Goal: Task Accomplishment & Management: Manage account settings

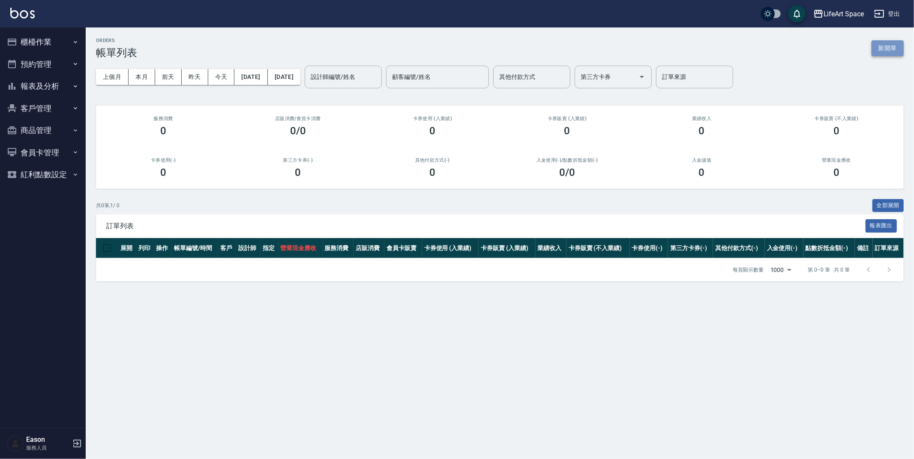
click at [878, 46] on button "新開單" at bounding box center [888, 48] width 32 height 16
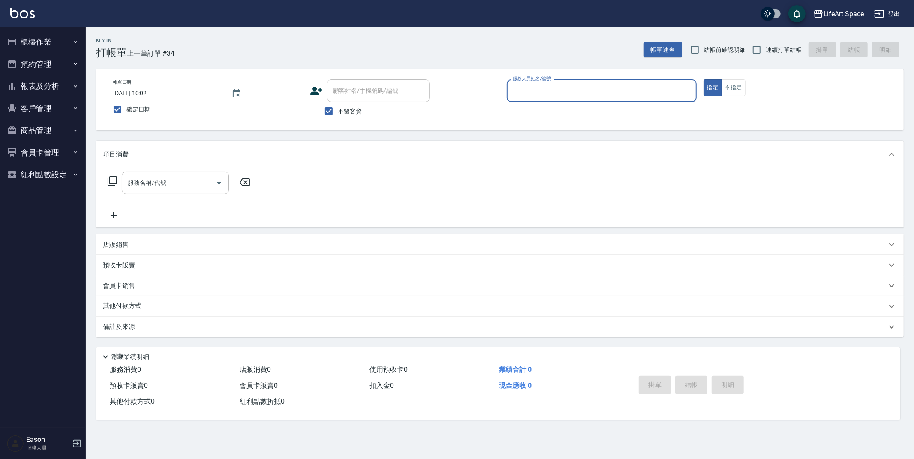
click at [134, 110] on span "鎖定日期" at bounding box center [138, 109] width 24 height 9
click at [126, 110] on input "鎖定日期" at bounding box center [117, 109] width 18 height 18
checkbox input "false"
type input "2025/09/22 15:45"
click at [627, 97] on input "服務人員姓名/編號" at bounding box center [602, 90] width 182 height 15
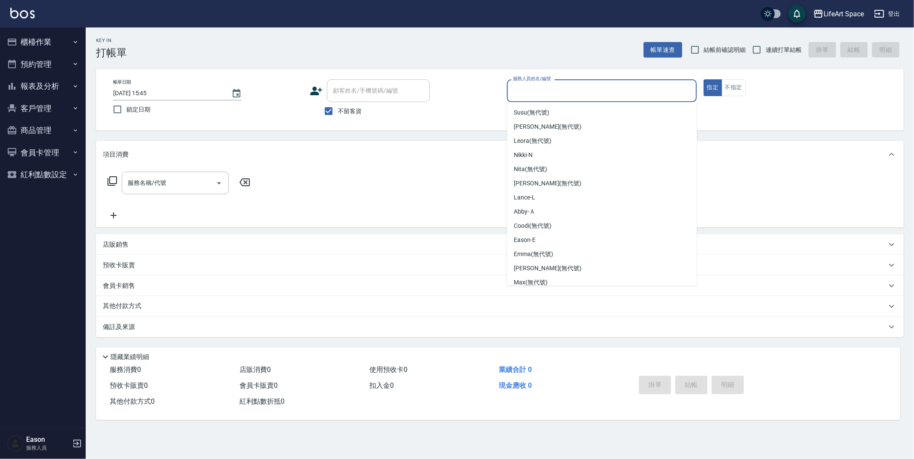
scroll to position [148, 0]
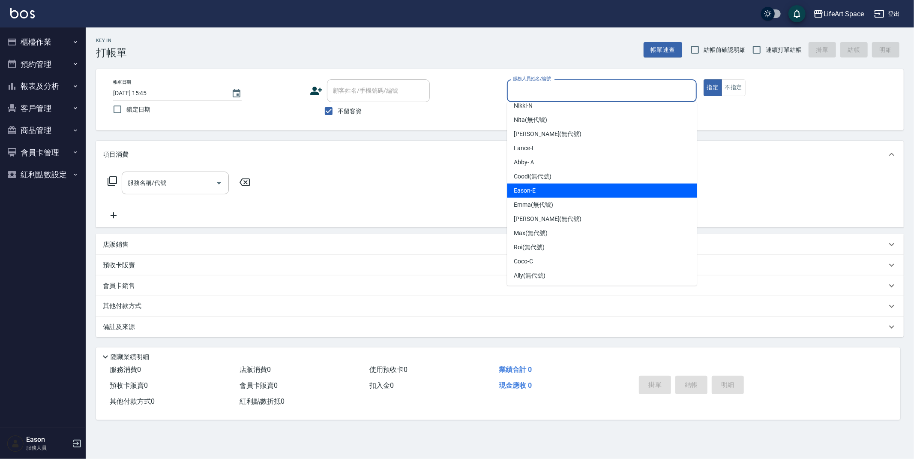
click at [543, 186] on div "Eason -E" at bounding box center [602, 190] width 190 height 14
type input "Eason-E"
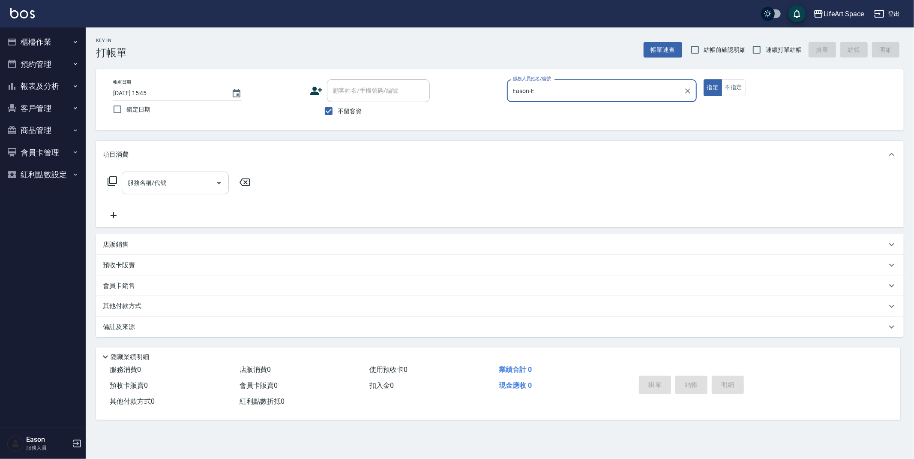
click at [196, 183] on input "服務名稱/代號" at bounding box center [169, 182] width 87 height 15
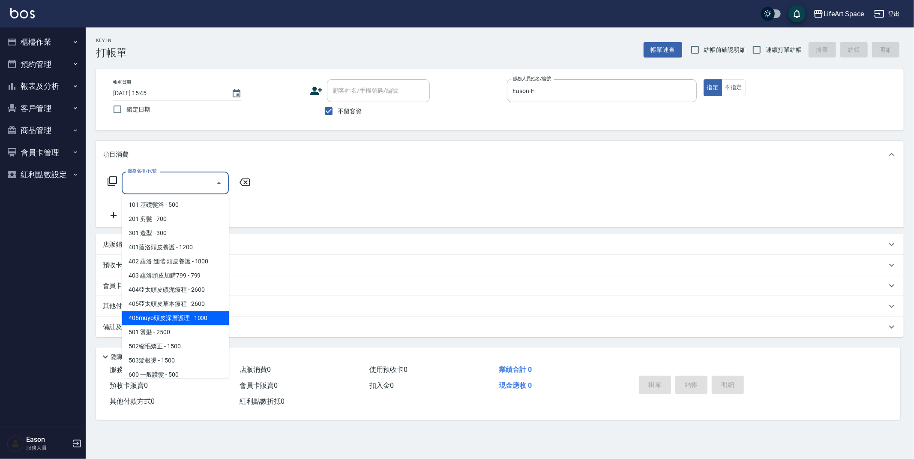
scroll to position [134, 0]
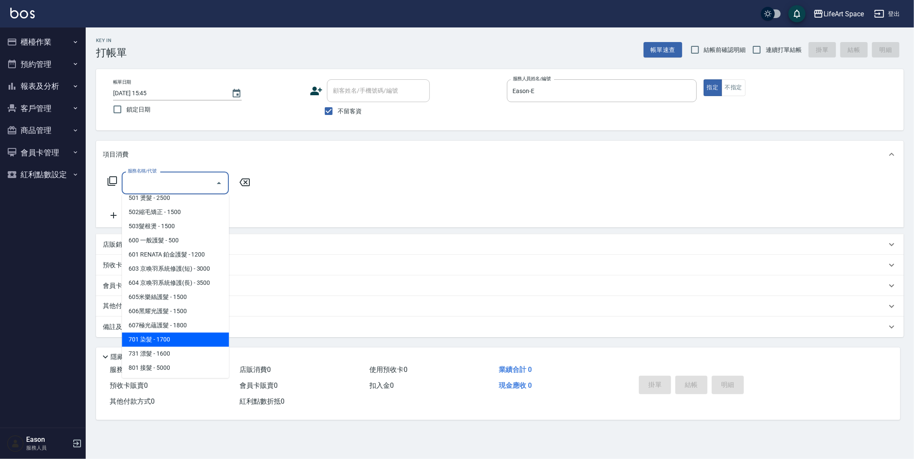
click at [161, 333] on span "701 染髮 - 1700" at bounding box center [175, 339] width 107 height 14
type input "701 染髮(701)"
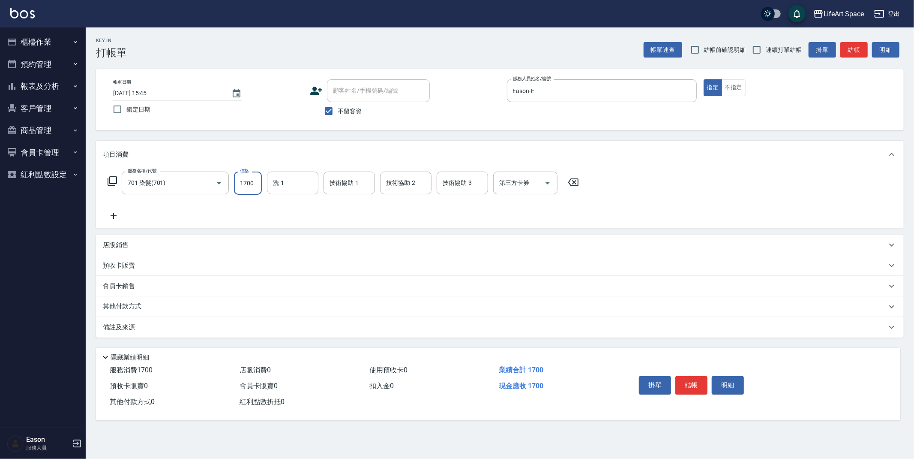
click at [259, 183] on input "1700" at bounding box center [248, 182] width 28 height 23
type input "6000"
click at [283, 187] on input "洗-1" at bounding box center [293, 182] width 44 height 15
click at [180, 330] on div "備註及來源" at bounding box center [495, 327] width 784 height 9
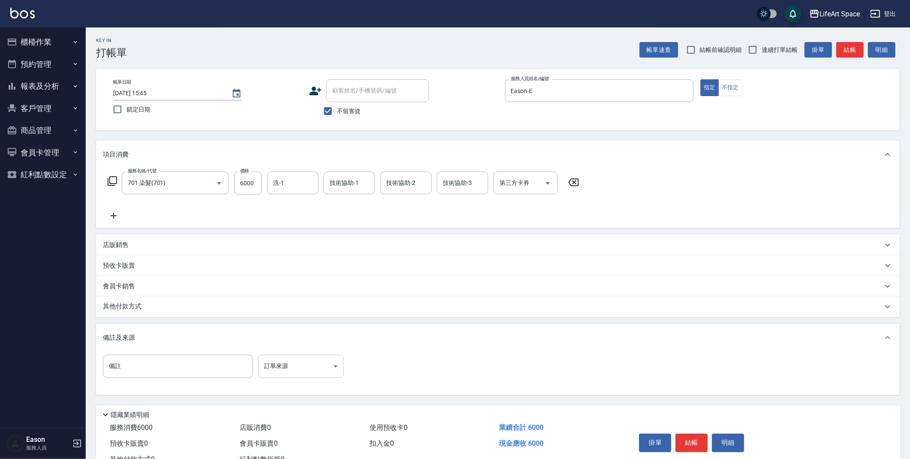
click at [276, 371] on body "LifeArt Space 登出 櫃檯作業 打帳單 帳單列表 現金收支登錄 高階收支登錄 材料自購登錄 每日結帳 排班表 現場電腦打卡 預約管理 預約管理 單…" at bounding box center [455, 244] width 910 height 488
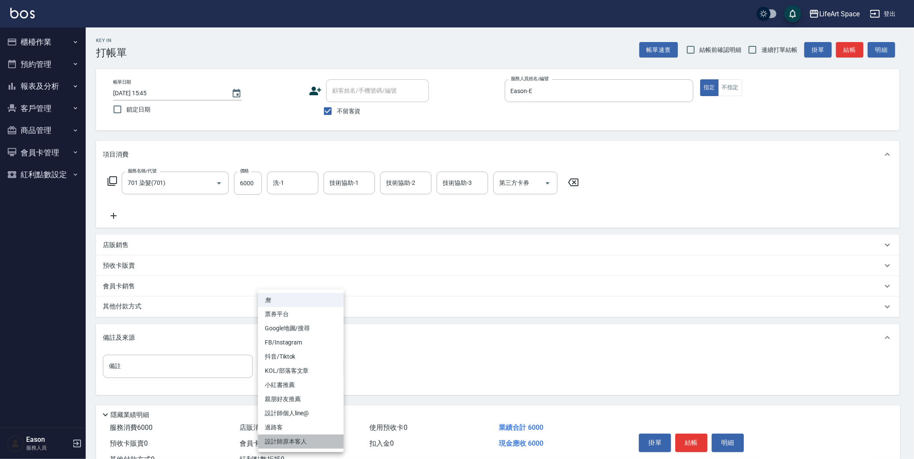
drag, startPoint x: 302, startPoint y: 442, endPoint x: 294, endPoint y: 323, distance: 119.0
click at [302, 442] on li "設計師原本客人" at bounding box center [301, 441] width 86 height 14
type input "設計師原本客人"
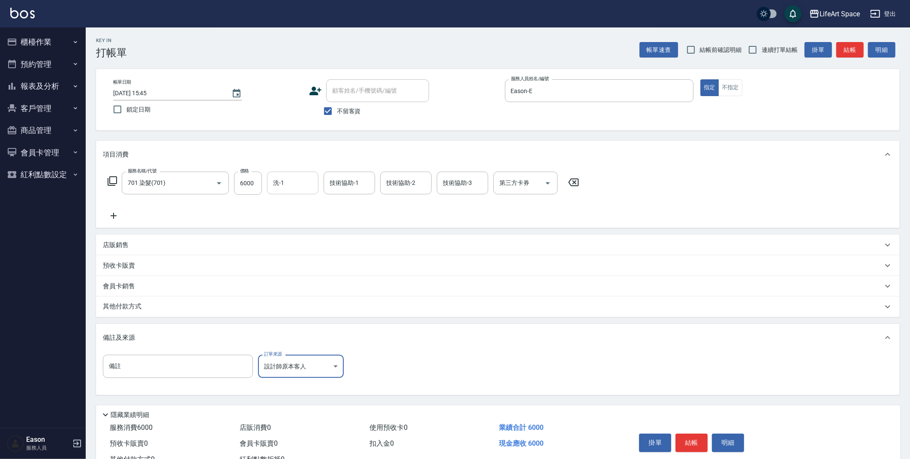
click at [286, 177] on input "洗-1" at bounding box center [293, 182] width 44 height 15
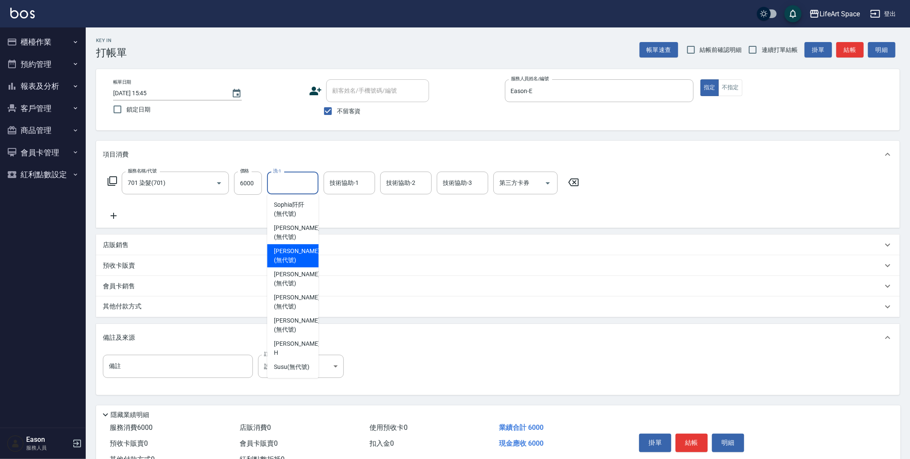
click at [291, 258] on span "[PERSON_NAME] (無代號)" at bounding box center [296, 256] width 45 height 18
type input "[PERSON_NAME](無代號)"
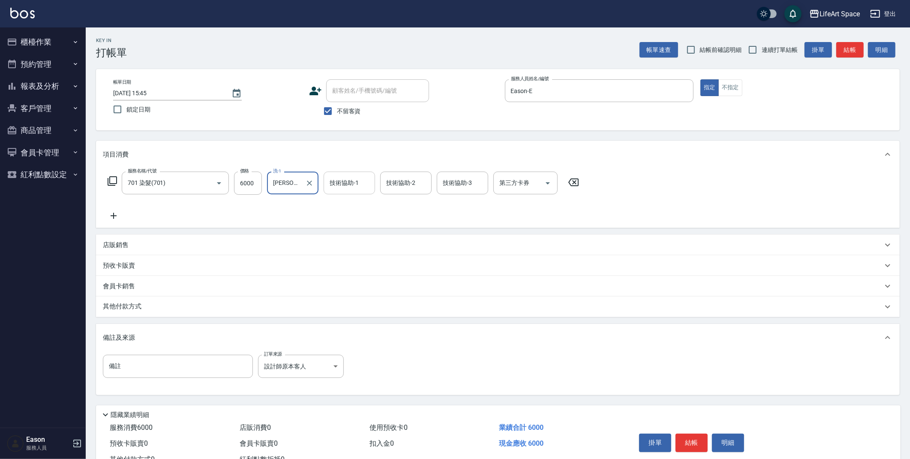
click at [338, 186] on div "技術協助-1 技術協助-1" at bounding box center [349, 182] width 51 height 23
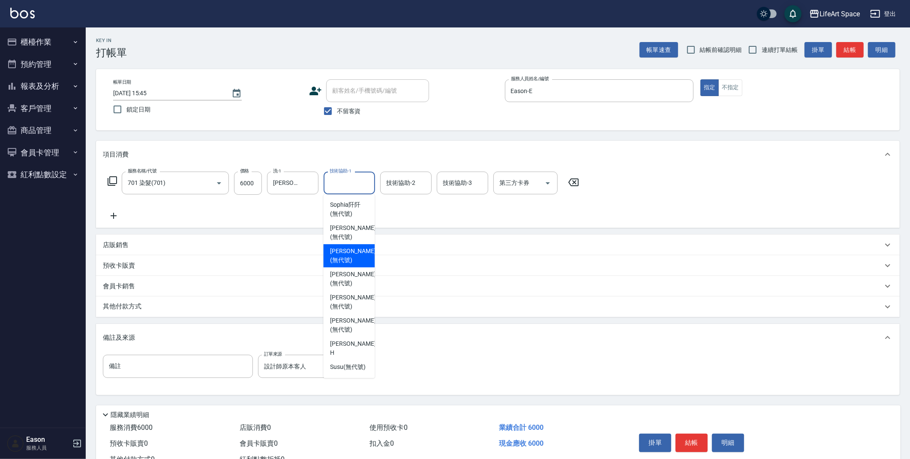
drag, startPoint x: 348, startPoint y: 253, endPoint x: 291, endPoint y: 300, distance: 73.7
click at [348, 253] on span "[PERSON_NAME] (無代號)" at bounding box center [352, 256] width 45 height 18
type input "[PERSON_NAME](無代號)"
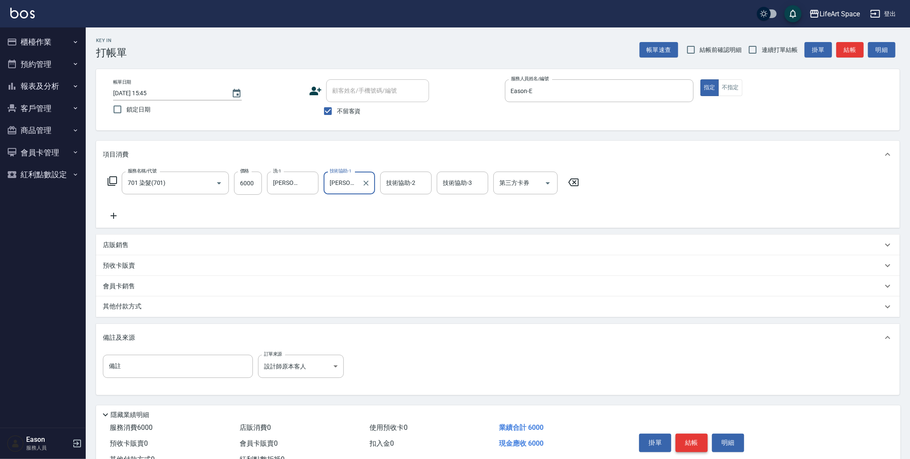
click at [697, 438] on button "結帳" at bounding box center [692, 442] width 32 height 18
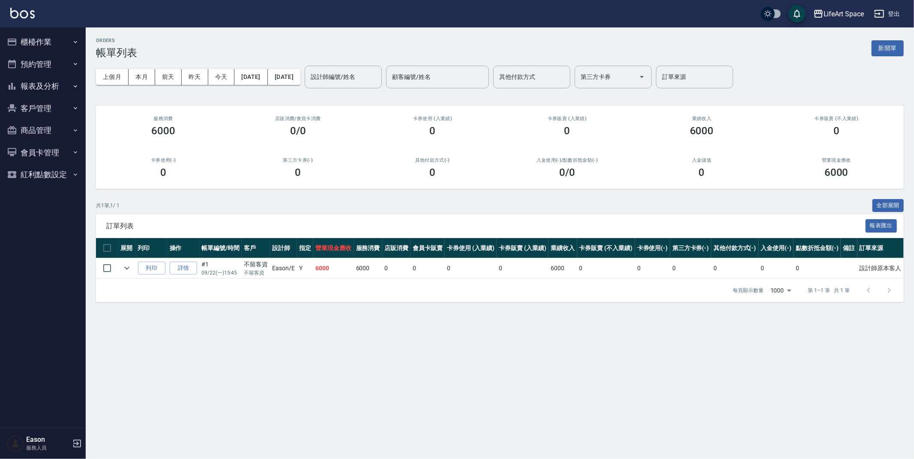
click at [889, 47] on button "新開單" at bounding box center [888, 48] width 32 height 16
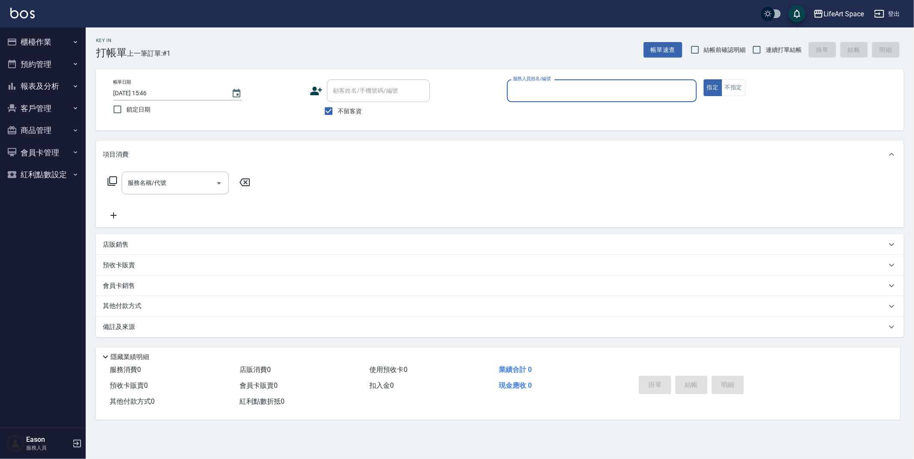
click at [576, 92] on input "服務人員姓名/編號" at bounding box center [602, 90] width 182 height 15
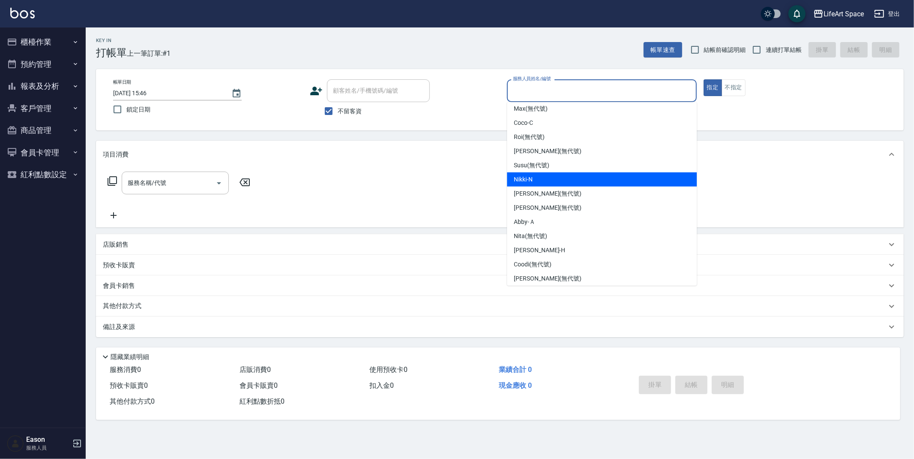
scroll to position [148, 0]
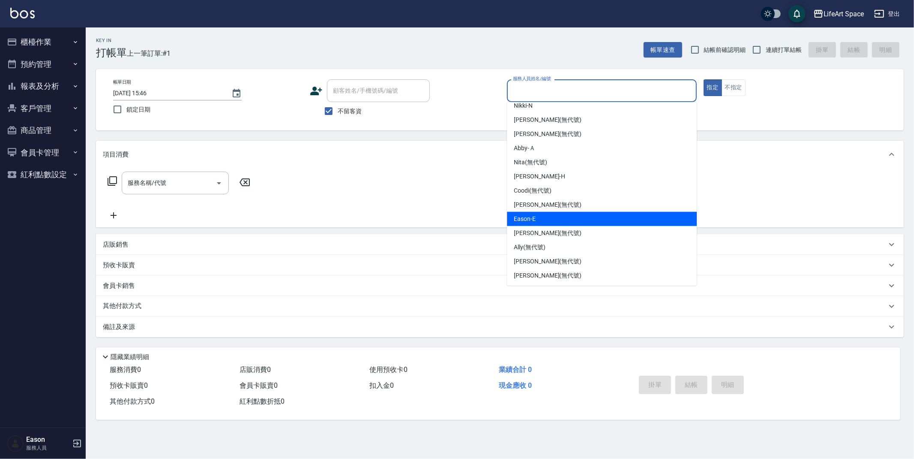
drag, startPoint x: 542, startPoint y: 219, endPoint x: 393, endPoint y: 221, distance: 149.2
click at [542, 219] on div "Eason -E" at bounding box center [602, 219] width 190 height 14
type input "Eason-E"
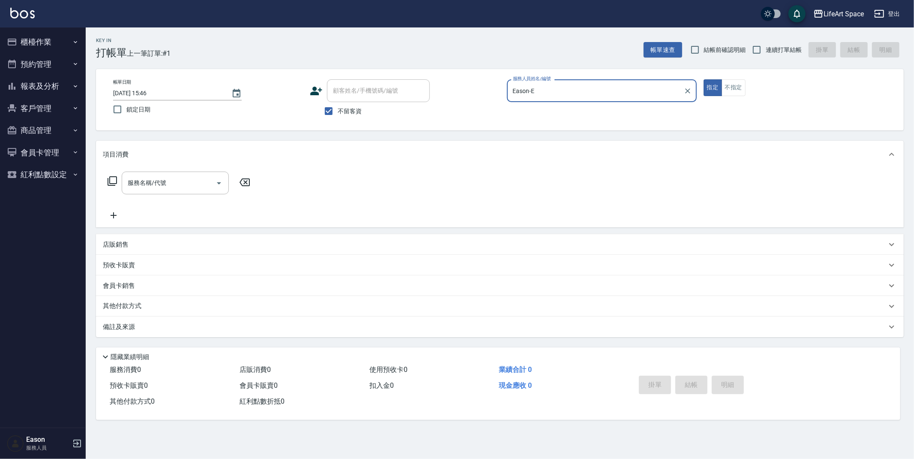
click at [159, 181] on div "服務名稱/代號 服務名稱/代號" at bounding box center [175, 182] width 107 height 23
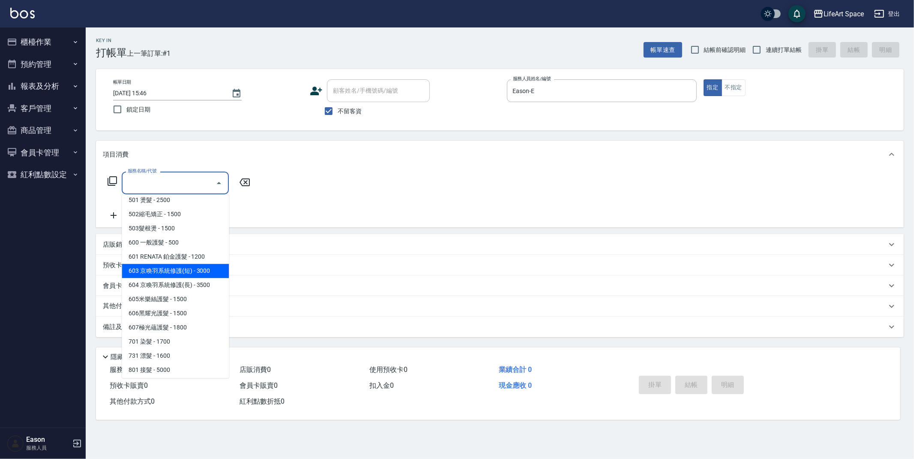
scroll to position [134, 0]
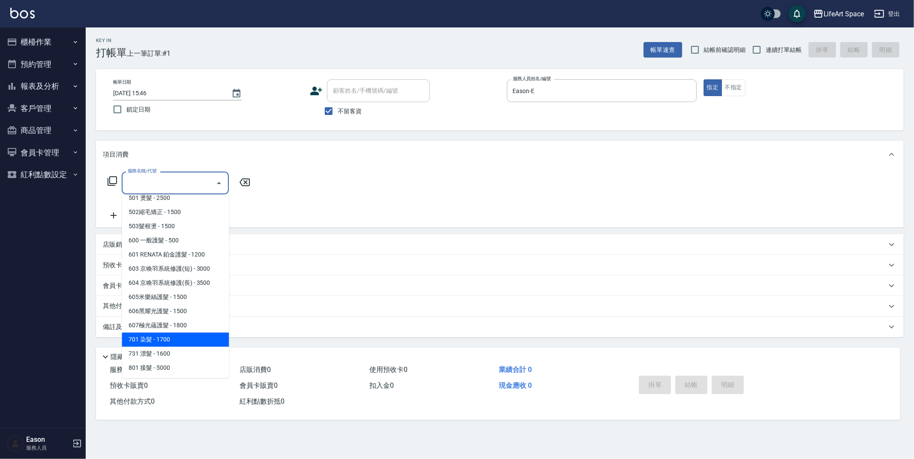
click at [195, 334] on span "701 染髮 - 1700" at bounding box center [175, 339] width 107 height 14
type input "701 染髮(701)"
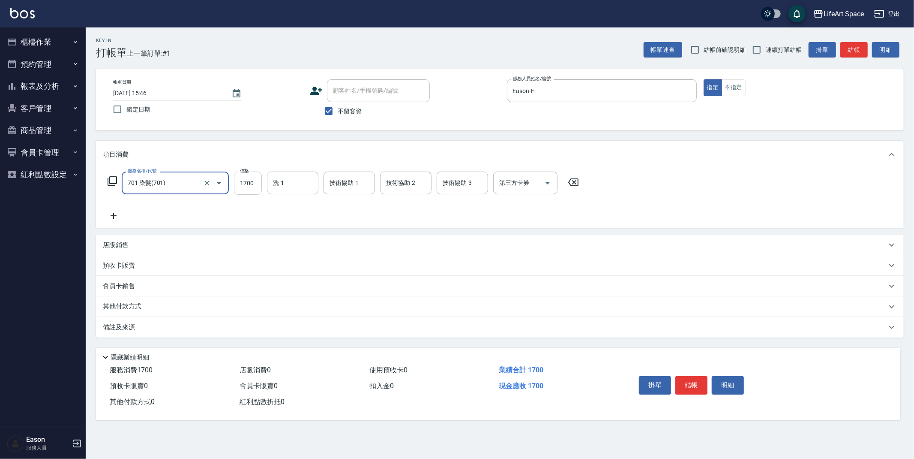
click at [252, 186] on input "1700" at bounding box center [248, 182] width 28 height 23
type input "10800"
click at [303, 186] on input "洗-1" at bounding box center [293, 182] width 44 height 15
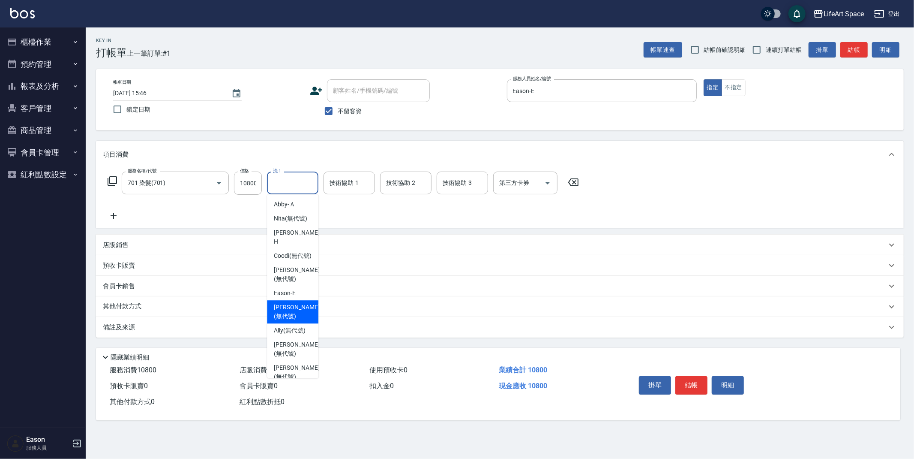
scroll to position [225, 0]
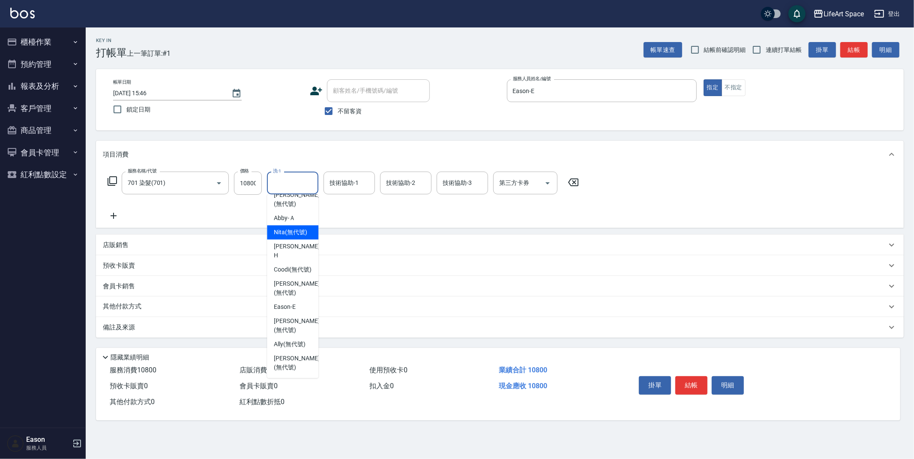
click at [291, 237] on span "Nita (無代號)" at bounding box center [290, 232] width 33 height 9
type input "Nita (無代號)"
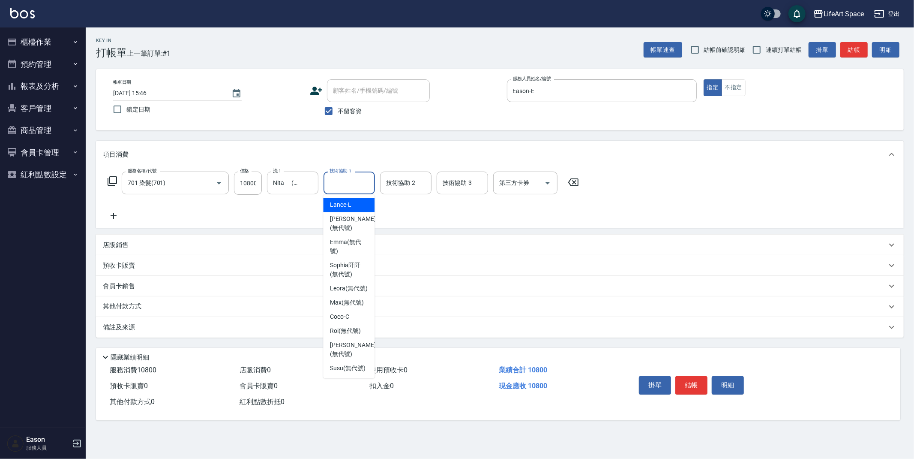
click at [344, 178] on div "技術協助-1 技術協助-1" at bounding box center [349, 182] width 51 height 23
click at [350, 214] on span "Nita (無代號)" at bounding box center [346, 209] width 33 height 9
type input "Nita (無代號)"
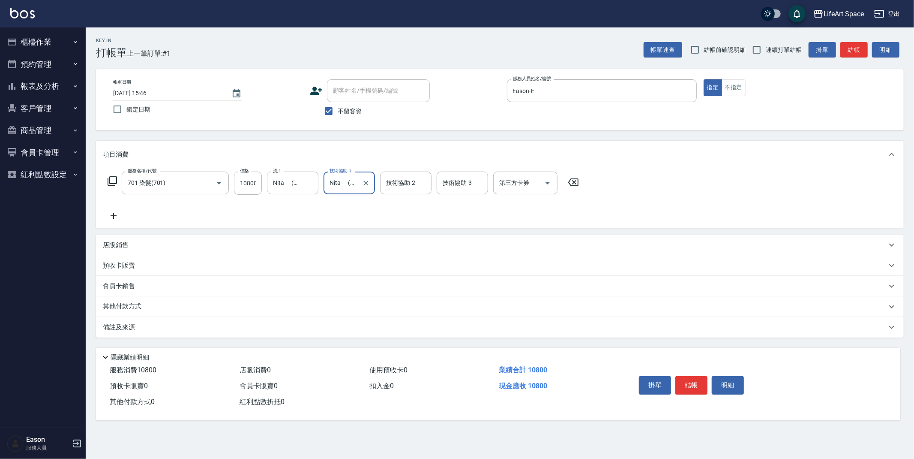
click at [413, 181] on input "技術協助-2" at bounding box center [406, 182] width 44 height 15
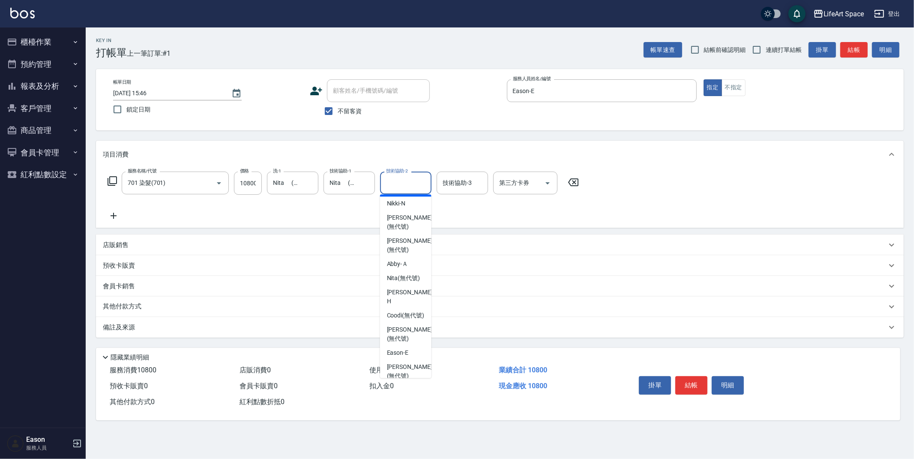
scroll to position [179, 0]
click at [409, 282] on span "Nita (無代號)" at bounding box center [403, 277] width 33 height 9
type input "Nita (無代號)"
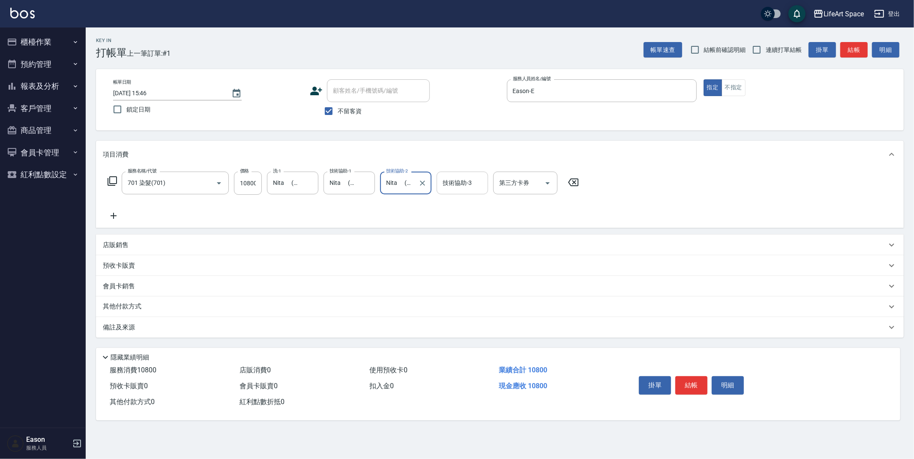
click at [472, 179] on div "技術協助-3 技術協助-3" at bounding box center [462, 182] width 51 height 23
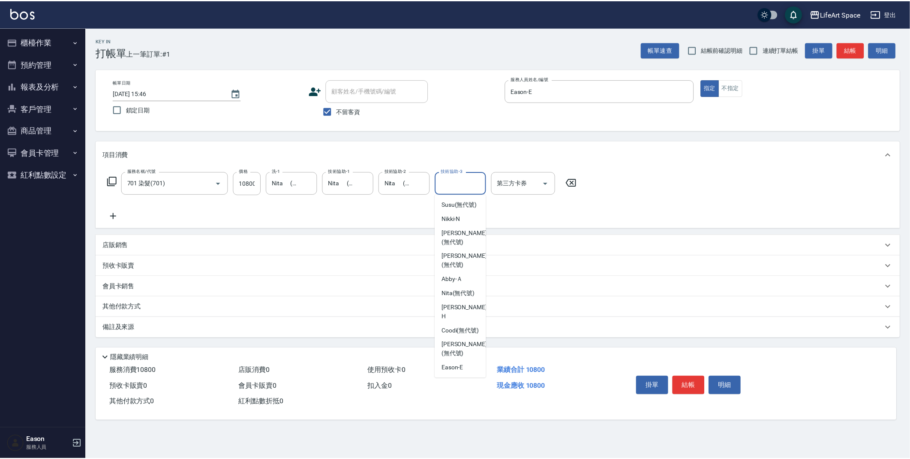
scroll to position [265, 0]
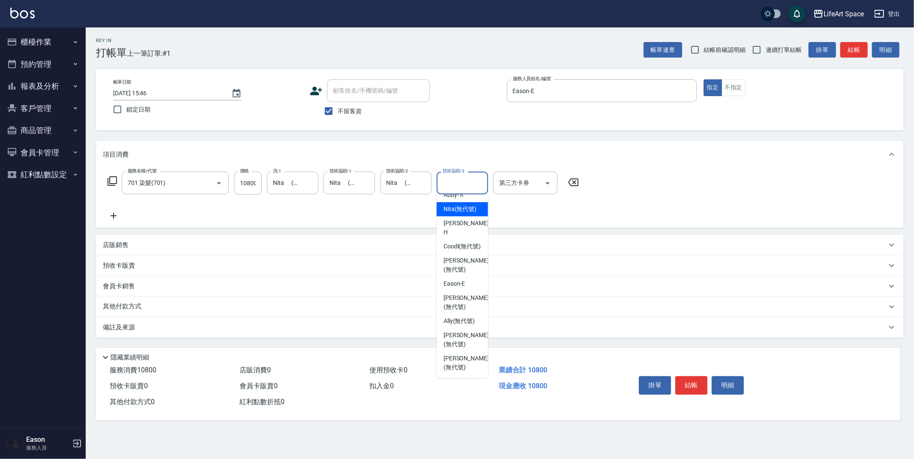
click at [453, 214] on span "Nita (無代號)" at bounding box center [460, 209] width 33 height 9
type input "Nita (無代號)"
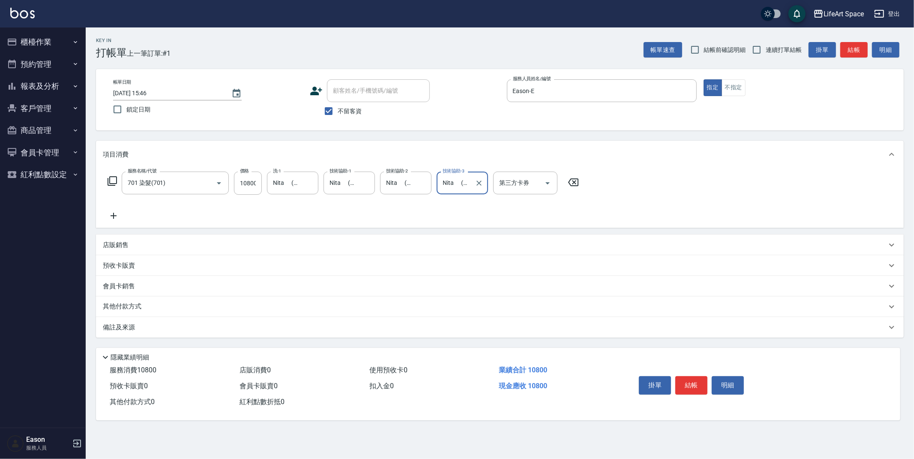
drag, startPoint x: 202, startPoint y: 328, endPoint x: 213, endPoint y: 333, distance: 11.7
click at [202, 328] on div "備註及來源" at bounding box center [495, 327] width 784 height 9
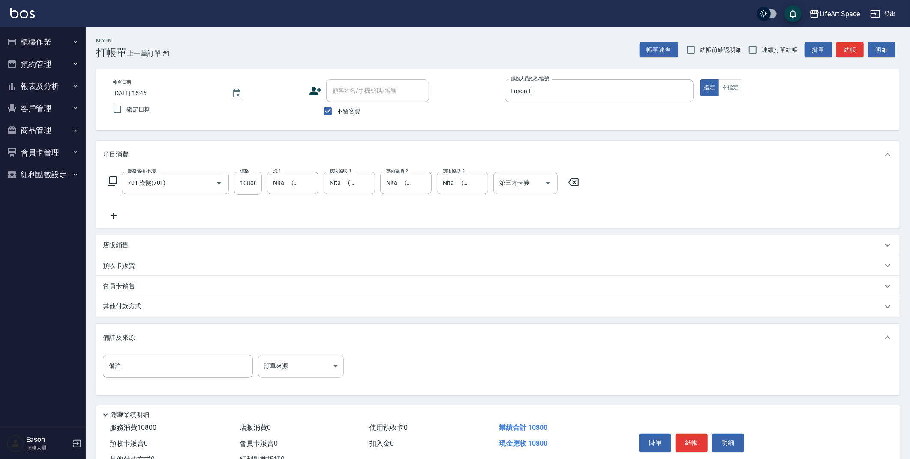
click at [288, 373] on body "LifeArt Space 登出 櫃檯作業 打帳單 帳單列表 現金收支登錄 高階收支登錄 材料自購登錄 每日結帳 排班表 現場電腦打卡 預約管理 預約管理 單…" at bounding box center [455, 244] width 910 height 488
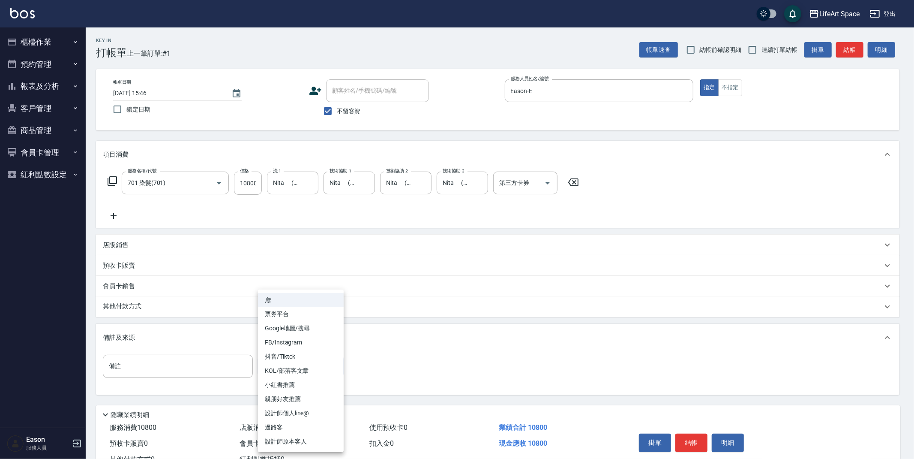
click at [309, 441] on li "設計師原本客人" at bounding box center [301, 441] width 86 height 14
type input "設計師原本客人"
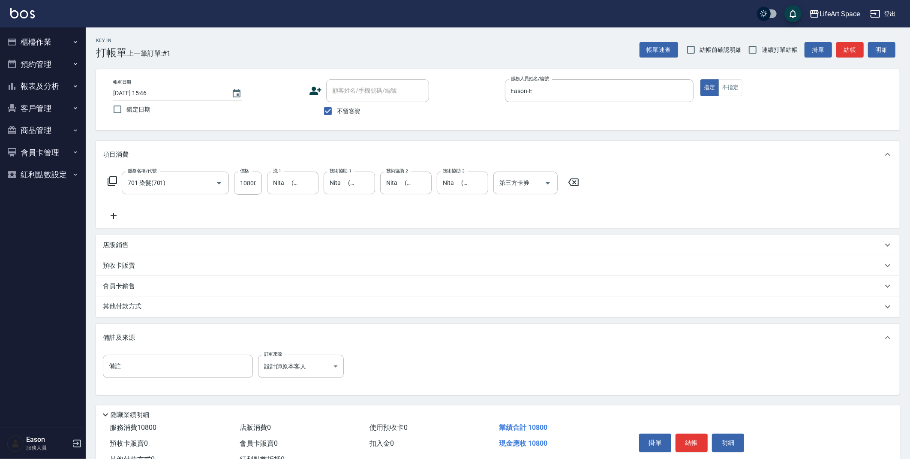
drag, startPoint x: 147, startPoint y: 301, endPoint x: 149, endPoint y: 309, distance: 8.2
click at [148, 301] on div "其他付款方式" at bounding box center [498, 306] width 804 height 21
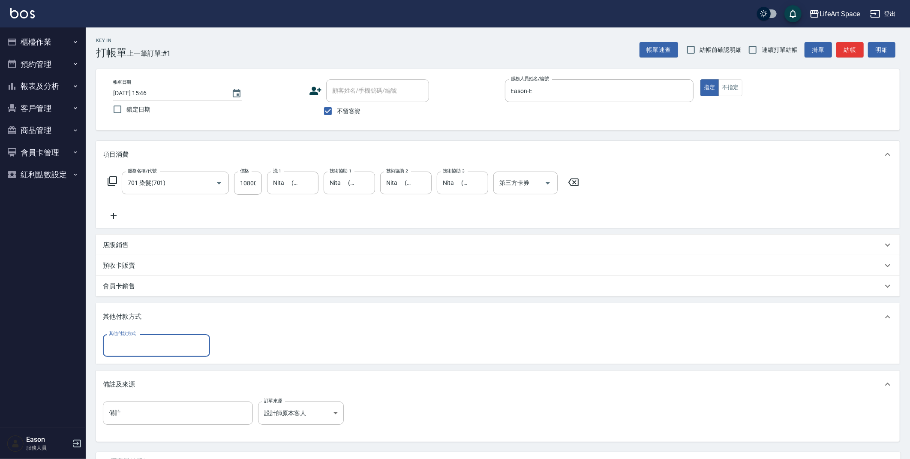
scroll to position [0, 0]
click at [139, 344] on input "其他付款方式" at bounding box center [156, 345] width 99 height 15
click at [136, 379] on span "Linepay" at bounding box center [156, 381] width 107 height 14
type input "Linepay"
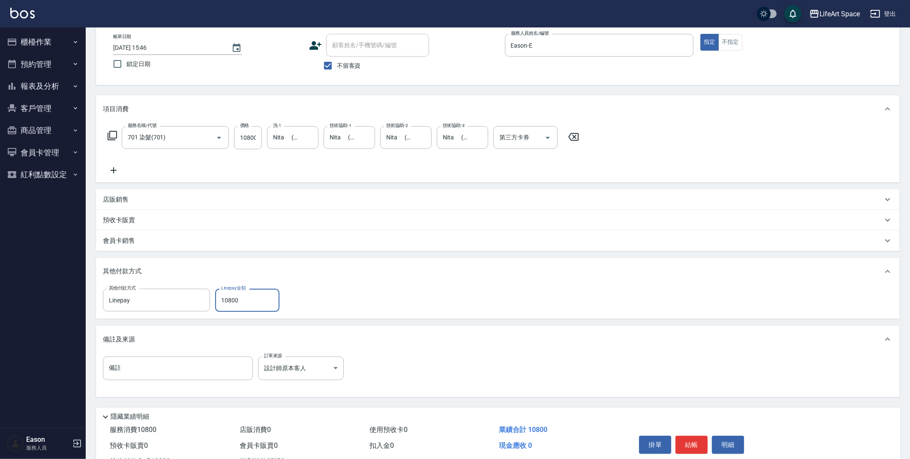
scroll to position [79, 0]
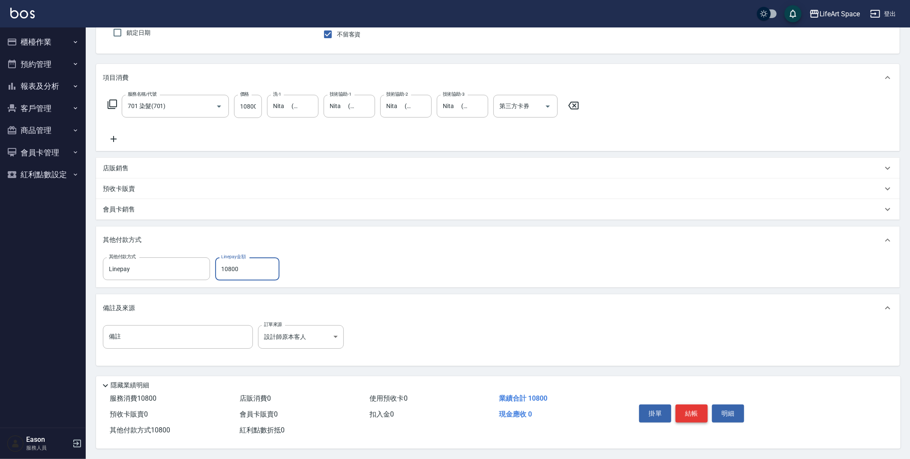
type input "10800"
click at [700, 416] on button "結帳" at bounding box center [692, 413] width 32 height 18
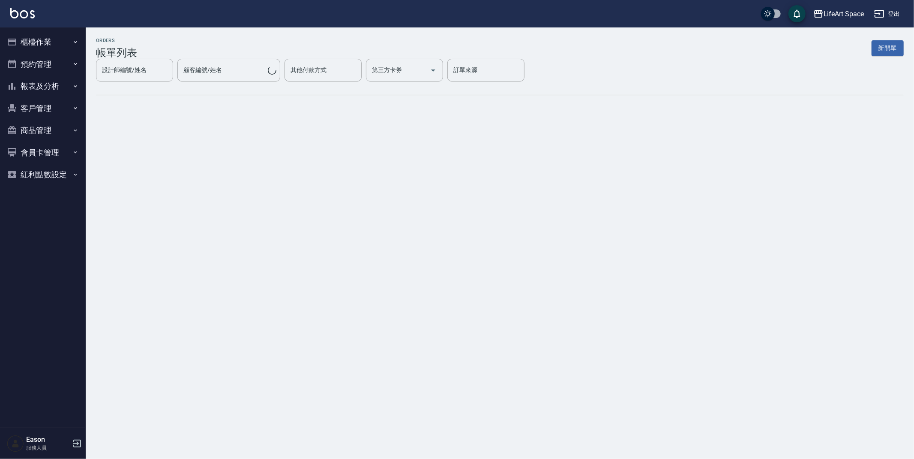
click at [879, 50] on button "新開單" at bounding box center [888, 48] width 32 height 16
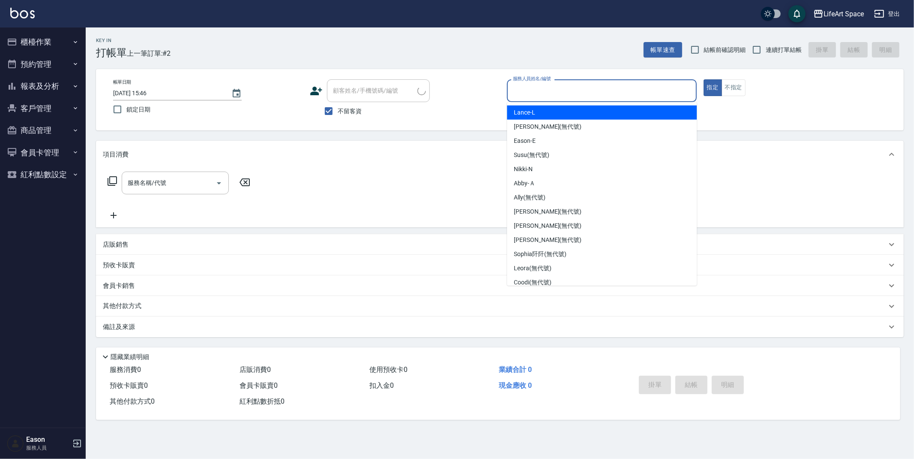
drag, startPoint x: 566, startPoint y: 93, endPoint x: 566, endPoint y: 99, distance: 6.4
click at [566, 93] on input "服務人員姓名/編號" at bounding box center [602, 90] width 182 height 15
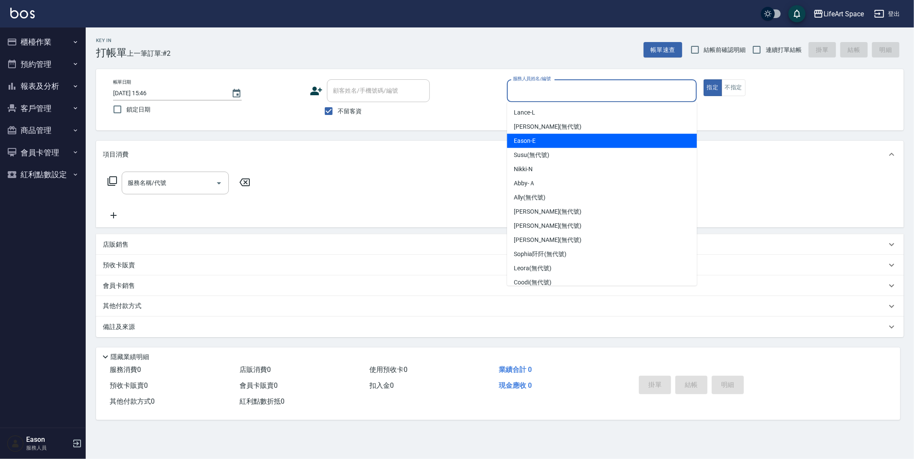
click at [554, 142] on div "Eason -E" at bounding box center [602, 141] width 190 height 14
type input "Eason-E"
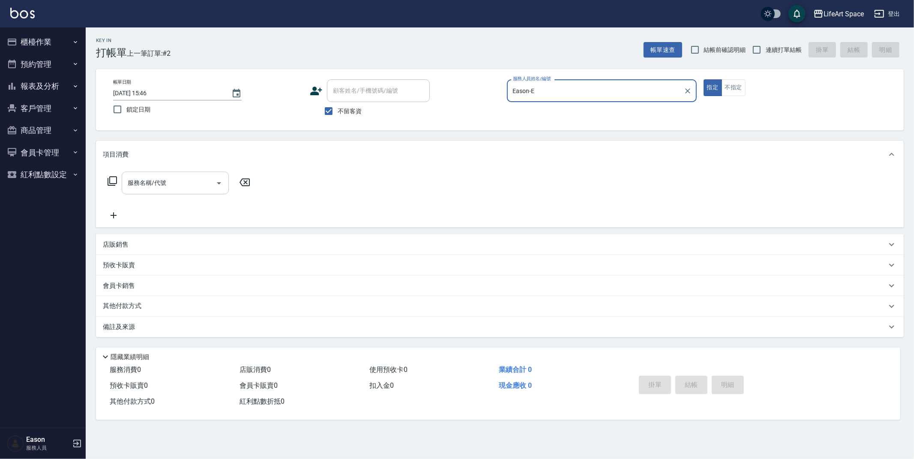
click at [171, 177] on input "服務名稱/代號" at bounding box center [169, 182] width 87 height 15
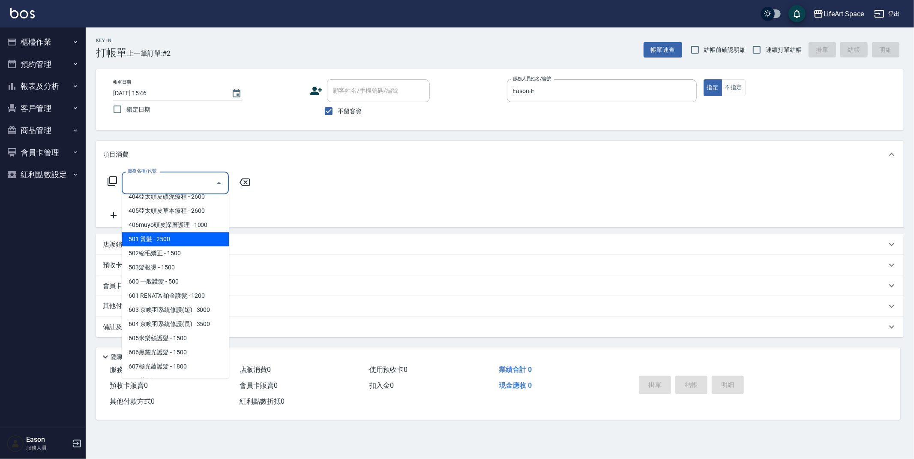
scroll to position [134, 0]
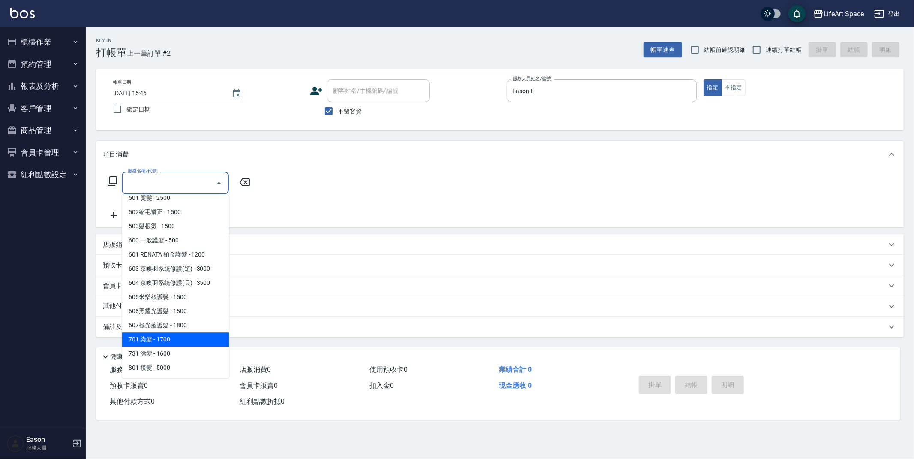
click at [179, 339] on span "701 染髮 - 1700" at bounding box center [175, 339] width 107 height 14
type input "701 染髮(701)"
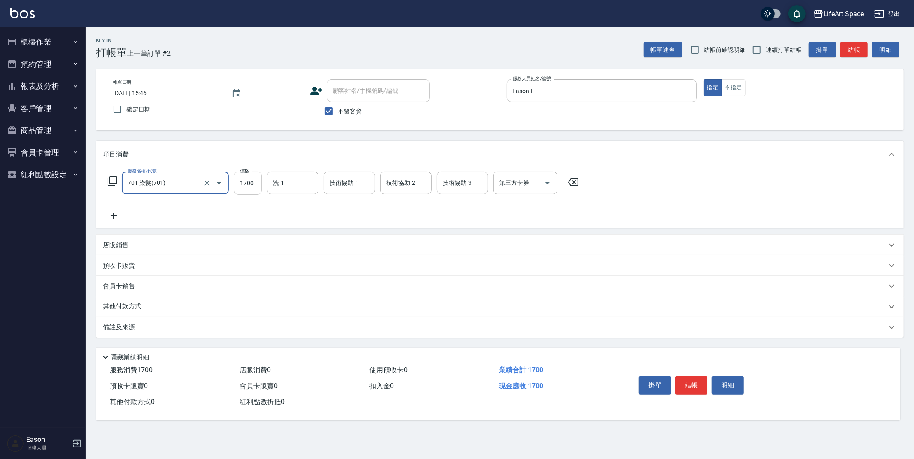
click at [260, 186] on input "1700" at bounding box center [248, 182] width 28 height 23
type input "4500"
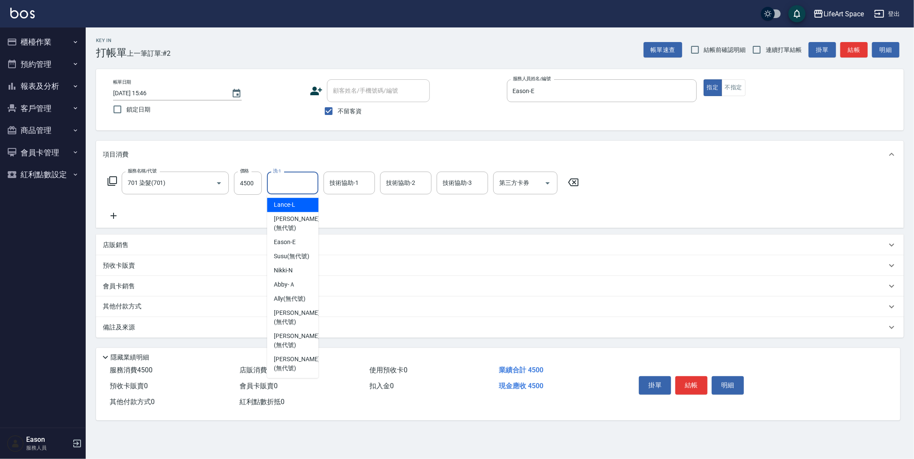
click at [301, 186] on input "洗-1" at bounding box center [293, 182] width 44 height 15
click at [288, 291] on div "Nita (無代號)" at bounding box center [292, 290] width 51 height 14
type input "Nita (無代號)"
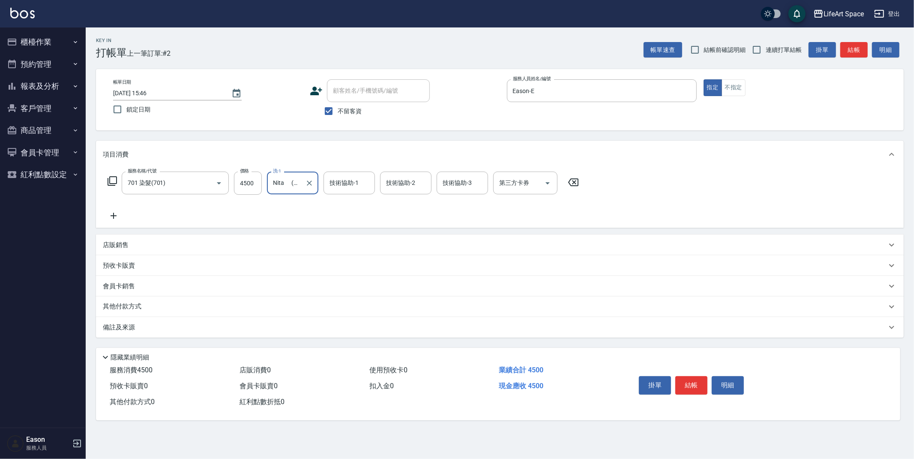
click at [347, 185] on div "技術協助-1 技術協助-1" at bounding box center [349, 182] width 51 height 23
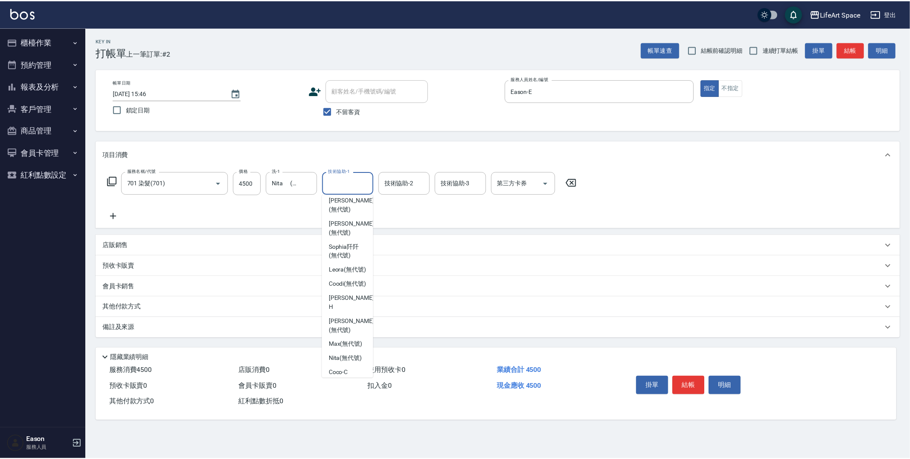
scroll to position [153, 0]
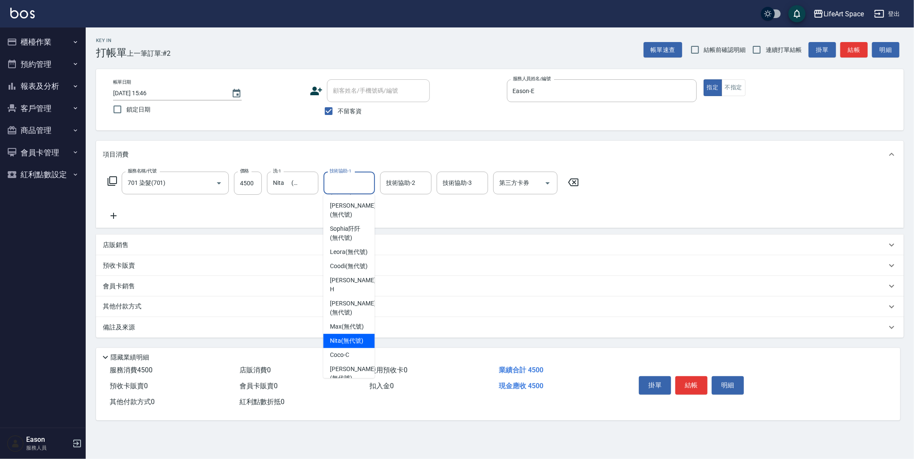
click at [356, 345] on span "Nita (無代號)" at bounding box center [346, 340] width 33 height 9
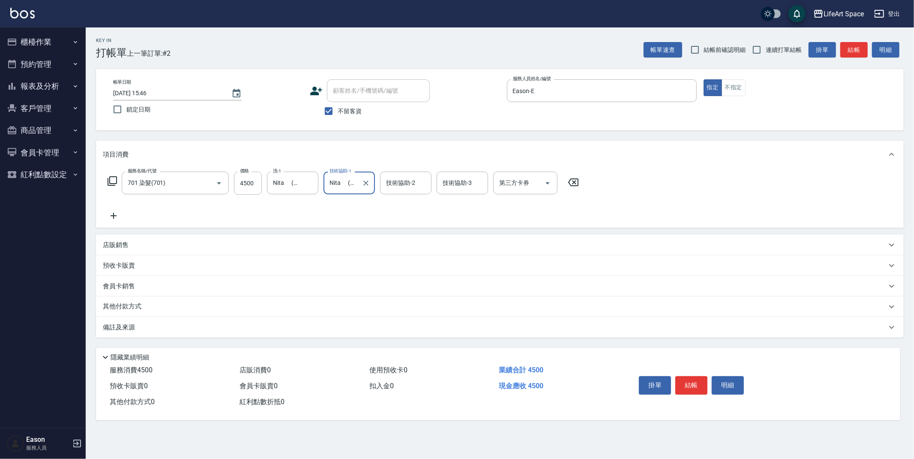
type input "Nita (無代號)"
click at [238, 325] on div "備註及來源" at bounding box center [495, 327] width 784 height 9
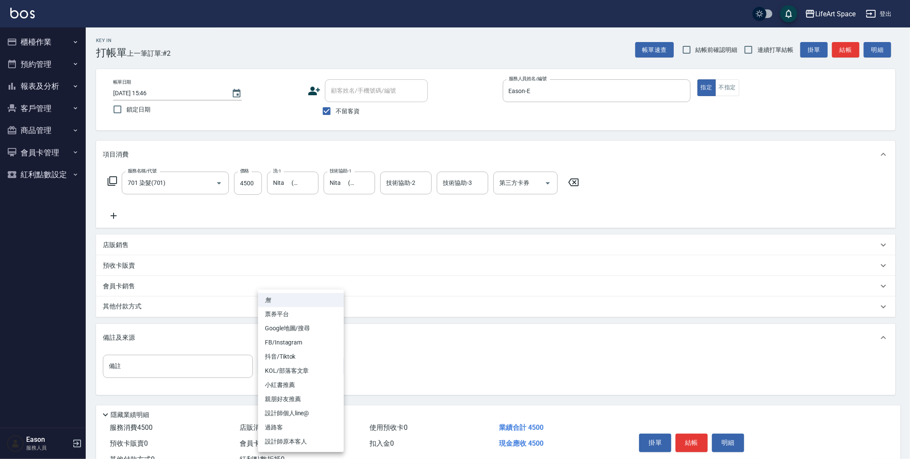
click at [295, 368] on body "LifeArt Space 登出 櫃檯作業 打帳單 帳單列表 現金收支登錄 高階收支登錄 材料自購登錄 每日結帳 排班表 現場電腦打卡 預約管理 預約管理 單…" at bounding box center [455, 244] width 910 height 488
click at [307, 438] on li "設計師原本客人" at bounding box center [301, 441] width 86 height 14
type input "設計師原本客人"
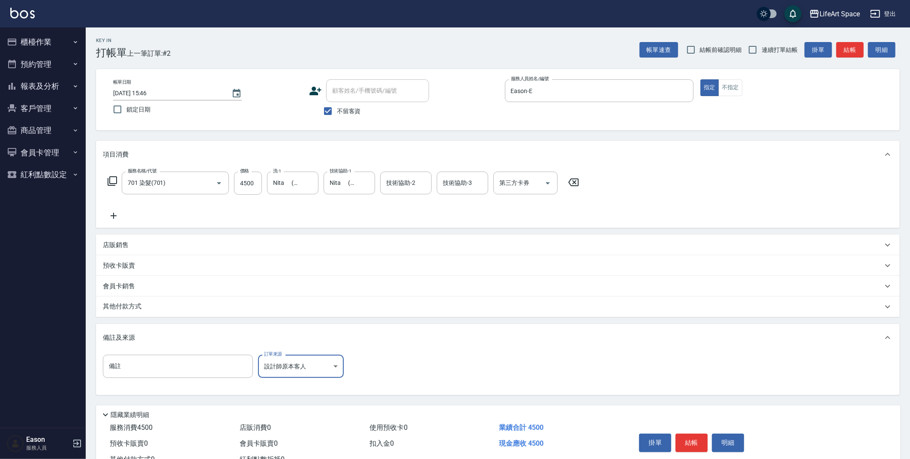
click at [199, 308] on div "其他付款方式" at bounding box center [493, 306] width 780 height 9
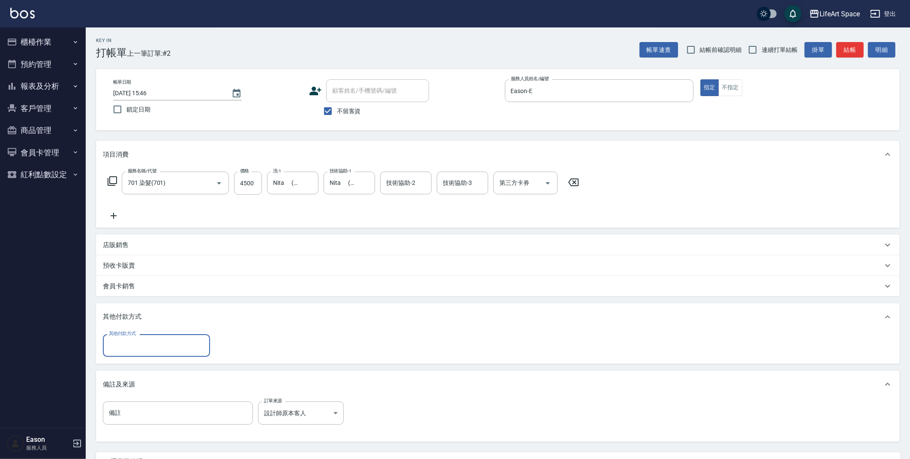
scroll to position [0, 0]
click at [152, 348] on input "其他付款方式" at bounding box center [156, 345] width 99 height 15
click at [141, 382] on span "Linepay" at bounding box center [156, 381] width 107 height 14
type input "Linepay"
type input "4500"
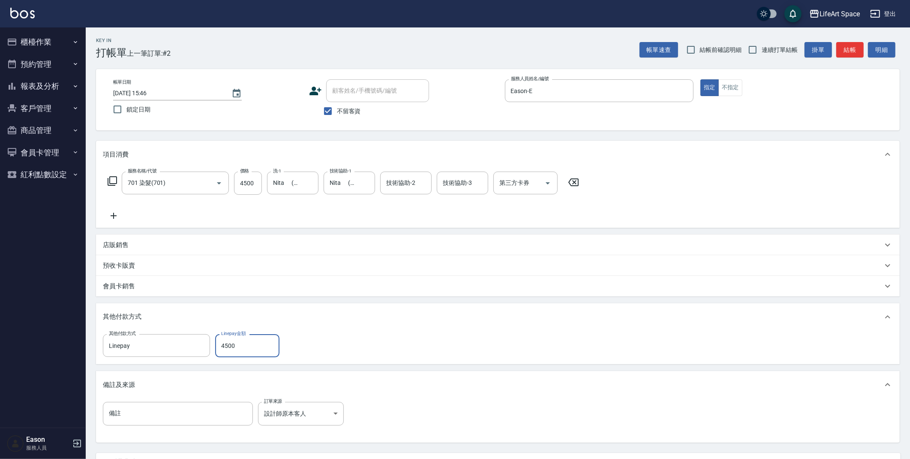
click at [414, 184] on div "技術協助-2 技術協助-2" at bounding box center [405, 182] width 51 height 23
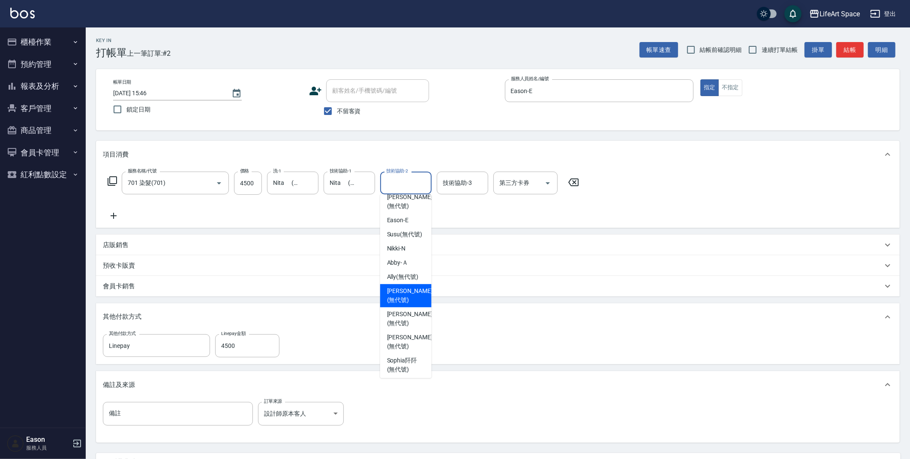
scroll to position [156, 0]
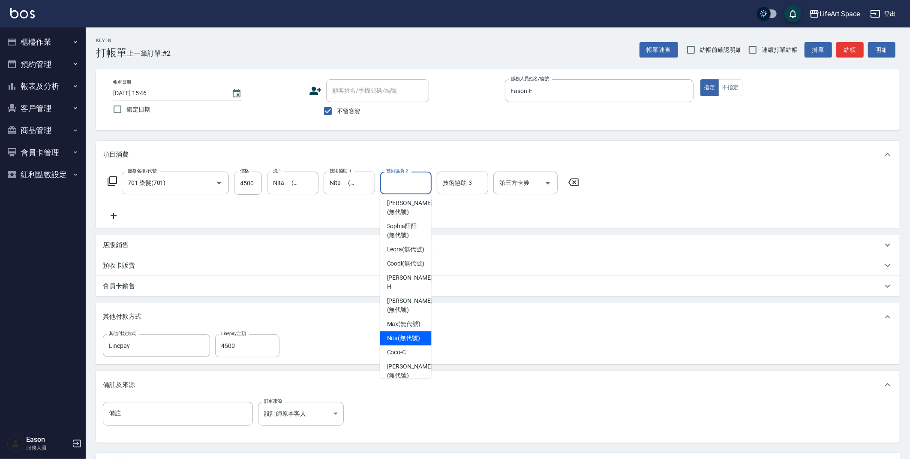
click at [393, 343] on span "Nita (無代號)" at bounding box center [403, 338] width 33 height 9
type input "Nita (無代號)"
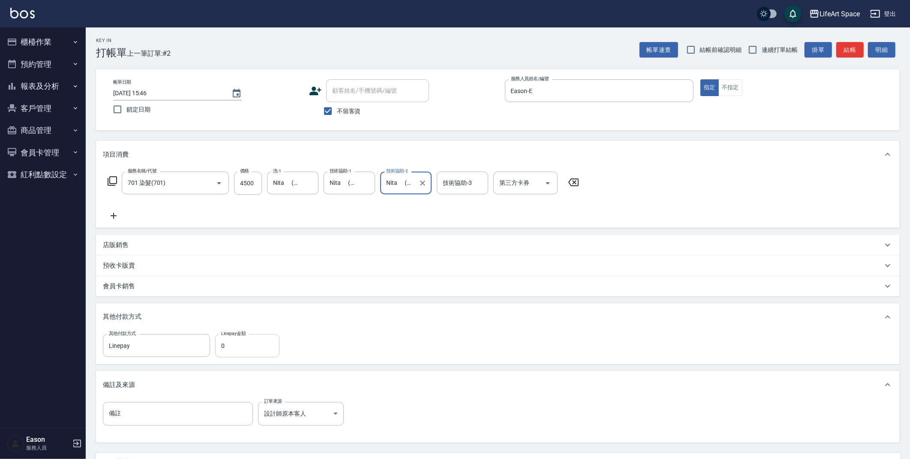
click at [272, 355] on input "0" at bounding box center [247, 345] width 64 height 23
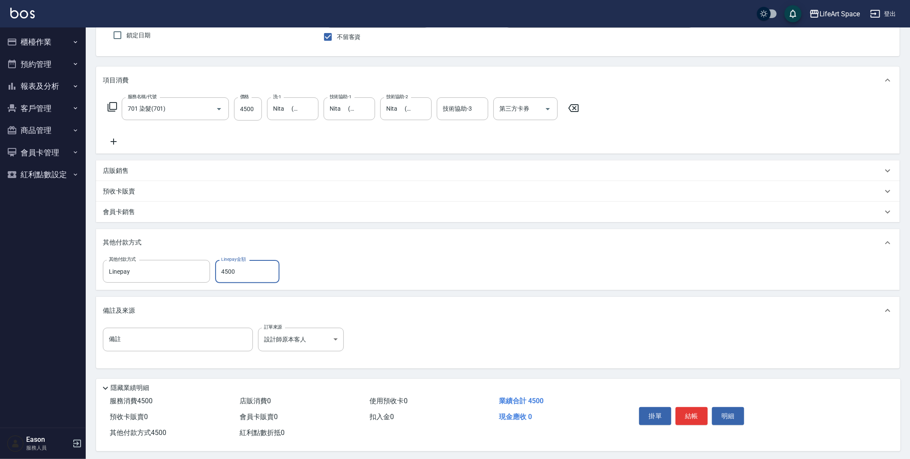
scroll to position [79, 0]
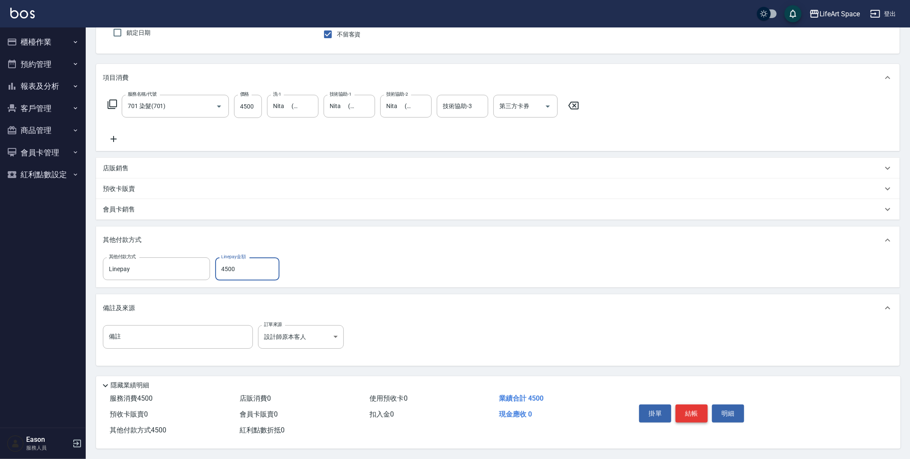
type input "4500"
click at [685, 410] on button "結帳" at bounding box center [692, 413] width 32 height 18
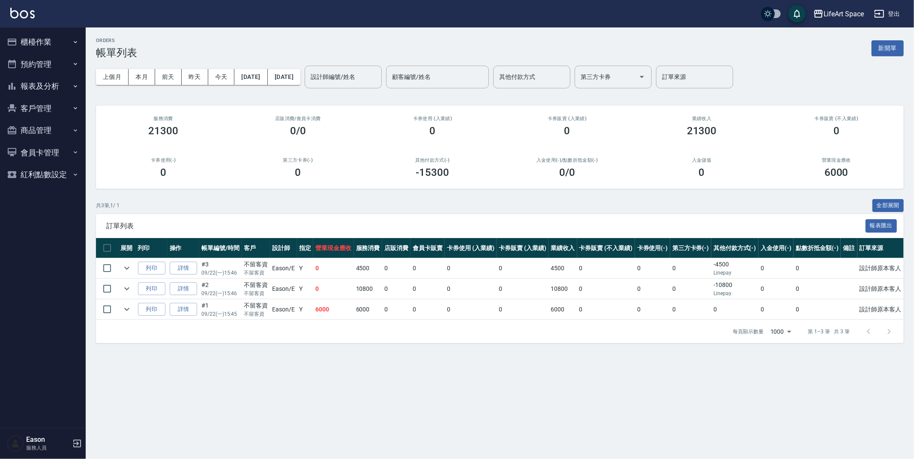
click at [25, 43] on button "櫃檯作業" at bounding box center [42, 42] width 79 height 22
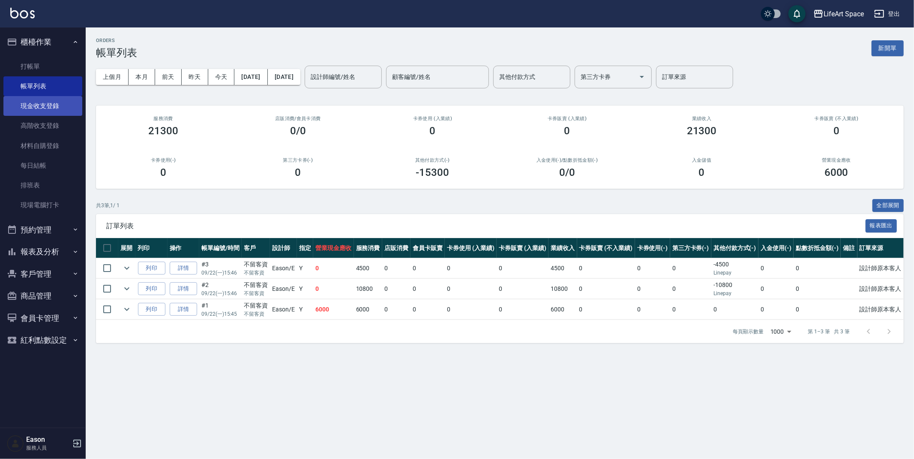
click at [58, 111] on link "現金收支登錄" at bounding box center [42, 106] width 79 height 20
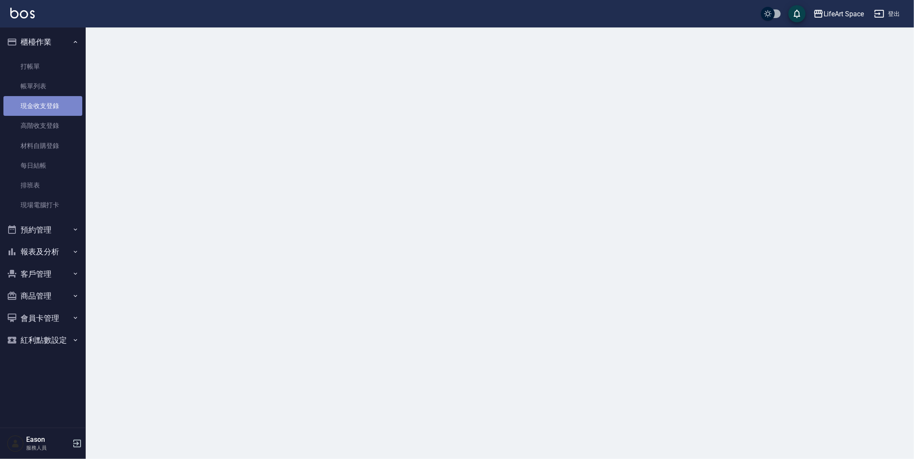
click at [58, 111] on link "現金收支登錄" at bounding box center [42, 106] width 79 height 20
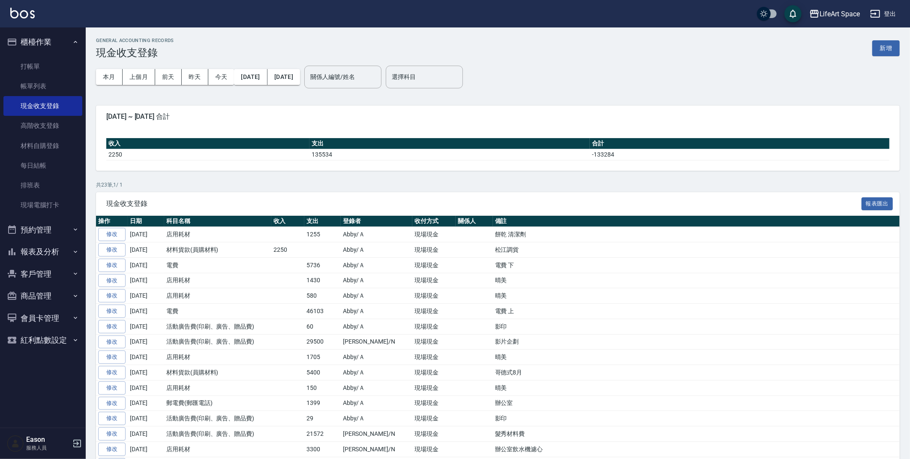
click at [887, 51] on button "新增" at bounding box center [885, 48] width 27 height 16
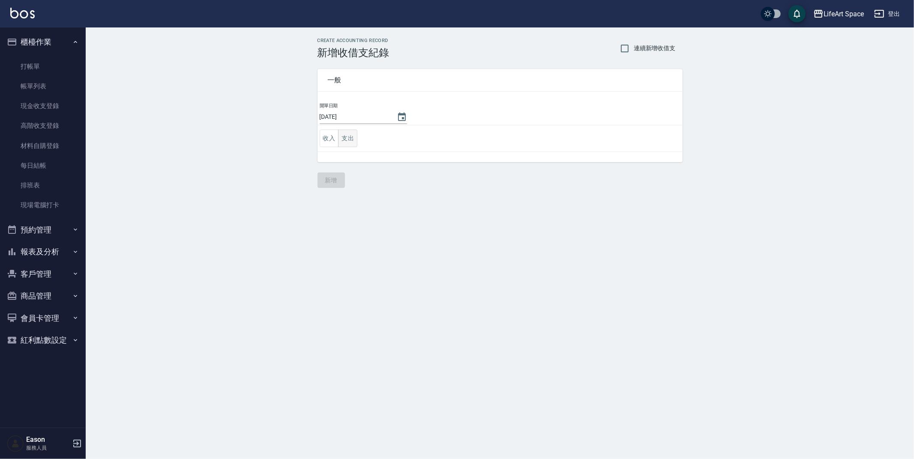
click at [350, 140] on button "支出" at bounding box center [347, 138] width 19 height 18
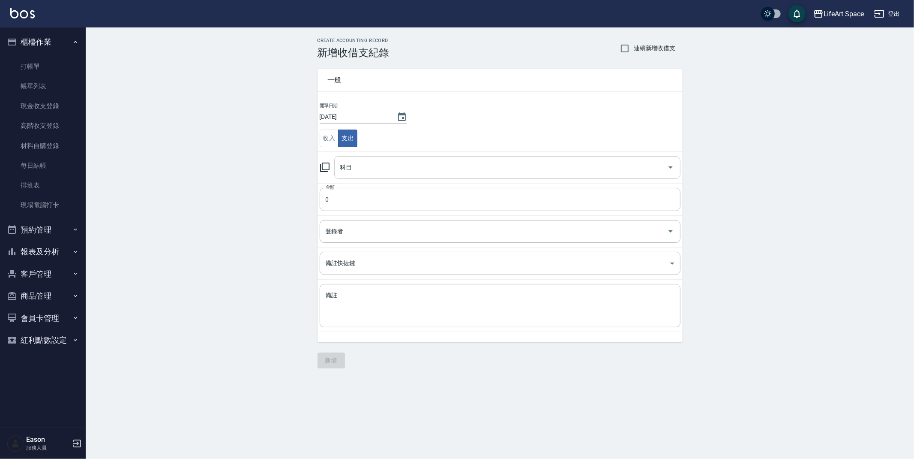
click at [431, 170] on input "科目" at bounding box center [501, 167] width 326 height 15
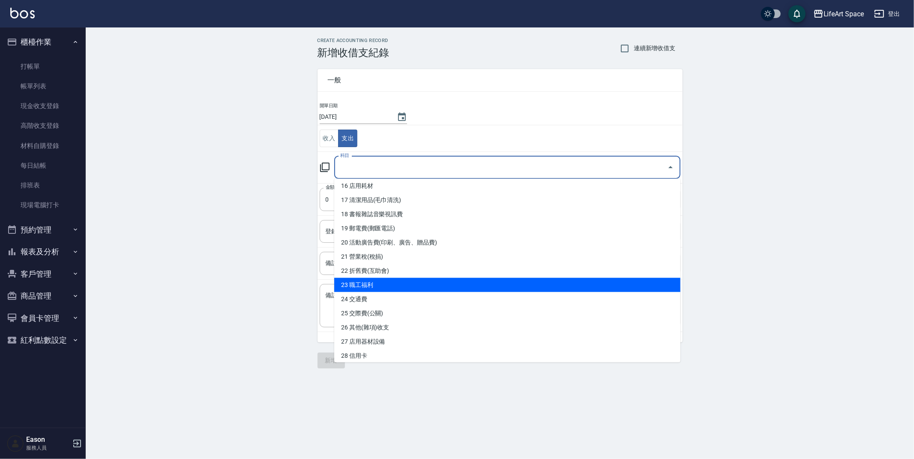
scroll to position [361, 0]
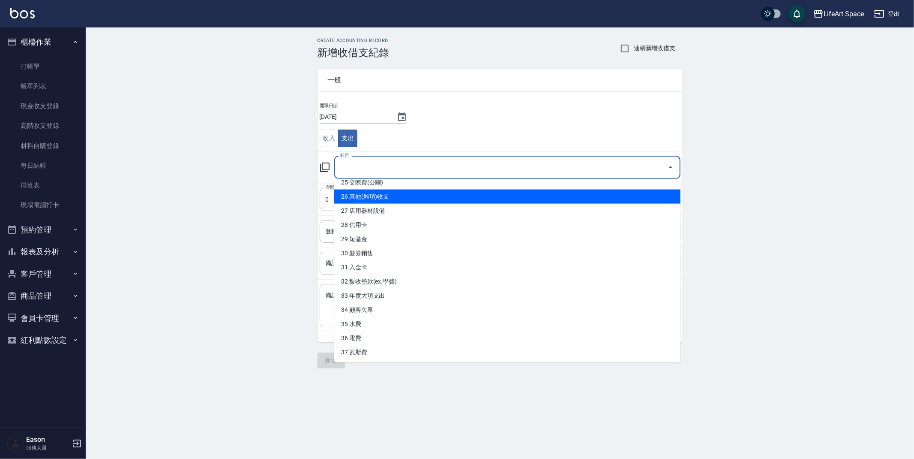
click at [433, 200] on li "26 其他(雜項)收支" at bounding box center [507, 196] width 346 height 14
type input "26 其他(雜項)收支"
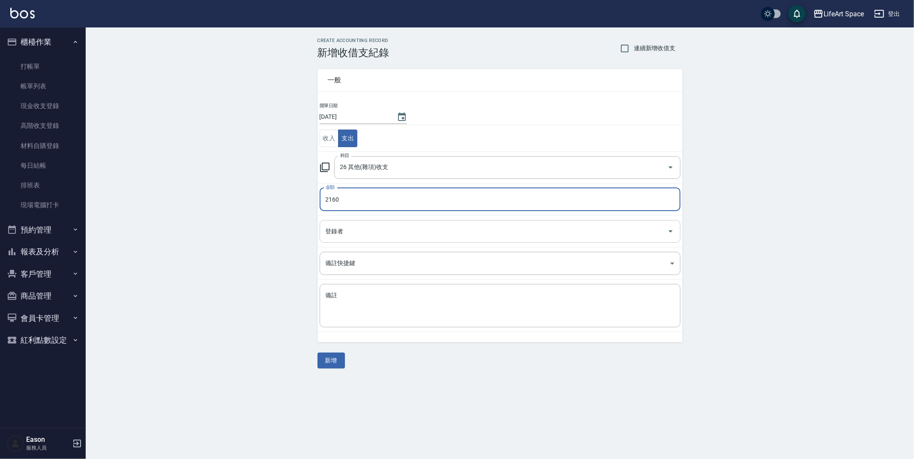
type input "2160"
click at [519, 230] on input "登錄者" at bounding box center [494, 231] width 340 height 15
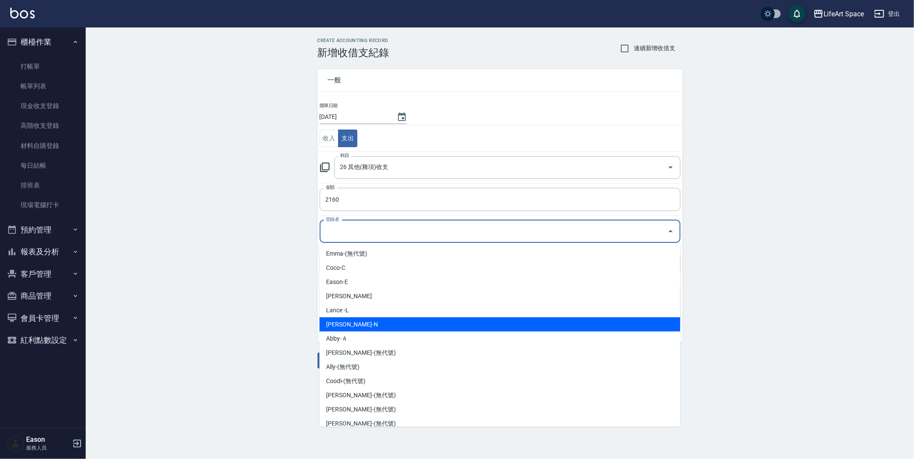
drag, startPoint x: 469, startPoint y: 324, endPoint x: 466, endPoint y: 319, distance: 5.6
click at [469, 324] on li "[PERSON_NAME]-N" at bounding box center [500, 324] width 361 height 14
type input "[PERSON_NAME]-N"
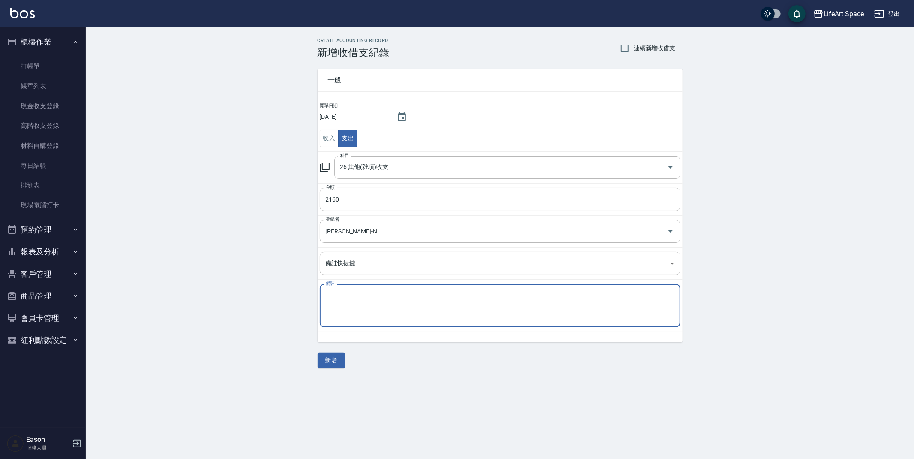
drag, startPoint x: 463, startPoint y: 308, endPoint x: 452, endPoint y: 291, distance: 20.6
click at [461, 308] on textarea "備註" at bounding box center [500, 305] width 349 height 29
type textarea "c"
type textarea "ｃ"
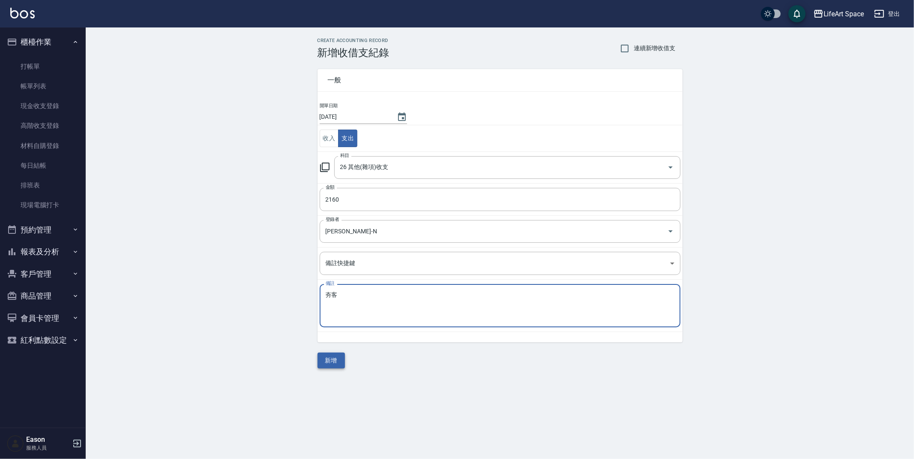
type textarea "夯客"
click at [336, 367] on button "新增" at bounding box center [331, 360] width 27 height 16
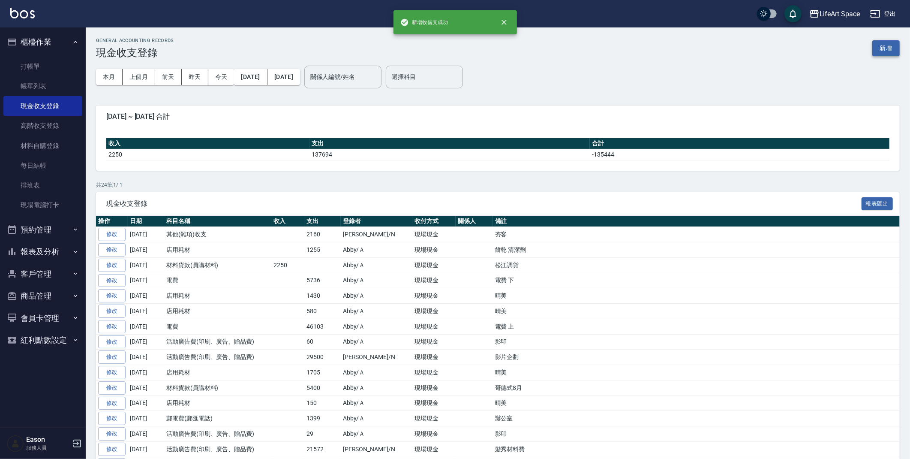
click at [884, 55] on button "新增" at bounding box center [885, 48] width 27 height 16
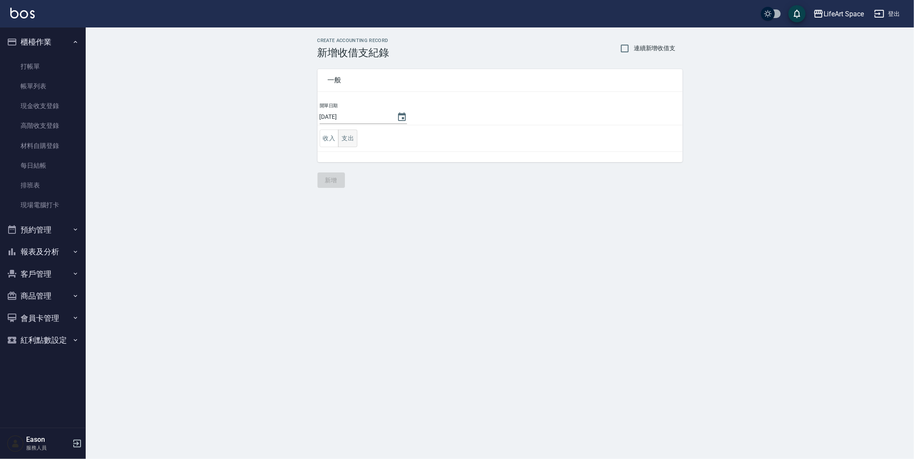
click at [354, 137] on button "支出" at bounding box center [347, 138] width 19 height 18
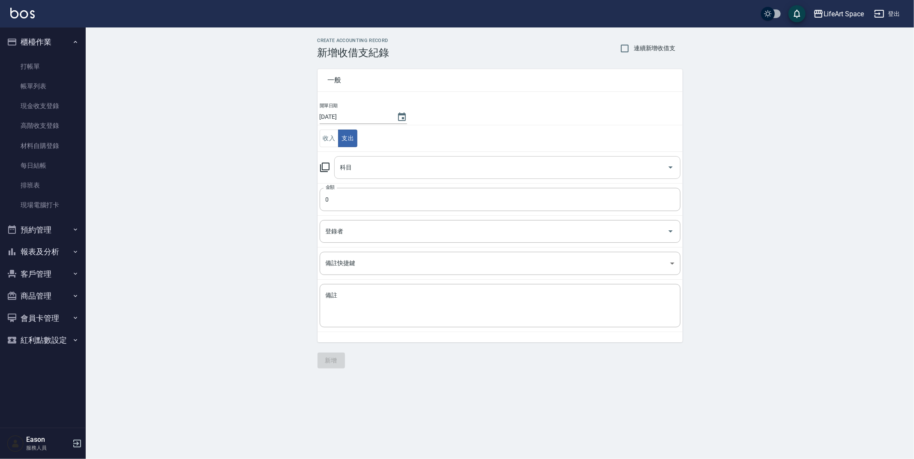
drag, startPoint x: 369, startPoint y: 163, endPoint x: 372, endPoint y: 169, distance: 6.5
click at [369, 163] on input "科目" at bounding box center [501, 167] width 326 height 15
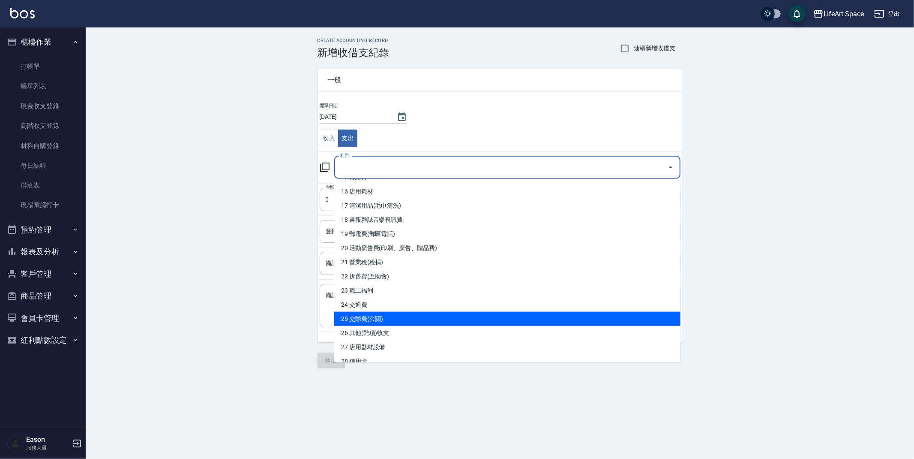
scroll to position [226, 0]
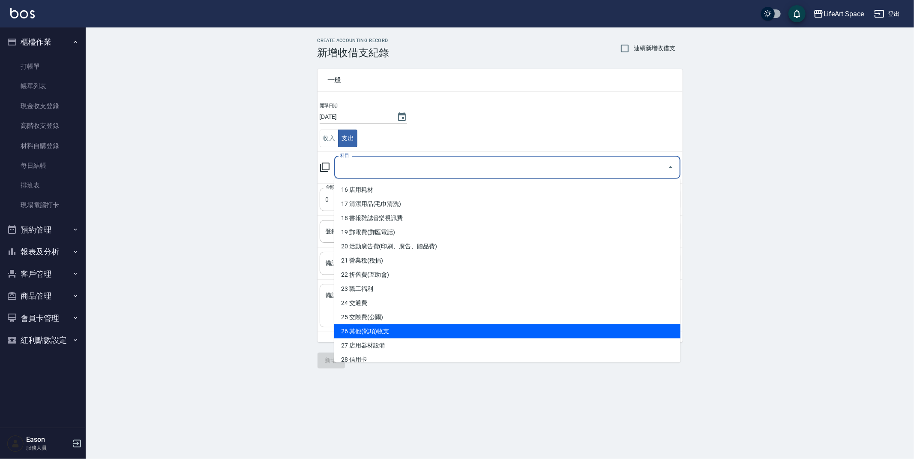
drag, startPoint x: 398, startPoint y: 326, endPoint x: 398, endPoint y: 321, distance: 5.2
click at [398, 326] on li "26 其他(雜項)收支" at bounding box center [507, 331] width 346 height 14
type input "26 其他(雜項)收支"
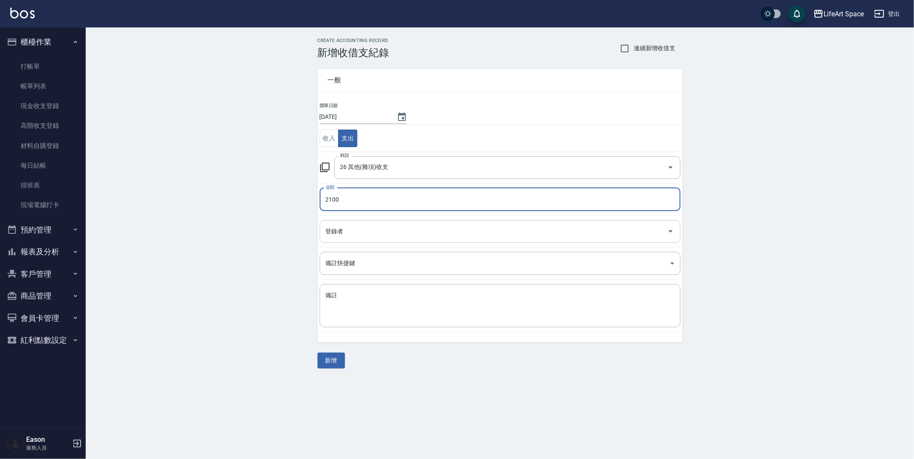
type input "2100"
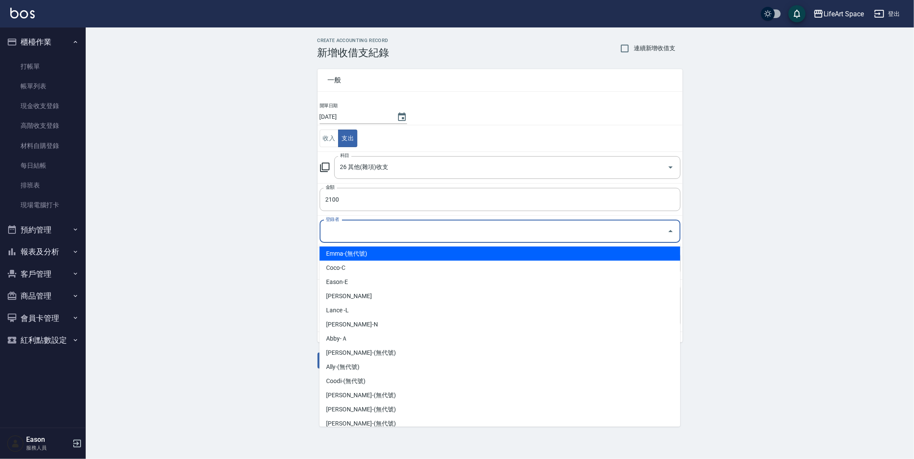
drag, startPoint x: 380, startPoint y: 236, endPoint x: 378, endPoint y: 245, distance: 9.0
click at [380, 236] on input "登錄者" at bounding box center [494, 231] width 340 height 15
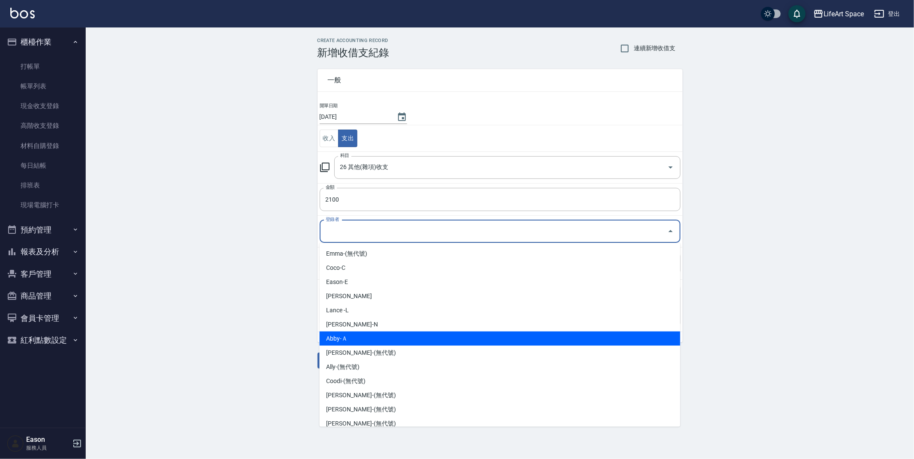
click at [380, 331] on li "Abby-Ａ" at bounding box center [500, 338] width 361 height 14
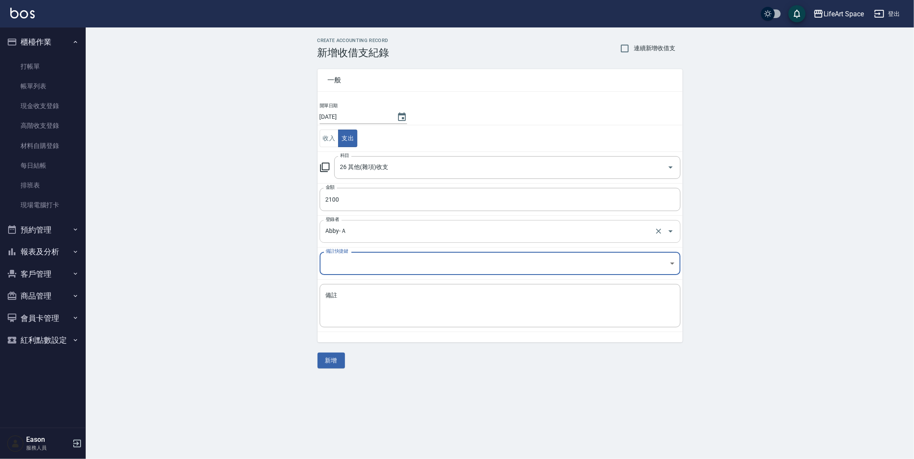
click at [401, 235] on input "Abby-Ａ" at bounding box center [488, 231] width 329 height 15
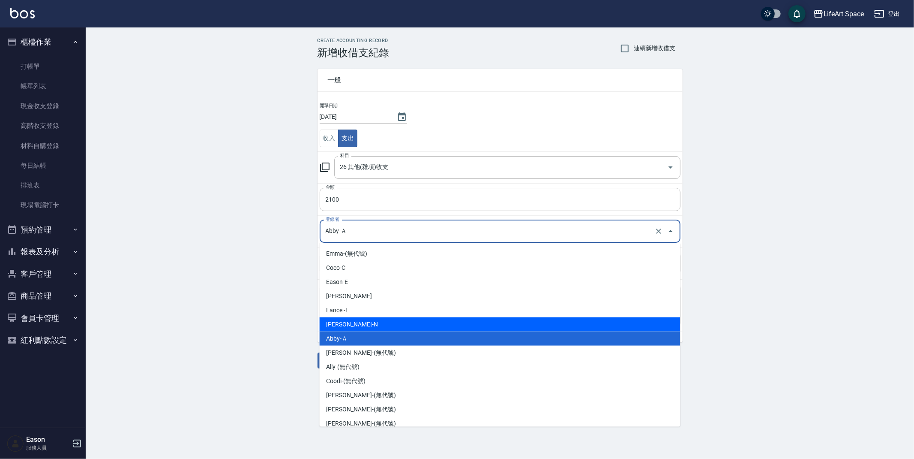
click at [379, 322] on li "[PERSON_NAME]-N" at bounding box center [500, 324] width 361 height 14
type input "[PERSON_NAME]-N"
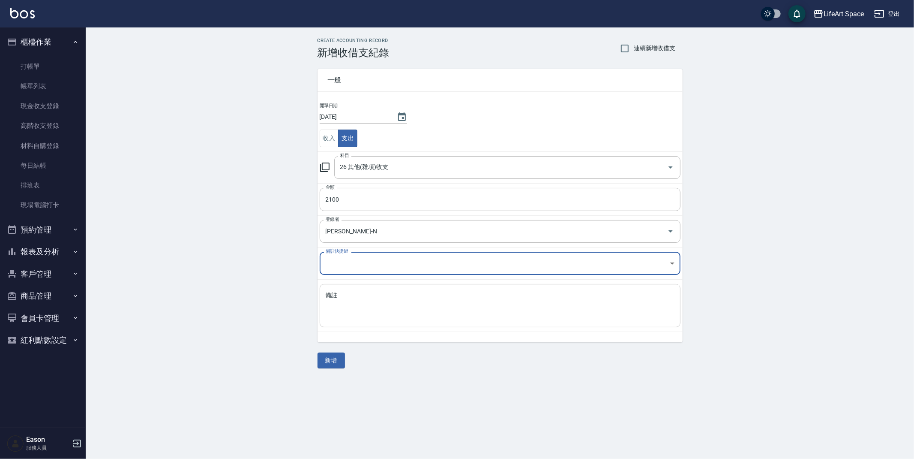
click at [379, 315] on textarea "備註" at bounding box center [500, 305] width 349 height 29
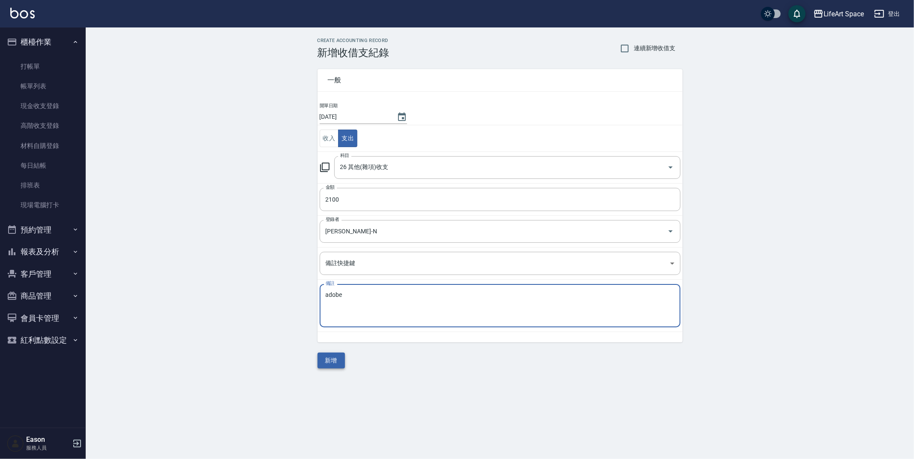
type textarea "adobe"
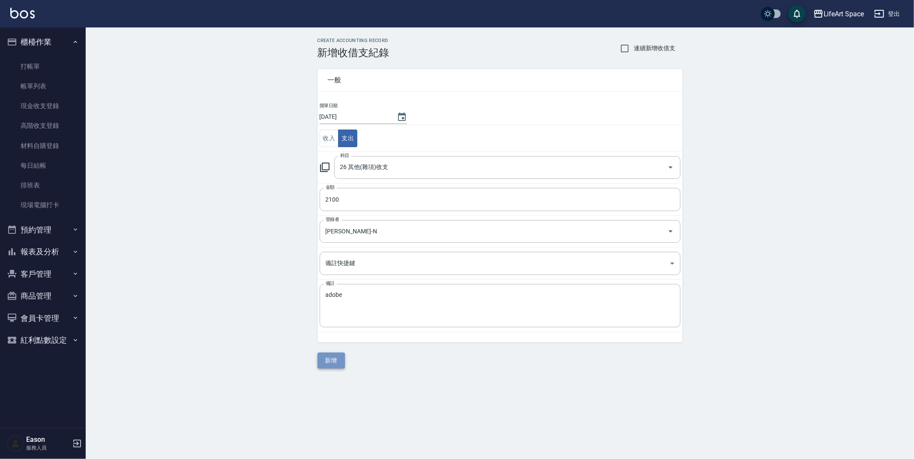
click at [336, 358] on button "新增" at bounding box center [331, 360] width 27 height 16
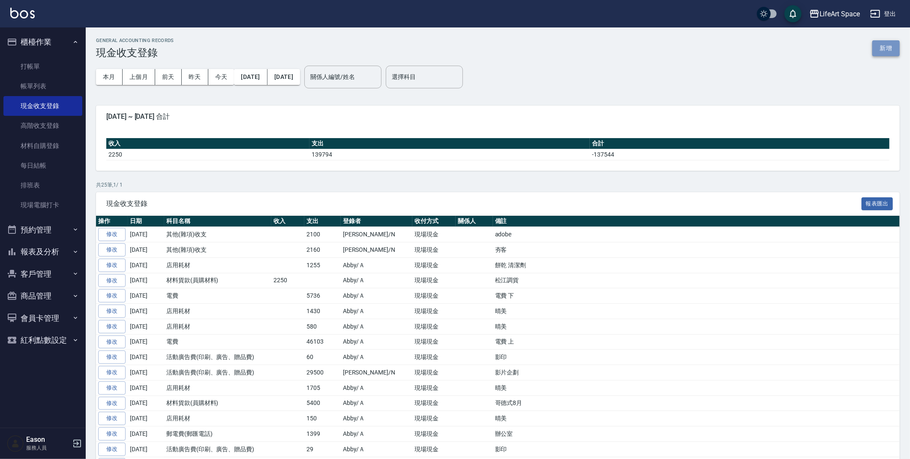
click at [893, 49] on button "新增" at bounding box center [885, 48] width 27 height 16
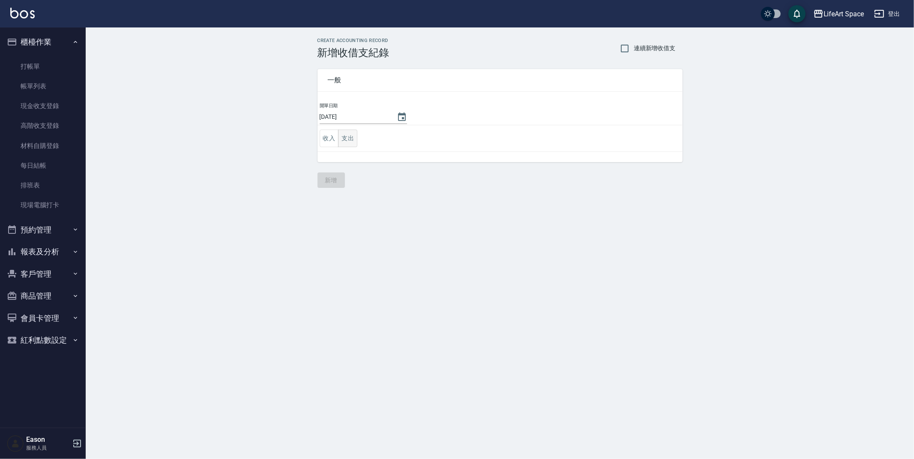
click at [350, 141] on button "支出" at bounding box center [347, 138] width 19 height 18
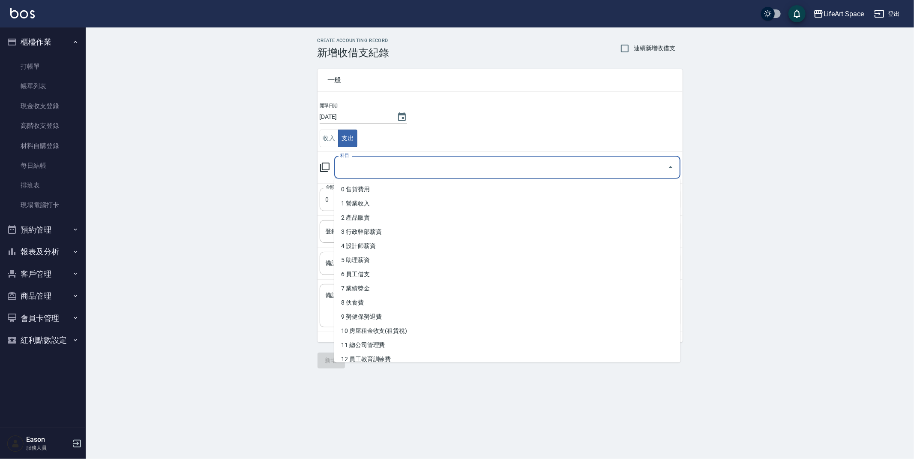
click at [388, 160] on input "科目" at bounding box center [501, 167] width 326 height 15
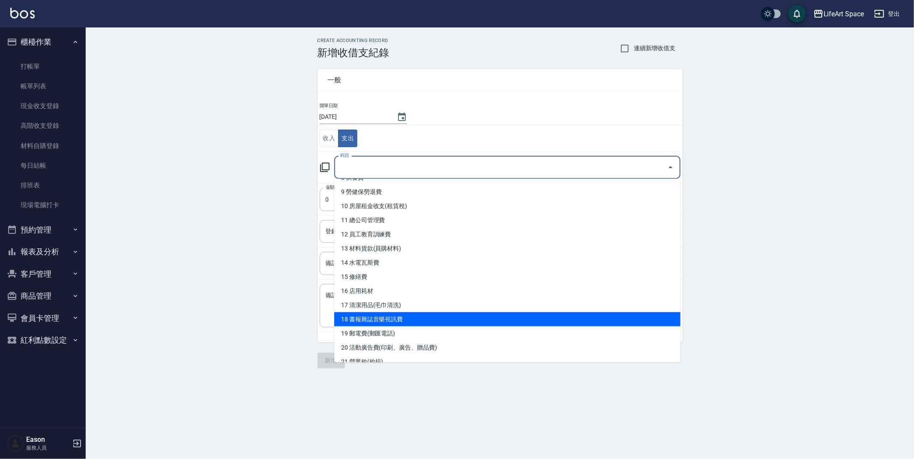
scroll to position [174, 0]
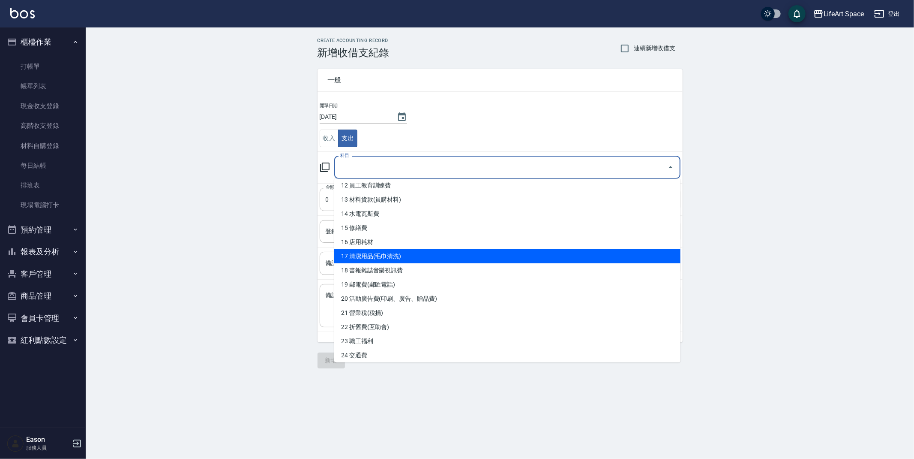
click at [419, 260] on li "17 清潔用品(毛巾清洗)" at bounding box center [507, 256] width 346 height 14
type input "17 清潔用品(毛巾清洗)"
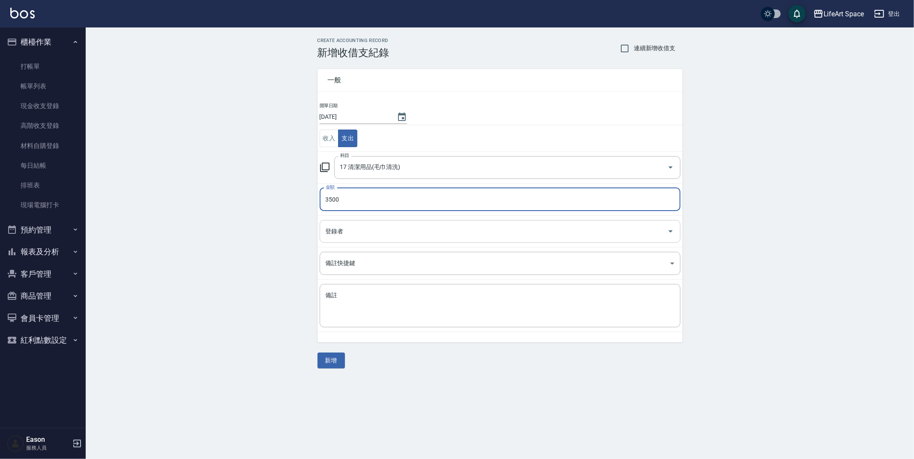
type input "3500"
click at [404, 237] on input "登錄者" at bounding box center [494, 231] width 340 height 15
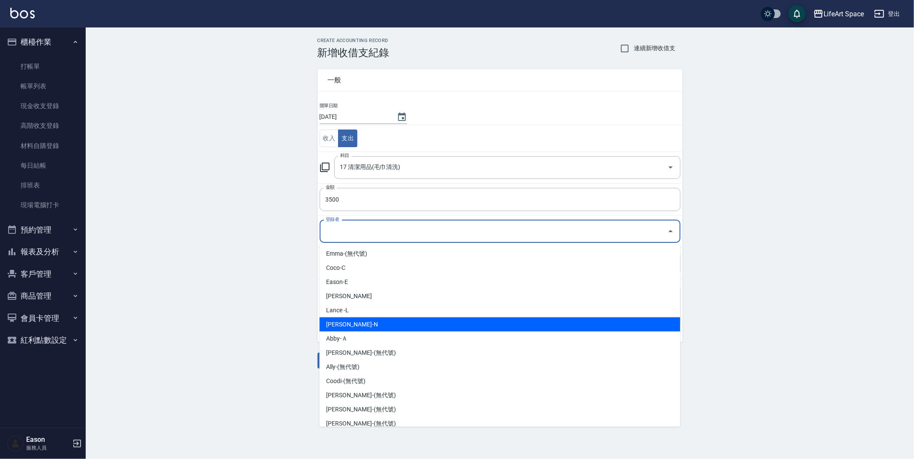
click at [397, 321] on li "[PERSON_NAME]-N" at bounding box center [500, 324] width 361 height 14
type input "[PERSON_NAME]-N"
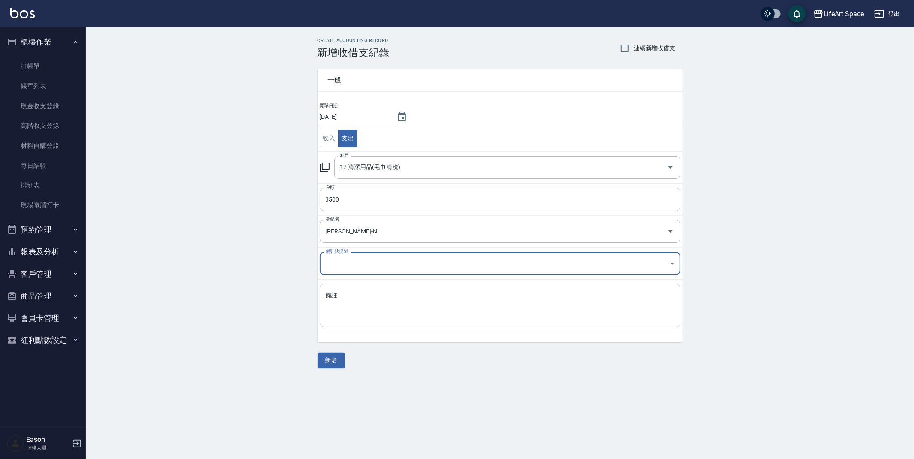
click at [390, 309] on textarea "備註" at bounding box center [500, 305] width 349 height 29
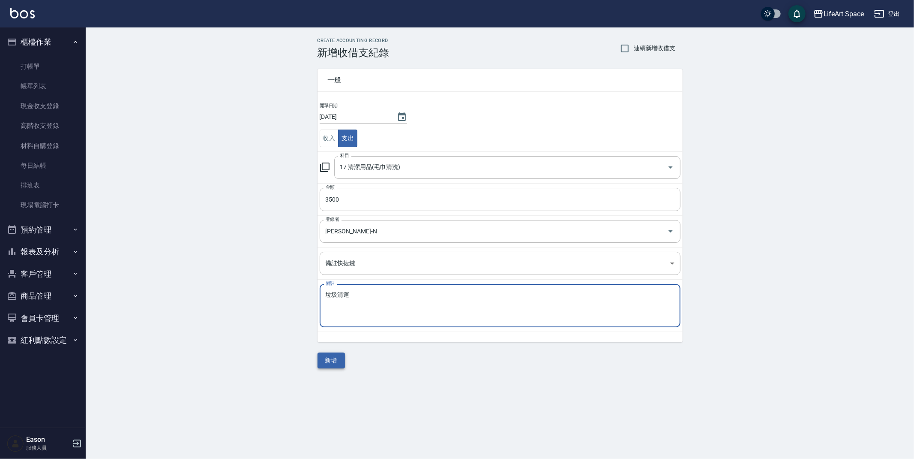
type textarea "垃圾清運"
click at [338, 361] on button "新增" at bounding box center [331, 360] width 27 height 16
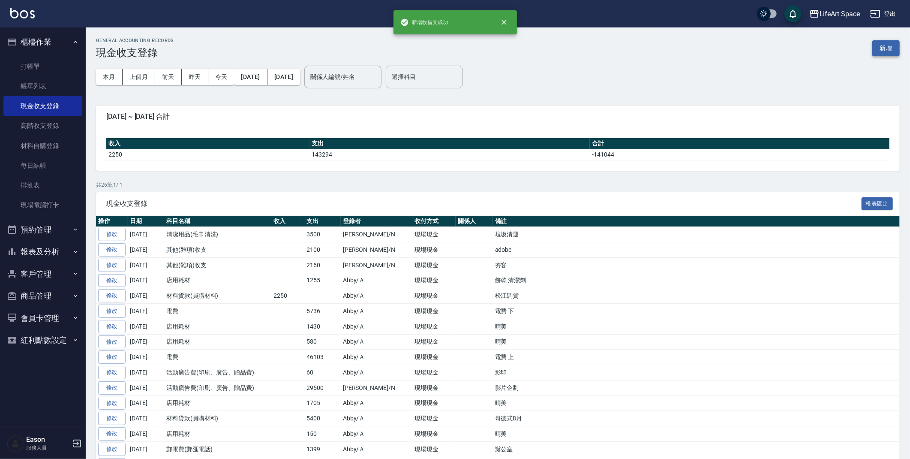
click at [887, 43] on button "新增" at bounding box center [885, 48] width 27 height 16
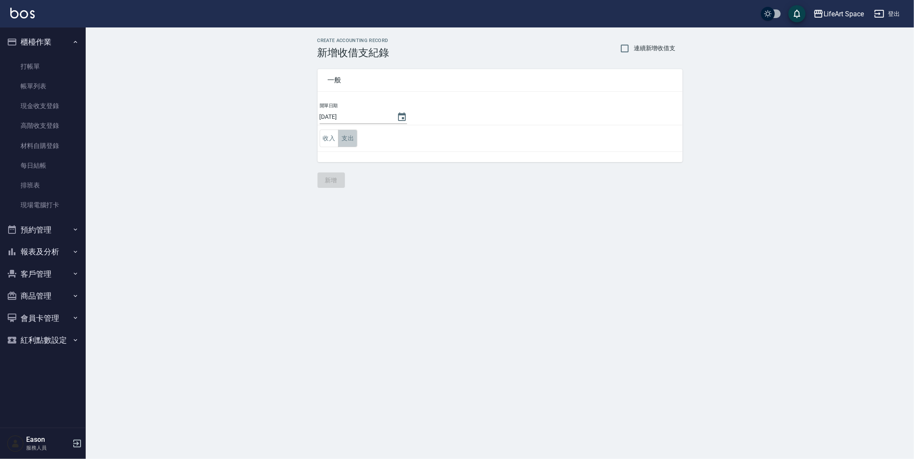
click at [355, 143] on button "支出" at bounding box center [347, 138] width 19 height 18
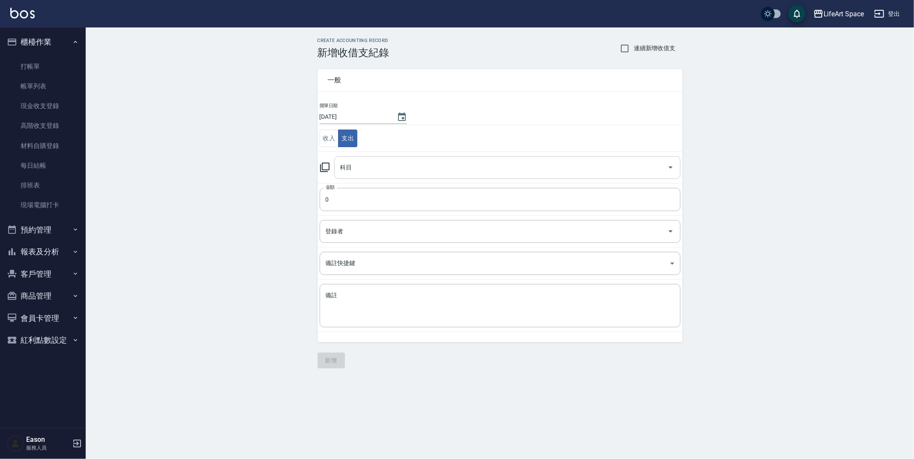
click at [381, 174] on input "科目" at bounding box center [501, 167] width 326 height 15
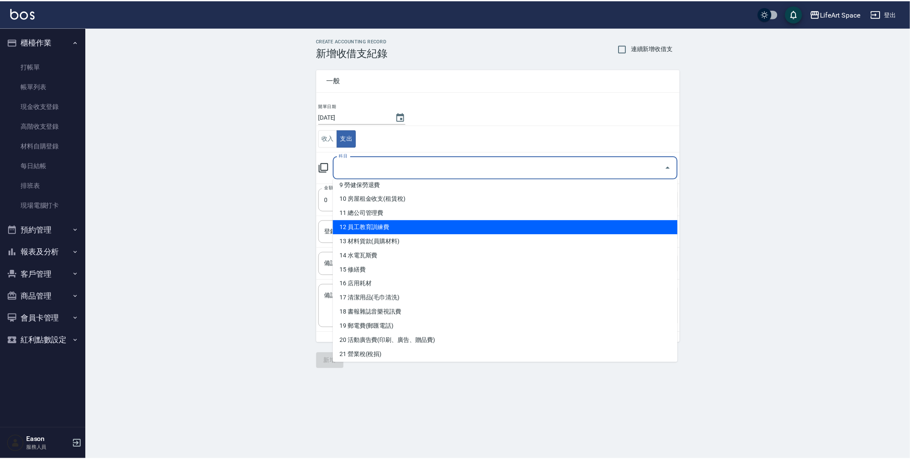
scroll to position [153, 0]
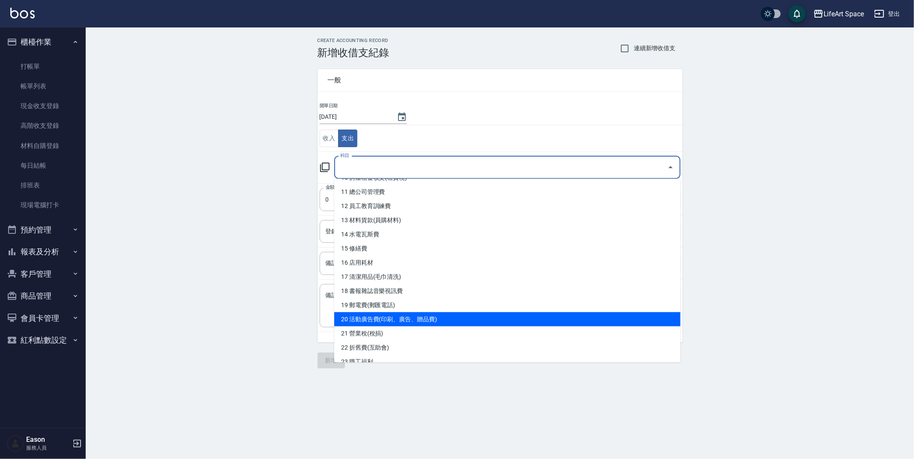
click at [424, 313] on li "20 活動廣告費(印刷、廣告、贈品費)" at bounding box center [507, 319] width 346 height 14
type input "20 活動廣告費(印刷、廣告、贈品費)"
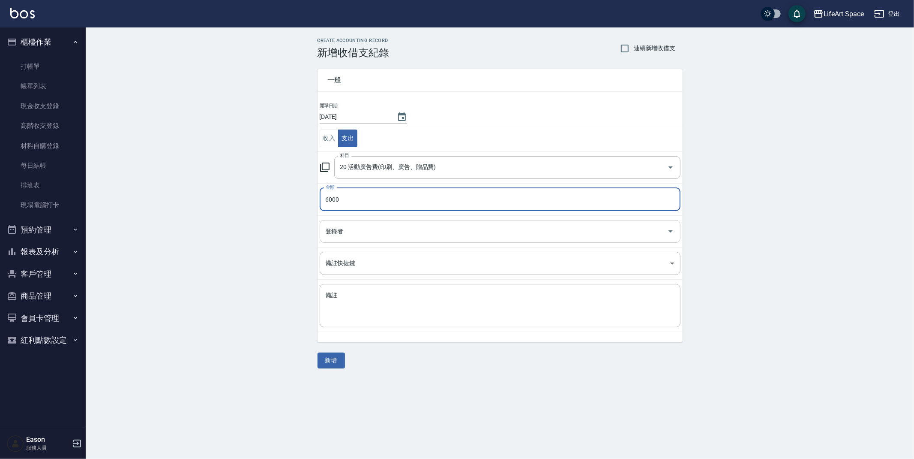
type input "6000"
click at [386, 238] on input "登錄者" at bounding box center [494, 231] width 340 height 15
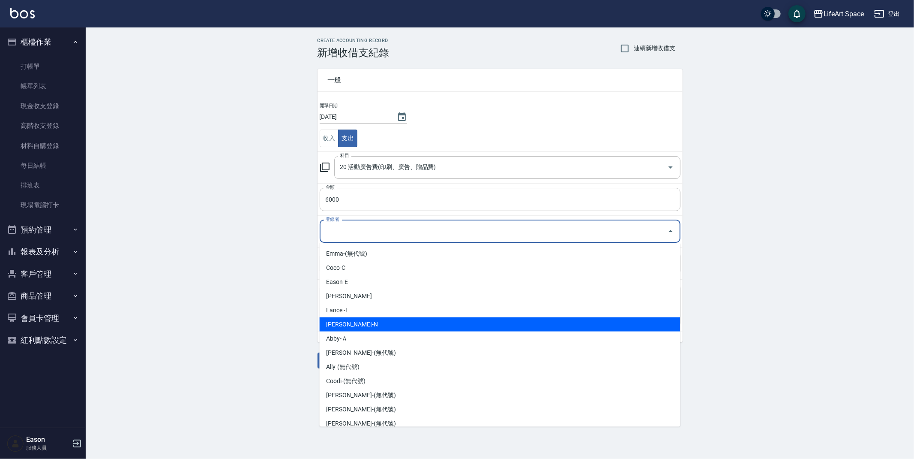
click at [376, 321] on li "[PERSON_NAME]-N" at bounding box center [500, 324] width 361 height 14
type input "[PERSON_NAME]-N"
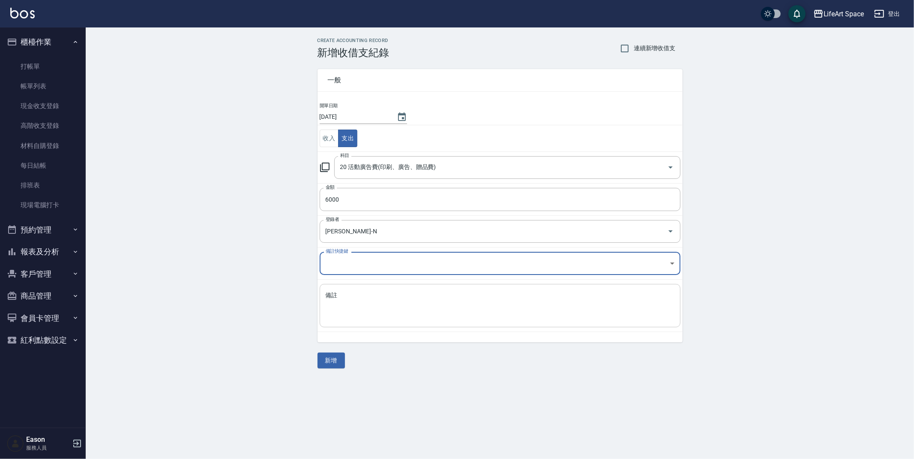
drag, startPoint x: 380, startPoint y: 312, endPoint x: 380, endPoint y: 307, distance: 5.6
click at [380, 312] on textarea "備註" at bounding box center [500, 305] width 349 height 29
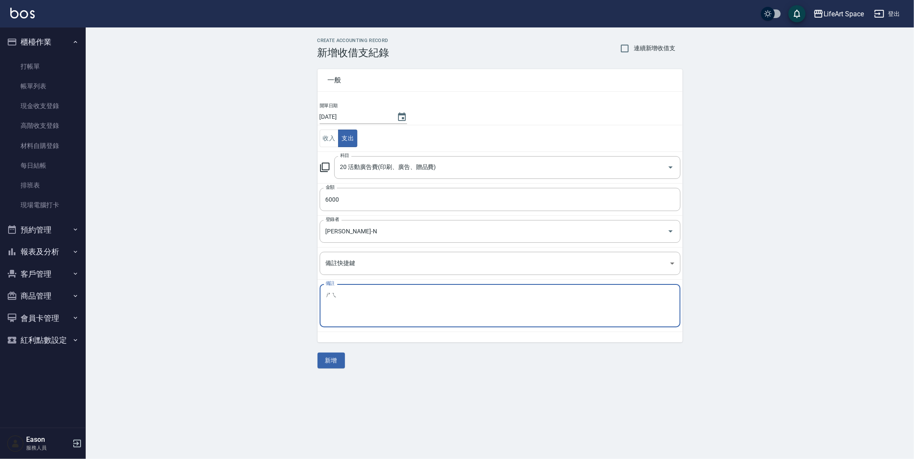
type textarea "ㄕ"
type textarea "google"
click at [328, 365] on button "新增" at bounding box center [331, 360] width 27 height 16
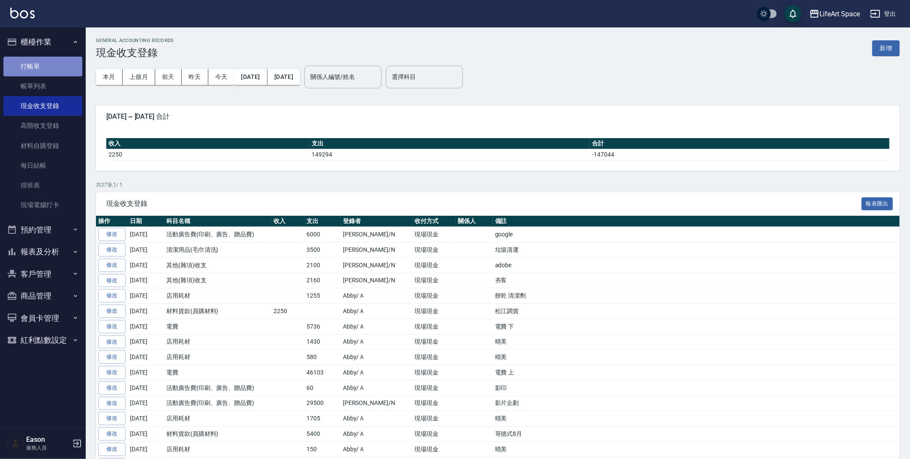
click at [47, 71] on link "打帳單" at bounding box center [42, 67] width 79 height 20
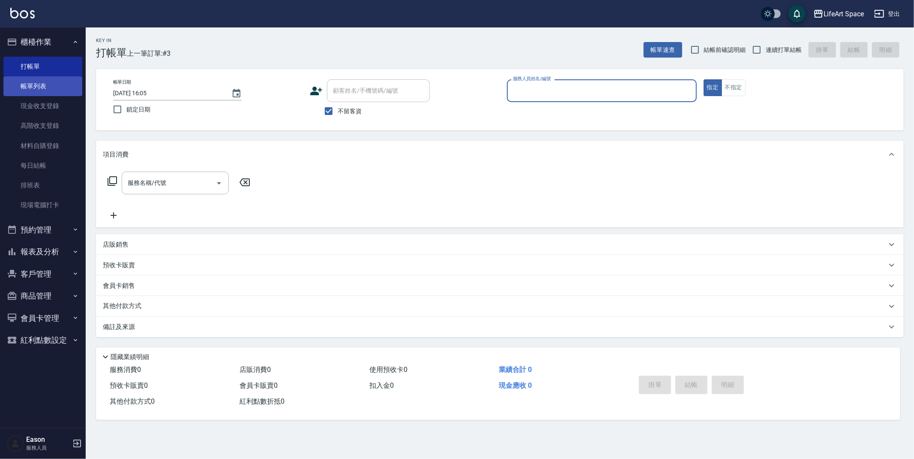
drag, startPoint x: 42, startPoint y: 84, endPoint x: 224, endPoint y: 127, distance: 187.7
click at [42, 84] on link "帳單列表" at bounding box center [42, 86] width 79 height 20
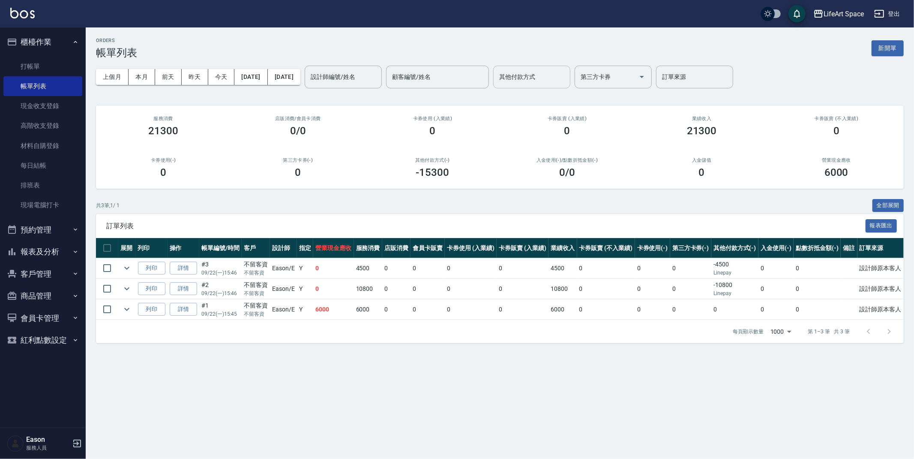
click at [543, 78] on input "其他付款方式" at bounding box center [531, 76] width 69 height 15
click at [557, 130] on span "信用卡" at bounding box center [561, 127] width 77 height 14
type input "信用卡"
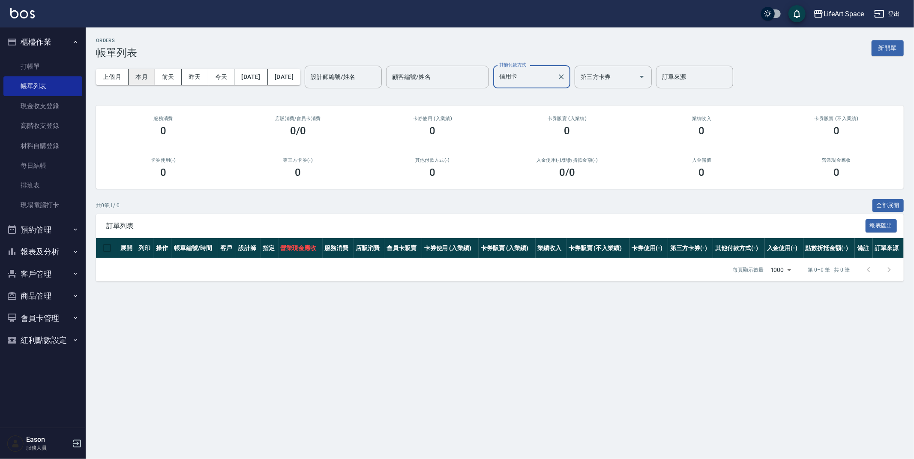
click at [144, 79] on button "本月" at bounding box center [142, 77] width 27 height 16
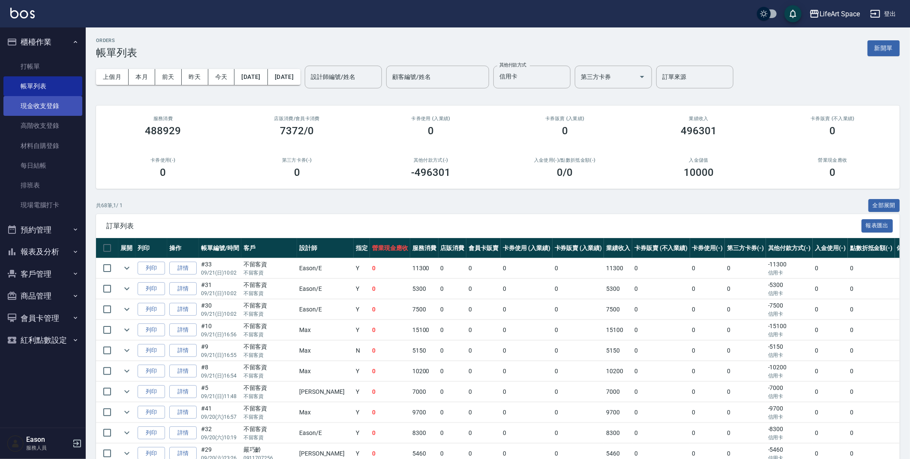
click at [66, 110] on link "現金收支登錄" at bounding box center [42, 106] width 79 height 20
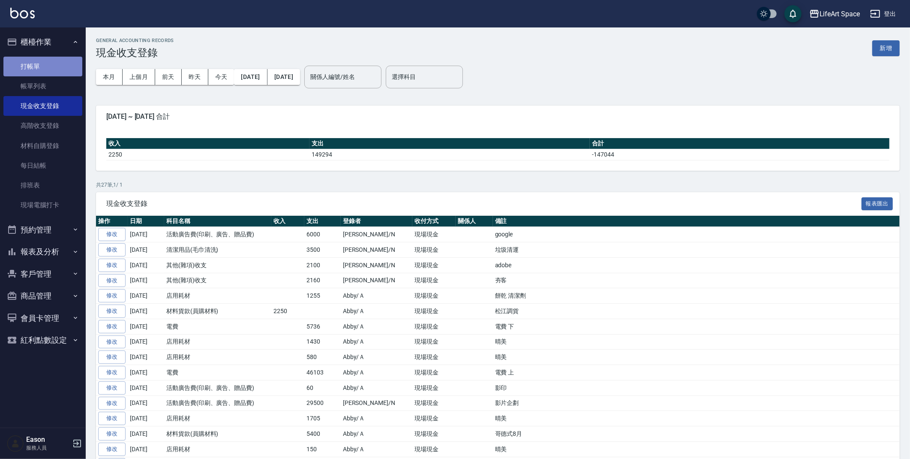
click at [49, 59] on link "打帳單" at bounding box center [42, 67] width 79 height 20
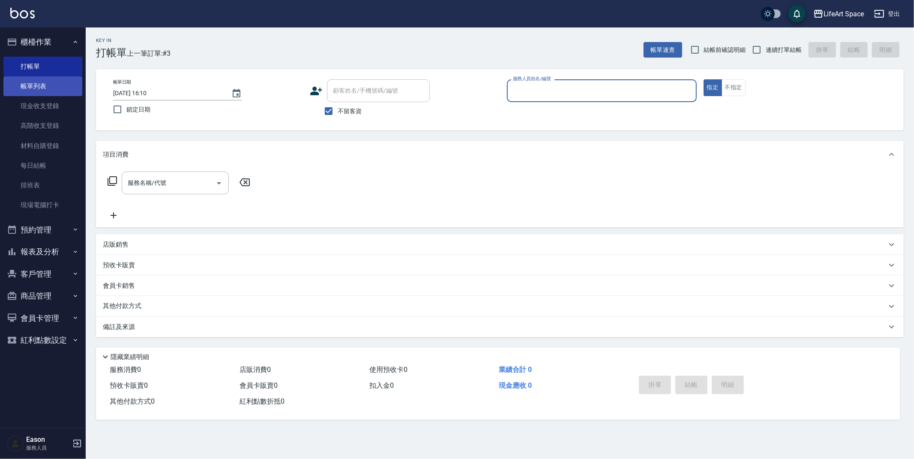
click at [35, 94] on link "帳單列表" at bounding box center [42, 86] width 79 height 20
click at [35, 93] on link "帳單列表" at bounding box center [42, 86] width 79 height 20
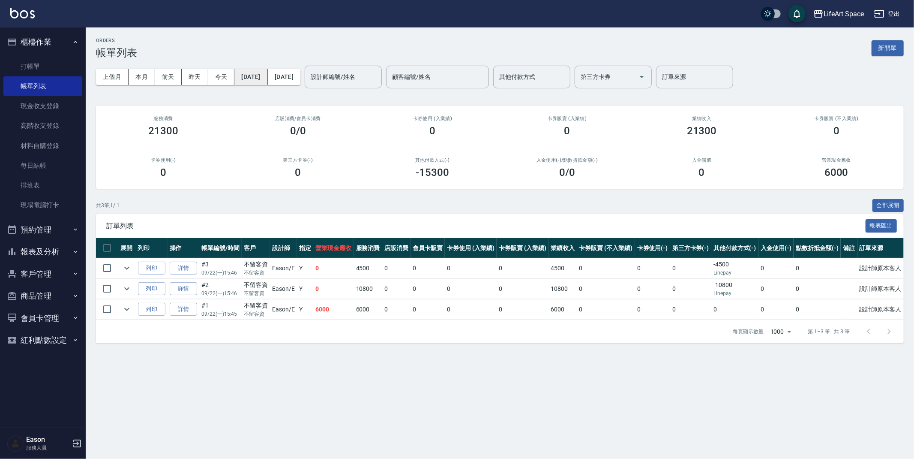
click at [268, 78] on button "[DATE]" at bounding box center [251, 77] width 33 height 16
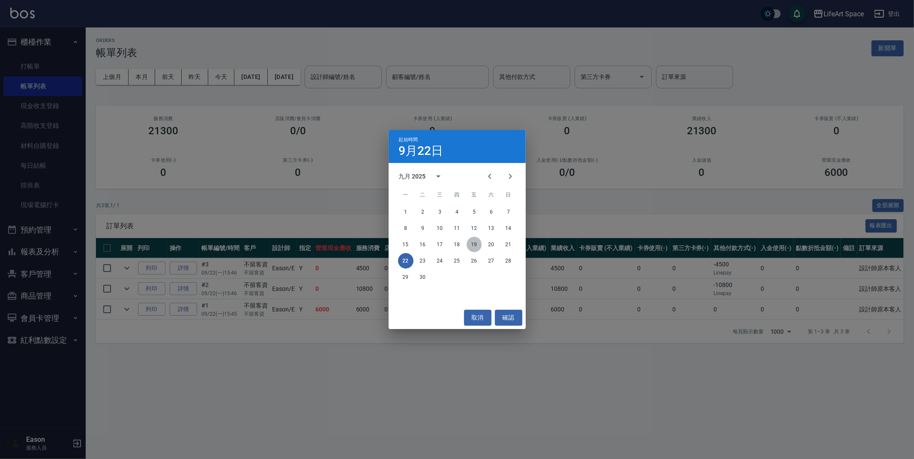
click at [477, 244] on button "19" at bounding box center [474, 244] width 15 height 15
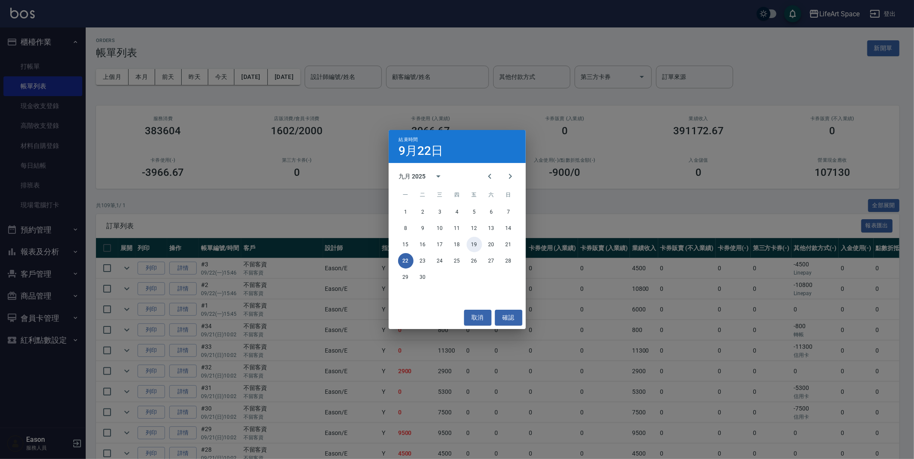
click at [476, 245] on button "19" at bounding box center [474, 244] width 15 height 15
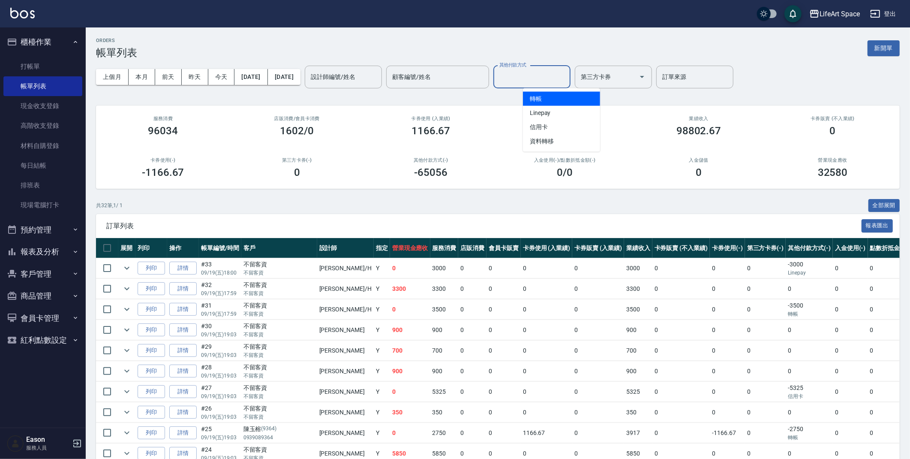
click at [567, 78] on input "其他付款方式" at bounding box center [531, 76] width 69 height 15
click at [559, 95] on span "轉帳" at bounding box center [561, 99] width 77 height 14
type input "轉帳"
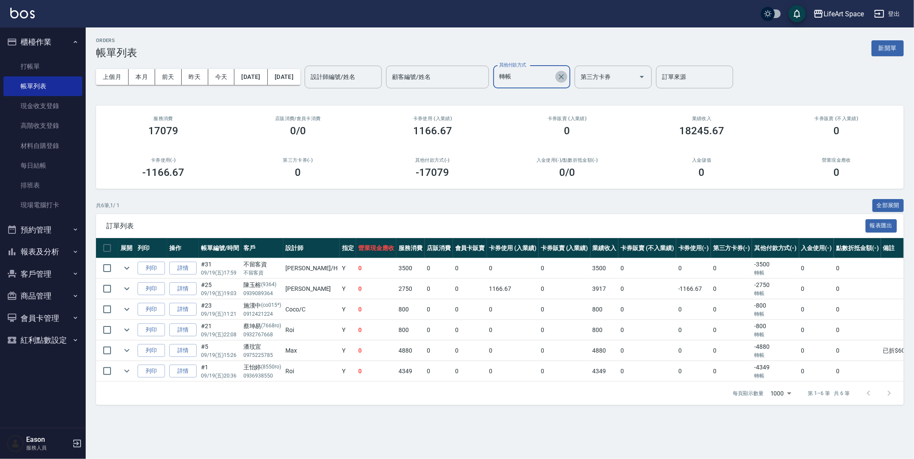
click at [566, 77] on icon "Clear" at bounding box center [561, 76] width 9 height 9
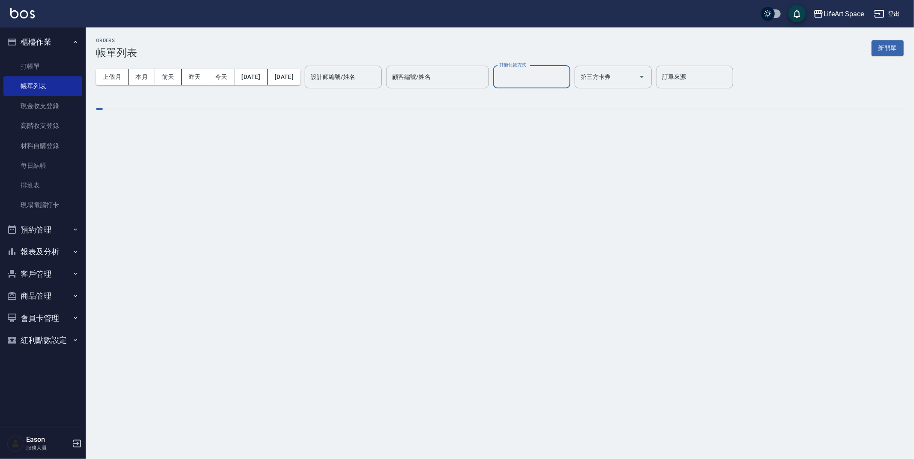
click at [567, 77] on input "其他付款方式" at bounding box center [531, 76] width 69 height 15
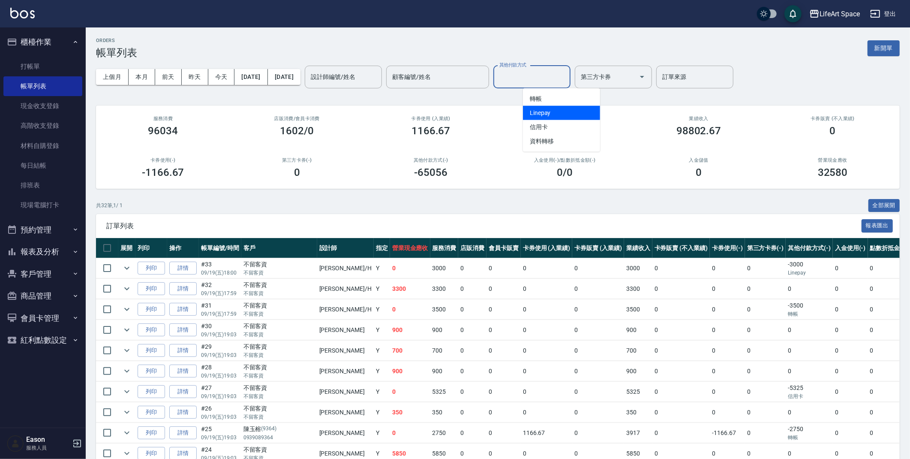
click at [558, 112] on span "Linepay" at bounding box center [561, 113] width 77 height 14
type input "Linepay"
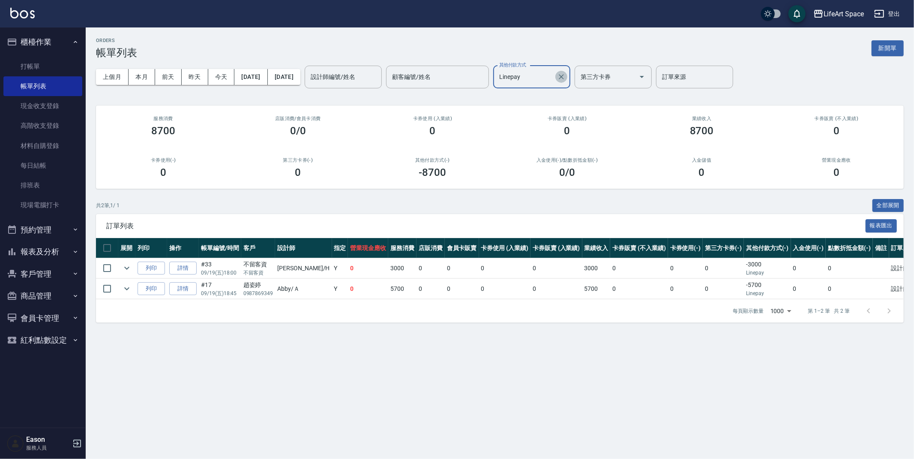
click at [566, 77] on icon "Clear" at bounding box center [561, 76] width 9 height 9
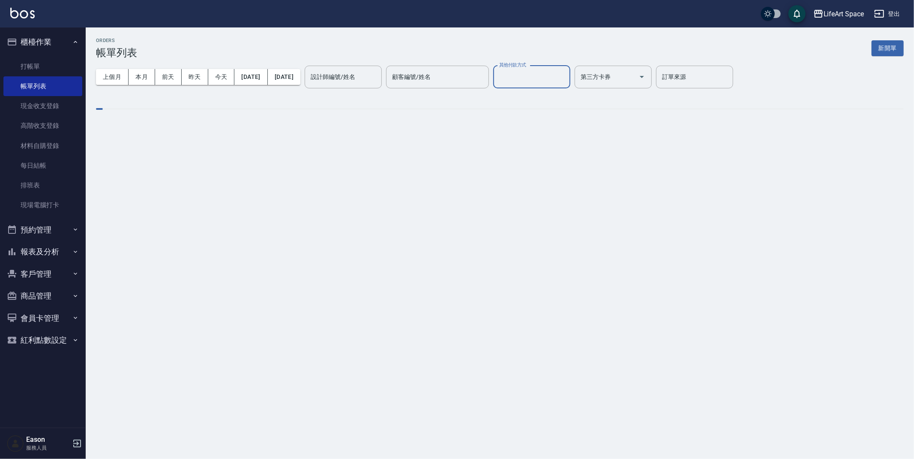
click at [567, 75] on input "其他付款方式" at bounding box center [531, 76] width 69 height 15
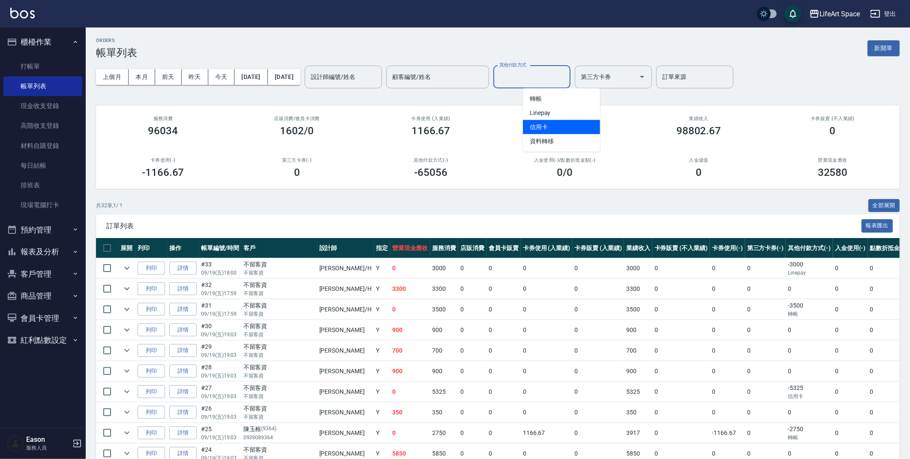
click at [572, 129] on span "信用卡" at bounding box center [561, 127] width 77 height 14
type input "信用卡"
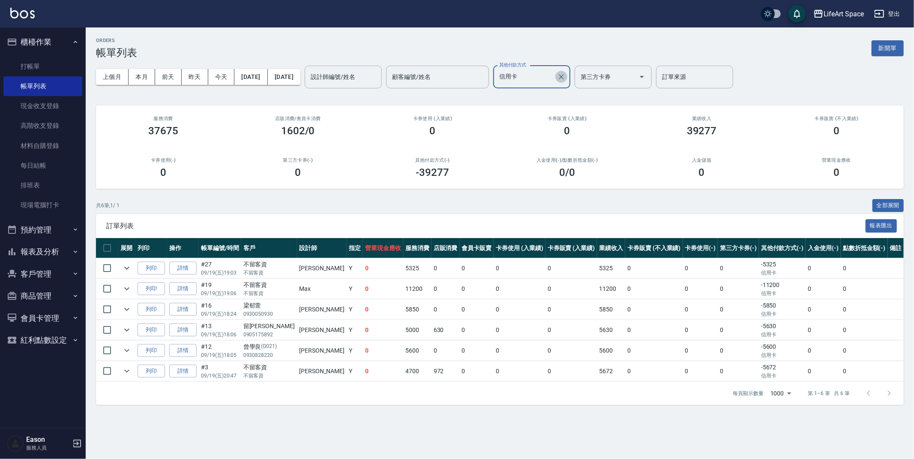
click at [568, 78] on button "Clear" at bounding box center [562, 77] width 12 height 12
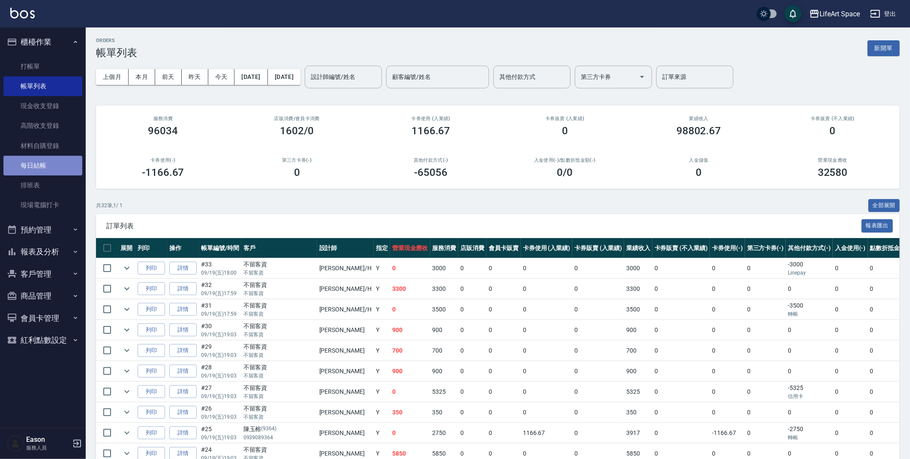
click at [45, 165] on link "每日結帳" at bounding box center [42, 166] width 79 height 20
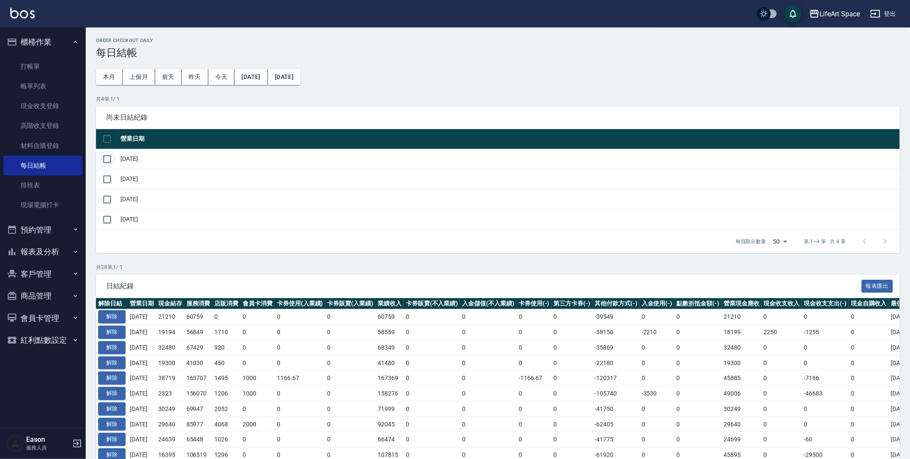
click at [113, 156] on input "checkbox" at bounding box center [107, 159] width 18 height 18
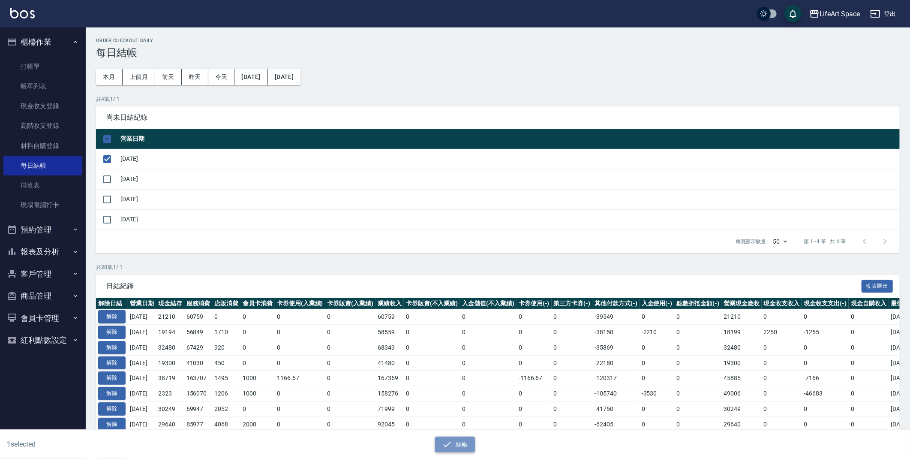
click at [456, 437] on button "結帳" at bounding box center [455, 444] width 40 height 16
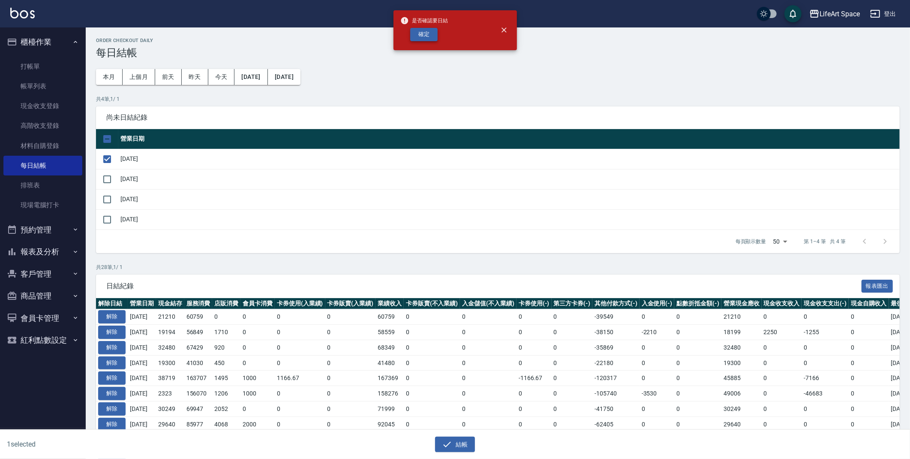
click at [421, 35] on button "確定" at bounding box center [423, 34] width 27 height 13
checkbox input "false"
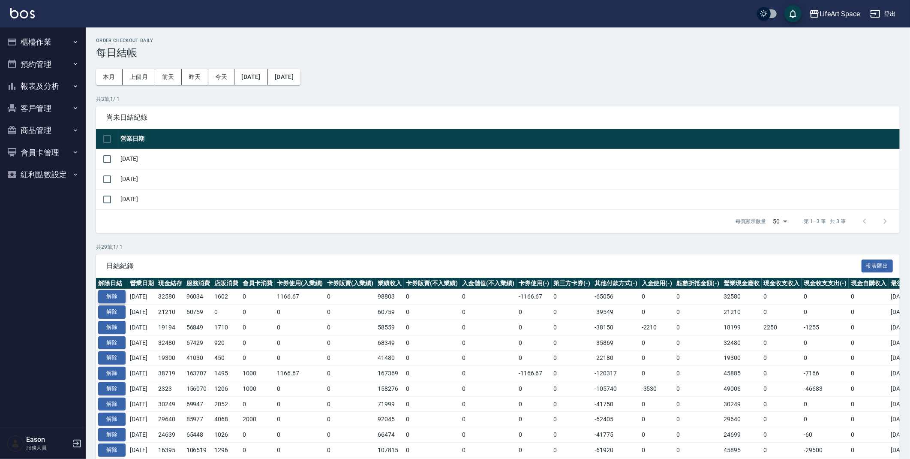
click at [106, 295] on button "解除" at bounding box center [111, 296] width 27 height 13
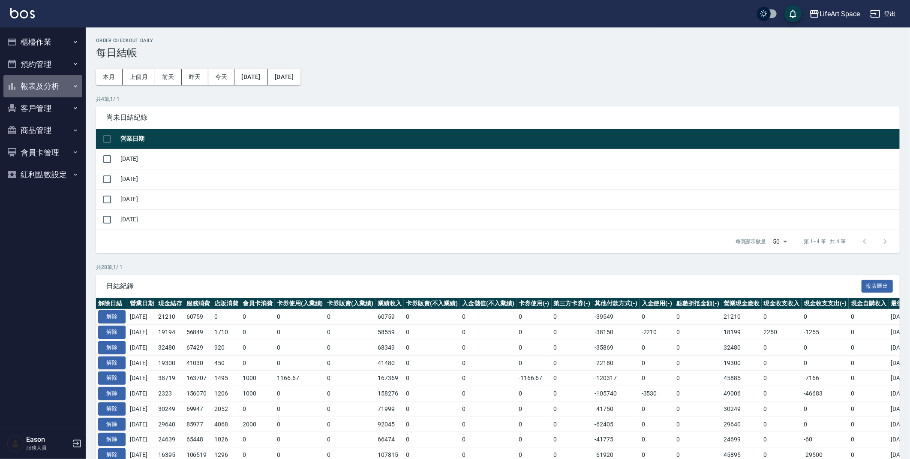
drag, startPoint x: 45, startPoint y: 82, endPoint x: 42, endPoint y: 67, distance: 14.9
click at [45, 81] on button "報表及分析" at bounding box center [42, 86] width 79 height 22
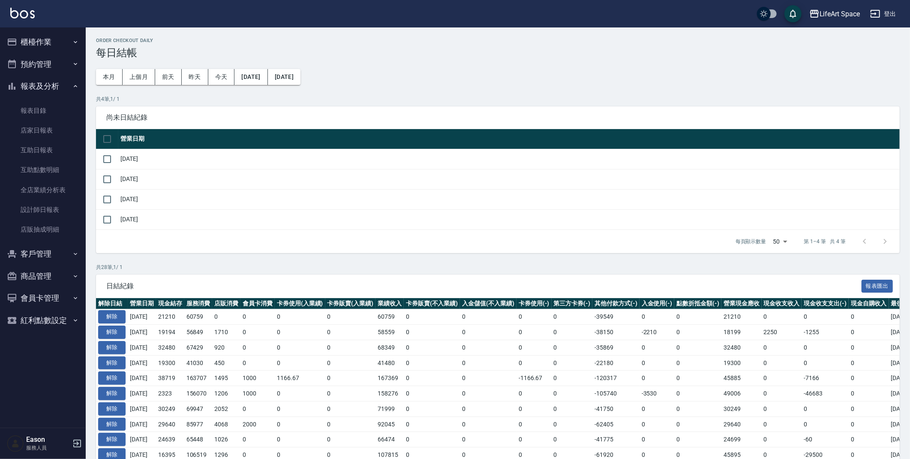
click at [31, 50] on button "櫃檯作業" at bounding box center [42, 42] width 79 height 22
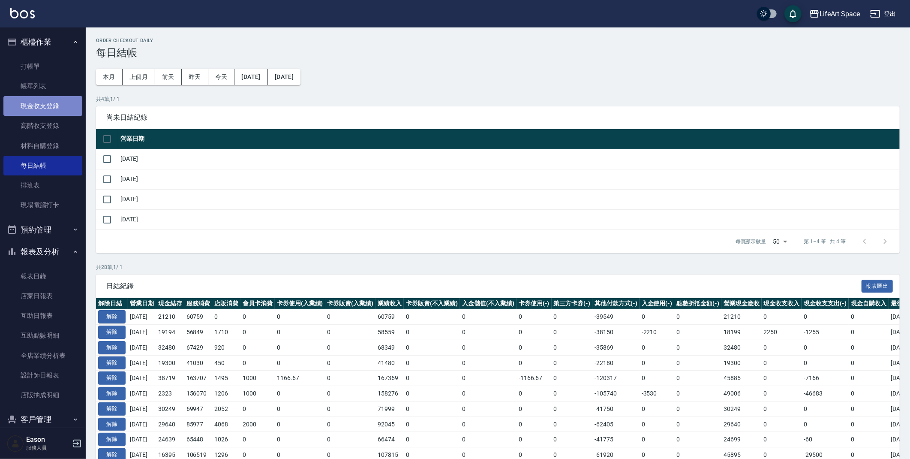
click at [60, 98] on link "現金收支登錄" at bounding box center [42, 106] width 79 height 20
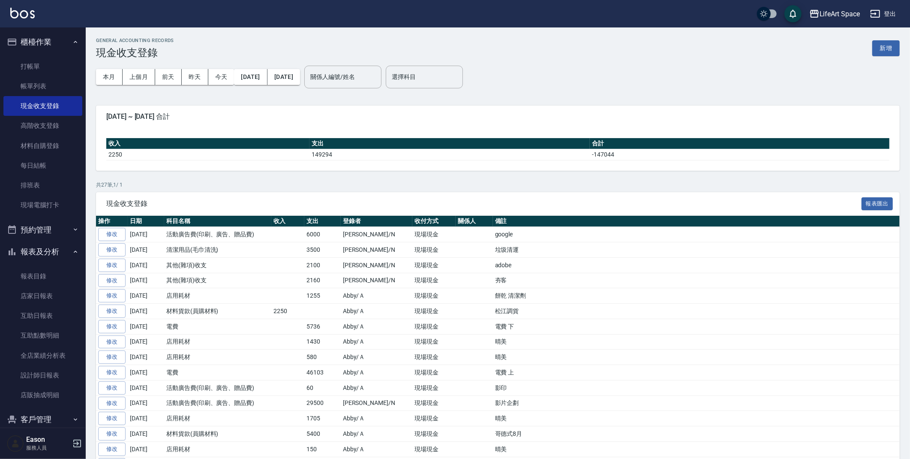
click at [493, 295] on td "餅乾 清潔劑" at bounding box center [696, 295] width 407 height 15
drag, startPoint x: 155, startPoint y: 298, endPoint x: 170, endPoint y: 299, distance: 15.5
click at [170, 299] on tr "修改 2025-09-17 店用耗材 1255 Abby/Ａ 現場現金 餅乾 清潔劑" at bounding box center [498, 295] width 804 height 15
click at [893, 49] on button "新增" at bounding box center [885, 48] width 27 height 16
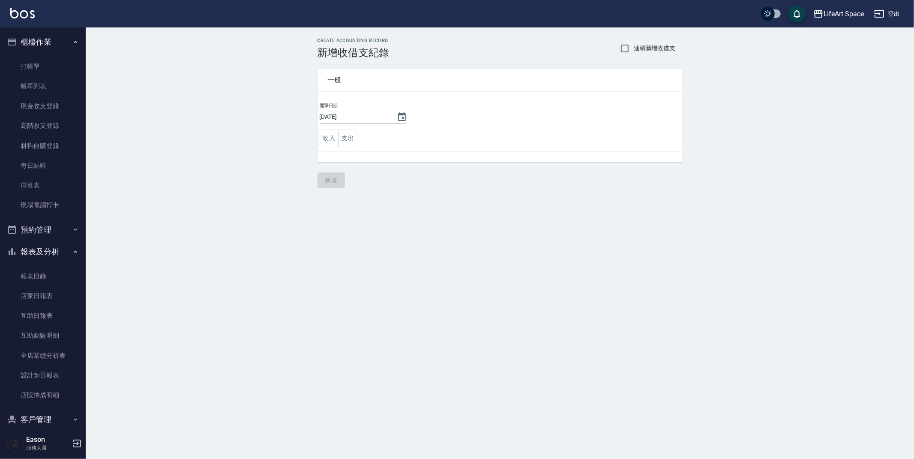
click at [355, 139] on button "支出" at bounding box center [347, 138] width 19 height 18
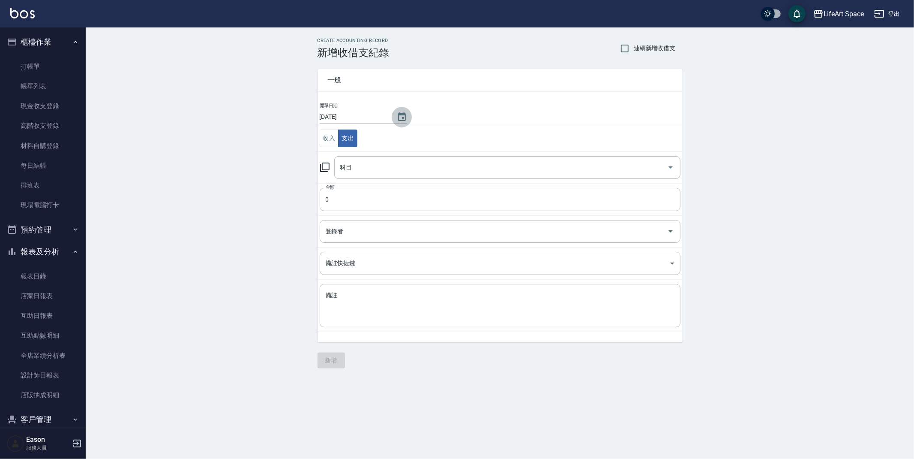
click at [398, 113] on icon "Choose date, selected date is 2025-09-22" at bounding box center [402, 116] width 8 height 9
click at [407, 208] on button "19" at bounding box center [405, 205] width 15 height 15
type input "[DATE]"
click at [430, 163] on input "科目" at bounding box center [501, 167] width 326 height 15
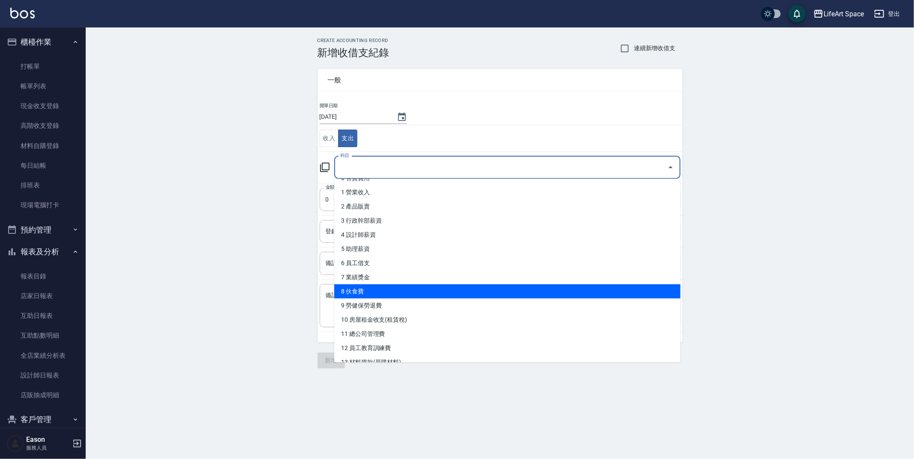
scroll to position [25, 0]
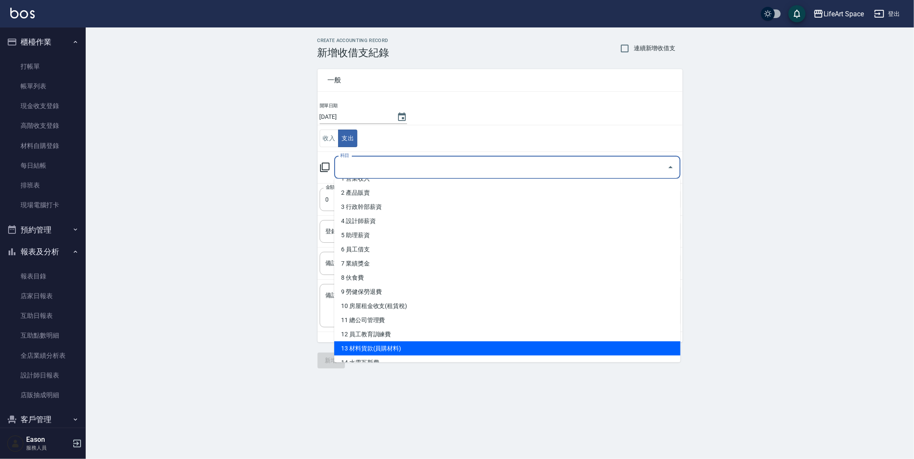
click at [372, 347] on li "13 材料貨款(員購材料)" at bounding box center [507, 348] width 346 height 14
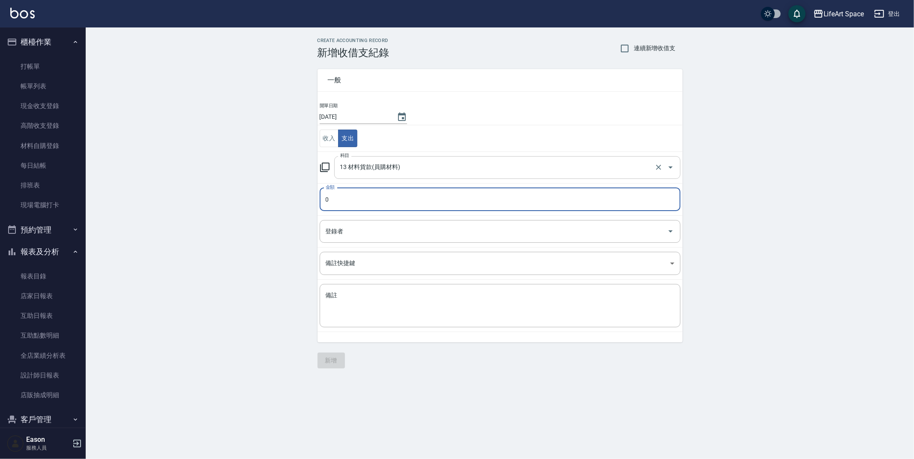
click at [383, 173] on input "13 材料貨款(員購材料)" at bounding box center [495, 167] width 315 height 15
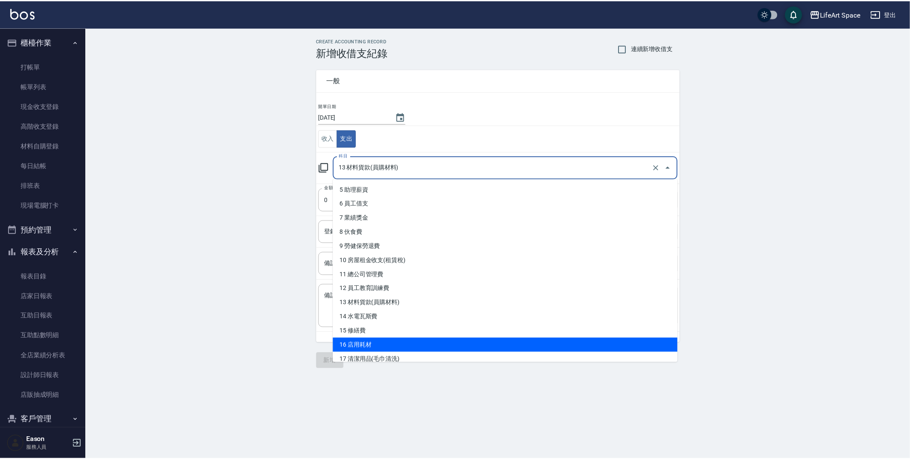
scroll to position [95, 0]
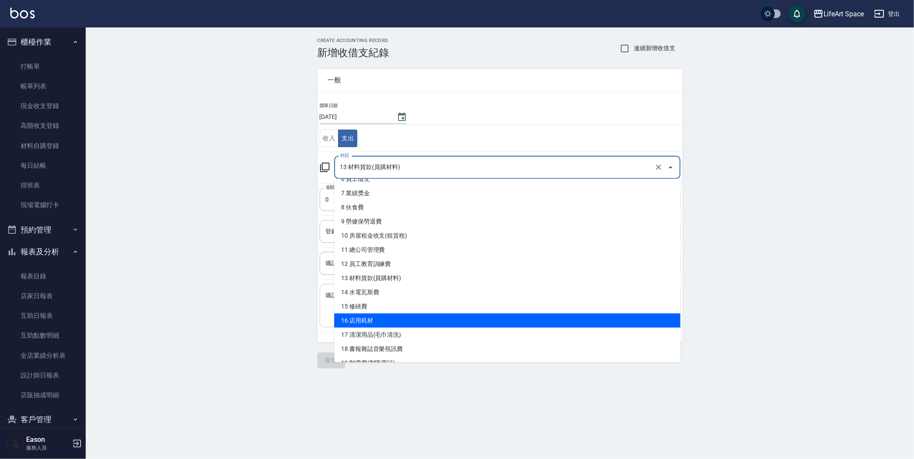
click at [377, 316] on li "16 店用耗材" at bounding box center [507, 320] width 346 height 14
type input "16 店用耗材"
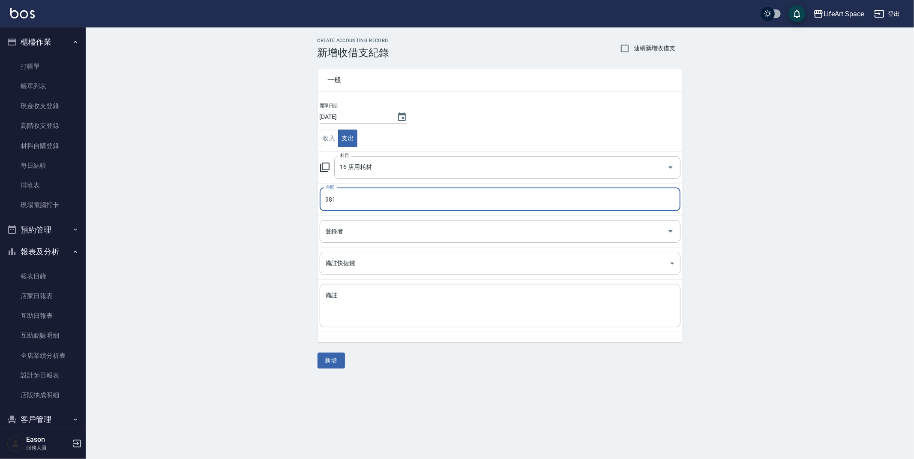
type input "980"
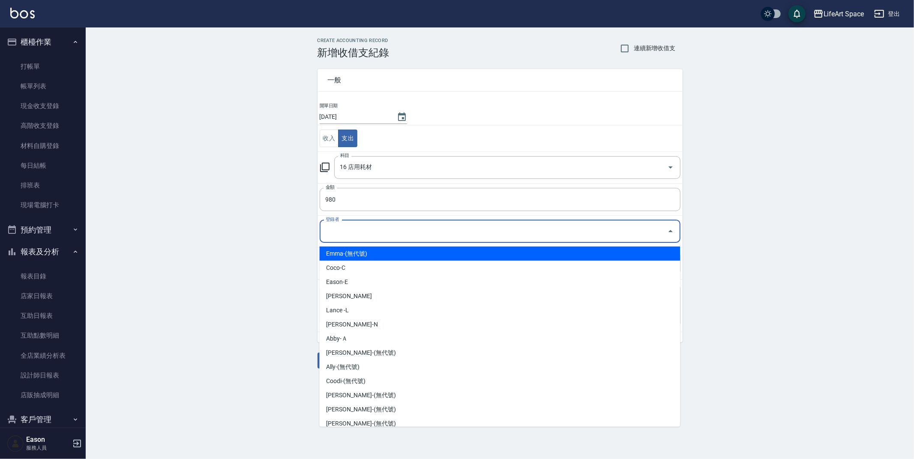
click at [328, 235] on input "登錄者" at bounding box center [494, 231] width 340 height 15
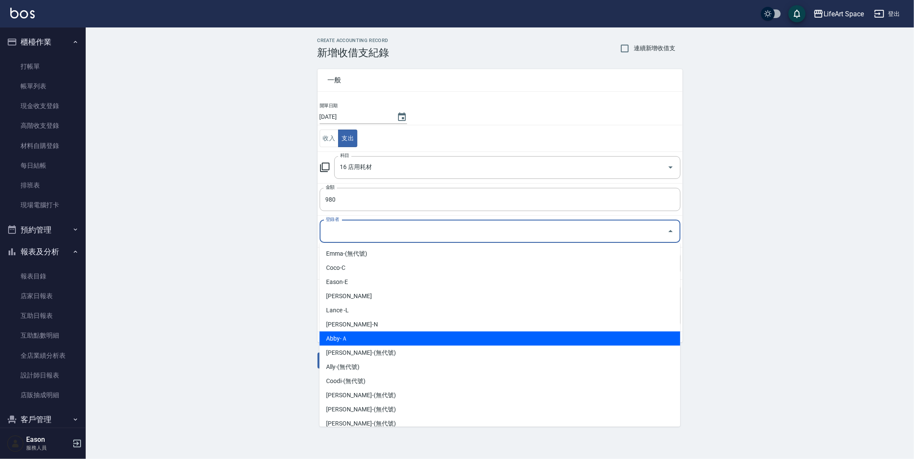
click at [361, 334] on li "Abby-Ａ" at bounding box center [500, 338] width 361 height 14
type input "Abby-Ａ"
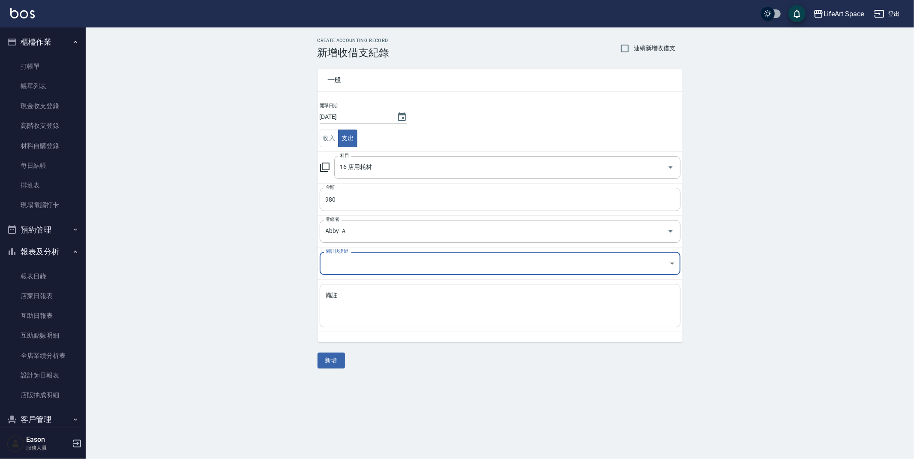
drag, startPoint x: 369, startPoint y: 308, endPoint x: 364, endPoint y: 289, distance: 19.4
click at [369, 307] on textarea "備註" at bounding box center [500, 305] width 349 height 29
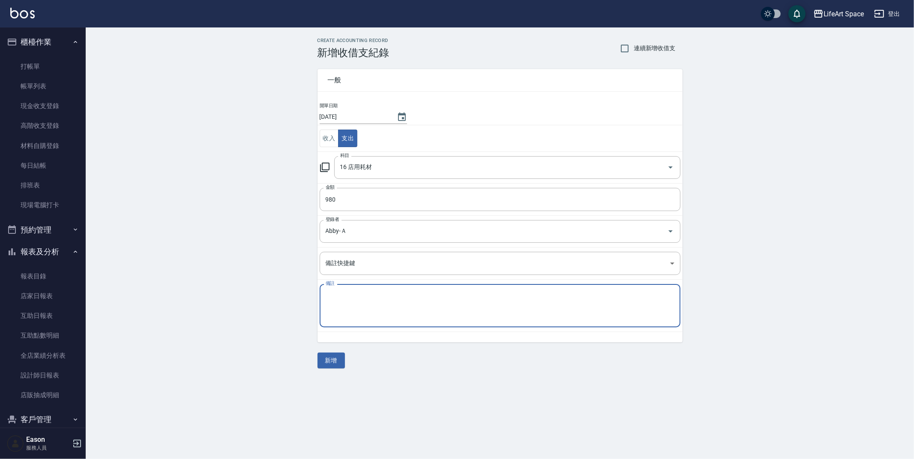
type textarea "g"
type textarea "ㄘ"
type textarea "未"
type textarea "晴美"
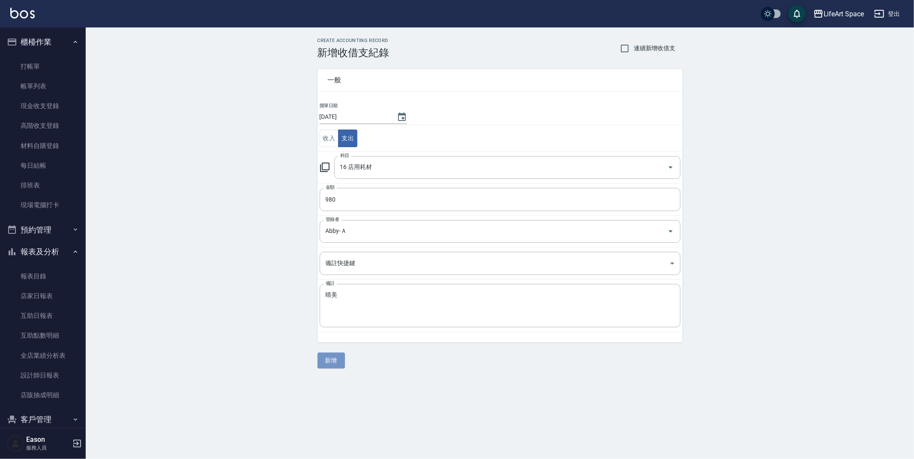
click at [341, 359] on button "新增" at bounding box center [331, 360] width 27 height 16
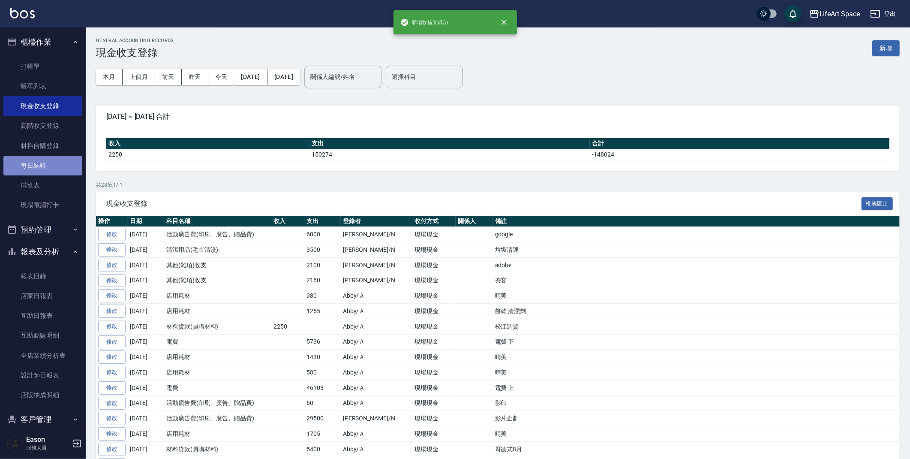
click at [62, 162] on link "每日結帳" at bounding box center [42, 166] width 79 height 20
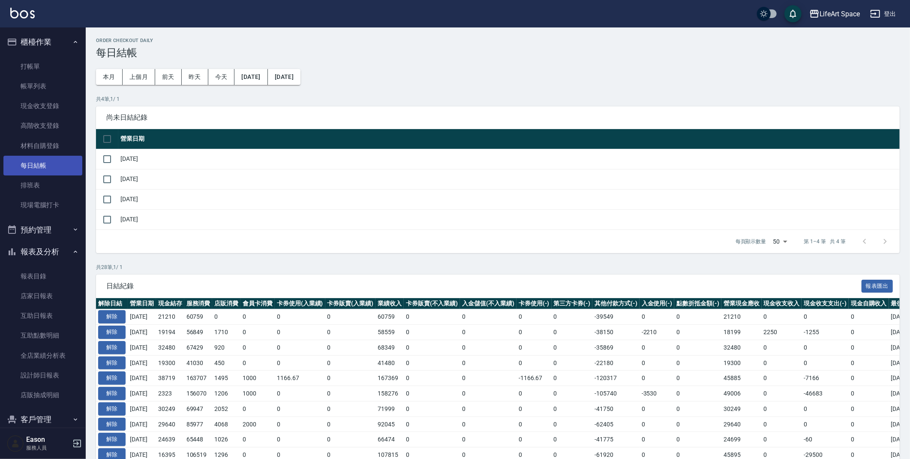
click at [45, 161] on link "每日結帳" at bounding box center [42, 166] width 79 height 20
click at [109, 158] on input "checkbox" at bounding box center [107, 159] width 18 height 18
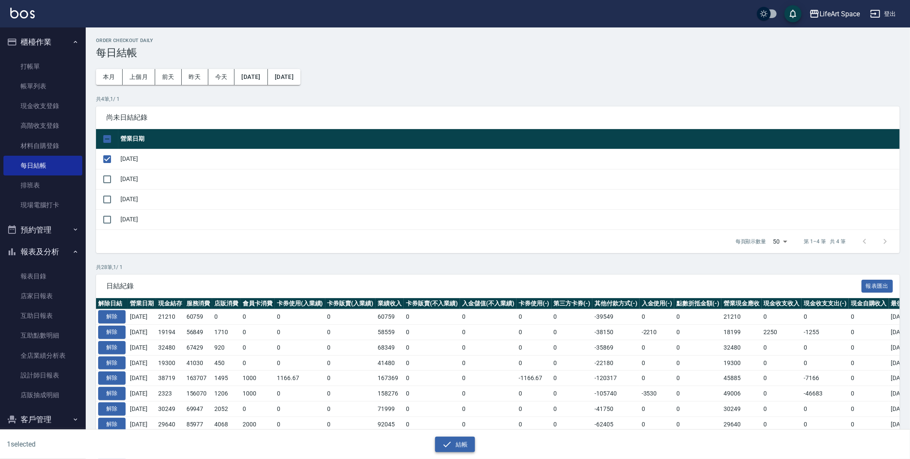
click at [459, 448] on button "結帳" at bounding box center [455, 444] width 40 height 16
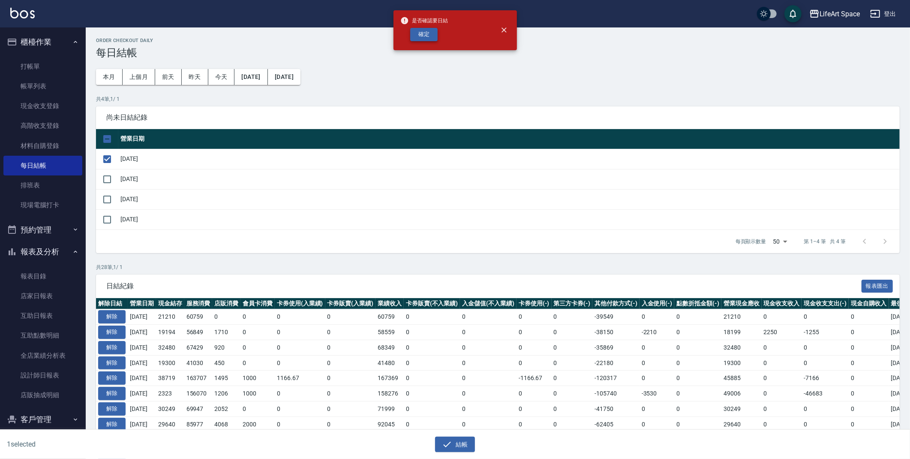
click at [429, 36] on button "確定" at bounding box center [423, 34] width 27 height 13
checkbox input "false"
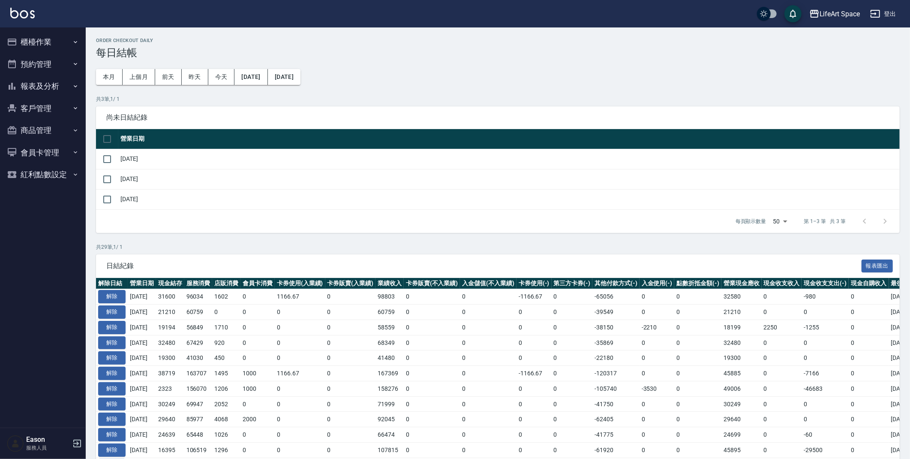
click at [13, 42] on icon "button" at bounding box center [12, 42] width 10 height 10
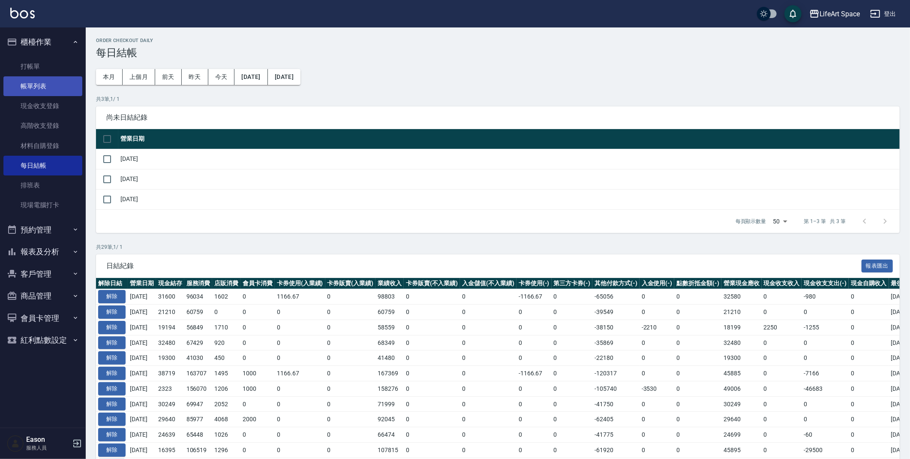
click at [42, 90] on link "帳單列表" at bounding box center [42, 86] width 79 height 20
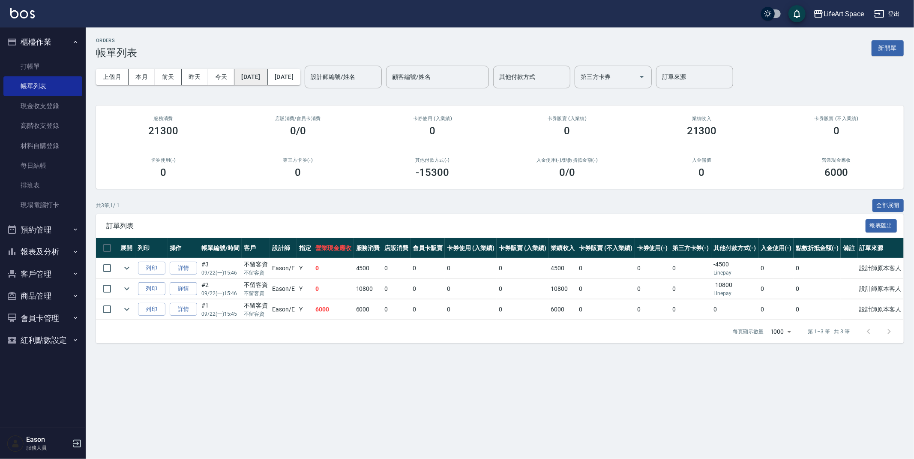
click at [268, 80] on button "[DATE]" at bounding box center [251, 77] width 33 height 16
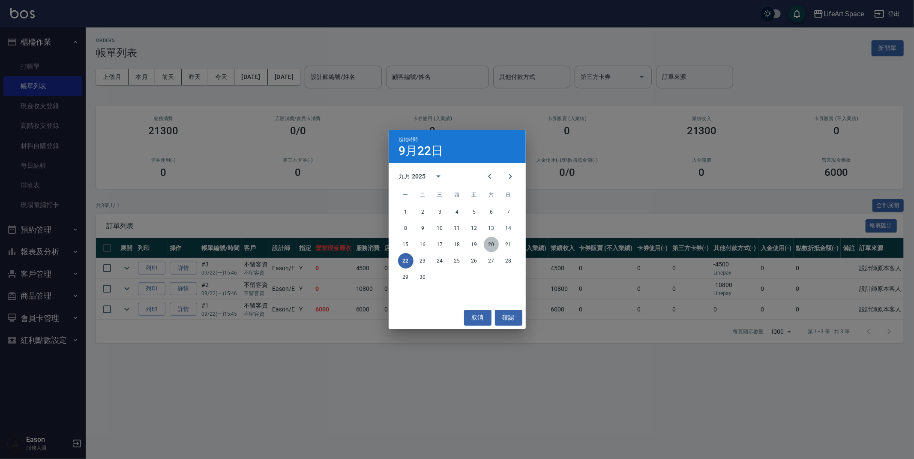
click at [487, 243] on button "20" at bounding box center [491, 244] width 15 height 15
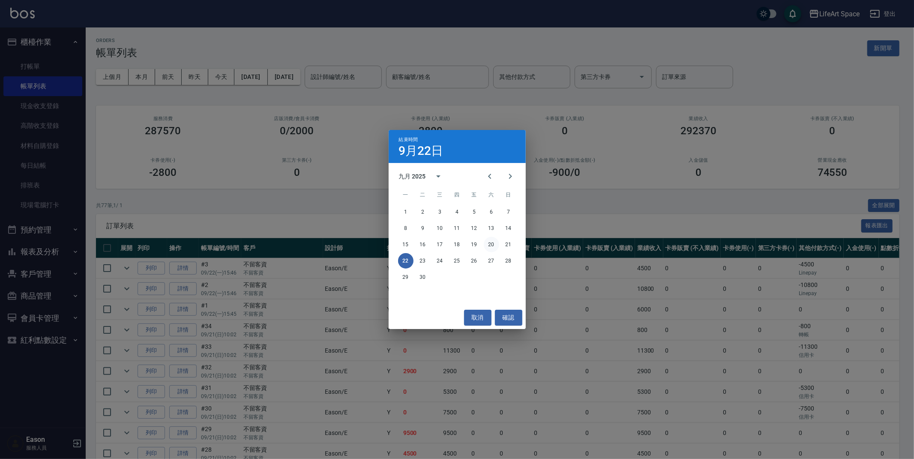
click at [496, 246] on button "20" at bounding box center [491, 244] width 15 height 15
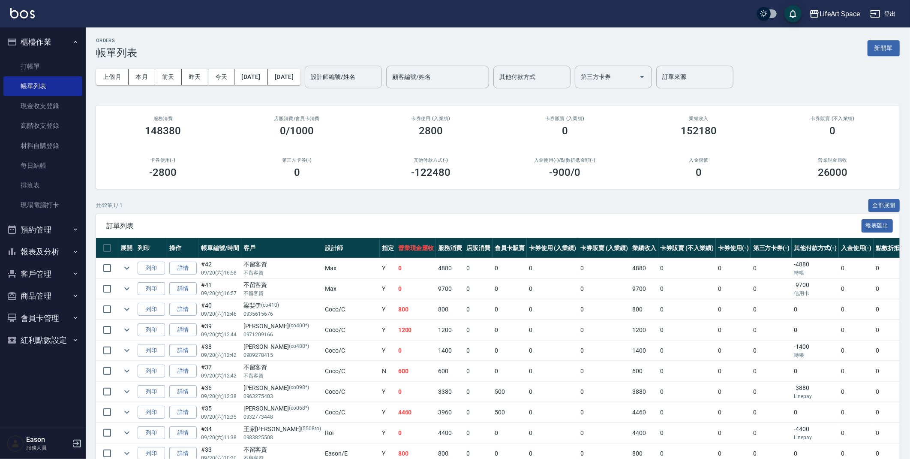
click at [343, 69] on input "設計師編號/姓名" at bounding box center [343, 76] width 69 height 15
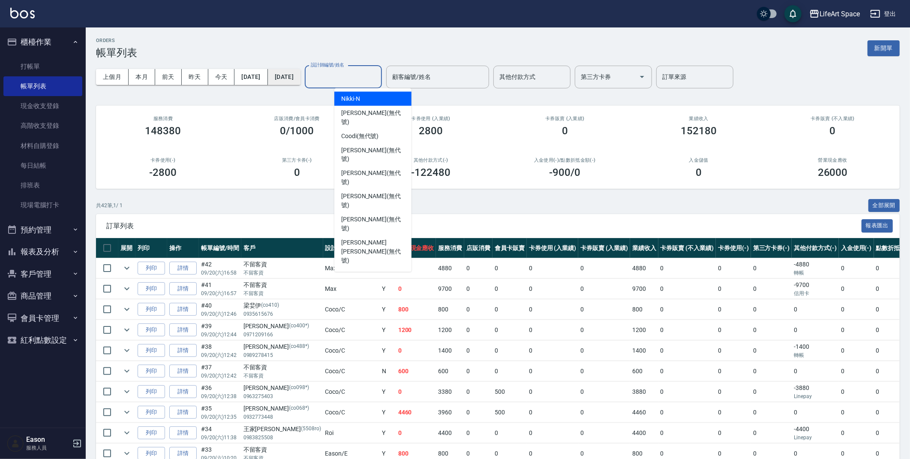
type input "ㄘ"
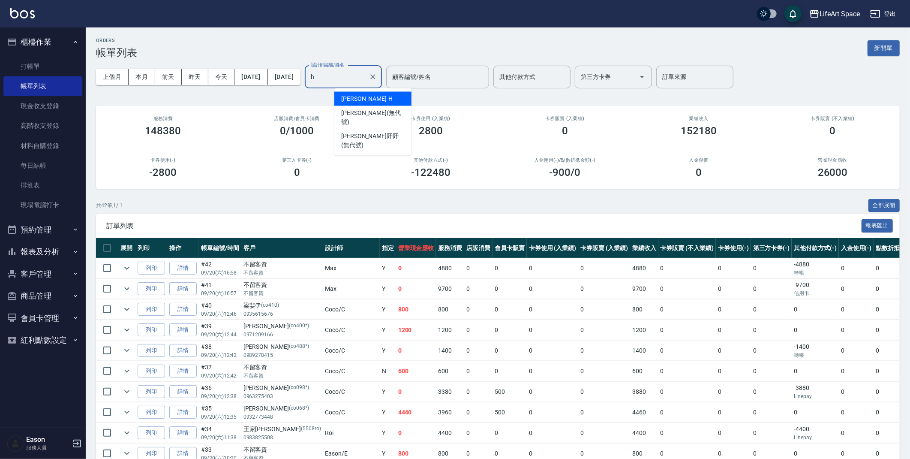
click at [367, 96] on span "[PERSON_NAME]" at bounding box center [366, 98] width 51 height 9
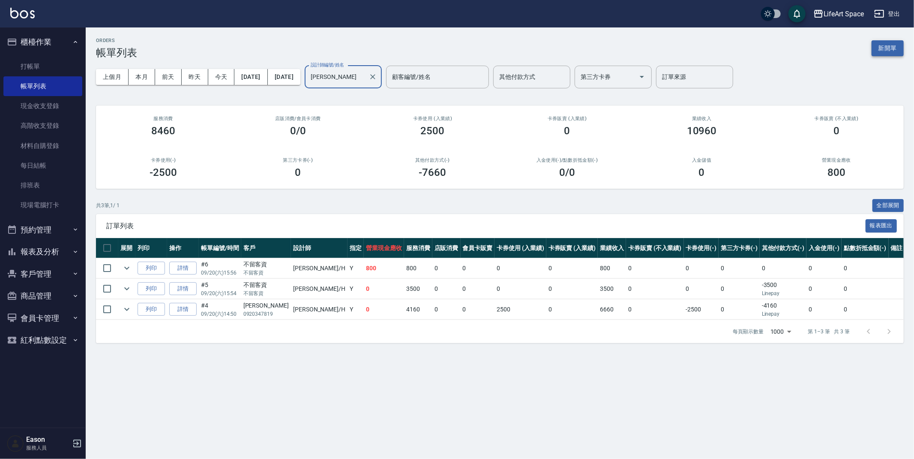
type input "[PERSON_NAME]"
click at [889, 48] on button "新開單" at bounding box center [888, 48] width 32 height 16
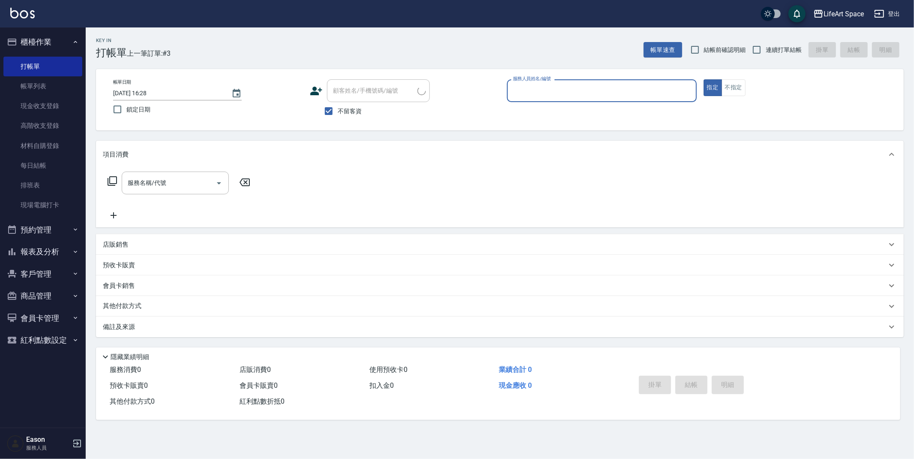
click at [583, 93] on input "服務人員姓名/編號" at bounding box center [602, 90] width 182 height 15
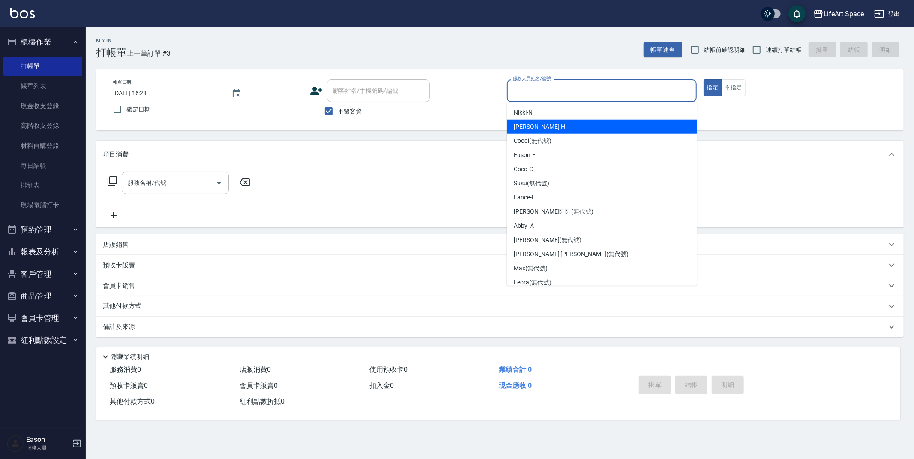
click at [537, 125] on span "[PERSON_NAME]" at bounding box center [539, 126] width 51 height 9
type input "[PERSON_NAME]"
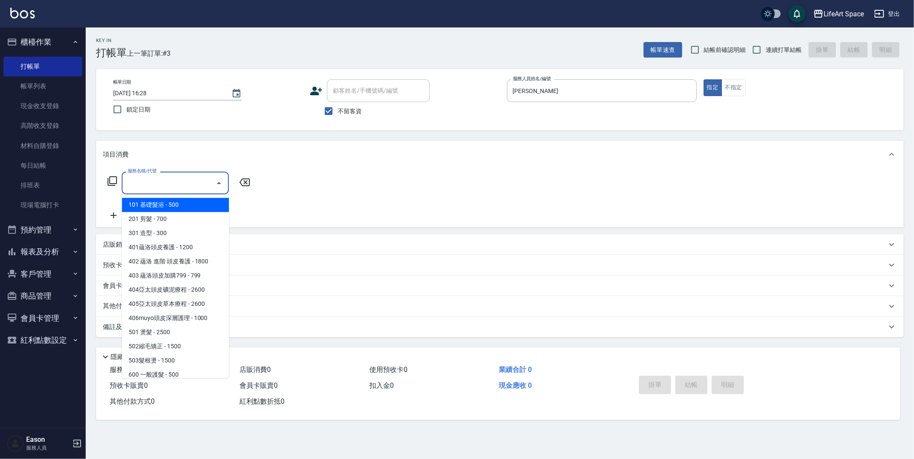
click at [166, 184] on input "服務名稱/代號" at bounding box center [169, 182] width 87 height 15
click at [238, 99] on button "Choose date, selected date is 2025-09-22" at bounding box center [236, 93] width 21 height 21
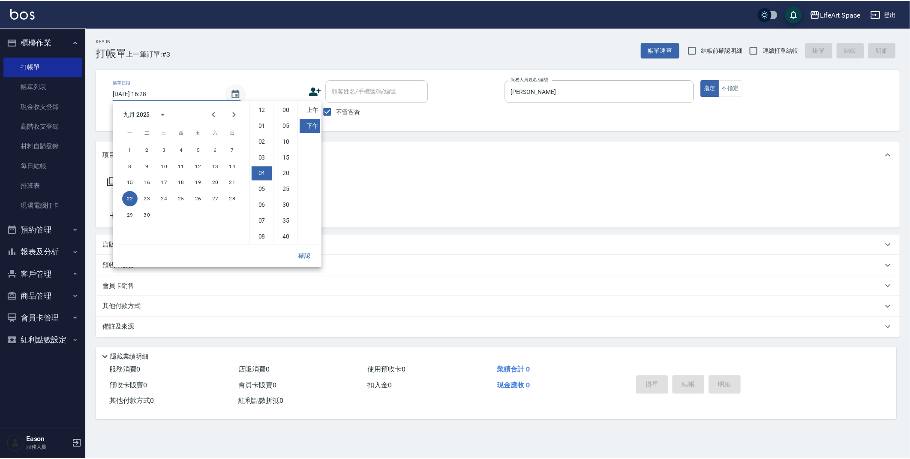
scroll to position [48, 0]
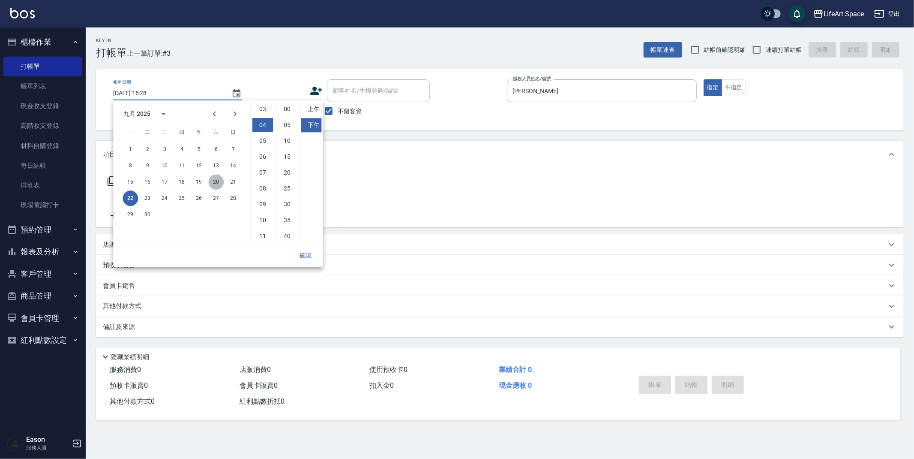
click at [214, 180] on button "20" at bounding box center [215, 181] width 15 height 15
type input "2025/09/20 16:28"
click at [307, 254] on button "確認" at bounding box center [305, 255] width 27 height 16
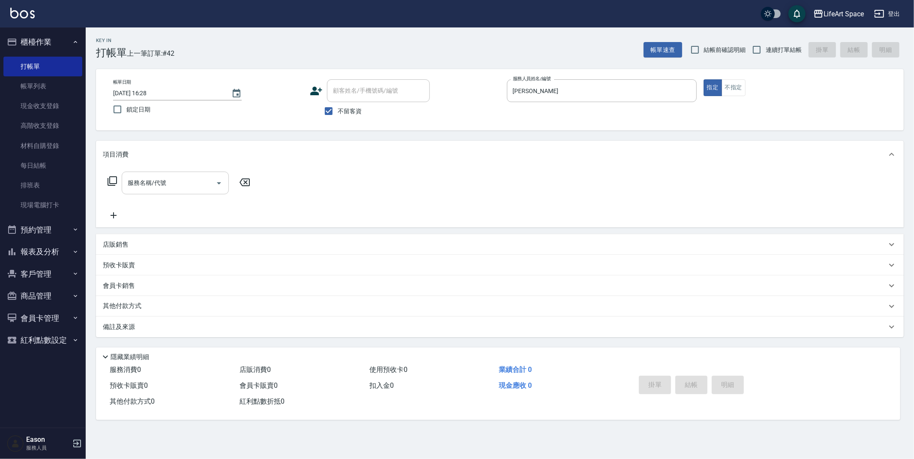
click at [148, 186] on input "服務名稱/代號" at bounding box center [169, 182] width 87 height 15
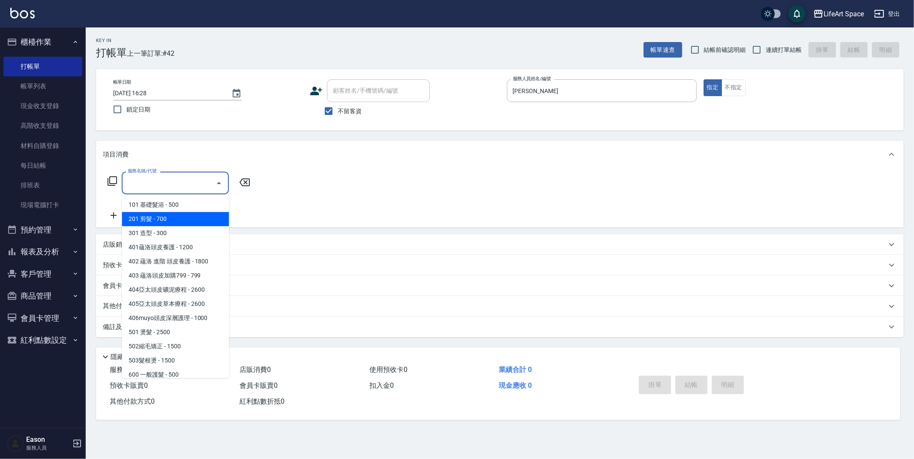
click at [162, 218] on span "201 剪髮 - 700" at bounding box center [175, 219] width 107 height 14
type input "201 剪髮(201)"
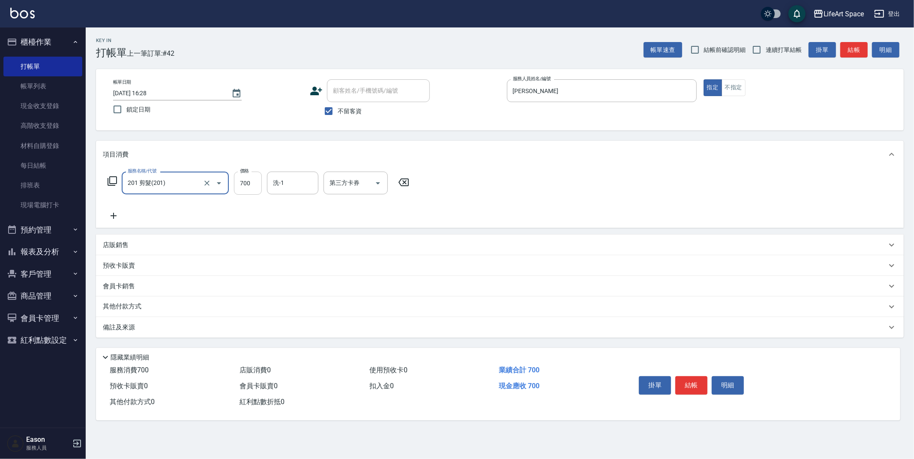
click at [253, 182] on input "700" at bounding box center [248, 182] width 28 height 23
type input "800"
click at [697, 384] on button "結帳" at bounding box center [692, 385] width 32 height 18
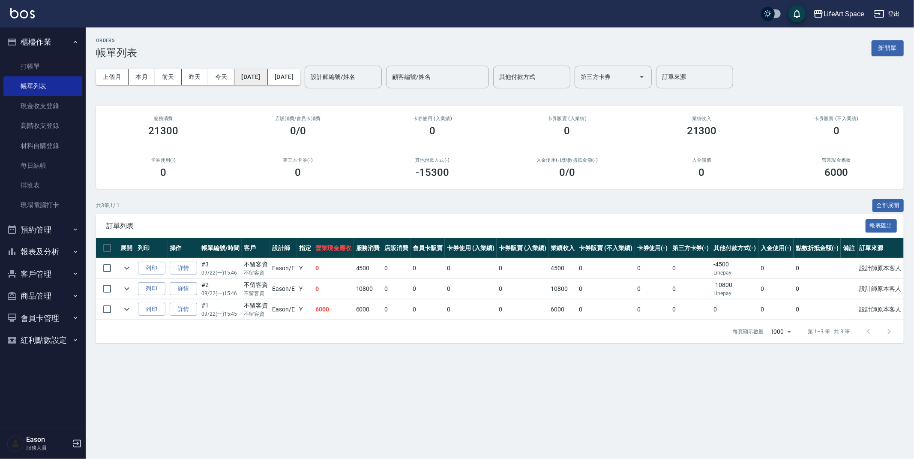
click at [254, 79] on button "[DATE]" at bounding box center [251, 77] width 33 height 16
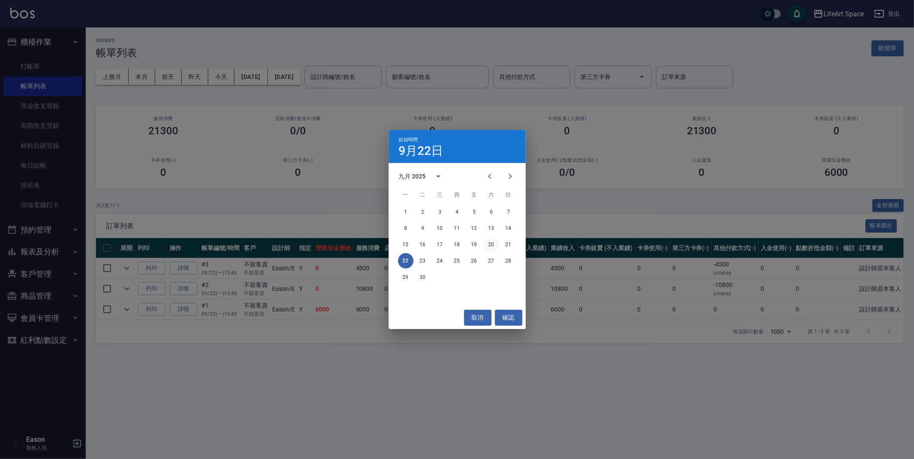
click at [487, 244] on button "20" at bounding box center [491, 244] width 15 height 15
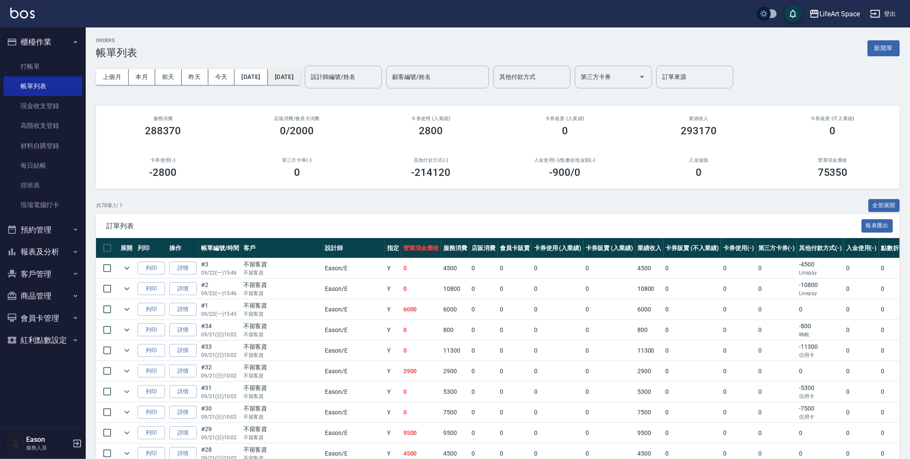
drag, startPoint x: 297, startPoint y: 90, endPoint x: 301, endPoint y: 82, distance: 9.0
click at [298, 88] on div "上個月 本月 前天 昨天 今天 2025/09/20 2025/09/22 設計師編號/姓名 設計師編號/姓名 顧客編號/姓名 顧客編號/姓名 其他付款方式 …" at bounding box center [498, 77] width 804 height 36
click at [301, 82] on button "[DATE]" at bounding box center [284, 77] width 33 height 16
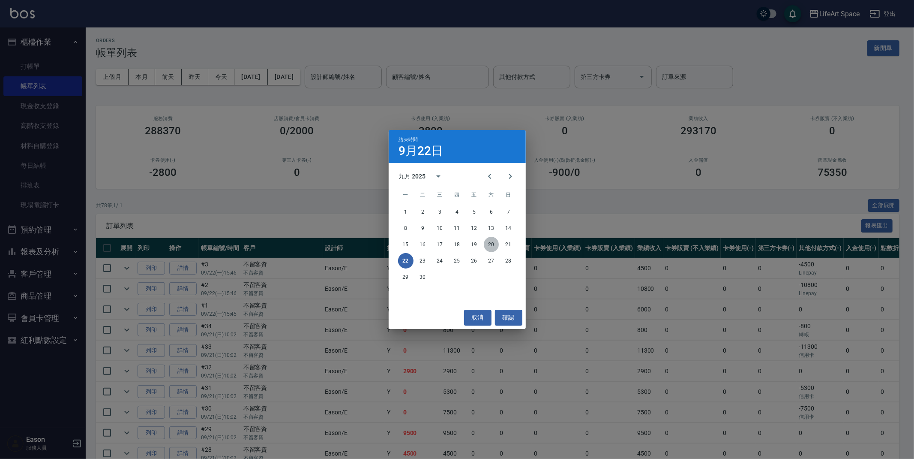
click at [489, 244] on button "20" at bounding box center [491, 244] width 15 height 15
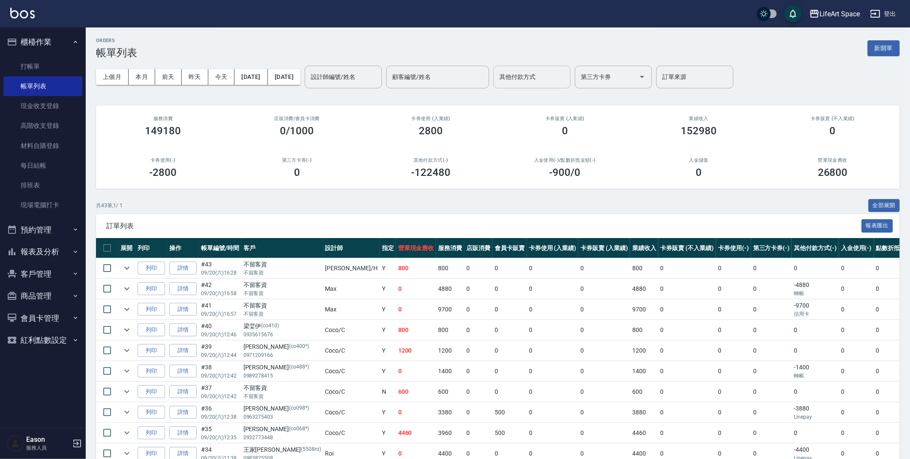
click at [563, 75] on input "其他付款方式" at bounding box center [531, 76] width 69 height 15
click at [552, 96] on span "轉帳" at bounding box center [561, 99] width 77 height 14
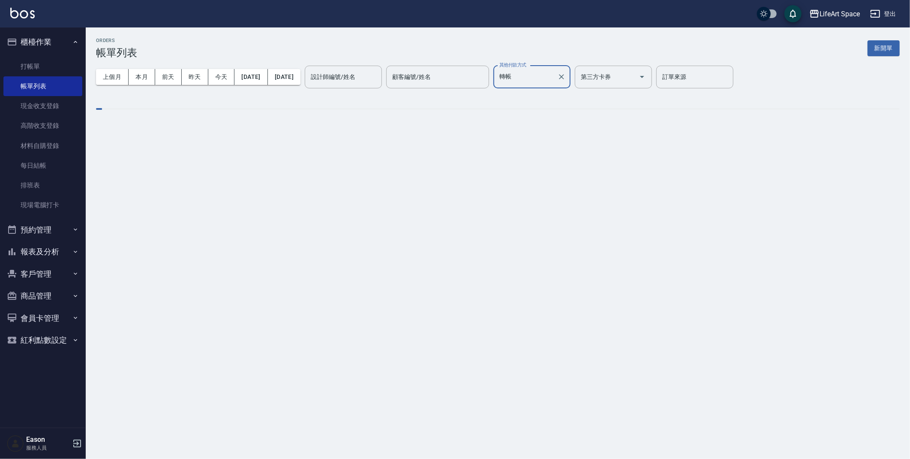
type input "轉帳"
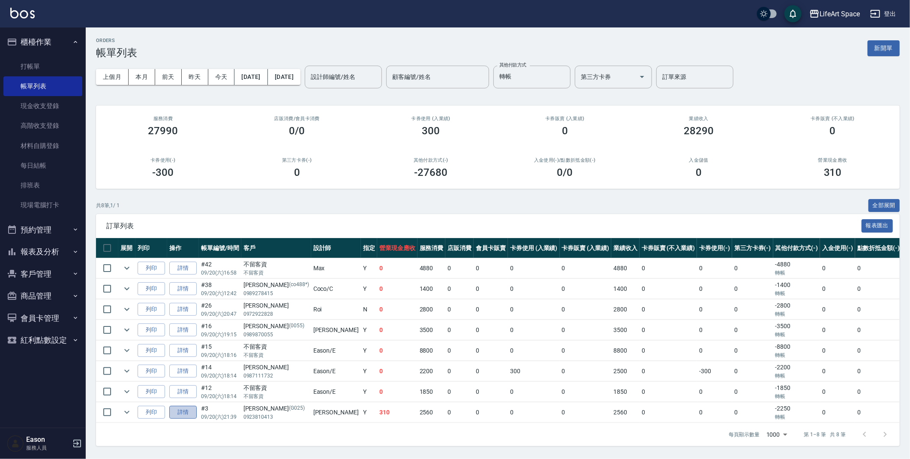
click at [185, 411] on link "詳情" at bounding box center [182, 412] width 27 height 13
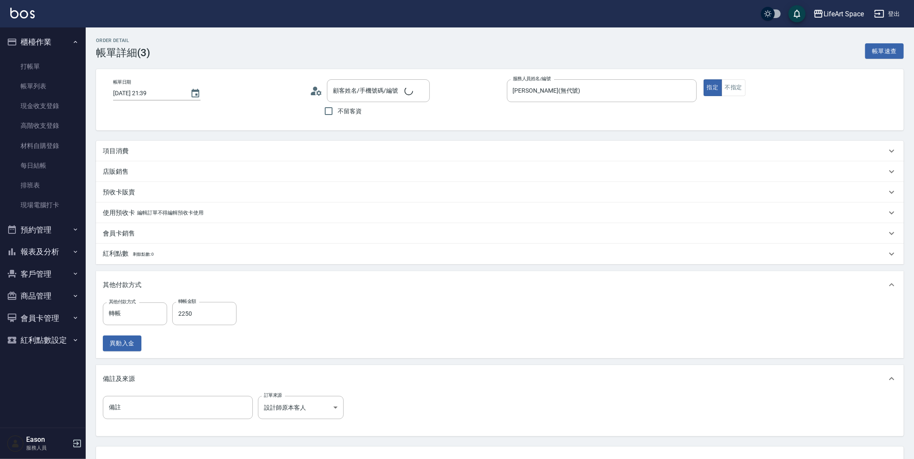
type input "2025/09/20 21:39"
type input "[PERSON_NAME](無代號)"
type input "設計師原本客人"
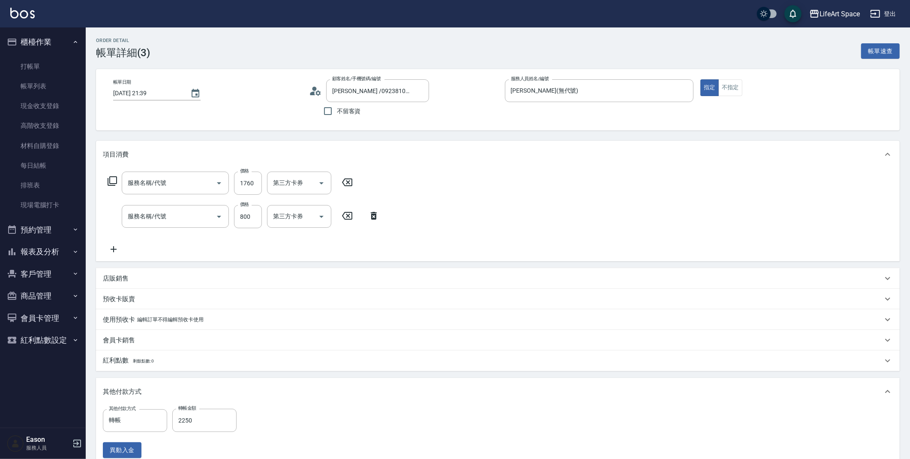
type input "吳Alan /0923810413/G025"
type input "701 染髮(701)"
type input "201 剪髮(201)"
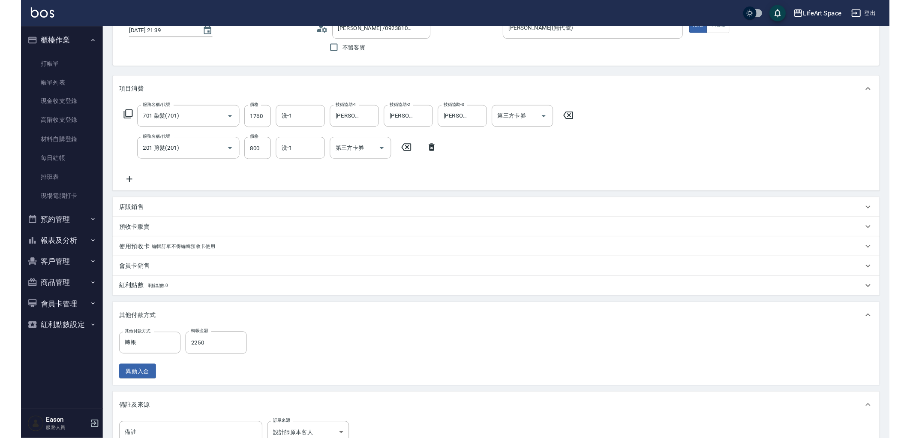
scroll to position [173, 0]
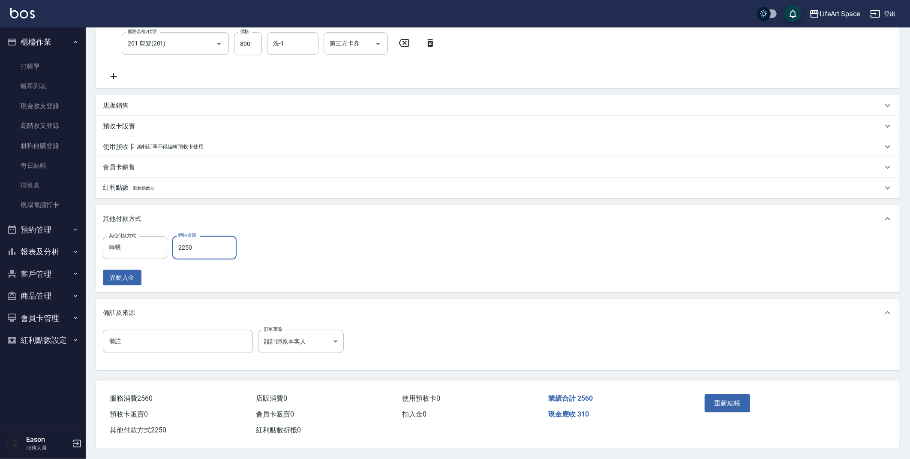
drag, startPoint x: 207, startPoint y: 249, endPoint x: 115, endPoint y: 229, distance: 94.3
click at [112, 244] on div "其他付款方式 轉帳 其他付款方式 轉帳金額 2250 轉帳金額" at bounding box center [172, 247] width 139 height 23
click at [227, 243] on input "2250" at bounding box center [204, 247] width 64 height 23
type input "2560"
click at [718, 398] on button "重新結帳" at bounding box center [727, 403] width 45 height 18
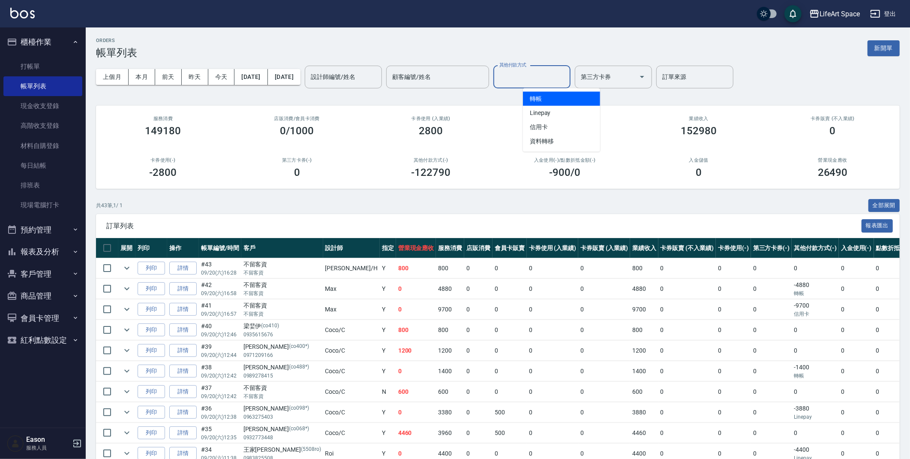
click at [567, 72] on input "其他付款方式" at bounding box center [531, 76] width 69 height 15
click at [550, 110] on span "Linepay" at bounding box center [561, 113] width 77 height 14
type input "Linepay"
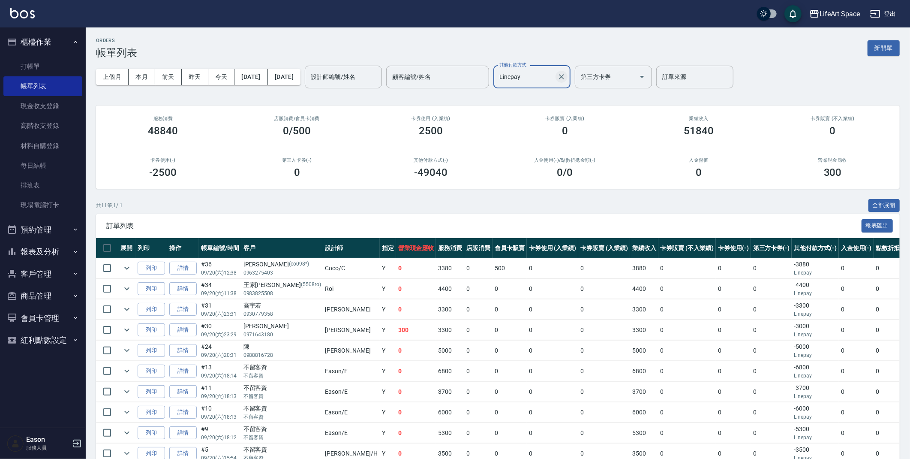
click at [568, 74] on button "Clear" at bounding box center [562, 77] width 12 height 12
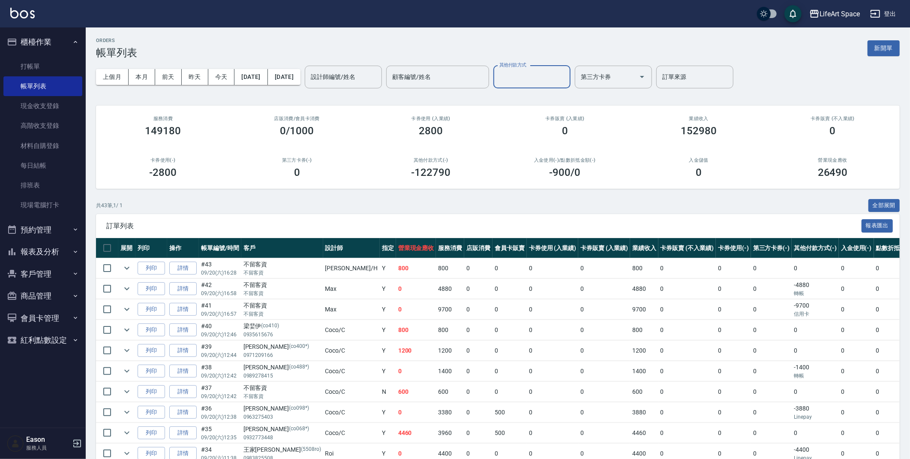
click at [568, 61] on div "上個月 本月 前天 昨天 今天 2025/09/20 2025/09/20 設計師編號/姓名 設計師編號/姓名 顧客編號/姓名 顧客編號/姓名 其他付款方式 …" at bounding box center [498, 77] width 804 height 36
click at [467, 71] on input "顧客編號/姓名" at bounding box center [437, 76] width 95 height 15
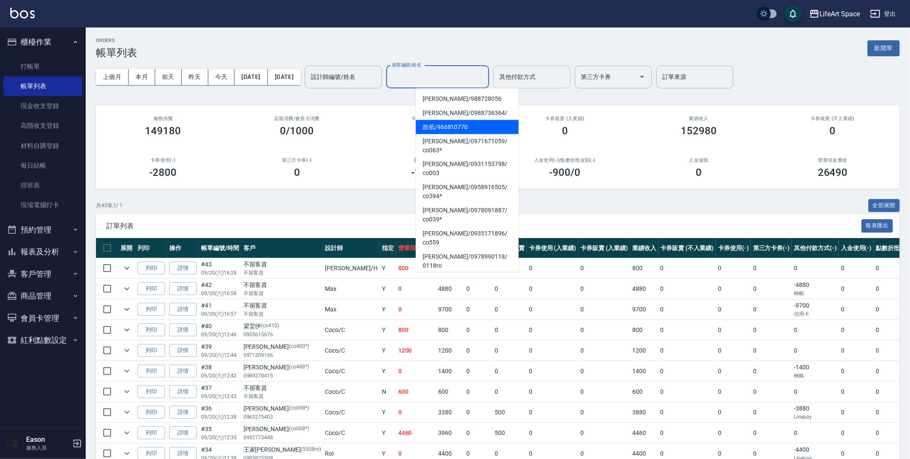
click at [378, 78] on input "設計師編號/姓名" at bounding box center [343, 76] width 69 height 15
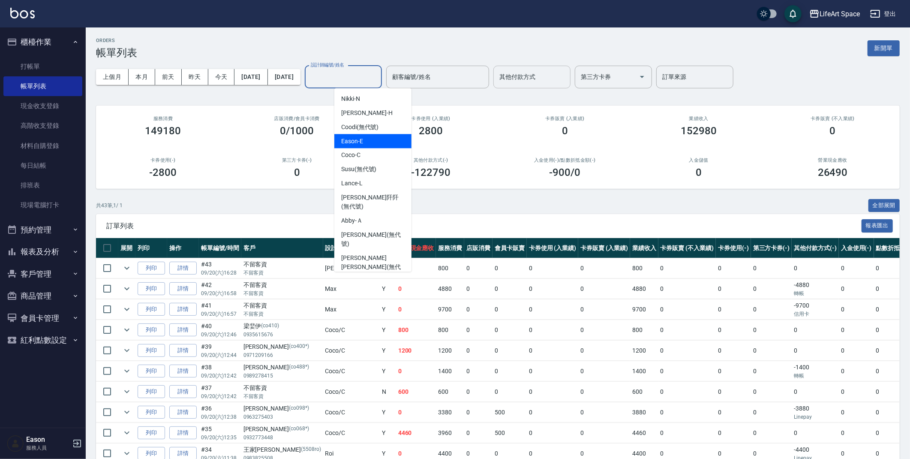
click at [377, 141] on div "Eason -E" at bounding box center [372, 141] width 77 height 14
type input "Eason-E"
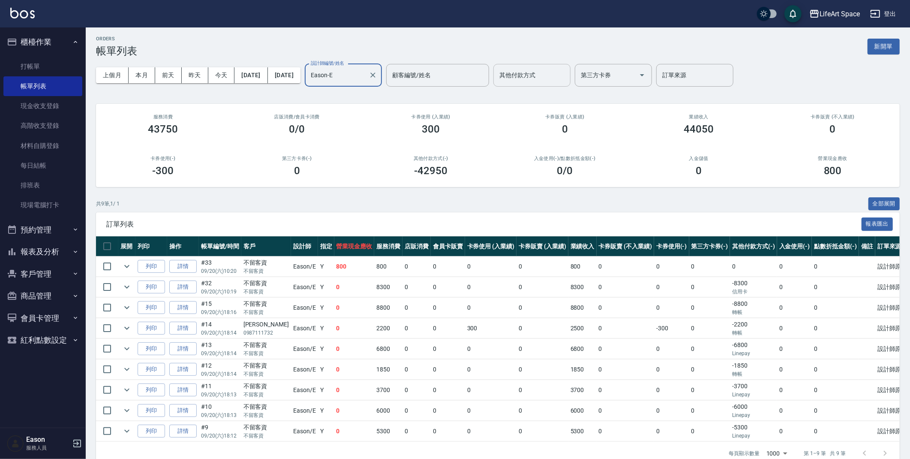
scroll to position [26, 0]
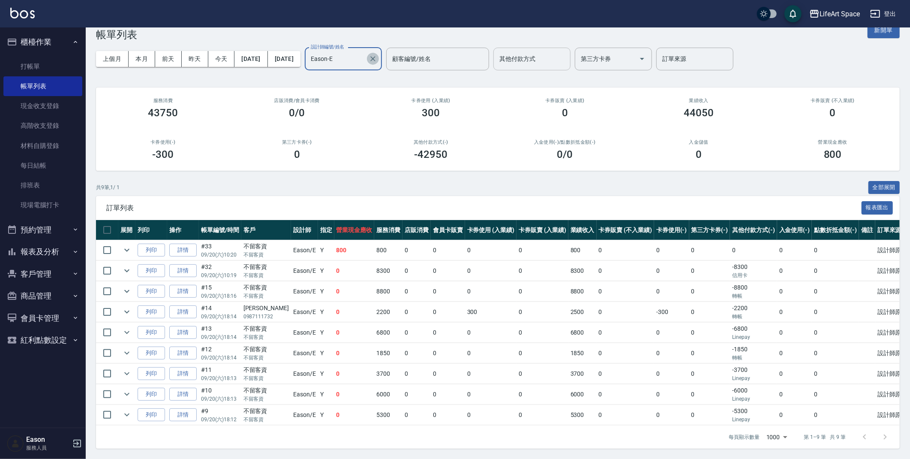
click at [377, 54] on icon "Clear" at bounding box center [373, 58] width 9 height 9
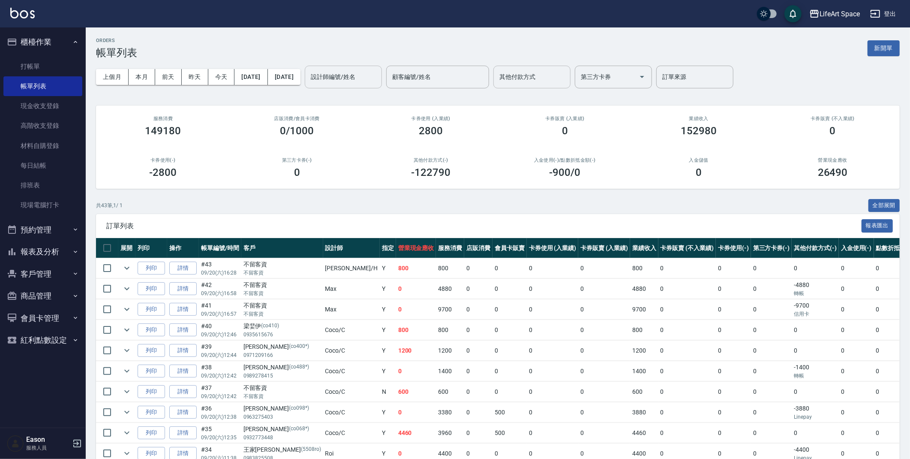
click at [548, 53] on div "ORDERS 帳單列表 新開單" at bounding box center [498, 48] width 804 height 21
click at [555, 78] on input "其他付款方式" at bounding box center [531, 76] width 69 height 15
click at [555, 129] on span "信用卡" at bounding box center [561, 127] width 77 height 14
type input "信用卡"
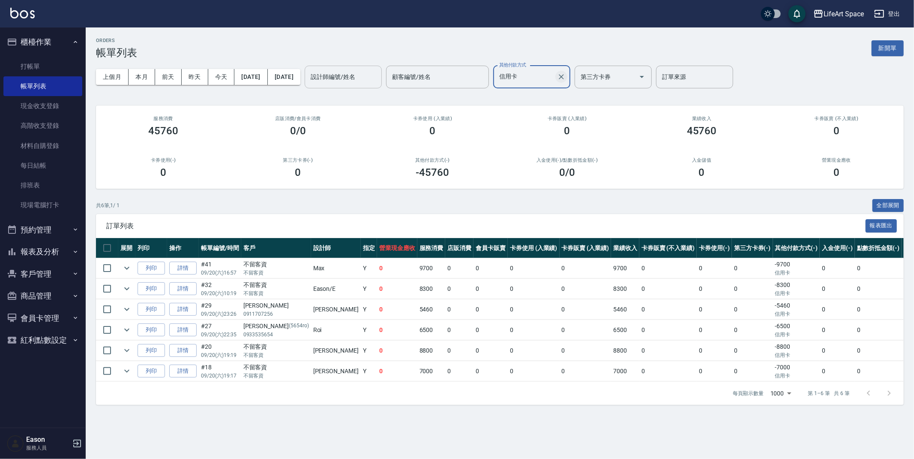
click at [564, 76] on icon "Clear" at bounding box center [561, 76] width 5 height 5
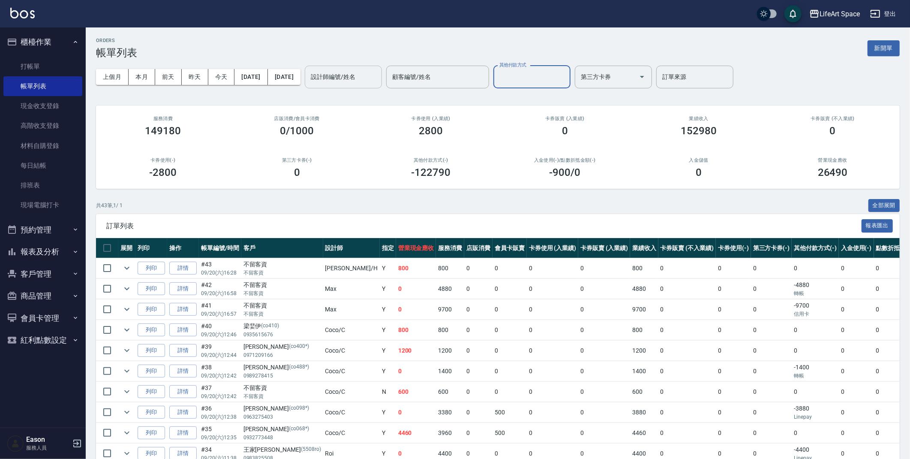
click at [582, 54] on div "ORDERS 帳單列表 新開單" at bounding box center [498, 48] width 804 height 21
click at [72, 162] on link "每日結帳" at bounding box center [42, 166] width 79 height 20
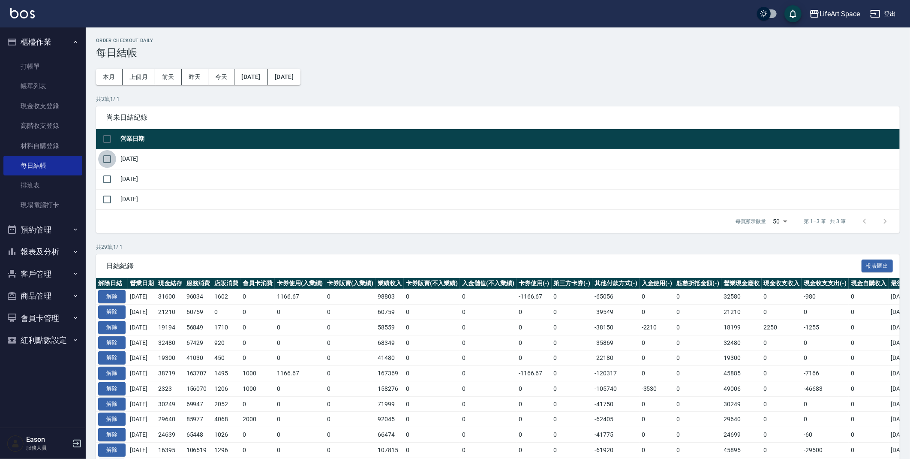
click at [108, 165] on input "checkbox" at bounding box center [107, 159] width 18 height 18
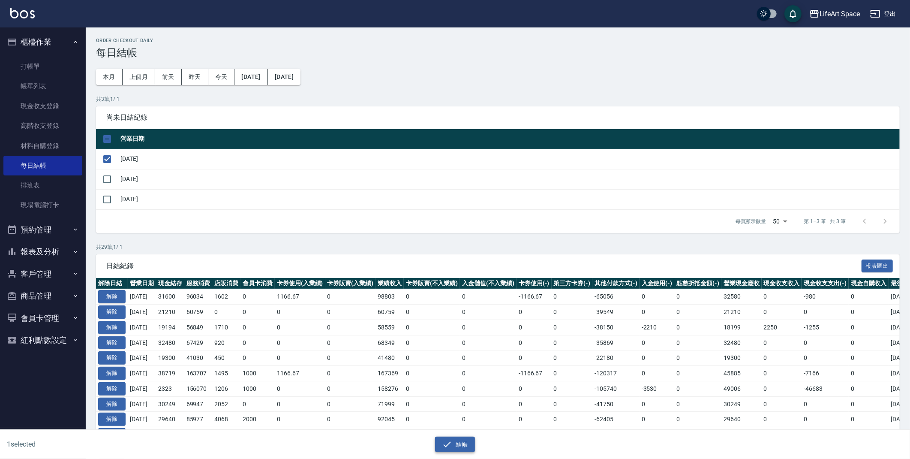
click at [466, 439] on button "結帳" at bounding box center [455, 444] width 40 height 16
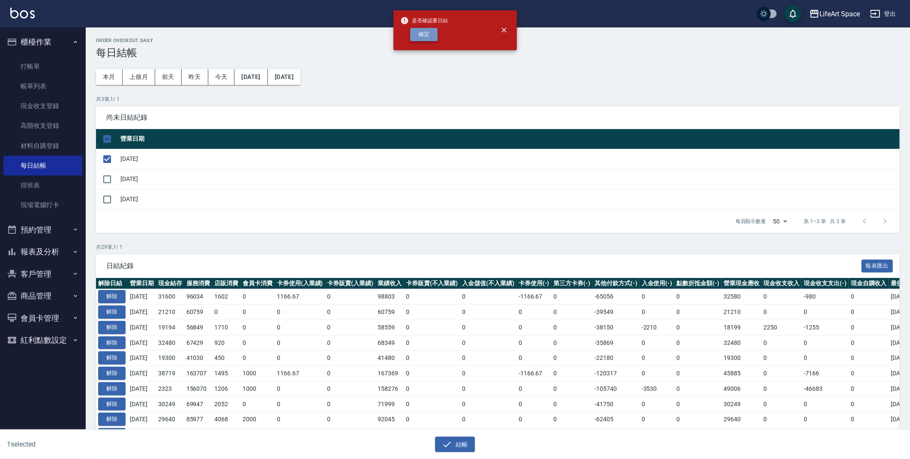
click at [431, 37] on button "確定" at bounding box center [423, 34] width 27 height 13
checkbox input "false"
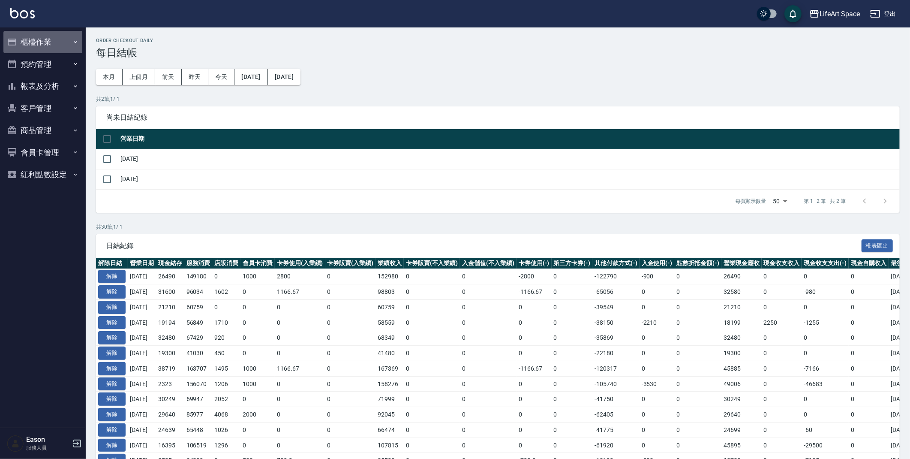
click at [59, 41] on button "櫃檯作業" at bounding box center [42, 42] width 79 height 22
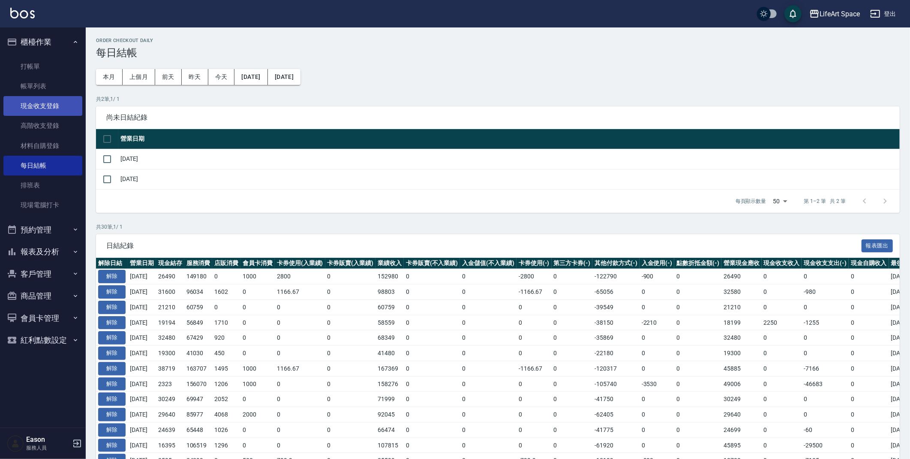
click at [69, 104] on link "現金收支登錄" at bounding box center [42, 106] width 79 height 20
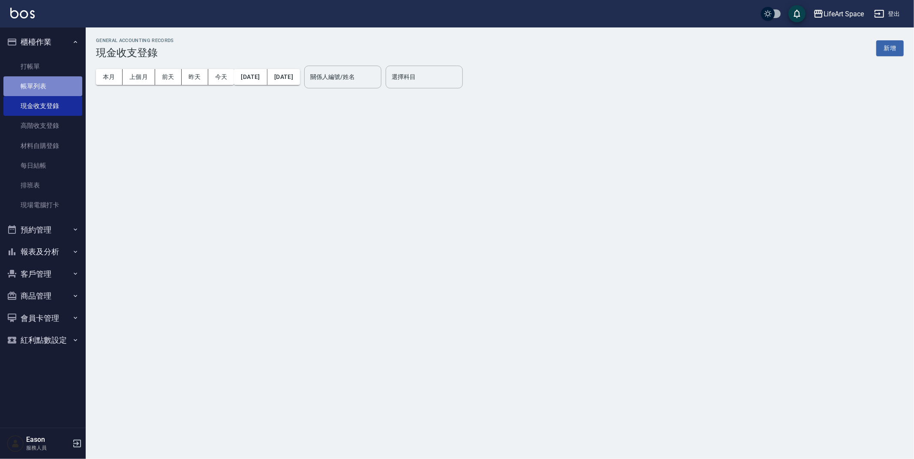
click at [63, 87] on link "帳單列表" at bounding box center [42, 86] width 79 height 20
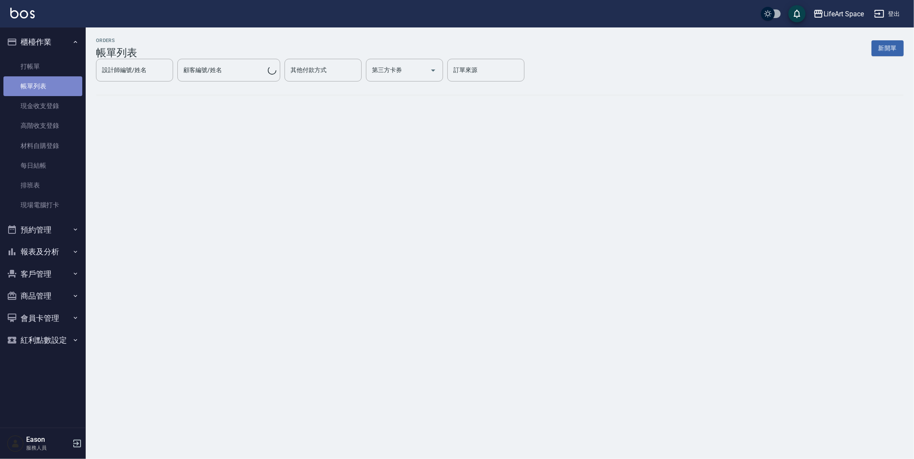
click at [63, 87] on link "帳單列表" at bounding box center [42, 86] width 79 height 20
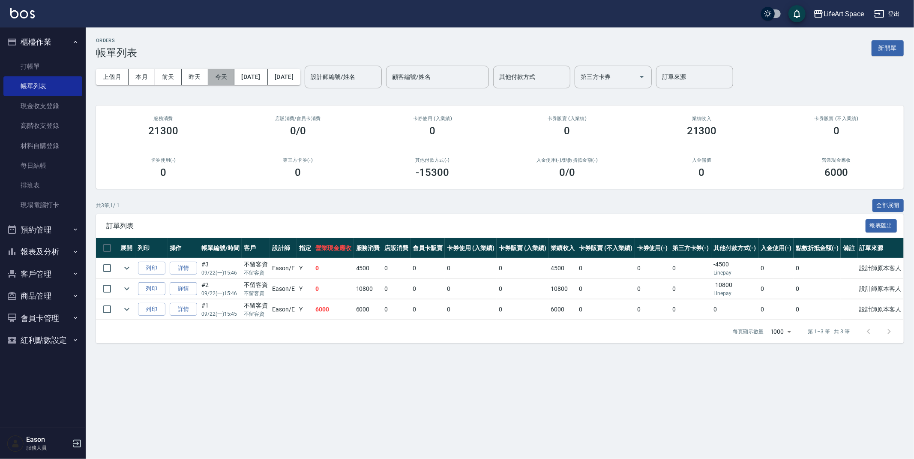
click at [233, 79] on button "今天" at bounding box center [221, 77] width 27 height 16
click at [245, 79] on button "[DATE]" at bounding box center [251, 77] width 33 height 16
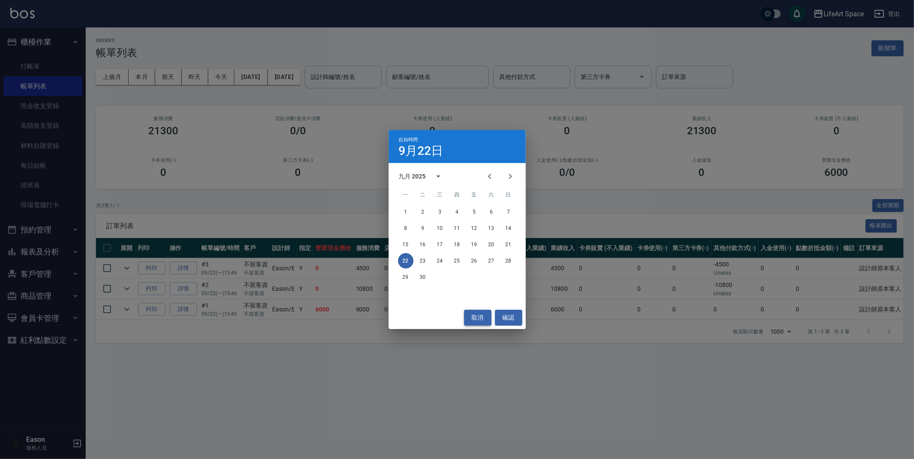
click at [472, 311] on button "取消" at bounding box center [477, 318] width 27 height 16
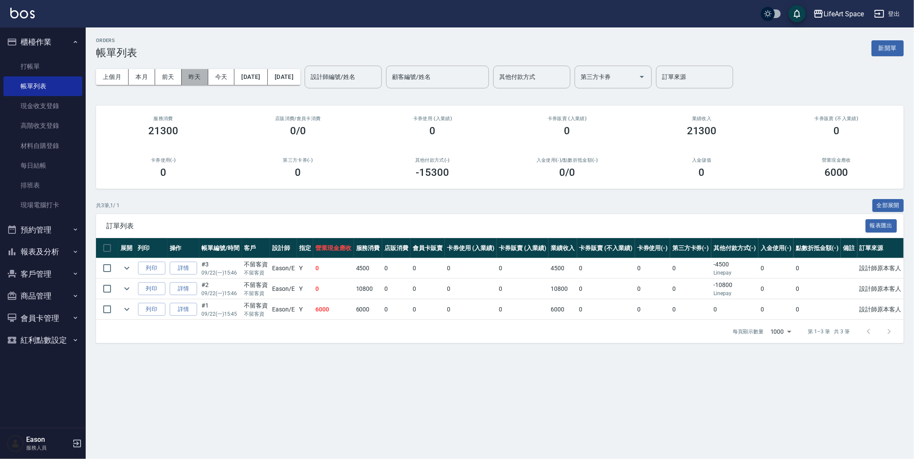
click at [189, 80] on button "昨天" at bounding box center [195, 77] width 27 height 16
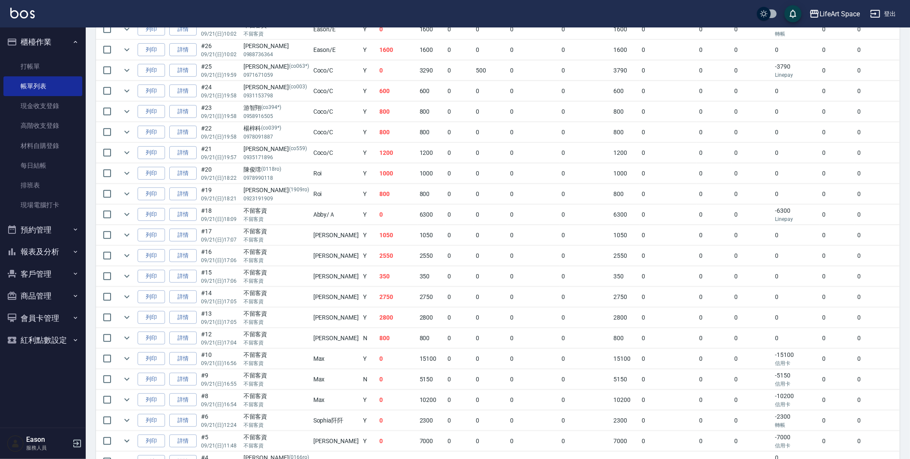
scroll to position [0, 32]
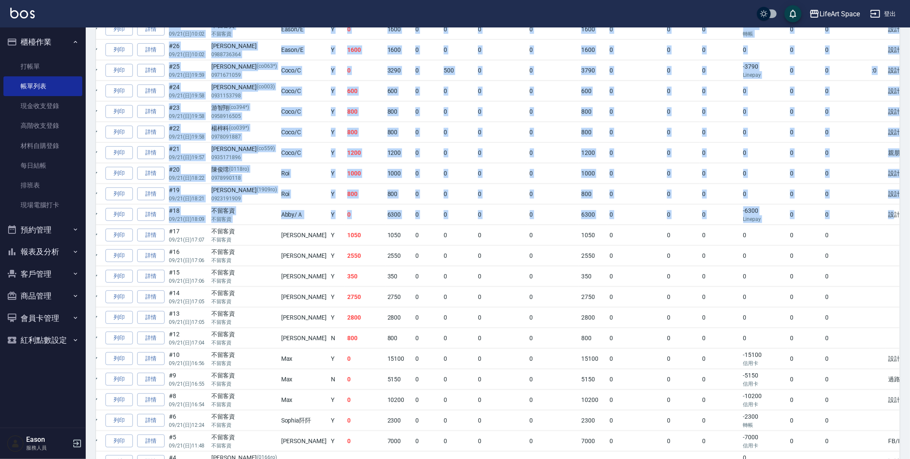
drag, startPoint x: 892, startPoint y: 217, endPoint x: 914, endPoint y: 216, distance: 22.3
click at [910, 216] on html "LifeArt Space 登出 櫃檯作業 打帳單 帳單列表 現金收支登錄 高階收支登錄 材料自購登錄 每日結帳 排班表 現場電腦打卡 預約管理 預約管理 單…" at bounding box center [455, 92] width 910 height 950
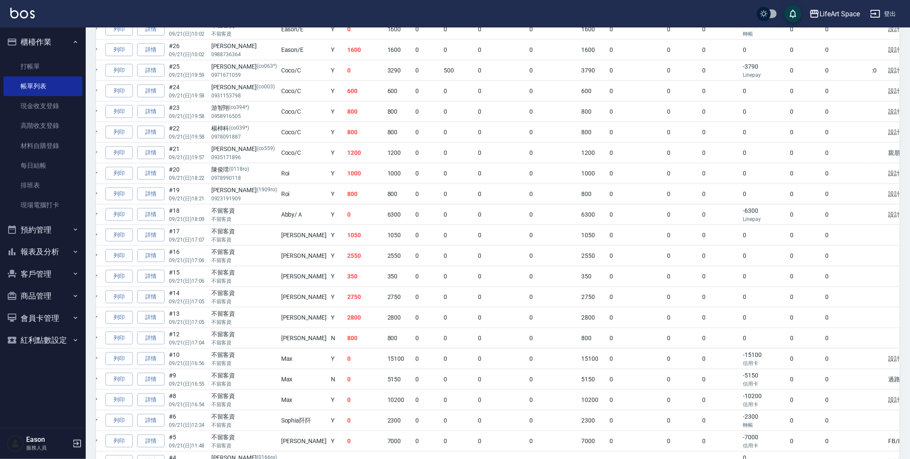
click at [870, 244] on td at bounding box center [878, 235] width 16 height 20
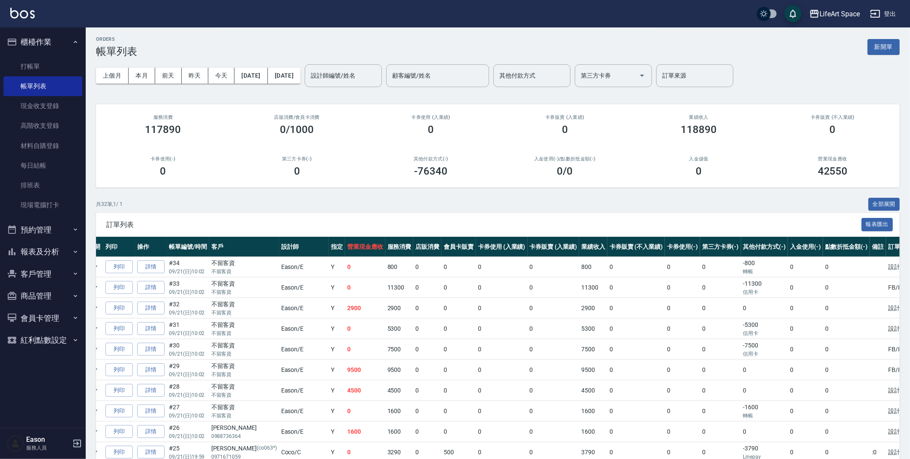
scroll to position [0, 0]
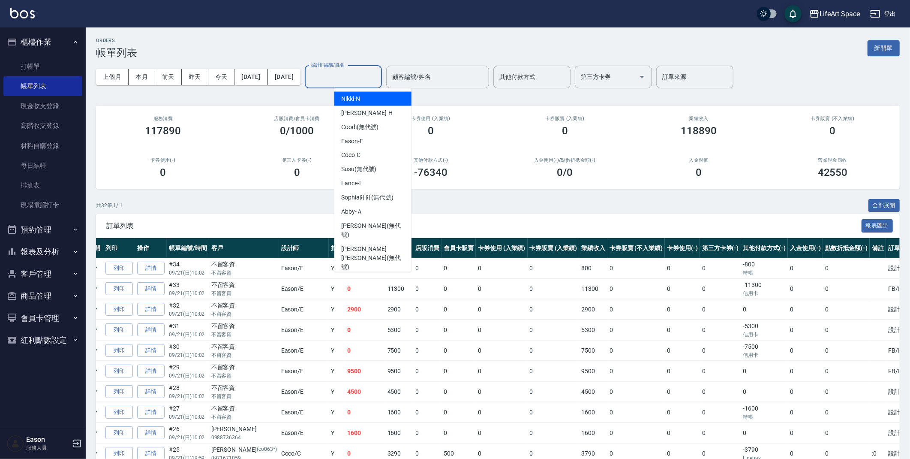
click at [342, 74] on div "設計師編號/姓名 設計師編號/姓名" at bounding box center [343, 77] width 77 height 23
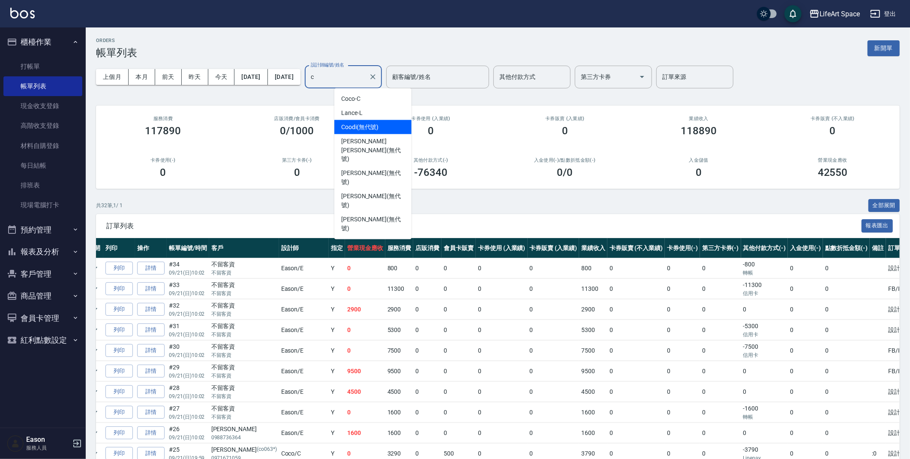
click at [376, 128] on span "Coodi (無代號)" at bounding box center [360, 127] width 38 height 9
type input "Coodi(無代號)"
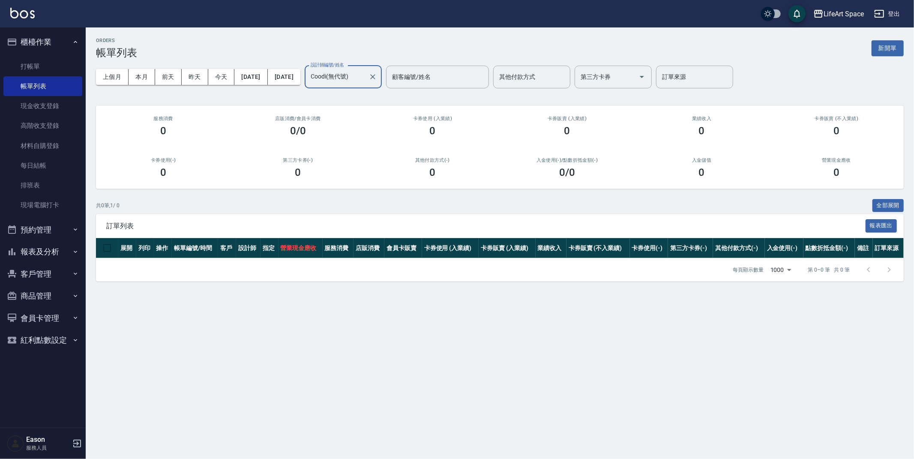
click at [377, 78] on icon "Clear" at bounding box center [373, 76] width 9 height 9
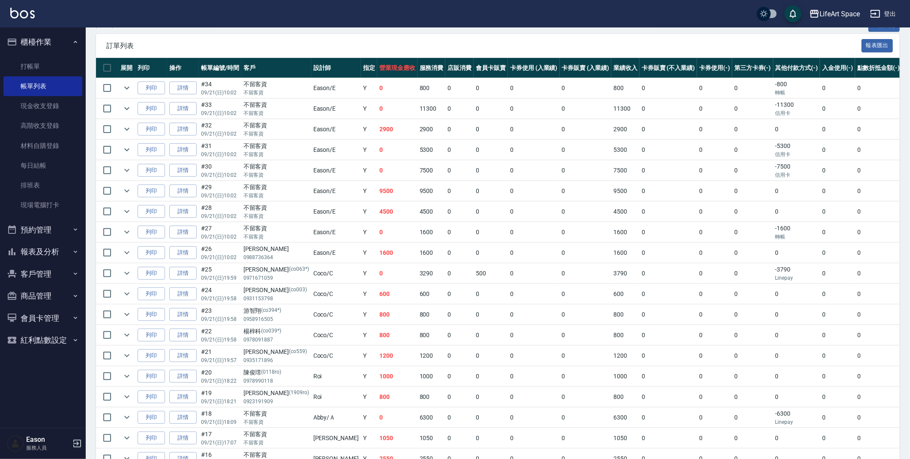
scroll to position [190, 0]
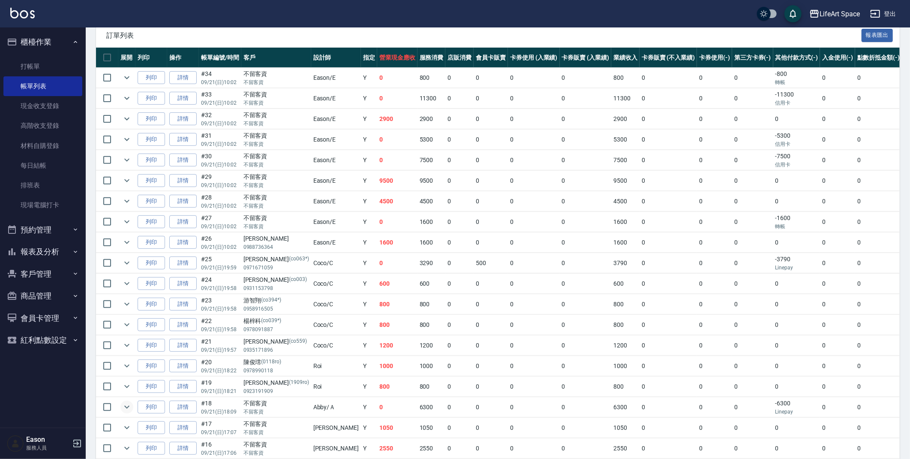
click at [126, 410] on icon "expand row" at bounding box center [127, 407] width 10 height 10
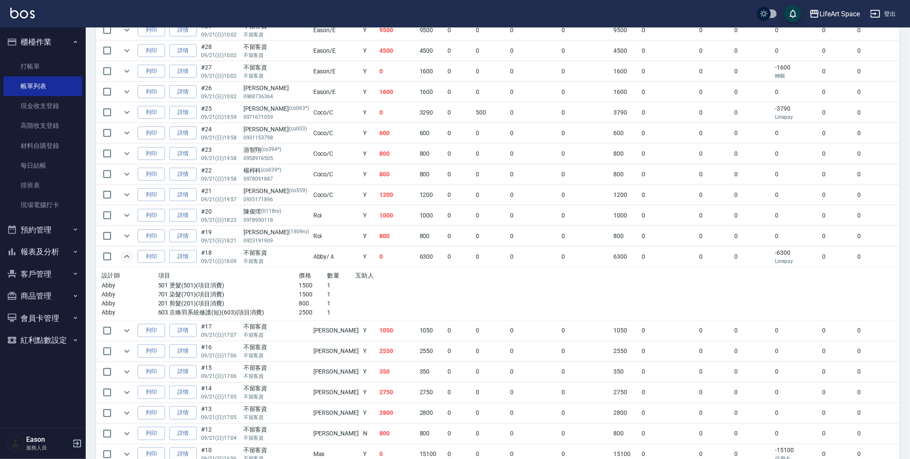
scroll to position [384, 0]
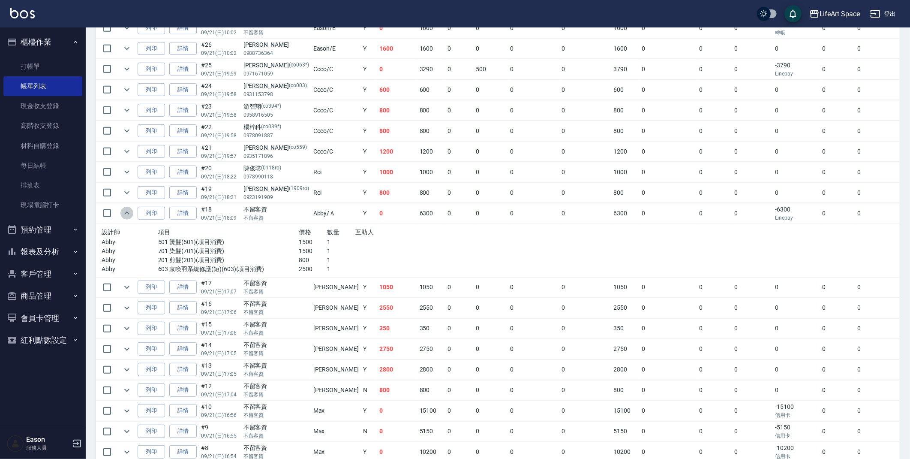
click at [131, 217] on icon "expand row" at bounding box center [127, 213] width 10 height 10
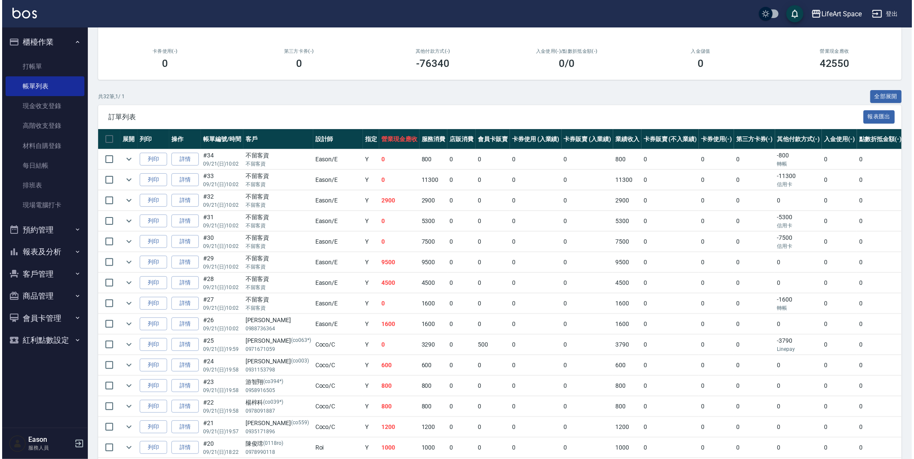
scroll to position [0, 0]
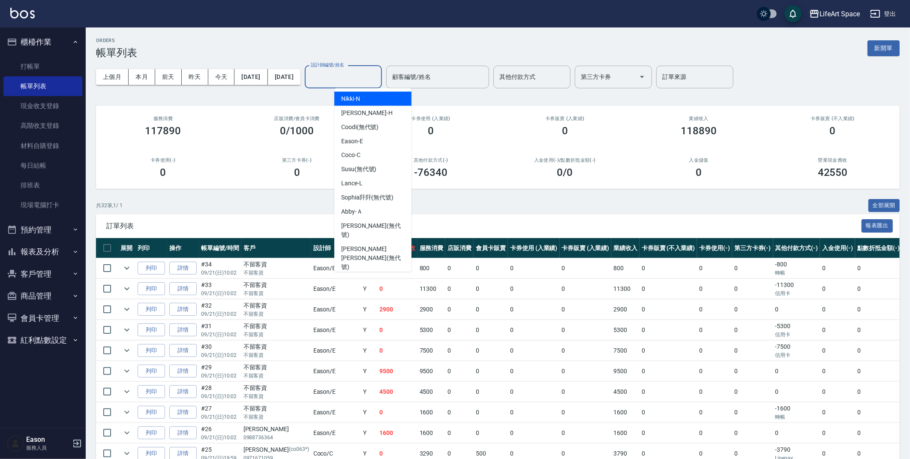
click at [371, 72] on input "設計師編號/姓名" at bounding box center [343, 76] width 69 height 15
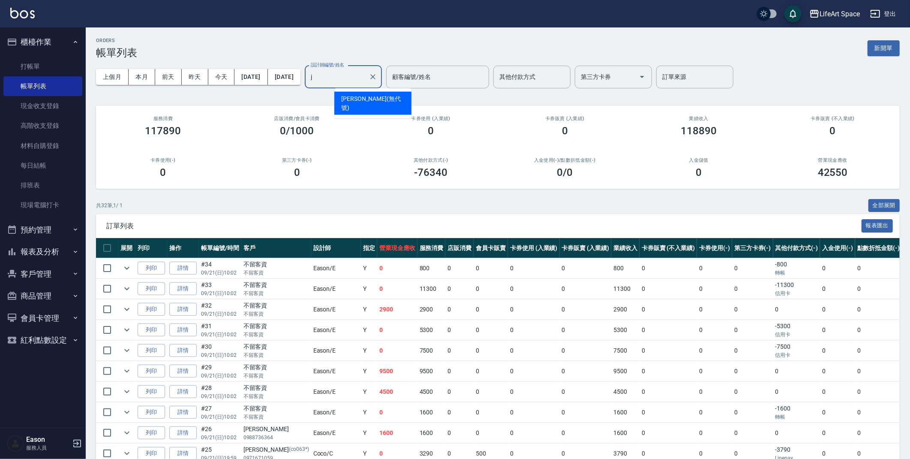
click at [364, 94] on span "[PERSON_NAME] (無代號)" at bounding box center [372, 103] width 63 height 18
type input "[PERSON_NAME](無代號)"
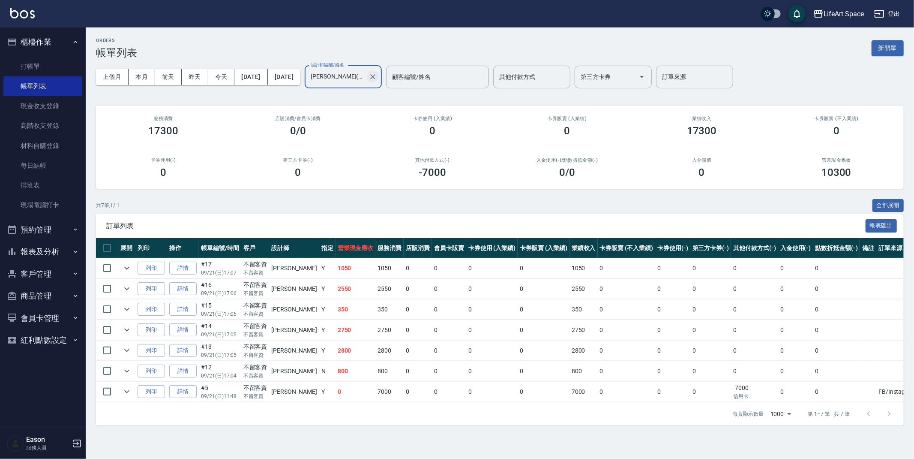
click at [377, 81] on icon "Clear" at bounding box center [373, 76] width 9 height 9
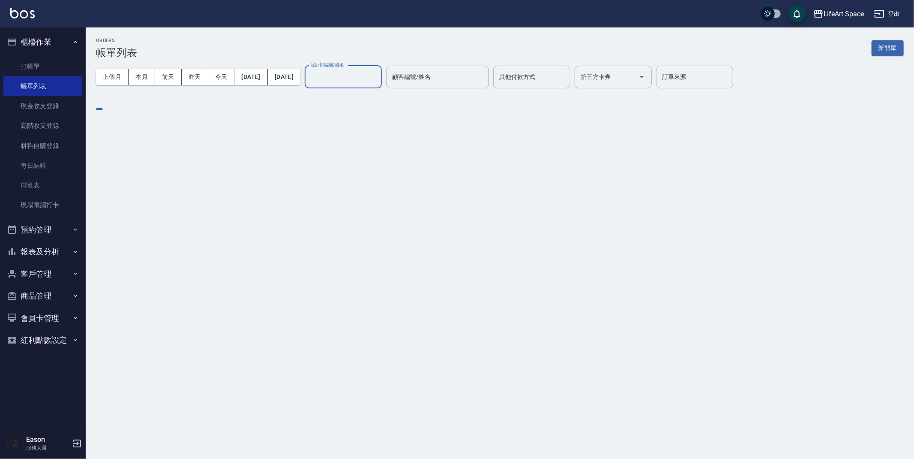
click at [378, 79] on input "設計師編號/姓名" at bounding box center [343, 76] width 69 height 15
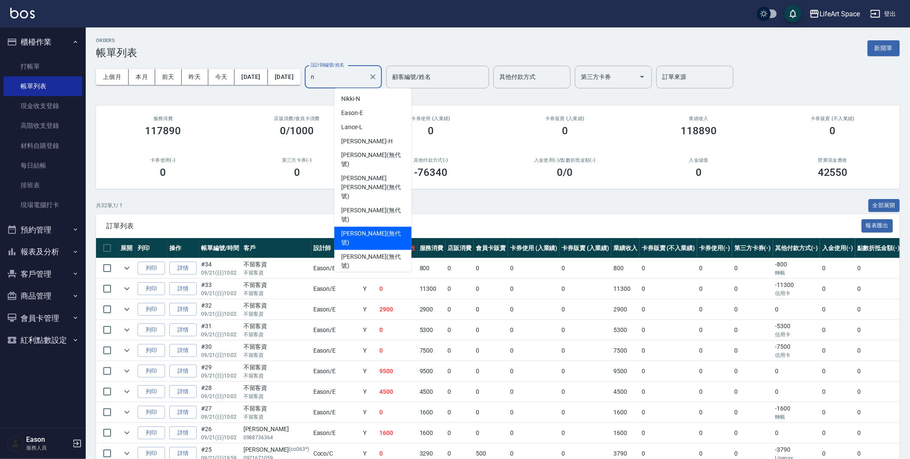
click at [366, 229] on span "[PERSON_NAME] (無代號)" at bounding box center [372, 238] width 63 height 18
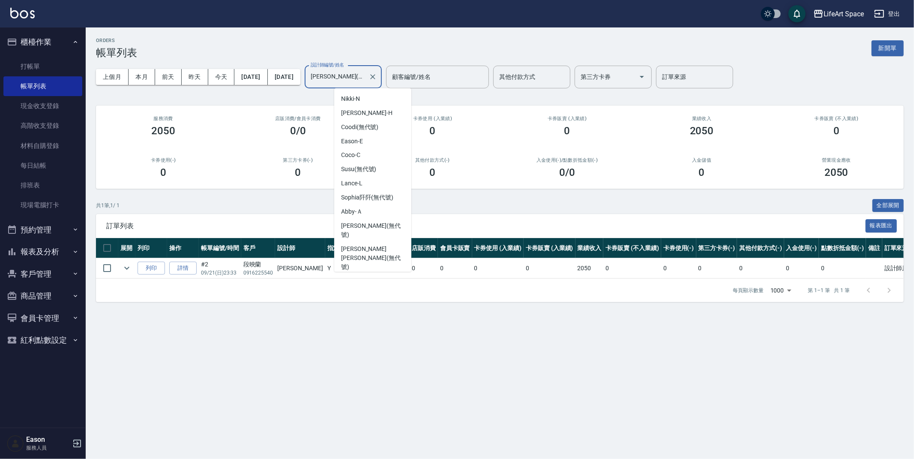
scroll to position [60, 0]
drag, startPoint x: 379, startPoint y: 82, endPoint x: 333, endPoint y: 81, distance: 45.5
click at [333, 81] on div "上個月 本月 [DATE] [DATE] [DATE] [DATE] [DATE] 設計師編號/姓名 [PERSON_NAME](無代號) 設計師編號/姓名 …" at bounding box center [500, 77] width 808 height 36
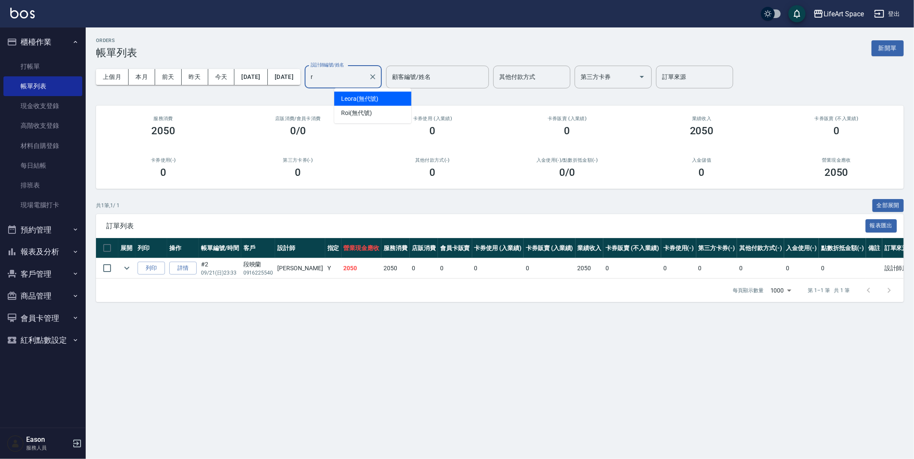
scroll to position [0, 0]
click at [351, 117] on div "Roi (無代號)" at bounding box center [372, 113] width 77 height 14
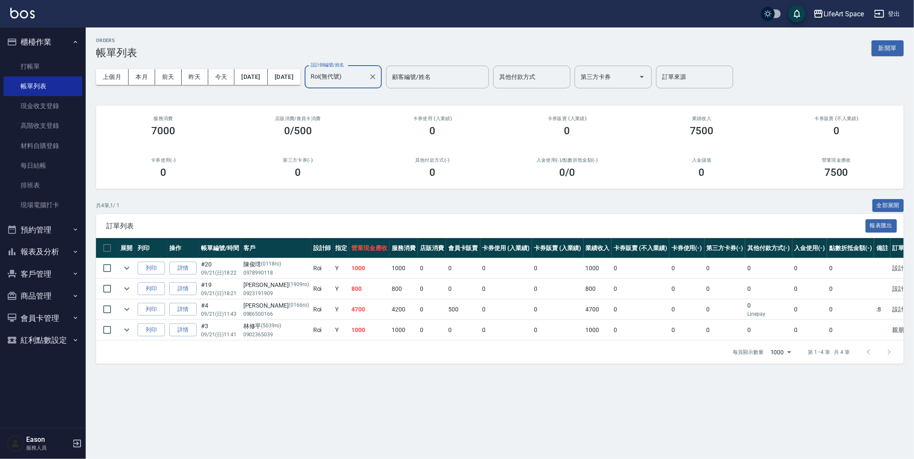
type input "Roi(無代號)"
click at [38, 253] on button "報表及分析" at bounding box center [42, 252] width 79 height 22
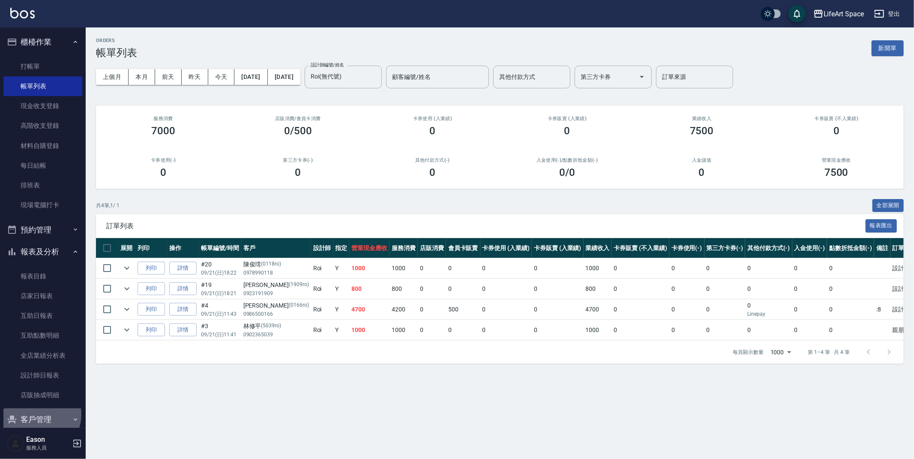
click at [36, 414] on button "客戶管理" at bounding box center [42, 419] width 79 height 22
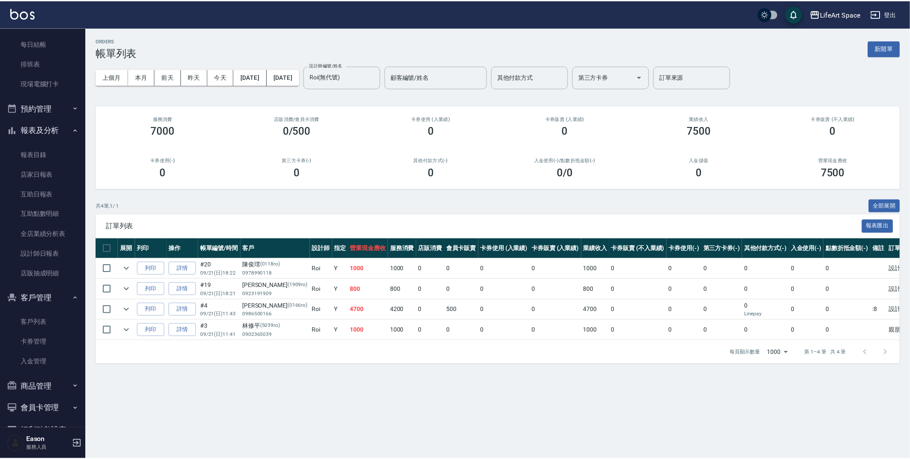
scroll to position [146, 0]
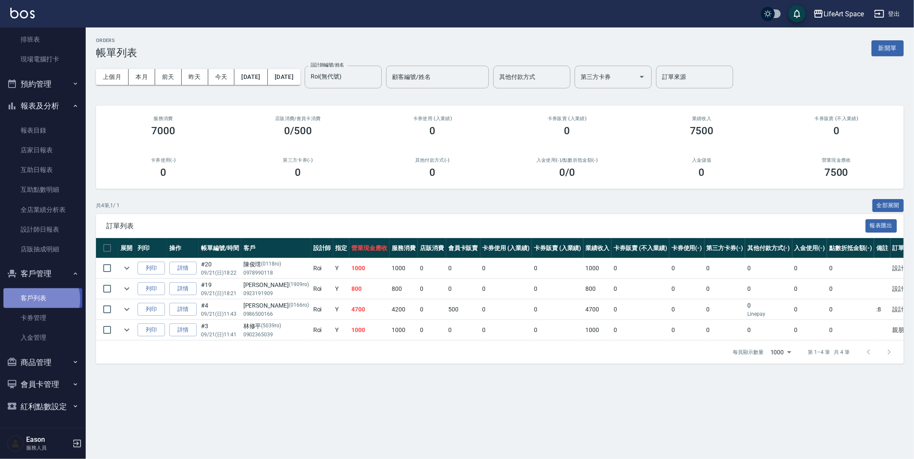
click at [38, 299] on link "客戶列表" at bounding box center [42, 298] width 79 height 20
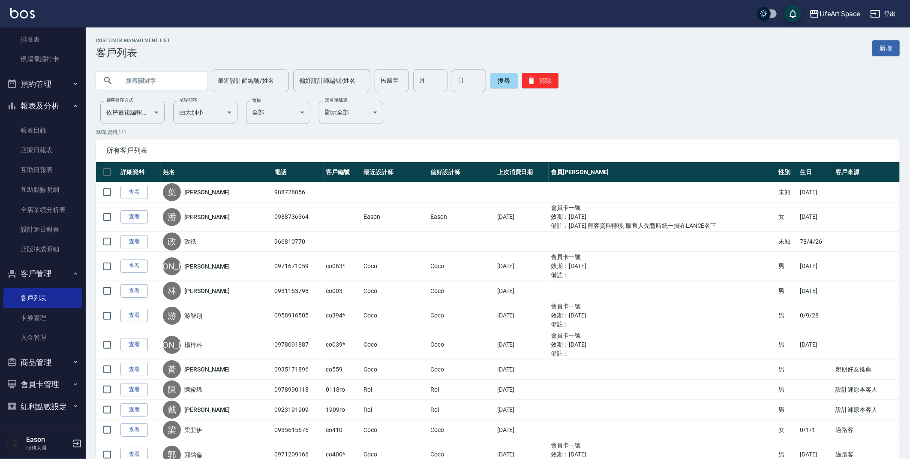
click at [878, 49] on link "新增" at bounding box center [885, 48] width 27 height 16
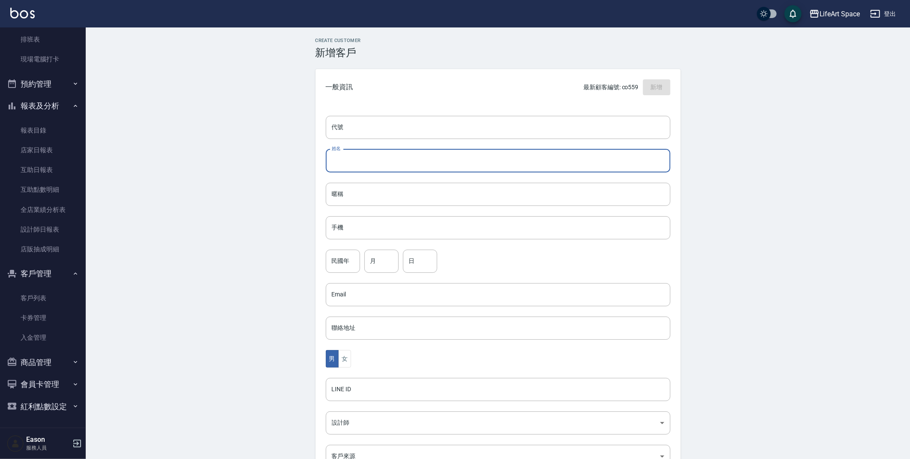
click at [359, 161] on input "姓名" at bounding box center [498, 160] width 345 height 23
type input "d"
type input "[PERSON_NAME]"
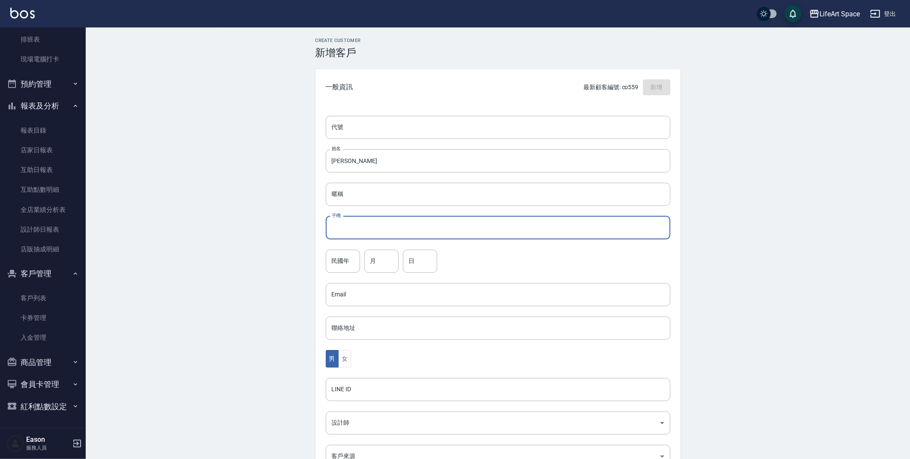
click at [422, 225] on input "手機" at bounding box center [498, 227] width 345 height 23
type input "５"
type input "0970658371"
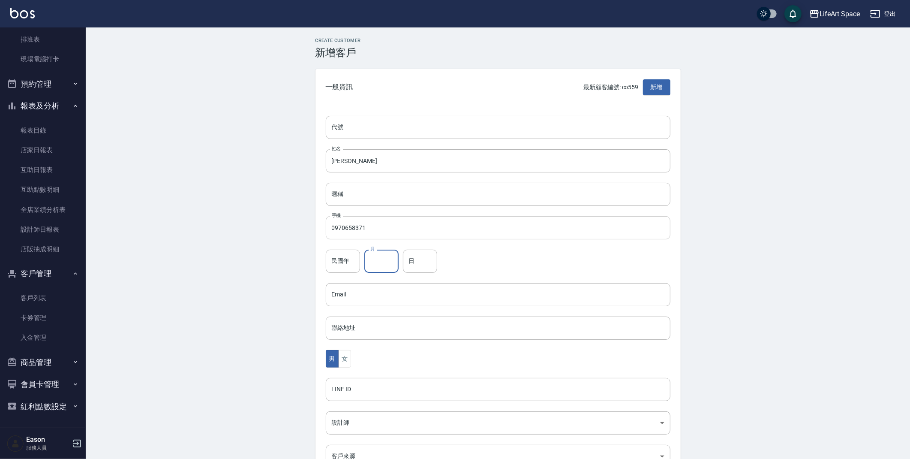
type input "8"
click at [382, 261] on input "8" at bounding box center [381, 261] width 34 height 23
click at [335, 256] on input "民國年" at bounding box center [343, 261] width 34 height 23
type input "81"
type input "7"
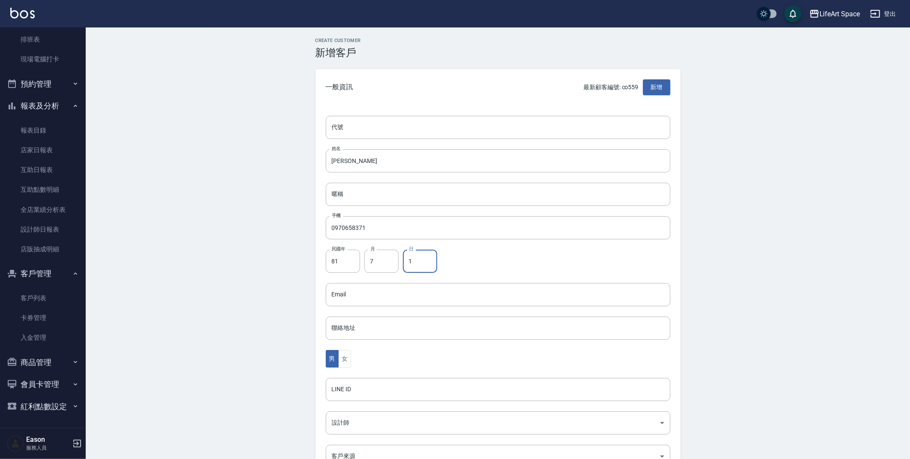
type input "1"
click at [247, 355] on div "Create Customer 新增客戶 一般資訊 最新顧客編號: co559 新增 代號 代號 姓名 [PERSON_NAME] 姓名 暱稱 暱稱 手機 0…" at bounding box center [498, 292] width 824 height 531
click at [372, 424] on body "LifeArt Space 登出 櫃檯作業 打帳單 帳單列表 現金收支登錄 高階收支登錄 材料自購登錄 每日結帳 排班表 現場電腦打卡 預約管理 預約管理 單…" at bounding box center [455, 279] width 910 height 558
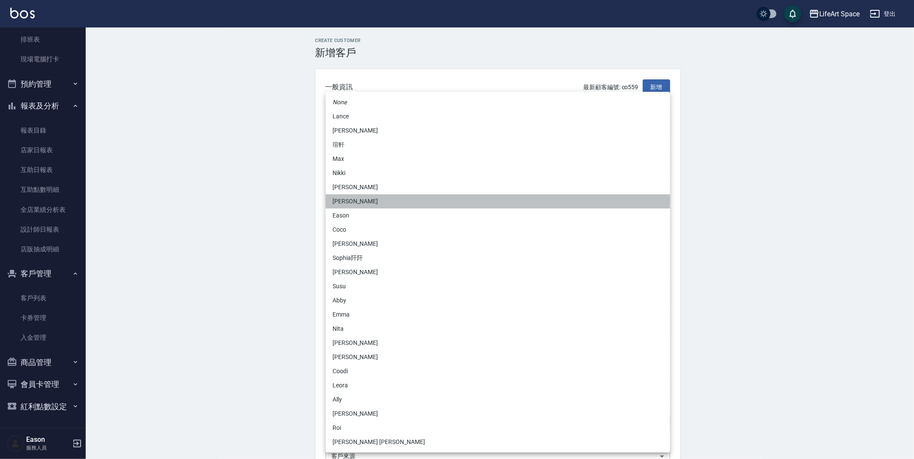
click at [351, 205] on li "[PERSON_NAME]" at bounding box center [498, 201] width 345 height 14
type input "b9bc185b-9e2c-4893-a19b-768c861452fa"
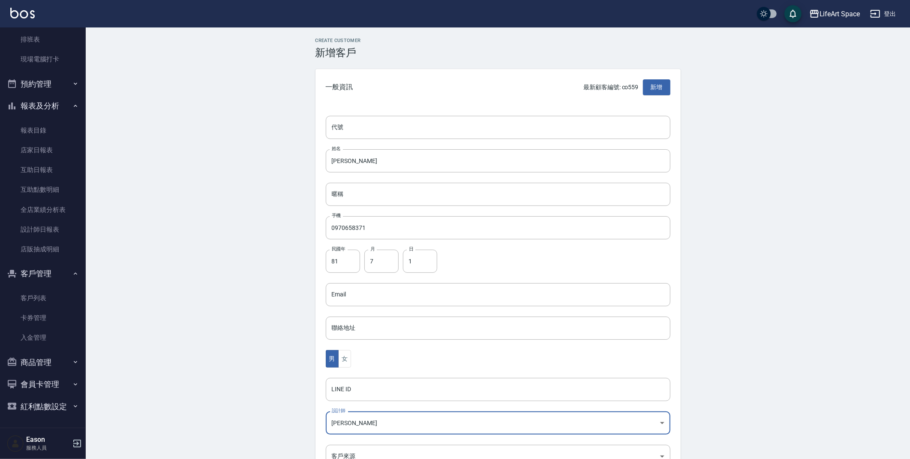
scroll to position [65, 0]
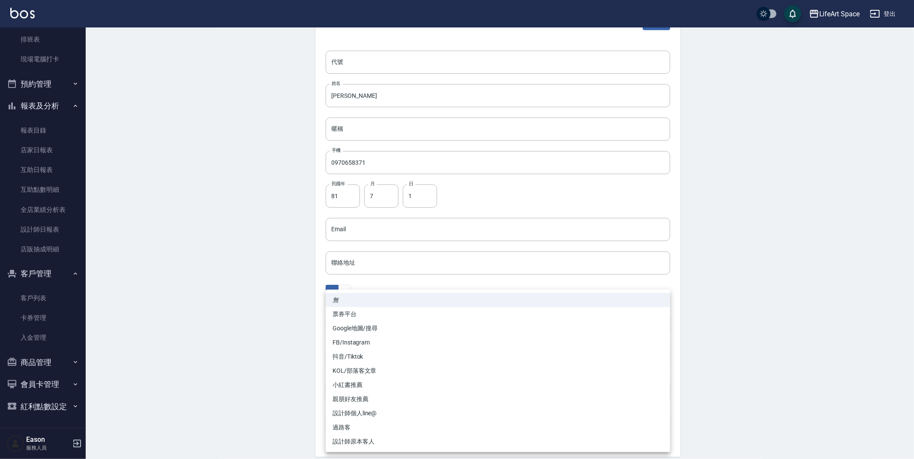
click at [403, 398] on body "LifeArt Space 登出 櫃檯作業 打帳單 帳單列表 現金收支登錄 高階收支登錄 材料自購登錄 每日結帳 排班表 現場電腦打卡 預約管理 預約管理 單…" at bounding box center [457, 214] width 914 height 558
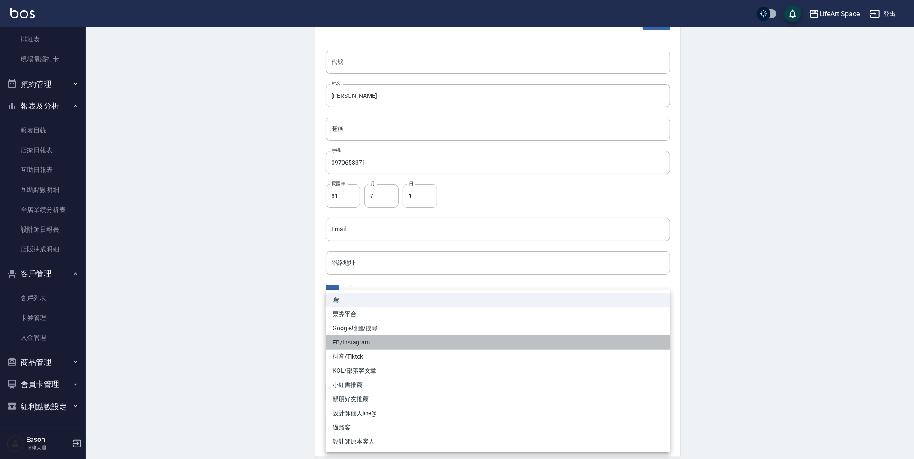
click at [376, 340] on li "FB/Instagram" at bounding box center [498, 342] width 345 height 14
type input "FB/Instagram"
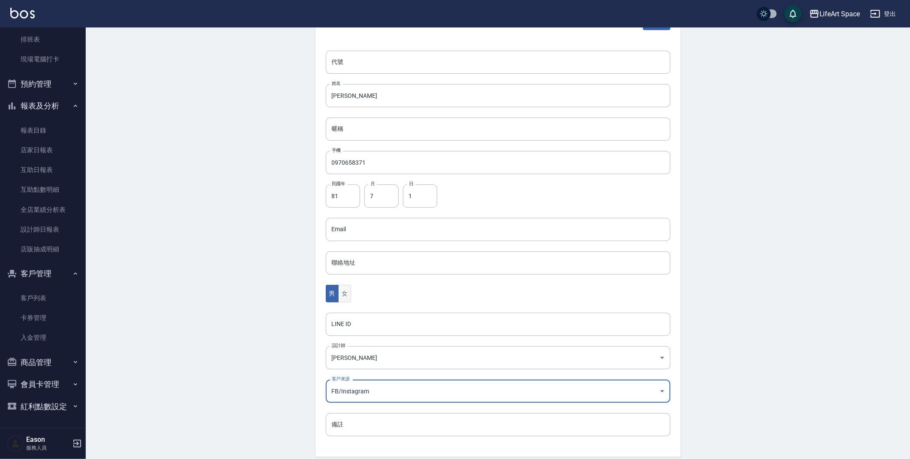
click at [349, 298] on button "女" at bounding box center [344, 294] width 13 height 18
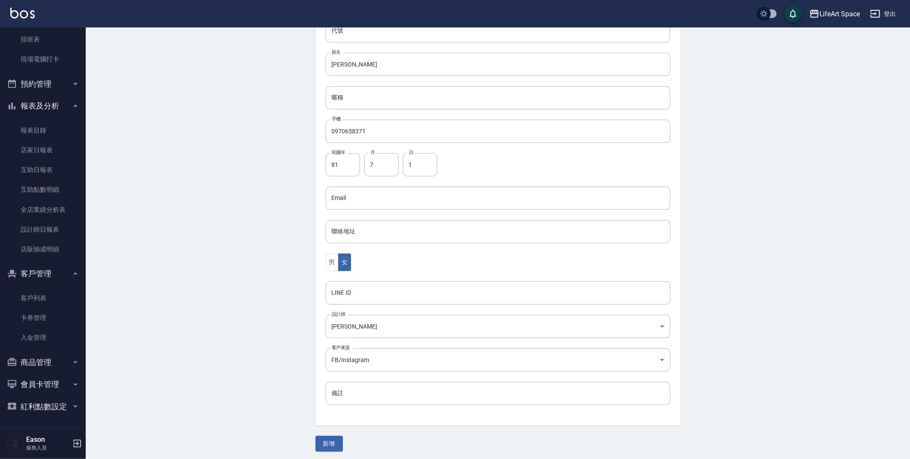
scroll to position [99, 0]
click at [336, 441] on button "新增" at bounding box center [329, 441] width 27 height 16
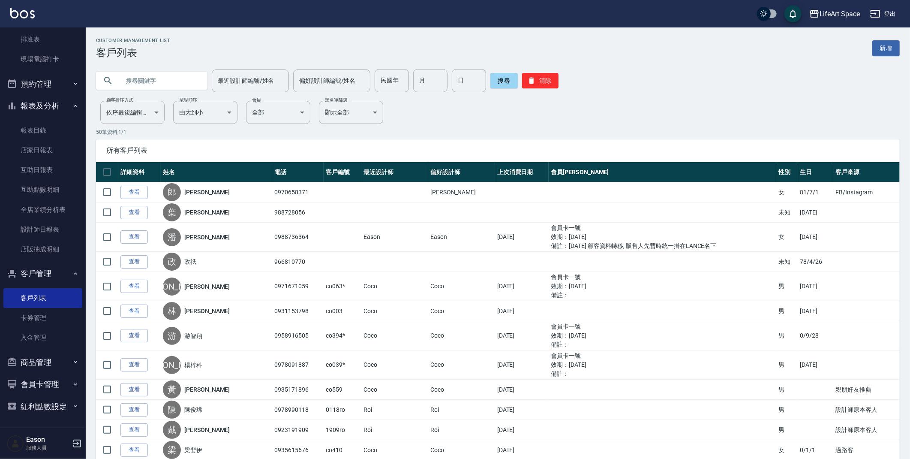
click at [889, 56] on div "Customer Management List 客戶列表 新增" at bounding box center [498, 48] width 804 height 21
click at [887, 53] on link "新增" at bounding box center [885, 48] width 27 height 16
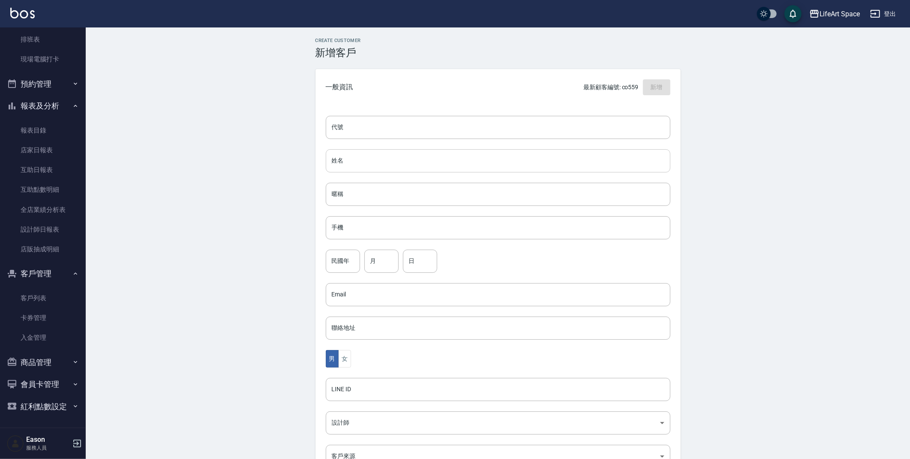
click at [379, 156] on input "姓名" at bounding box center [498, 160] width 345 height 23
type input "x"
type input "[PERSON_NAME]"
click at [414, 227] on input "手機" at bounding box center [498, 227] width 345 height 23
type input "０"
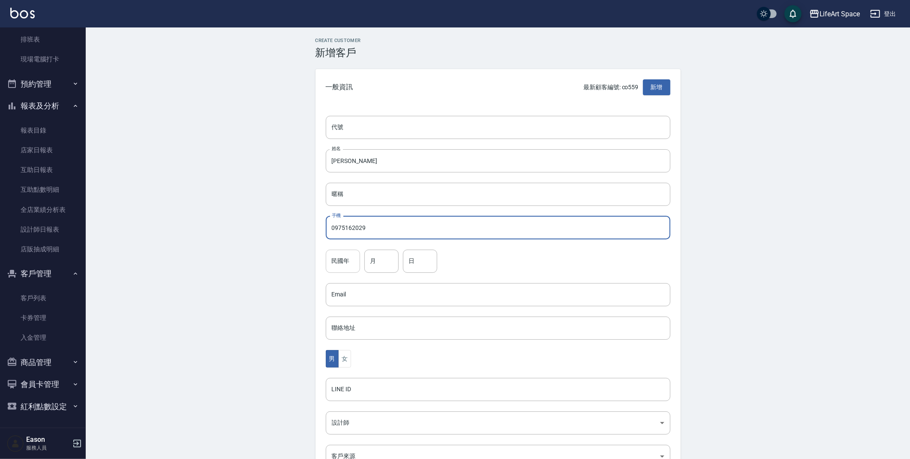
type input "0975162029"
click at [354, 264] on input "民國年" at bounding box center [343, 261] width 34 height 23
type input "8"
type input "85"
type input "9"
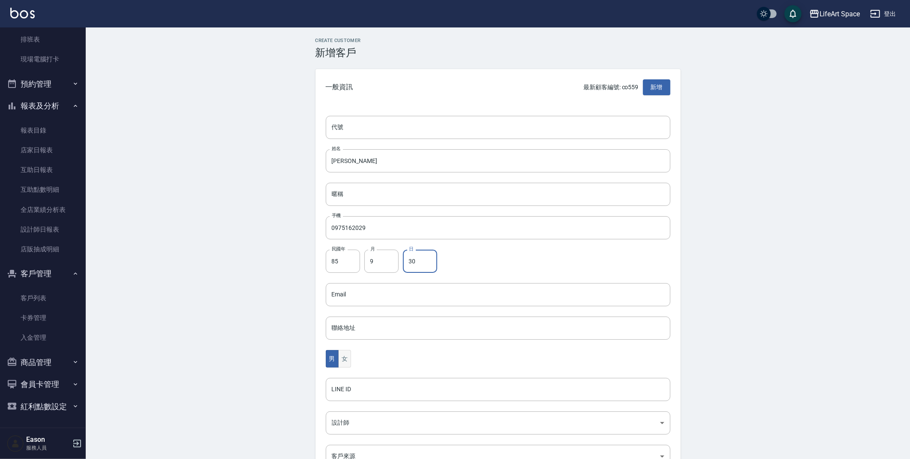
type input "30"
click at [346, 361] on button "女" at bounding box center [344, 359] width 13 height 18
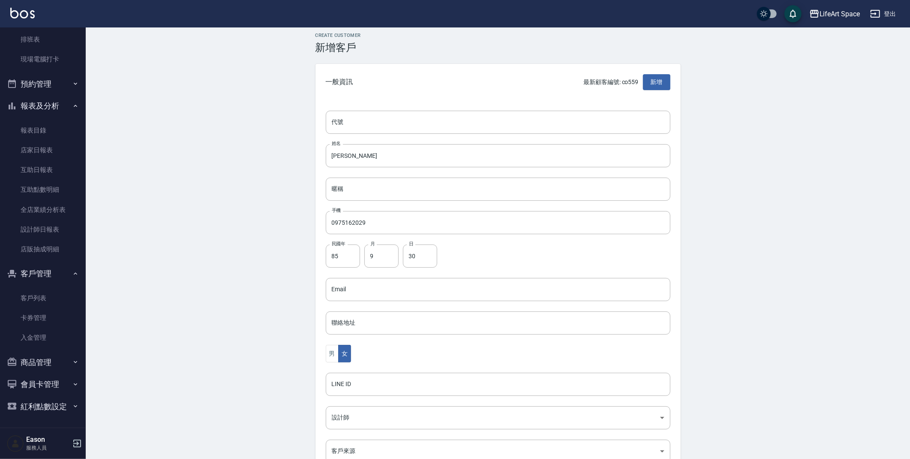
scroll to position [99, 0]
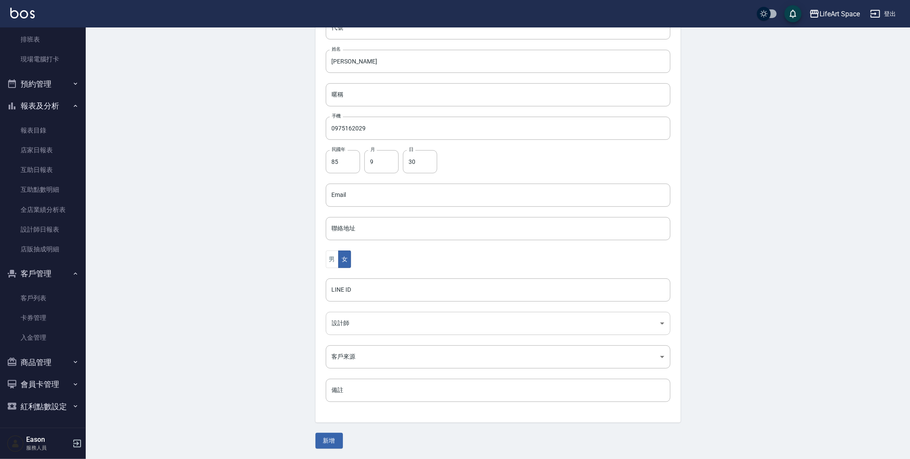
click at [371, 328] on body "LifeArt Space 登出 櫃檯作業 打帳單 帳單列表 現金收支登錄 高階收支登錄 材料自購登錄 每日結帳 排班表 現場電腦打卡 預約管理 預約管理 單…" at bounding box center [455, 180] width 910 height 558
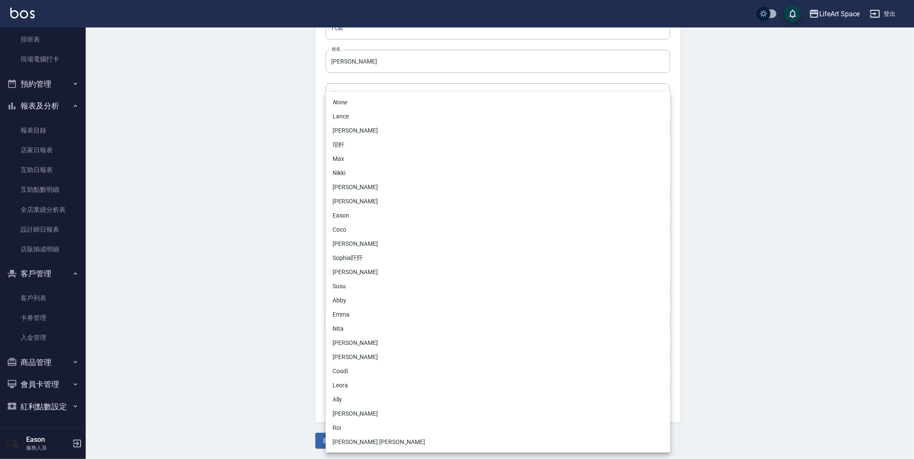
click at [357, 203] on li "[PERSON_NAME]" at bounding box center [498, 201] width 345 height 14
type input "b9bc185b-9e2c-4893-a19b-768c861452fa"
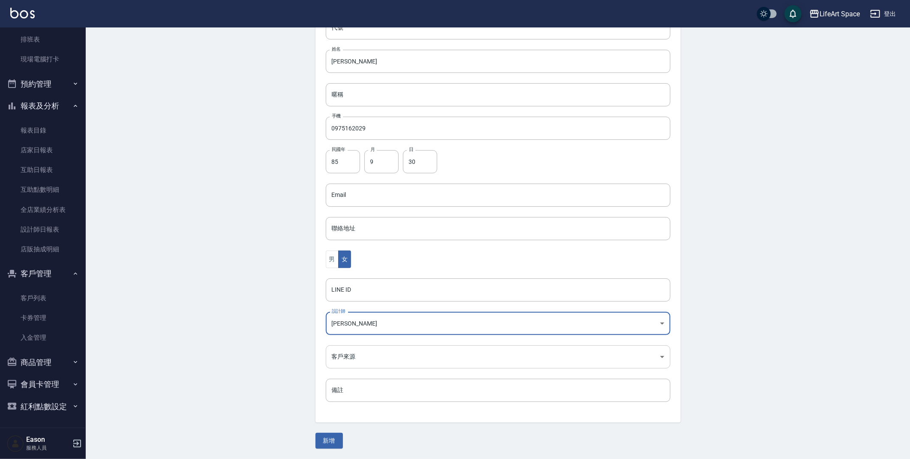
click at [482, 360] on body "LifeArt Space 登出 櫃檯作業 打帳單 帳單列表 現金收支登錄 高階收支登錄 材料自購登錄 每日結帳 排班表 現場電腦打卡 預約管理 預約管理 單…" at bounding box center [455, 180] width 910 height 558
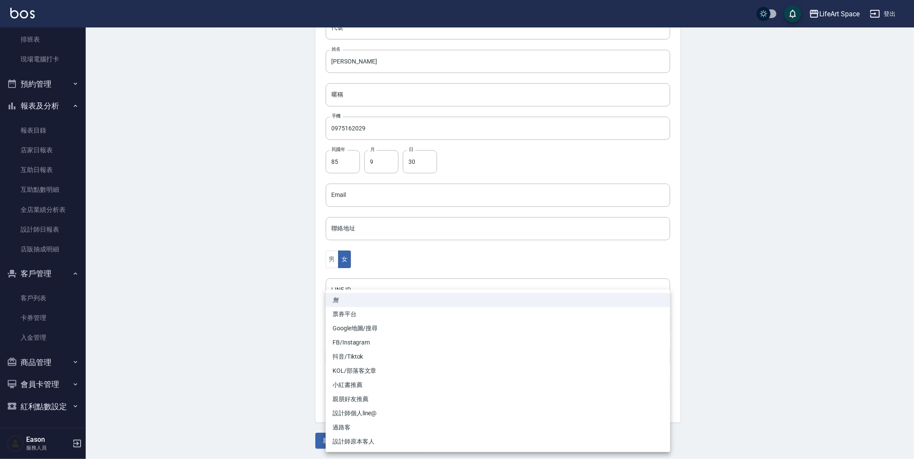
click at [351, 400] on li "親朋好友推薦" at bounding box center [498, 399] width 345 height 14
type input "親朋好友推薦"
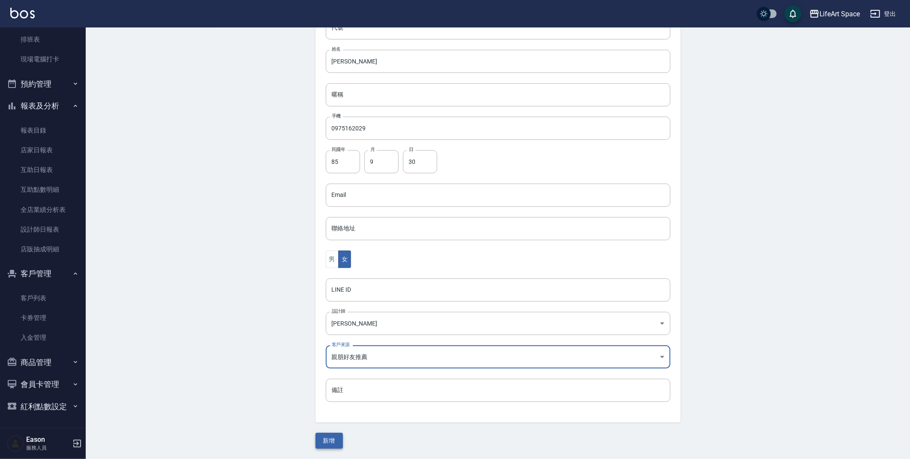
click at [324, 442] on button "新增" at bounding box center [329, 441] width 27 height 16
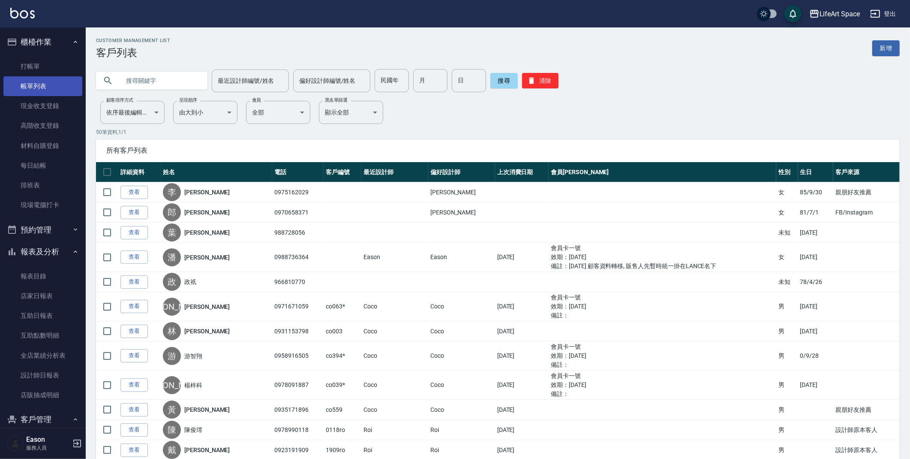
click at [53, 84] on link "帳單列表" at bounding box center [42, 86] width 79 height 20
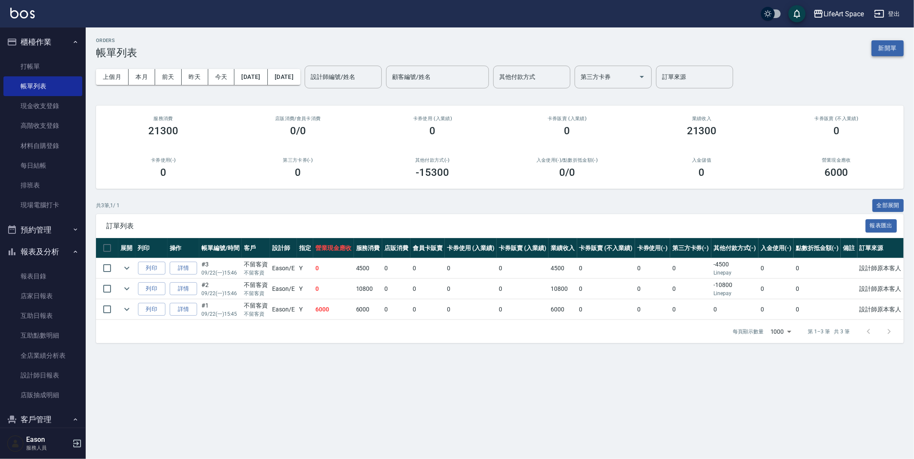
click at [889, 49] on button "新開單" at bounding box center [888, 48] width 32 height 16
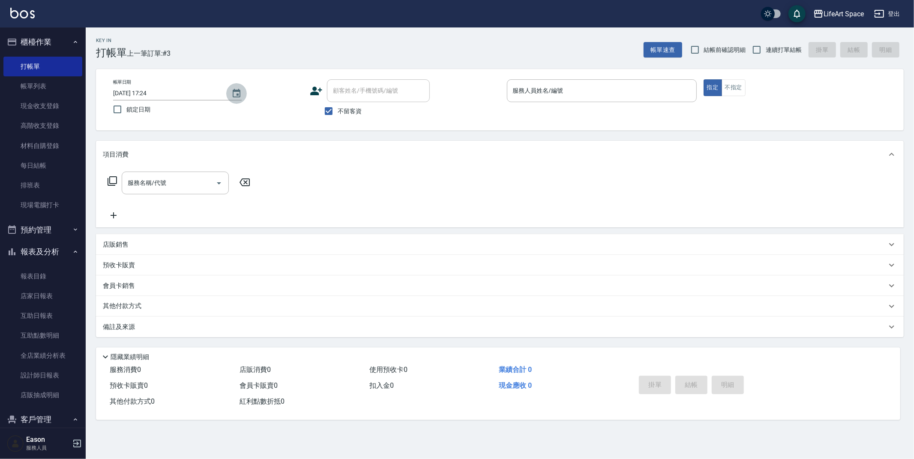
click at [243, 91] on button "Choose date, selected date is 2025-09-22" at bounding box center [236, 93] width 21 height 21
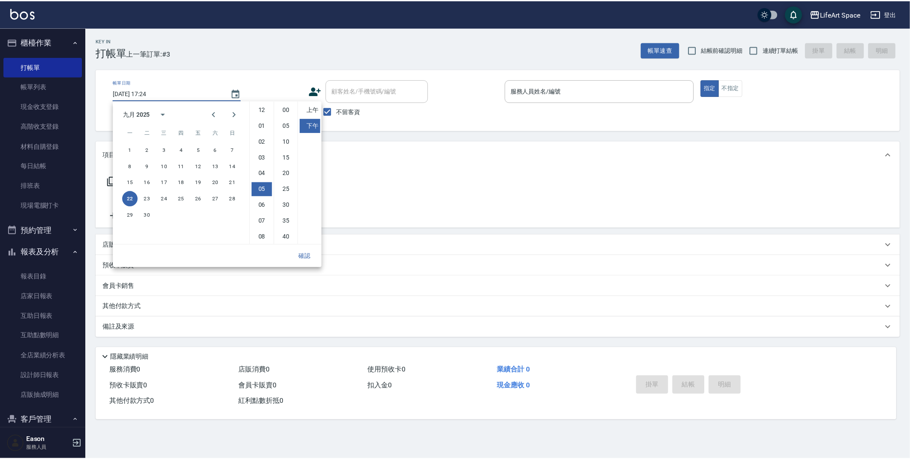
scroll to position [48, 0]
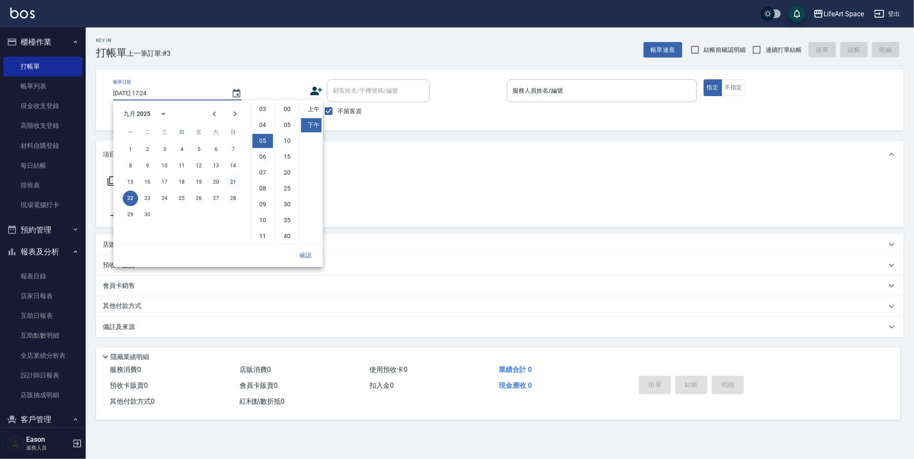
click at [234, 184] on button "21" at bounding box center [233, 181] width 15 height 15
type input "[DATE] 17:24"
click at [310, 257] on button "確認" at bounding box center [305, 255] width 27 height 16
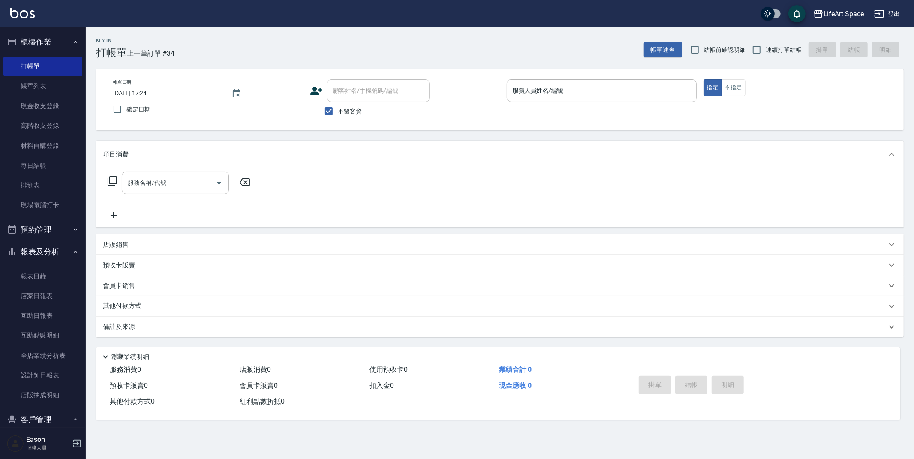
click at [142, 109] on span "鎖定日期" at bounding box center [138, 109] width 24 height 9
click at [126, 109] on input "鎖定日期" at bounding box center [117, 109] width 18 height 18
checkbox input "true"
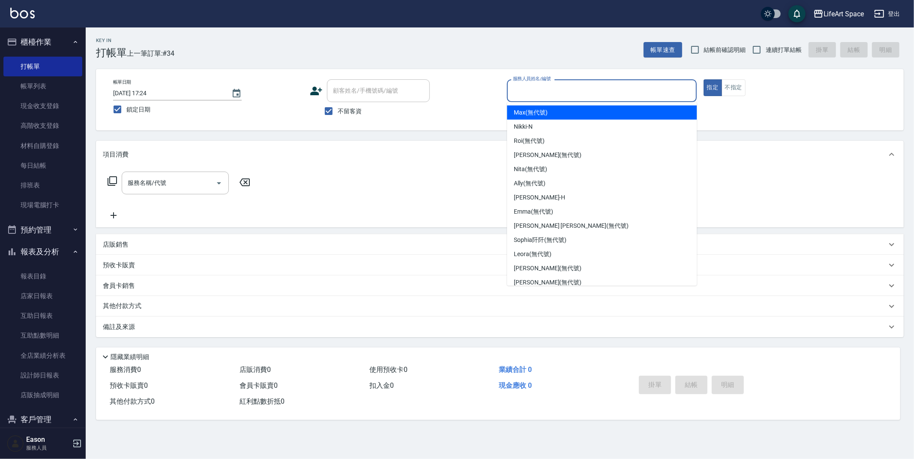
click at [565, 91] on input "服務人員姓名/編號" at bounding box center [602, 90] width 182 height 15
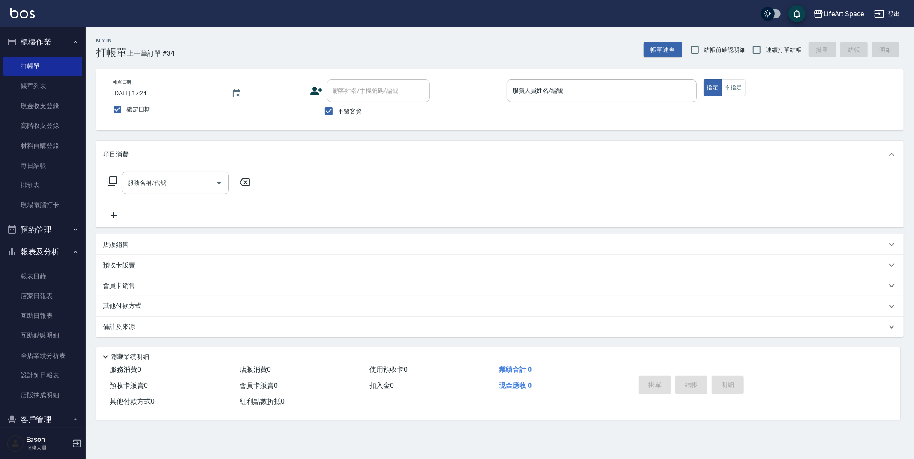
click at [340, 107] on span "不留客資" at bounding box center [350, 111] width 24 height 9
click at [338, 107] on input "不留客資" at bounding box center [329, 111] width 18 height 18
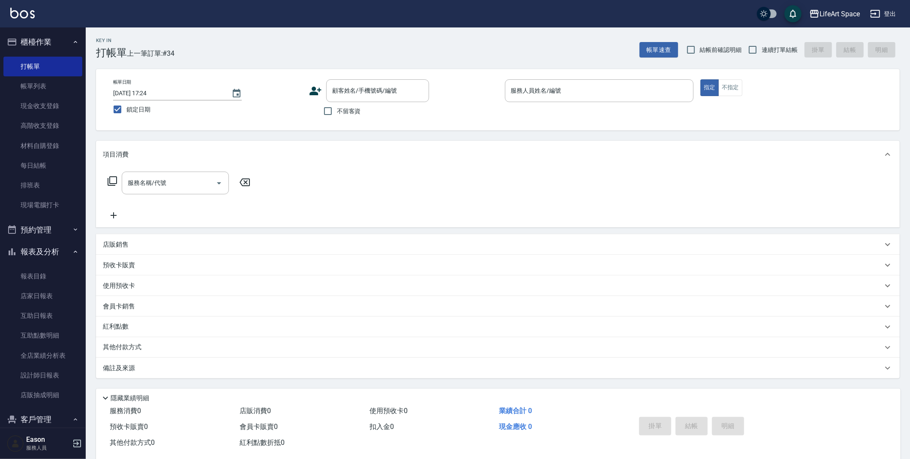
drag, startPoint x: 340, startPoint y: 109, endPoint x: 344, endPoint y: 102, distance: 7.9
click at [341, 109] on span "不留客資" at bounding box center [349, 111] width 24 height 9
click at [337, 109] on input "不留客資" at bounding box center [328, 111] width 18 height 18
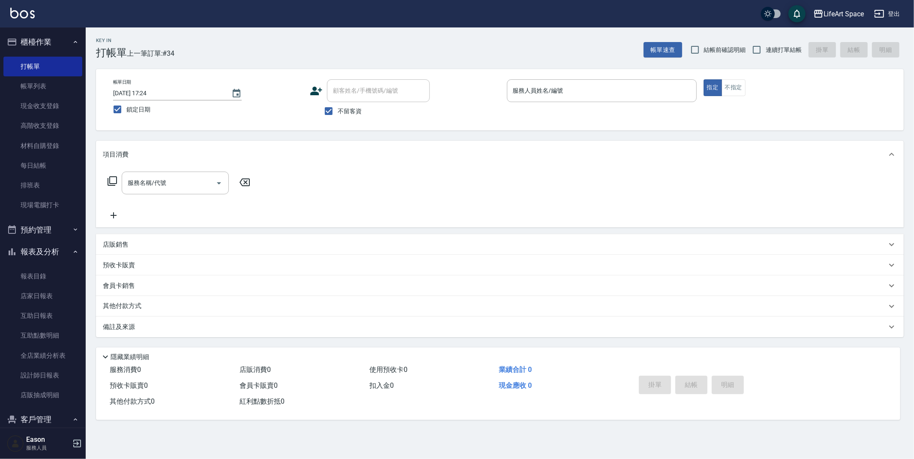
drag, startPoint x: 344, startPoint y: 109, endPoint x: 364, endPoint y: 91, distance: 26.7
click at [344, 108] on span "不留客資" at bounding box center [350, 111] width 24 height 9
click at [338, 108] on input "不留客資" at bounding box center [329, 111] width 18 height 18
checkbox input "false"
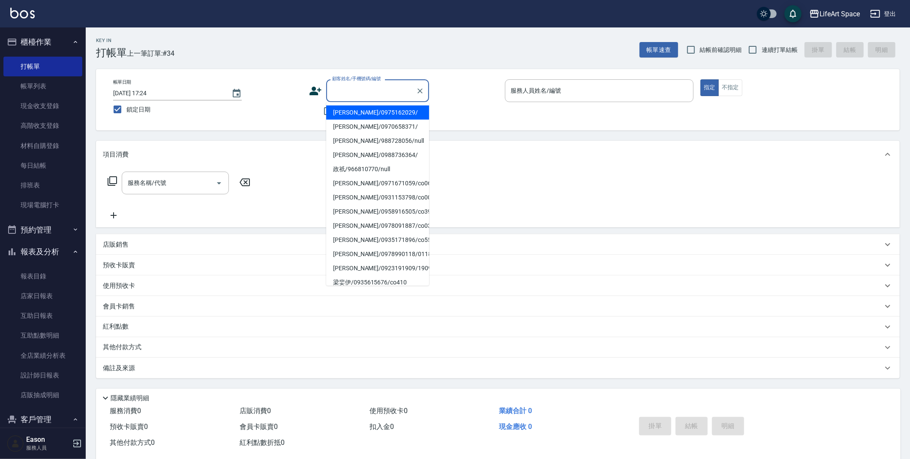
click at [365, 90] on input "顧客姓名/手機號碼/編號" at bounding box center [371, 90] width 82 height 15
type input "s"
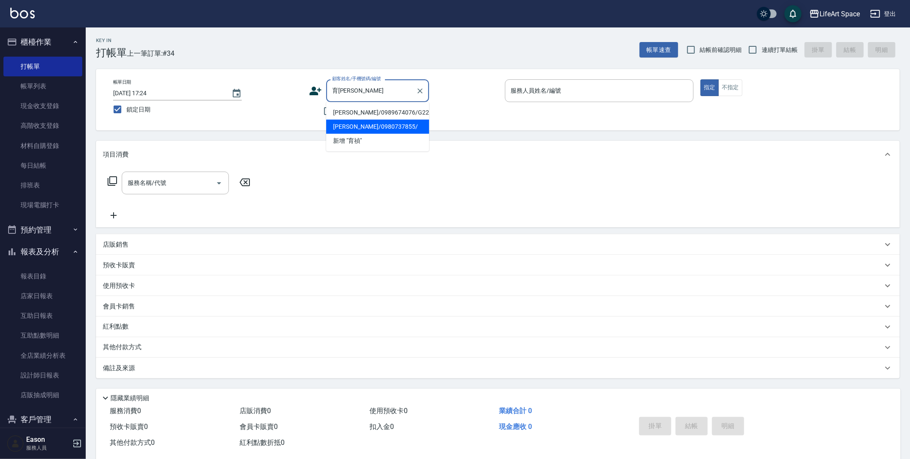
click at [400, 127] on li "[PERSON_NAME]/0980737855/" at bounding box center [377, 127] width 103 height 14
type input "[PERSON_NAME]/0980737855/"
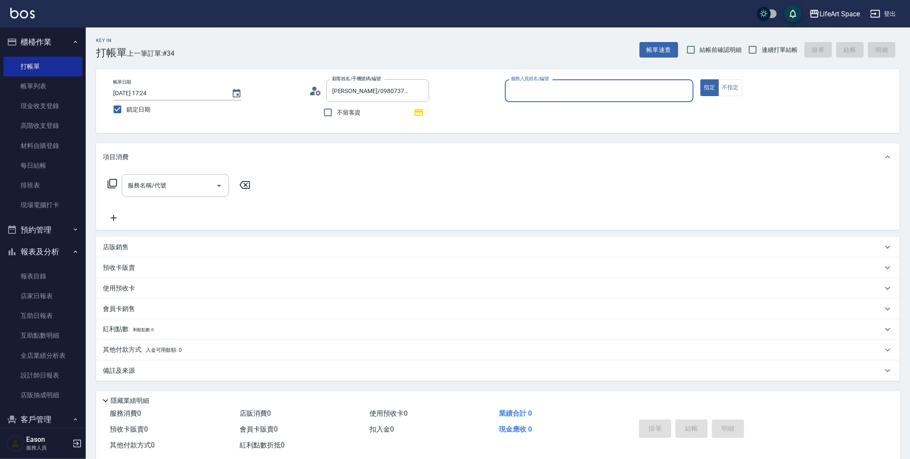
click at [590, 87] on input "服務人員姓名/編號" at bounding box center [599, 90] width 181 height 15
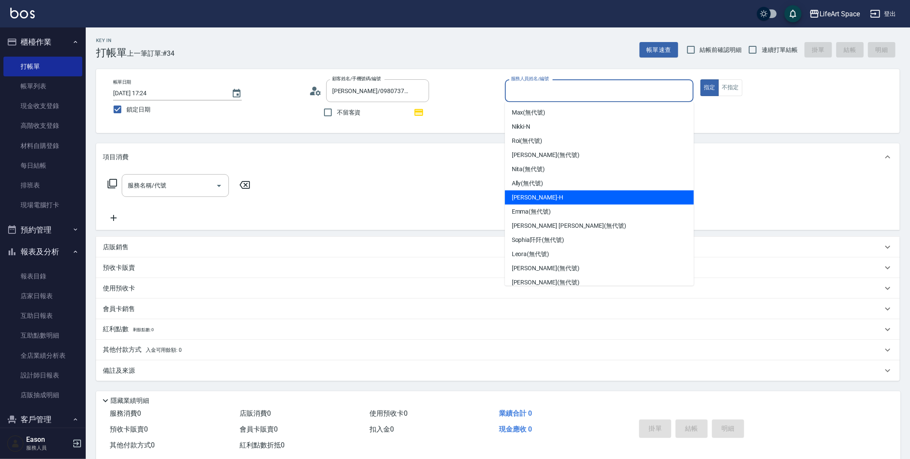
click at [573, 195] on div "[PERSON_NAME]" at bounding box center [599, 197] width 189 height 14
type input "[PERSON_NAME]"
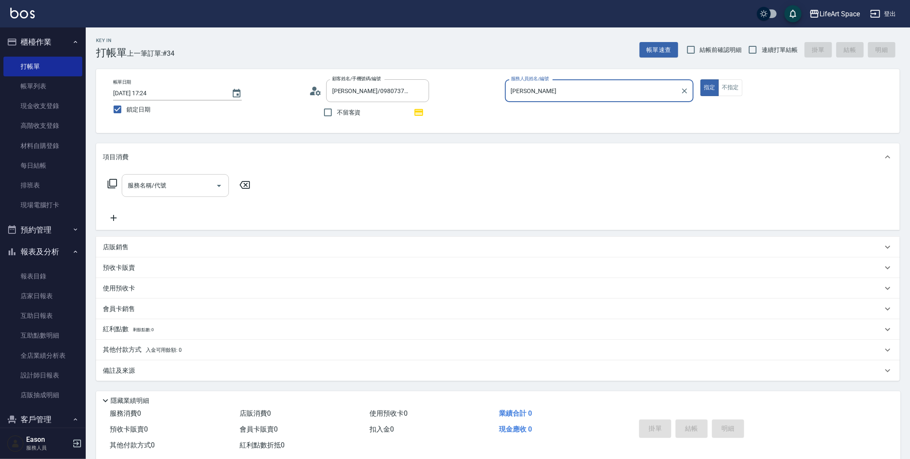
click at [185, 184] on input "服務名稱/代號" at bounding box center [169, 185] width 87 height 15
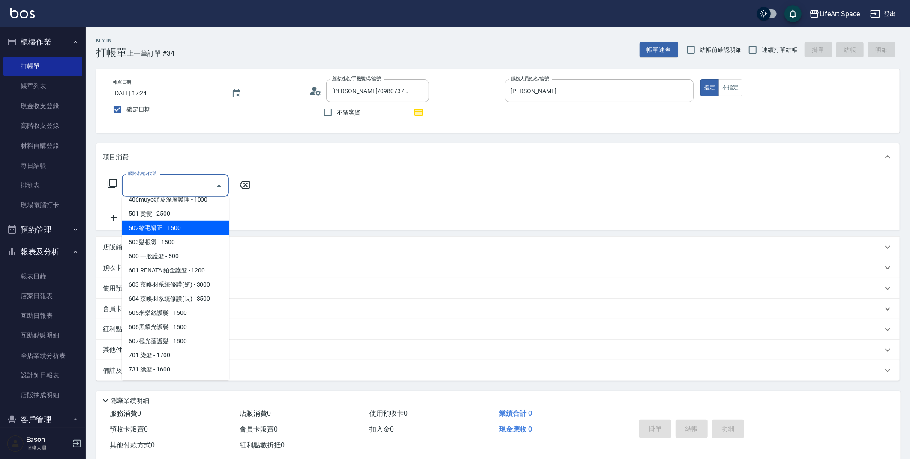
scroll to position [123, 0]
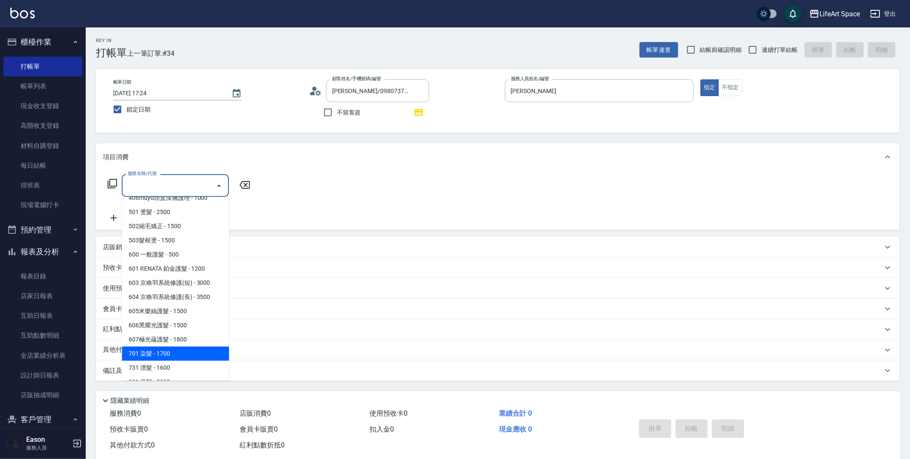
click at [207, 355] on span "701 染髮 - 1700" at bounding box center [175, 353] width 107 height 14
type input "701 染髮(701)"
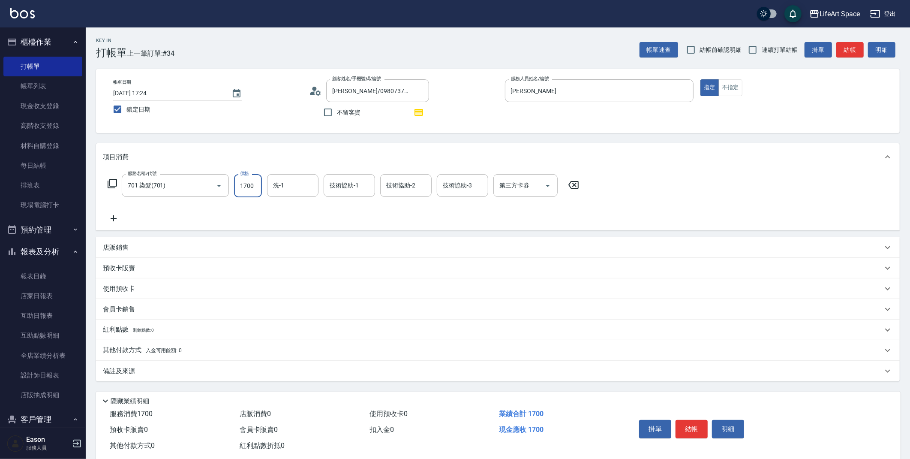
click at [255, 187] on input "1700" at bounding box center [248, 185] width 28 height 23
type input "2100"
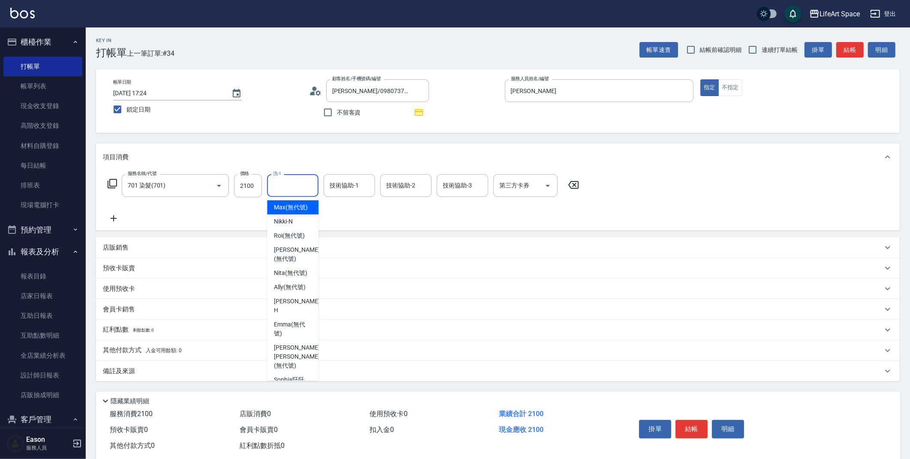
click at [299, 184] on input "洗-1" at bounding box center [293, 185] width 44 height 15
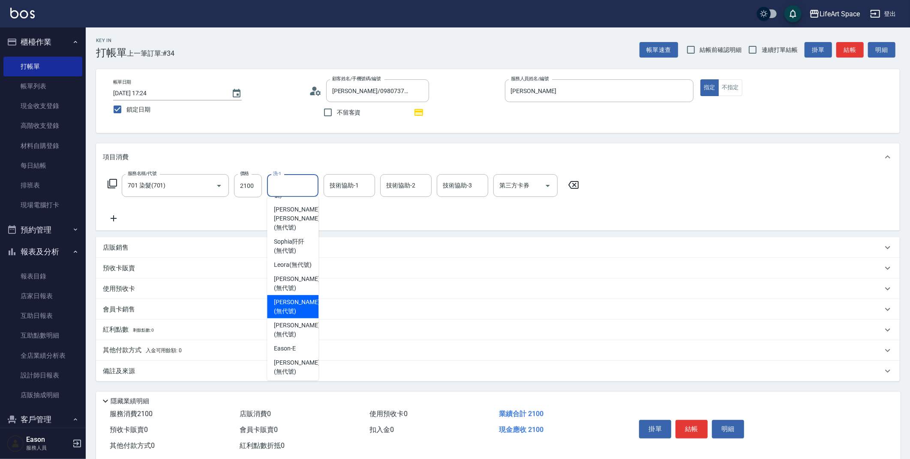
click at [291, 298] on span "[PERSON_NAME] (無代號)" at bounding box center [296, 307] width 45 height 18
type input "[PERSON_NAME](無代號)"
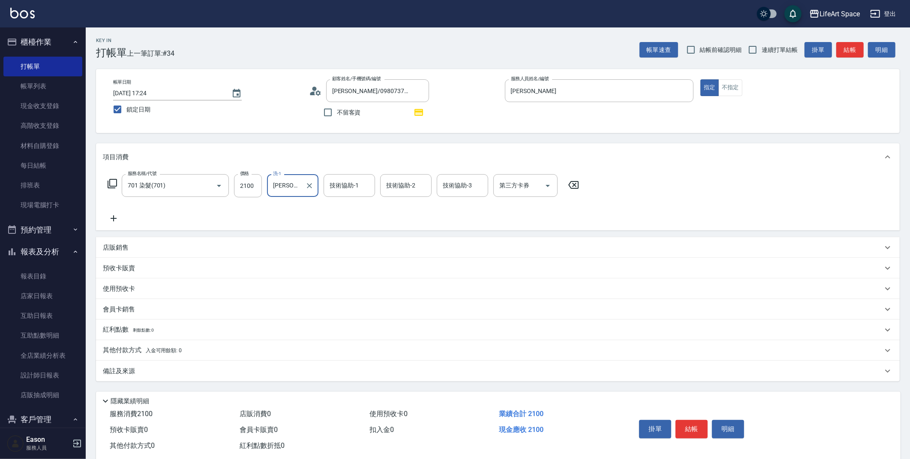
click at [355, 183] on div "技術協助-1 技術協助-1" at bounding box center [349, 185] width 51 height 23
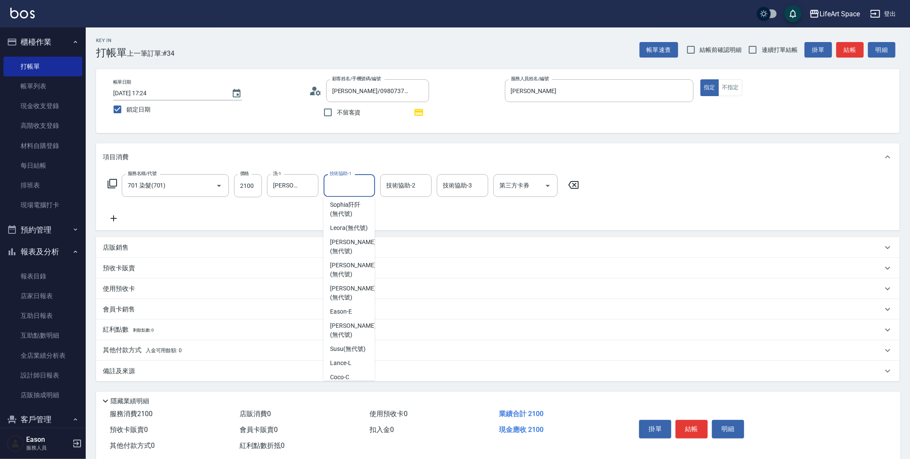
scroll to position [174, 0]
click at [352, 261] on span "[PERSON_NAME] (無代號)" at bounding box center [352, 270] width 45 height 18
type input "[PERSON_NAME](無代號)"
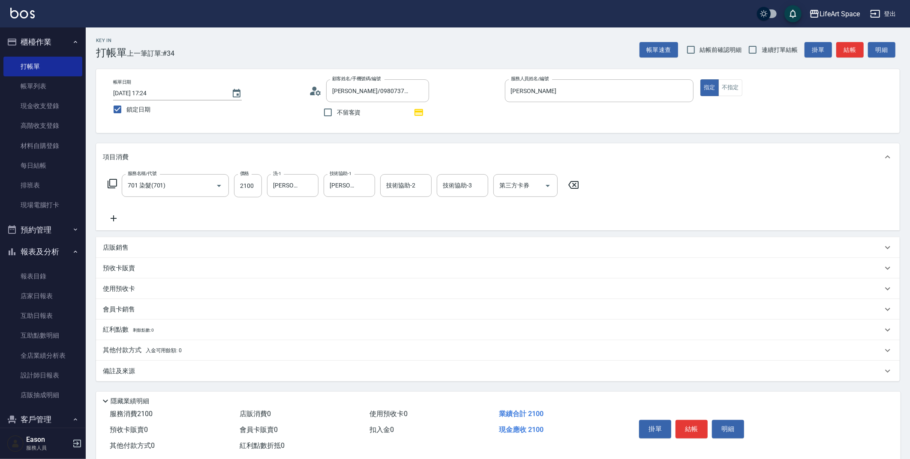
click at [218, 367] on div "備註及來源" at bounding box center [493, 371] width 780 height 9
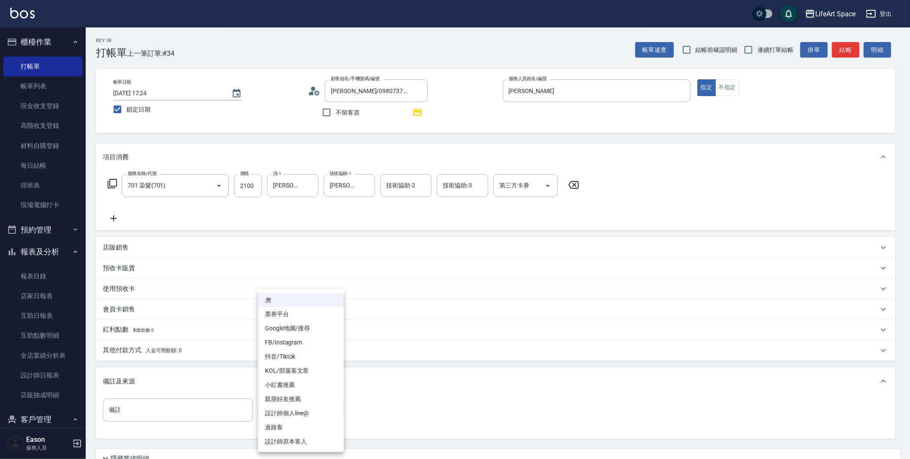
click at [310, 409] on body "LifeArt Space 登出 櫃檯作業 打帳單 帳單列表 現金收支登錄 高階收支登錄 材料自購登錄 每日結帳 排班表 現場電腦打卡 預約管理 預約管理 單…" at bounding box center [455, 266] width 910 height 532
click at [298, 443] on li "設計師原本客人" at bounding box center [301, 441] width 86 height 14
type input "設計師原本客人"
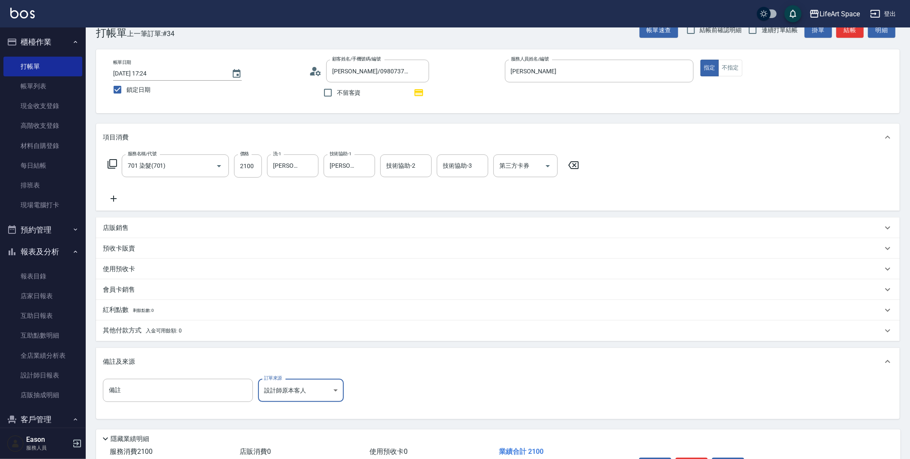
scroll to position [15, 0]
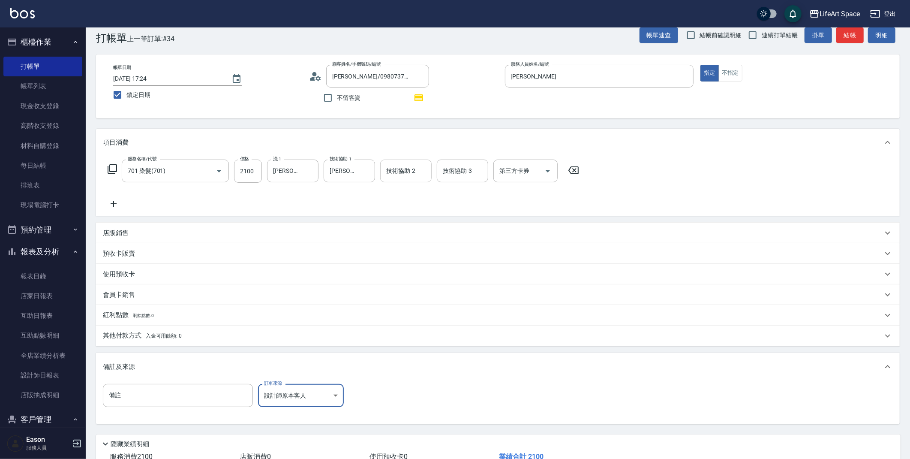
click at [406, 176] on input "技術協助-2" at bounding box center [406, 170] width 44 height 15
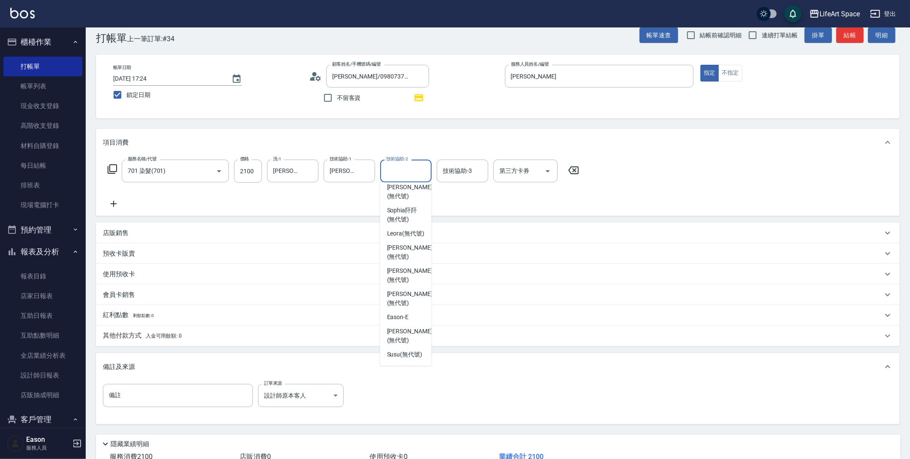
scroll to position [153, 0]
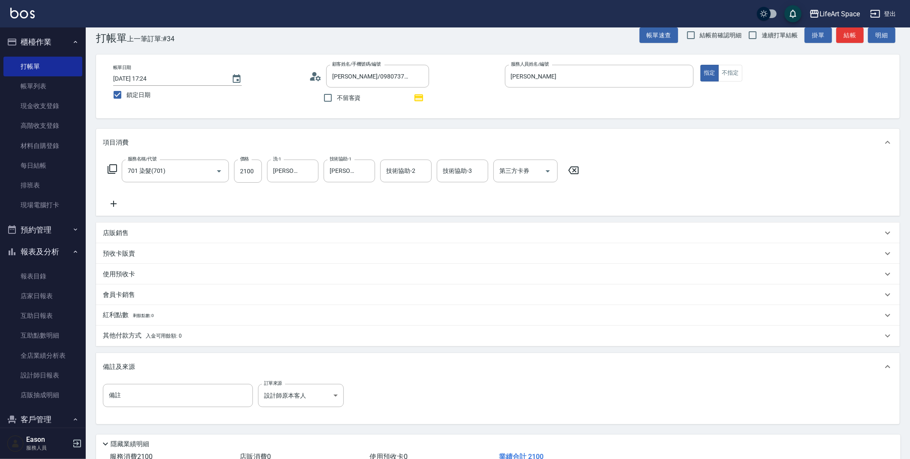
click at [191, 339] on div "其他付款方式 入金可用餘額: 0" at bounding box center [493, 335] width 780 height 9
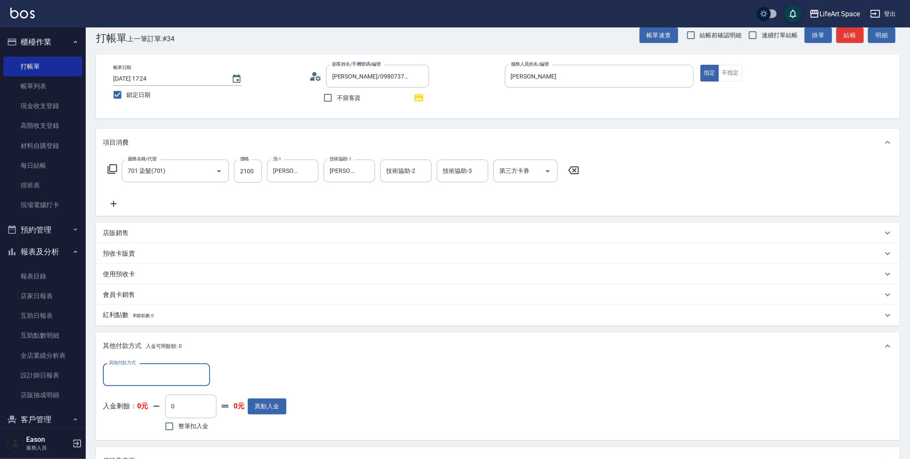
scroll to position [2, 0]
click at [191, 339] on div "其他付款方式 入金可用餘額: 0" at bounding box center [498, 345] width 804 height 27
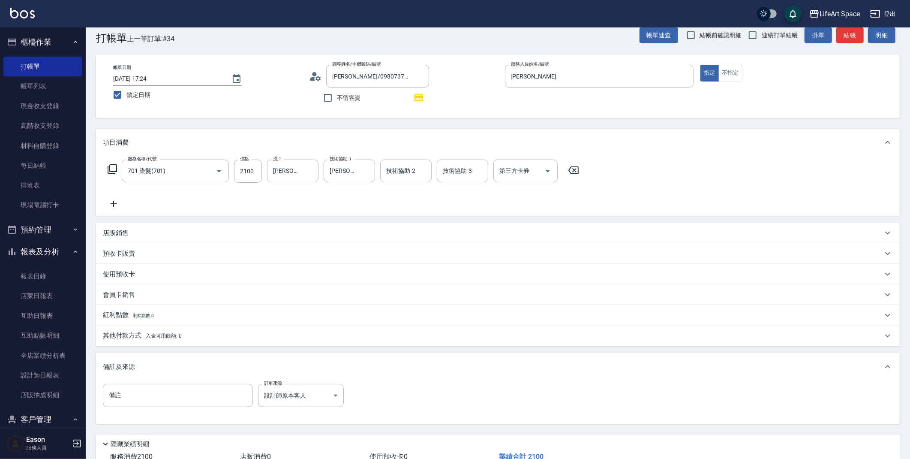
click at [171, 333] on span "入金可用餘額: 0" at bounding box center [164, 336] width 36 height 6
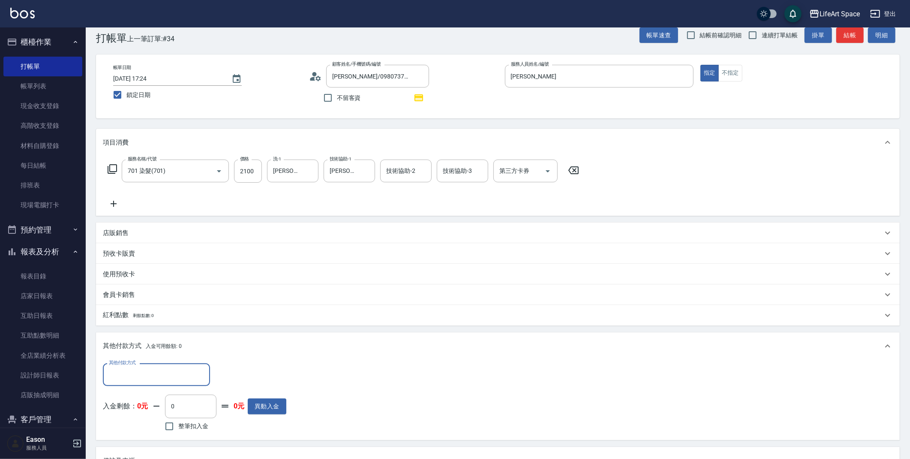
scroll to position [0, 0]
click at [149, 365] on div "其他付款方式" at bounding box center [156, 374] width 107 height 23
click at [150, 394] on span "轉帳" at bounding box center [156, 396] width 107 height 14
type input "轉帳"
click at [240, 380] on input "0" at bounding box center [247, 374] width 64 height 23
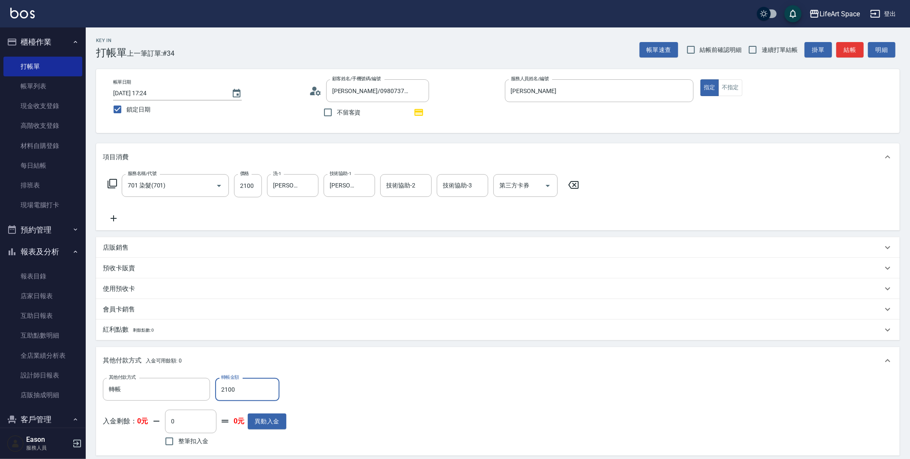
scroll to position [170, 0]
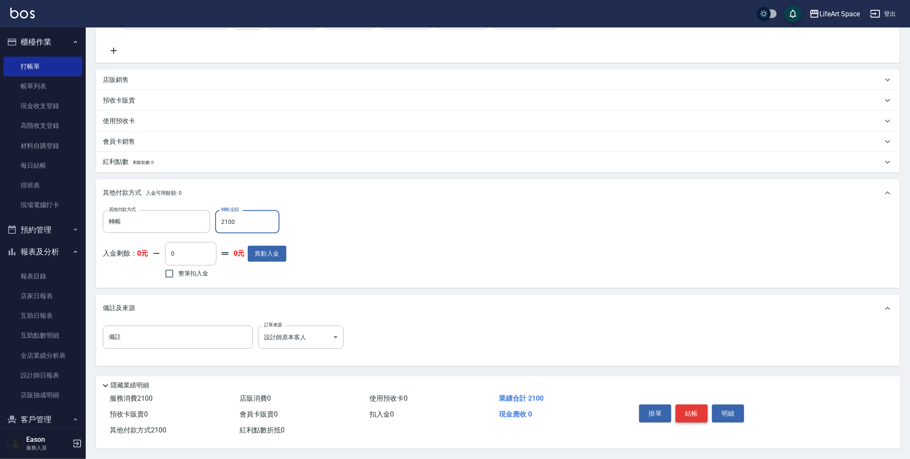
type input "2100"
click at [695, 412] on button "結帳" at bounding box center [692, 413] width 32 height 18
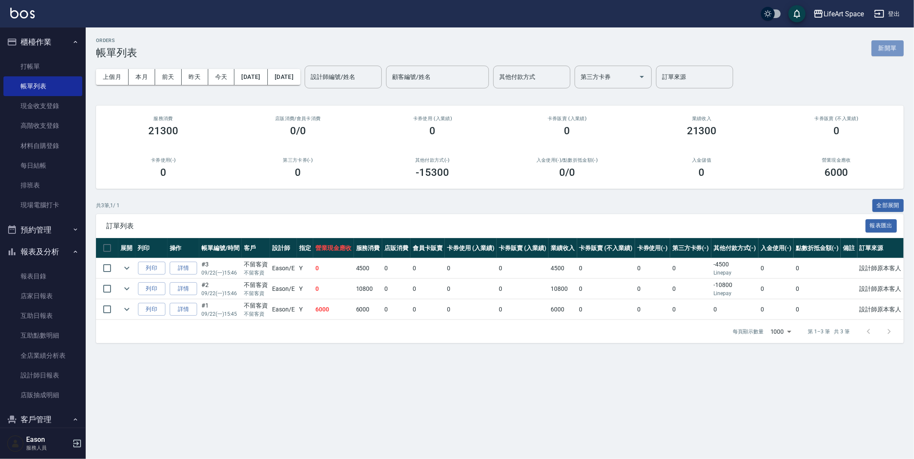
click at [885, 48] on button "新開單" at bounding box center [888, 48] width 32 height 16
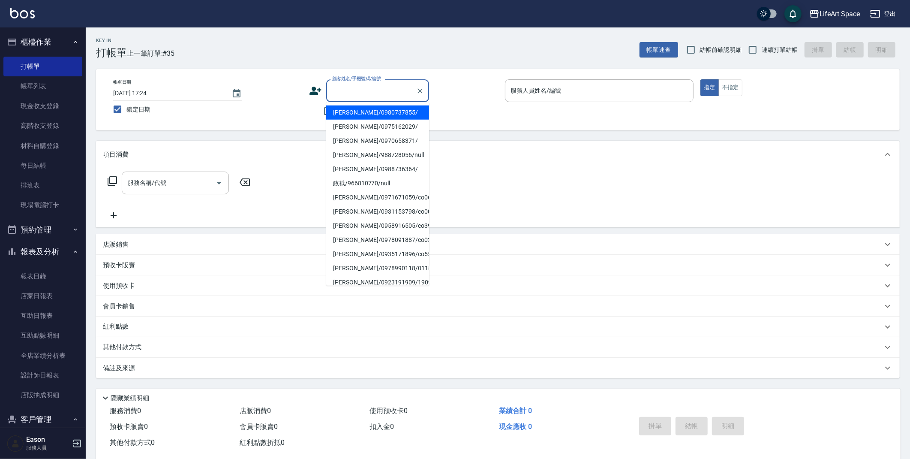
click at [348, 89] on input "顧客姓名/手機號碼/編號" at bounding box center [371, 90] width 82 height 15
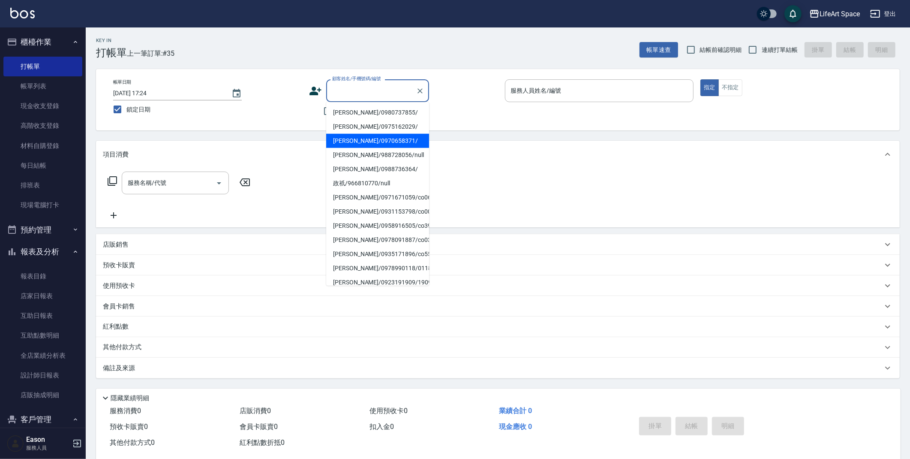
click at [355, 142] on li "[PERSON_NAME]/0970658371/" at bounding box center [377, 141] width 103 height 14
type input "[PERSON_NAME]/0970658371/"
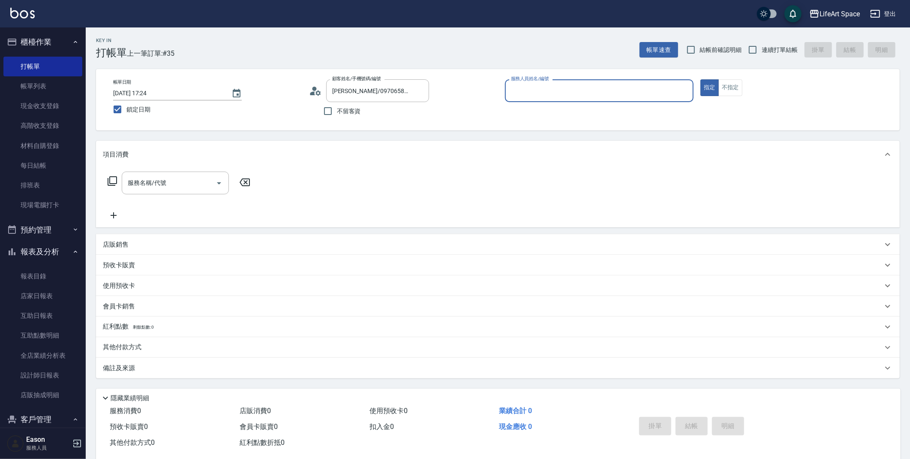
type input "[PERSON_NAME]"
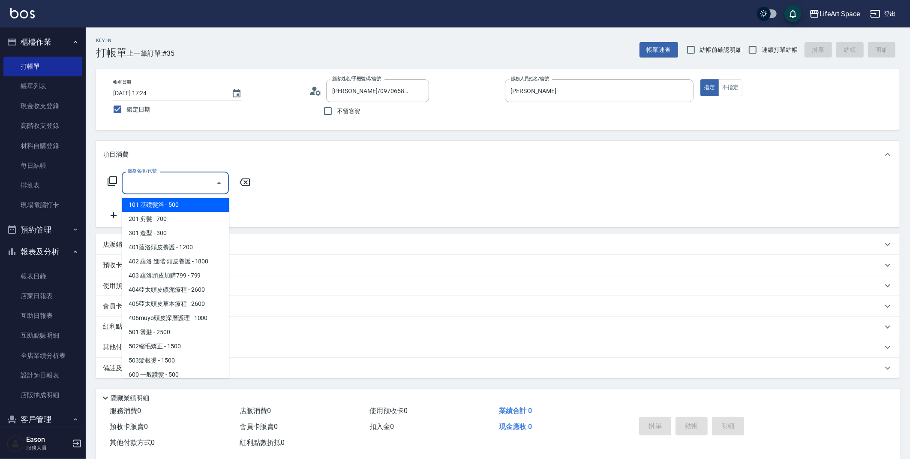
click at [139, 186] on input "服務名稱/代號" at bounding box center [169, 182] width 87 height 15
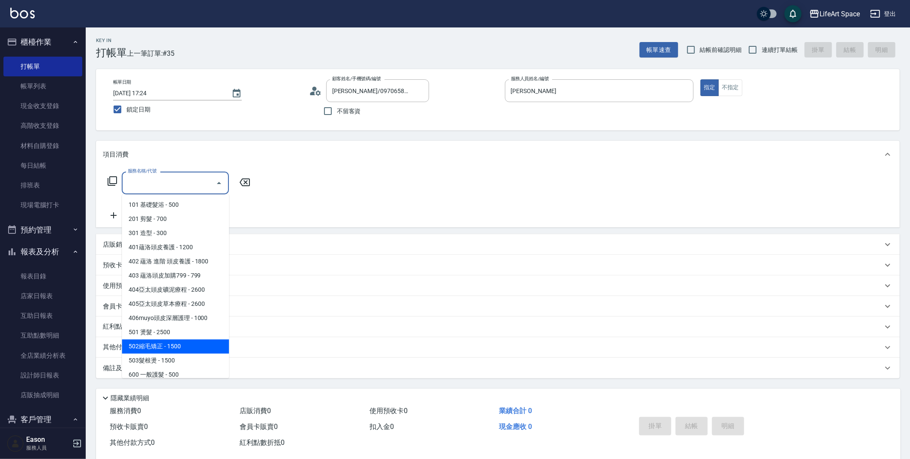
click at [186, 344] on span "502縮毛矯正 - 1500" at bounding box center [175, 346] width 107 height 14
type input "502縮毛矯正 (502)"
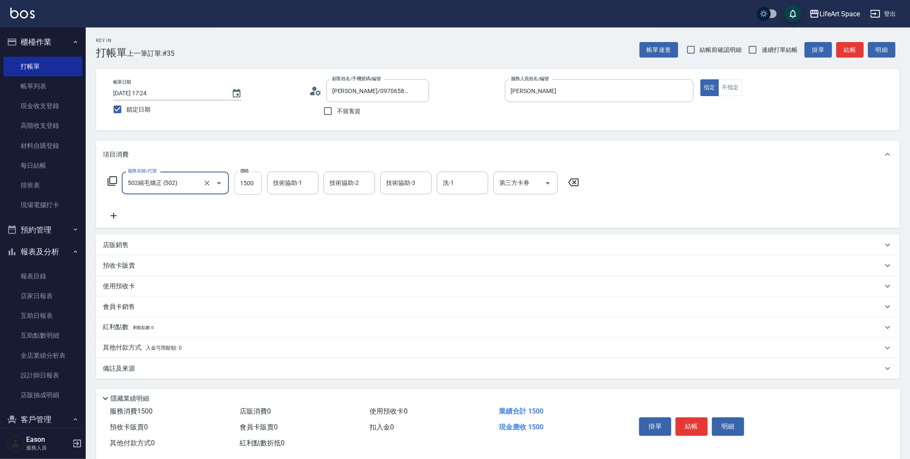
click at [257, 189] on input "1500" at bounding box center [248, 182] width 28 height 23
type input "1800"
click at [117, 217] on icon at bounding box center [113, 216] width 21 height 10
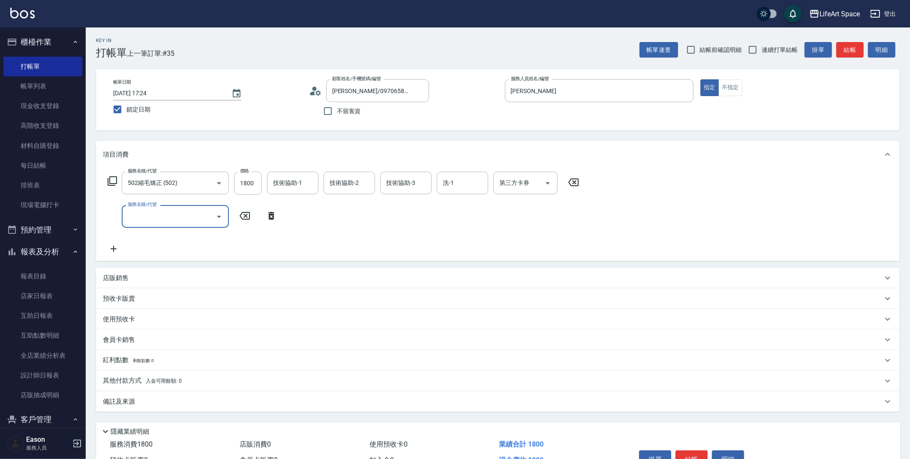
click at [144, 223] on input "服務名稱/代號" at bounding box center [169, 216] width 87 height 15
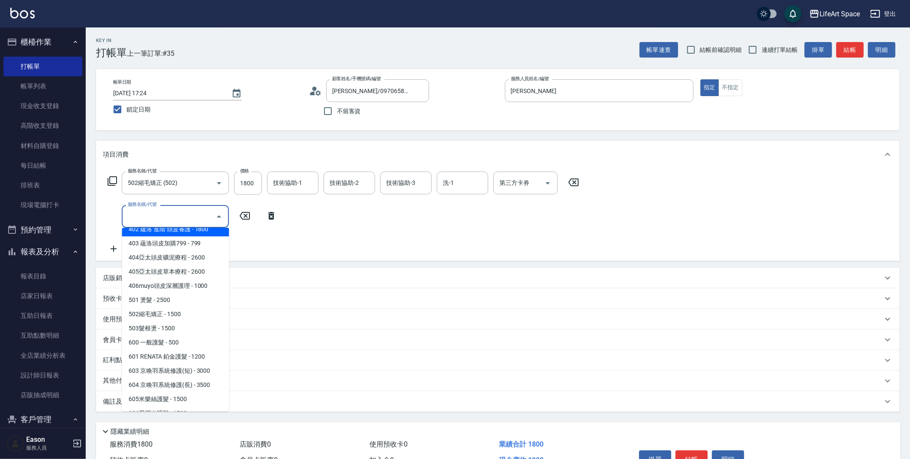
scroll to position [88, 0]
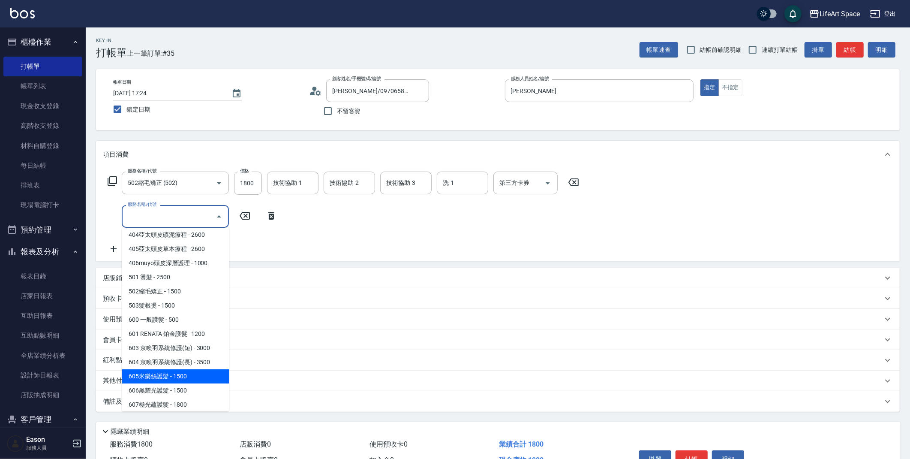
click at [186, 374] on span "605米樂絲護髮 - 1500" at bounding box center [175, 376] width 107 height 14
type input "605米樂絲護髮(605)"
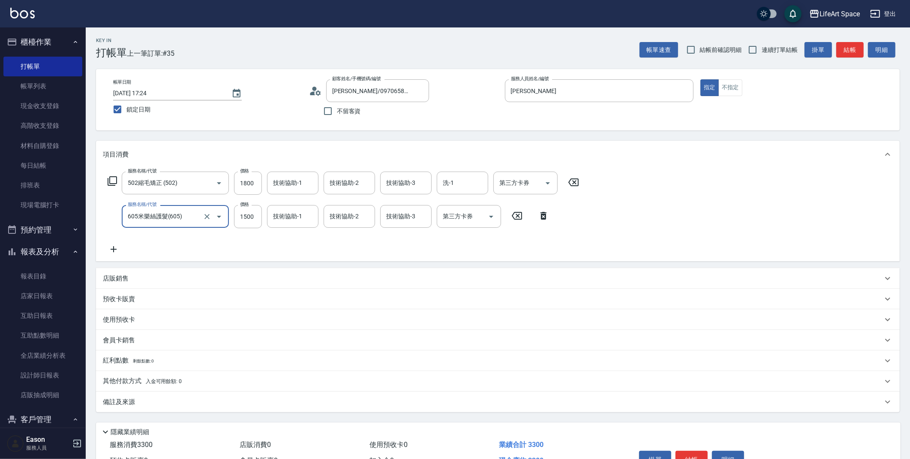
click at [292, 181] on div "技術協助-1 技術協助-1" at bounding box center [292, 182] width 51 height 23
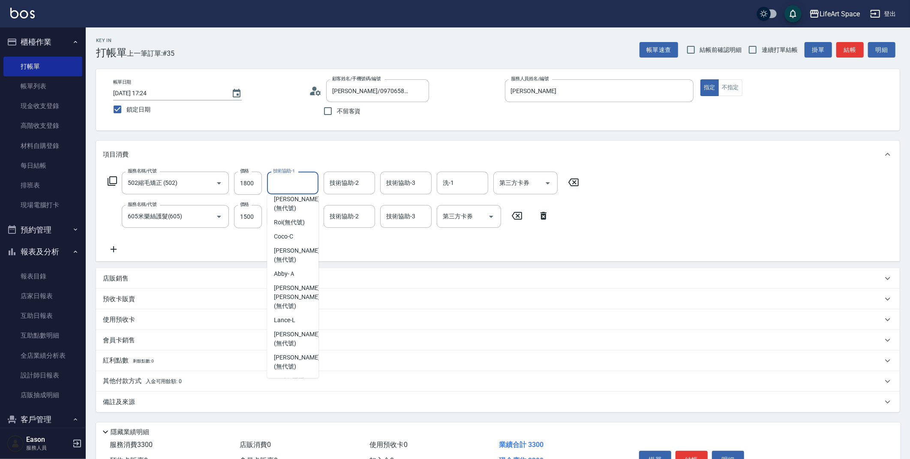
scroll to position [0, 0]
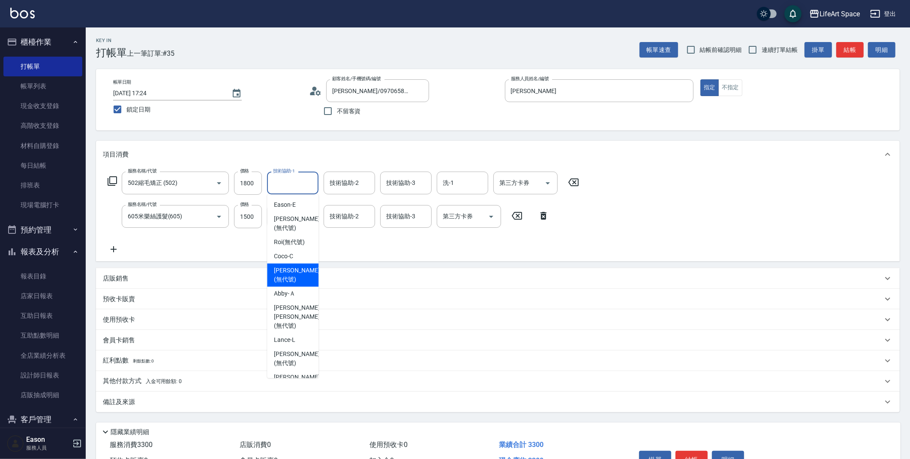
click at [287, 277] on span "[PERSON_NAME] (無代號)" at bounding box center [296, 275] width 45 height 18
type input "[PERSON_NAME](無代號)"
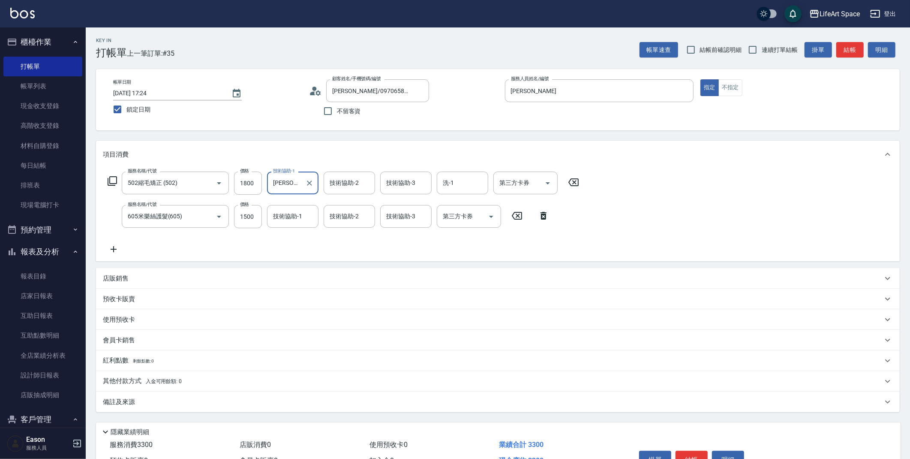
click at [346, 186] on div "技術協助-2 技術協助-2" at bounding box center [349, 182] width 51 height 23
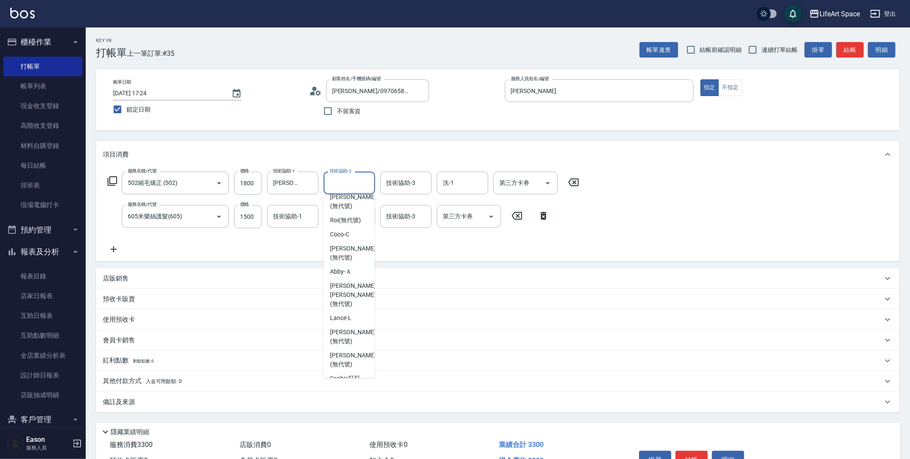
scroll to position [23, 0]
click at [346, 248] on span "[PERSON_NAME] (無代號)" at bounding box center [352, 252] width 45 height 18
type input "[PERSON_NAME](無代號)"
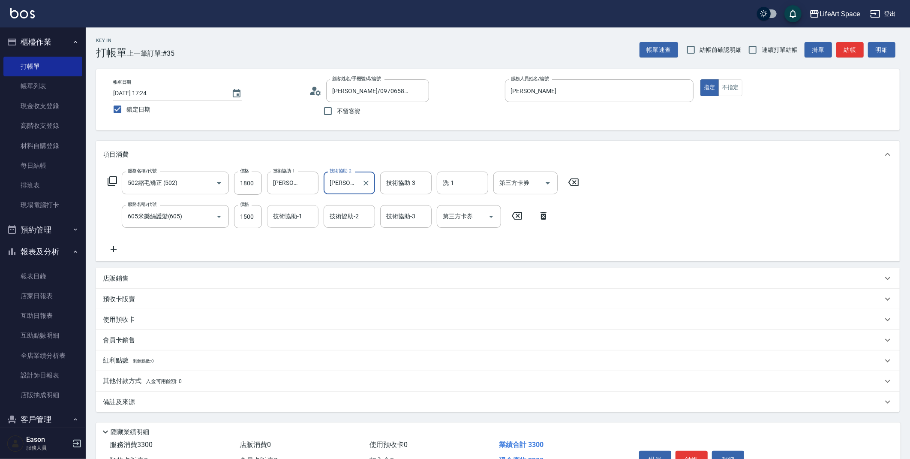
click at [289, 224] on div "技術協助-1" at bounding box center [292, 216] width 51 height 23
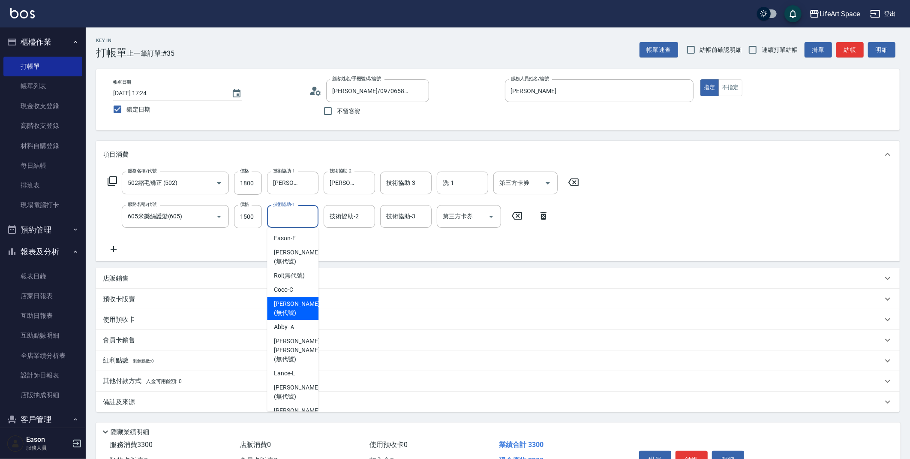
click at [301, 302] on span "[PERSON_NAME] (無代號)" at bounding box center [296, 308] width 45 height 18
type input "[PERSON_NAME](無代號)"
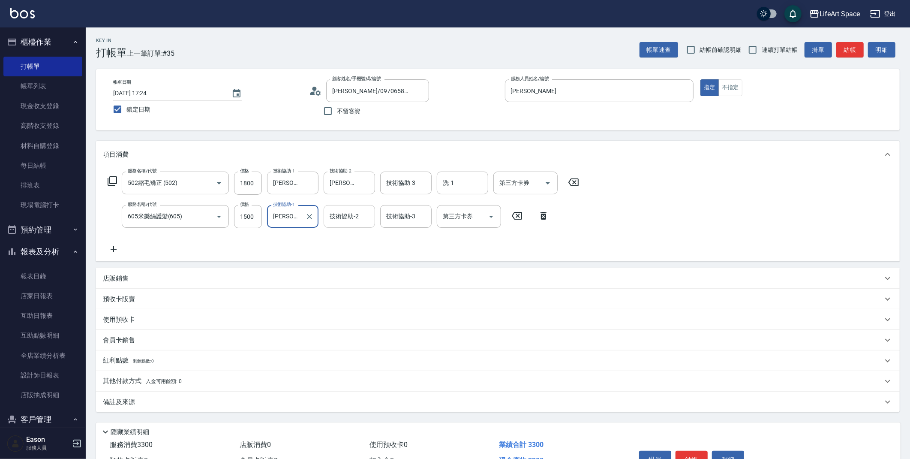
click at [361, 215] on input "技術協助-2" at bounding box center [350, 216] width 44 height 15
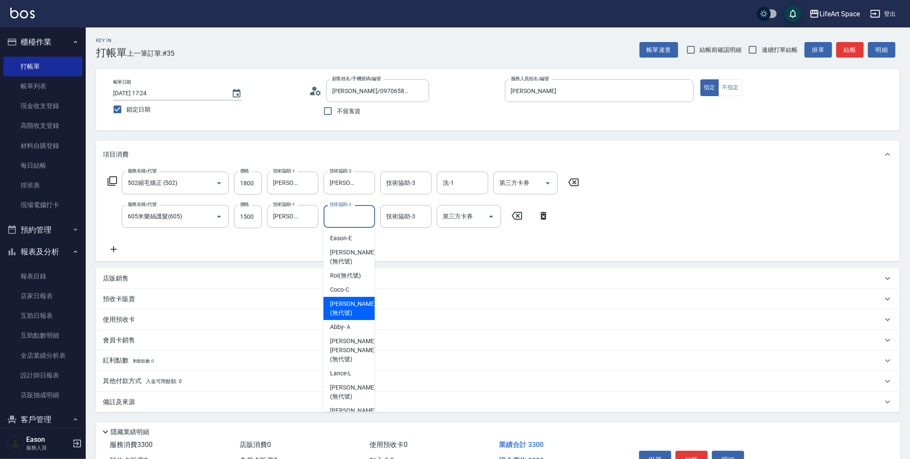
drag, startPoint x: 339, startPoint y: 312, endPoint x: 398, endPoint y: 236, distance: 96.0
click at [339, 312] on span "[PERSON_NAME] (無代號)" at bounding box center [352, 308] width 45 height 18
type input "[PERSON_NAME](無代號)"
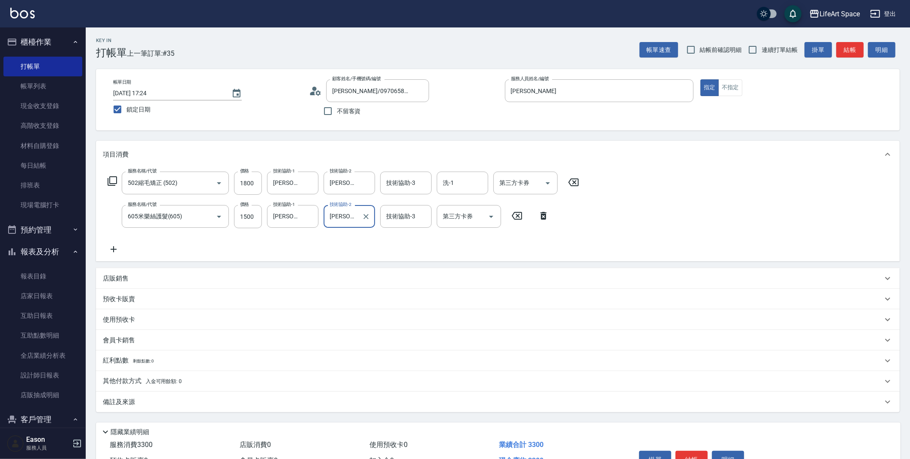
click at [406, 213] on div "技術協助-3 技術協助-3" at bounding box center [405, 216] width 51 height 23
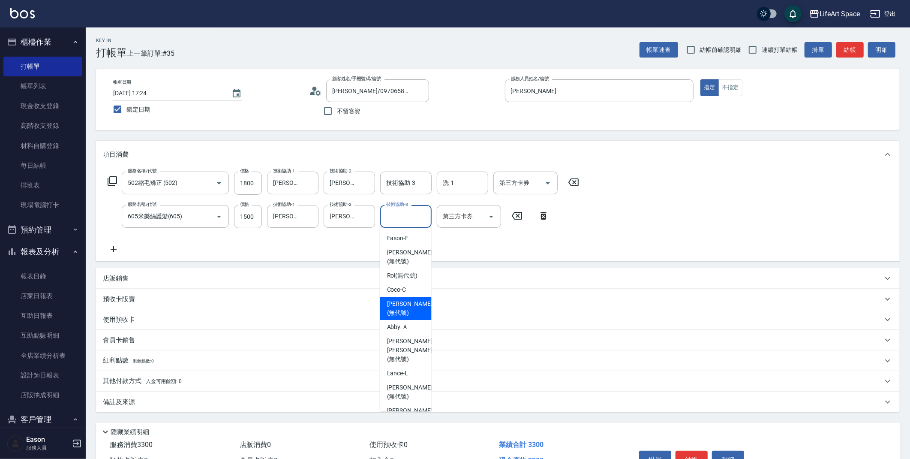
click at [393, 308] on span "[PERSON_NAME] (無代號)" at bounding box center [409, 308] width 45 height 18
type input "[PERSON_NAME](無代號)"
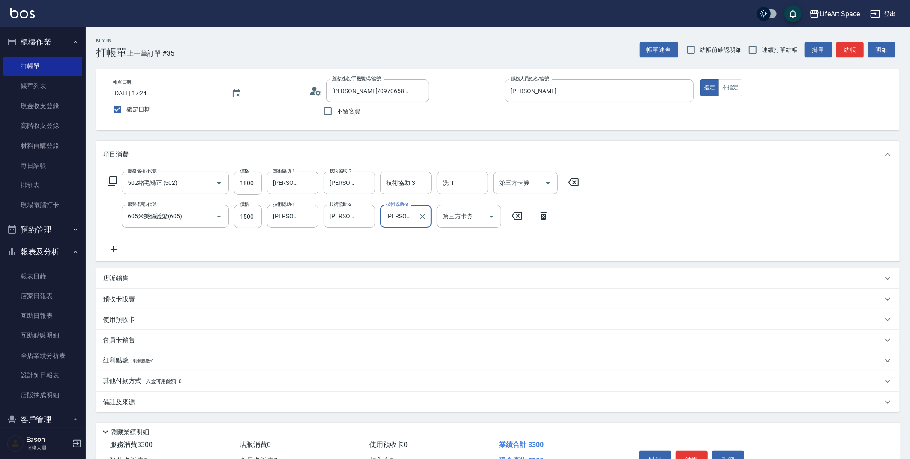
drag, startPoint x: 141, startPoint y: 395, endPoint x: 149, endPoint y: 404, distance: 11.9
click at [141, 395] on div "備註及來源" at bounding box center [498, 401] width 804 height 21
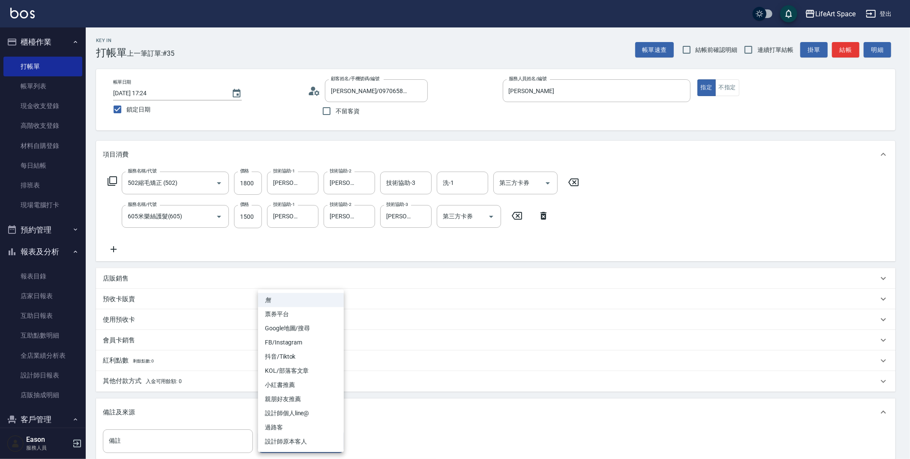
click at [280, 436] on body "LifeArt Space 登出 櫃檯作業 打帳單 帳單列表 現金收支登錄 高階收支登錄 材料自購登錄 每日結帳 排班表 現場電腦打卡 預約管理 預約管理 單…" at bounding box center [455, 281] width 910 height 563
click at [299, 342] on li "FB/Instagram" at bounding box center [301, 342] width 86 height 14
type input "FB/Instagram"
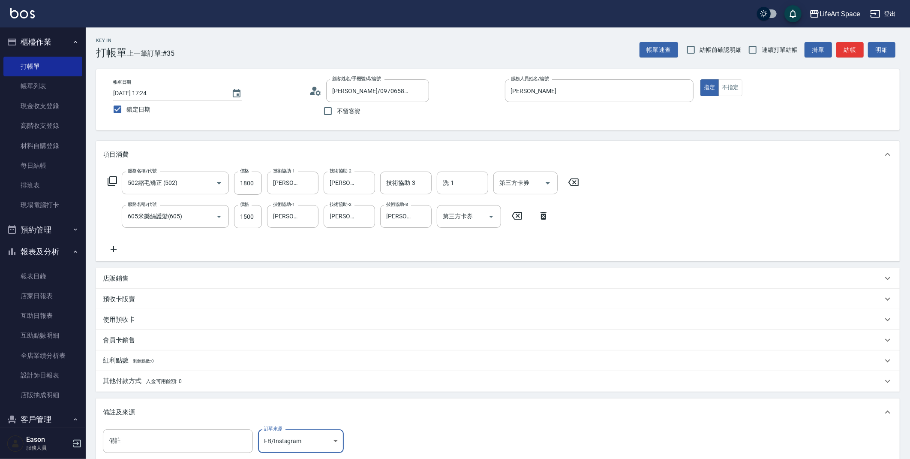
click at [146, 381] on span "入金可用餘額: 0" at bounding box center [164, 381] width 36 height 6
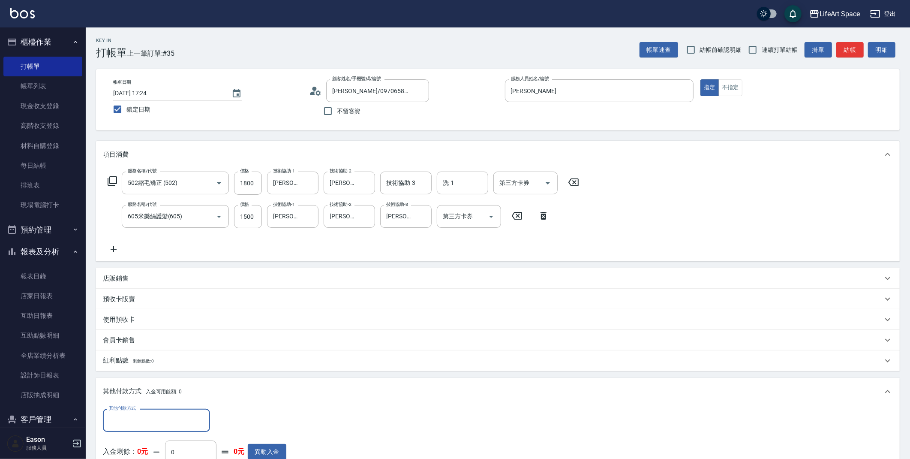
scroll to position [0, 0]
click at [140, 419] on input "其他付款方式" at bounding box center [156, 419] width 99 height 15
click at [140, 372] on span "Linepay" at bounding box center [156, 370] width 107 height 14
type input "Linepay"
click at [246, 421] on input "0" at bounding box center [247, 420] width 64 height 23
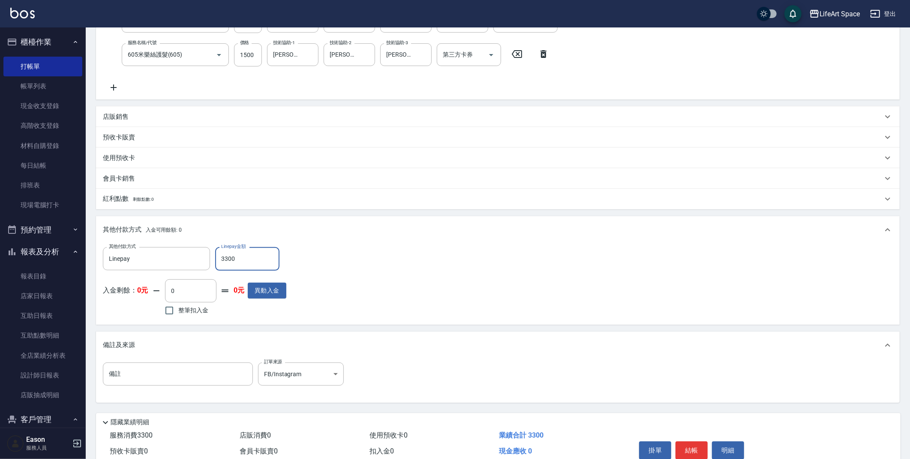
scroll to position [161, 0]
type input "3300"
click at [691, 447] on button "結帳" at bounding box center [692, 451] width 32 height 18
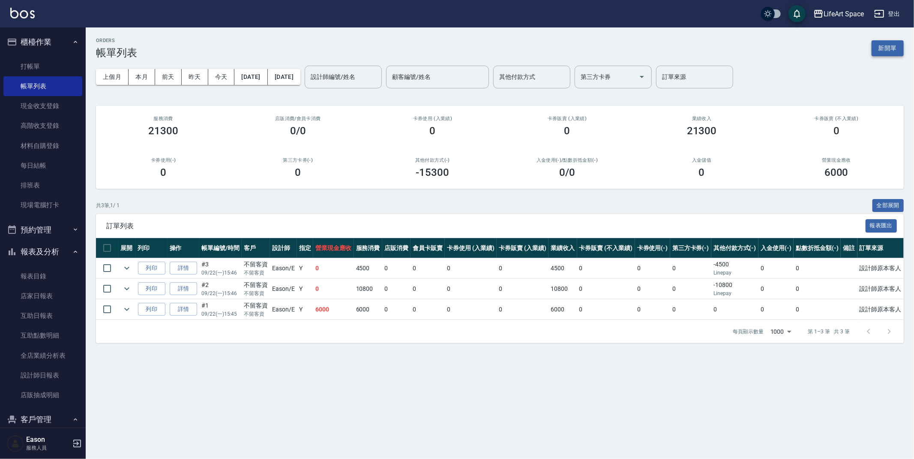
click at [896, 45] on button "新開單" at bounding box center [888, 48] width 32 height 16
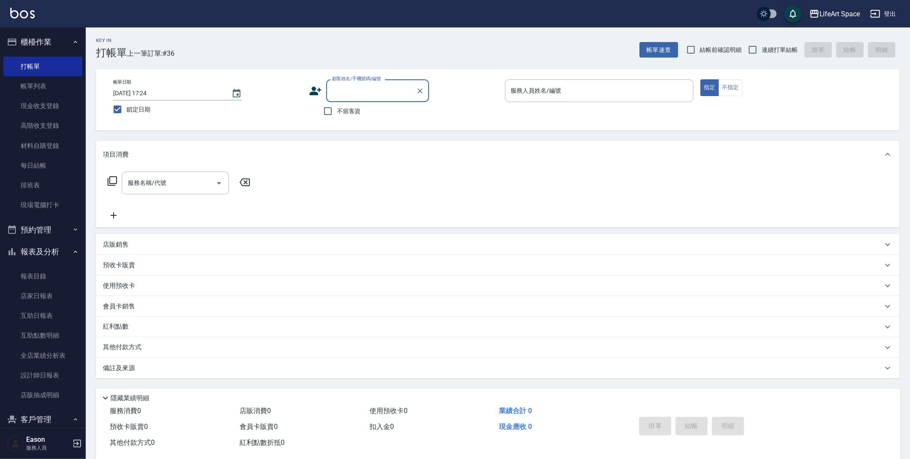
click at [346, 85] on input "顧客姓名/手機號碼/編號" at bounding box center [371, 90] width 82 height 15
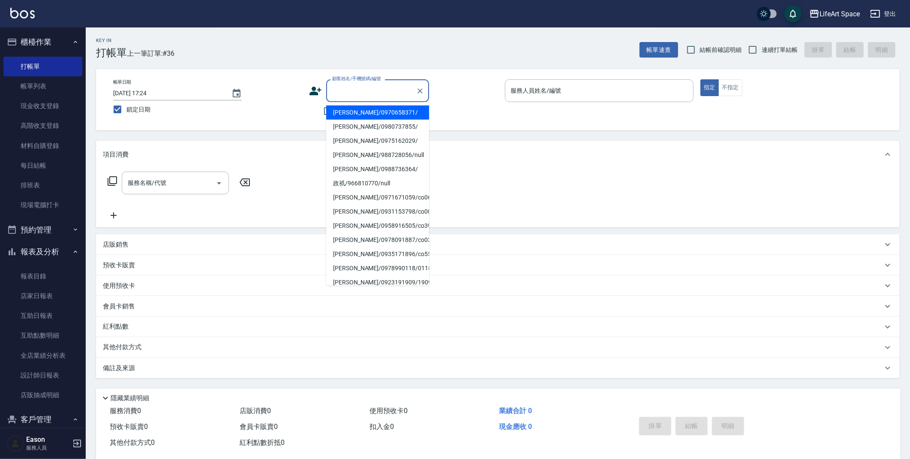
type input "w"
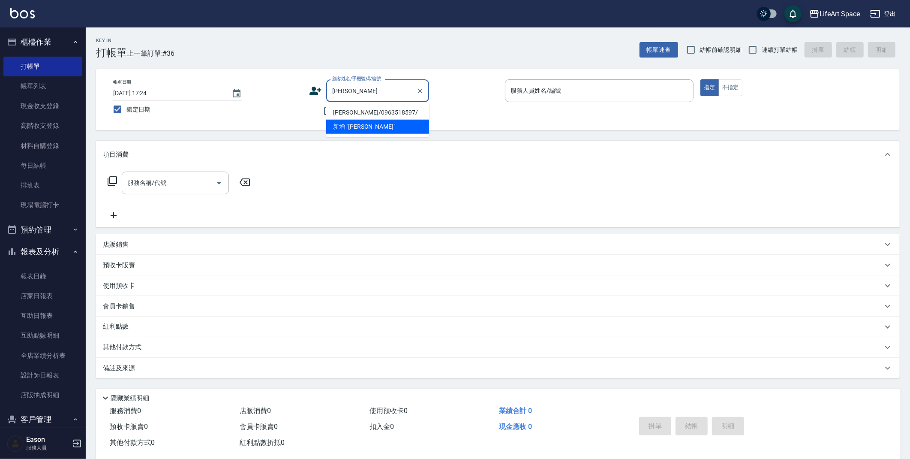
click at [379, 112] on li "[PERSON_NAME]/0963518597/" at bounding box center [377, 112] width 103 height 14
type input "[PERSON_NAME]/0963518597/"
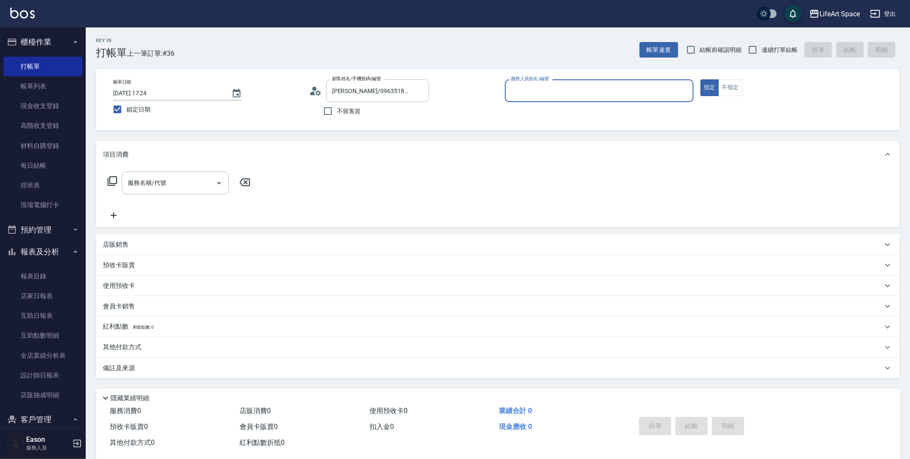
type input "[PERSON_NAME]"
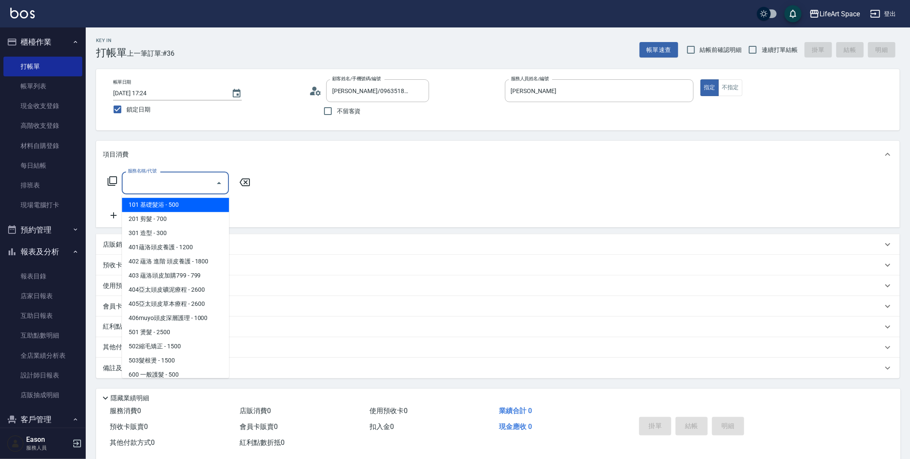
click at [166, 185] on input "服務名稱/代號" at bounding box center [169, 182] width 87 height 15
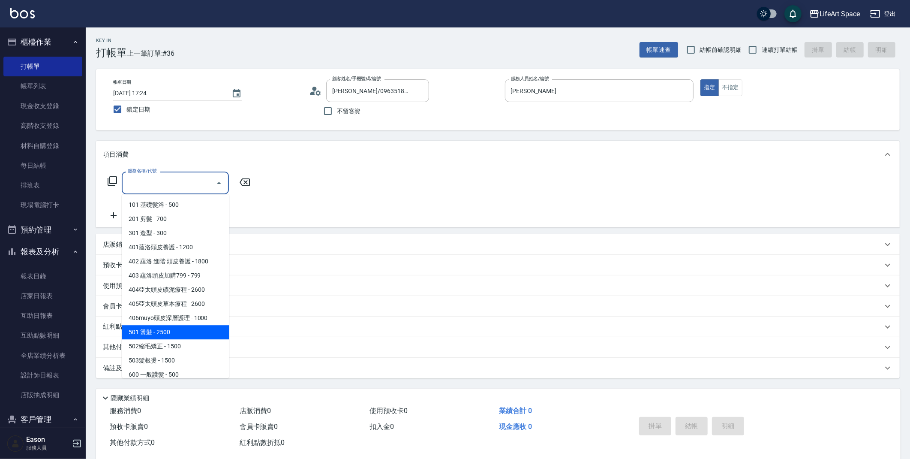
click at [156, 332] on span "501 燙髮 - 2500" at bounding box center [175, 332] width 107 height 14
type input "501 燙髮(501)"
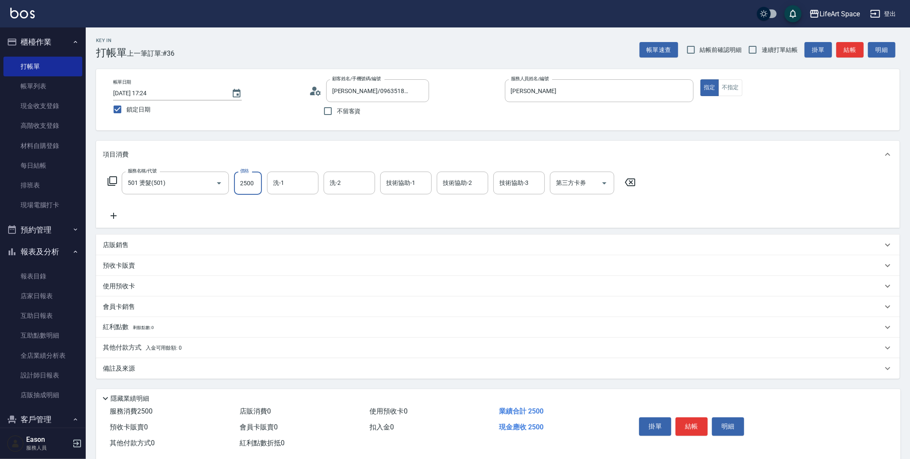
click at [261, 186] on input "2500" at bounding box center [248, 182] width 28 height 23
click at [114, 216] on icon at bounding box center [113, 216] width 21 height 10
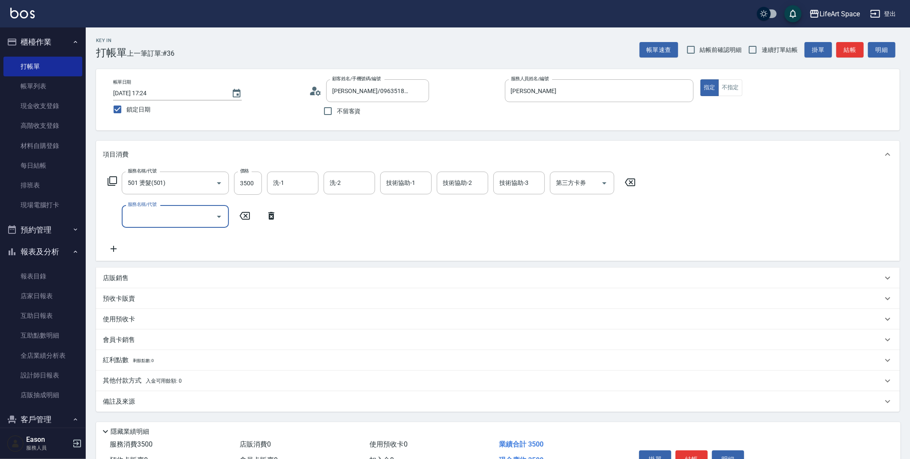
click at [167, 215] on input "服務名稱/代號" at bounding box center [169, 216] width 87 height 15
click at [256, 183] on input "3500" at bounding box center [248, 182] width 28 height 23
click at [259, 186] on input "3500" at bounding box center [248, 182] width 28 height 23
click at [245, 184] on input "3500" at bounding box center [248, 182] width 28 height 23
type input "4500"
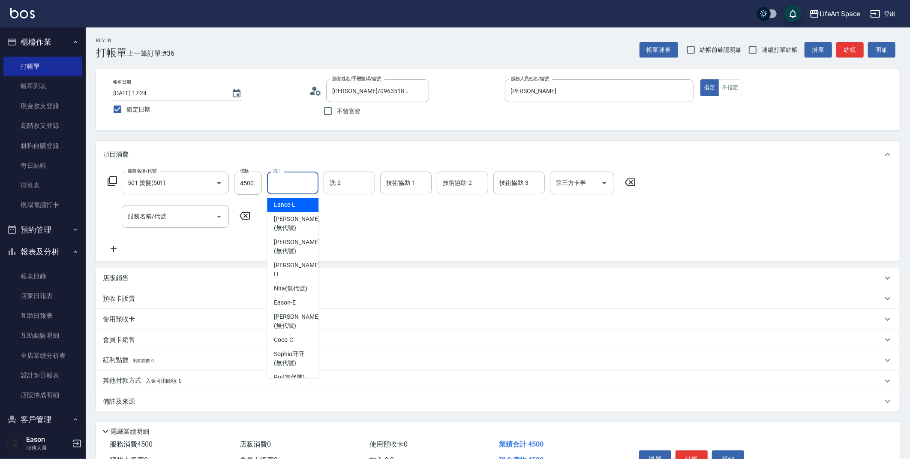
click at [285, 182] on input "洗-1" at bounding box center [293, 182] width 44 height 15
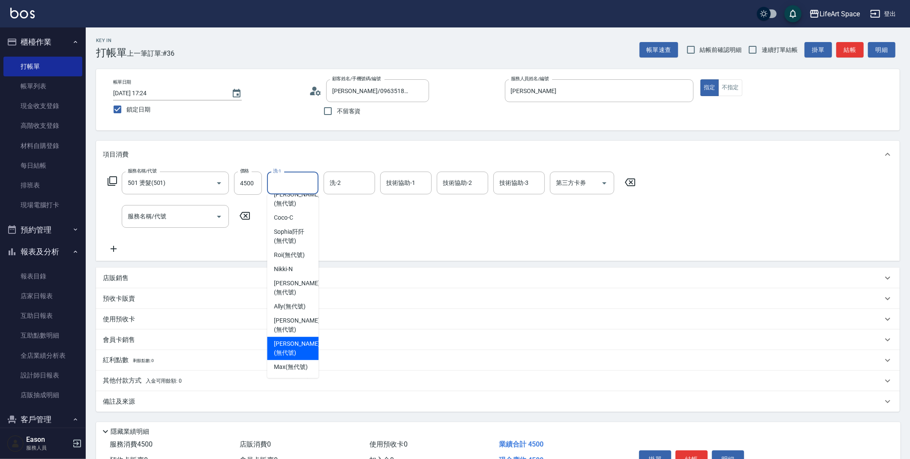
click at [296, 342] on span "[PERSON_NAME] (無代號)" at bounding box center [296, 348] width 45 height 18
type input "[PERSON_NAME](無代號)"
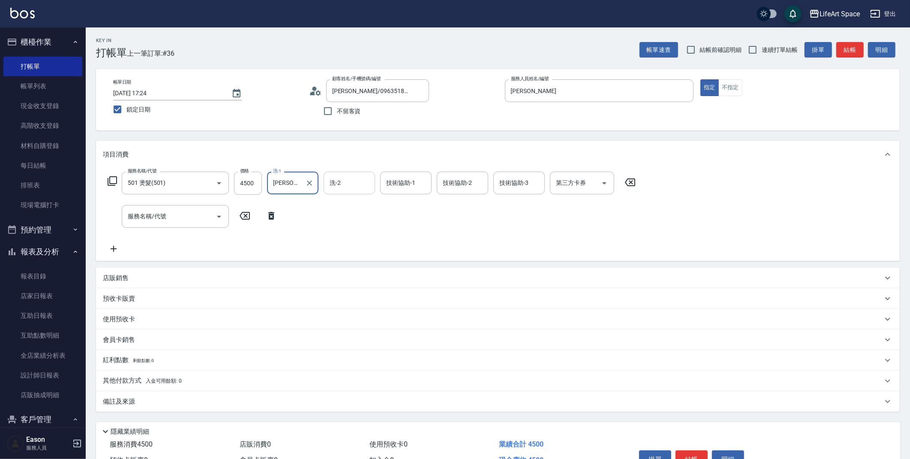
click at [352, 185] on input "洗-2" at bounding box center [350, 182] width 44 height 15
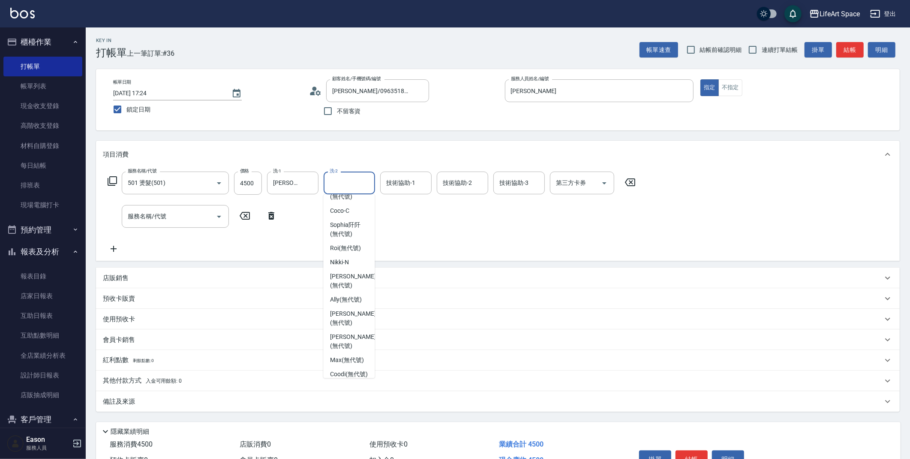
scroll to position [134, 0]
click at [358, 328] on span "[PERSON_NAME] (無代號)" at bounding box center [352, 337] width 45 height 18
type input "[PERSON_NAME](無代號)"
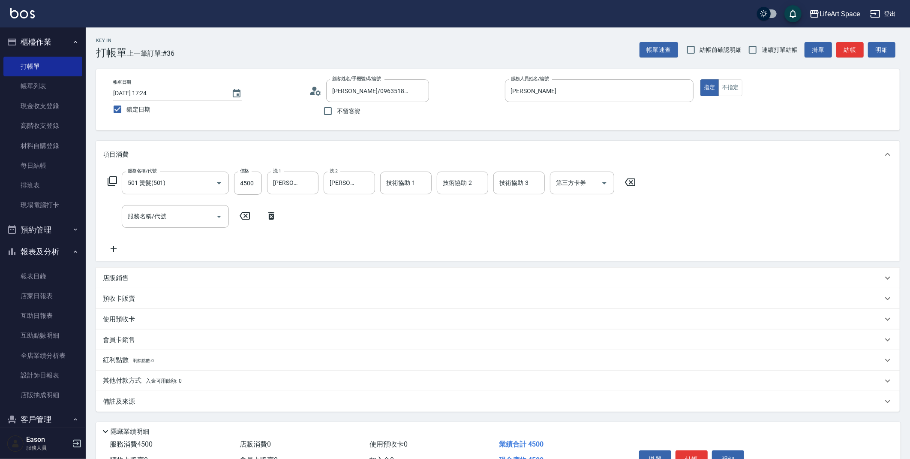
click at [158, 402] on div "備註及來源" at bounding box center [493, 401] width 780 height 9
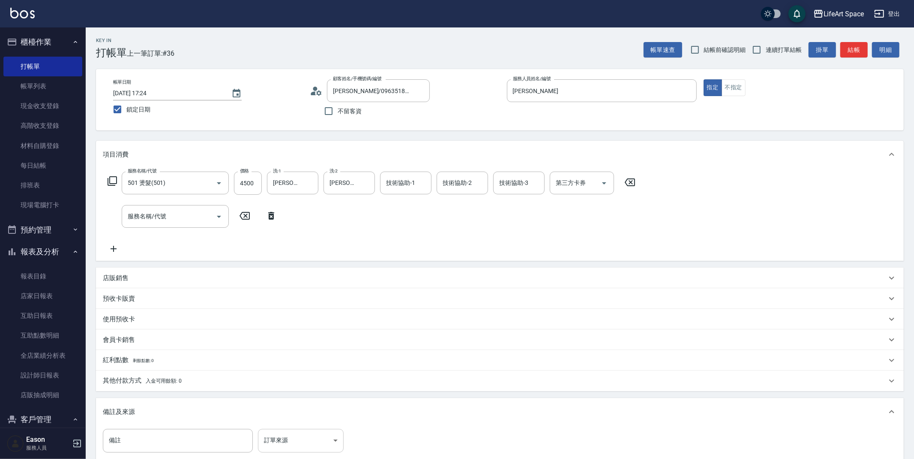
click at [291, 441] on body "LifeArt Space 登出 櫃檯作業 打帳單 帳單列表 現金收支登錄 高階收支登錄 材料自購登錄 每日結帳 排班表 現場電腦打卡 預約管理 預約管理 單…" at bounding box center [457, 281] width 914 height 562
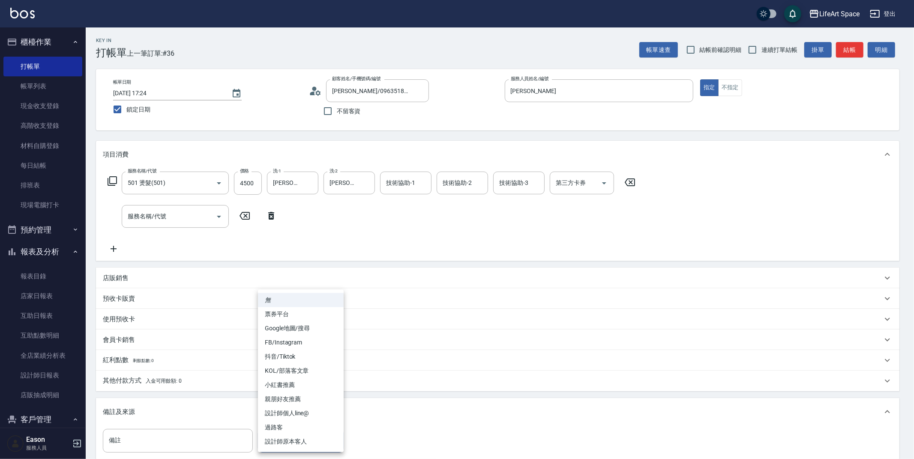
click at [253, 184] on div at bounding box center [457, 229] width 914 height 459
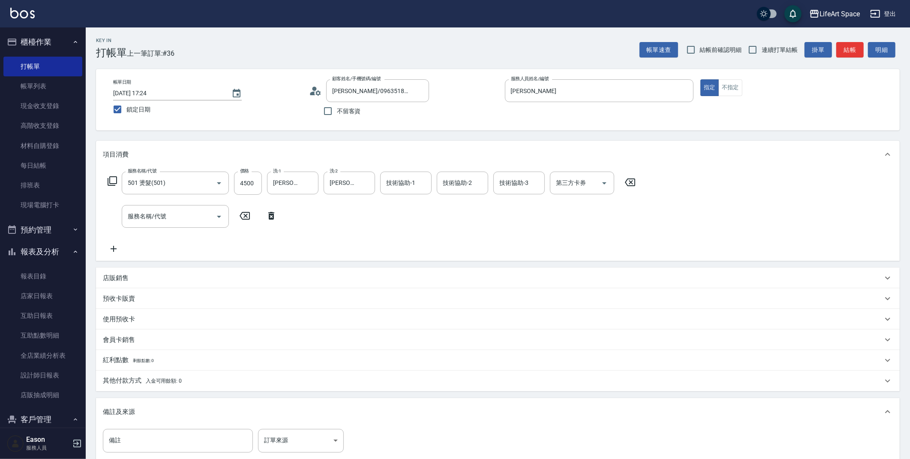
click at [147, 382] on span "入金可用餘額: 0" at bounding box center [164, 381] width 36 height 6
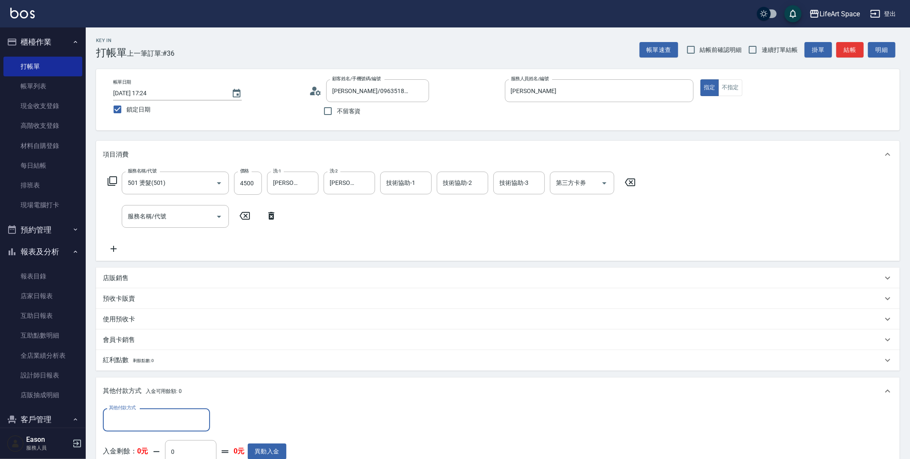
scroll to position [0, 0]
click at [161, 418] on input "其他付款方式" at bounding box center [156, 419] width 99 height 15
click at [138, 355] on span "轉帳" at bounding box center [156, 355] width 107 height 14
type input "轉帳"
click at [237, 419] on input "0" at bounding box center [247, 419] width 64 height 23
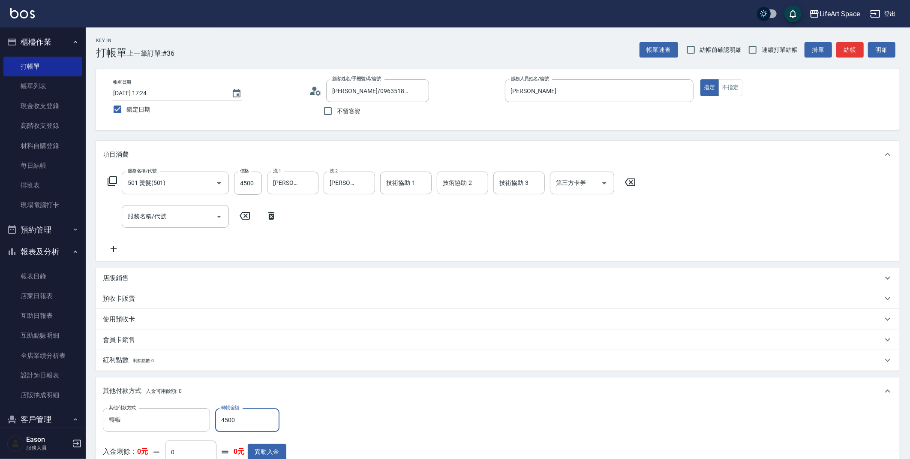
drag, startPoint x: 911, startPoint y: 226, endPoint x: 907, endPoint y: 354, distance: 128.7
click at [910, 380] on html "LifeArt Space 登出 櫃檯作業 打帳單 帳單列表 現金收支登錄 高階收支登錄 材料自購登錄 每日結帳 排班表 現場電腦打卡 預約管理 預約管理 單…" at bounding box center [455, 328] width 910 height 657
drag, startPoint x: 914, startPoint y: 310, endPoint x: 911, endPoint y: 386, distance: 75.5
click at [910, 386] on html "LifeArt Space 登出 櫃檯作業 打帳單 帳單列表 現金收支登錄 高階收支登錄 材料自購登錄 每日結帳 排班表 現場電腦打卡 預約管理 預約管理 單…" at bounding box center [455, 328] width 910 height 657
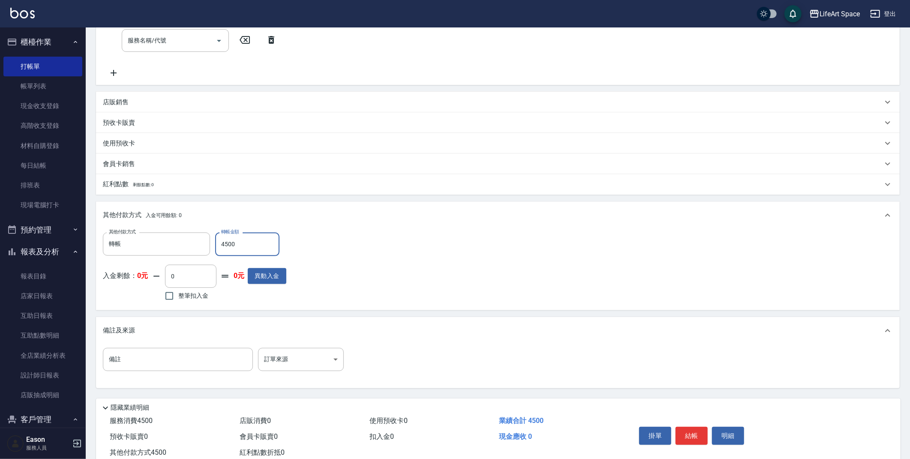
scroll to position [179, 0]
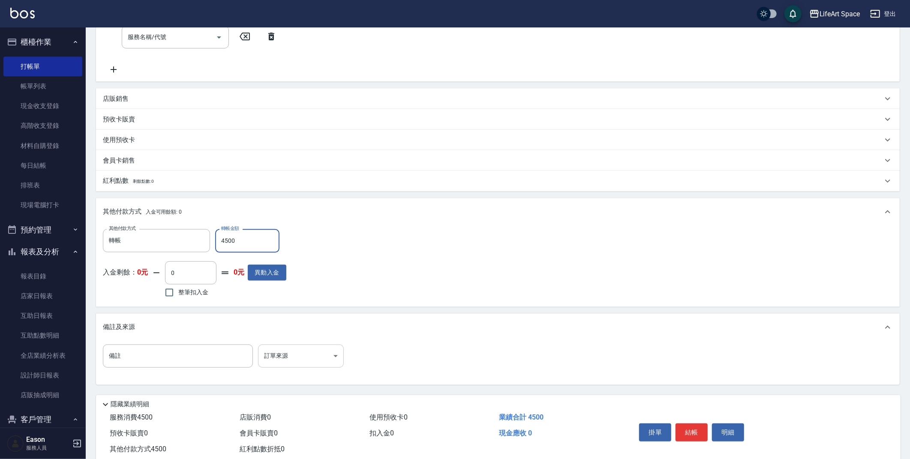
type input "4500"
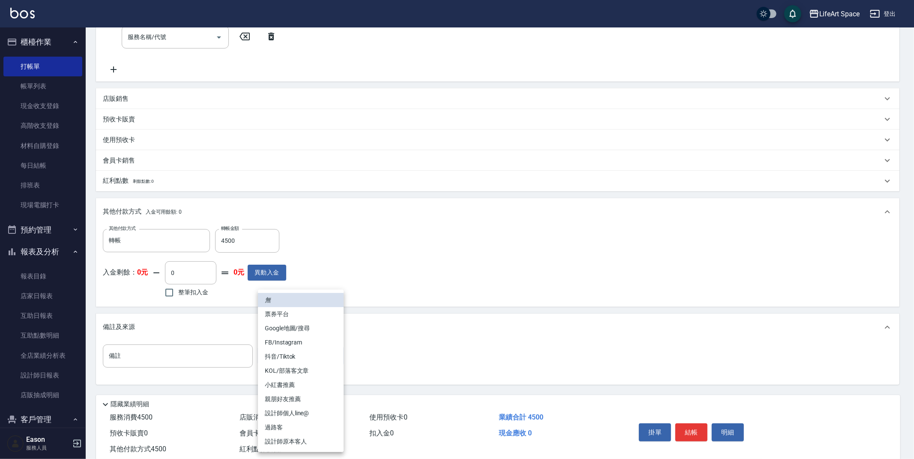
click at [292, 348] on body "LifeArt Space 登出 櫃檯作業 打帳單 帳單列表 現金收支登錄 高階收支登錄 材料自購登錄 每日結帳 排班表 現場電腦打卡 預約管理 預約管理 單…" at bounding box center [457, 149] width 914 height 657
click at [296, 444] on li "設計師原本客人" at bounding box center [301, 441] width 86 height 14
type input "設計師原本客人"
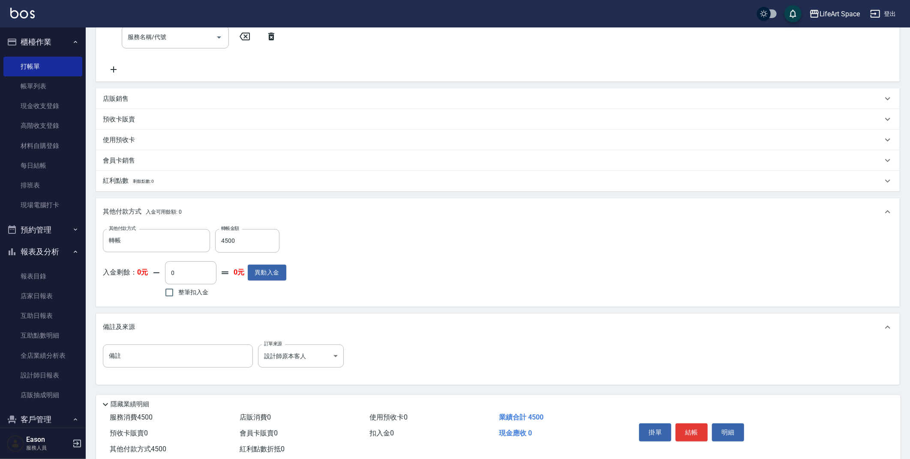
click at [417, 347] on div "備註 備註 訂單來源 設計師原本客人 設計師原本客人 訂單來源" at bounding box center [498, 360] width 790 height 33
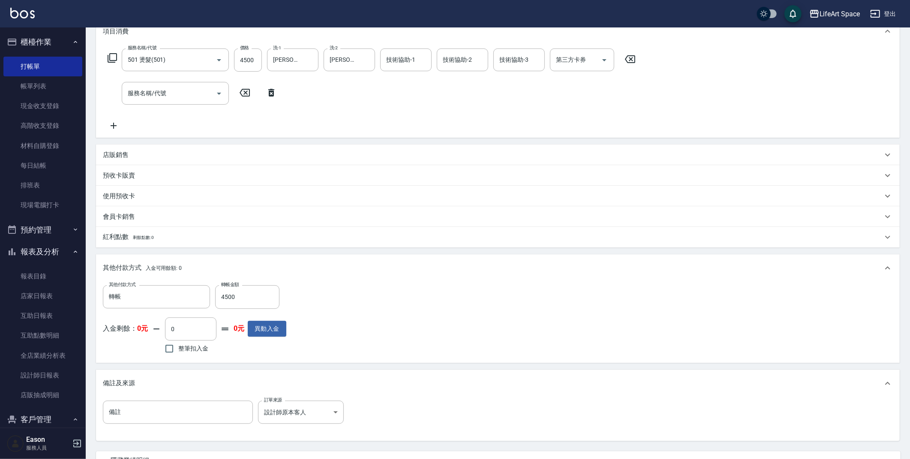
scroll to position [200, 0]
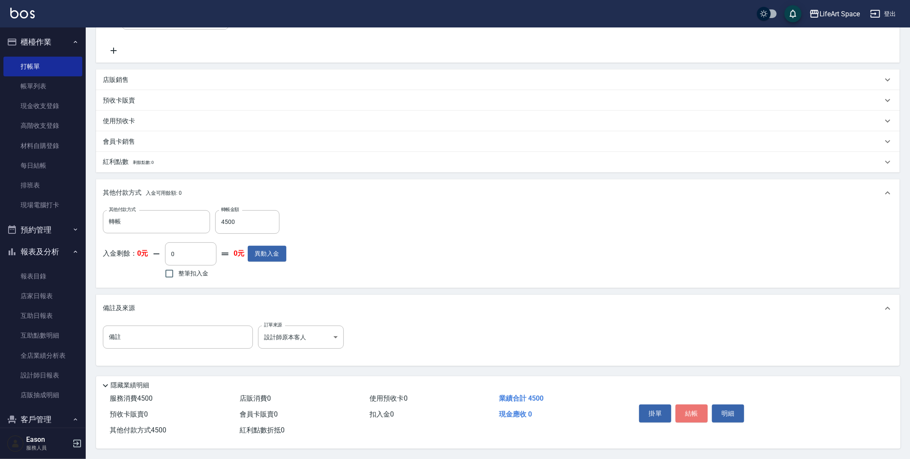
click at [691, 412] on button "結帳" at bounding box center [692, 413] width 32 height 18
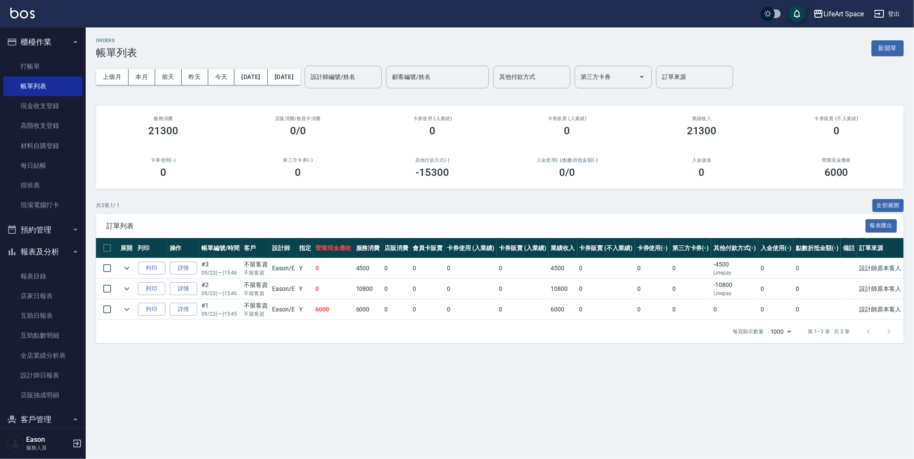
click at [881, 50] on button "新開單" at bounding box center [888, 48] width 32 height 16
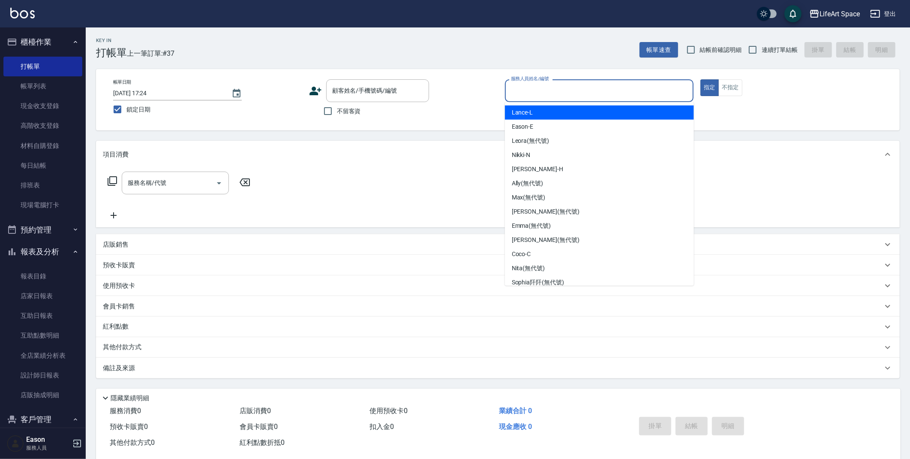
click at [601, 91] on input "服務人員姓名/編號" at bounding box center [599, 90] width 181 height 15
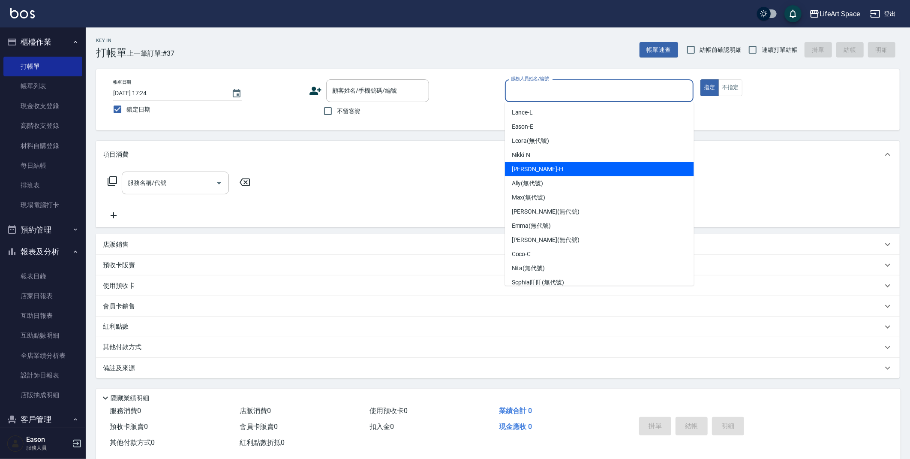
click at [564, 167] on div "[PERSON_NAME]" at bounding box center [599, 169] width 189 height 14
type input "[PERSON_NAME]"
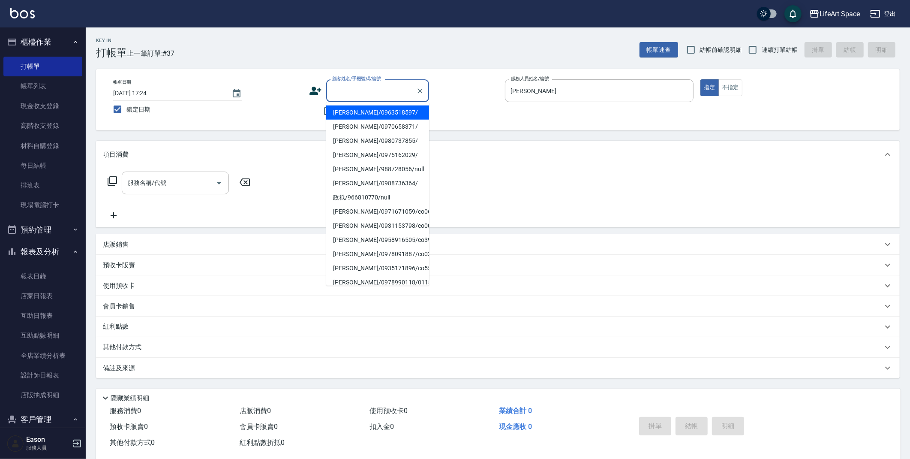
click at [371, 93] on input "顧客姓名/手機號碼/編號" at bounding box center [371, 90] width 82 height 15
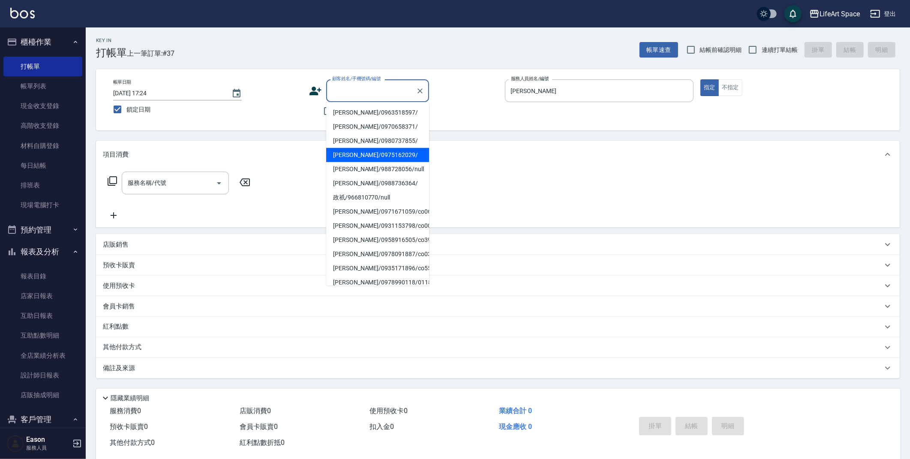
click at [361, 154] on li "[PERSON_NAME]/0975162029/" at bounding box center [377, 155] width 103 height 14
type input "[PERSON_NAME]/0975162029/"
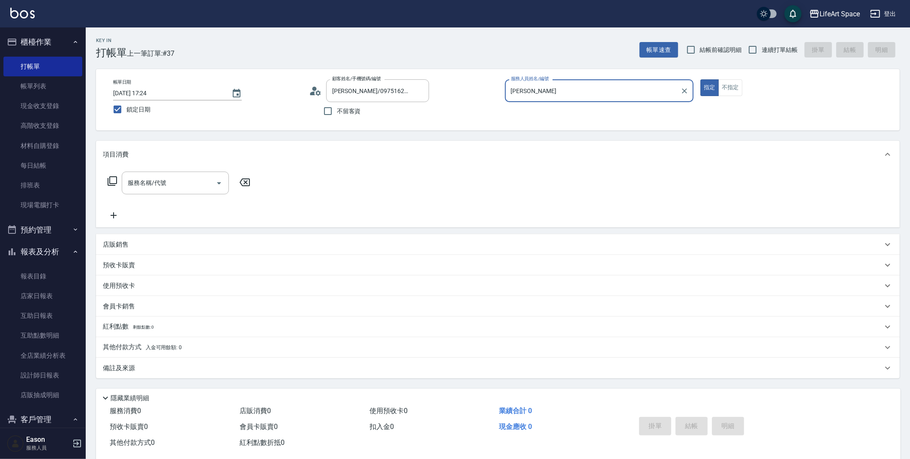
click at [151, 185] on div "服務名稱/代號 服務名稱/代號" at bounding box center [175, 182] width 107 height 23
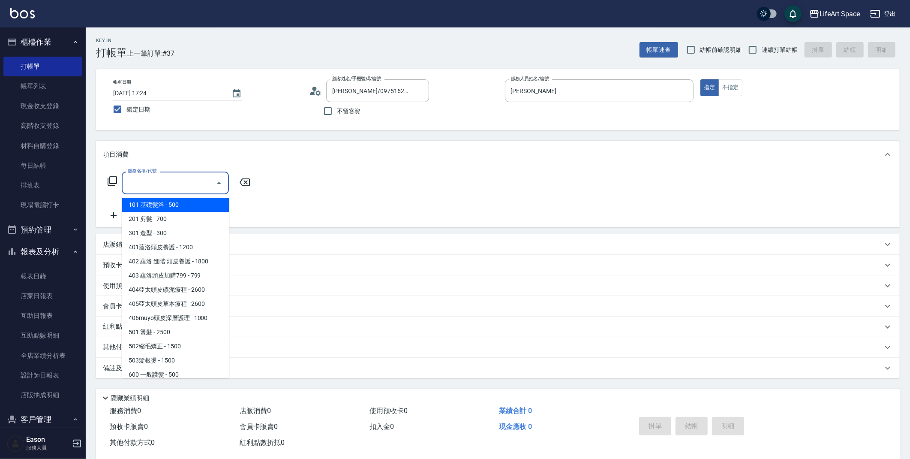
click at [186, 180] on input "服務名稱/代號" at bounding box center [169, 182] width 87 height 15
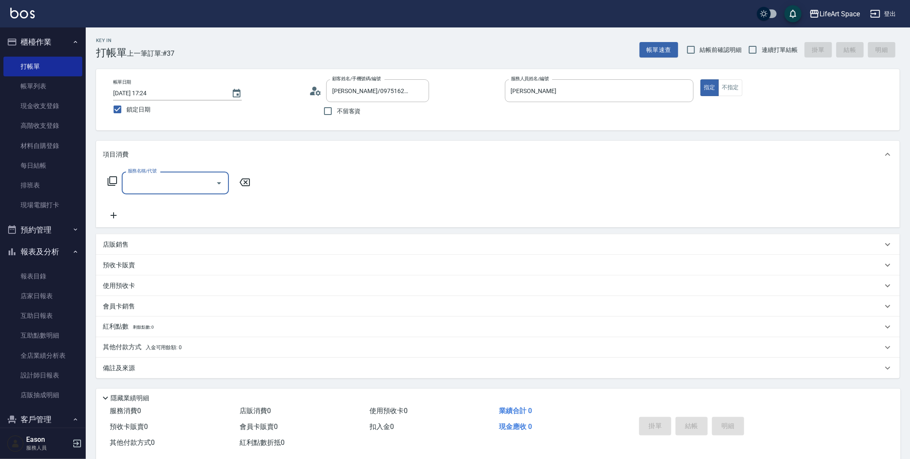
click at [194, 186] on input "服務名稱/代號" at bounding box center [169, 182] width 87 height 15
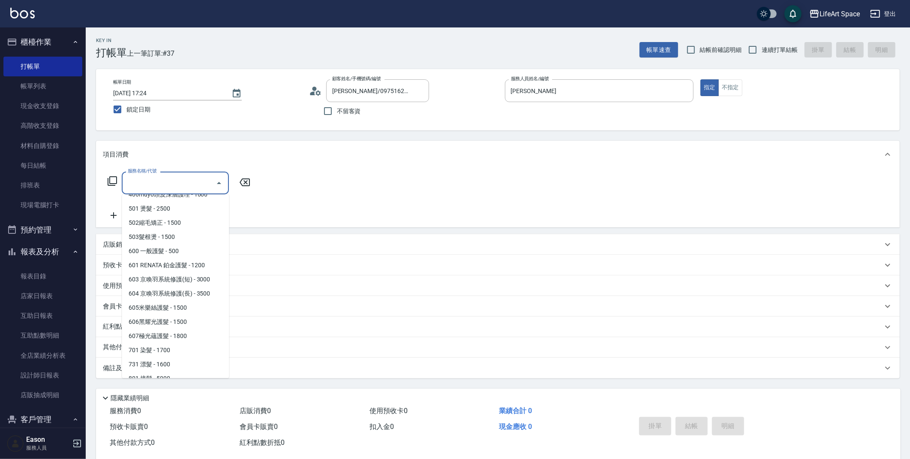
scroll to position [125, 0]
drag, startPoint x: 186, startPoint y: 222, endPoint x: 180, endPoint y: 226, distance: 8.0
click at [186, 222] on span "502縮毛矯正 - 1500" at bounding box center [175, 221] width 107 height 14
type input "502縮毛矯正 (502)"
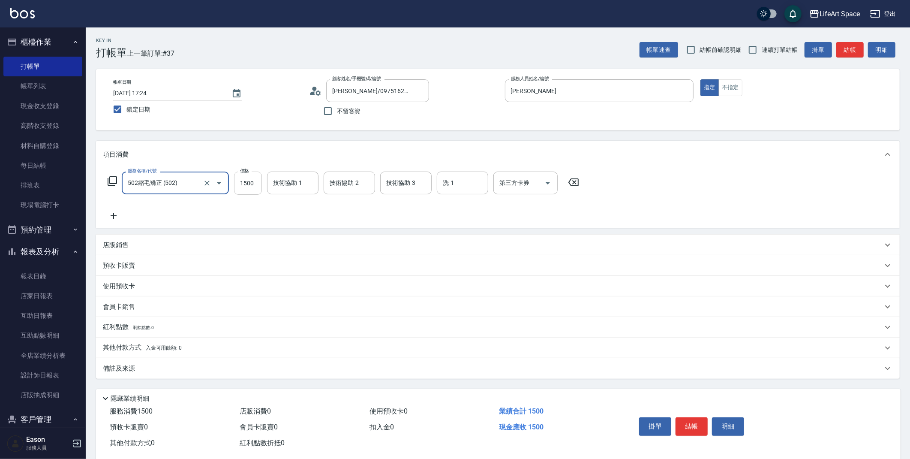
click at [256, 184] on input "1500" at bounding box center [248, 182] width 28 height 23
type input "1800"
click at [111, 219] on icon at bounding box center [113, 216] width 21 height 10
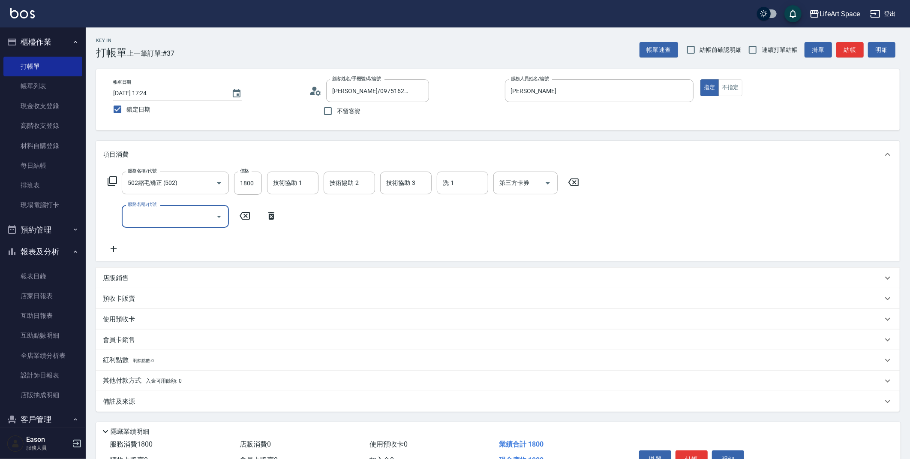
click at [156, 218] on input "服務名稱/代號" at bounding box center [169, 216] width 87 height 15
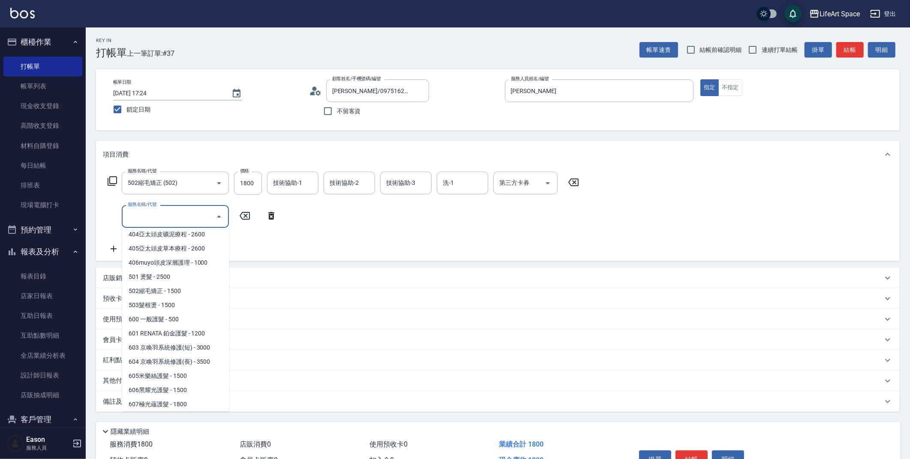
scroll to position [134, 0]
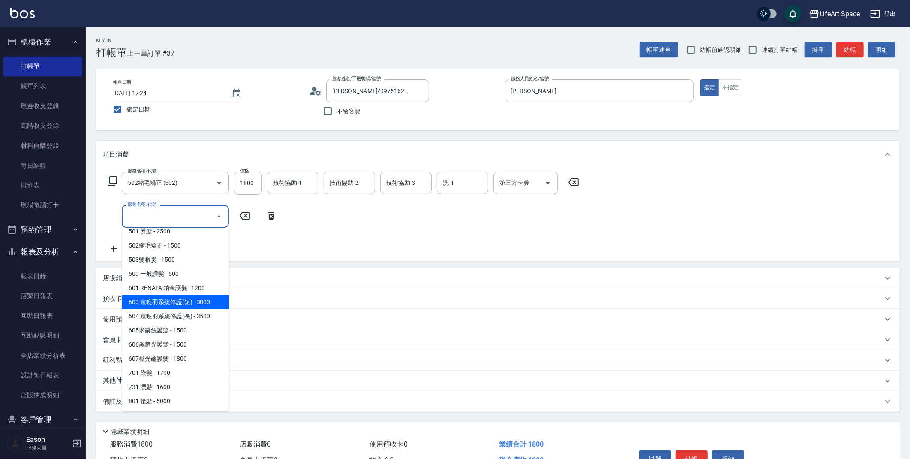
click at [194, 300] on span "603 京喚羽系統修護(短) - 3000" at bounding box center [175, 302] width 107 height 14
type input "603 京喚羽系統修護(短)(603)"
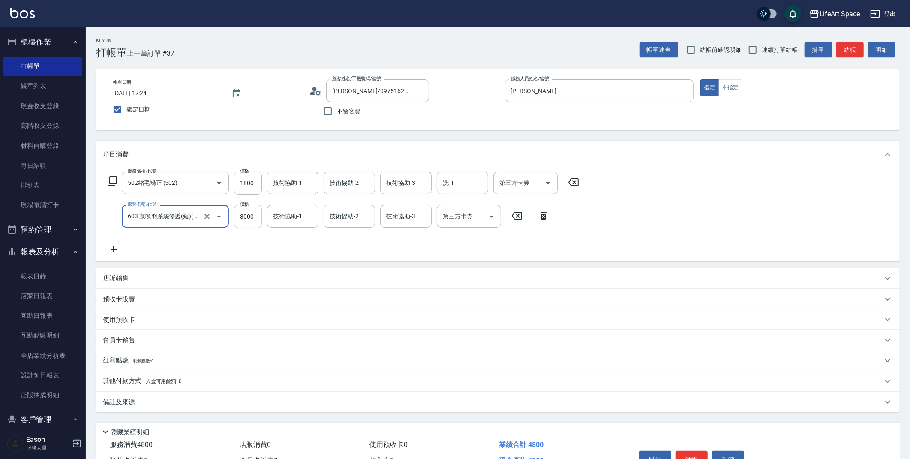
click at [254, 223] on input "3000" at bounding box center [248, 216] width 28 height 23
type input "2500"
click at [283, 187] on input "技術協助-1" at bounding box center [293, 182] width 44 height 15
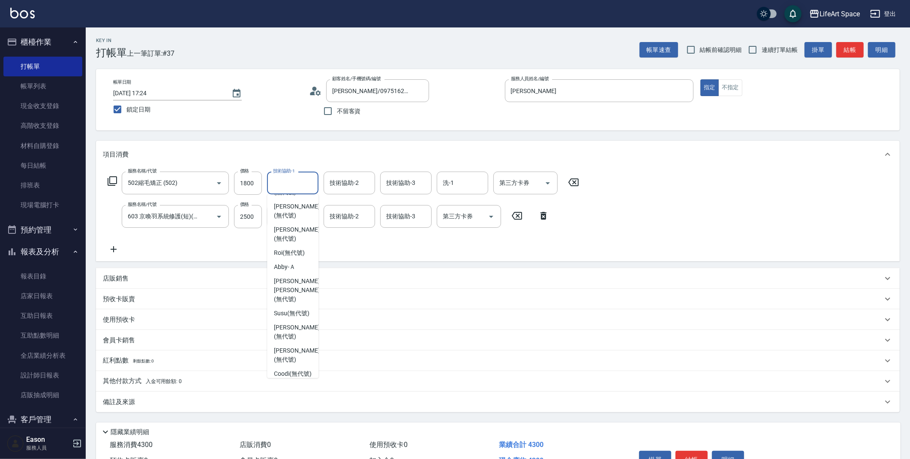
scroll to position [262, 0]
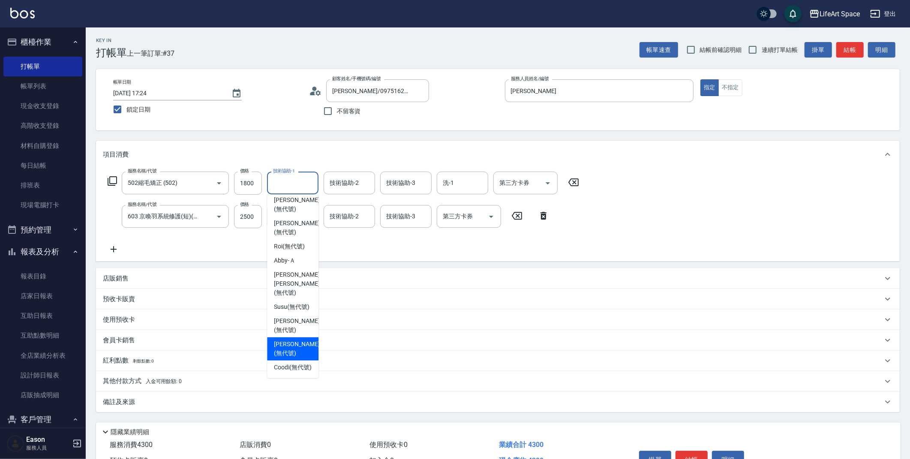
click at [302, 346] on span "[PERSON_NAME] (無代號)" at bounding box center [296, 349] width 45 height 18
type input "[PERSON_NAME](無代號)"
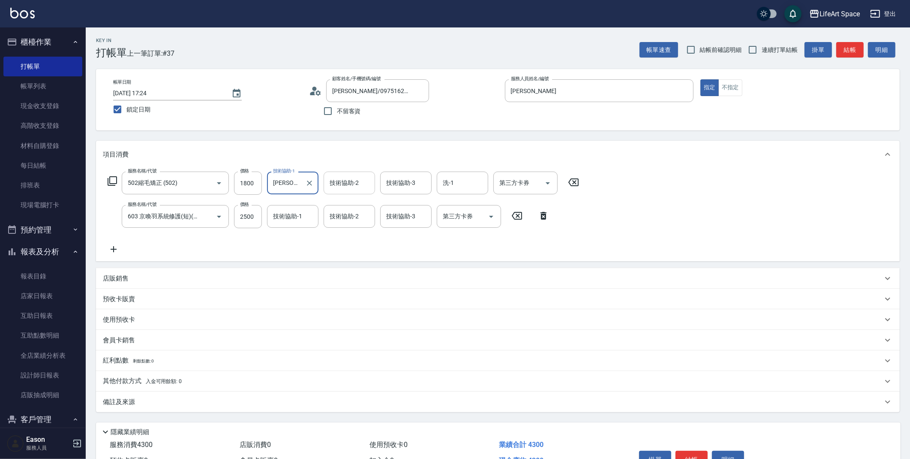
click at [343, 182] on div "技術協助-2 技術協助-2" at bounding box center [349, 182] width 51 height 23
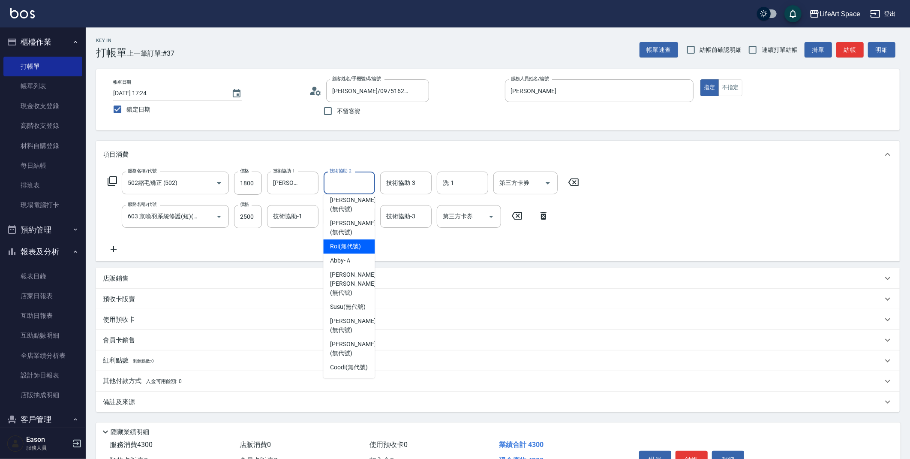
scroll to position [265, 0]
click at [345, 340] on span "[PERSON_NAME] (無代號)" at bounding box center [352, 349] width 45 height 18
type input "[PERSON_NAME](無代號)"
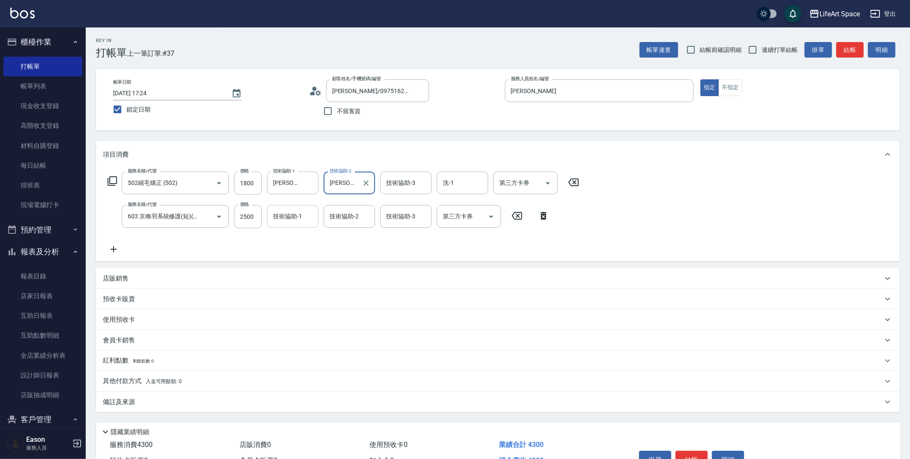
click at [292, 222] on input "技術協助-1" at bounding box center [293, 216] width 44 height 15
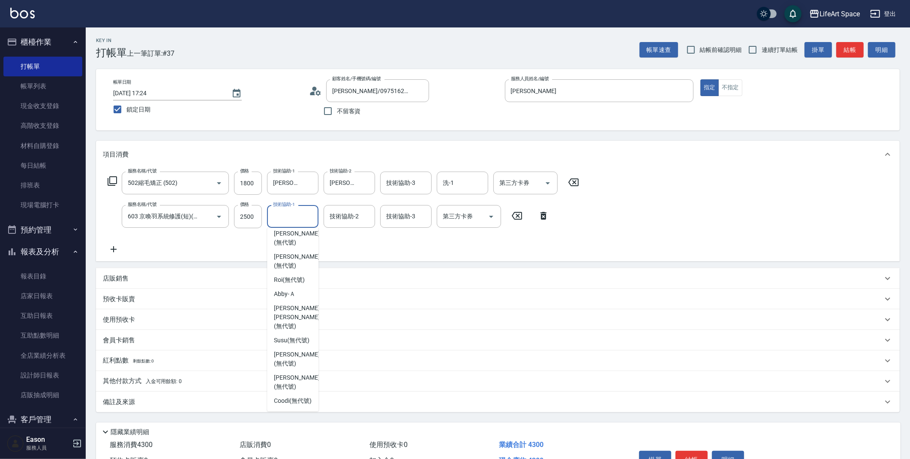
scroll to position [258, 0]
click at [296, 385] on span "[PERSON_NAME] (無代號)" at bounding box center [296, 382] width 45 height 18
type input "[PERSON_NAME](無代號)"
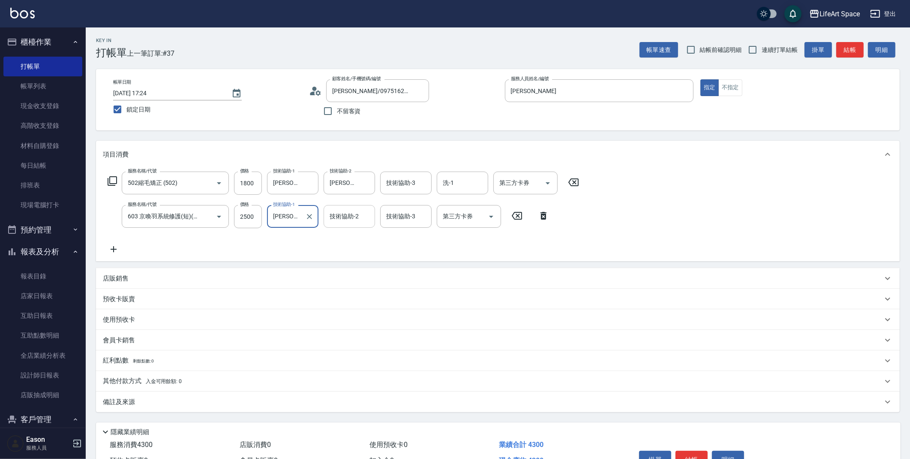
click at [346, 221] on input "技術協助-2" at bounding box center [350, 216] width 44 height 15
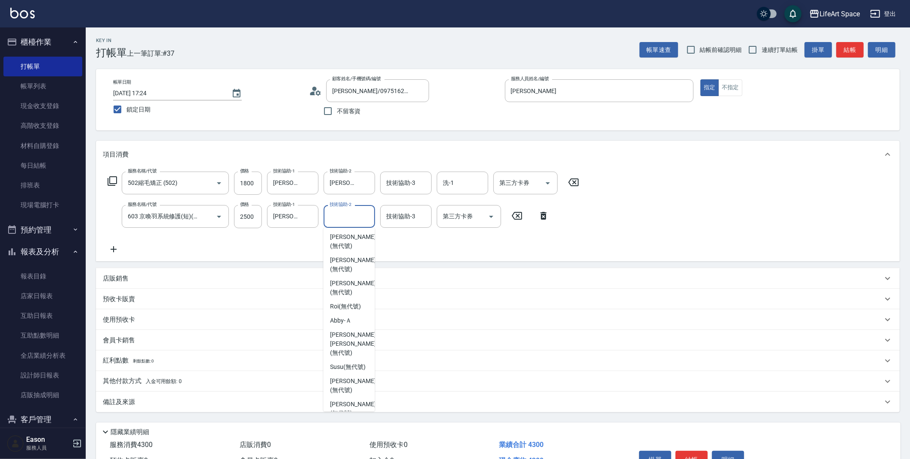
scroll to position [237, 0]
click at [354, 402] on span "[PERSON_NAME] (無代號)" at bounding box center [352, 402] width 45 height 18
type input "[PERSON_NAME](無代號)"
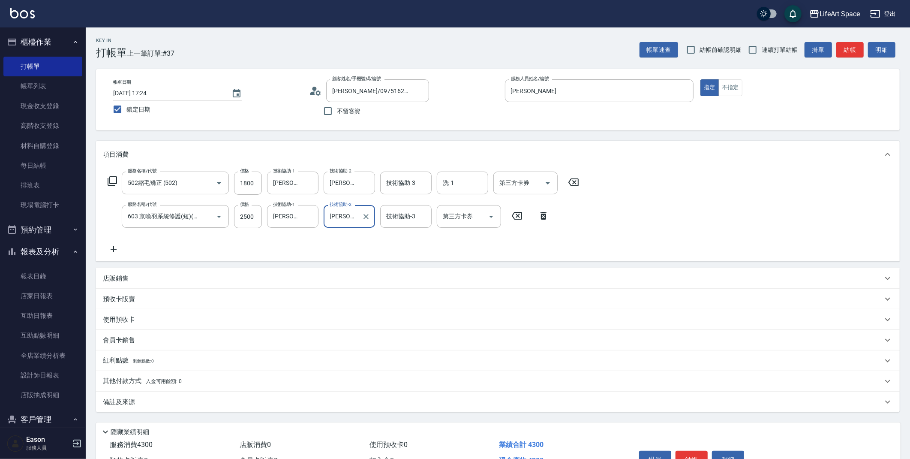
click at [406, 219] on div "技術協助-3 技術協助-3" at bounding box center [405, 216] width 51 height 23
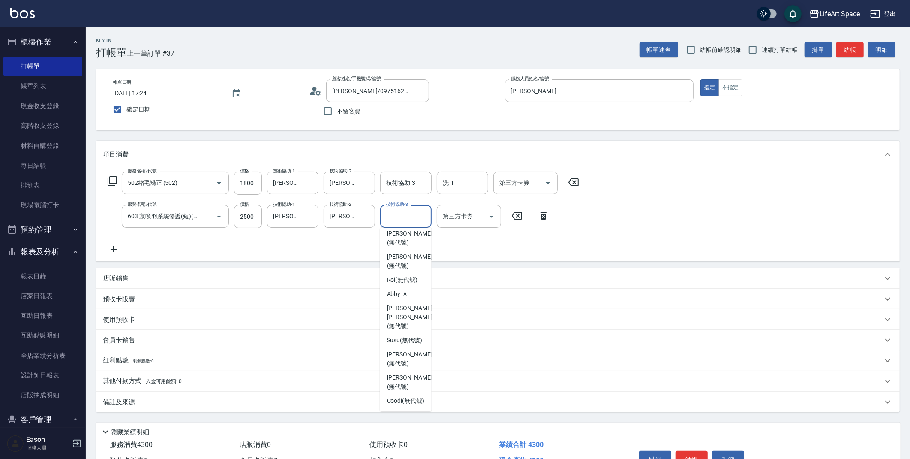
scroll to position [265, 0]
click at [416, 373] on span "[PERSON_NAME] (無代號)" at bounding box center [409, 382] width 45 height 18
type input "[PERSON_NAME](無代號)"
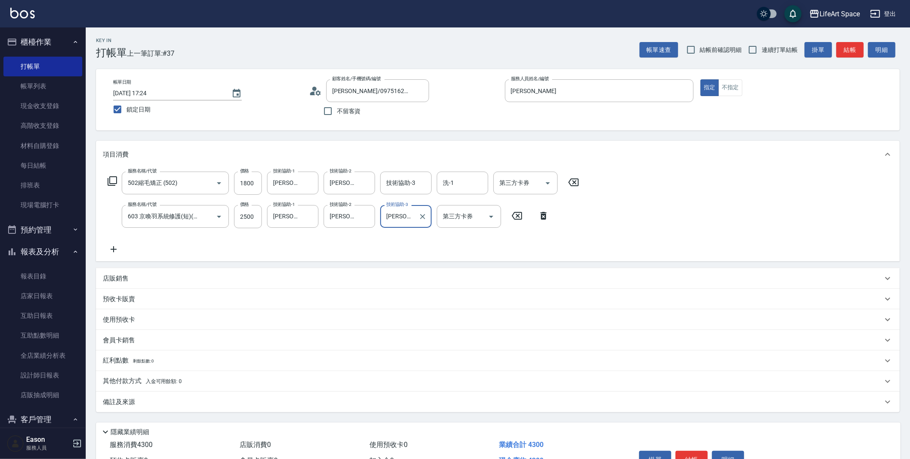
drag, startPoint x: 146, startPoint y: 403, endPoint x: 195, endPoint y: 400, distance: 49.4
click at [146, 403] on div "備註及來源" at bounding box center [493, 401] width 780 height 9
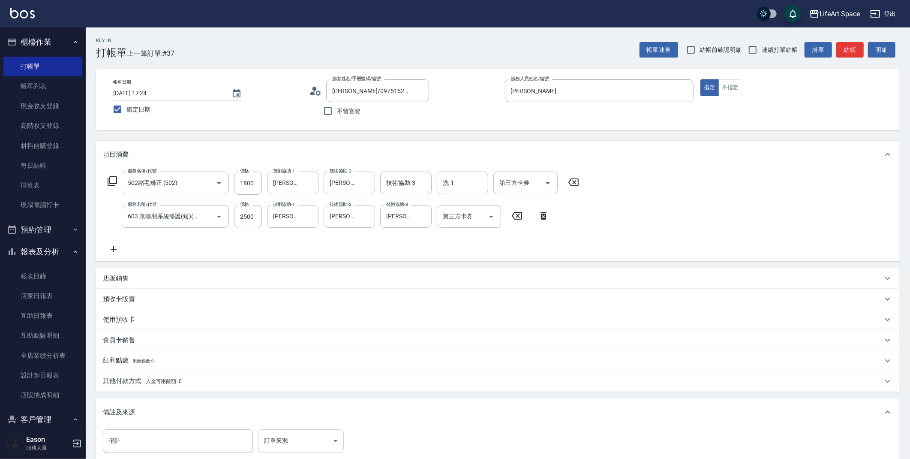
click at [316, 441] on body "LifeArt Space 登出 櫃檯作業 打帳單 帳單列表 現金收支登錄 高階收支登錄 材料自購登錄 每日結帳 排班表 現場電腦打卡 預約管理 預約管理 單…" at bounding box center [455, 281] width 910 height 563
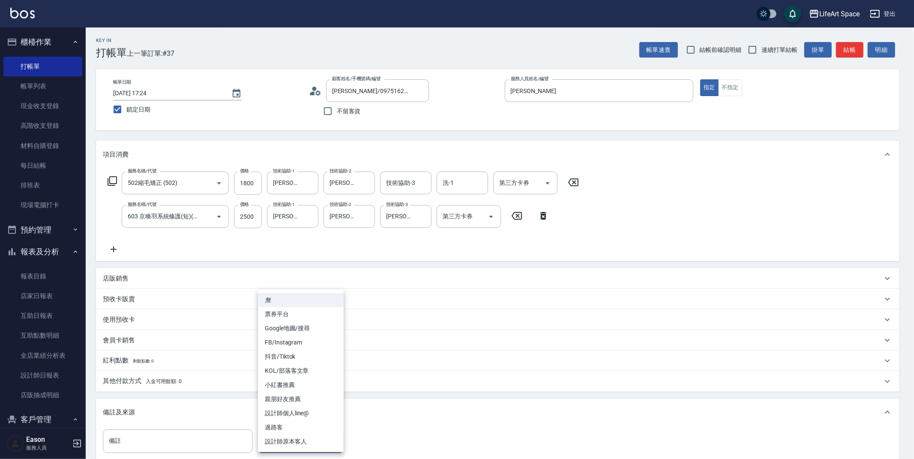
click at [294, 399] on li "親朋好友推薦" at bounding box center [301, 399] width 86 height 14
type input "親朋好友推薦"
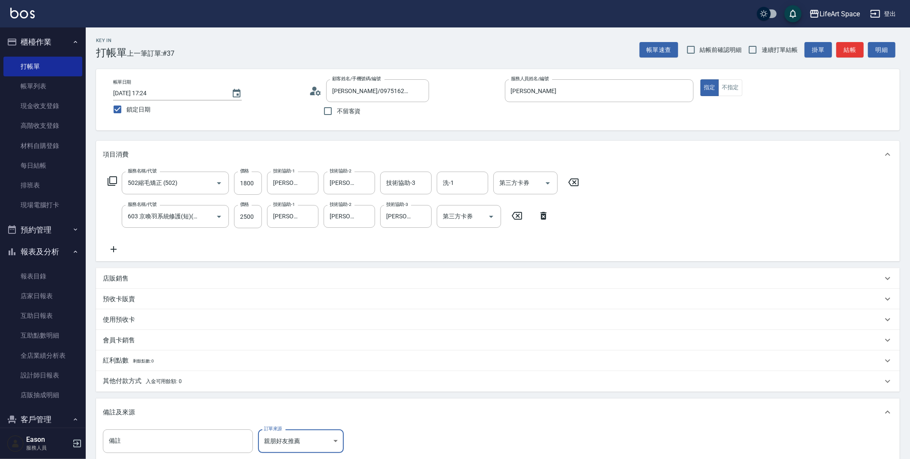
click at [177, 382] on span "入金可用餘額: 0" at bounding box center [164, 381] width 36 height 6
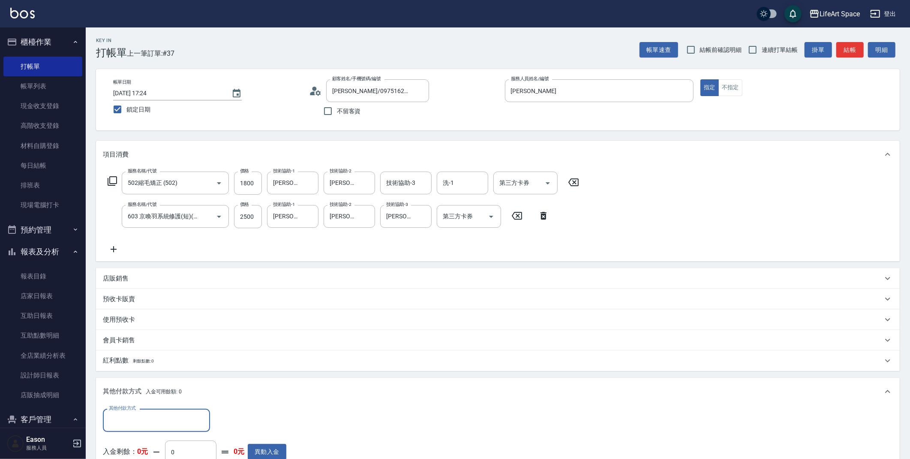
scroll to position [0, 0]
click at [118, 415] on input "其他付款方式" at bounding box center [156, 419] width 99 height 15
click at [134, 359] on span "轉帳" at bounding box center [156, 356] width 107 height 14
type input "轉帳"
click at [254, 426] on input "0" at bounding box center [247, 420] width 64 height 23
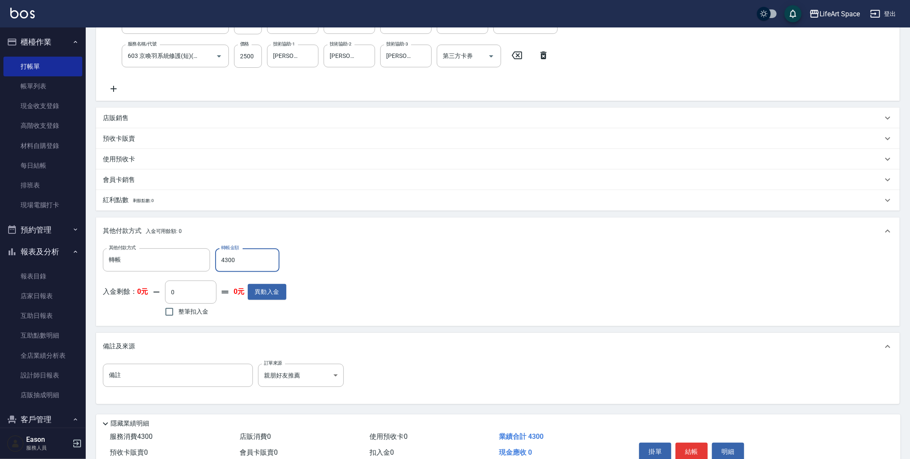
scroll to position [174, 0]
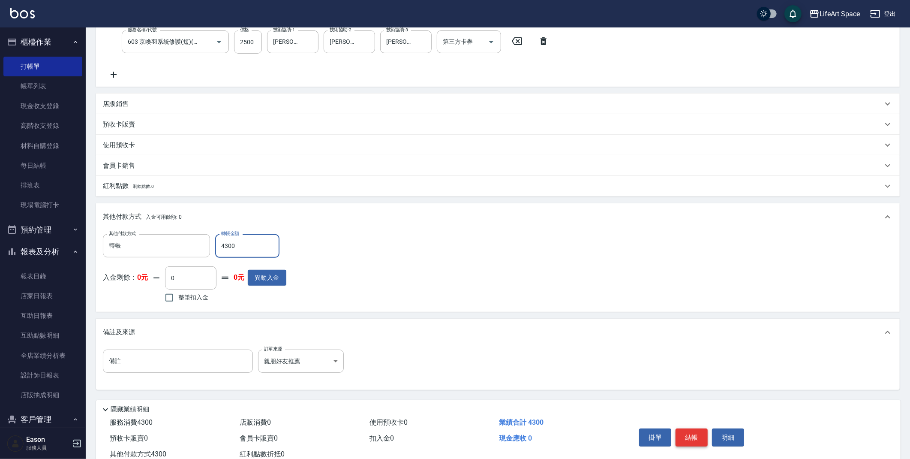
type input "4300"
click at [690, 440] on button "結帳" at bounding box center [692, 437] width 32 height 18
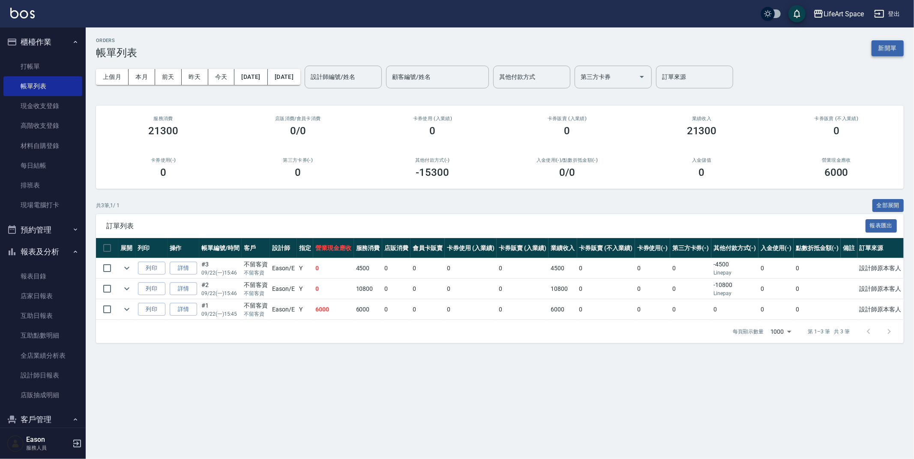
click at [891, 46] on div "ORDERS 帳單列表 新開單" at bounding box center [500, 48] width 808 height 21
click at [889, 49] on button "新開單" at bounding box center [888, 48] width 32 height 16
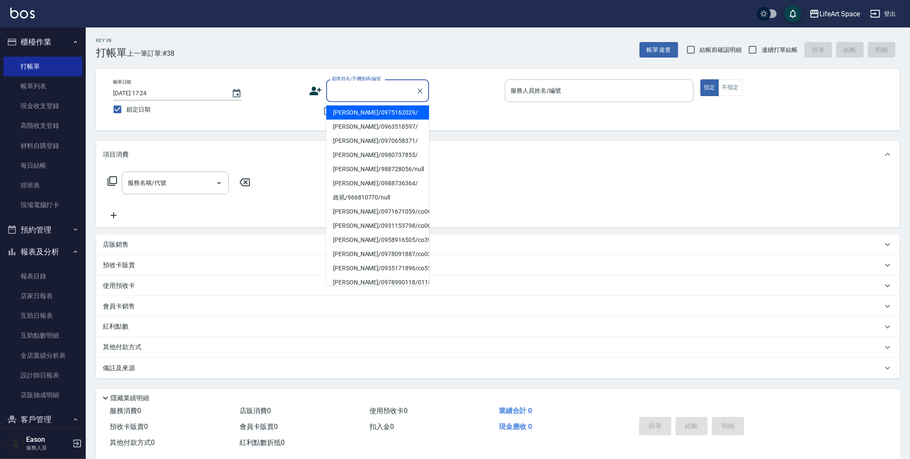
drag, startPoint x: 373, startPoint y: 82, endPoint x: 368, endPoint y: 85, distance: 5.8
click at [373, 82] on div "顧客姓名/手機號碼/編號" at bounding box center [377, 90] width 103 height 23
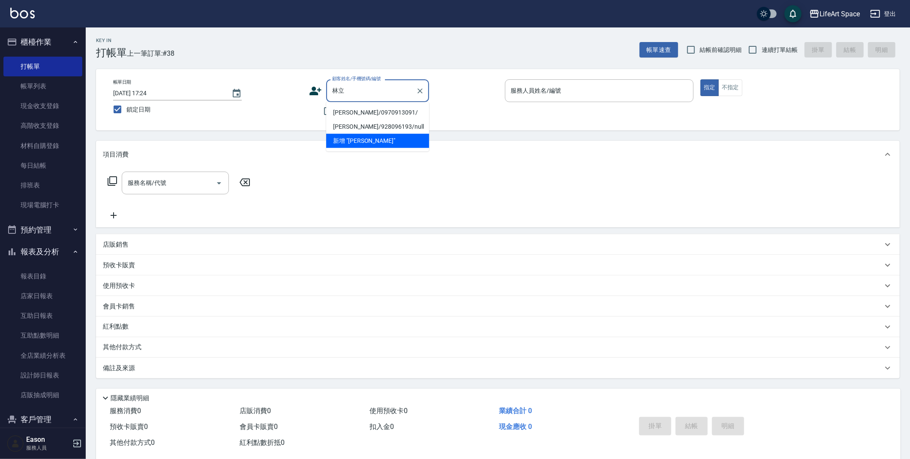
click at [393, 112] on li "[PERSON_NAME]/0970913091/" at bounding box center [377, 112] width 103 height 14
type input "[PERSON_NAME]/0970913091/"
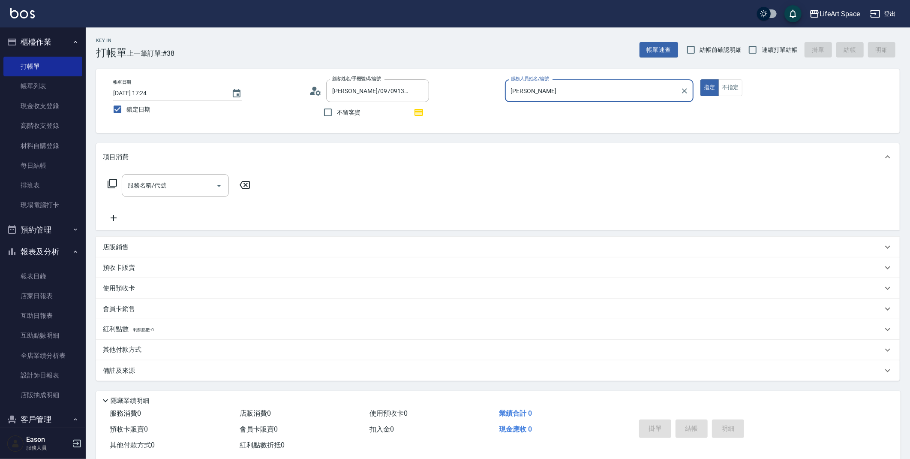
type input "[PERSON_NAME]"
click at [170, 189] on input "服務名稱/代號" at bounding box center [169, 185] width 87 height 15
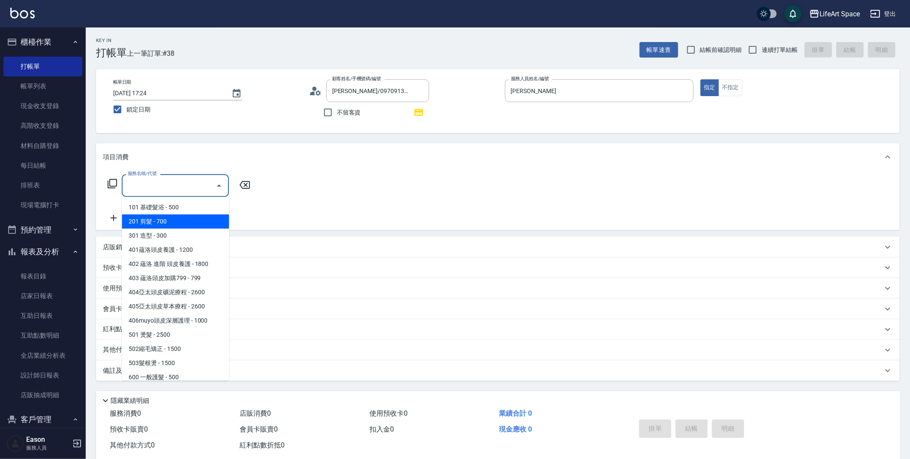
click at [169, 220] on span "201 剪髮 - 700" at bounding box center [175, 221] width 107 height 14
type input "201 剪髮(201)"
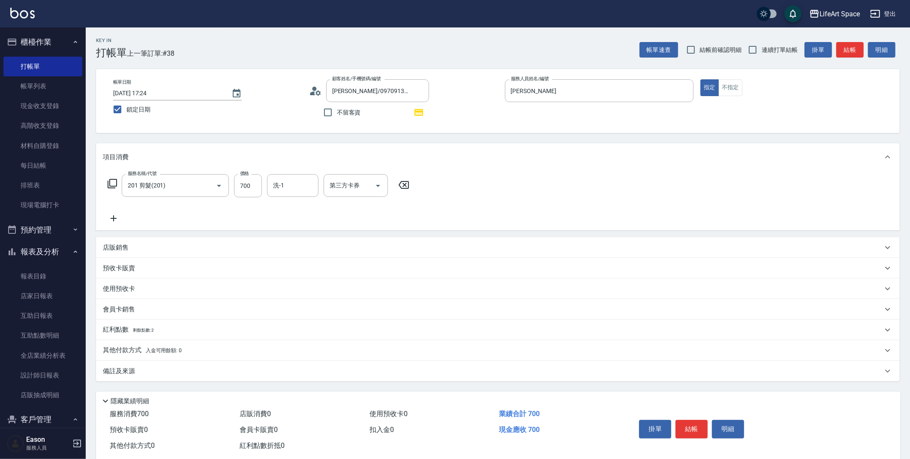
click at [120, 369] on p "備註及來源" at bounding box center [119, 371] width 32 height 9
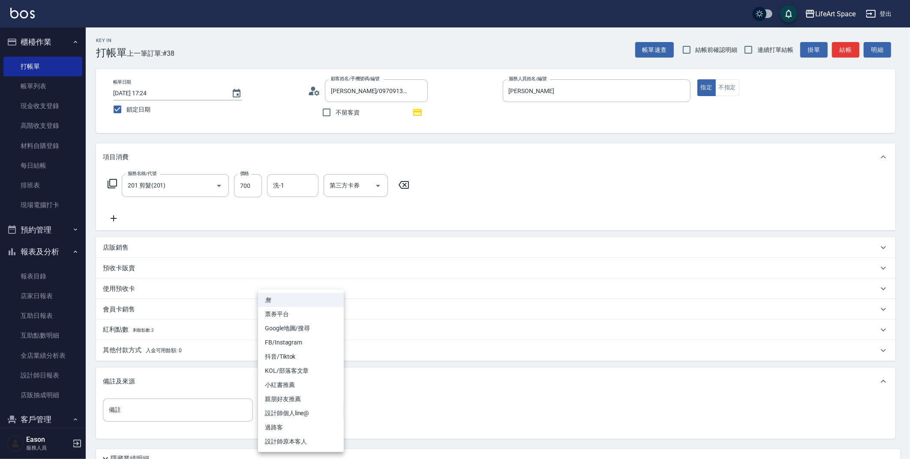
click at [303, 410] on body "LifeArt Space 登出 櫃檯作業 打帳單 帳單列表 現金收支登錄 高階收支登錄 材料自購登錄 每日結帳 排班表 現場電腦打卡 預約管理 預約管理 單…" at bounding box center [455, 266] width 910 height 532
click at [294, 442] on li "設計師原本客人" at bounding box center [301, 441] width 86 height 14
type input "設計師原本客人"
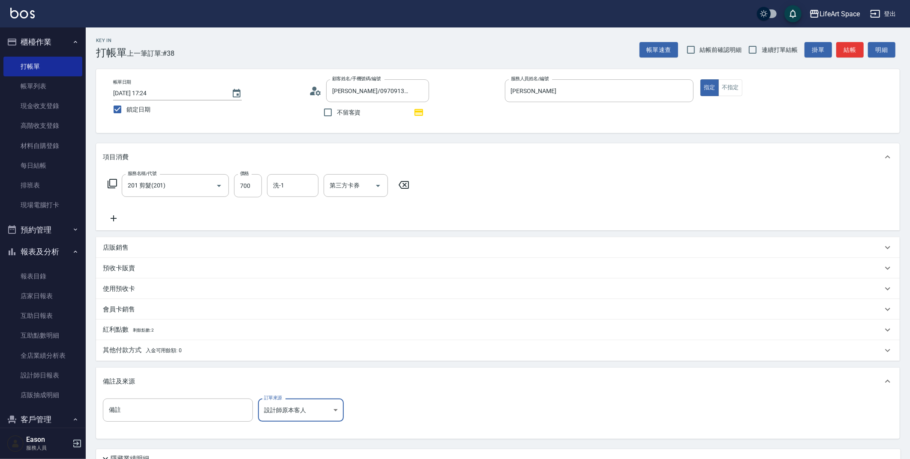
click at [227, 346] on div "其他付款方式 入金可用餘額: 0" at bounding box center [493, 350] width 780 height 9
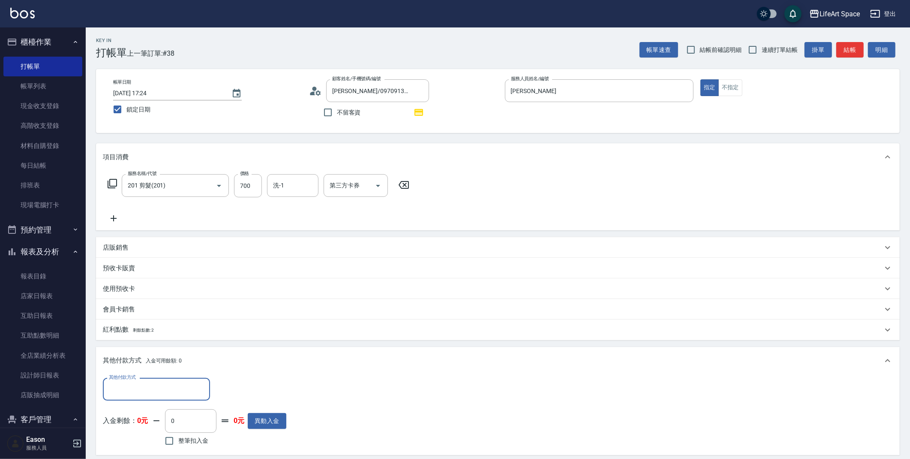
click at [131, 384] on input "其他付款方式" at bounding box center [156, 389] width 99 height 15
click at [140, 324] on span "轉帳" at bounding box center [156, 325] width 107 height 14
type input "轉帳"
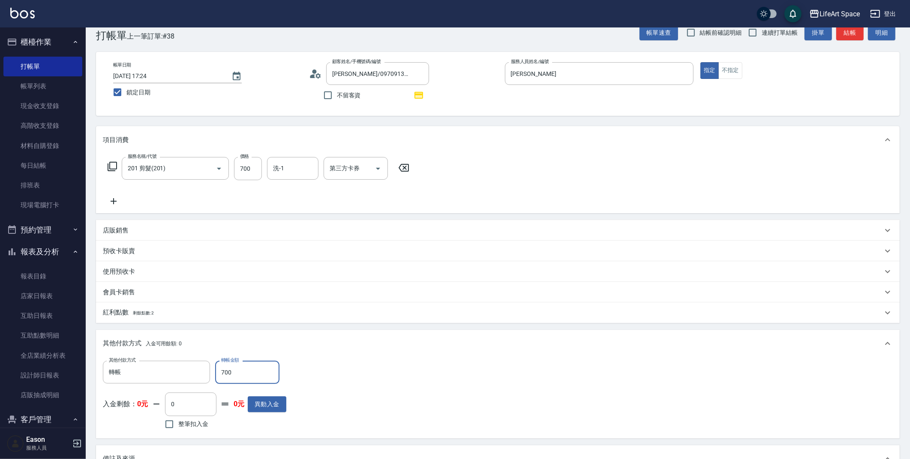
scroll to position [170, 0]
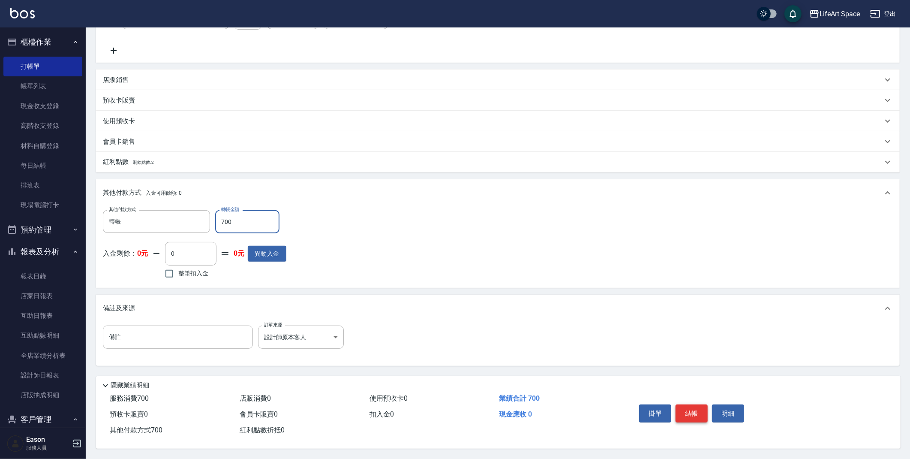
type input "700"
click at [693, 412] on button "結帳" at bounding box center [692, 413] width 32 height 18
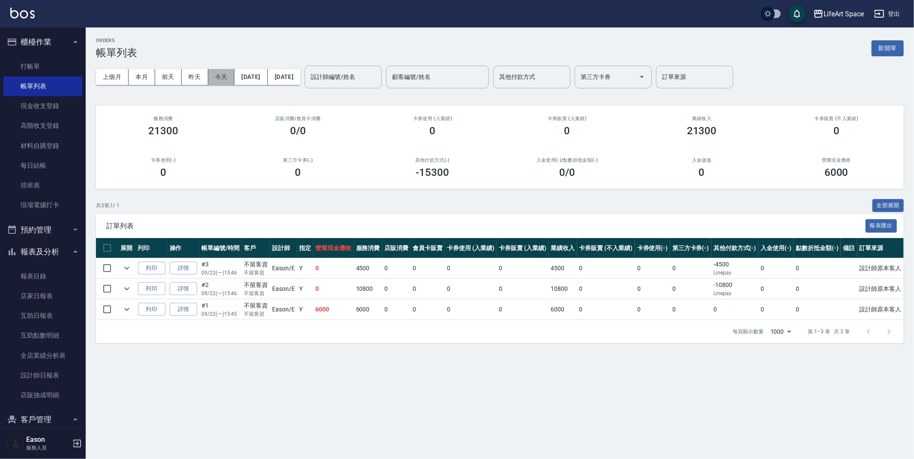
click at [224, 77] on button "今天" at bounding box center [221, 77] width 27 height 16
click at [190, 75] on button "昨天" at bounding box center [195, 77] width 27 height 16
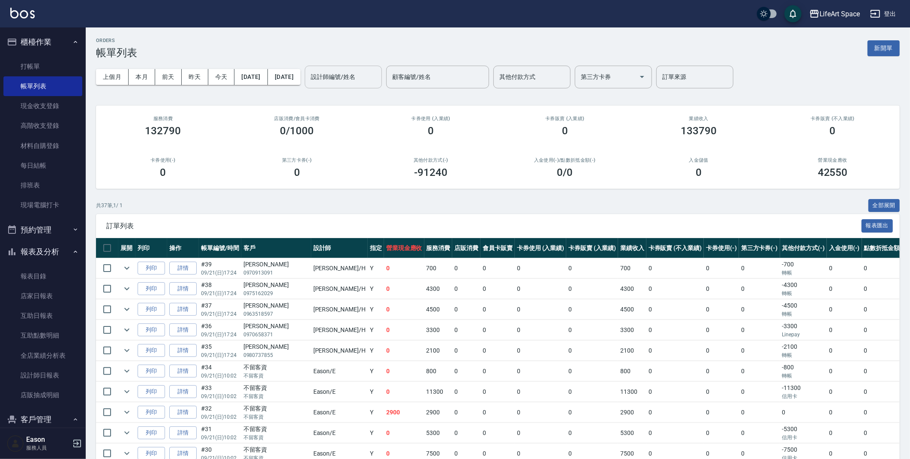
click at [378, 75] on input "設計師編號/姓名" at bounding box center [343, 76] width 69 height 15
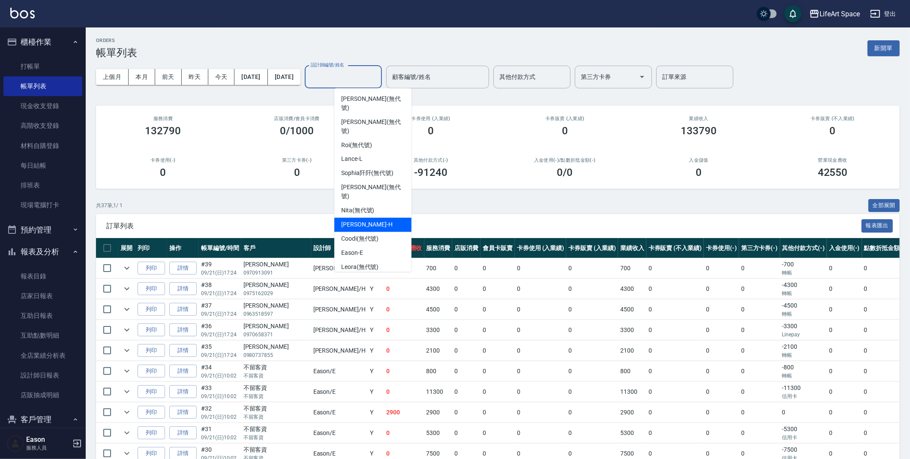
click at [365, 220] on span "[PERSON_NAME]" at bounding box center [366, 224] width 51 height 9
type input "[PERSON_NAME]"
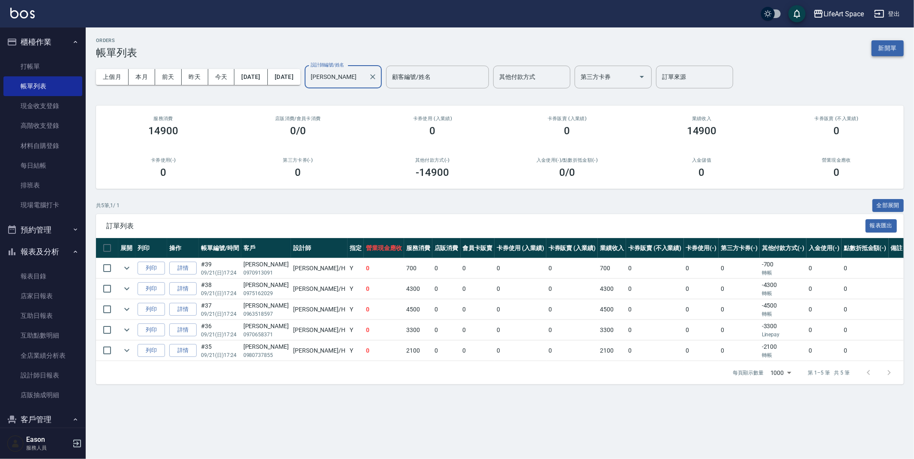
click at [882, 51] on button "新開單" at bounding box center [888, 48] width 32 height 16
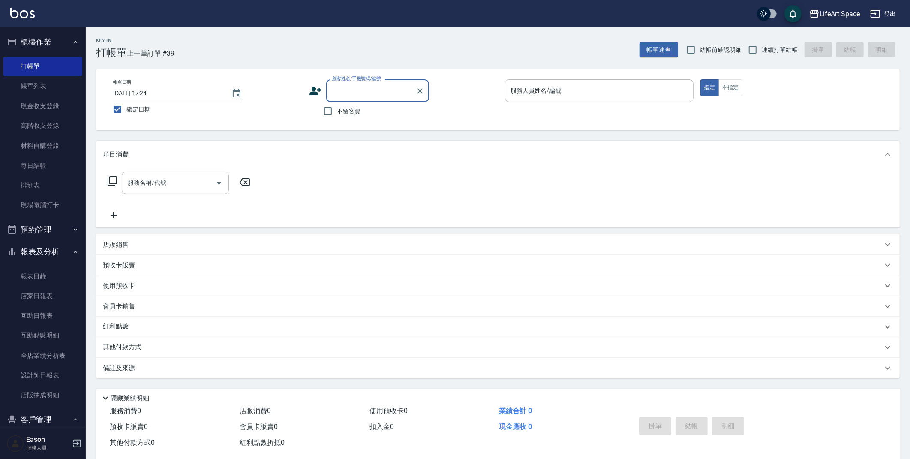
drag, startPoint x: 86, startPoint y: 322, endPoint x: 84, endPoint y: 339, distance: 16.4
click at [86, 349] on div "LifeArt Space 登出 櫃檯作業 打帳單 帳單列表 現金收支登錄 高階收支登錄 材料自購登錄 每日結帳 排班表 現場電腦打卡 預約管理 預約管理 單…" at bounding box center [455, 235] width 910 height 471
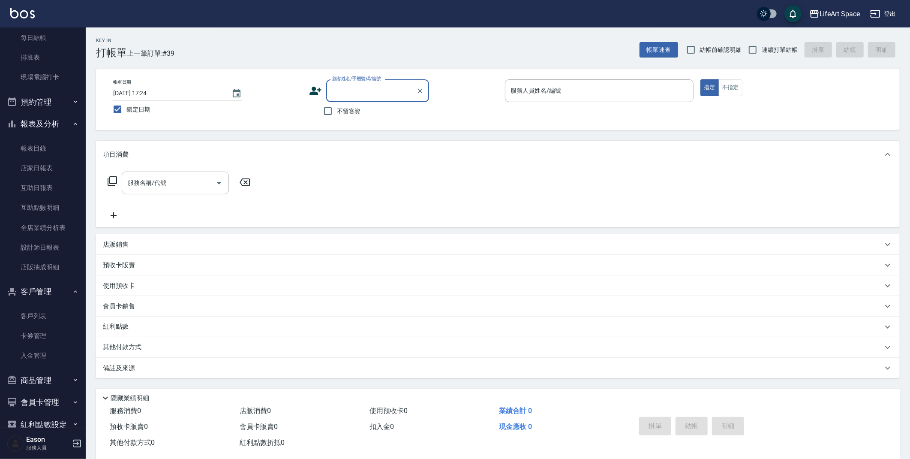
scroll to position [122, 0]
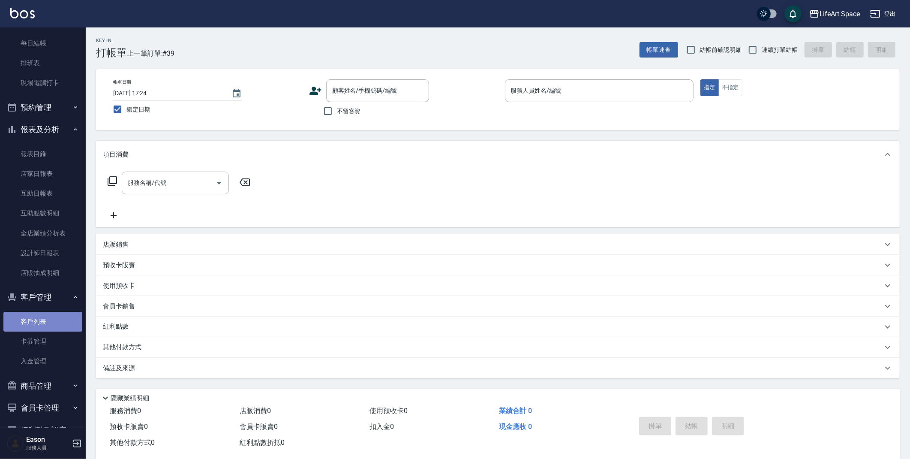
click at [49, 320] on link "客戶列表" at bounding box center [42, 322] width 79 height 20
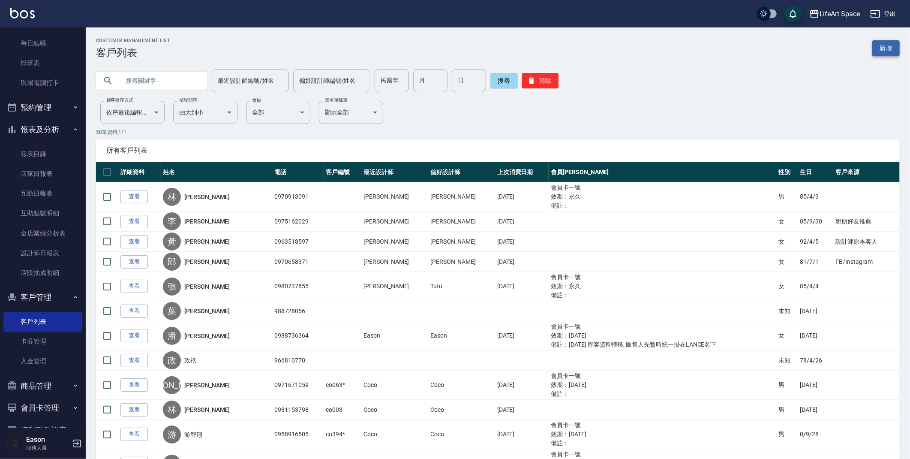
click at [894, 46] on link "新增" at bounding box center [885, 48] width 27 height 16
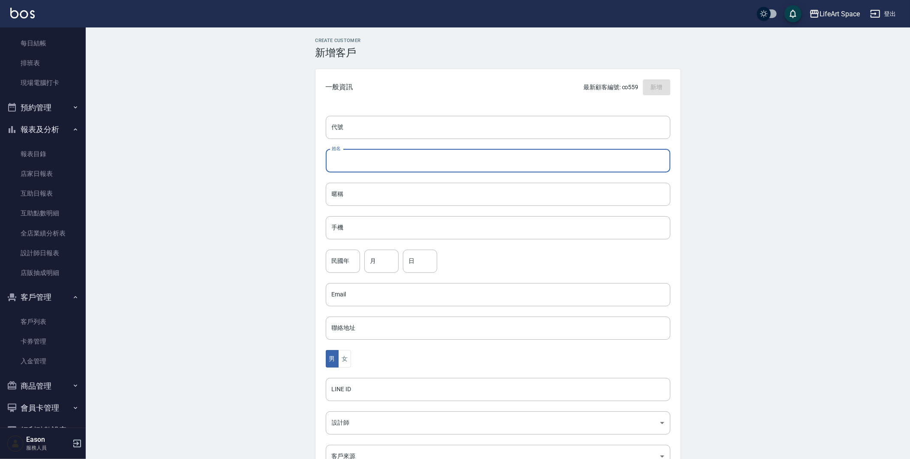
click at [400, 171] on input "姓名" at bounding box center [498, 160] width 345 height 23
type input "f"
type input "陳筱涵"
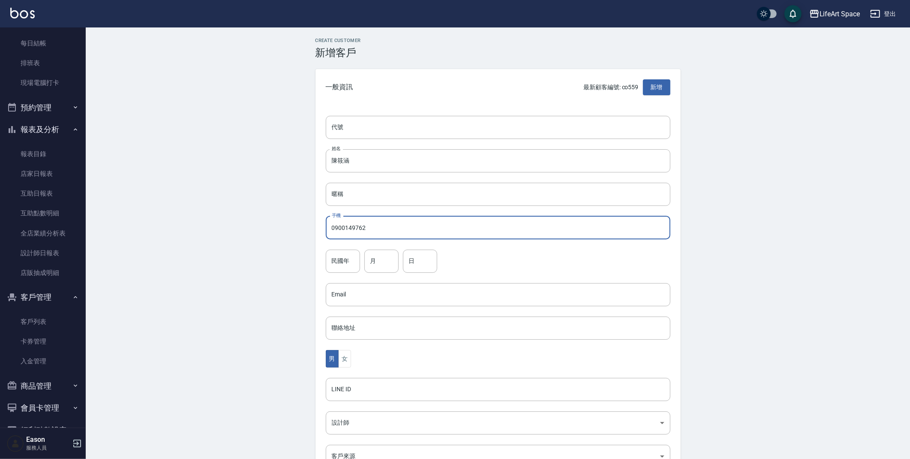
type input "0900149762"
type input "2"
type input "6"
click at [348, 360] on button "女" at bounding box center [344, 359] width 13 height 18
click at [353, 432] on body "LifeArt Space 登出 櫃檯作業 打帳單 帳單列表 現金收支登錄 高階收支登錄 材料自購登錄 每日結帳 排班表 現場電腦打卡 預約管理 預約管理 單…" at bounding box center [455, 279] width 910 height 558
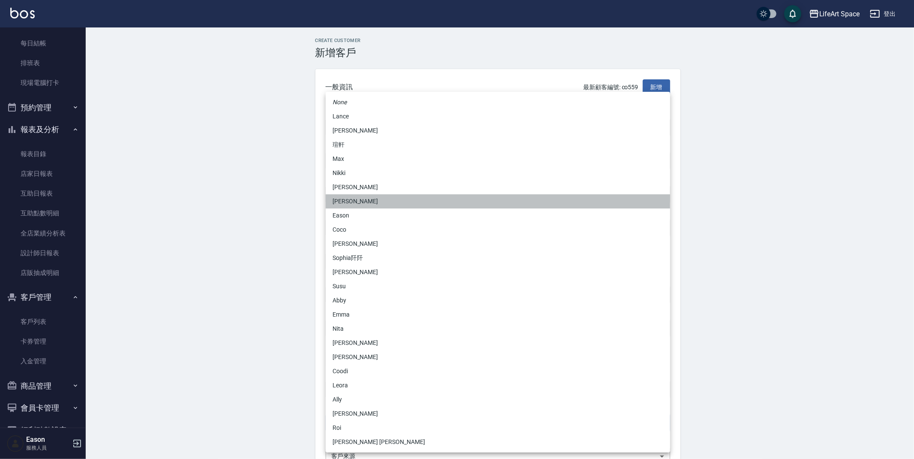
click at [357, 205] on li "[PERSON_NAME]" at bounding box center [498, 201] width 345 height 14
type input "b9bc185b-9e2c-4893-a19b-768c861452fa"
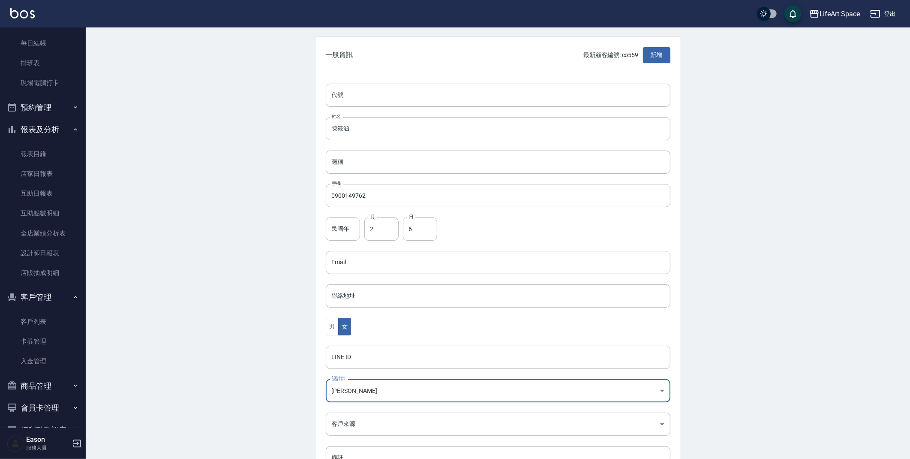
scroll to position [99, 0]
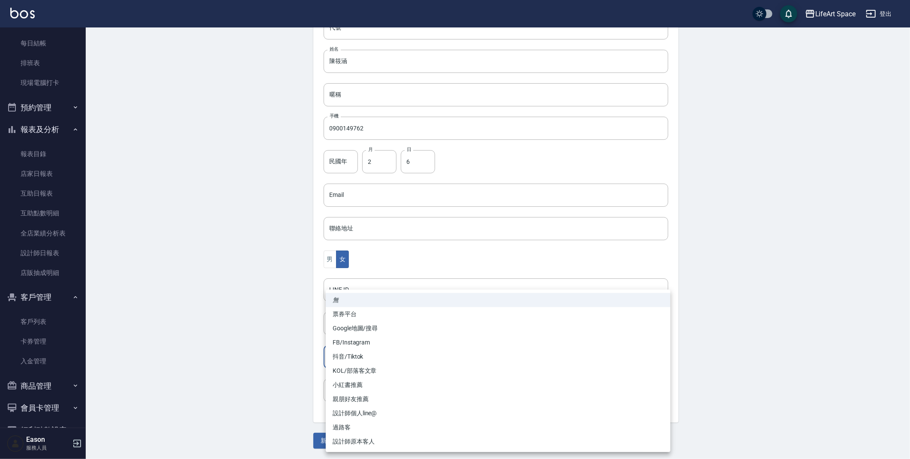
click at [375, 355] on body "LifeArt Space 登出 櫃檯作業 打帳單 帳單列表 現金收支登錄 高階收支登錄 材料自購登錄 每日結帳 排班表 現場電腦打卡 預約管理 預約管理 單…" at bounding box center [455, 180] width 910 height 558
click at [353, 343] on li "FB/Instagram" at bounding box center [498, 342] width 345 height 14
type input "FB/Instagram"
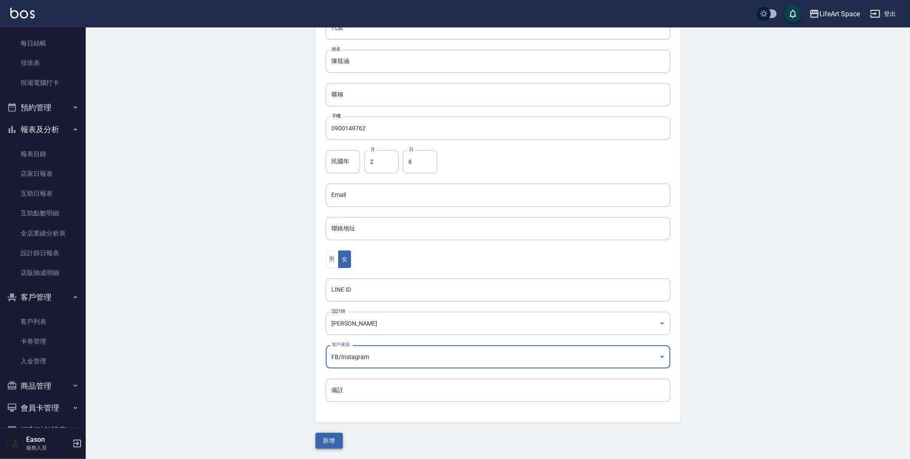
click at [334, 442] on button "新增" at bounding box center [329, 441] width 27 height 16
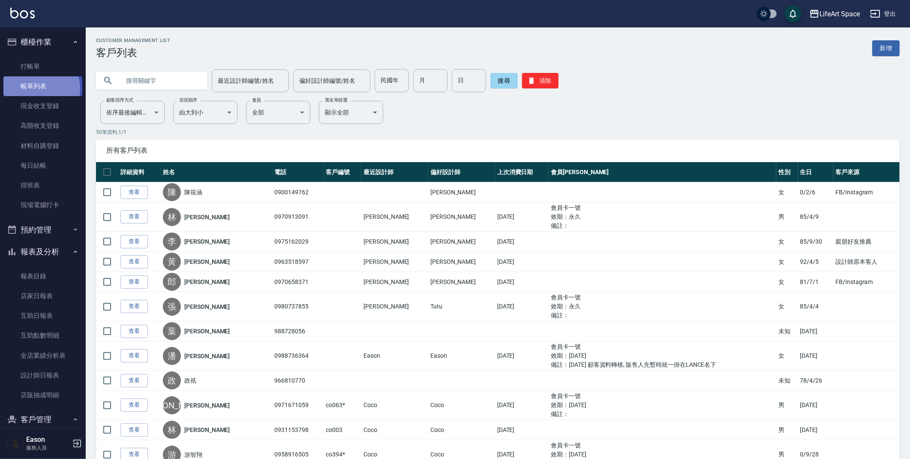
click at [29, 89] on link "帳單列表" at bounding box center [42, 86] width 79 height 20
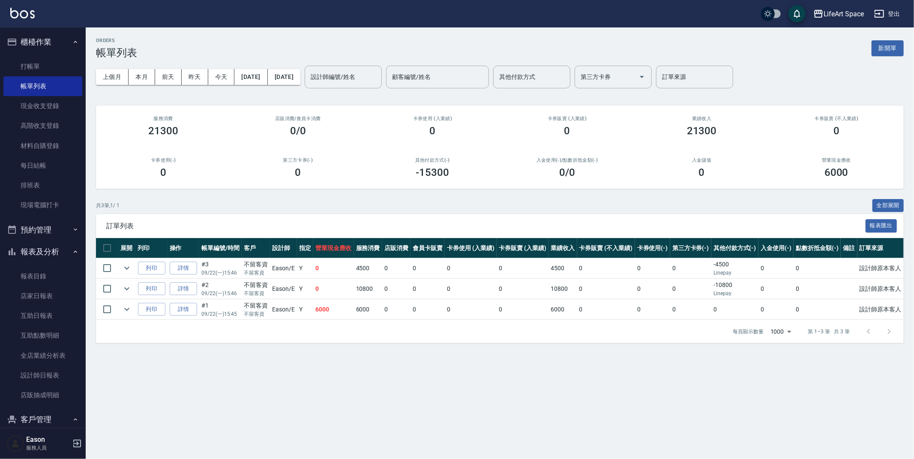
click at [884, 53] on button "新開單" at bounding box center [888, 48] width 32 height 16
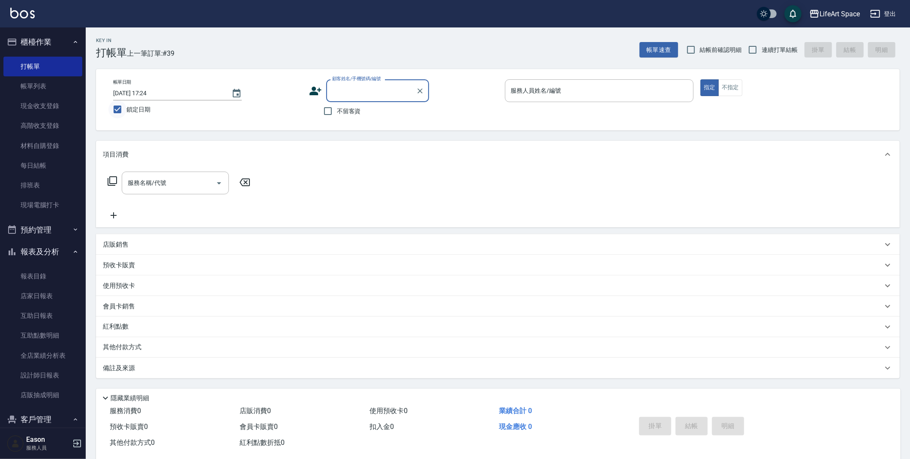
click at [123, 106] on input "鎖定日期" at bounding box center [117, 109] width 18 height 18
checkbox input "false"
type input "[DATE] 17:33"
click at [570, 89] on input "服務人員姓名/編號" at bounding box center [599, 90] width 181 height 15
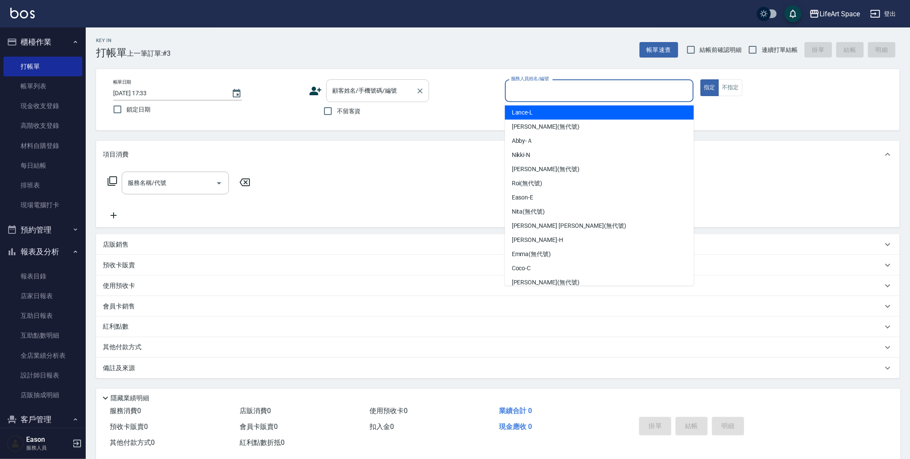
click at [386, 81] on div "顧客姓名/手機號碼/編號" at bounding box center [377, 90] width 103 height 23
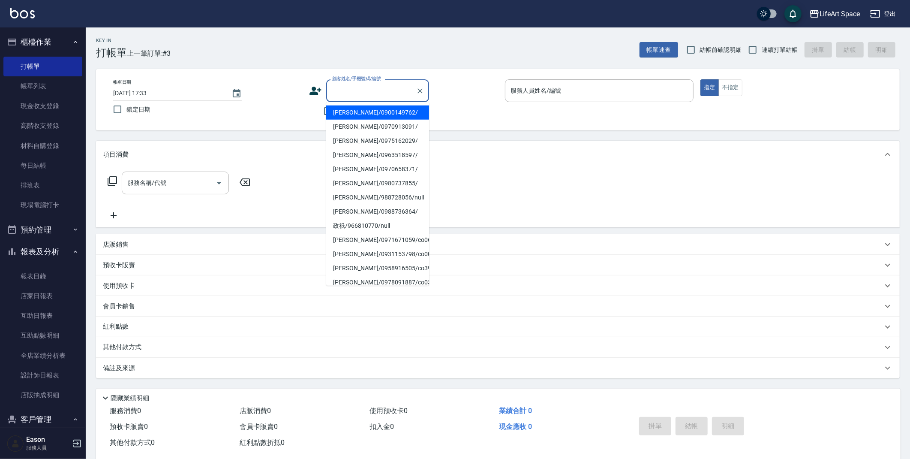
click at [350, 109] on li "[PERSON_NAME]/0900149762/" at bounding box center [377, 112] width 103 height 14
type input "[PERSON_NAME]/0900149762/"
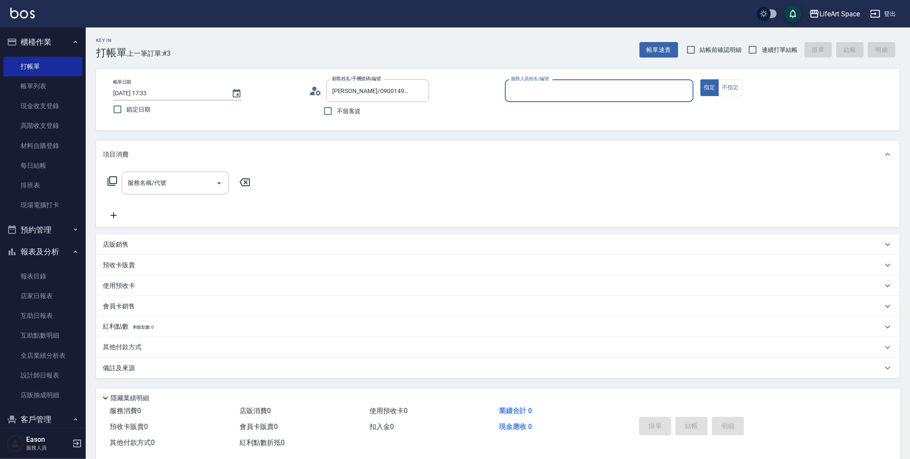
type input "[PERSON_NAME]"
click at [150, 187] on input "服務名稱/代號" at bounding box center [169, 182] width 87 height 15
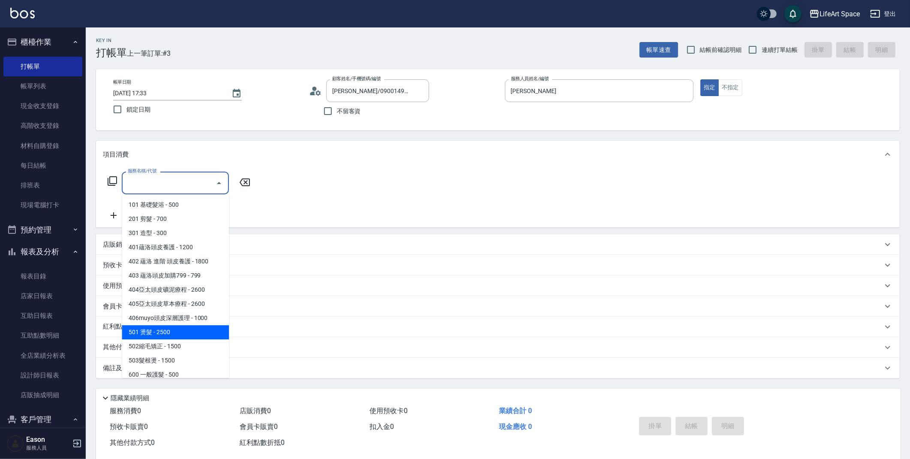
drag, startPoint x: 161, startPoint y: 332, endPoint x: 162, endPoint y: 316, distance: 15.9
click at [161, 332] on span "501 燙髮 - 2500" at bounding box center [175, 332] width 107 height 14
type input "501 燙髮(501)"
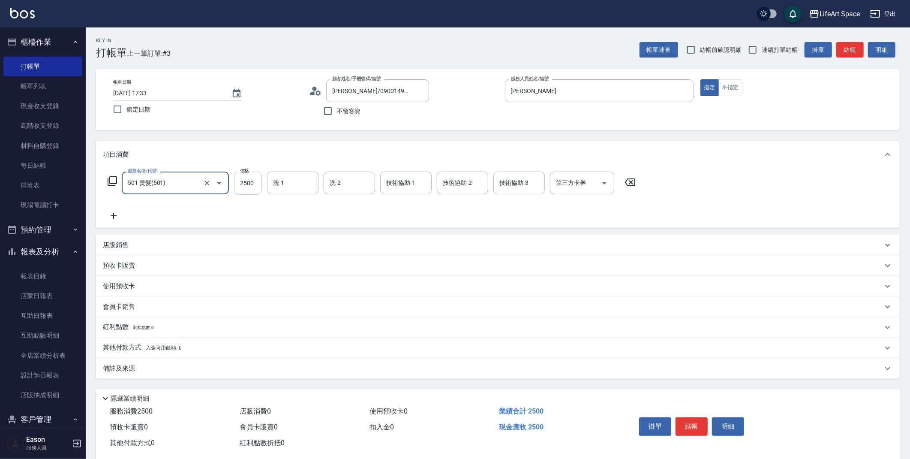
click at [259, 188] on input "2500" at bounding box center [248, 182] width 28 height 23
type input "1800"
click at [283, 188] on input "洗-1" at bounding box center [293, 182] width 44 height 15
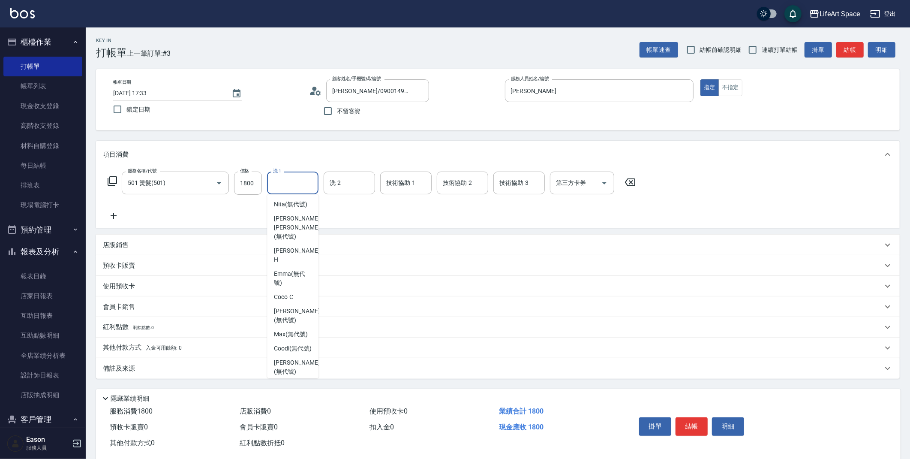
scroll to position [114, 0]
click at [283, 310] on span "[PERSON_NAME] (無代號)" at bounding box center [296, 319] width 45 height 18
type input "[PERSON_NAME](無代號)"
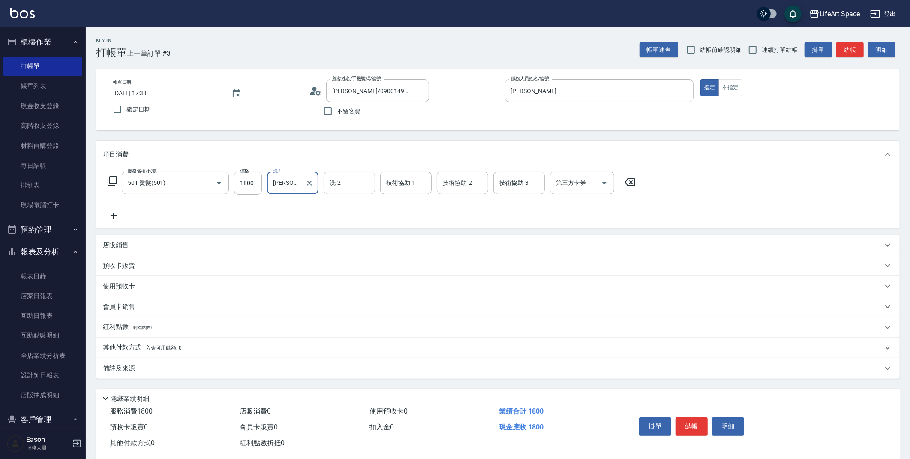
click at [345, 186] on input "洗-2" at bounding box center [350, 182] width 44 height 15
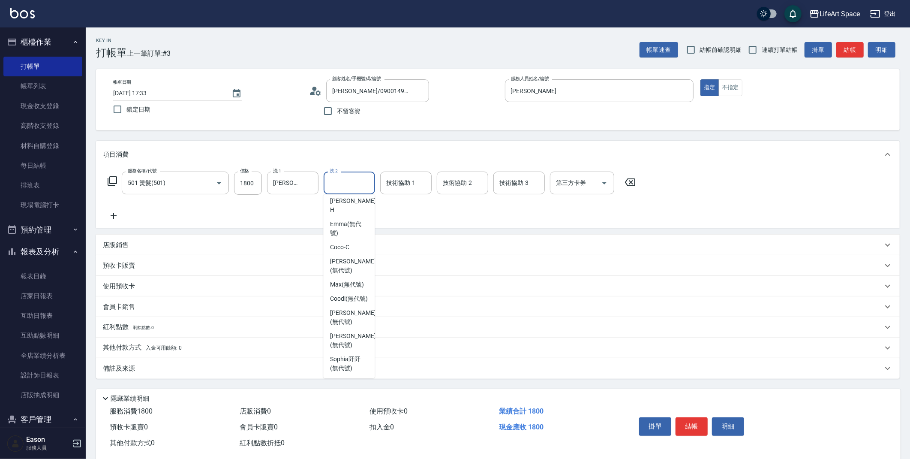
scroll to position [163, 0]
click at [349, 264] on span "[PERSON_NAME] (無代號)" at bounding box center [352, 270] width 45 height 18
type input "[PERSON_NAME](無代號)"
click at [410, 183] on div "技術協助-1 技術協助-1" at bounding box center [405, 182] width 51 height 23
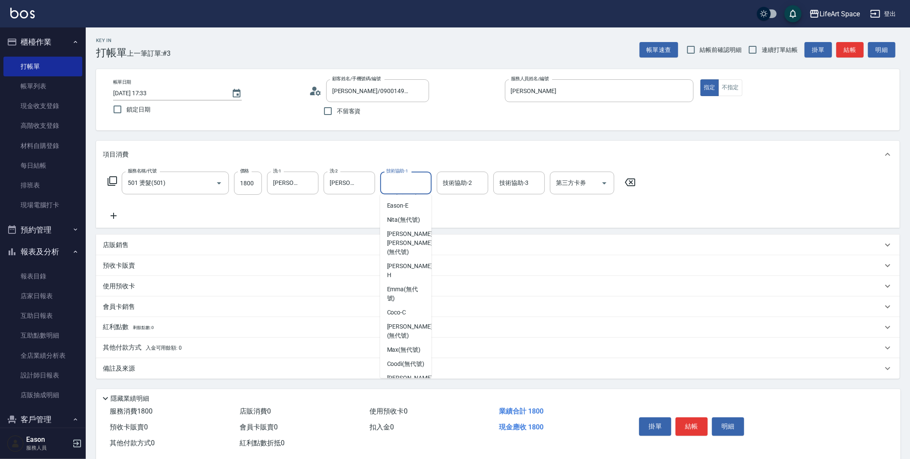
scroll to position [117, 0]
click at [413, 307] on span "[PERSON_NAME] (無代號)" at bounding box center [409, 316] width 45 height 18
type input "[PERSON_NAME](無代號)"
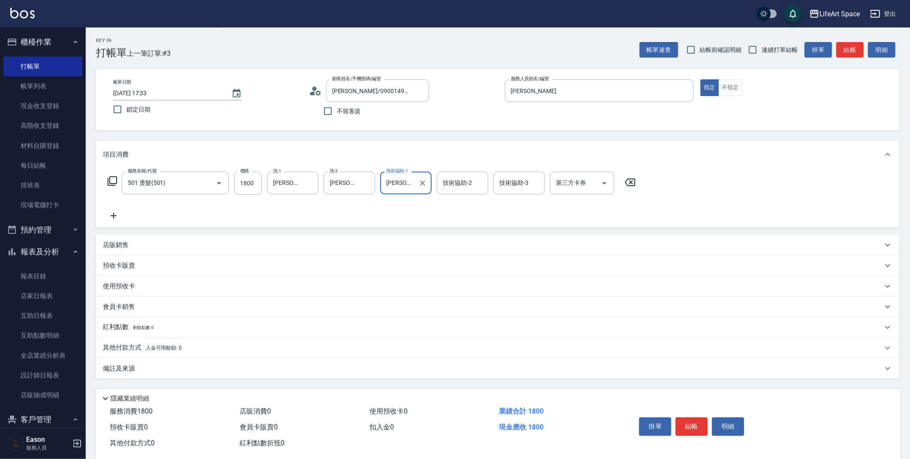
click at [112, 213] on icon at bounding box center [113, 216] width 21 height 10
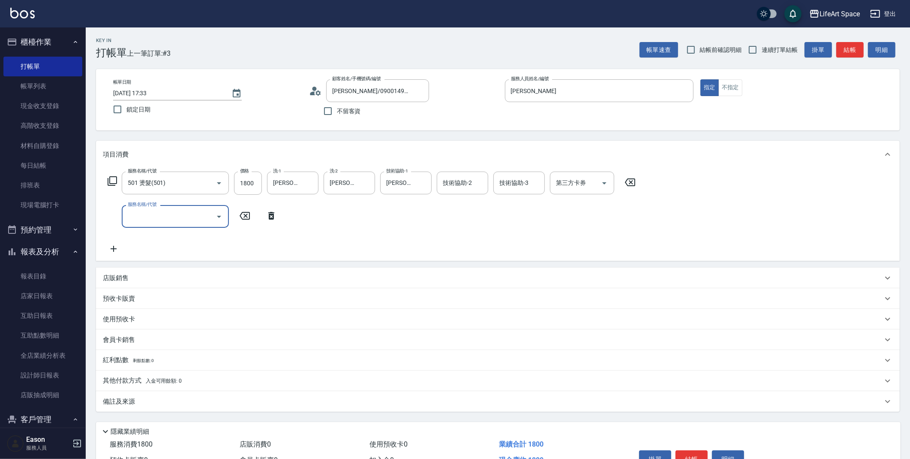
click at [150, 217] on input "服務名稱/代號" at bounding box center [169, 216] width 87 height 15
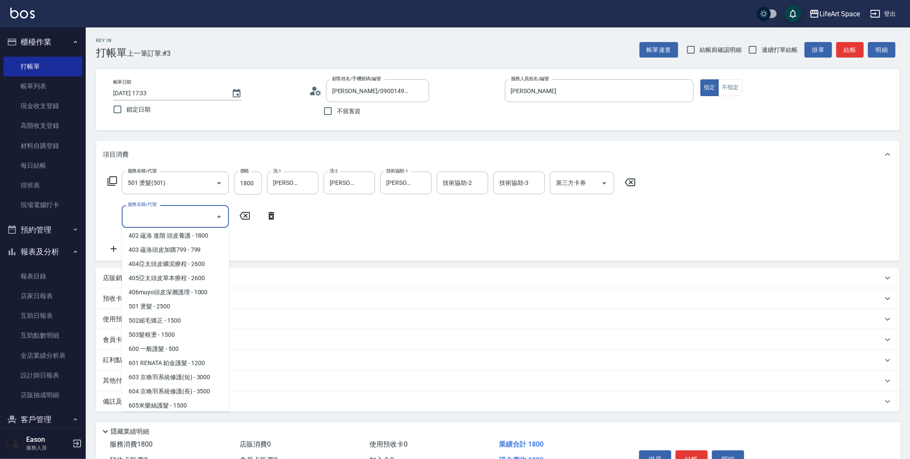
scroll to position [134, 0]
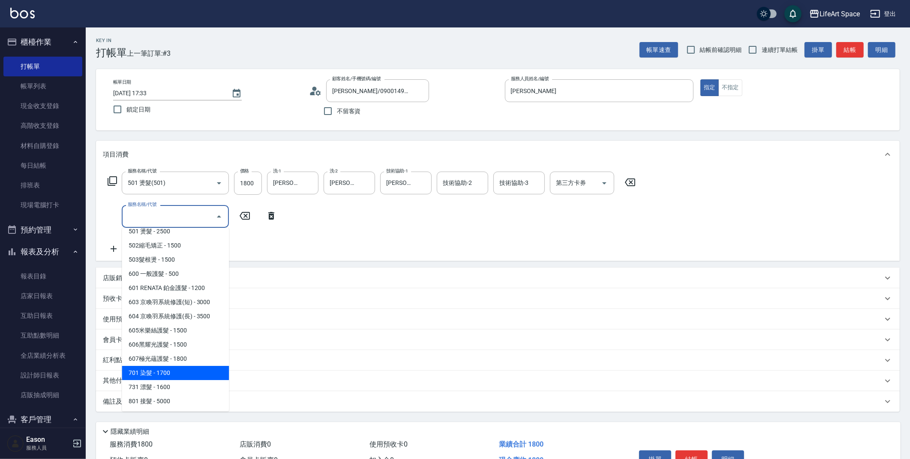
drag, startPoint x: 164, startPoint y: 375, endPoint x: 166, endPoint y: 365, distance: 9.8
click at [164, 375] on span "701 染髮 - 1700" at bounding box center [175, 373] width 107 height 14
type input "701 染髮(701)"
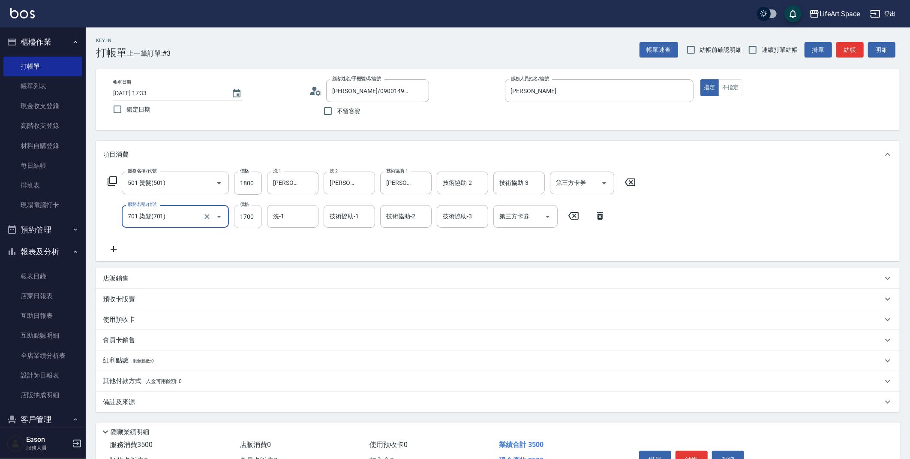
click at [252, 216] on input "1700" at bounding box center [248, 216] width 28 height 23
type input "1800"
click at [174, 403] on div "備註及來源" at bounding box center [493, 401] width 780 height 9
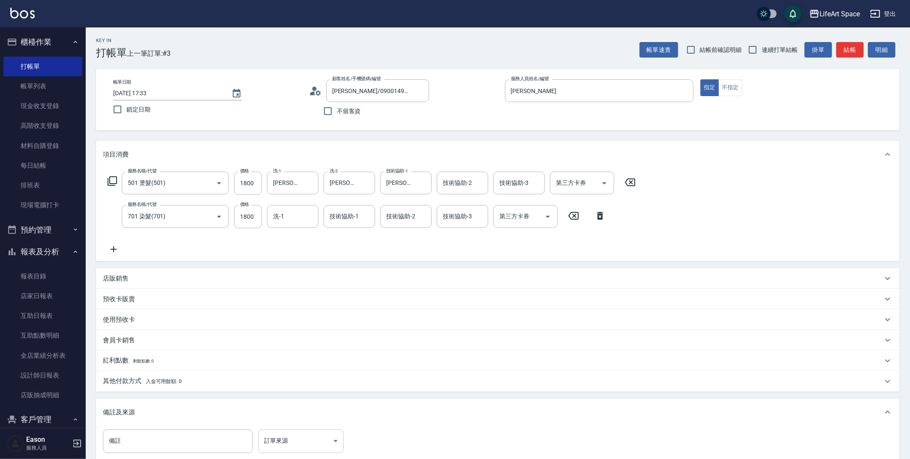
click at [286, 440] on body "LifeArt Space 登出 櫃檯作業 打帳單 帳單列表 現金收支登錄 高階收支登錄 材料自購登錄 每日結帳 排班表 現場電腦打卡 預約管理 預約管理 單…" at bounding box center [455, 281] width 910 height 563
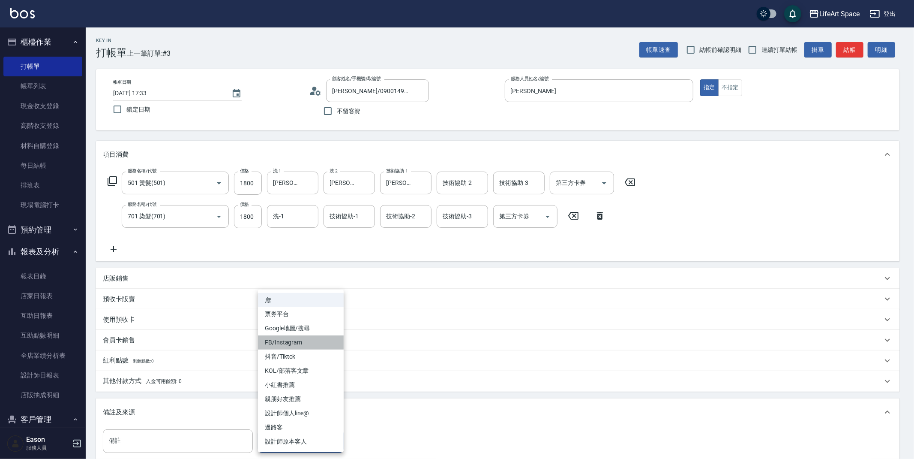
click at [291, 341] on li "FB/Instagram" at bounding box center [301, 342] width 86 height 14
type input "FB/Instagram"
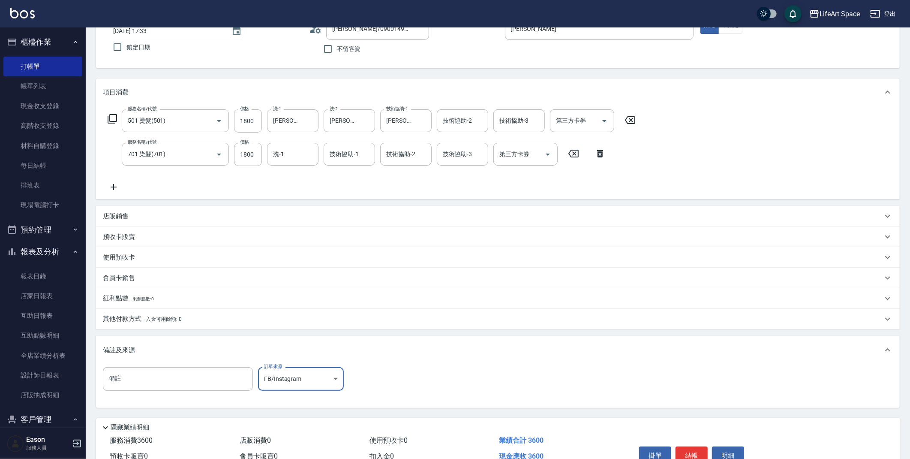
scroll to position [106, 0]
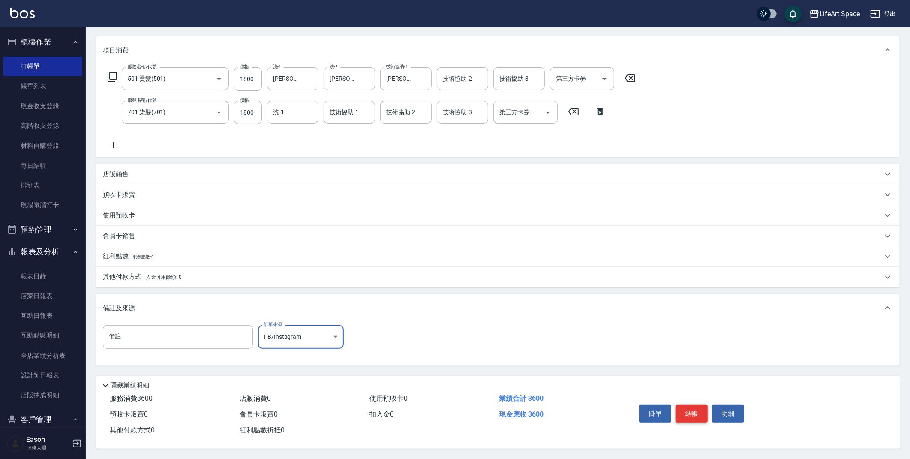
click at [696, 409] on button "結帳" at bounding box center [692, 413] width 32 height 18
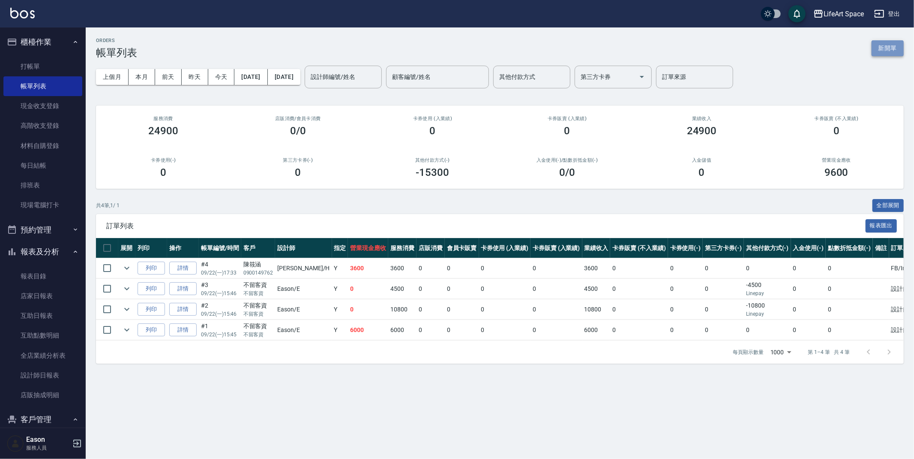
click at [881, 47] on button "新開單" at bounding box center [888, 48] width 32 height 16
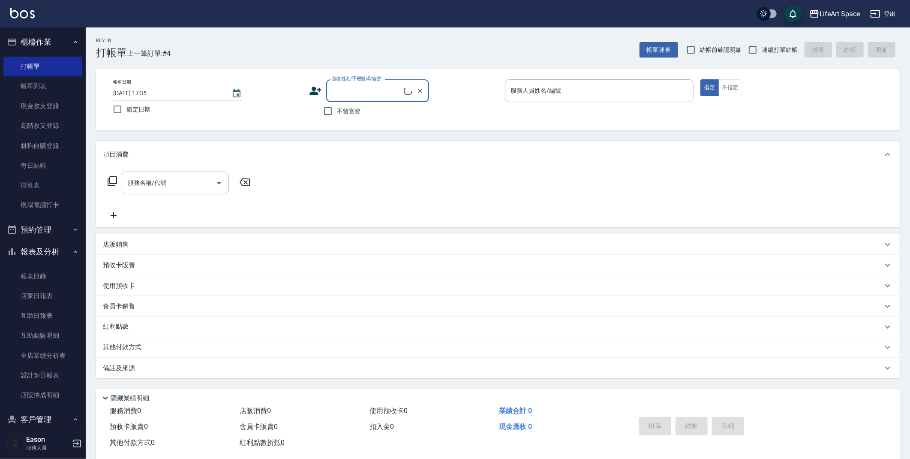
click at [356, 82] on div "顧客姓名/手機號碼/編號" at bounding box center [377, 90] width 103 height 23
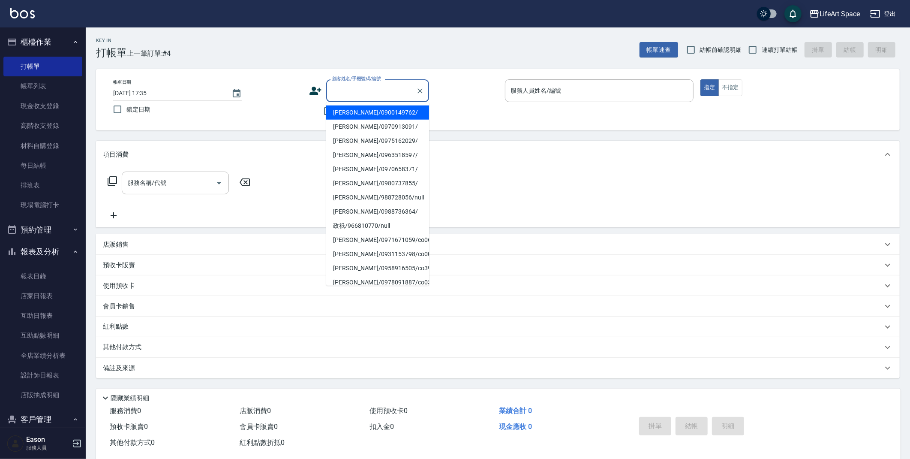
type input "v"
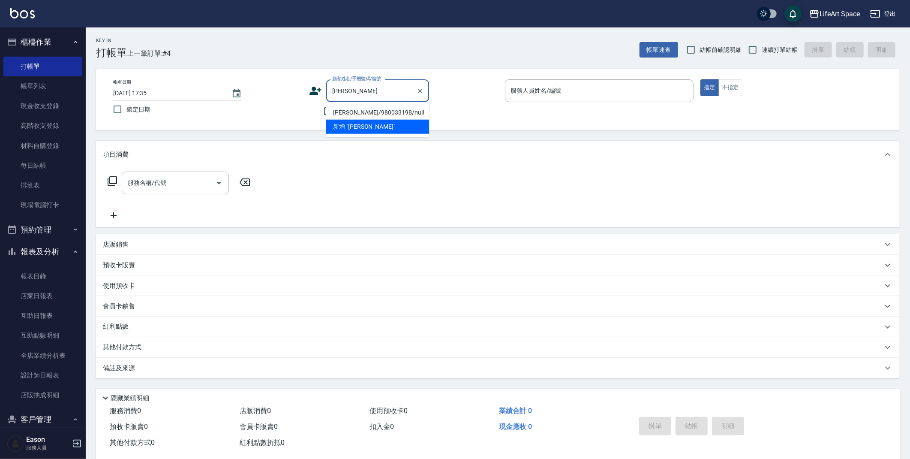
click at [413, 108] on li "[PERSON_NAME]/980033198/null" at bounding box center [377, 112] width 103 height 14
type input "[PERSON_NAME]/980033198/null"
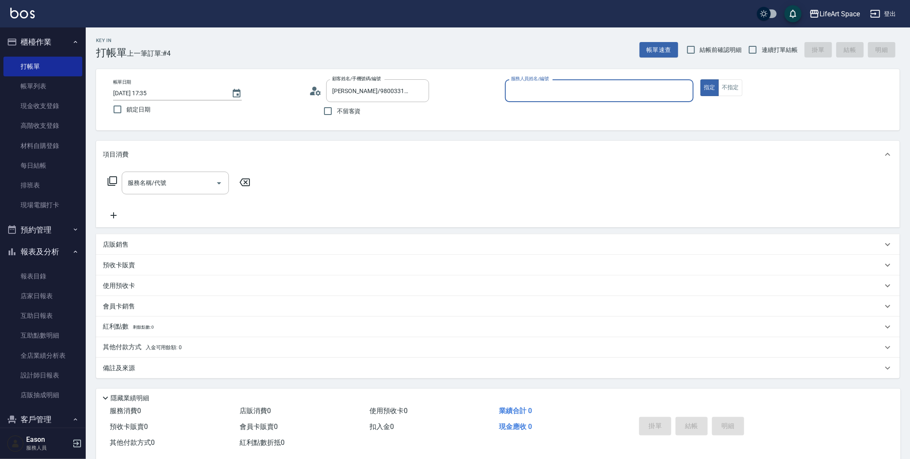
click at [534, 89] on input "服務人員姓名/編號" at bounding box center [599, 90] width 181 height 15
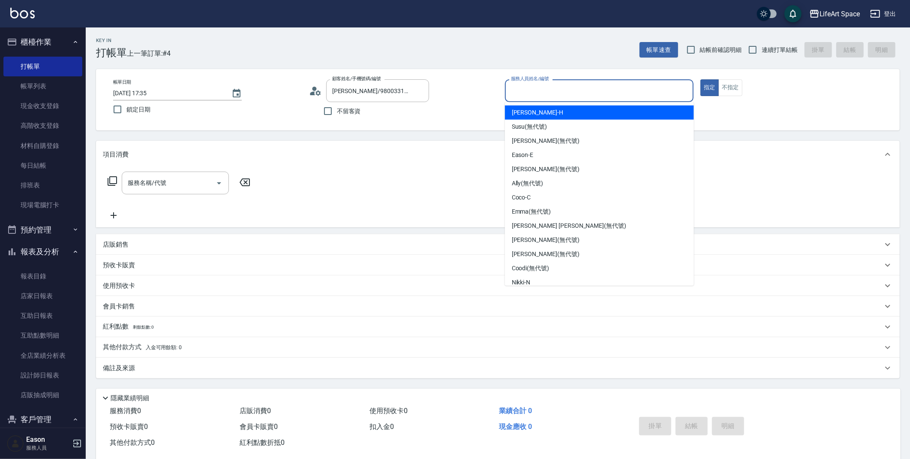
click at [539, 109] on div "[PERSON_NAME]" at bounding box center [599, 112] width 189 height 14
type input "[PERSON_NAME]"
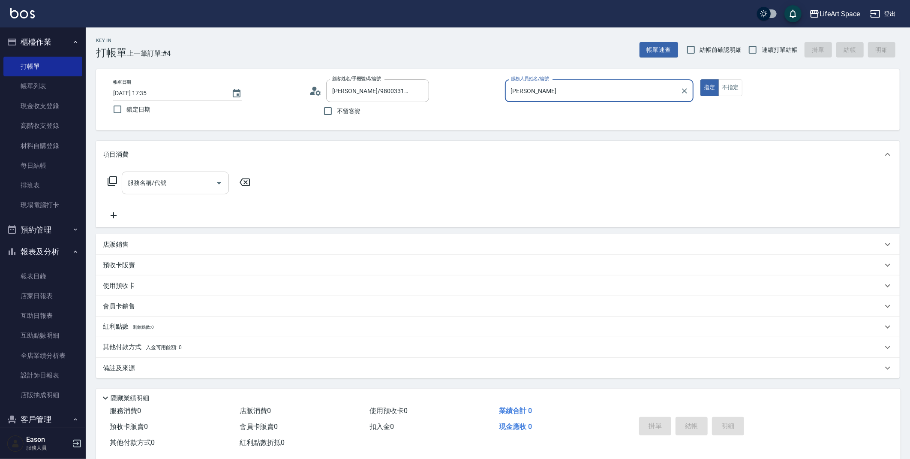
click at [161, 185] on input "服務名稱/代號" at bounding box center [169, 182] width 87 height 15
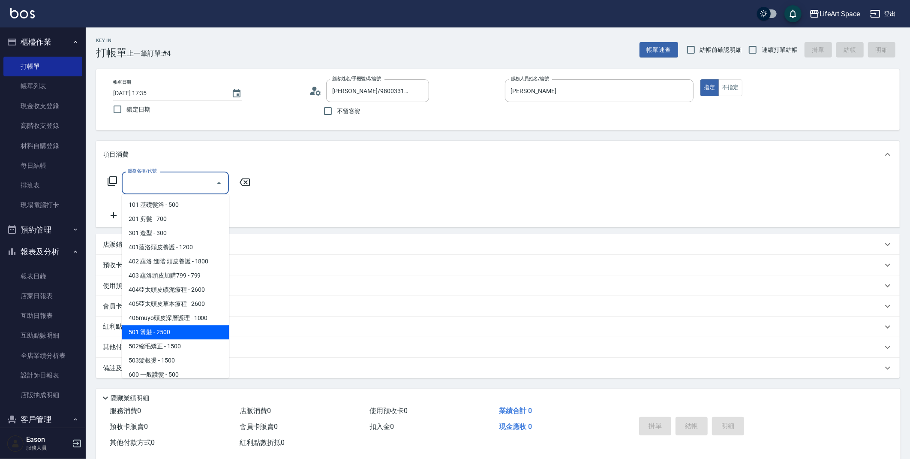
click at [175, 332] on span "501 燙髮 - 2500" at bounding box center [175, 332] width 107 height 14
type input "501 燙髮(501)"
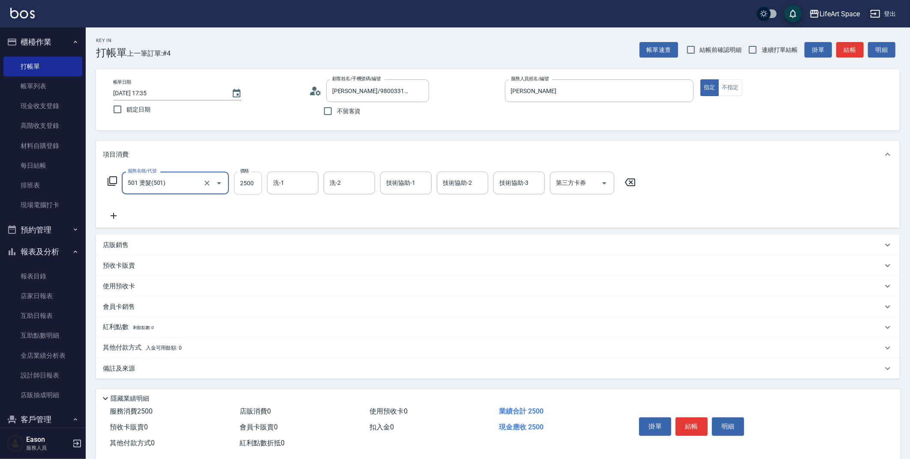
click at [257, 192] on input "2500" at bounding box center [248, 182] width 28 height 23
click at [317, 174] on div "洗-1" at bounding box center [292, 182] width 51 height 23
type input "3500"
click at [306, 180] on input "洗-1" at bounding box center [293, 182] width 44 height 15
click at [312, 188] on input "洗-1" at bounding box center [293, 182] width 44 height 15
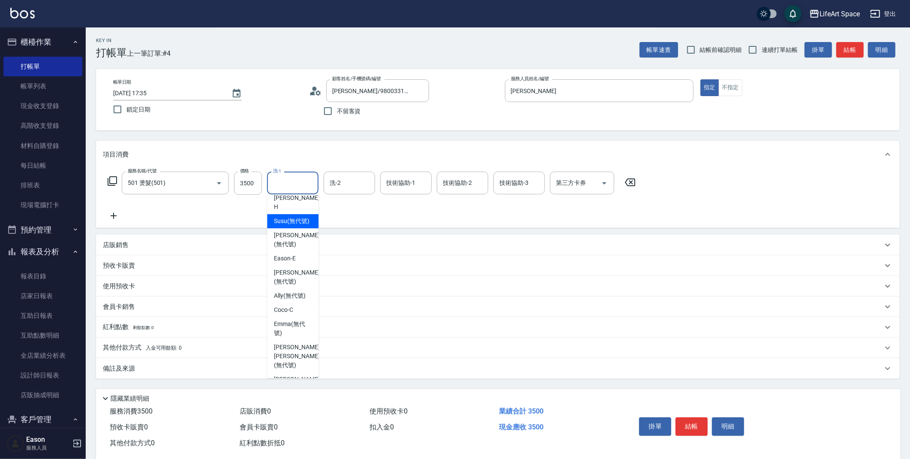
scroll to position [10, 0]
click at [302, 236] on span "[PERSON_NAME] (無代號)" at bounding box center [296, 236] width 45 height 18
type input "[PERSON_NAME](無代號)"
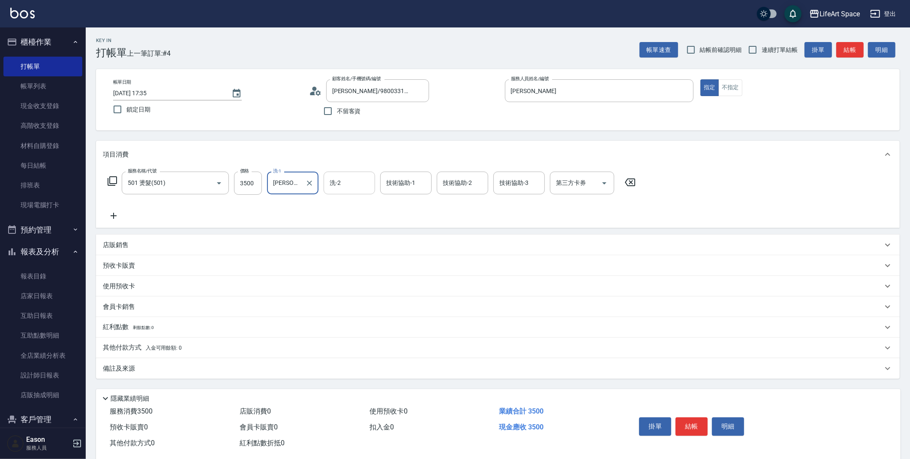
click at [340, 182] on div "洗-2 洗-2" at bounding box center [349, 182] width 51 height 23
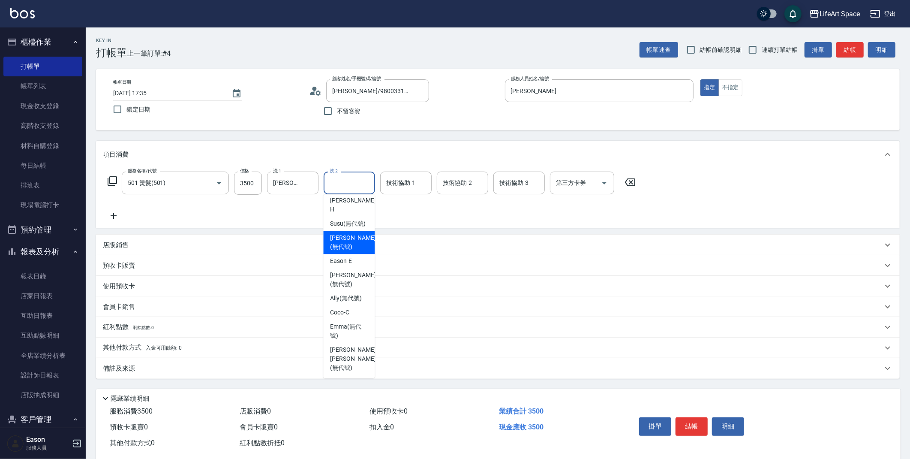
scroll to position [0, 0]
click at [357, 250] on span "[PERSON_NAME] (無代號)" at bounding box center [352, 247] width 45 height 18
type input "[PERSON_NAME](無代號)"
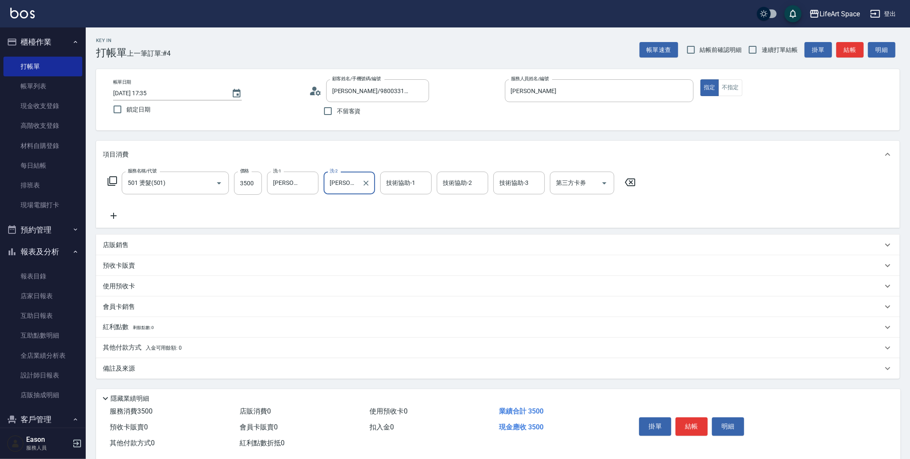
click at [400, 178] on div "技術協助-1 技術協助-1" at bounding box center [405, 182] width 51 height 23
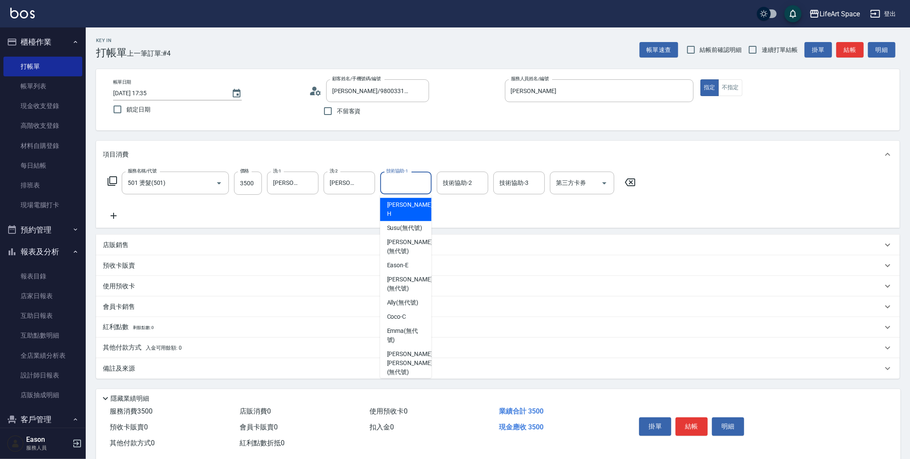
scroll to position [12, 0]
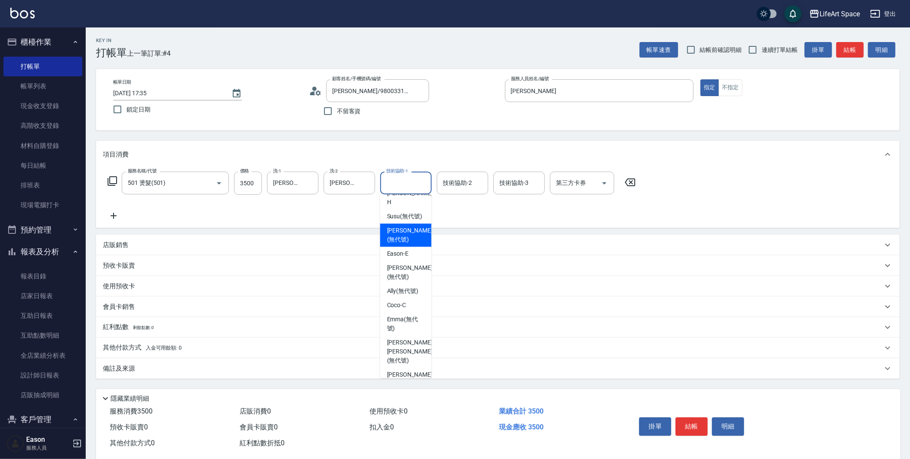
click at [413, 235] on span "[PERSON_NAME] (無代號)" at bounding box center [409, 235] width 45 height 18
type input "[PERSON_NAME](無代號)"
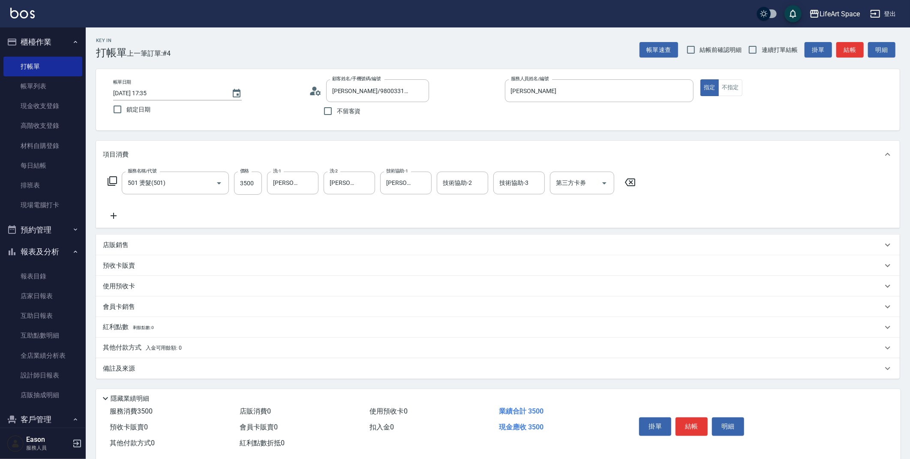
click at [126, 359] on div "備註及來源" at bounding box center [498, 368] width 804 height 21
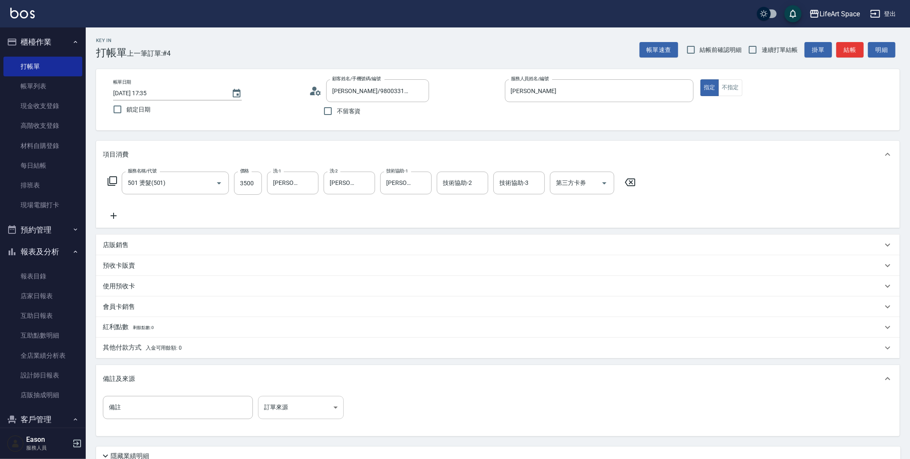
click at [287, 409] on body "LifeArt Space 登出 櫃檯作業 打帳單 帳單列表 現金收支登錄 高階收支登錄 材料自購登錄 每日結帳 排班表 現場電腦打卡 預約管理 預約管理 單…" at bounding box center [455, 264] width 910 height 529
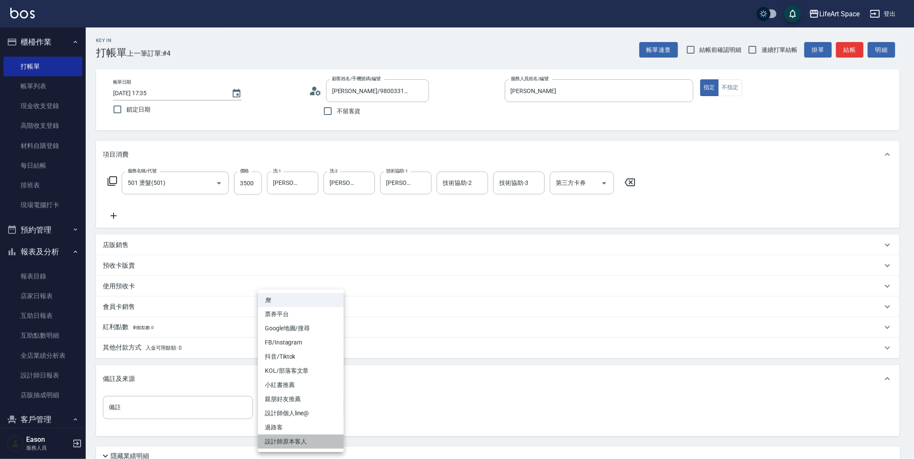
click at [290, 439] on li "設計師原本客人" at bounding box center [301, 441] width 86 height 14
type input "設計師原本客人"
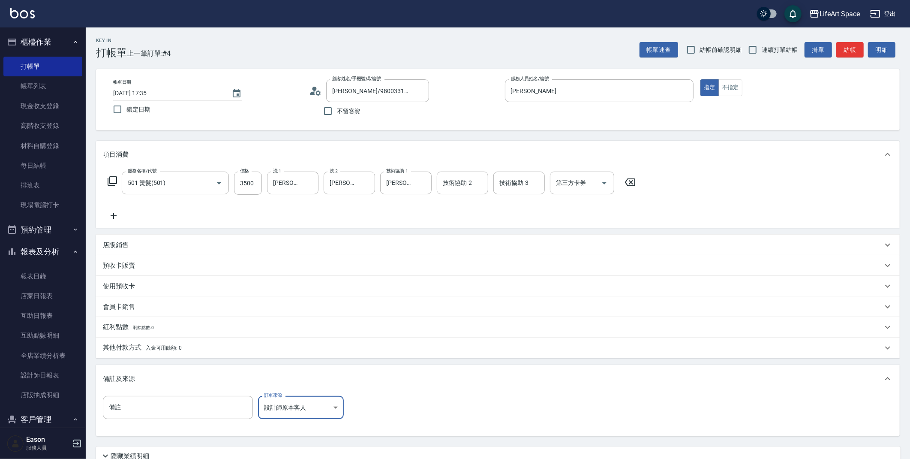
click at [170, 345] on span "入金可用餘額: 0" at bounding box center [164, 348] width 36 height 6
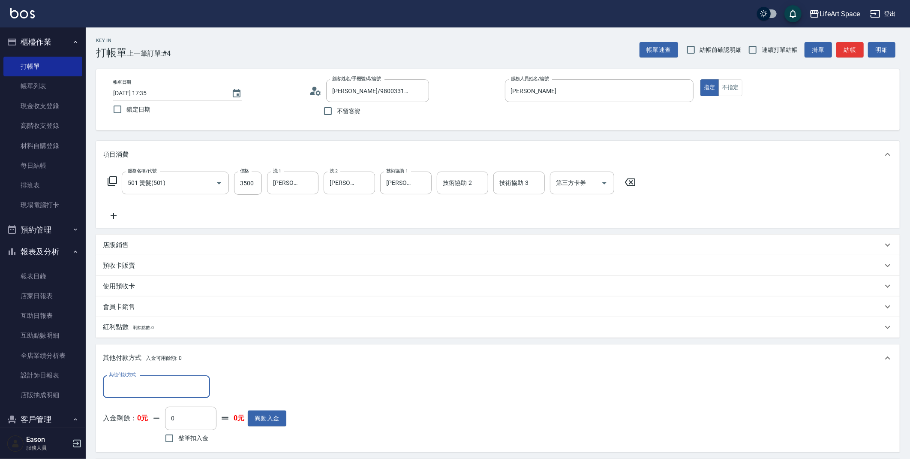
scroll to position [0, 0]
click at [176, 387] on input "其他付款方式" at bounding box center [156, 386] width 99 height 15
click at [157, 341] on span "Linepay" at bounding box center [156, 336] width 107 height 14
type input "Linepay"
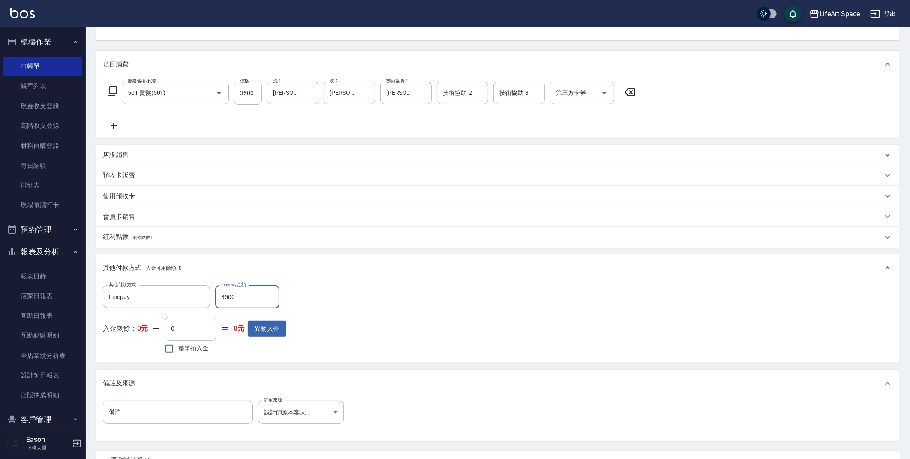
scroll to position [168, 0]
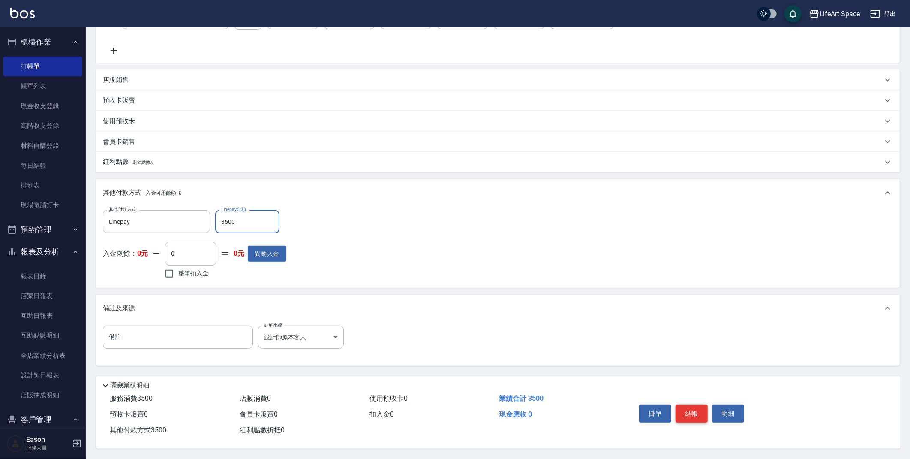
type input "3500"
click at [696, 409] on button "結帳" at bounding box center [692, 413] width 32 height 18
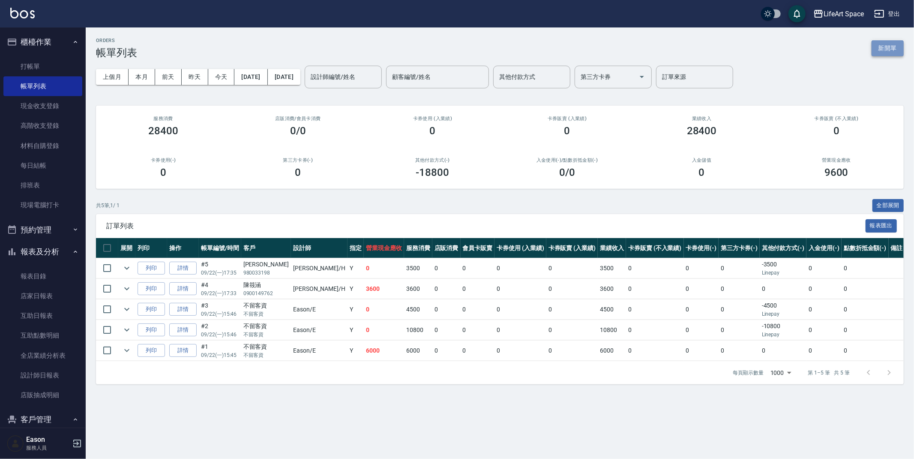
click at [898, 47] on button "新開單" at bounding box center [888, 48] width 32 height 16
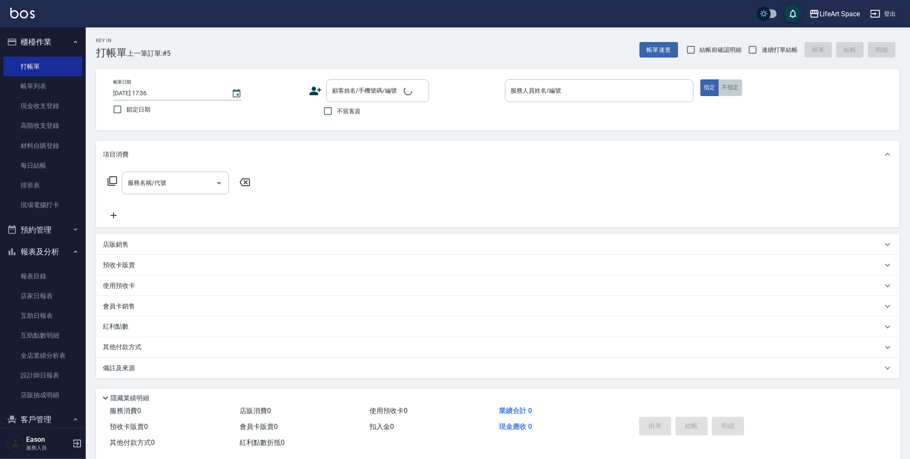
click at [727, 86] on button "不指定" at bounding box center [731, 87] width 24 height 17
click at [328, 109] on input "不留客資" at bounding box center [328, 111] width 18 height 18
checkbox input "true"
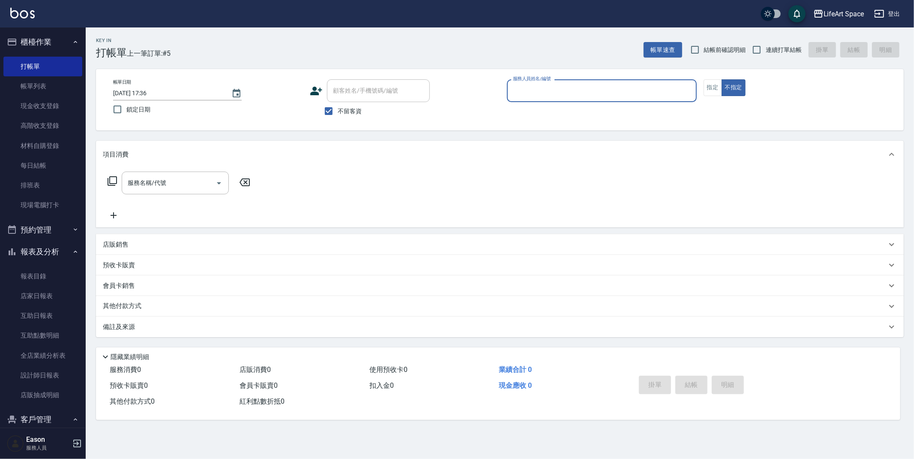
click at [548, 86] on input "服務人員姓名/編號" at bounding box center [602, 90] width 182 height 15
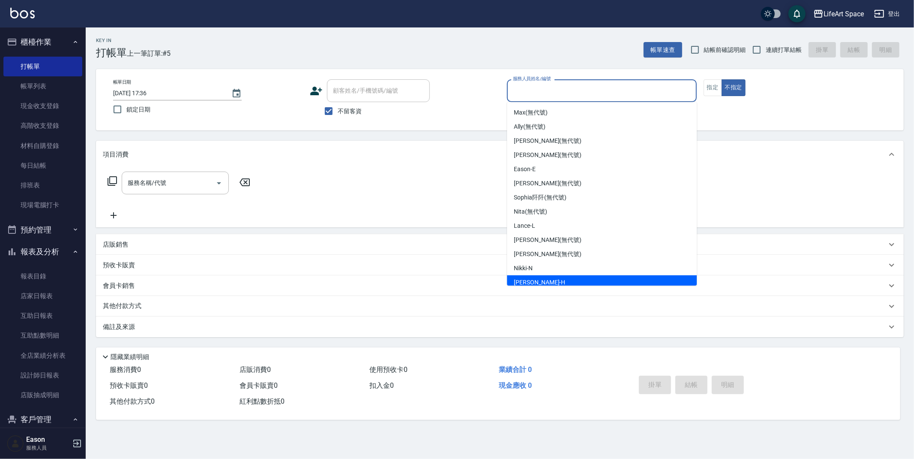
click at [571, 281] on div "[PERSON_NAME]" at bounding box center [602, 282] width 190 height 14
type input "[PERSON_NAME]"
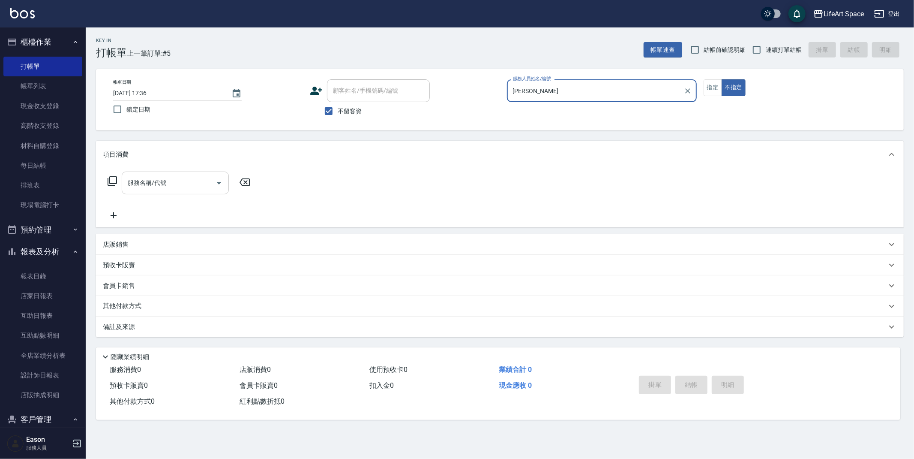
click at [148, 184] on input "服務名稱/代號" at bounding box center [169, 182] width 87 height 15
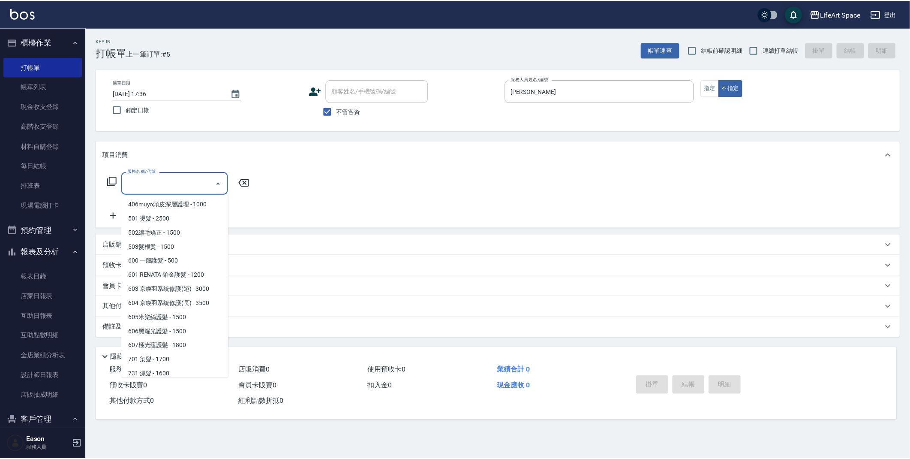
scroll to position [134, 0]
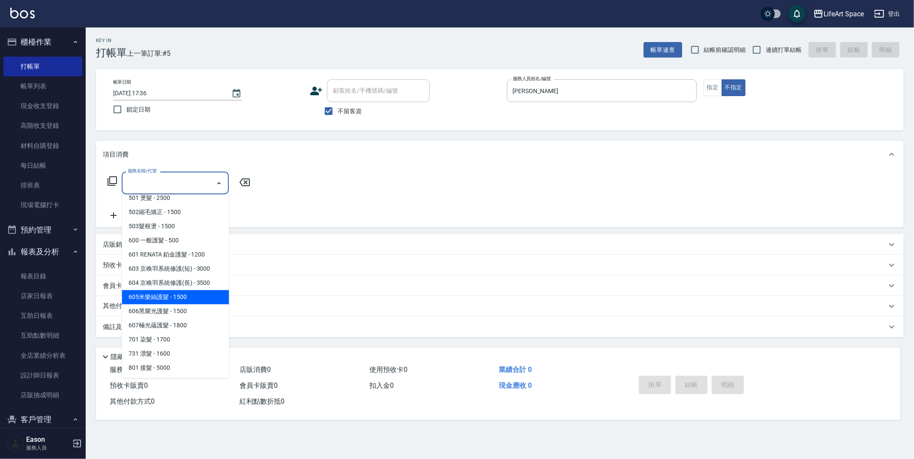
click at [160, 294] on span "605米樂絲護髮 - 1500" at bounding box center [175, 297] width 107 height 14
type input "605米樂絲護髮(605)"
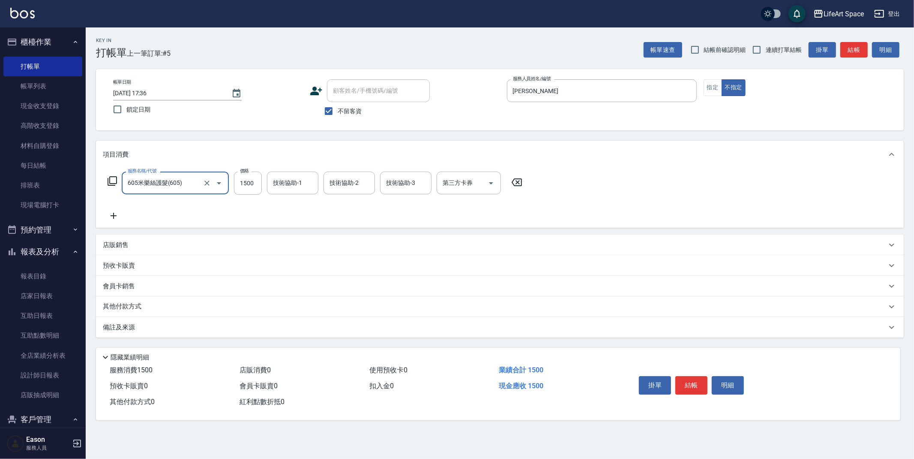
click at [112, 221] on div "服務名稱/代號 605米樂絲護髮(605) 服務名稱/代號 價格 1500 價格 技術協助-1 技術協助-1 技術協助-2 技術協助-2 技術協助-3 技術協…" at bounding box center [500, 198] width 808 height 60
click at [114, 219] on icon at bounding box center [113, 216] width 21 height 10
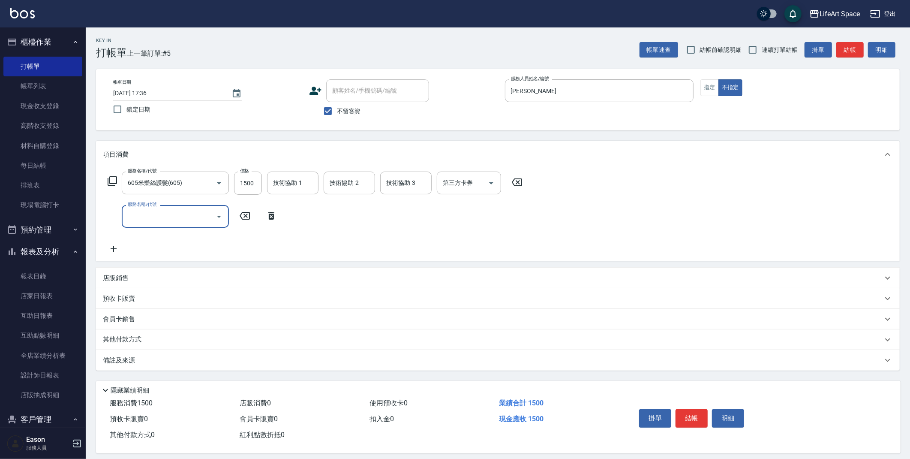
click at [152, 220] on input "服務名稱/代號" at bounding box center [169, 216] width 87 height 15
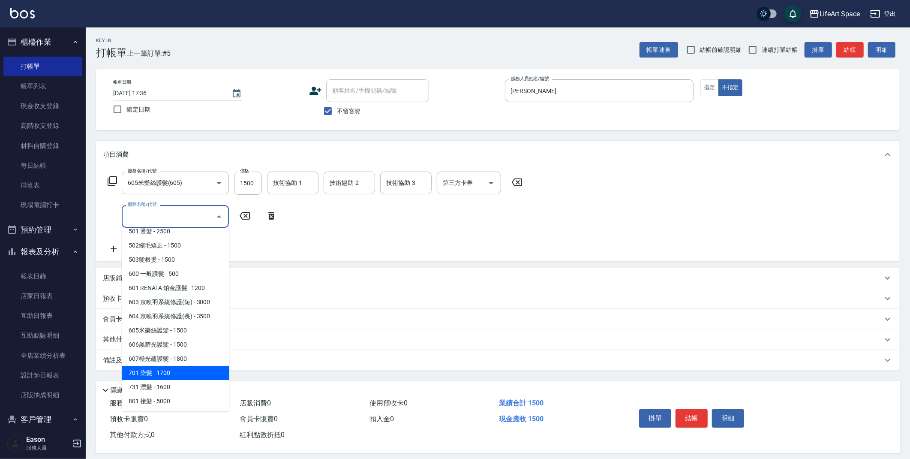
click at [186, 373] on span "701 染髮 - 1700" at bounding box center [175, 373] width 107 height 14
type input "701 染髮(701)"
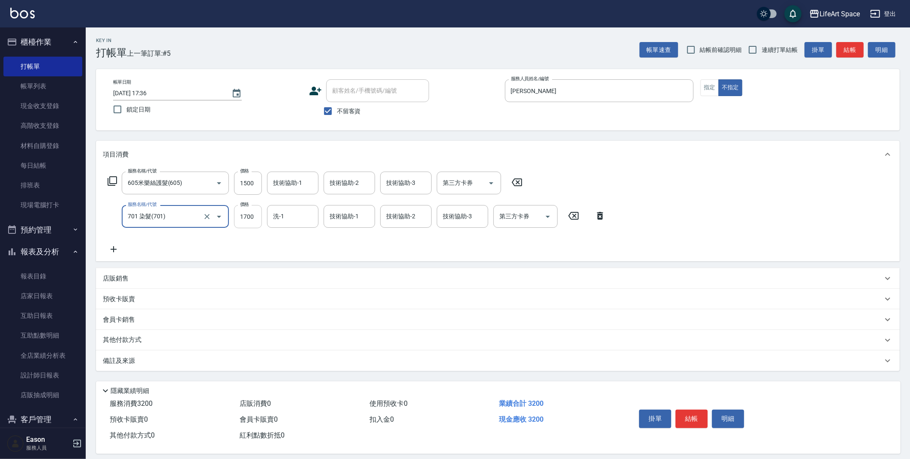
click at [247, 213] on input "1700" at bounding box center [248, 216] width 28 height 23
type input "7000"
click at [112, 250] on icon at bounding box center [113, 249] width 21 height 10
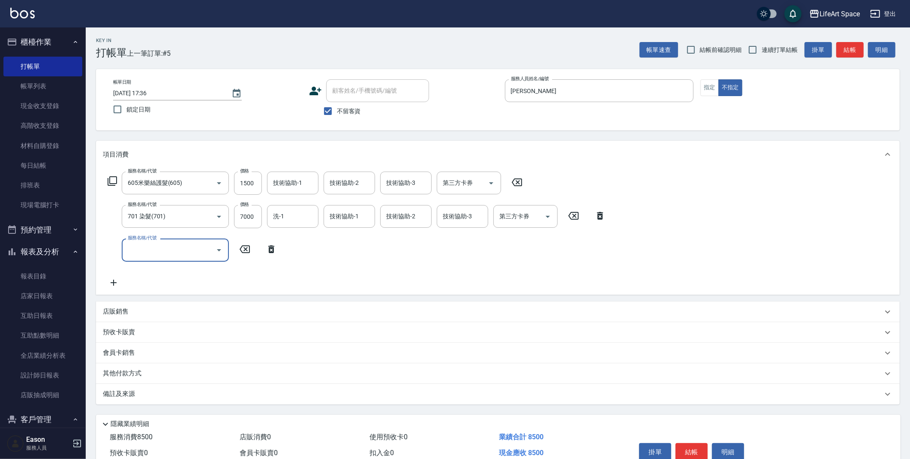
click at [140, 253] on input "服務名稱/代號" at bounding box center [169, 249] width 87 height 15
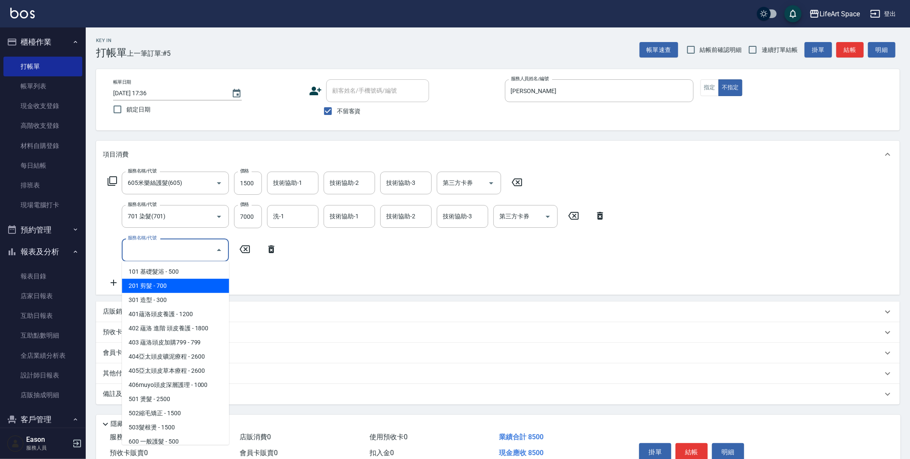
click at [180, 289] on span "201 剪髮 - 700" at bounding box center [175, 286] width 107 height 14
type input "201 剪髮(201)"
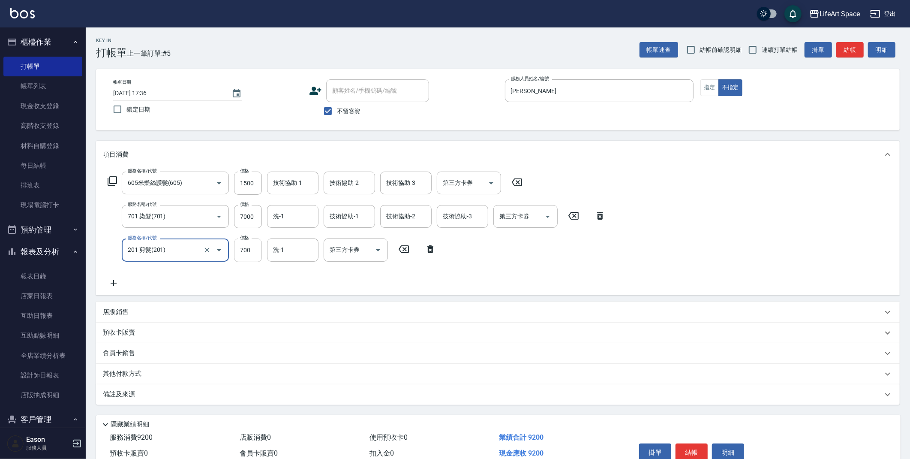
click at [258, 253] on input "700" at bounding box center [248, 249] width 28 height 23
type input "800"
click at [279, 190] on input "技術協助-1" at bounding box center [293, 182] width 44 height 15
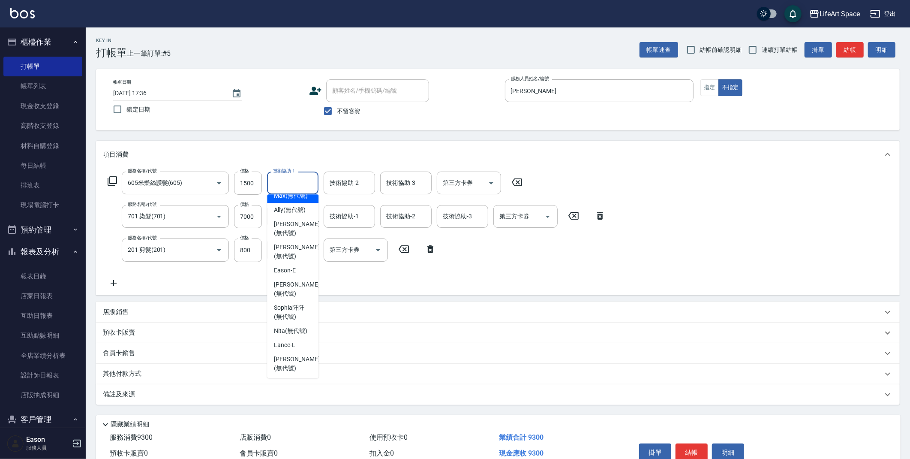
scroll to position [0, 0]
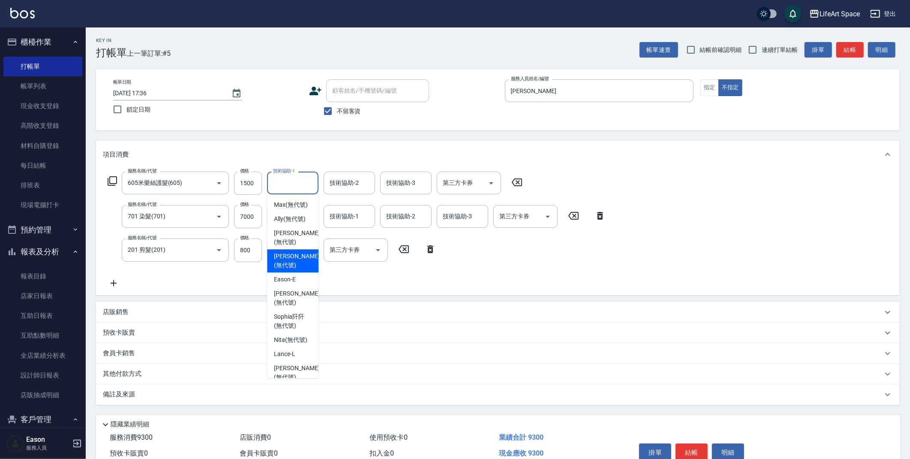
click at [293, 252] on span "[PERSON_NAME] (無代號)" at bounding box center [296, 261] width 45 height 18
type input "[PERSON_NAME](無代號)"
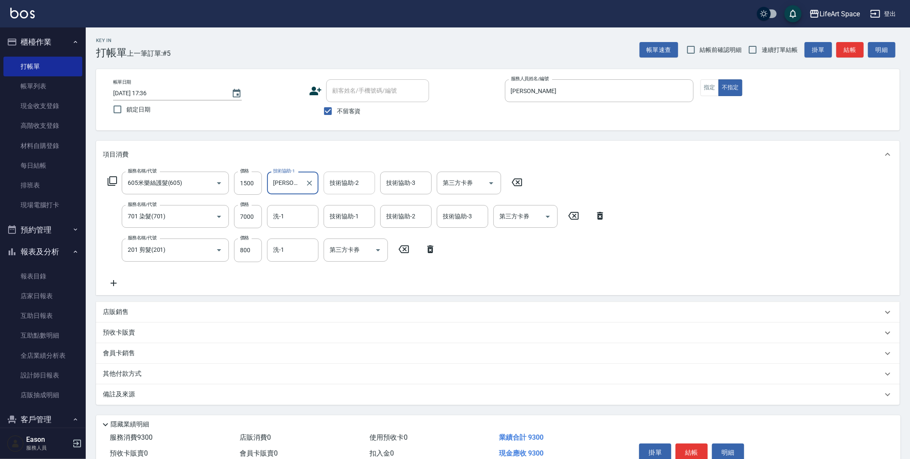
click at [358, 191] on div "技術協助-2" at bounding box center [349, 182] width 51 height 23
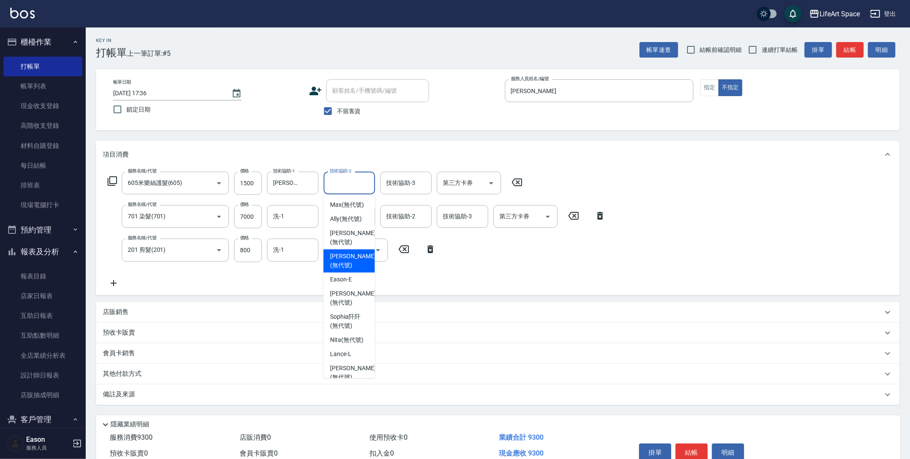
click at [358, 252] on span "[PERSON_NAME] (無代號)" at bounding box center [352, 261] width 45 height 18
type input "[PERSON_NAME](無代號)"
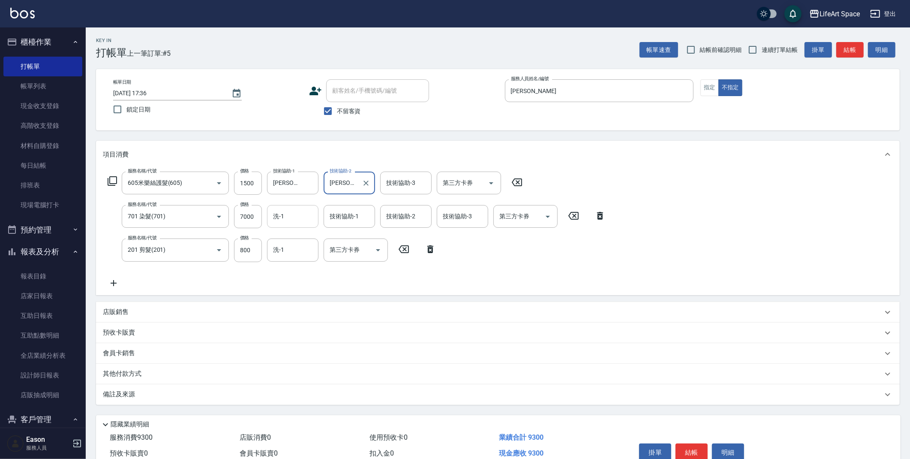
click at [307, 221] on input "洗-1" at bounding box center [293, 216] width 44 height 15
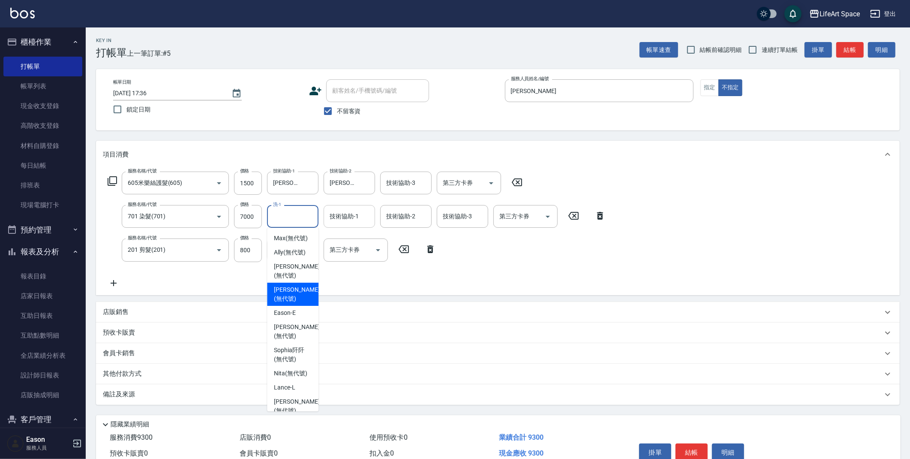
drag, startPoint x: 302, startPoint y: 282, endPoint x: 349, endPoint y: 225, distance: 73.4
click at [302, 285] on span "[PERSON_NAME] (無代號)" at bounding box center [296, 294] width 45 height 18
type input "[PERSON_NAME](無代號)"
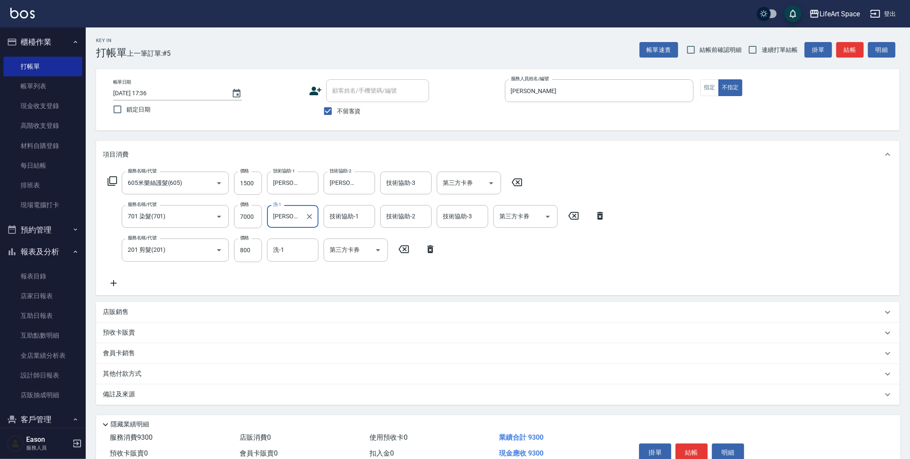
click at [358, 213] on div "技術協助-1 技術協助-1" at bounding box center [349, 216] width 51 height 23
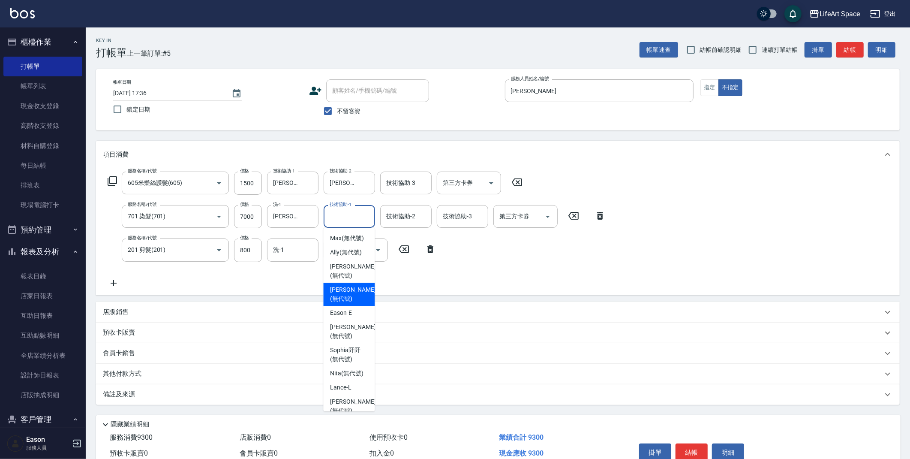
drag, startPoint x: 348, startPoint y: 277, endPoint x: 381, endPoint y: 233, distance: 55.1
click at [348, 285] on span "[PERSON_NAME] (無代號)" at bounding box center [352, 294] width 45 height 18
type input "[PERSON_NAME](無代號)"
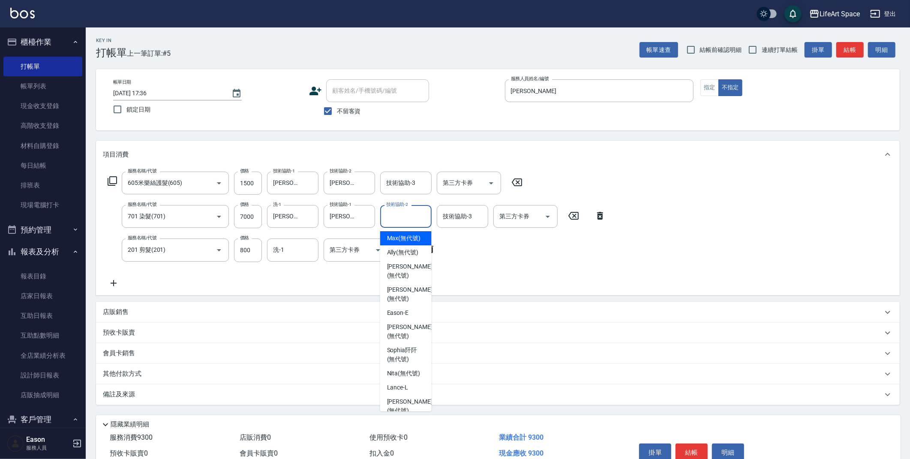
click at [406, 219] on div "技術協助-2 技術協助-2" at bounding box center [405, 216] width 51 height 23
click at [395, 285] on span "[PERSON_NAME] (無代號)" at bounding box center [409, 294] width 45 height 18
type input "[PERSON_NAME](無代號)"
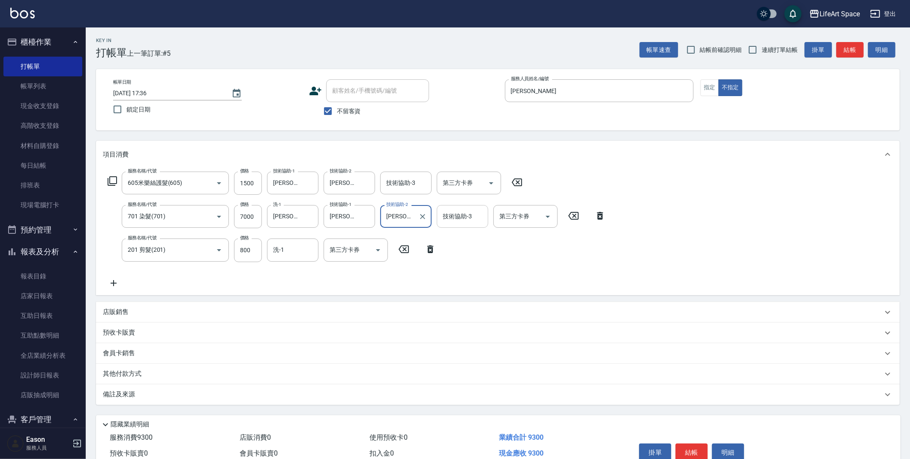
click at [470, 214] on div "技術協助-3 技術協助-3" at bounding box center [462, 216] width 51 height 23
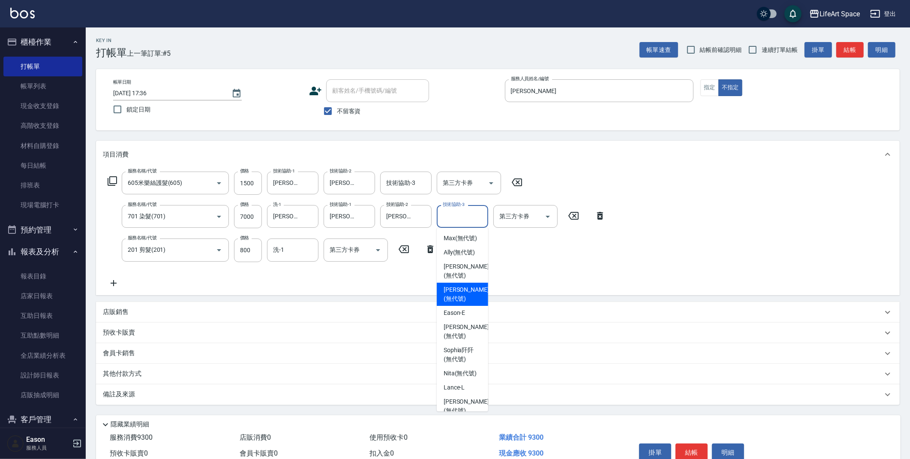
click at [459, 285] on span "[PERSON_NAME] (無代號)" at bounding box center [466, 294] width 45 height 18
type input "[PERSON_NAME](無代號)"
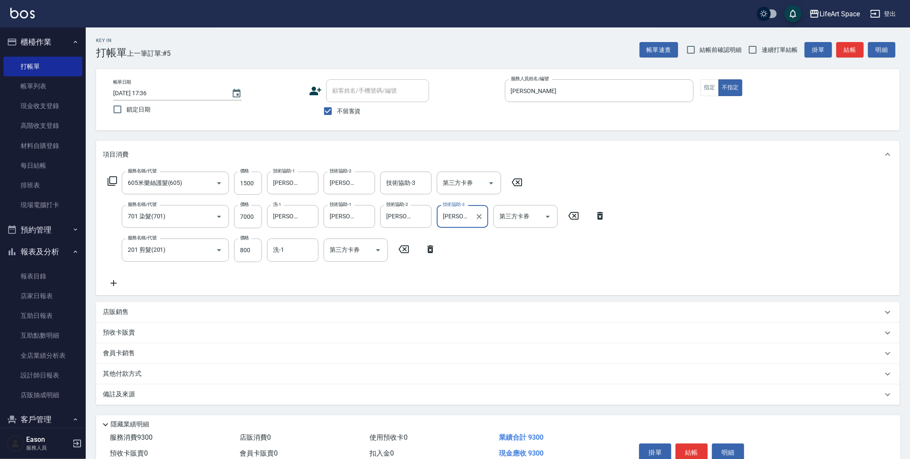
click at [518, 217] on input "第三方卡券" at bounding box center [519, 216] width 44 height 15
click at [439, 270] on div "服務名稱/代號 605米樂絲護髮(605) 服務名稱/代號 價格 1500 價格 技術協助-1 [PERSON_NAME](無代號) 技術協助-1 技術協助-…" at bounding box center [357, 229] width 508 height 116
click at [290, 253] on input "洗-1" at bounding box center [293, 249] width 44 height 15
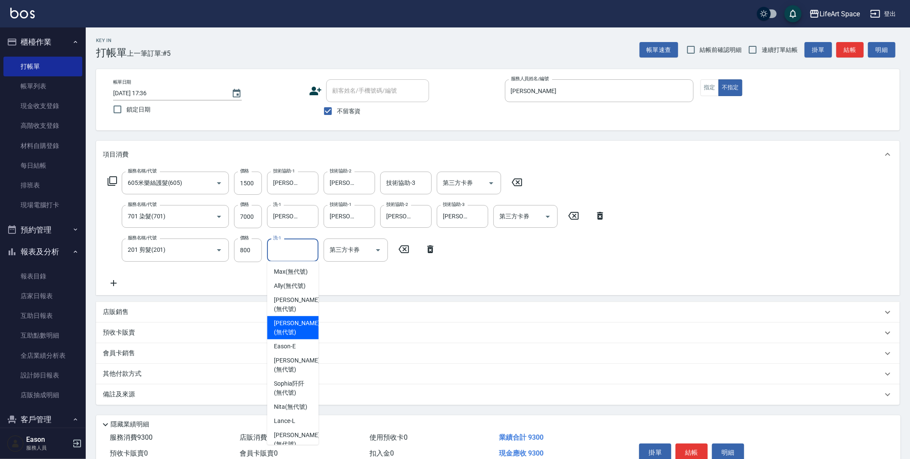
click at [299, 319] on span "[PERSON_NAME] (無代號)" at bounding box center [296, 328] width 45 height 18
type input "[PERSON_NAME](無代號)"
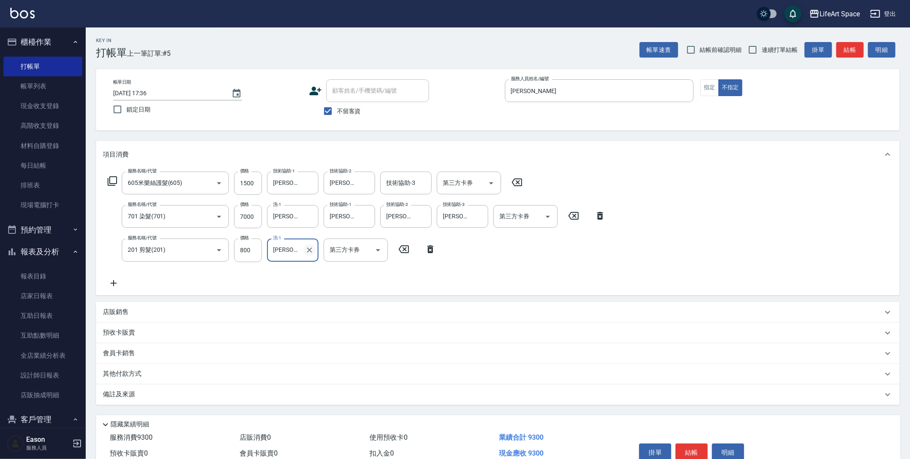
click at [313, 248] on icon "Clear" at bounding box center [309, 250] width 9 height 9
click at [412, 177] on input "技術協助-3" at bounding box center [406, 182] width 44 height 15
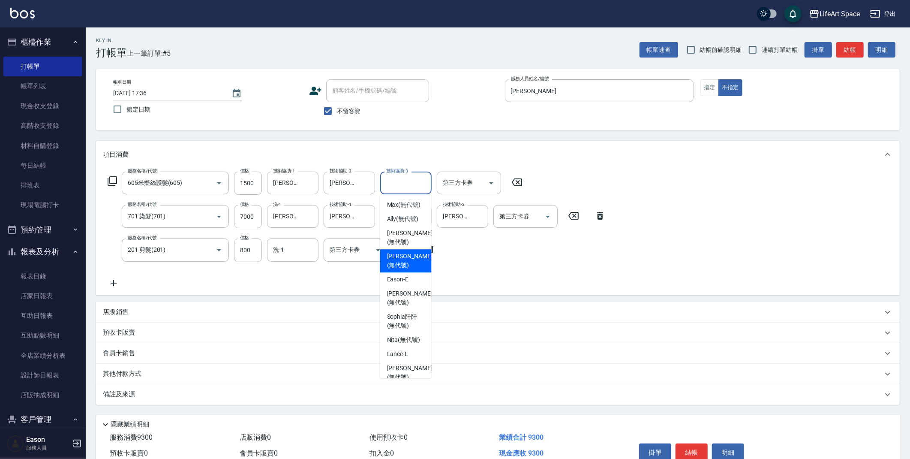
click at [413, 253] on span "[PERSON_NAME] (無代號)" at bounding box center [409, 261] width 45 height 18
type input "[PERSON_NAME](無代號)"
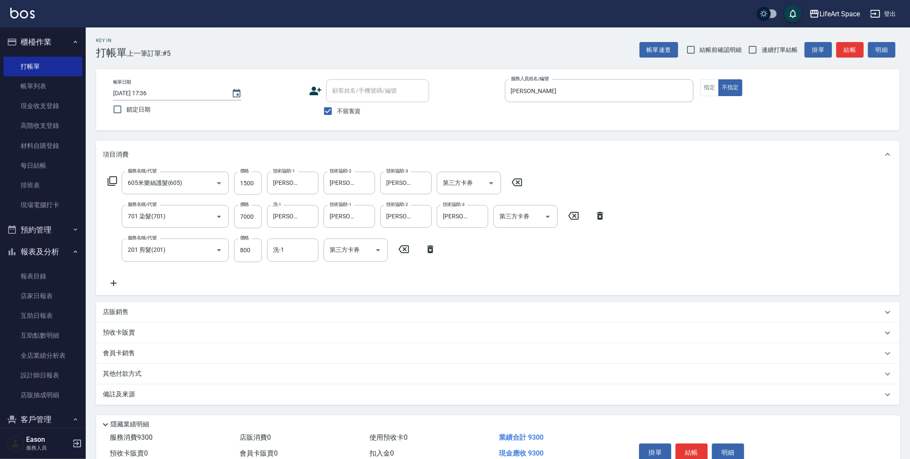
click at [184, 388] on div "備註及來源" at bounding box center [498, 394] width 804 height 21
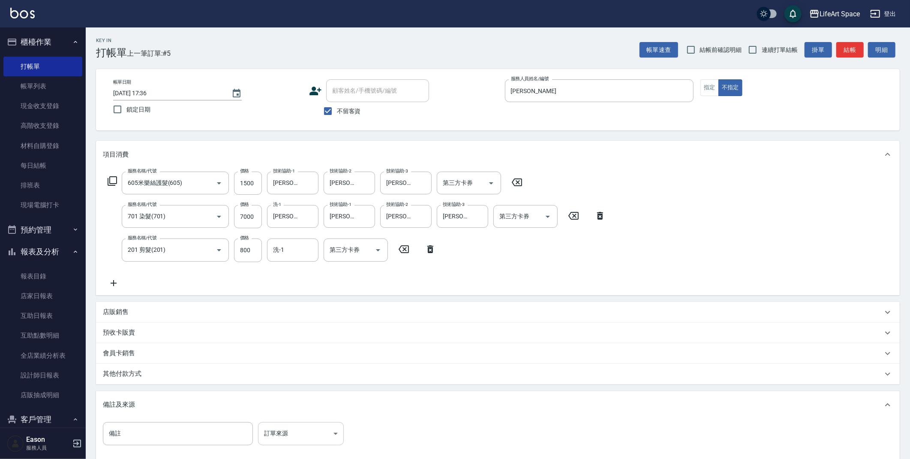
click at [288, 424] on body "LifeArt Space 登出 櫃檯作業 打帳單 帳單列表 現金收支登錄 高階收支登錄 材料自購登錄 每日結帳 排班表 現場電腦打卡 預約管理 預約管理 單…" at bounding box center [455, 277] width 910 height 555
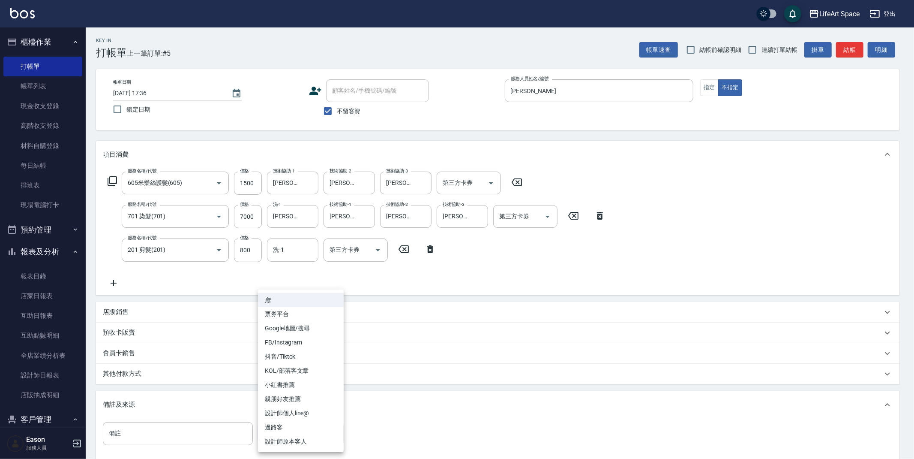
click at [286, 441] on li "設計師原本客人" at bounding box center [301, 441] width 86 height 14
type input "設計師原本客人"
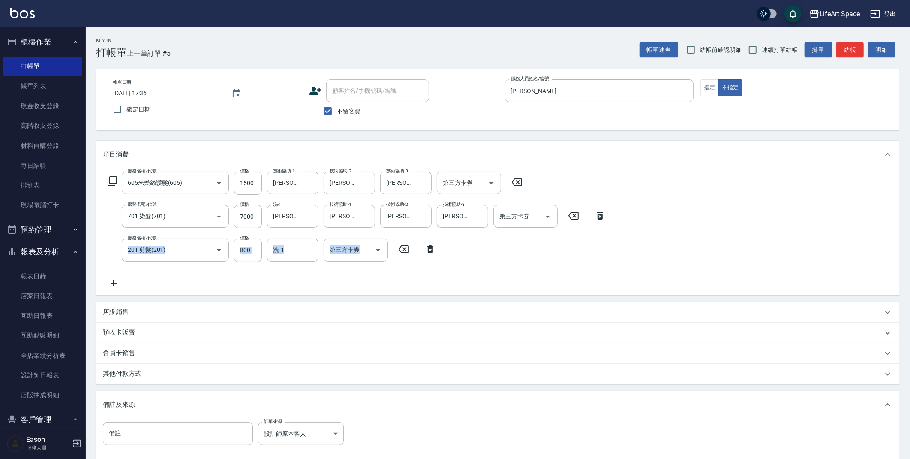
drag, startPoint x: 908, startPoint y: 276, endPoint x: 914, endPoint y: 301, distance: 26.1
click at [899, 322] on div "Key In 打帳單 上一筆訂單:#5 帳單速查 結帳前確認明細 連續打單結帳 掛單 結帳 明細 帳單日期 [DATE] 17:36 鎖定日期 顧客姓名/手機…" at bounding box center [498, 291] width 824 height 528
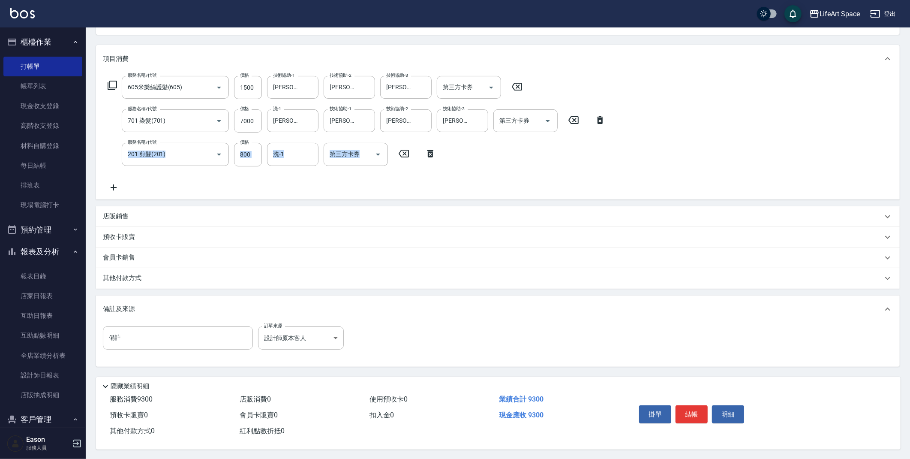
scroll to position [99, 0]
click at [191, 278] on div "其他付款方式" at bounding box center [493, 277] width 780 height 9
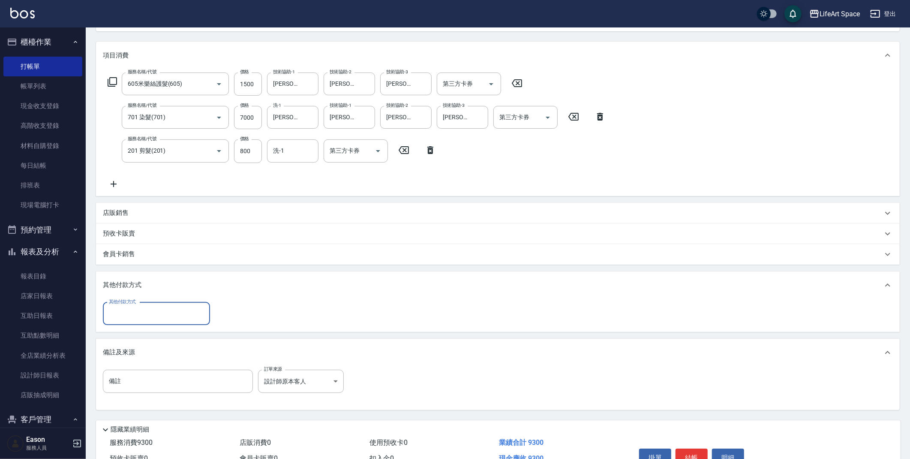
scroll to position [0, 0]
click at [319, 300] on div "其他付款方式 其他付款方式" at bounding box center [498, 315] width 804 height 33
click at [153, 315] on input "其他付款方式" at bounding box center [156, 313] width 99 height 15
click at [249, 319] on div "其他付款方式 其他付款方式" at bounding box center [498, 313] width 790 height 23
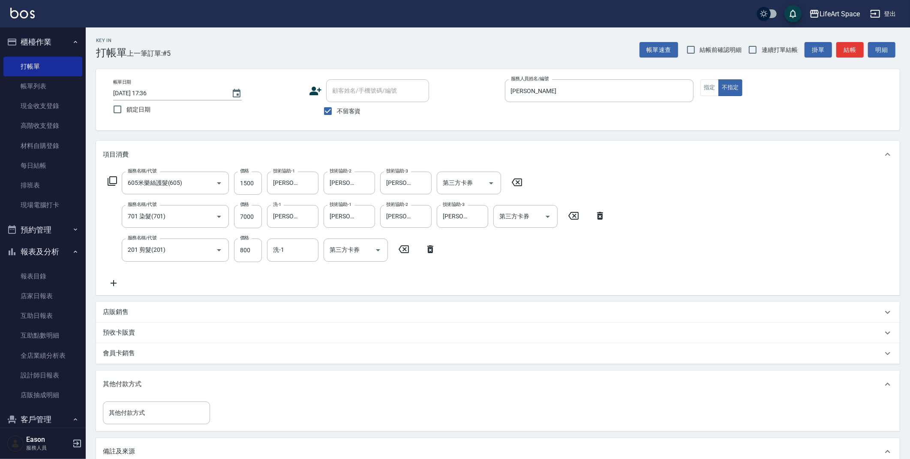
scroll to position [146, 0]
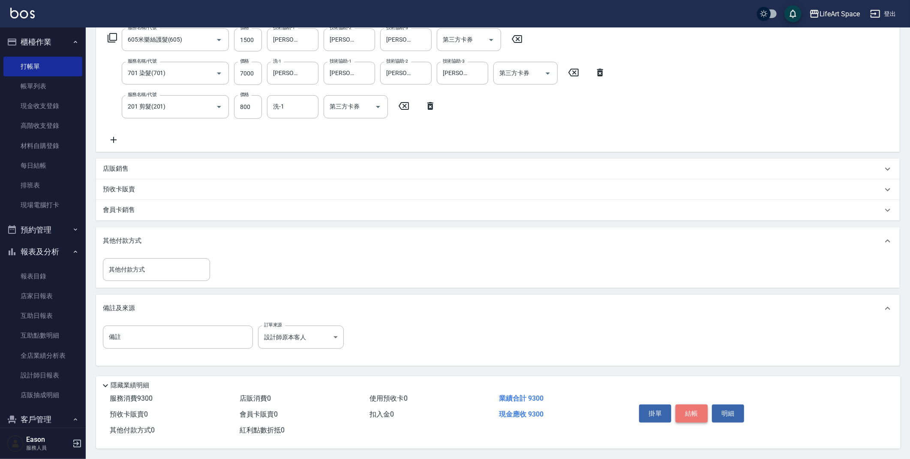
click at [690, 413] on button "結帳" at bounding box center [692, 413] width 32 height 18
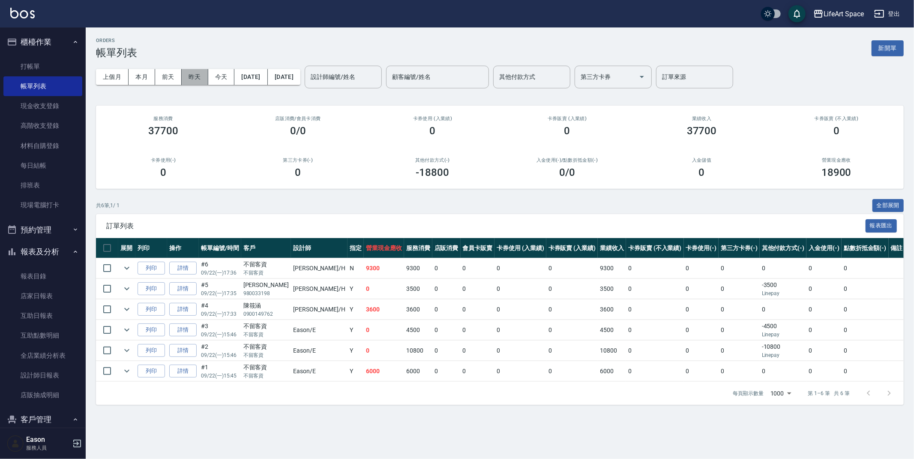
click at [191, 78] on button "昨天" at bounding box center [195, 77] width 27 height 16
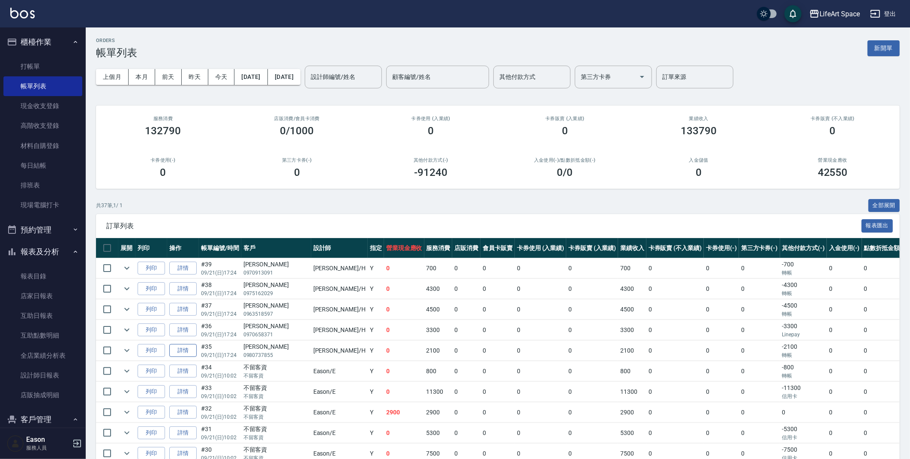
click at [183, 351] on link "詳情" at bounding box center [182, 350] width 27 height 13
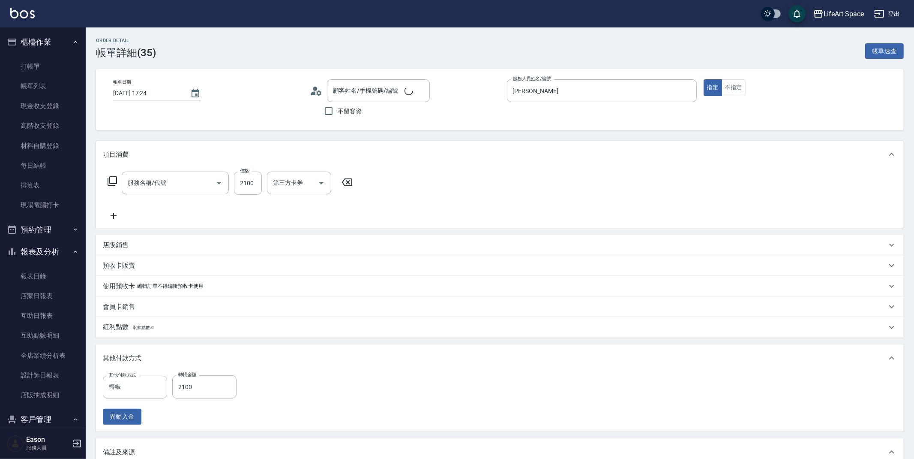
type input "[DATE] 17:24"
type input "[PERSON_NAME]"
type input "設計師原本客人"
type input "[PERSON_NAME]/0980737855/"
type input "701 染髮(701)"
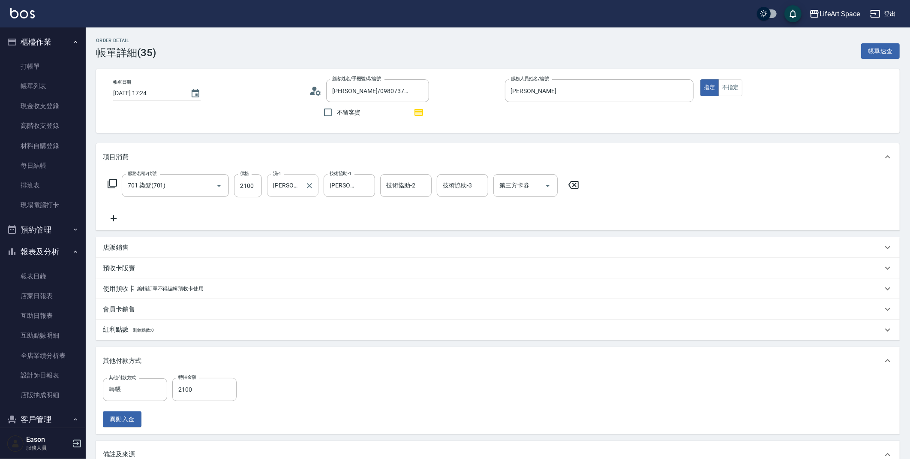
click at [311, 185] on icon "Clear" at bounding box center [309, 185] width 9 height 9
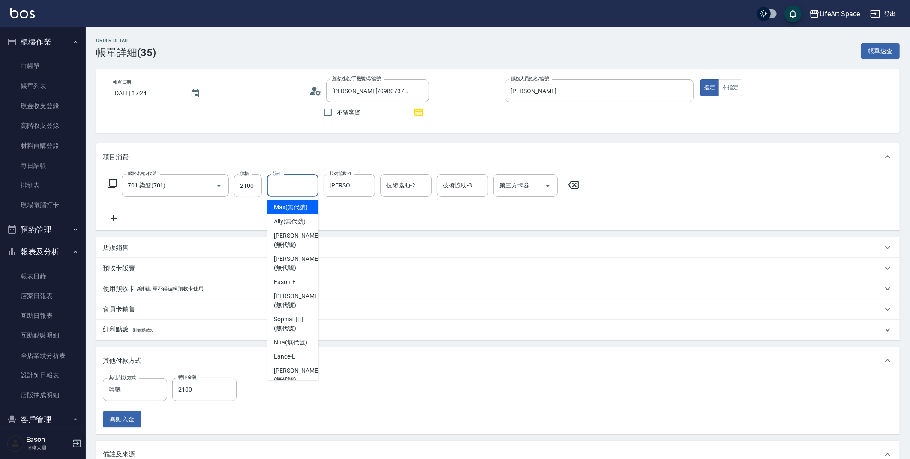
click at [307, 187] on input "洗-1" at bounding box center [293, 185] width 44 height 15
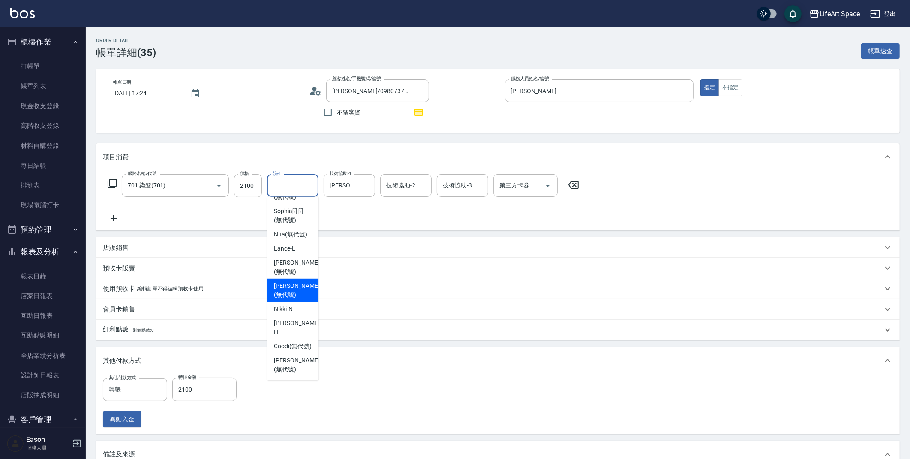
click at [277, 279] on div "[PERSON_NAME] (無代號)" at bounding box center [292, 290] width 51 height 23
type input "[PERSON_NAME](無代號)"
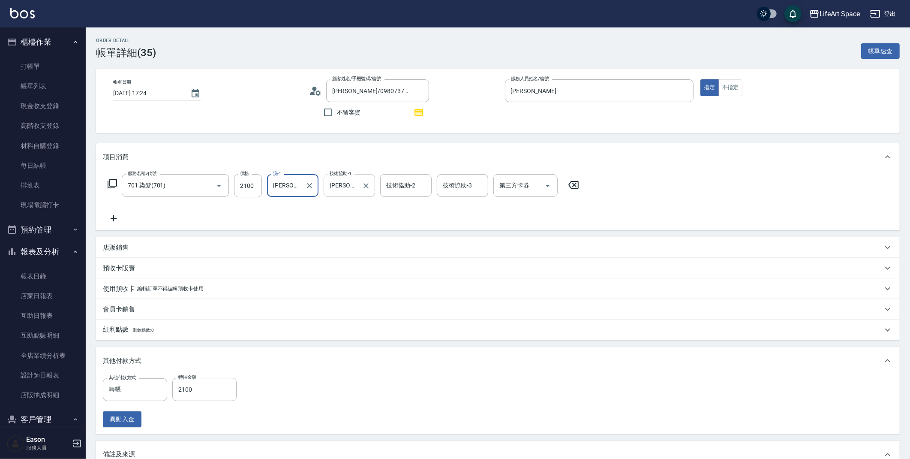
click at [372, 188] on div "[PERSON_NAME](無代號) 技術協助-1" at bounding box center [349, 185] width 51 height 23
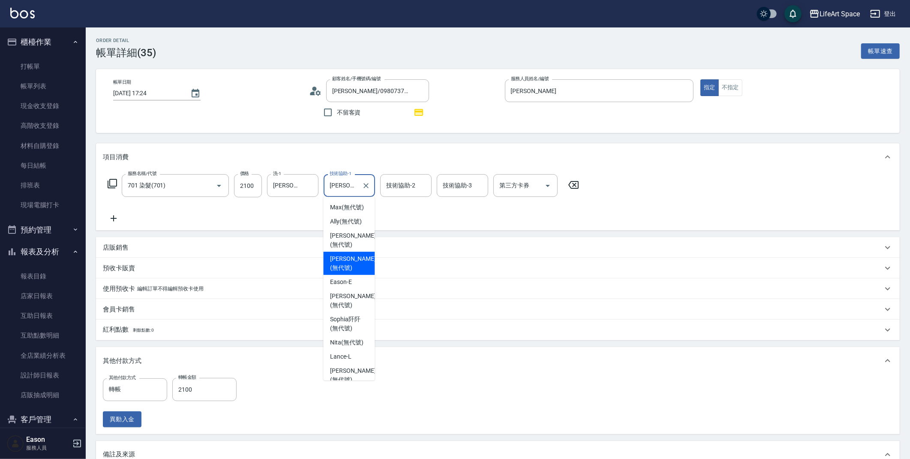
scroll to position [0, 10]
click at [368, 186] on icon "Clear" at bounding box center [366, 185] width 9 height 9
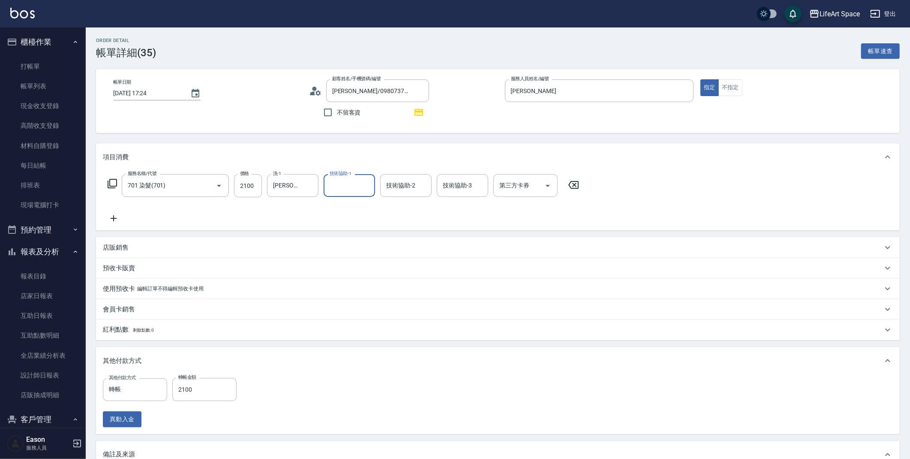
click at [343, 187] on input "技術協助-1" at bounding box center [350, 185] width 44 height 15
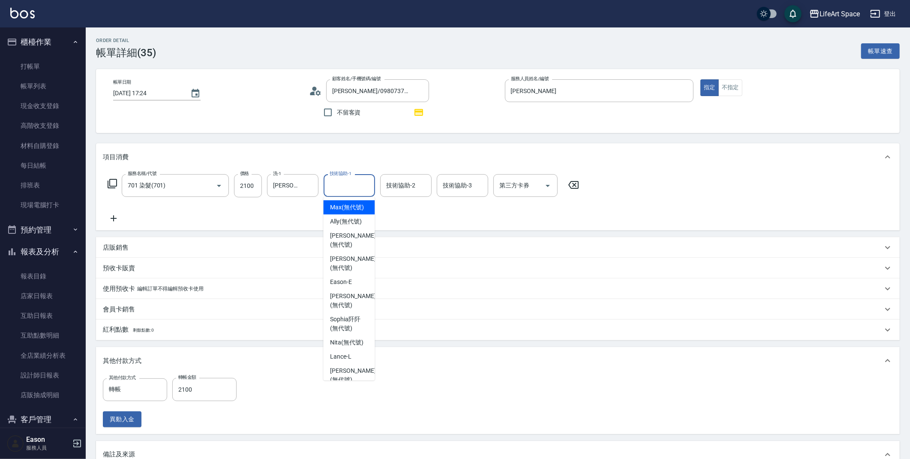
click at [355, 190] on input "技術協助-1" at bounding box center [350, 185] width 44 height 15
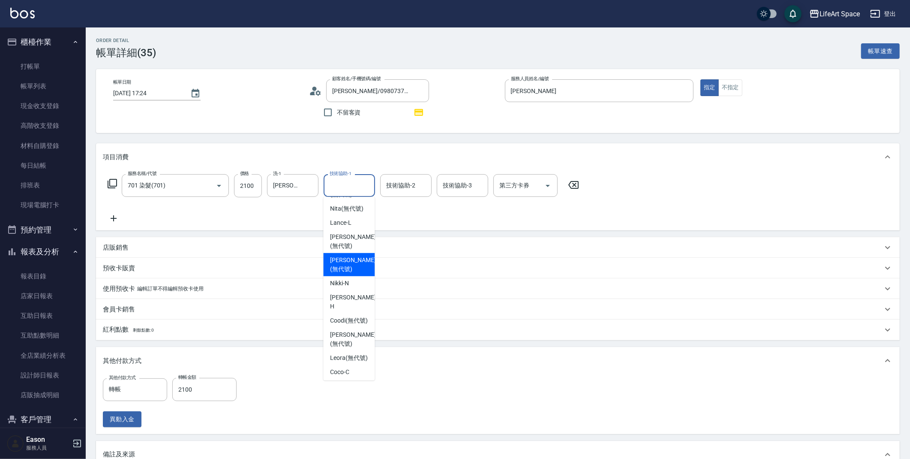
click at [343, 264] on span "[PERSON_NAME] (無代號)" at bounding box center [352, 265] width 45 height 18
type input "[PERSON_NAME](無代號)"
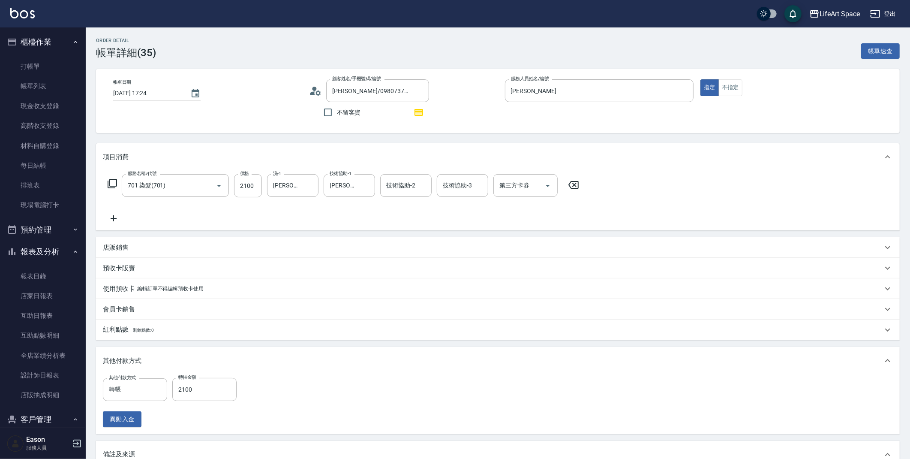
drag, startPoint x: 910, startPoint y: 173, endPoint x: 909, endPoint y: 246, distance: 72.9
click at [908, 249] on div "Order detail 帳單詳細 (35) 帳單速查 帳單日期 [DATE] 17:24 顧客姓名/手機號碼/編號 [PERSON_NAME]/098073…" at bounding box center [498, 313] width 824 height 573
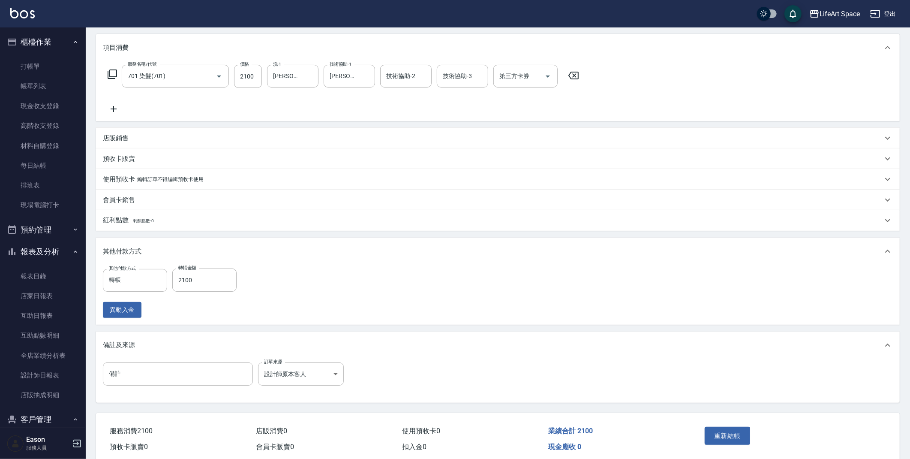
scroll to position [144, 0]
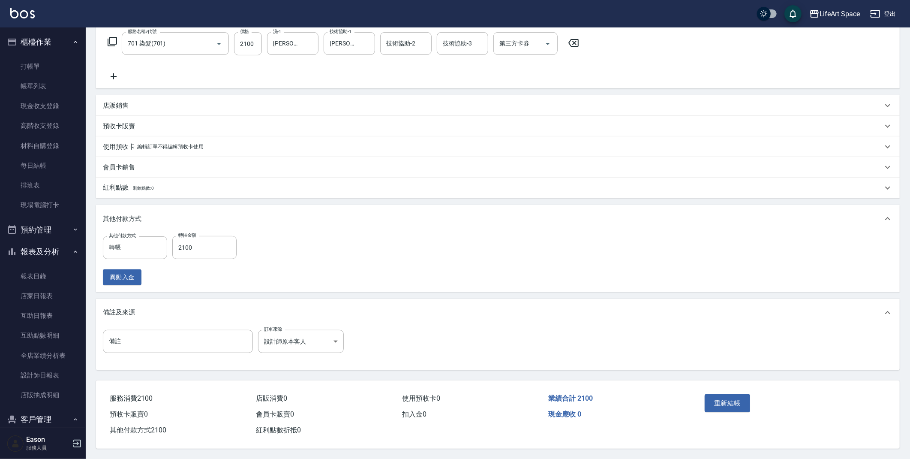
click at [748, 401] on button "重新結帳" at bounding box center [727, 403] width 45 height 18
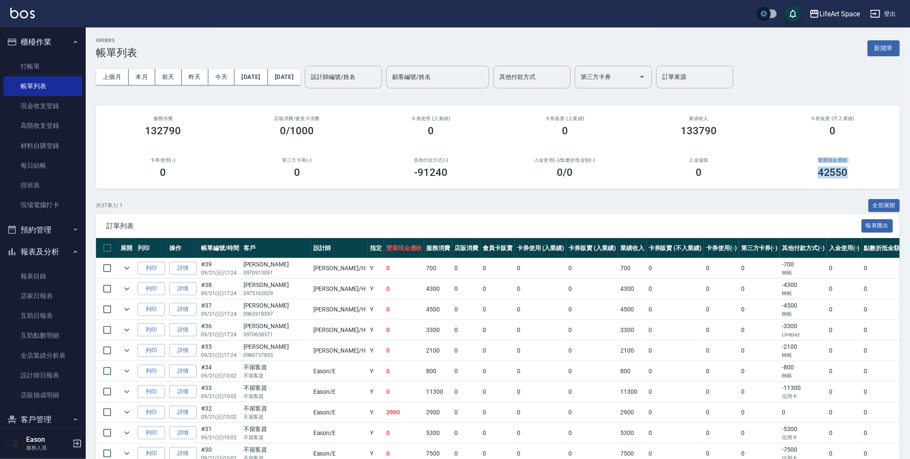
click at [892, 52] on button "新開單" at bounding box center [884, 48] width 32 height 16
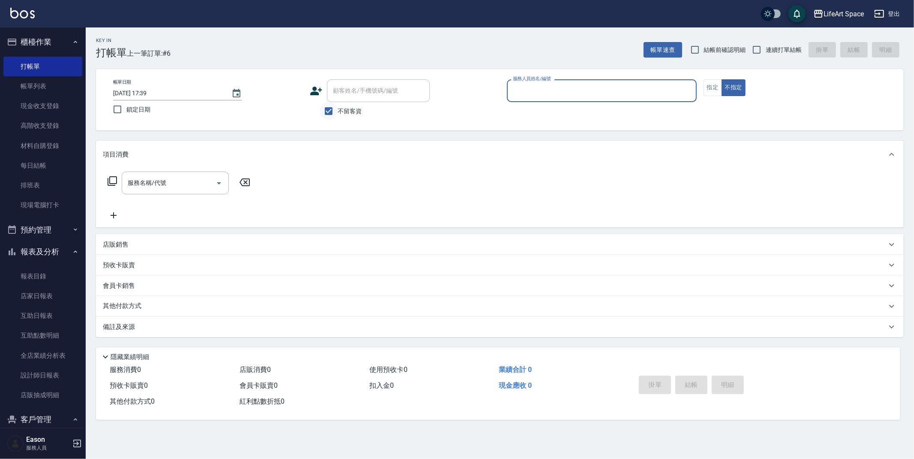
click at [334, 111] on input "不留客資" at bounding box center [329, 111] width 18 height 18
checkbox input "false"
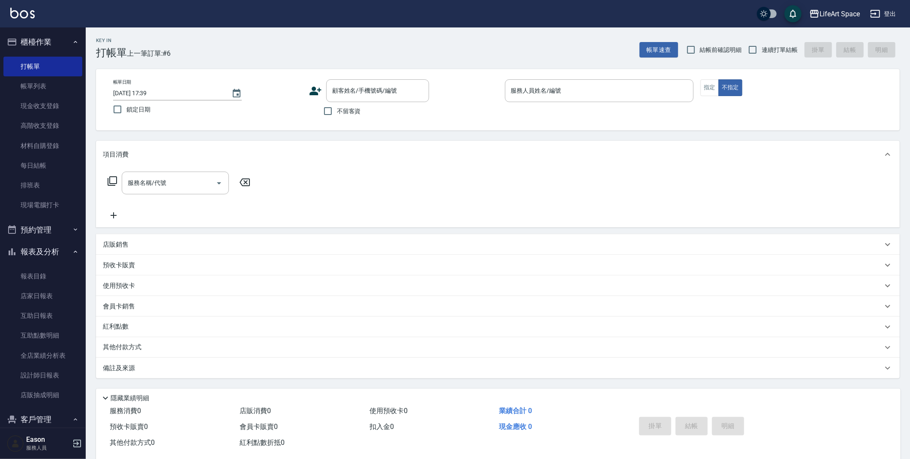
click at [318, 90] on icon at bounding box center [316, 91] width 12 height 9
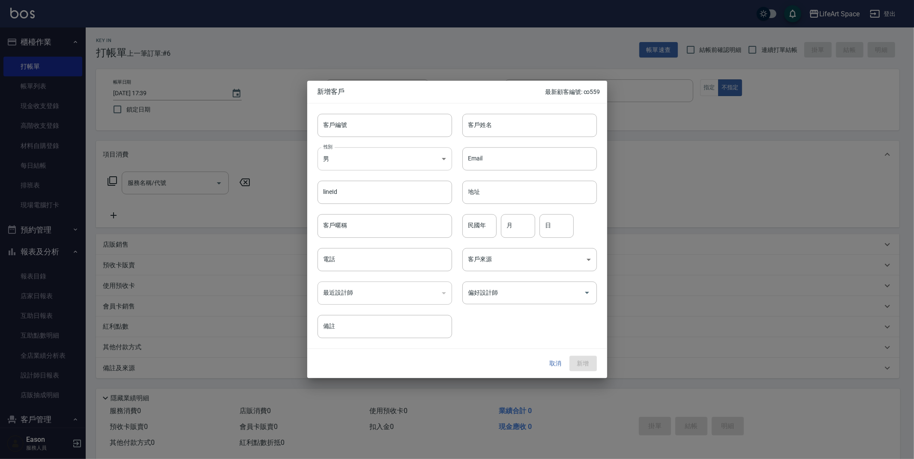
click at [380, 154] on body "LifeArt Space 登出 櫃檯作業 打帳單 帳單列表 現金收支登錄 高階收支登錄 材料自購登錄 每日結帳 排班表 現場電腦打卡 預約管理 預約管理 單…" at bounding box center [457, 235] width 914 height 471
click at [352, 208] on li "女" at bounding box center [385, 209] width 135 height 14
type input "[DEMOGRAPHIC_DATA]"
click at [513, 120] on input "客戶姓名" at bounding box center [530, 125] width 135 height 23
type input "[PERSON_NAME]"
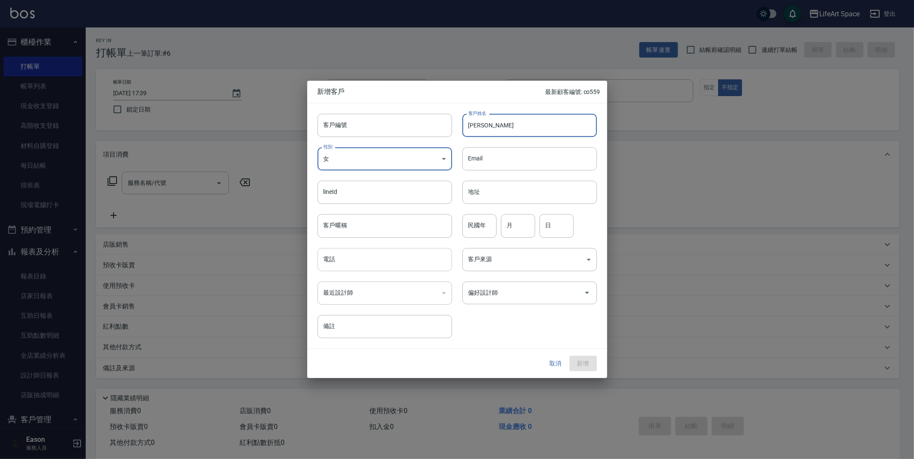
click at [382, 260] on input "電話" at bounding box center [385, 259] width 135 height 23
type input "0982772642"
click at [535, 292] on input "偏好設計師" at bounding box center [523, 292] width 114 height 15
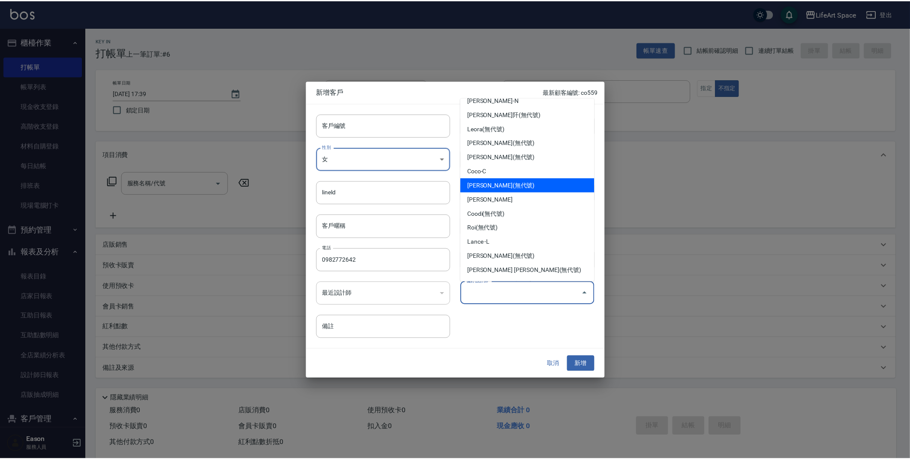
scroll to position [148, 0]
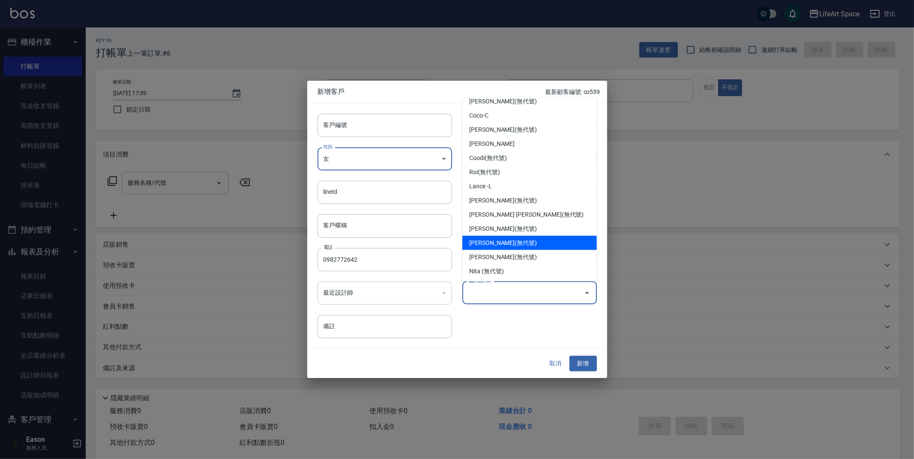
click at [510, 241] on li "[PERSON_NAME](無代號)" at bounding box center [530, 243] width 135 height 14
type input "[PERSON_NAME]"
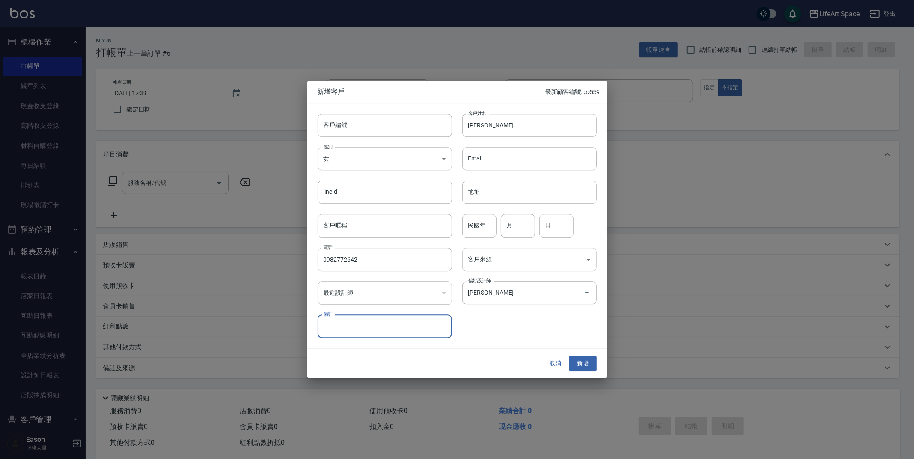
click at [501, 259] on body "LifeArt Space 登出 櫃檯作業 打帳單 帳單列表 現金收支登錄 高階收支登錄 材料自購登錄 每日結帳 排班表 現場電腦打卡 預約管理 預約管理 單…" at bounding box center [457, 235] width 914 height 471
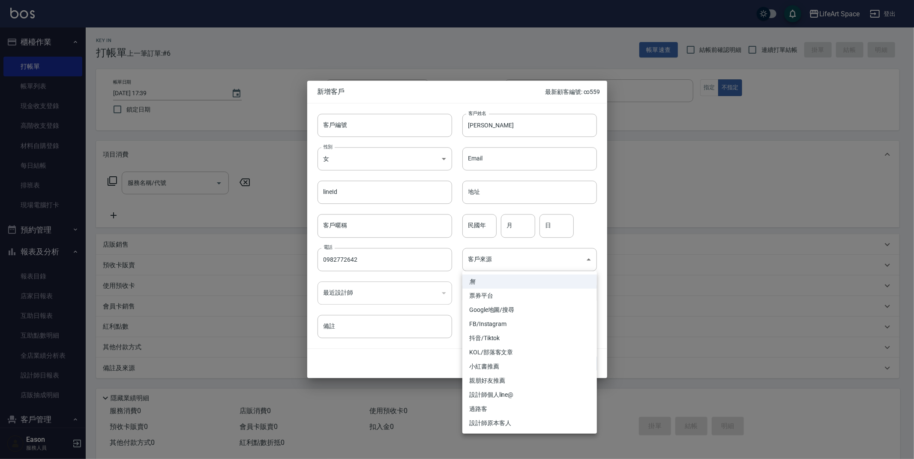
click at [509, 320] on li "FB/Instagram" at bounding box center [530, 324] width 135 height 14
type input "FB/Instagram"
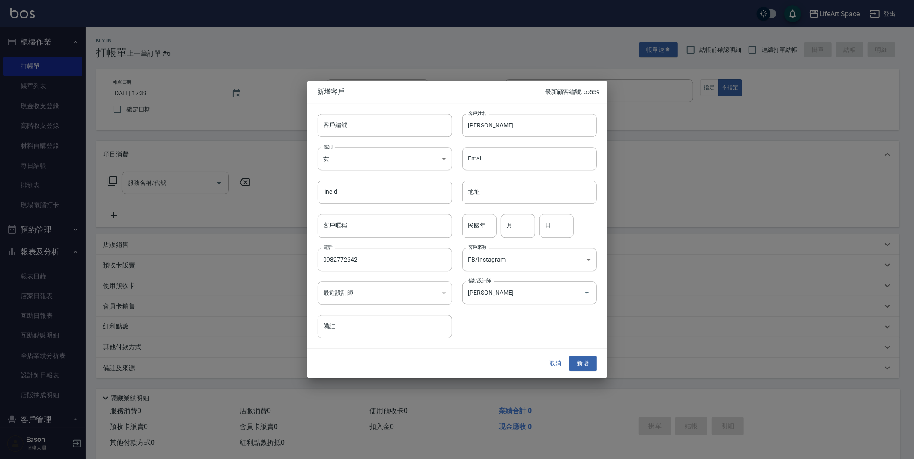
click at [586, 364] on button "新增" at bounding box center [583, 363] width 27 height 16
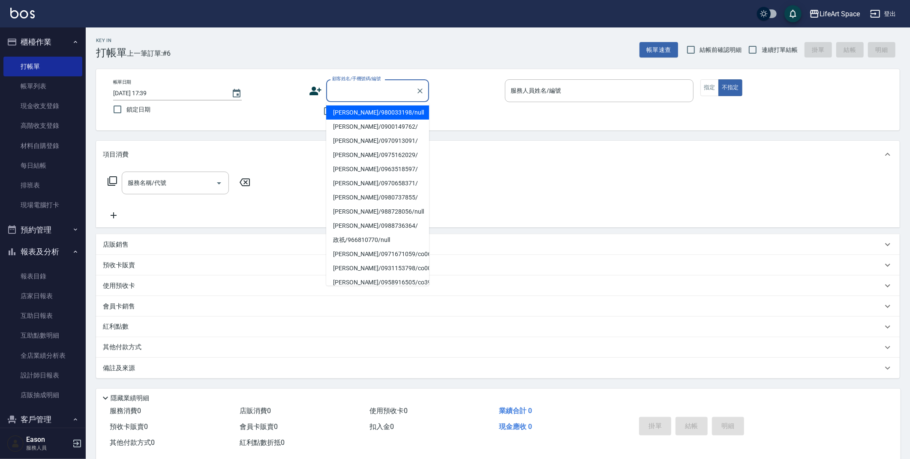
click at [359, 92] on input "顧客姓名/手機號碼/編號" at bounding box center [371, 90] width 82 height 15
click at [383, 111] on li "[PERSON_NAME]/0982772642/" at bounding box center [377, 112] width 103 height 14
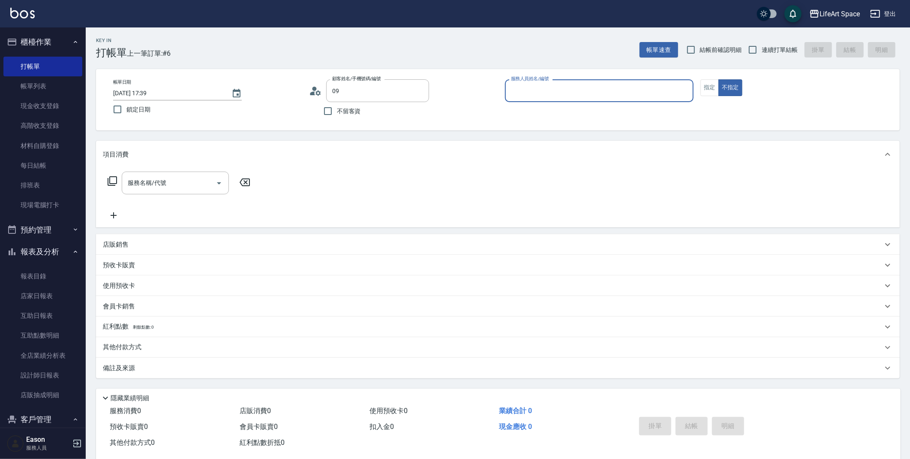
type input "[PERSON_NAME]/0982772642/"
type input "[PERSON_NAME](無代號)"
click at [165, 181] on input "服務名稱/代號" at bounding box center [169, 182] width 87 height 15
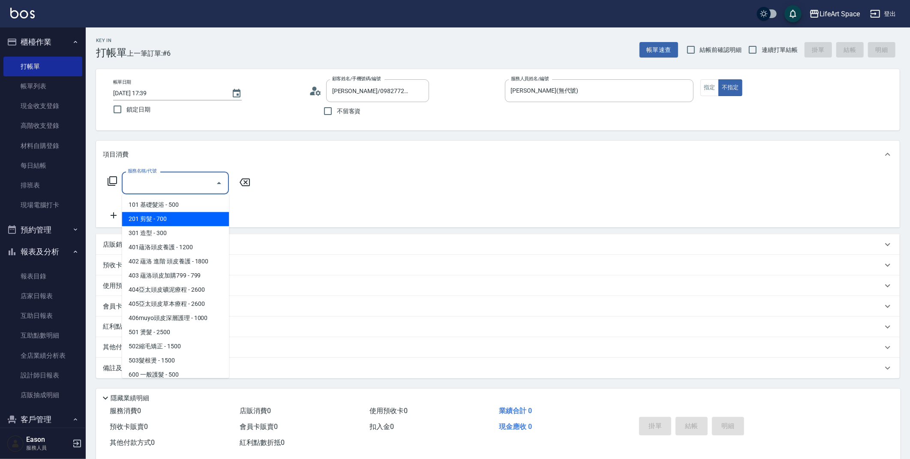
click at [115, 186] on div "服務名稱/代號 服務名稱/代號" at bounding box center [179, 182] width 153 height 23
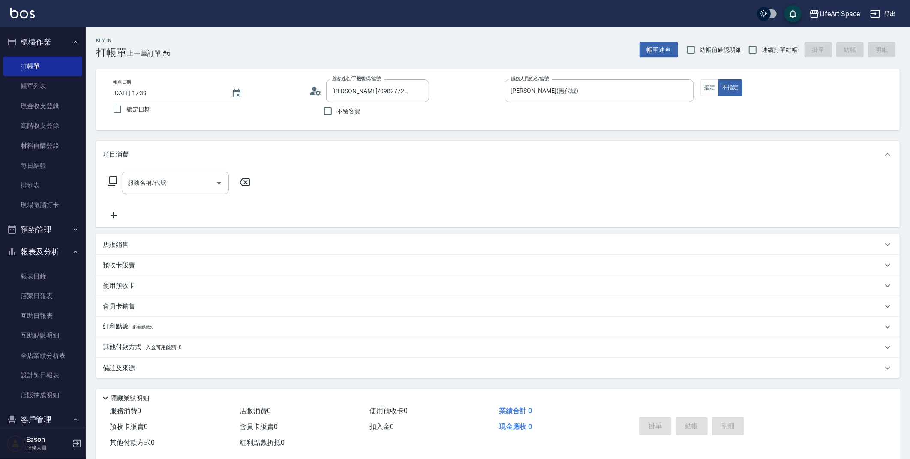
click at [114, 178] on icon at bounding box center [112, 181] width 10 height 10
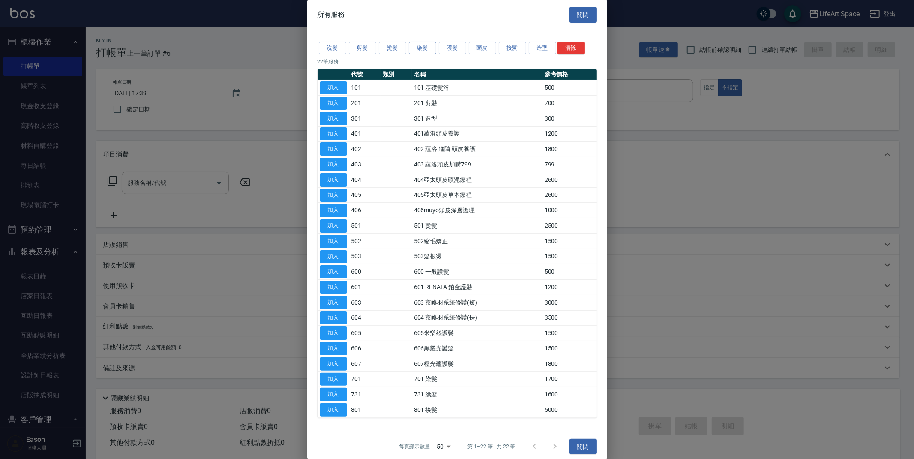
click at [422, 48] on button "染髮" at bounding box center [422, 48] width 27 height 13
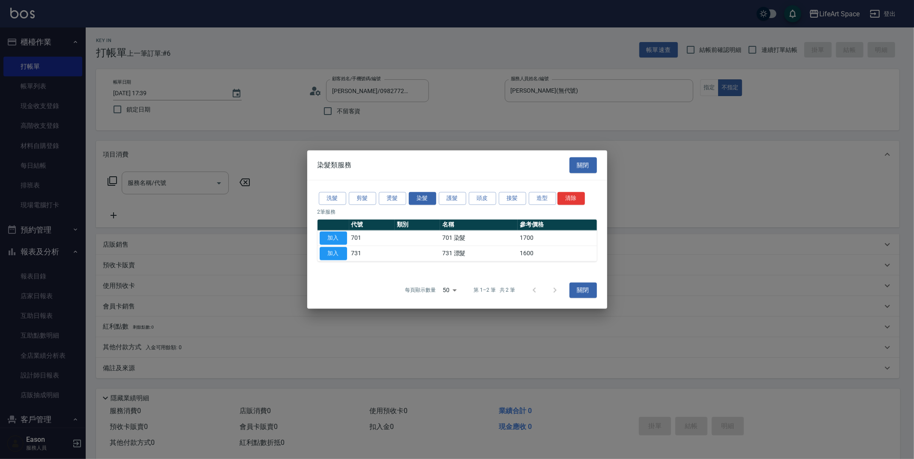
click at [348, 255] on td "加入" at bounding box center [334, 253] width 32 height 15
drag, startPoint x: 346, startPoint y: 255, endPoint x: 0, endPoint y: 78, distance: 388.3
click at [346, 255] on button "加入" at bounding box center [333, 253] width 27 height 13
type input "731 漂髮(731)"
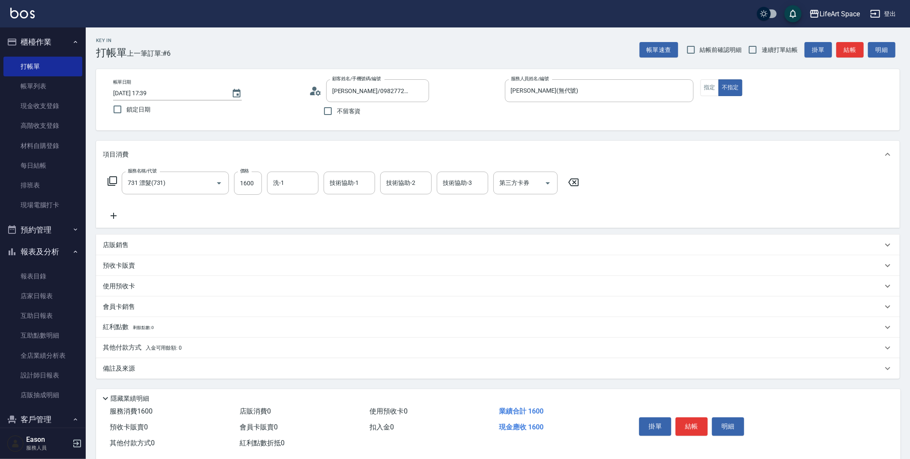
click at [110, 179] on icon at bounding box center [112, 180] width 9 height 9
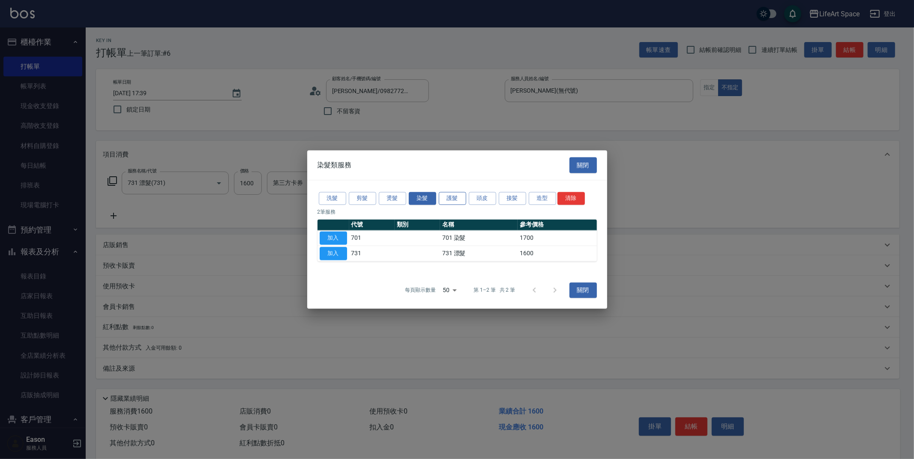
click at [441, 202] on button "護髮" at bounding box center [452, 198] width 27 height 13
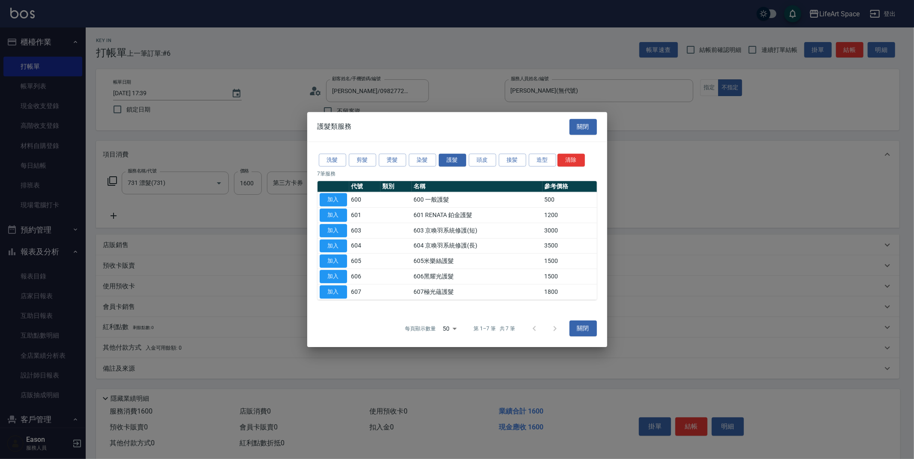
drag, startPoint x: 331, startPoint y: 258, endPoint x: 370, endPoint y: 199, distance: 70.3
click at [332, 258] on button "加入" at bounding box center [333, 260] width 27 height 13
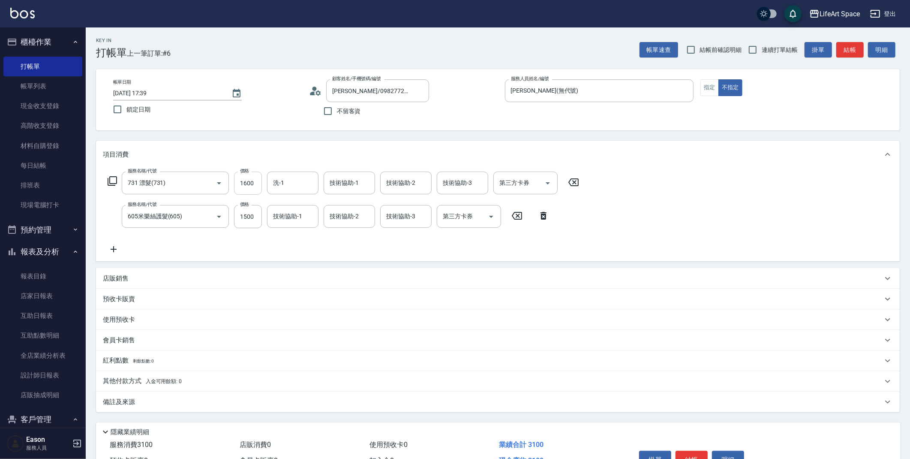
drag, startPoint x: 260, startPoint y: 182, endPoint x: 244, endPoint y: 182, distance: 15.9
click at [261, 182] on input "1600" at bounding box center [248, 182] width 28 height 23
click at [244, 182] on input "1600" at bounding box center [248, 182] width 28 height 23
type input "3500"
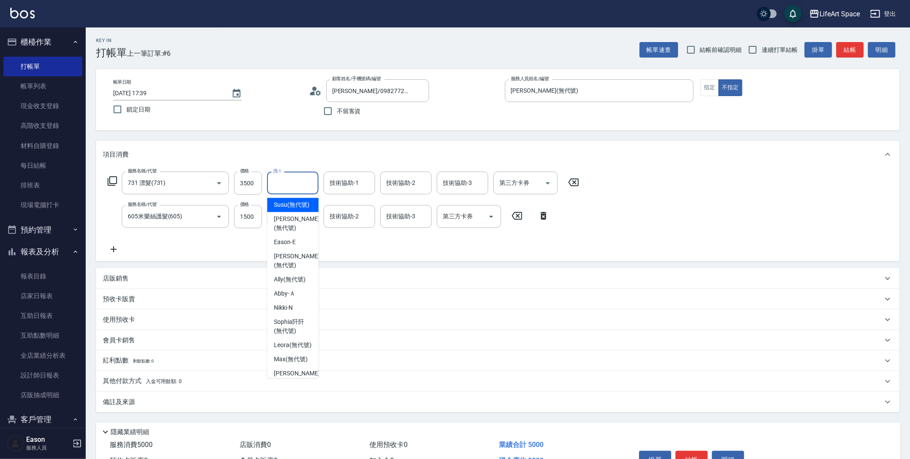
click at [309, 185] on input "洗-1" at bounding box center [293, 182] width 44 height 15
drag, startPoint x: 290, startPoint y: 206, endPoint x: 301, endPoint y: 198, distance: 13.5
click at [291, 206] on span "[PERSON_NAME] (無代號)" at bounding box center [296, 209] width 45 height 18
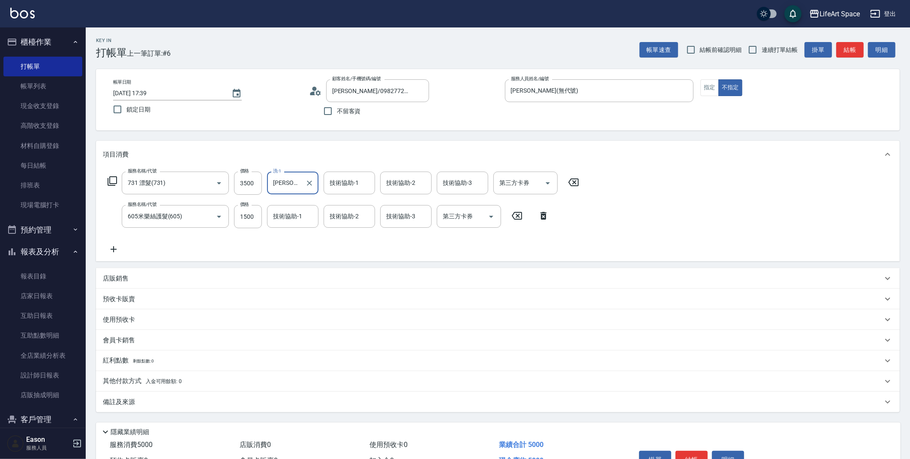
type input "[PERSON_NAME](無代號)"
click at [302, 217] on div "技術協助-1 技術協助-1" at bounding box center [292, 216] width 51 height 23
drag, startPoint x: 295, startPoint y: 238, endPoint x: 333, endPoint y: 206, distance: 50.0
click at [295, 238] on span "[PERSON_NAME] (無代號)" at bounding box center [296, 243] width 45 height 18
type input "[PERSON_NAME](無代號)"
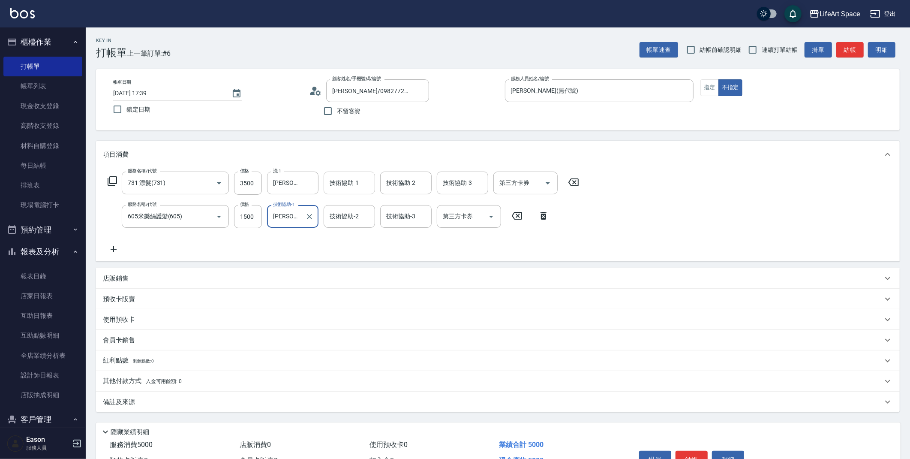
click at [346, 188] on input "技術協助-1" at bounding box center [350, 182] width 44 height 15
drag, startPoint x: 337, startPoint y: 205, endPoint x: 360, endPoint y: 198, distance: 24.7
click at [337, 205] on span "[PERSON_NAME] (無代號)" at bounding box center [352, 209] width 45 height 18
type input "[PERSON_NAME](無代號)"
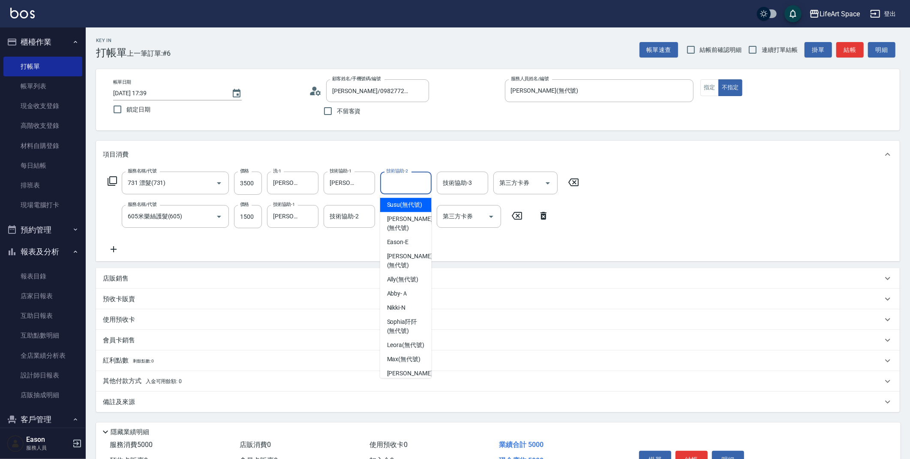
click at [411, 183] on div "技術協助-2 技術協助-2" at bounding box center [405, 182] width 51 height 23
drag, startPoint x: 400, startPoint y: 202, endPoint x: 490, endPoint y: 193, distance: 90.5
click at [401, 202] on span "[PERSON_NAME] (無代號)" at bounding box center [409, 209] width 45 height 18
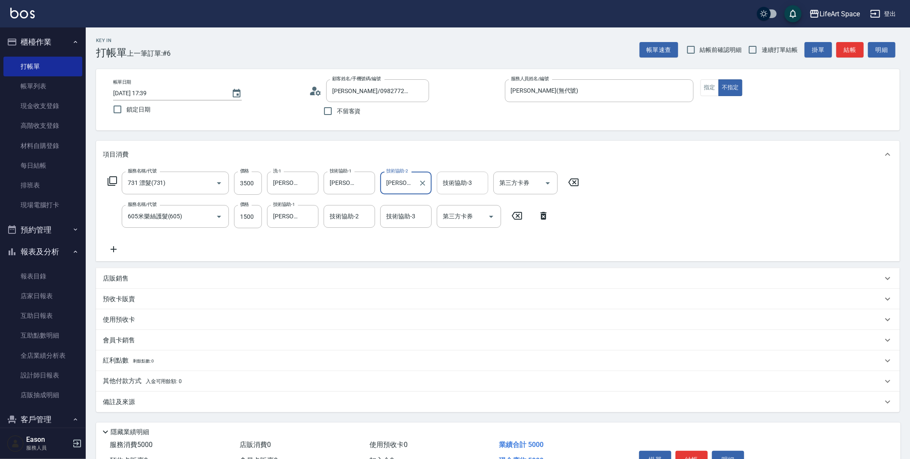
drag, startPoint x: 476, startPoint y: 193, endPoint x: 475, endPoint y: 183, distance: 10.4
click at [476, 192] on div "技術協助-3" at bounding box center [462, 182] width 51 height 23
type input "[PERSON_NAME](無代號)"
click at [460, 207] on span "[PERSON_NAME] (無代號)" at bounding box center [466, 209] width 45 height 18
type input "[PERSON_NAME](無代號)"
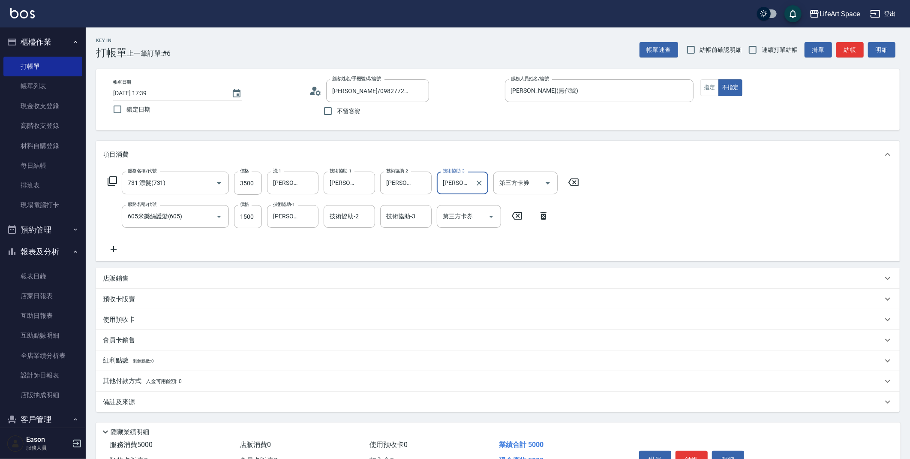
click at [407, 211] on div "技術協助-3 技術協助-3" at bounding box center [405, 216] width 51 height 23
click at [398, 239] on span "[PERSON_NAME] (無代號)" at bounding box center [409, 243] width 45 height 18
type input "[PERSON_NAME](無代號)"
click at [358, 213] on input "技術協助-2" at bounding box center [350, 216] width 44 height 15
drag, startPoint x: 349, startPoint y: 235, endPoint x: 325, endPoint y: 260, distance: 34.3
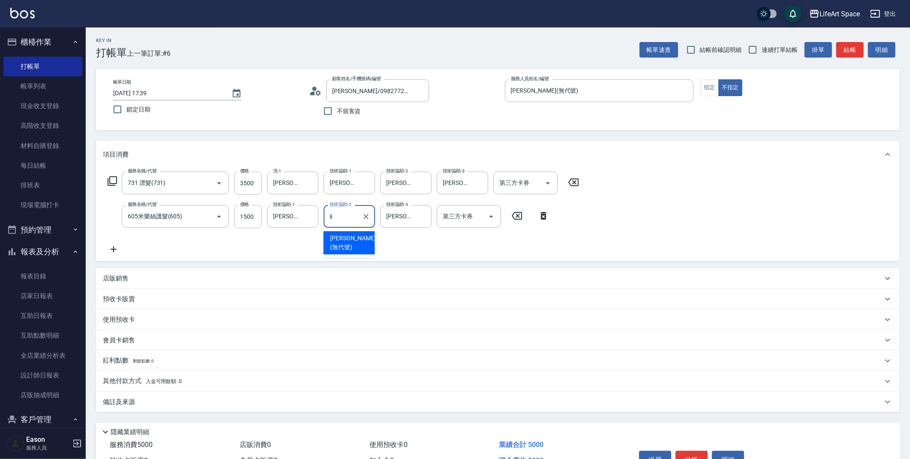
click at [349, 235] on span "[PERSON_NAME] (無代號)" at bounding box center [352, 243] width 45 height 18
type input "[PERSON_NAME](無代號)"
click at [138, 394] on div "備註及來源" at bounding box center [498, 401] width 804 height 21
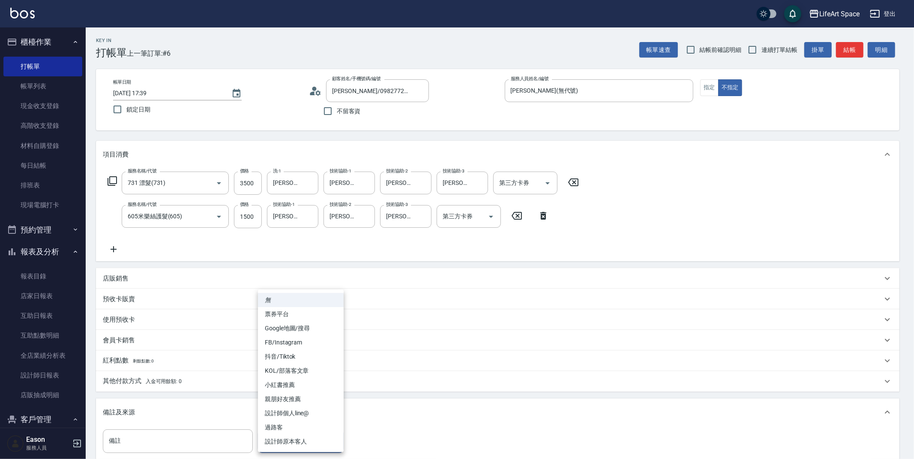
click at [277, 445] on body "LifeArt Space 登出 櫃檯作業 打帳單 帳單列表 現金收支登錄 高階收支登錄 材料自購登錄 每日結帳 排班表 現場電腦打卡 預約管理 預約管理 單…" at bounding box center [457, 281] width 914 height 563
click at [288, 337] on li "FB/Instagram" at bounding box center [301, 342] width 86 height 14
type input "FB/Instagram"
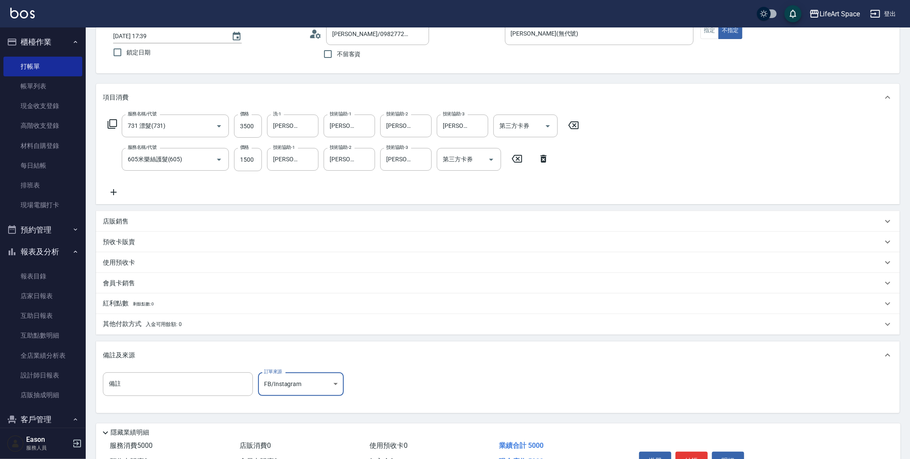
scroll to position [106, 0]
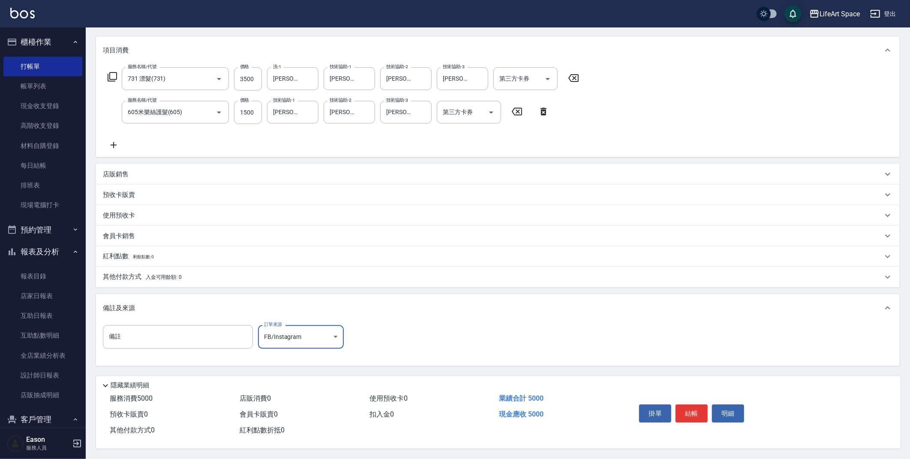
click at [103, 173] on p "店販銷售" at bounding box center [116, 174] width 26 height 9
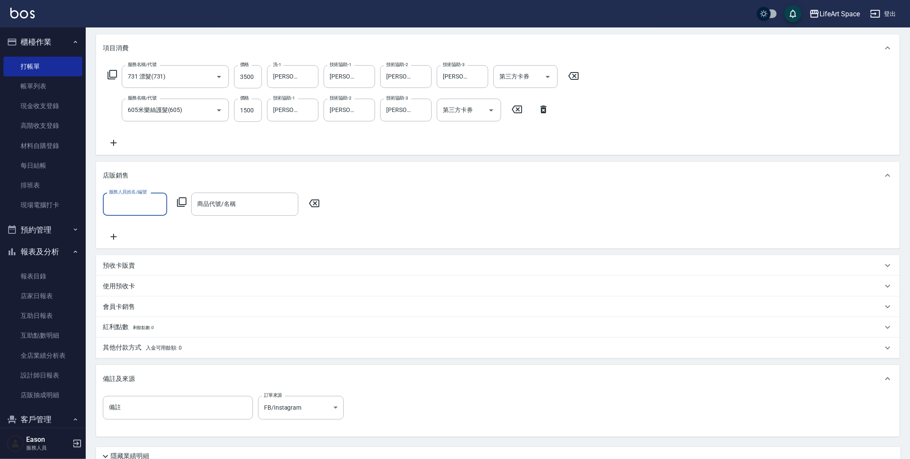
scroll to position [0, 0]
type input "f"
drag, startPoint x: 138, startPoint y: 227, endPoint x: 168, endPoint y: 213, distance: 33.6
click at [138, 227] on span "[PERSON_NAME] (無代號)" at bounding box center [135, 230] width 51 height 18
type input "[PERSON_NAME](無代號)"
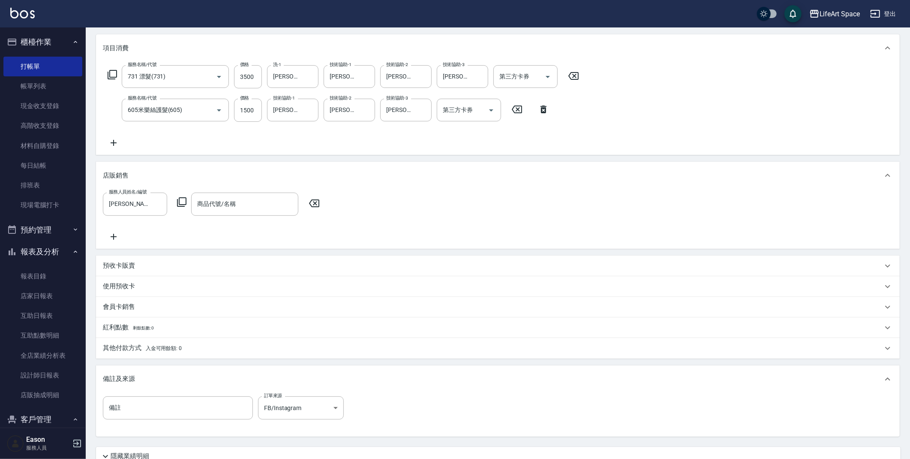
click at [183, 198] on icon at bounding box center [182, 202] width 10 height 10
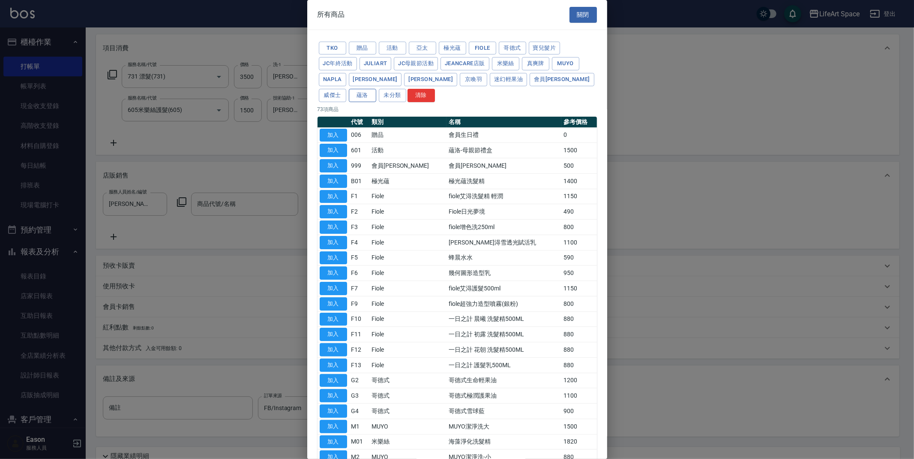
click at [554, 84] on div "Tko 贈品 活動 亞太 極光蘊 Fiole 哥德式 寶兒髮片 JC年終活動 JuliArt JC母親節活動 JeanCare店販 米樂絲 真爽牌 MUYO …" at bounding box center [458, 71] width 280 height 63
click at [376, 89] on button "蘊洛" at bounding box center [362, 95] width 27 height 13
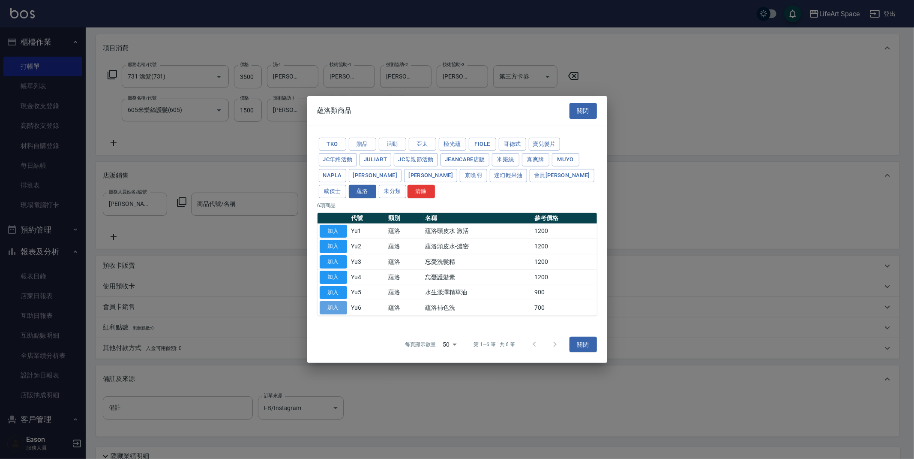
click at [336, 310] on button "加入" at bounding box center [333, 307] width 27 height 13
type input "蘊洛補色洗"
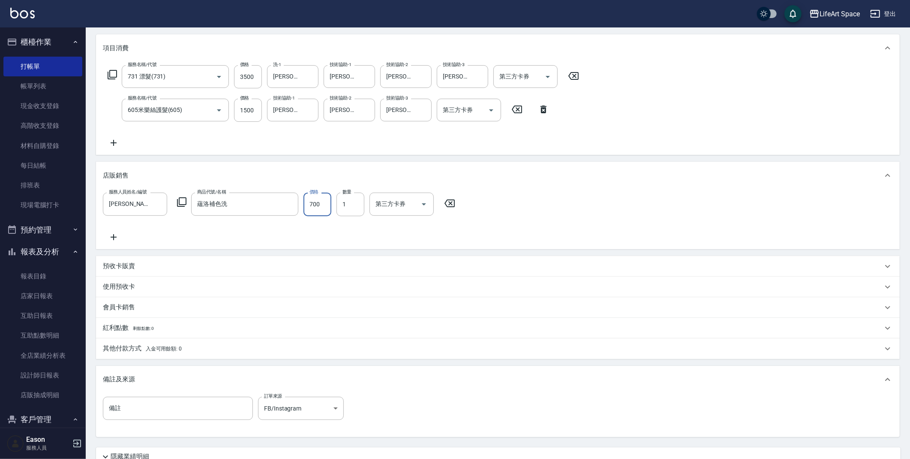
click at [323, 205] on input "700" at bounding box center [318, 203] width 28 height 23
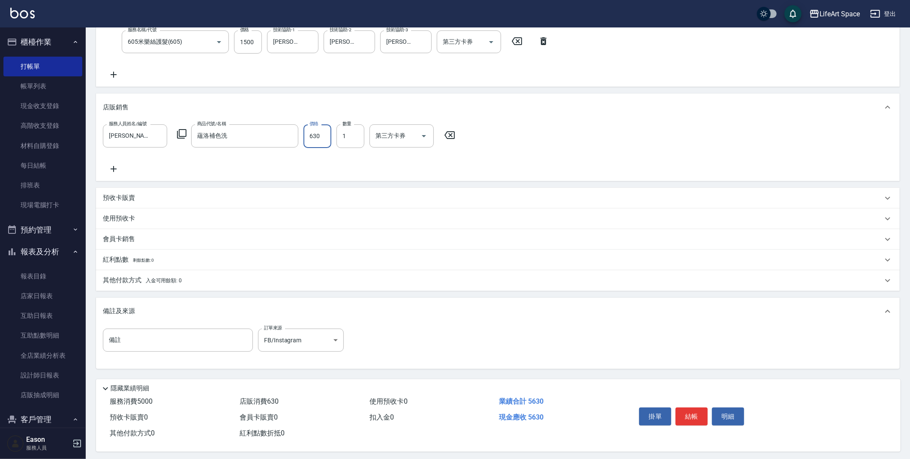
scroll to position [180, 0]
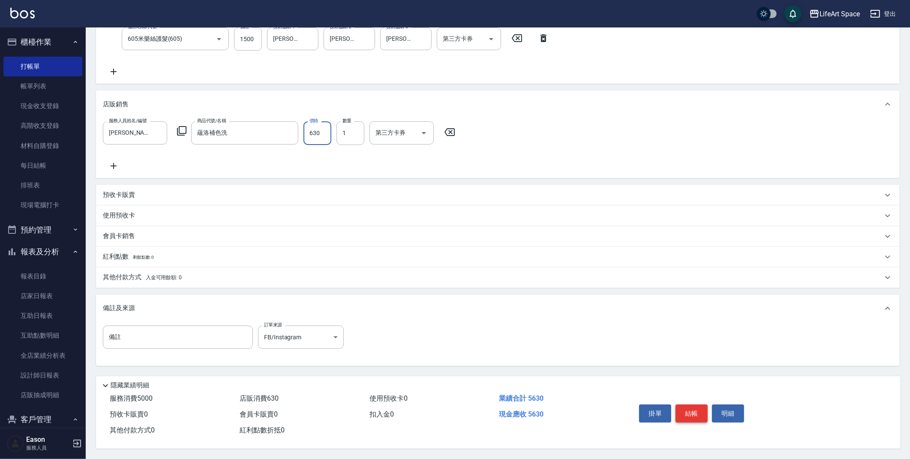
type input "630"
click at [686, 410] on button "結帳" at bounding box center [692, 413] width 32 height 18
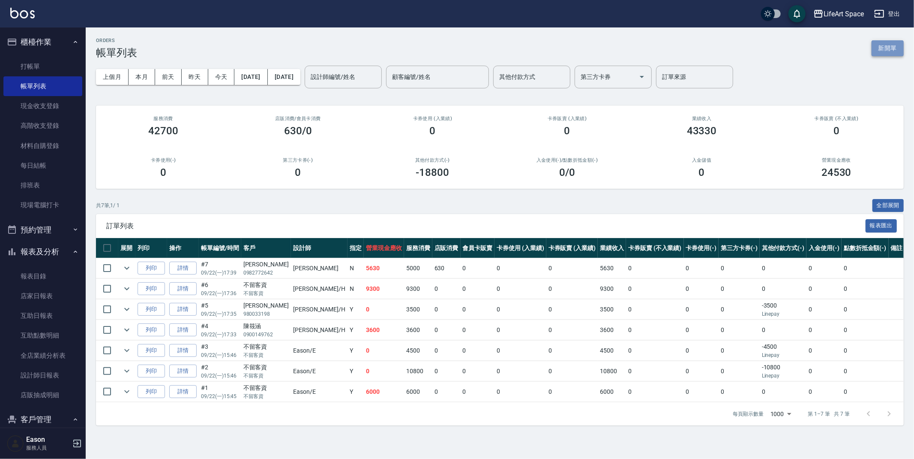
click at [887, 46] on button "新開單" at bounding box center [888, 48] width 32 height 16
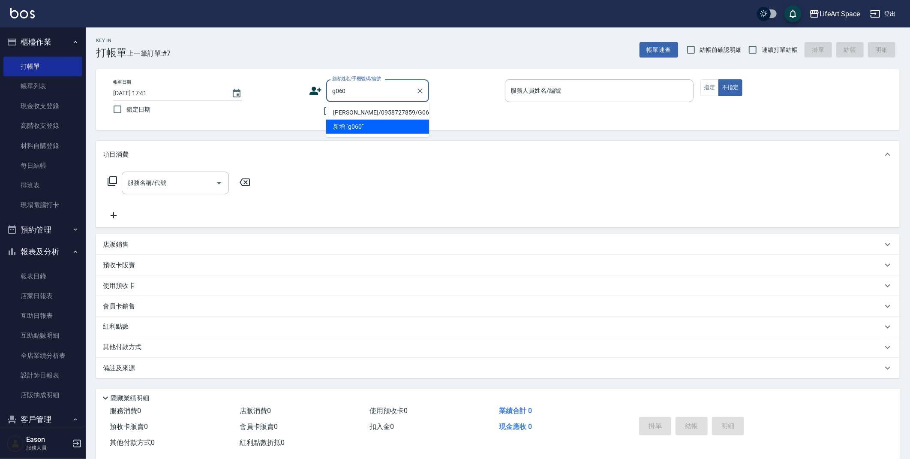
click at [372, 109] on li "[PERSON_NAME]/0958727859/G060" at bounding box center [377, 112] width 103 height 14
type input "[PERSON_NAME]/0958727859/G060"
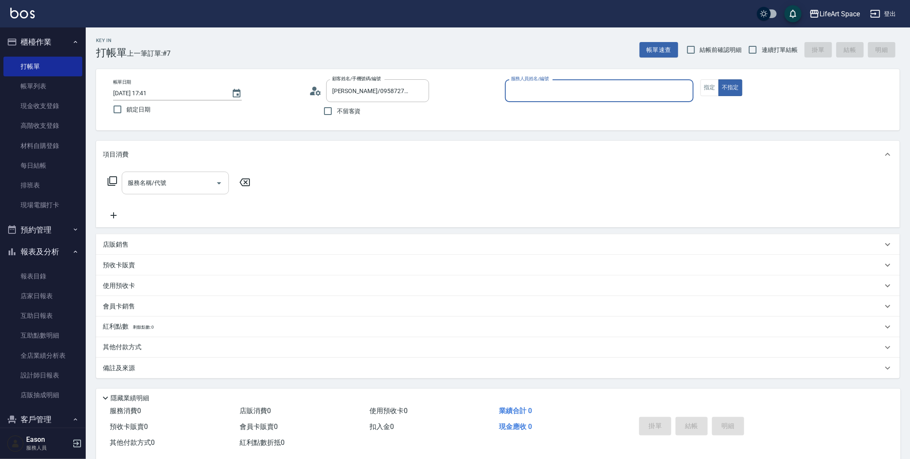
click at [168, 183] on input "服務名稱/代號" at bounding box center [169, 182] width 87 height 15
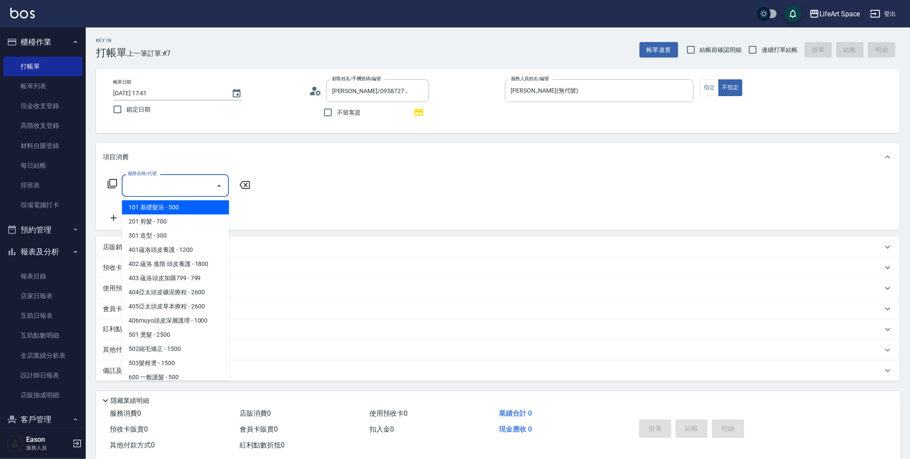
type input "[PERSON_NAME](無代號)"
click at [154, 219] on span "201 剪髮 - 700" at bounding box center [175, 221] width 107 height 14
type input "201 剪髮(201)"
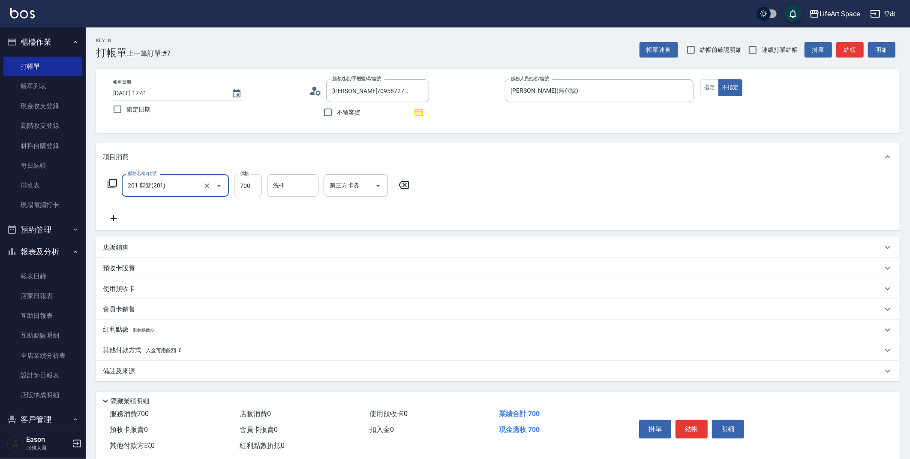
click at [260, 188] on input "700" at bounding box center [248, 185] width 28 height 23
type input "800"
click at [157, 340] on div "其他付款方式 入金可用餘額: 0 其他付款方式 其他付款方式 入金剩餘： 0元 0 ​ 整筆扣入金 0元 異動入金" at bounding box center [498, 350] width 804 height 21
click at [154, 327] on p "紅利點數 剩餘點數: 0" at bounding box center [128, 329] width 51 height 9
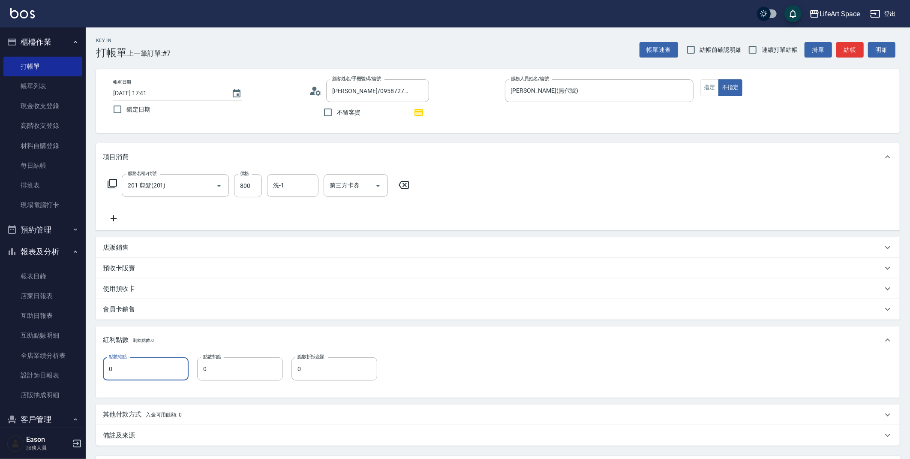
click at [135, 365] on input "0" at bounding box center [146, 368] width 86 height 23
type input "1"
drag, startPoint x: 140, startPoint y: 436, endPoint x: 143, endPoint y: 433, distance: 4.9
click at [140, 435] on div "備註及來源" at bounding box center [493, 435] width 780 height 9
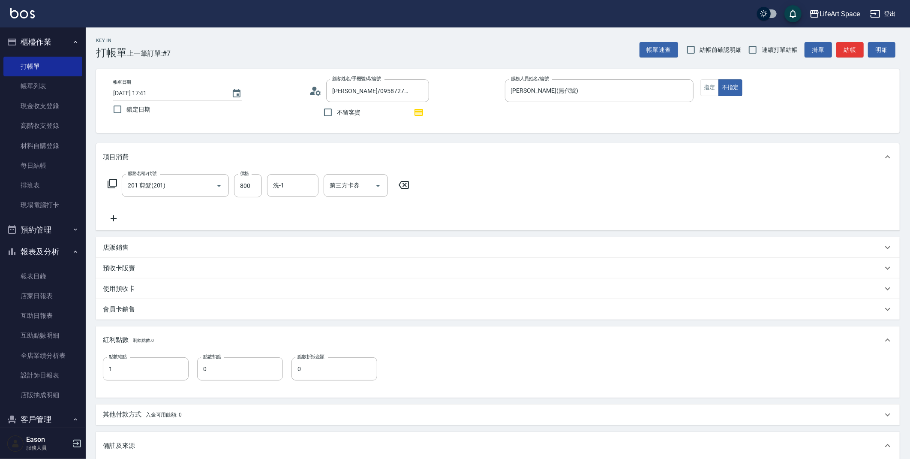
scroll to position [140, 0]
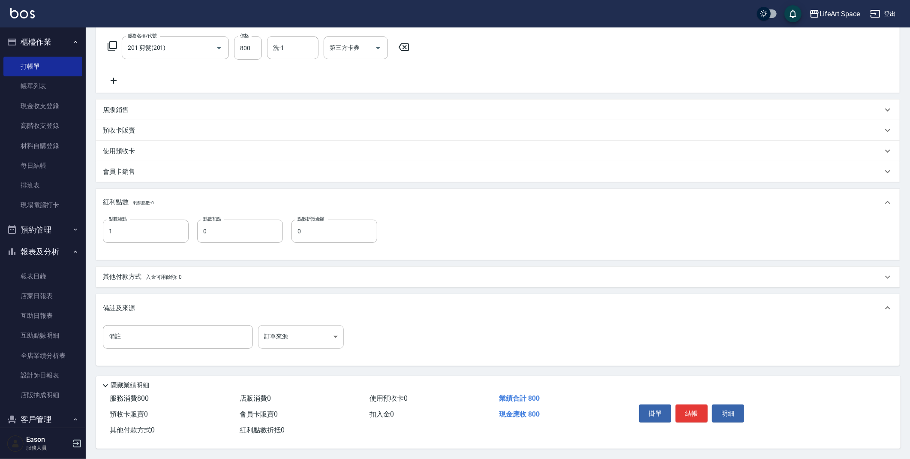
click at [303, 341] on body "LifeArt Space 登出 櫃檯作業 打帳單 帳單列表 現金收支登錄 高階收支登錄 材料自購登錄 每日結帳 排班表 現場電腦打卡 預約管理 預約管理 單…" at bounding box center [455, 160] width 910 height 596
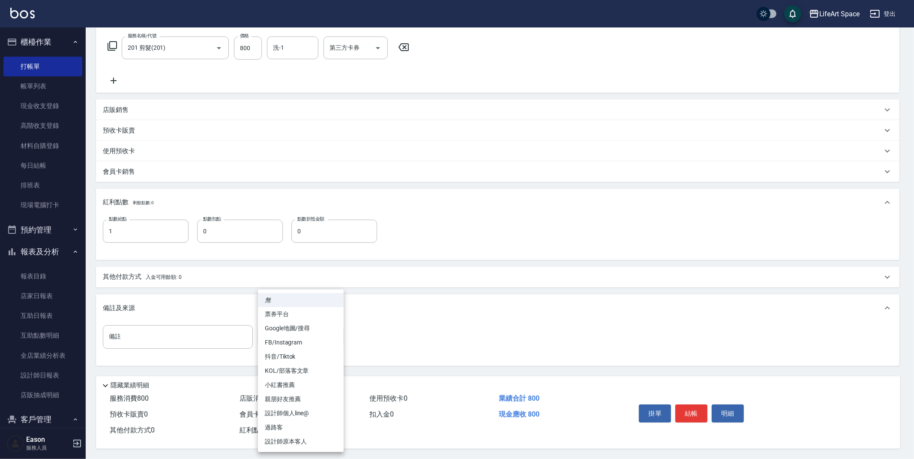
drag, startPoint x: 292, startPoint y: 440, endPoint x: 298, endPoint y: 435, distance: 7.6
click at [292, 440] on li "設計師原本客人" at bounding box center [301, 441] width 86 height 14
type input "設計師原本客人"
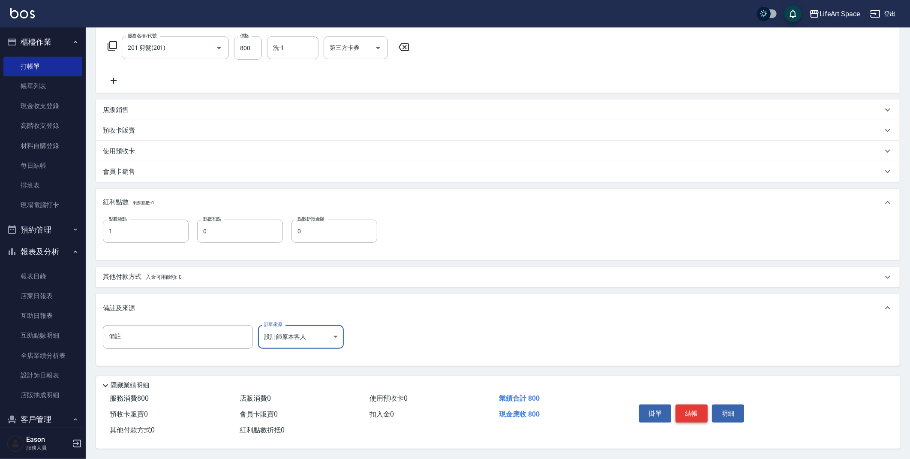
click at [703, 406] on button "結帳" at bounding box center [692, 413] width 32 height 18
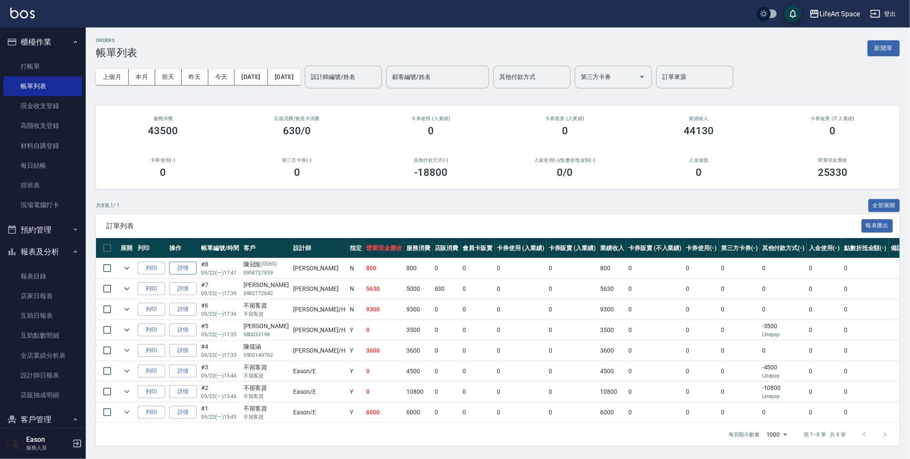
click at [195, 271] on link "詳情" at bounding box center [182, 268] width 27 height 13
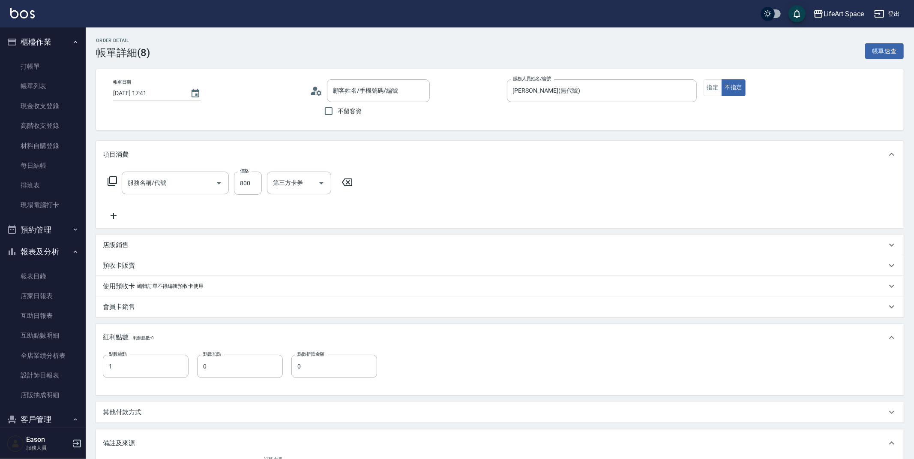
type input "[DATE] 17:41"
type input "[PERSON_NAME](無代號)"
type input "1"
type input "設計師原本客人"
type input "[PERSON_NAME]/0958727859/G060"
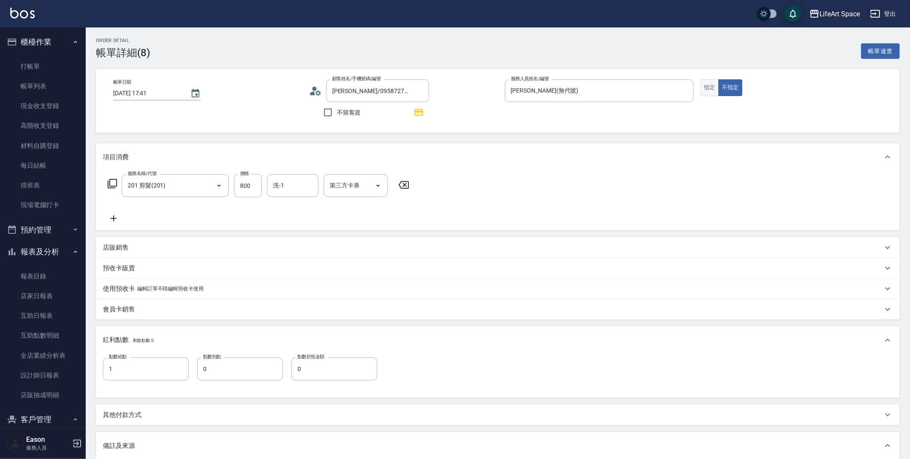
type input "201 剪髮(201)"
click at [710, 90] on button "指定" at bounding box center [710, 87] width 18 height 17
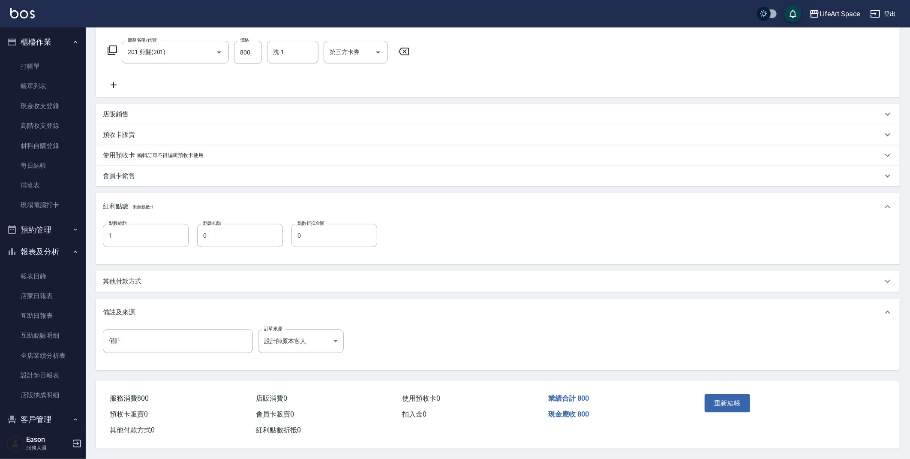
scroll to position [135, 0]
click at [730, 400] on button "重新結帳" at bounding box center [727, 403] width 45 height 18
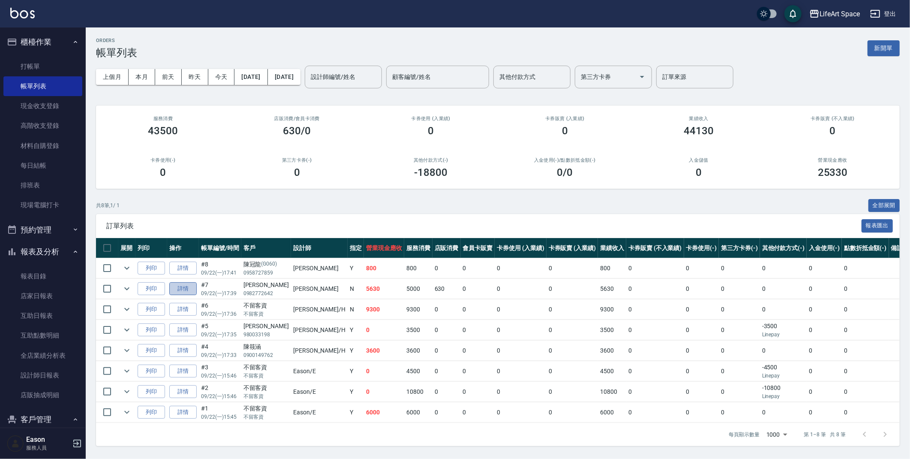
click at [181, 291] on link "詳情" at bounding box center [182, 288] width 27 height 13
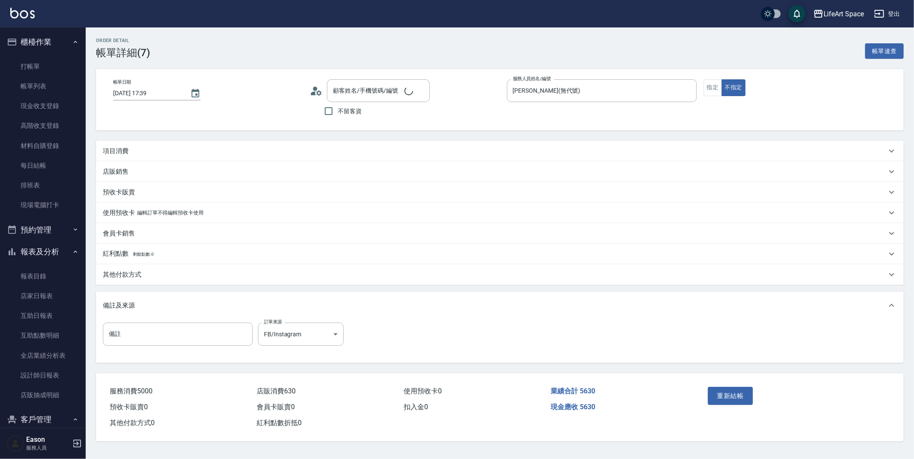
type input "[DATE] 17:39"
type input "[PERSON_NAME](無代號)"
type input "FB/Instagram"
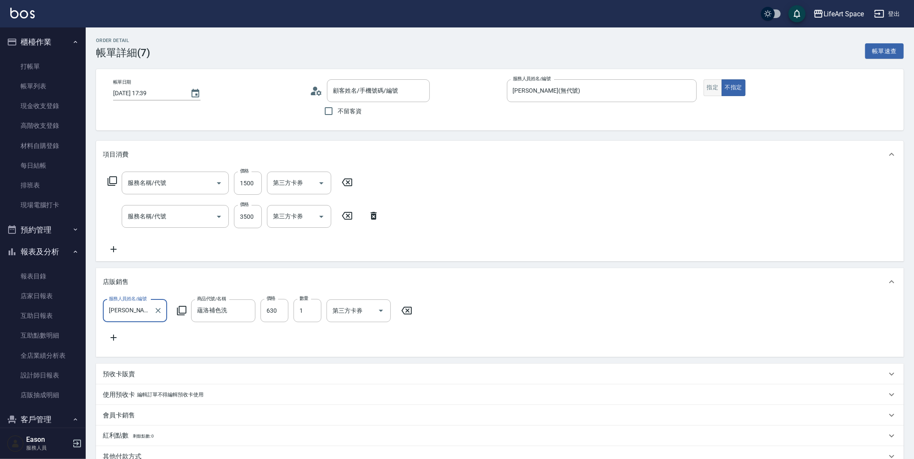
click at [716, 96] on button "指定" at bounding box center [713, 87] width 18 height 17
type input "[PERSON_NAME]/0982772642/"
type input "605米樂絲護髮(605)"
type input "731 漂髮(731)"
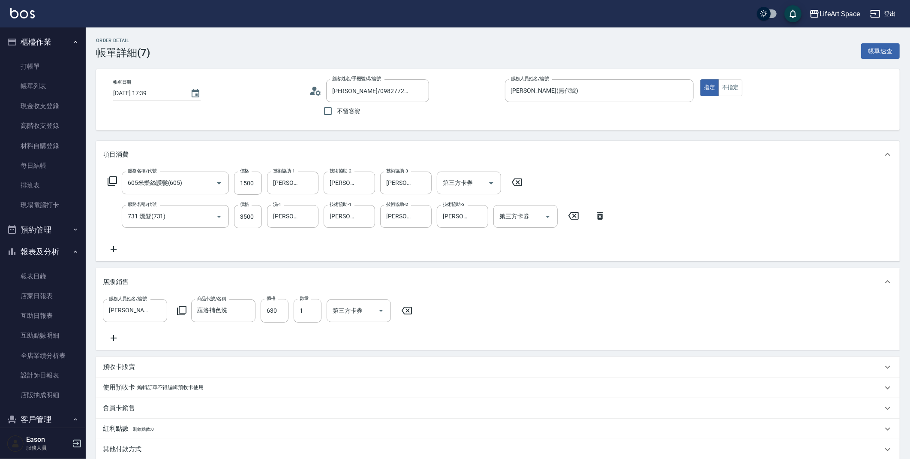
scroll to position [177, 0]
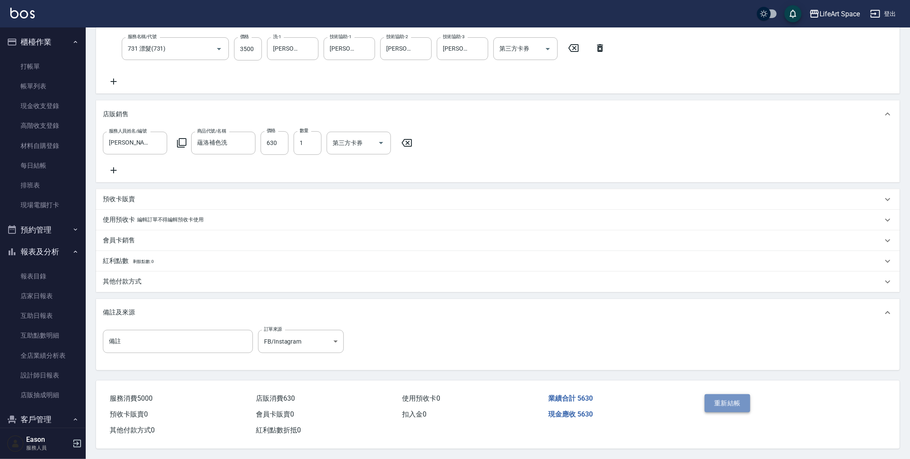
click at [745, 404] on button "重新結帳" at bounding box center [727, 403] width 45 height 18
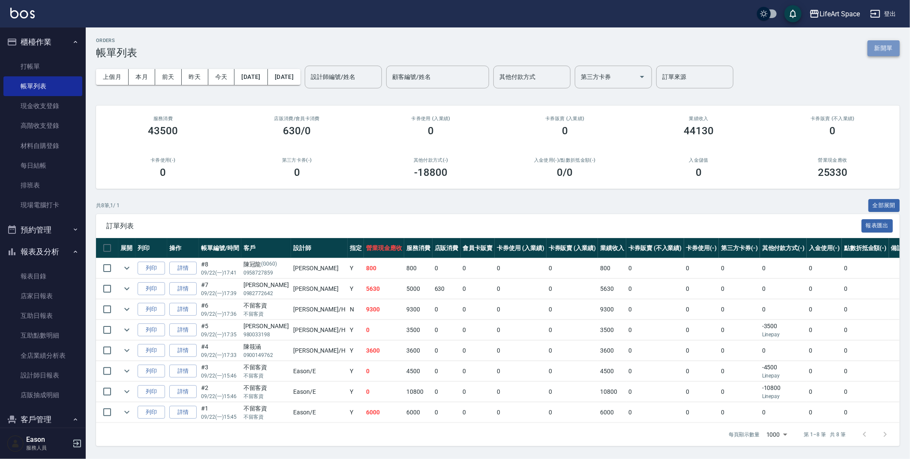
click at [887, 51] on button "新開單" at bounding box center [884, 48] width 32 height 16
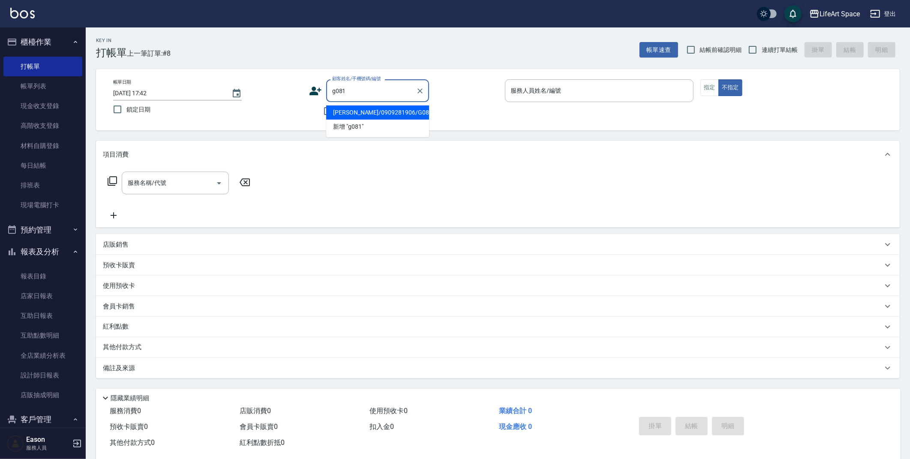
click at [340, 110] on li "[PERSON_NAME]/0909281906/G081" at bounding box center [377, 112] width 103 height 14
type input "[PERSON_NAME]/0909281906/G081"
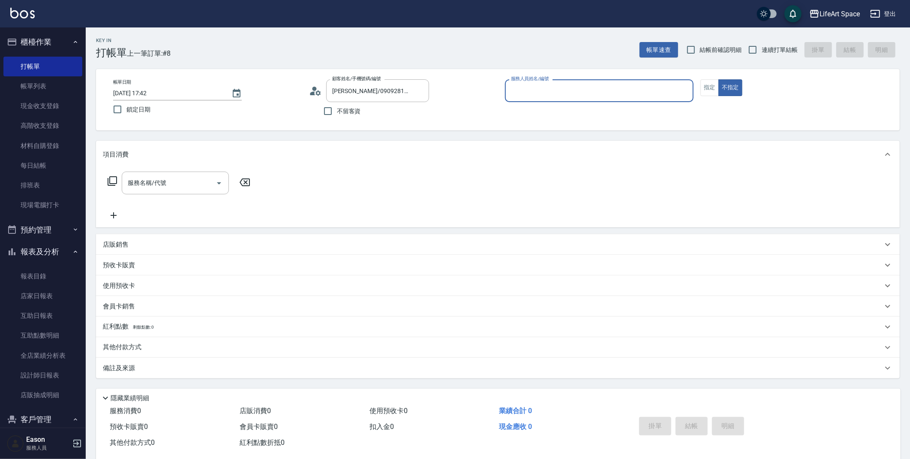
type input "[PERSON_NAME](無代號)"
click at [713, 87] on button "指定" at bounding box center [710, 87] width 18 height 17
click at [168, 370] on div "備註及來源" at bounding box center [493, 368] width 780 height 9
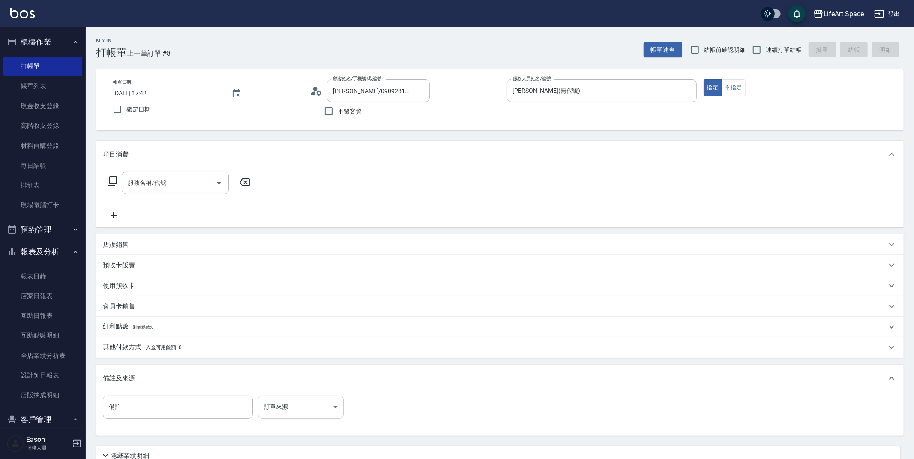
click at [306, 407] on body "LifeArt Space 登出 櫃檯作業 打帳單 帳單列表 現金收支登錄 高階收支登錄 材料自購登錄 每日結帳 排班表 現場電腦打卡 預約管理 預約管理 單…" at bounding box center [457, 264] width 914 height 529
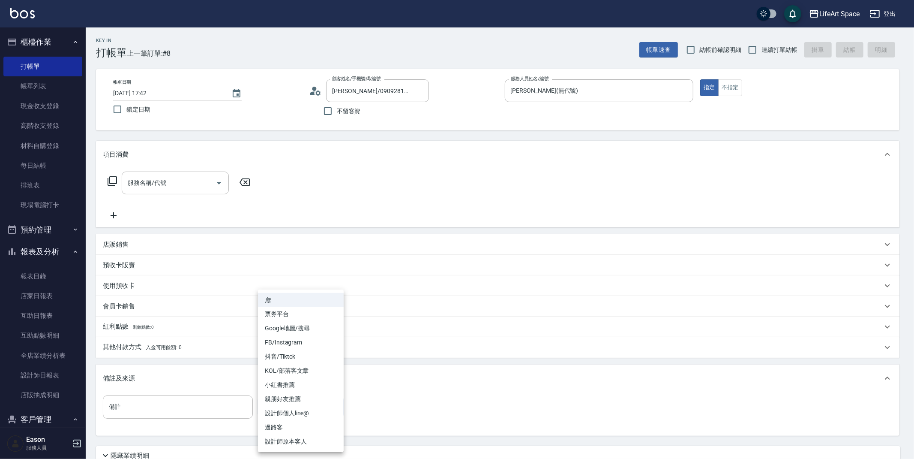
click at [305, 445] on li "設計師原本客人" at bounding box center [301, 441] width 86 height 14
type input "設計師原本客人"
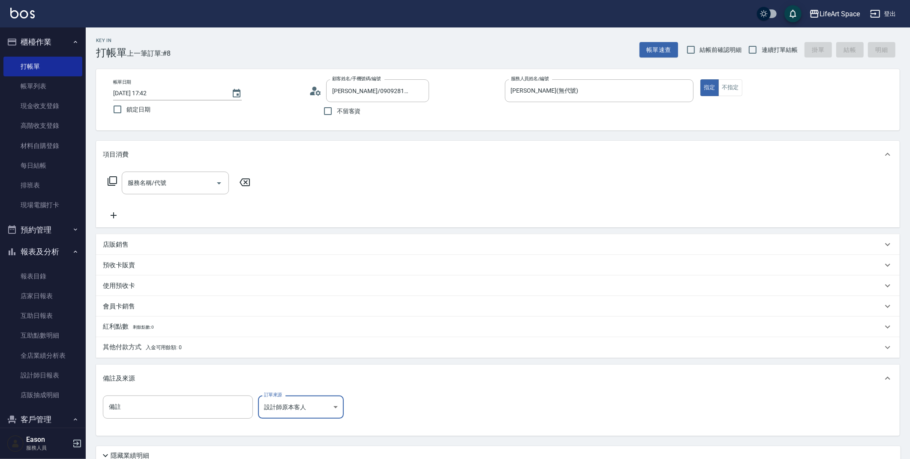
click at [165, 184] on div "服務名稱/代號 服務名稱/代號" at bounding box center [175, 182] width 107 height 23
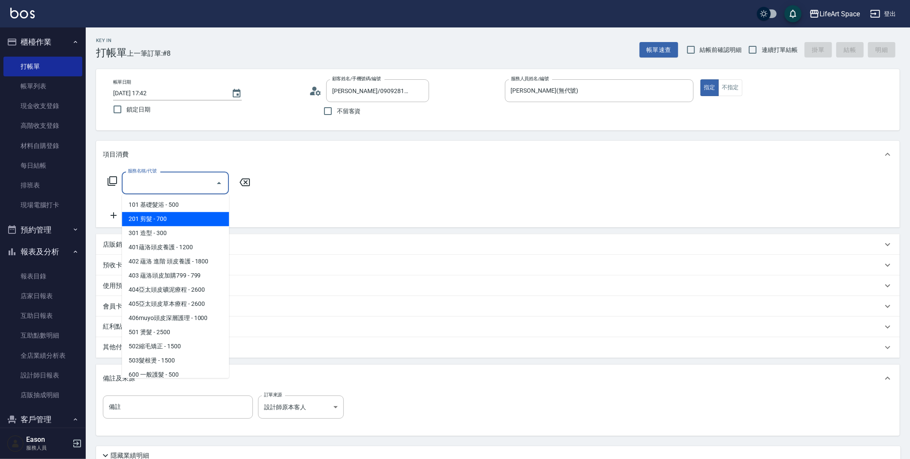
click at [154, 217] on span "201 剪髮 - 700" at bounding box center [175, 219] width 107 height 14
type input "201 剪髮(201)"
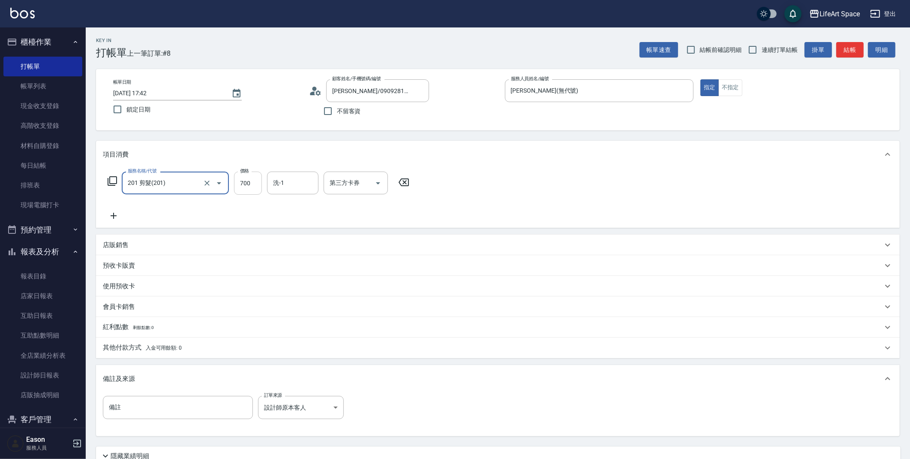
click at [253, 185] on input "700" at bounding box center [248, 182] width 28 height 23
type input "800"
drag, startPoint x: 297, startPoint y: 207, endPoint x: 306, endPoint y: 211, distance: 9.4
click at [298, 207] on span "[PERSON_NAME] (無代號)" at bounding box center [296, 209] width 45 height 18
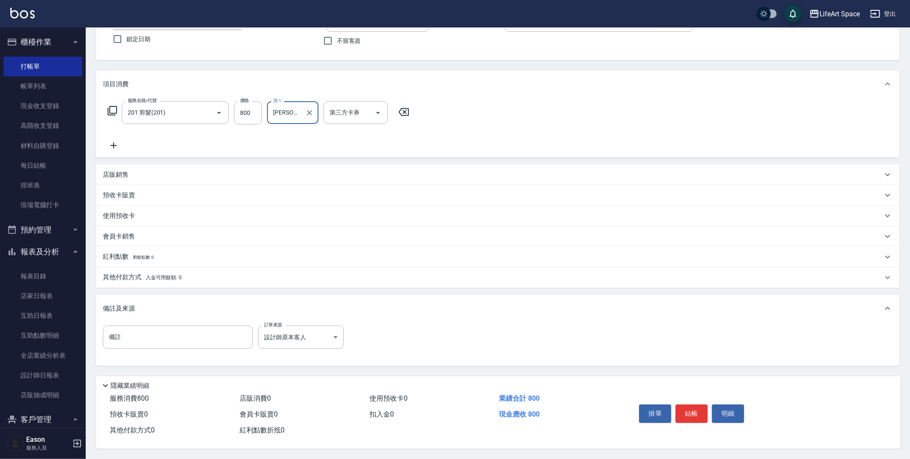
scroll to position [73, 0]
type input "[PERSON_NAME](無代號)"
click at [690, 414] on button "結帳" at bounding box center [692, 413] width 32 height 18
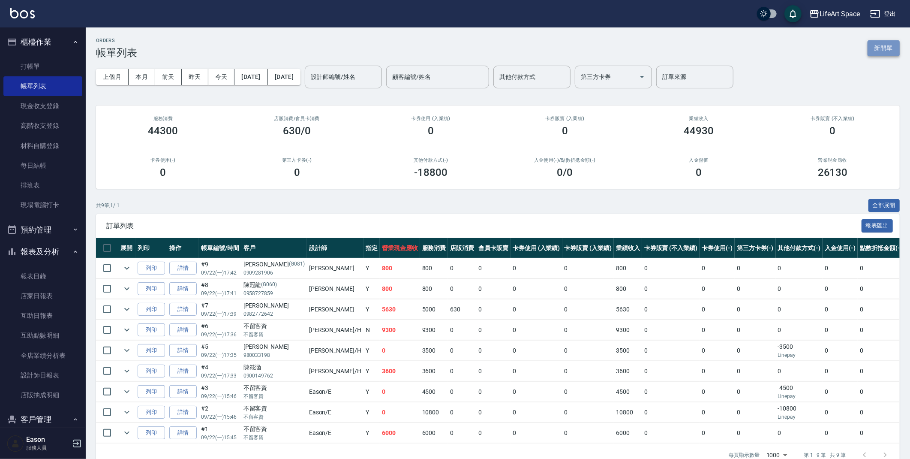
click at [869, 54] on button "新開單" at bounding box center [884, 48] width 32 height 16
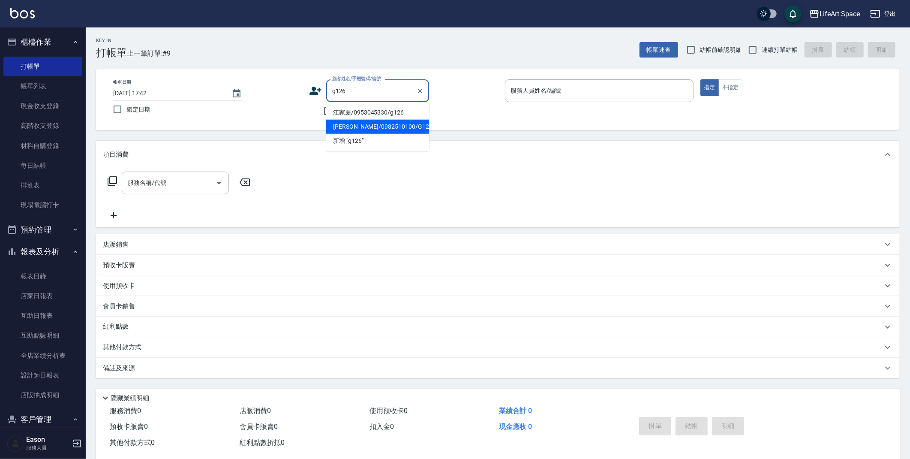
click at [378, 125] on li "[PERSON_NAME]/0982510100/G126" at bounding box center [377, 127] width 103 height 14
type input "[PERSON_NAME]/0982510100/G126"
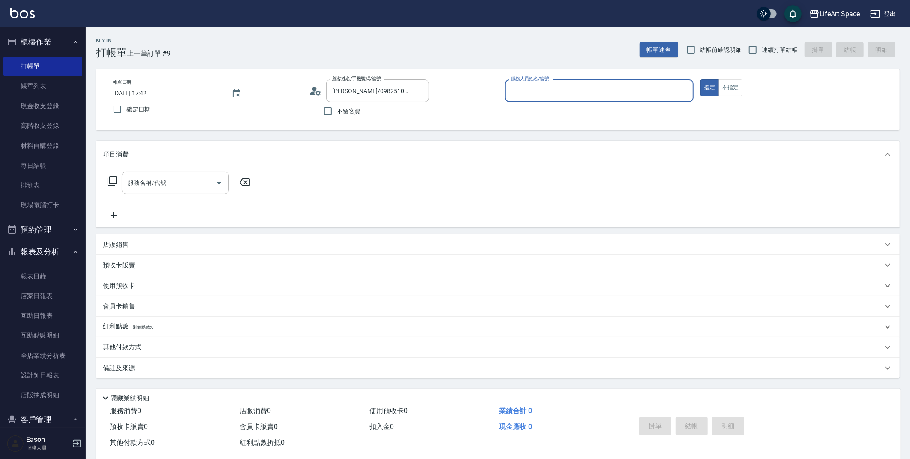
type input "[PERSON_NAME](無代號)"
click at [122, 327] on p "紅利點數 剩餘點數: -5" at bounding box center [129, 329] width 52 height 9
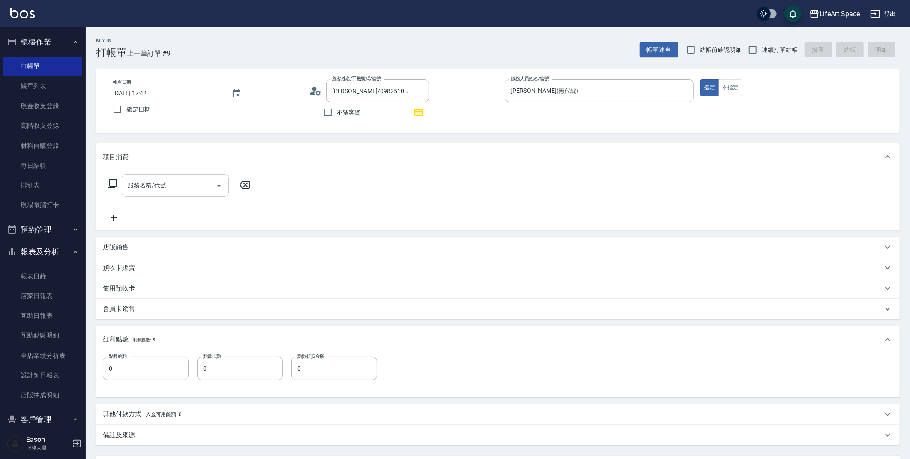
click at [183, 184] on input "服務名稱/代號" at bounding box center [169, 185] width 87 height 15
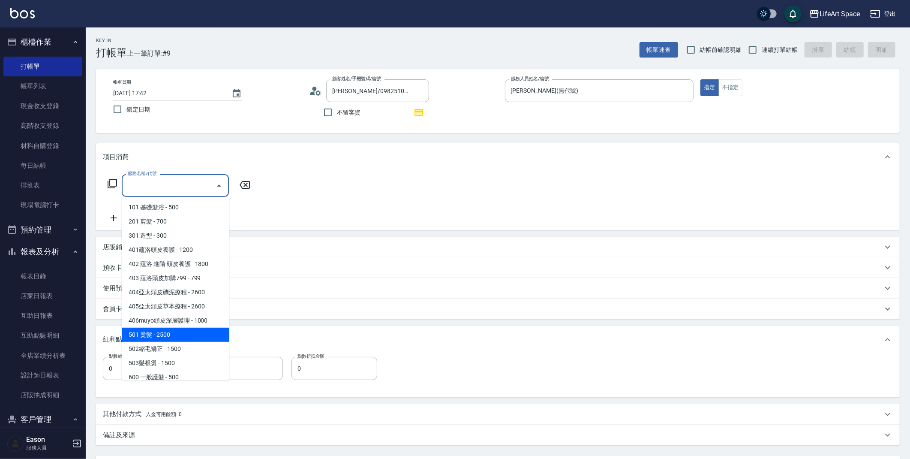
click at [164, 334] on span "501 燙髮 - 2500" at bounding box center [175, 335] width 107 height 14
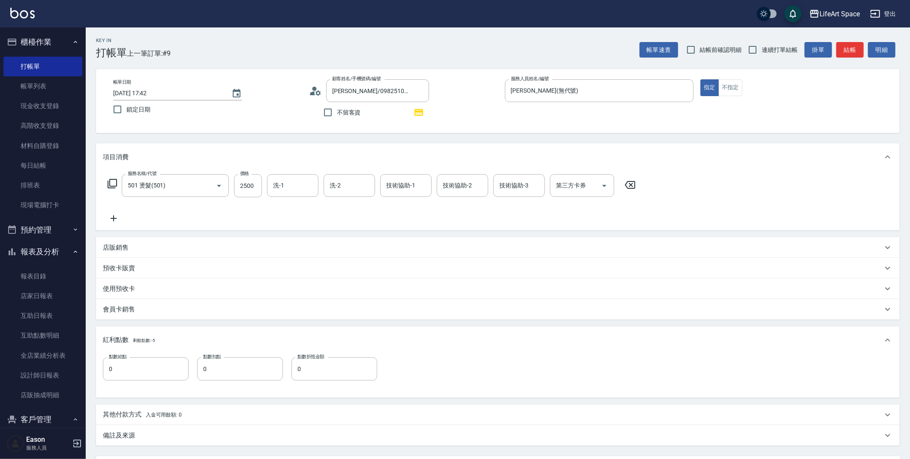
drag, startPoint x: 165, startPoint y: 334, endPoint x: 162, endPoint y: 274, distance: 59.3
click at [165, 332] on div "紅利點數 剩餘點數: -5" at bounding box center [498, 339] width 804 height 27
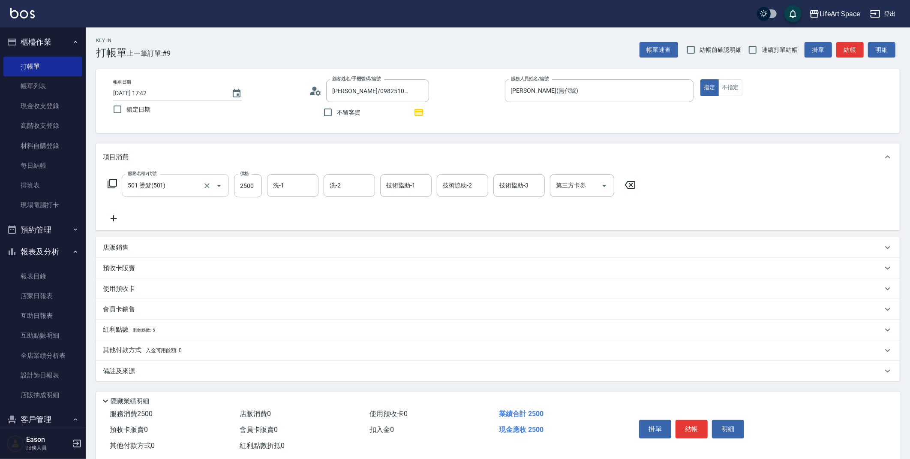
click at [171, 179] on input "501 燙髮(501)" at bounding box center [163, 185] width 75 height 15
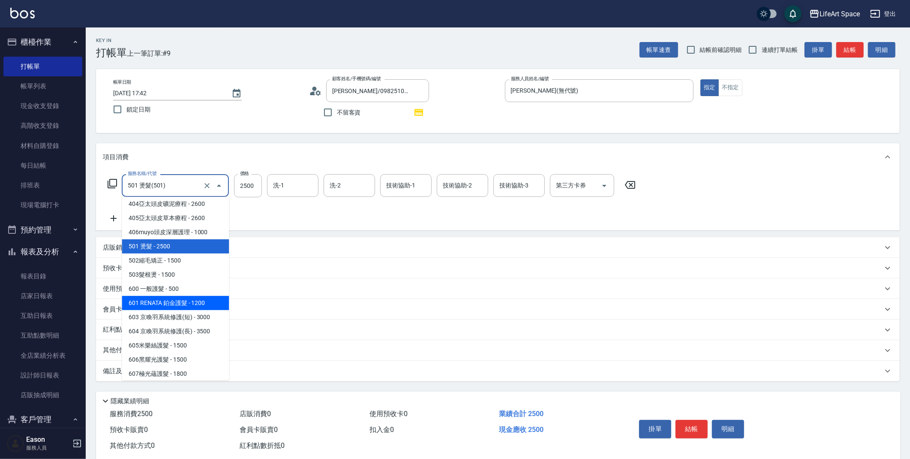
scroll to position [134, 0]
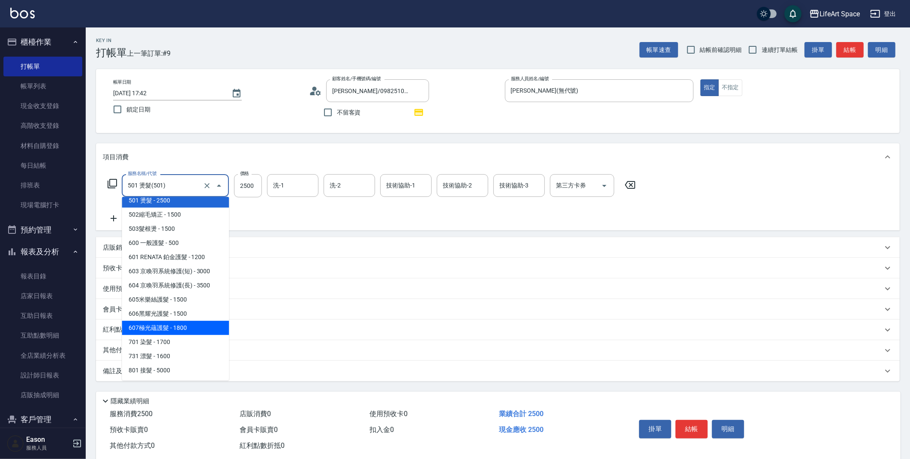
click at [159, 325] on span "607極光蘊護髮 - 1800" at bounding box center [175, 328] width 107 height 14
type input "607極光蘊護髮(607)"
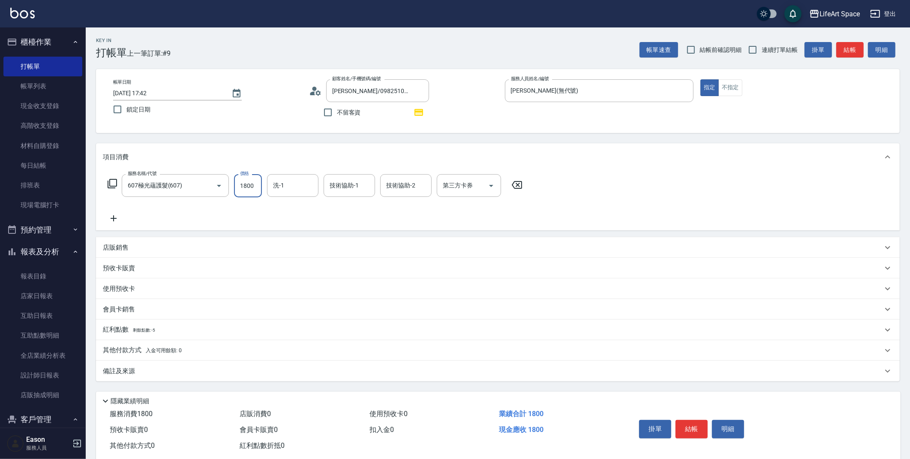
click at [249, 180] on input "1800" at bounding box center [248, 185] width 28 height 23
type input "2200"
click at [156, 376] on div "備註及來源" at bounding box center [498, 371] width 804 height 21
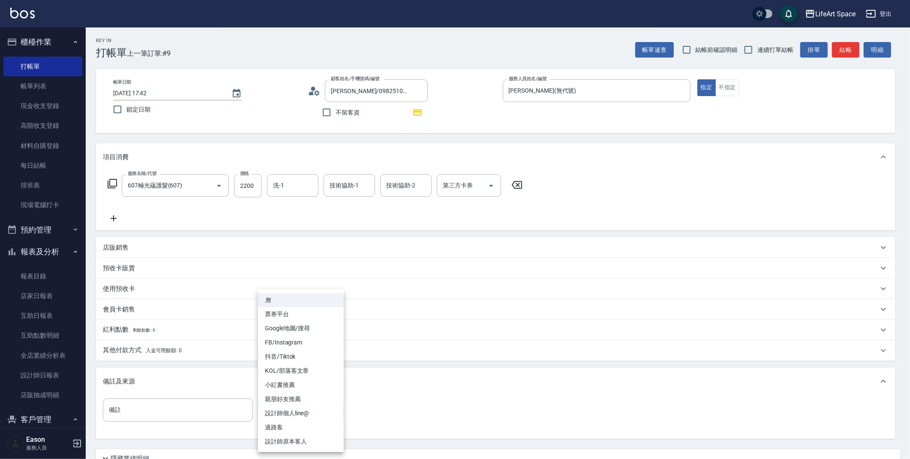
click at [270, 410] on body "LifeArt Space 登出 櫃檯作業 打帳單 帳單列表 現金收支登錄 高階收支登錄 材料自購登錄 每日結帳 排班表 現場電腦打卡 預約管理 預約管理 單…" at bounding box center [455, 266] width 910 height 532
click at [269, 441] on li "設計師原本客人" at bounding box center [301, 441] width 86 height 14
type input "設計師原本客人"
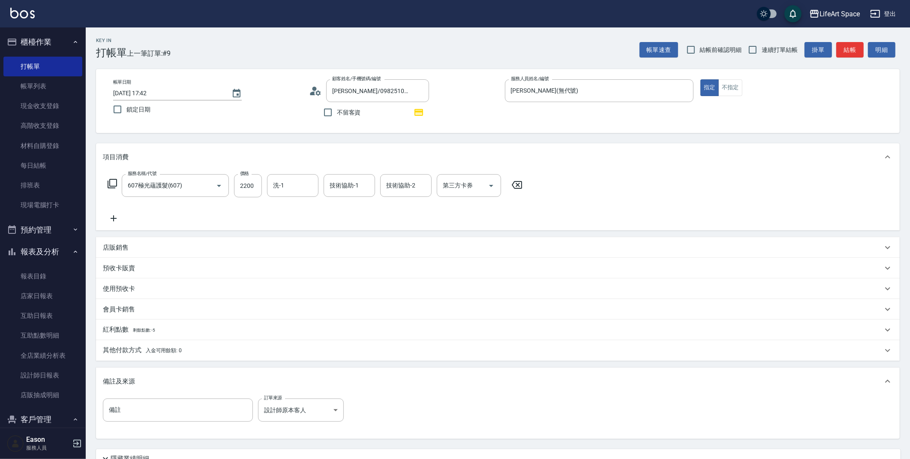
click at [156, 331] on span "剩餘點數: -5" at bounding box center [144, 330] width 23 height 5
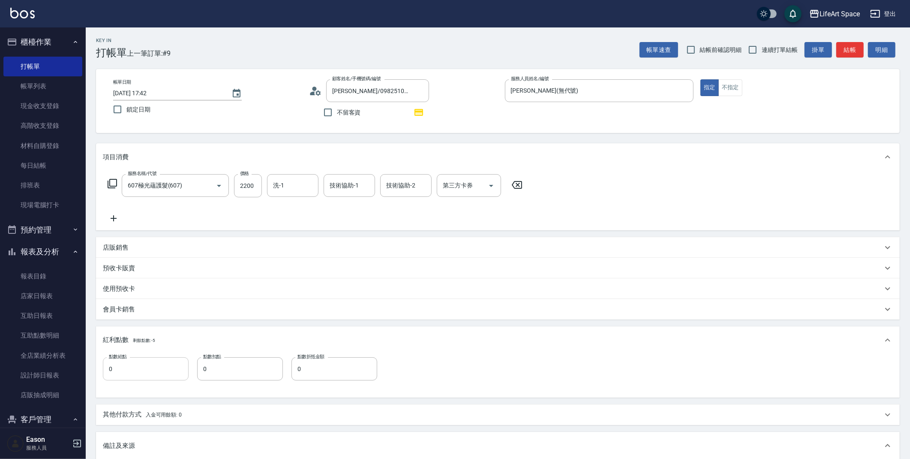
click at [158, 365] on input "0" at bounding box center [146, 368] width 86 height 23
click at [130, 369] on input "0" at bounding box center [146, 368] width 86 height 23
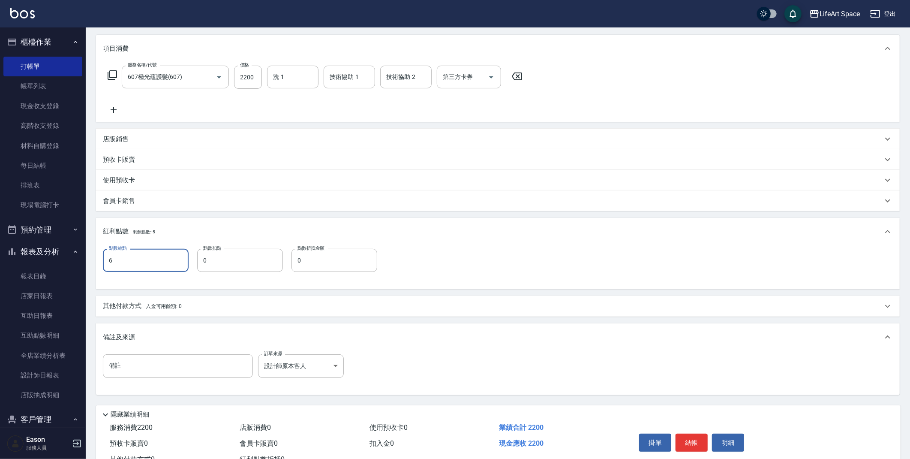
scroll to position [140, 0]
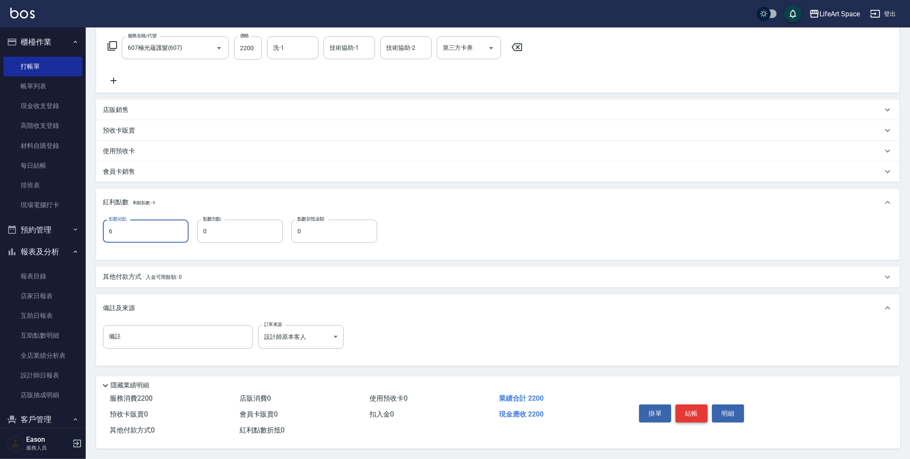
type input "6"
click at [690, 405] on button "結帳" at bounding box center [692, 413] width 32 height 18
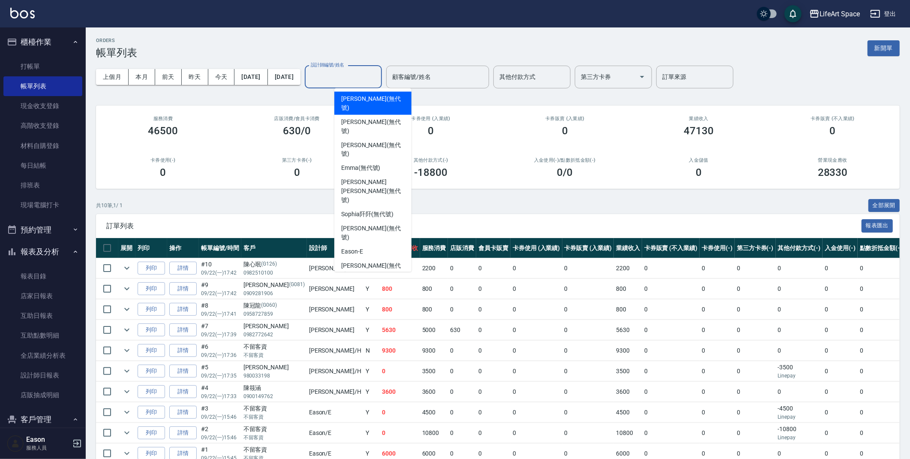
click at [378, 72] on input "設計師編號/姓名" at bounding box center [343, 76] width 69 height 15
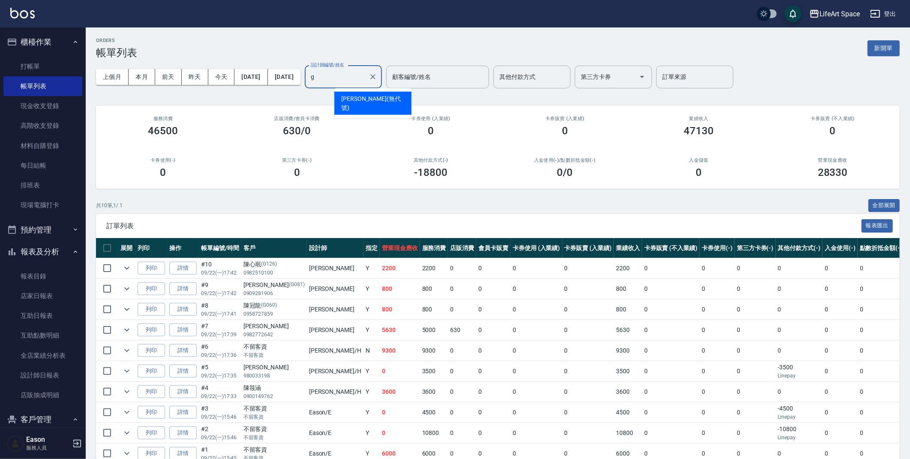
click at [376, 94] on div "[PERSON_NAME] (無代號)" at bounding box center [372, 103] width 77 height 23
type input "[PERSON_NAME](無代號)"
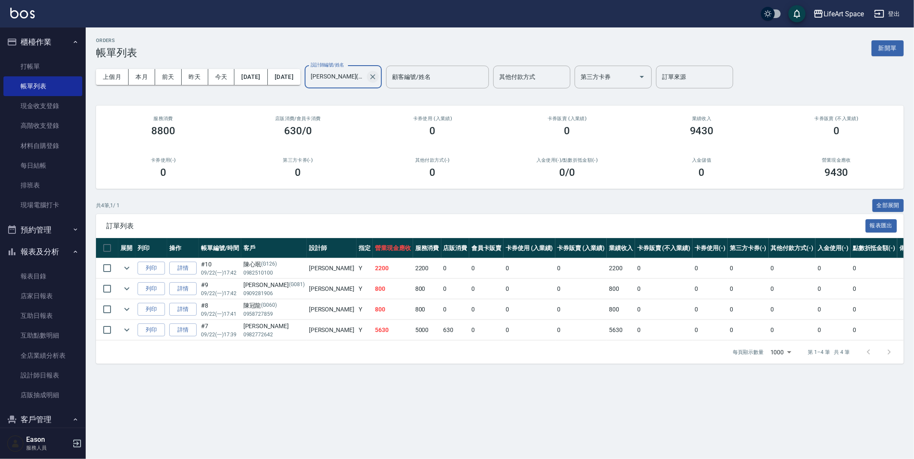
click at [377, 76] on icon "Clear" at bounding box center [373, 76] width 9 height 9
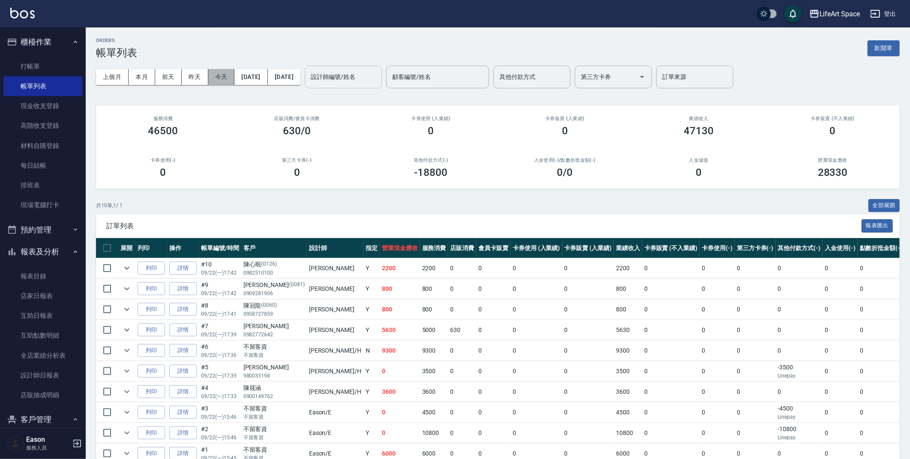
click at [218, 77] on button "今天" at bounding box center [221, 77] width 27 height 16
click at [187, 391] on link "詳情" at bounding box center [182, 391] width 27 height 13
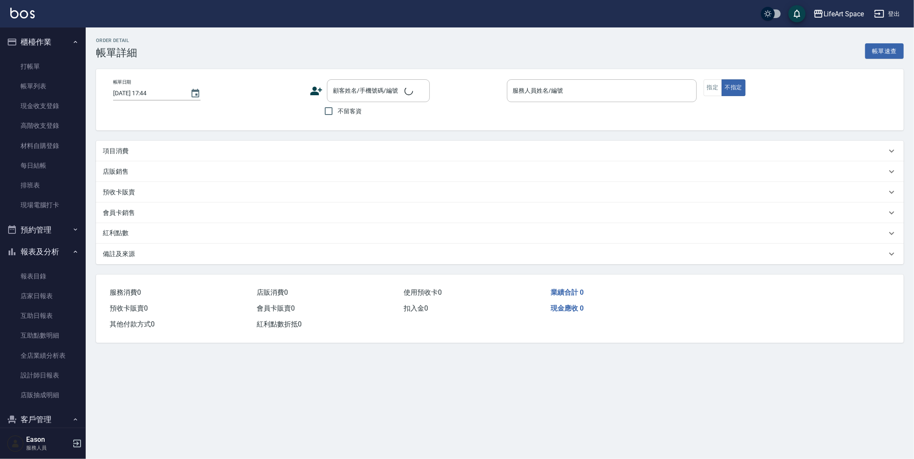
type input "[DATE] 17:33"
type input "[PERSON_NAME]"
type input "FB/Instagram"
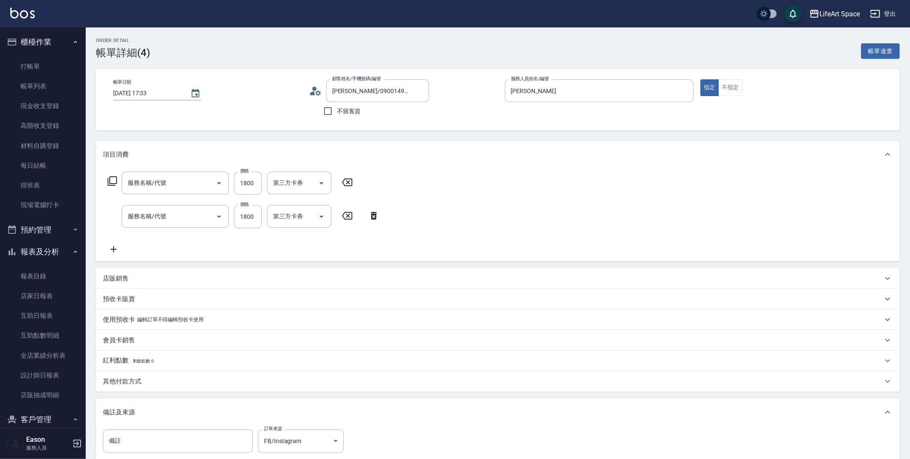
type input "[PERSON_NAME]/0900149762/"
type input "701 染髮(701)"
type input "501 燙髮(501)"
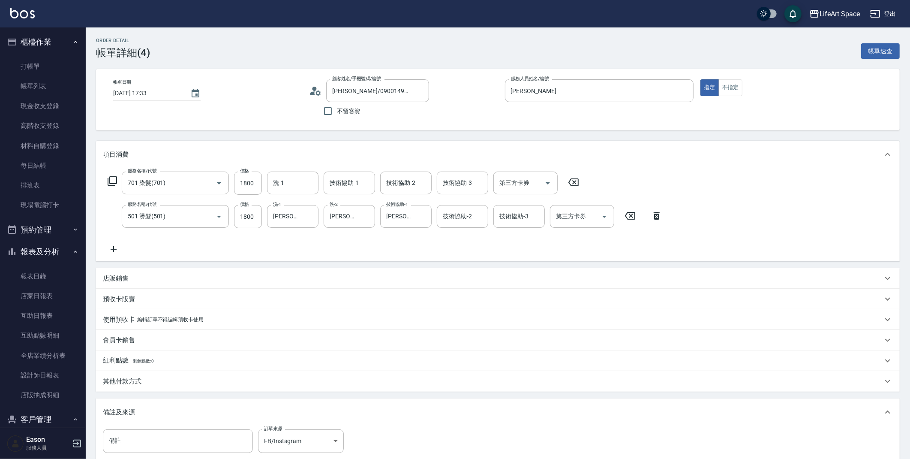
click at [119, 279] on p "店販銷售" at bounding box center [116, 278] width 26 height 9
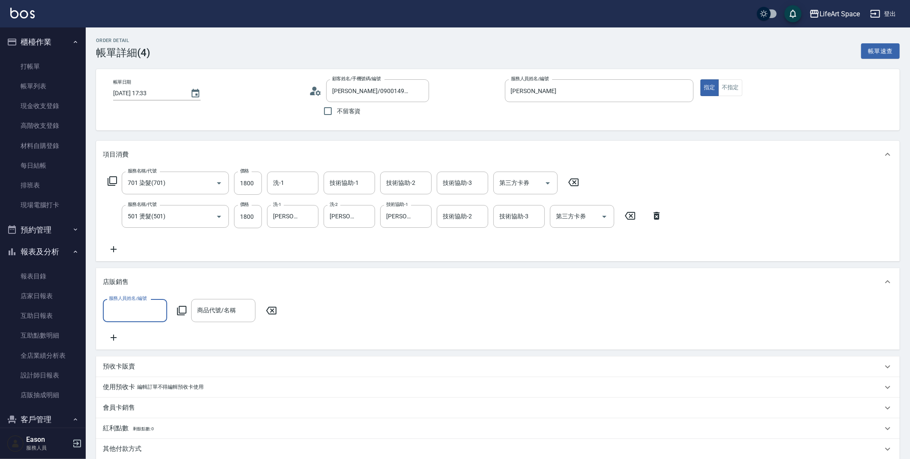
click at [141, 317] on input "服務人員姓名/編號" at bounding box center [135, 310] width 57 height 15
click at [130, 351] on span "[PERSON_NAME]" at bounding box center [135, 360] width 51 height 18
type input "[PERSON_NAME]"
click at [215, 311] on input "商品代號/名稱" at bounding box center [223, 310] width 57 height 15
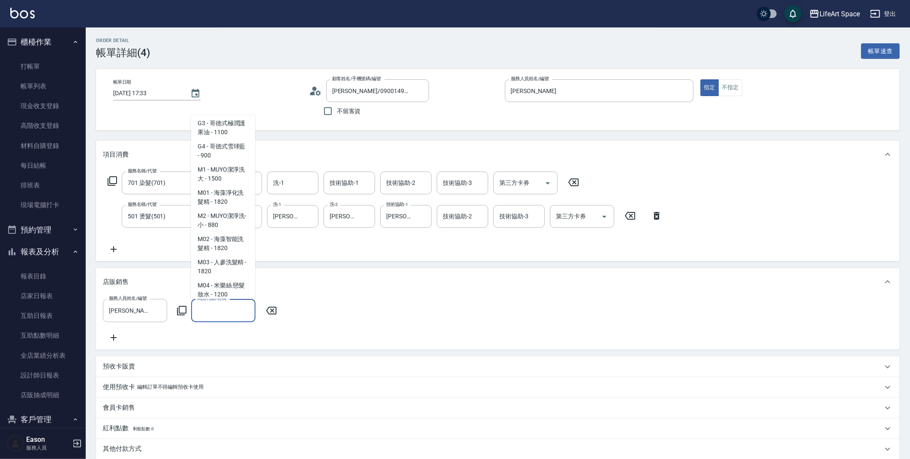
scroll to position [409, 0]
click at [214, 316] on input "商品代號/名稱" at bounding box center [223, 310] width 57 height 15
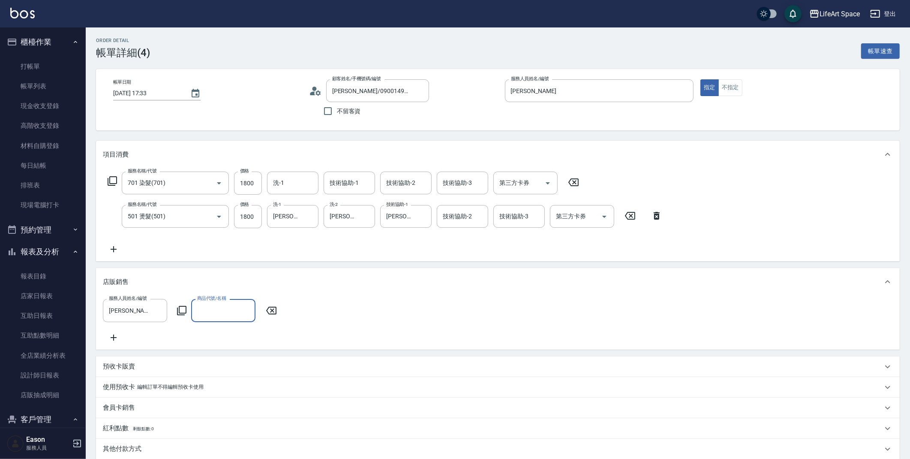
type input "f"
click at [243, 339] on span "M06 - 鍍膜護髮素120ml - 500" at bounding box center [223, 336] width 64 height 23
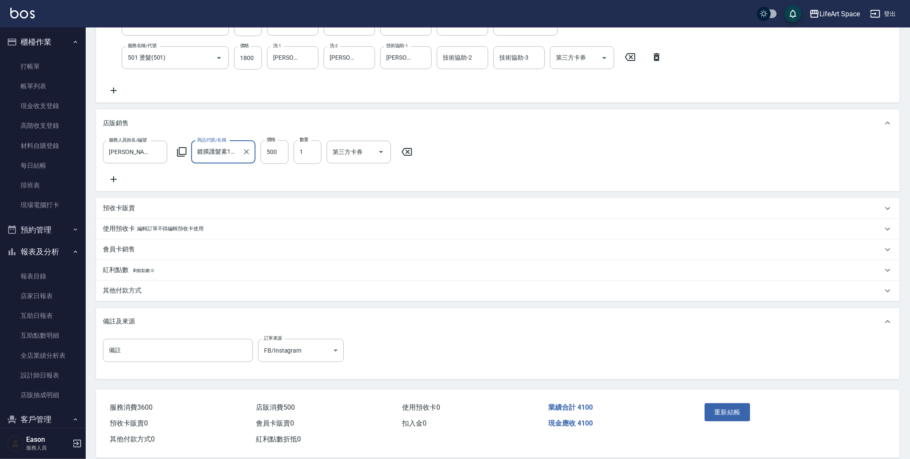
scroll to position [177, 0]
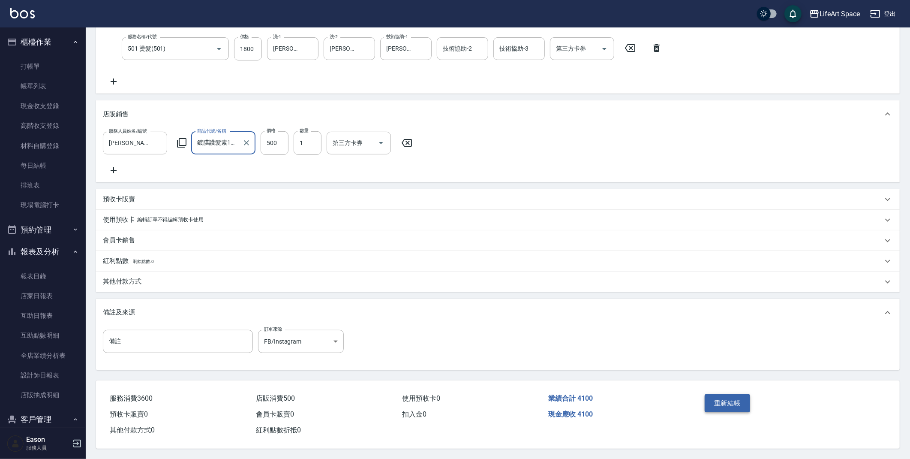
type input "鍍膜護髮素120ml"
click at [734, 400] on button "重新結帳" at bounding box center [727, 403] width 45 height 18
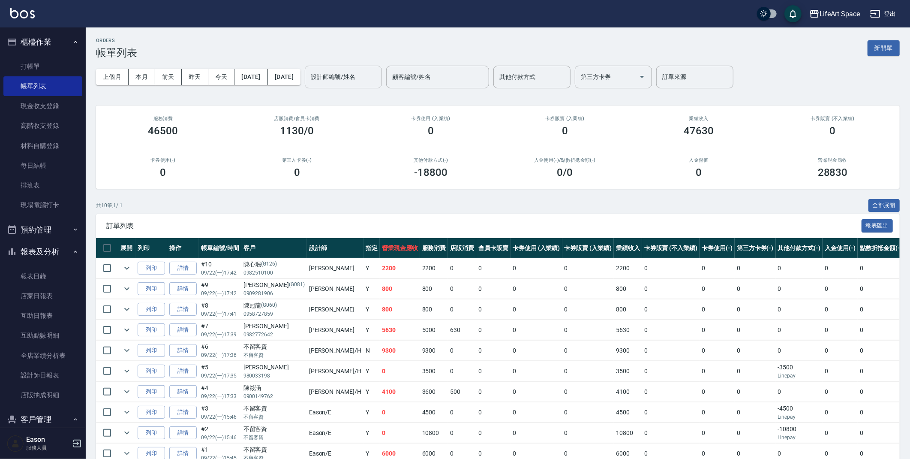
click at [357, 78] on input "設計師編號/姓名" at bounding box center [343, 76] width 69 height 15
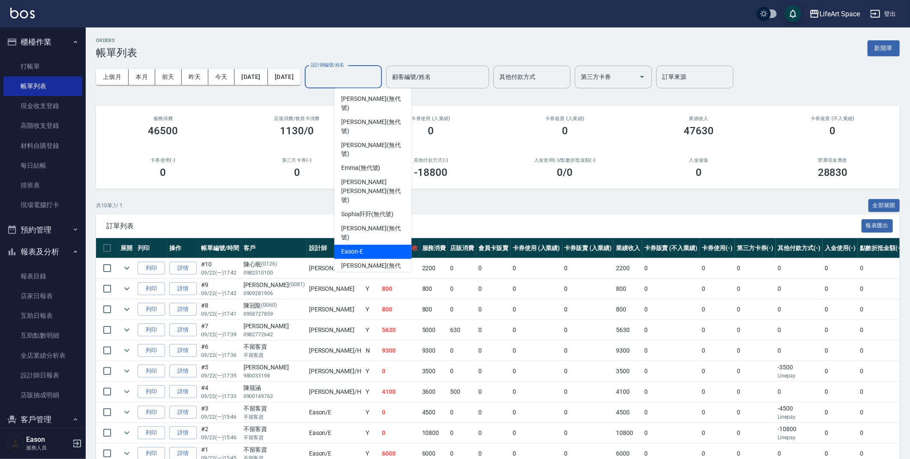
click at [383, 245] on div "Eason -E" at bounding box center [372, 252] width 77 height 14
type input "Eason-E"
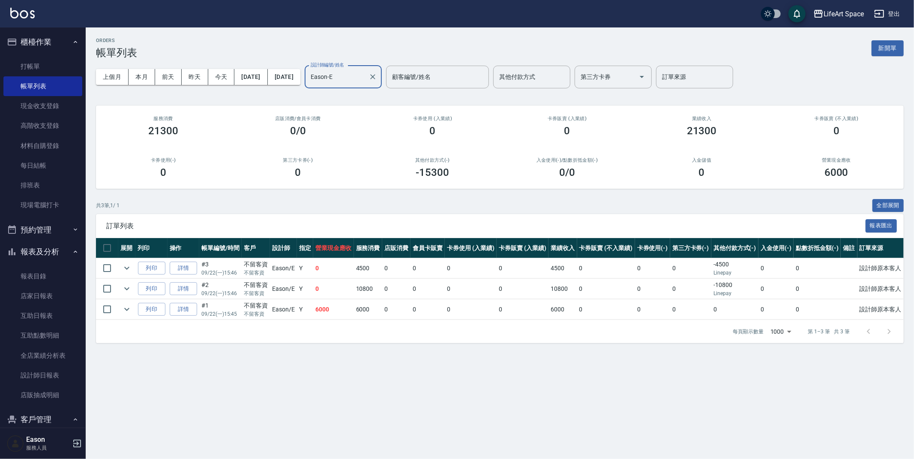
click at [888, 49] on button "新開單" at bounding box center [888, 48] width 32 height 16
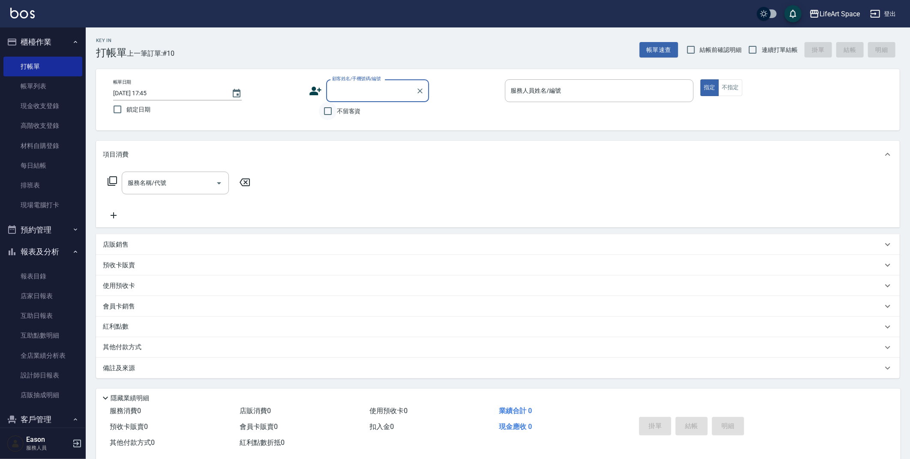
click at [331, 116] on input "不留客資" at bounding box center [328, 111] width 18 height 18
checkbox input "true"
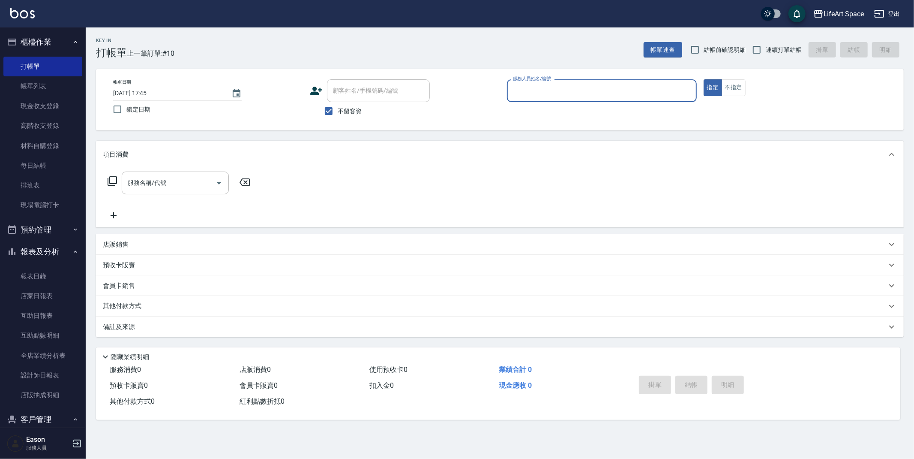
click at [579, 90] on input "服務人員姓名/編號" at bounding box center [602, 90] width 182 height 15
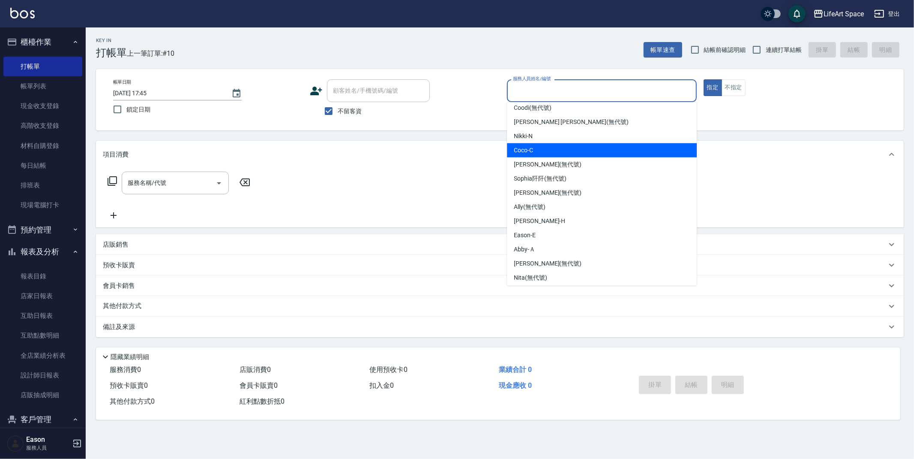
scroll to position [148, 0]
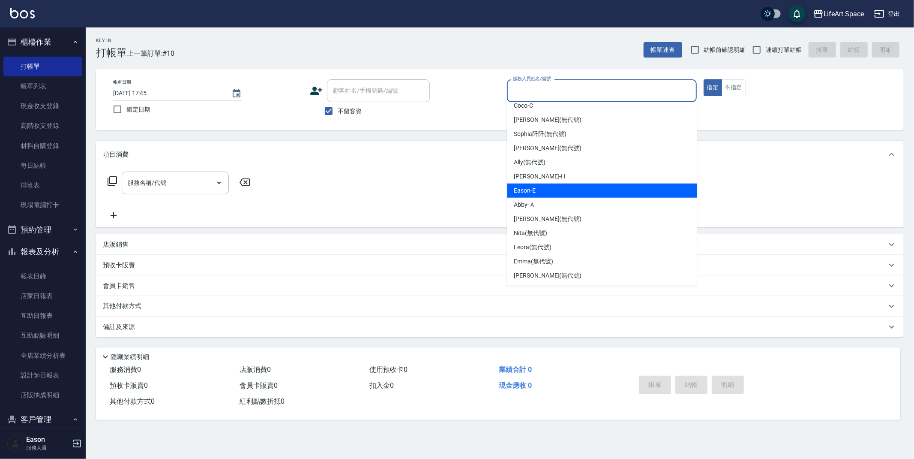
click at [541, 192] on div "Eason -E" at bounding box center [602, 190] width 190 height 14
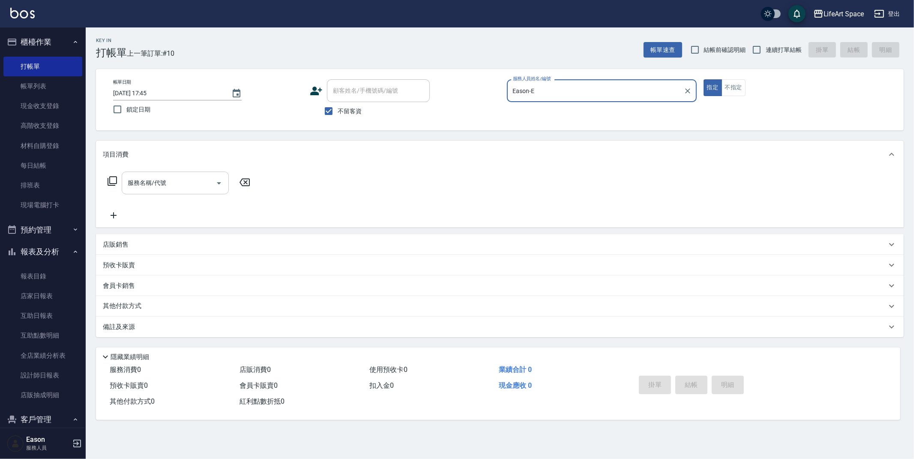
click at [178, 180] on input "服務名稱/代號" at bounding box center [169, 182] width 87 height 15
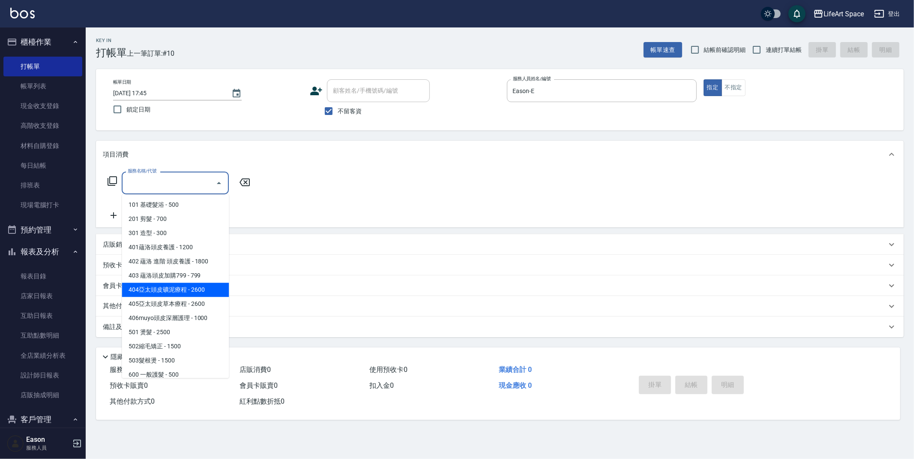
scroll to position [134, 0]
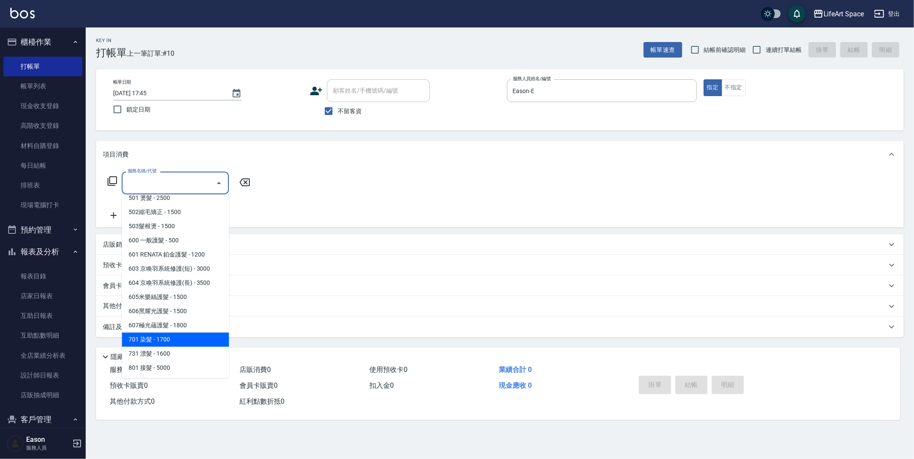
click at [175, 335] on span "701 染髮 - 1700" at bounding box center [175, 339] width 107 height 14
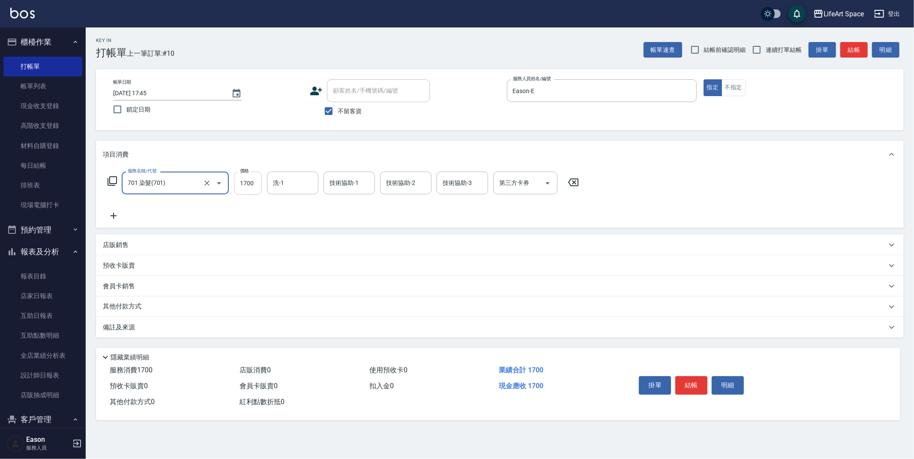
click at [255, 187] on input "1700" at bounding box center [248, 182] width 28 height 23
click at [306, 186] on input "洗-1" at bounding box center [293, 182] width 44 height 15
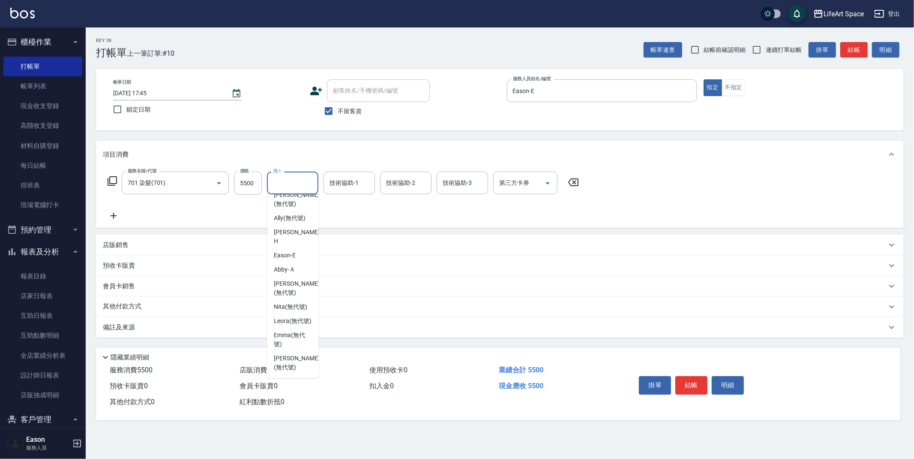
scroll to position [265, 0]
click at [299, 302] on span "Nita (無代號)" at bounding box center [290, 306] width 33 height 9
click at [356, 184] on div "技術協助-1 技術協助-1" at bounding box center [349, 182] width 51 height 23
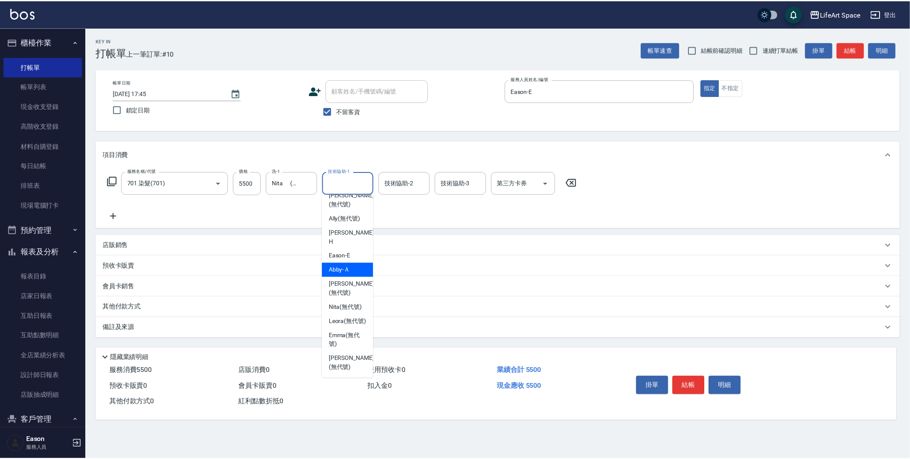
scroll to position [0, 0]
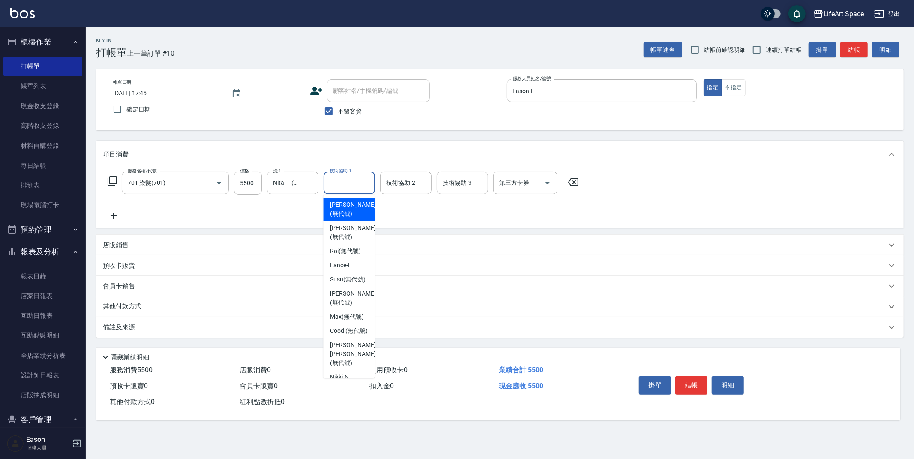
click at [348, 211] on span "[PERSON_NAME] (無代號)" at bounding box center [352, 209] width 45 height 18
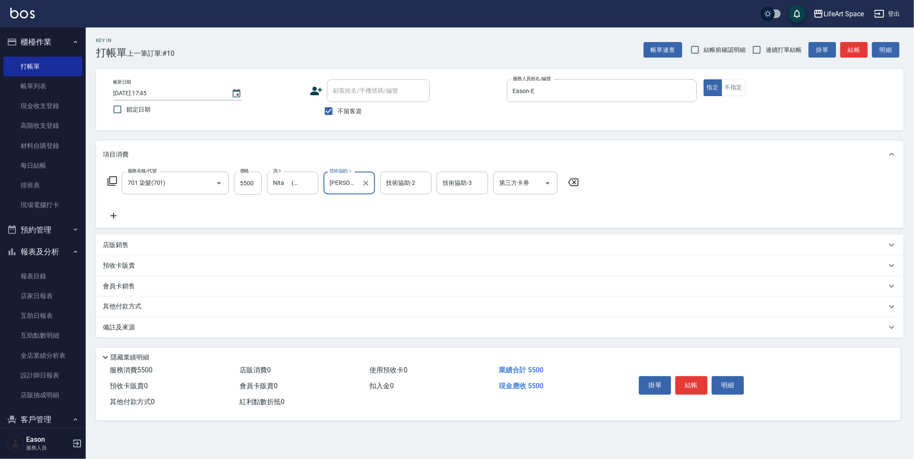
click at [161, 325] on div "備註及來源" at bounding box center [495, 327] width 784 height 9
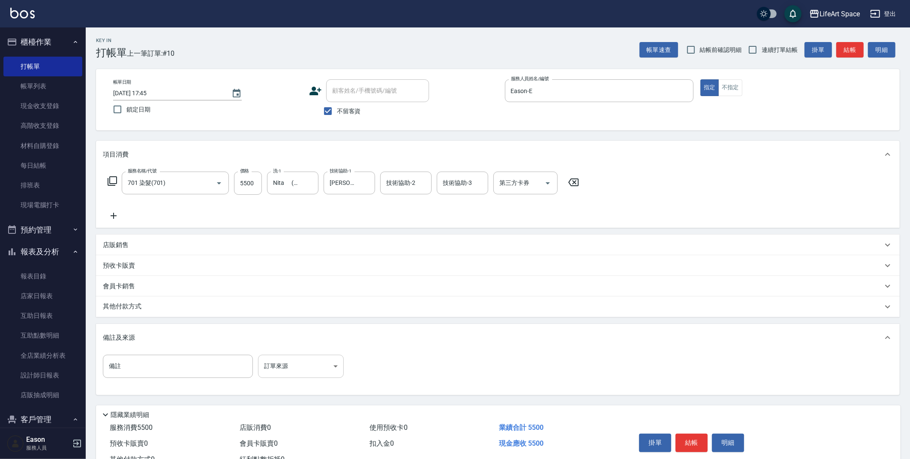
click at [293, 366] on body "LifeArt Space 登出 櫃檯作業 打帳單 帳單列表 現金收支登錄 高階收支登錄 材料自購登錄 每日結帳 排班表 現場電腦打卡 預約管理 預約管理 單…" at bounding box center [455, 244] width 910 height 488
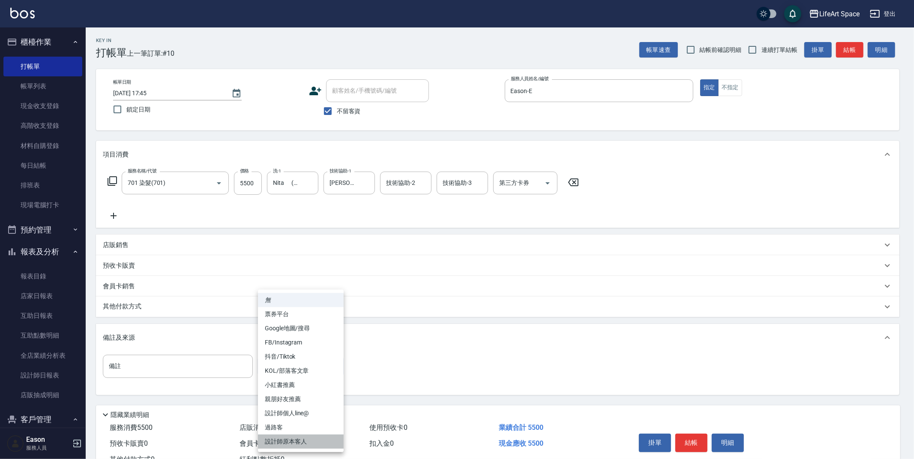
drag, startPoint x: 313, startPoint y: 443, endPoint x: 268, endPoint y: 407, distance: 57.0
click at [313, 443] on li "設計師原本客人" at bounding box center [301, 441] width 86 height 14
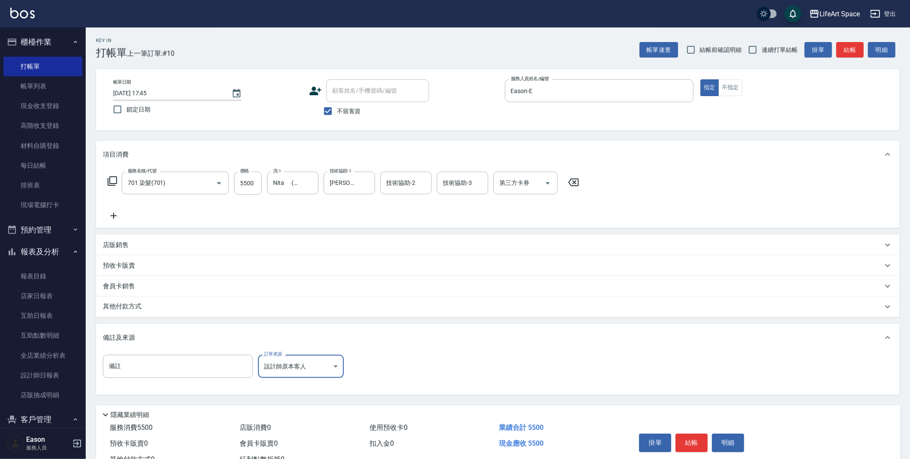
click at [149, 250] on div "店販銷售" at bounding box center [498, 245] width 804 height 21
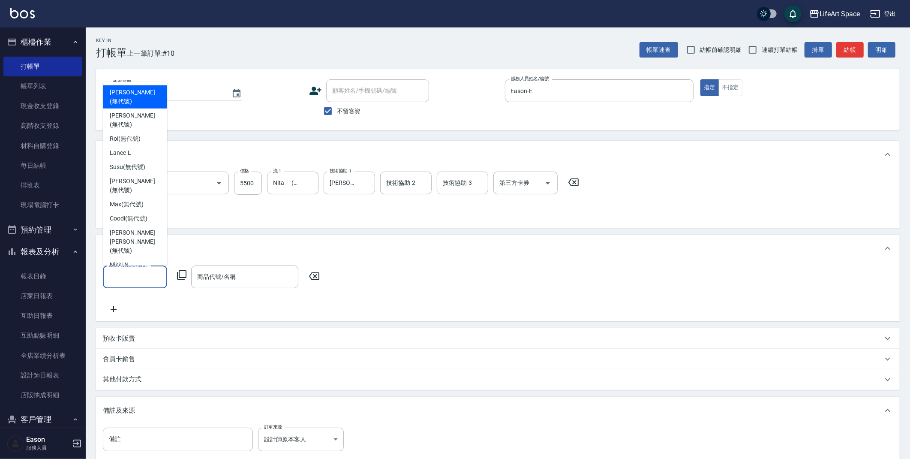
click at [126, 269] on input "服務人員姓名/編號" at bounding box center [135, 276] width 57 height 15
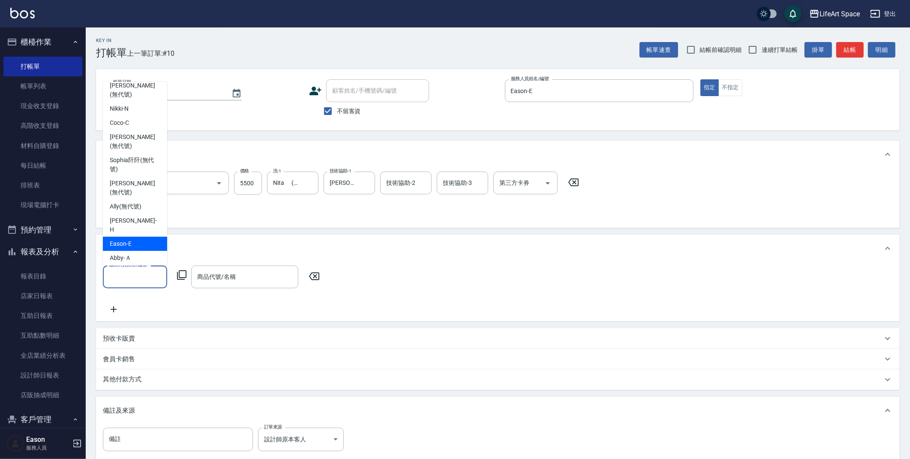
click at [125, 239] on span "Eason -E" at bounding box center [121, 243] width 22 height 9
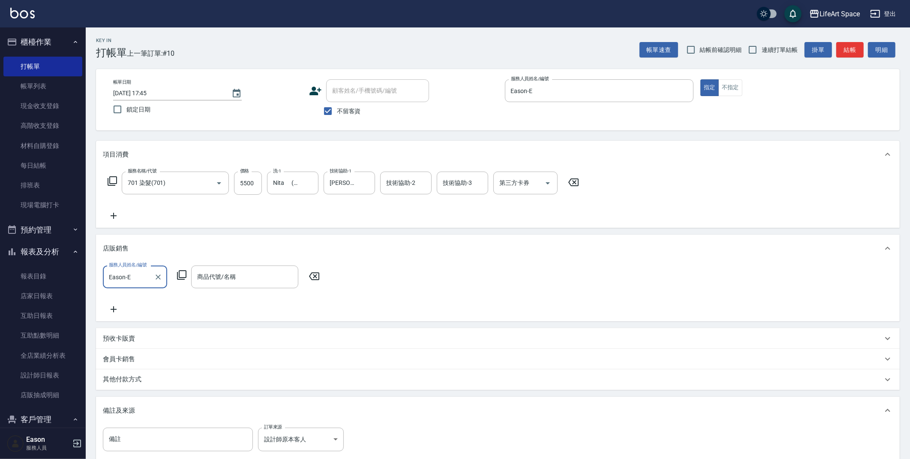
click at [185, 274] on icon at bounding box center [182, 275] width 10 height 10
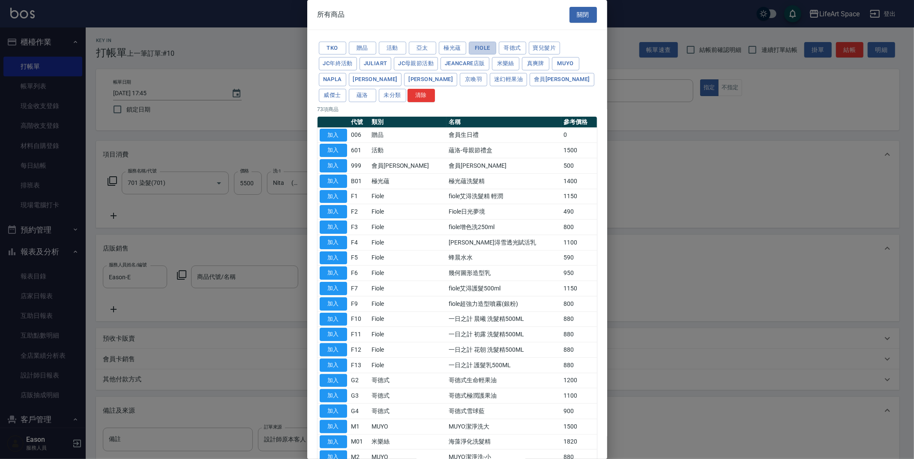
drag, startPoint x: 484, startPoint y: 44, endPoint x: 430, endPoint y: 202, distance: 166.9
click at [484, 44] on button "Fiole" at bounding box center [482, 48] width 27 height 13
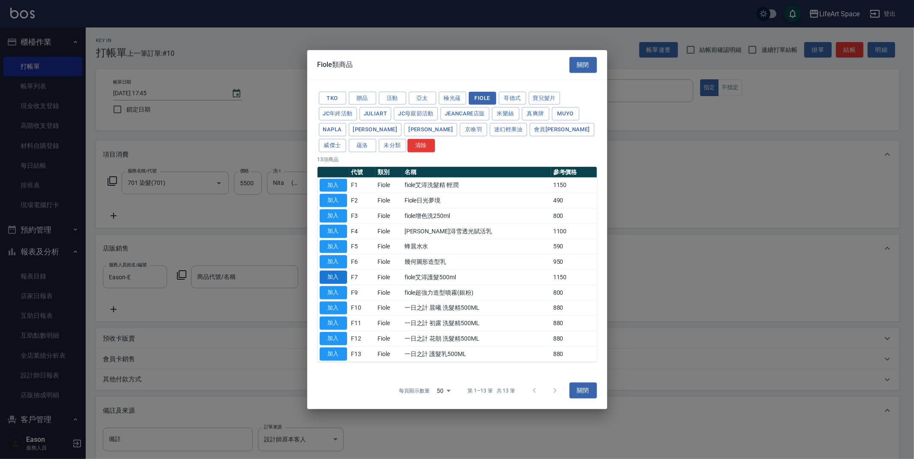
click at [334, 275] on button "加入" at bounding box center [333, 277] width 27 height 13
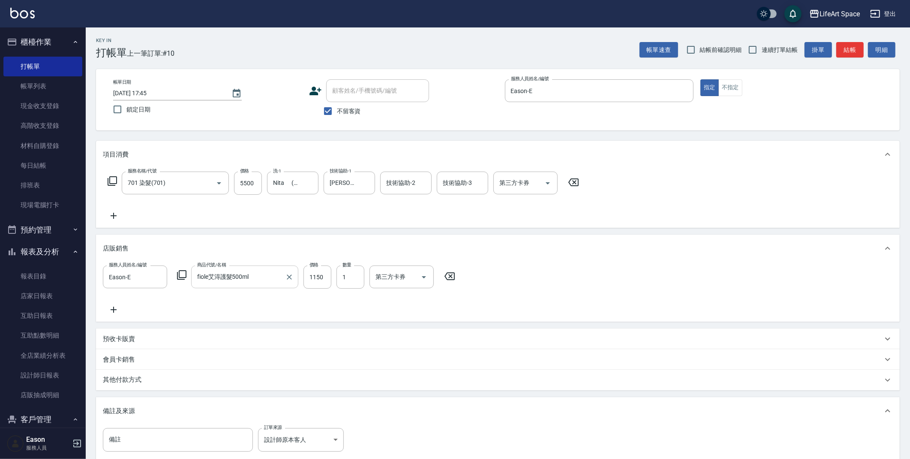
drag, startPoint x: 266, startPoint y: 281, endPoint x: 261, endPoint y: 283, distance: 6.0
click at [266, 281] on input "fiole艾淂護髮500ml" at bounding box center [238, 276] width 87 height 15
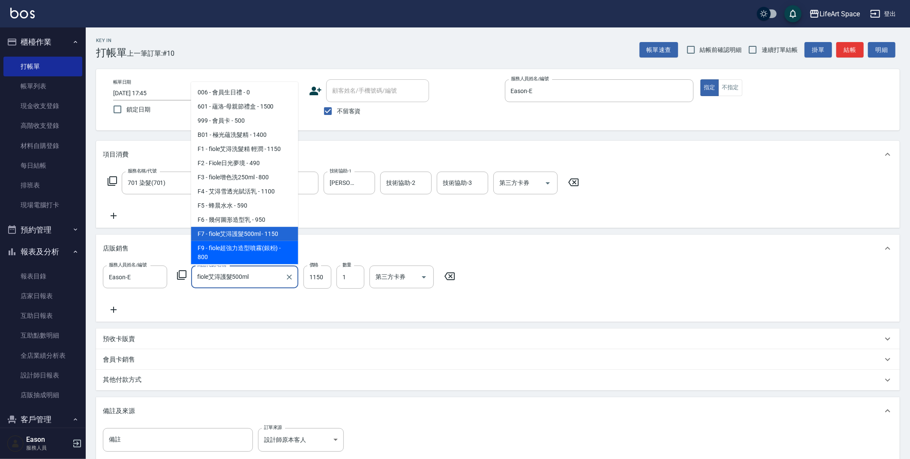
scroll to position [31, 0]
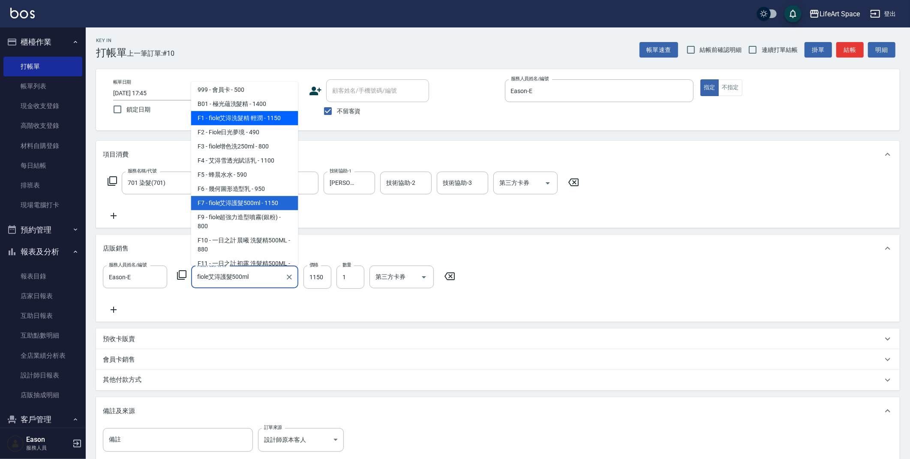
click at [265, 115] on span "F1 - fiole艾淂洗髮精 輕潤 - 1150" at bounding box center [244, 118] width 107 height 14
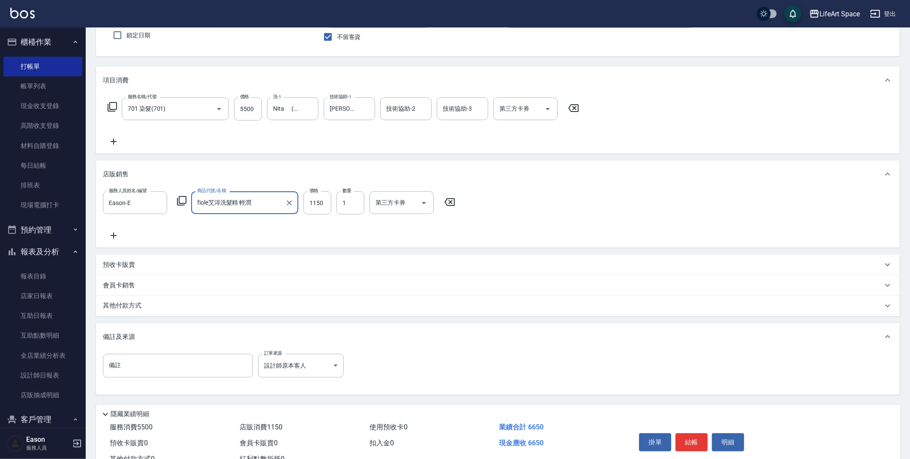
scroll to position [105, 0]
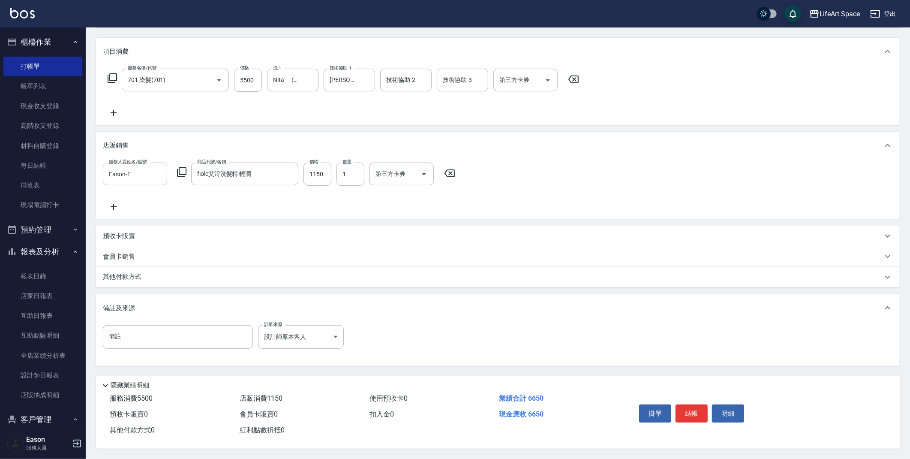
click at [170, 277] on div "其他付款方式" at bounding box center [493, 276] width 780 height 9
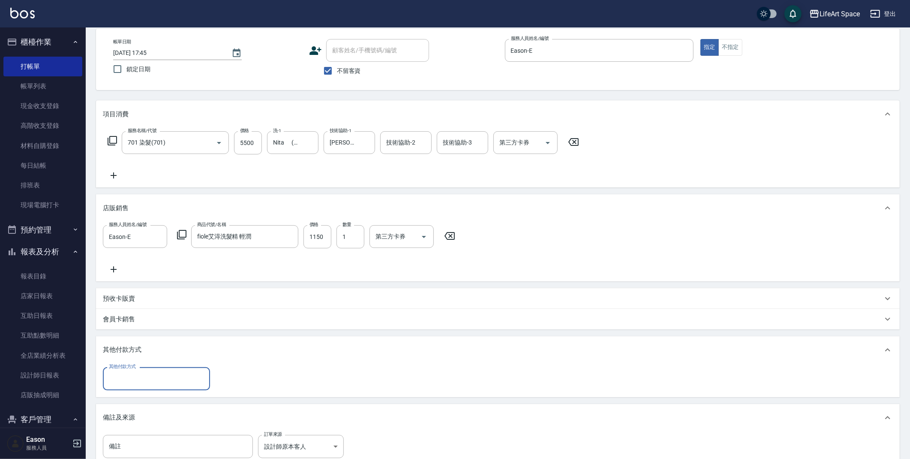
scroll to position [152, 0]
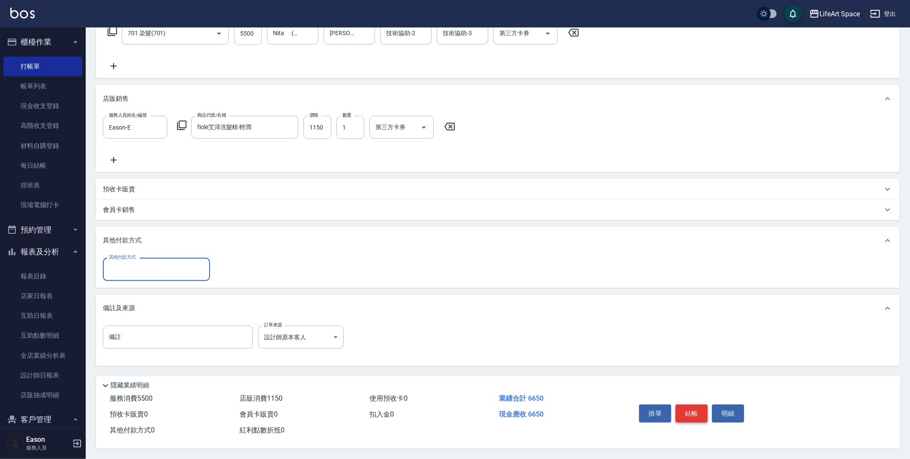
click at [689, 406] on button "結帳" at bounding box center [692, 413] width 32 height 18
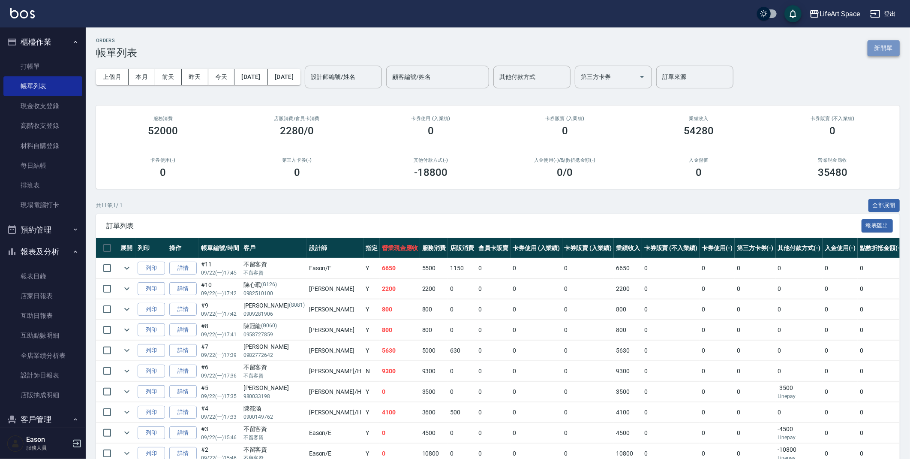
click at [889, 47] on button "新開單" at bounding box center [884, 48] width 32 height 16
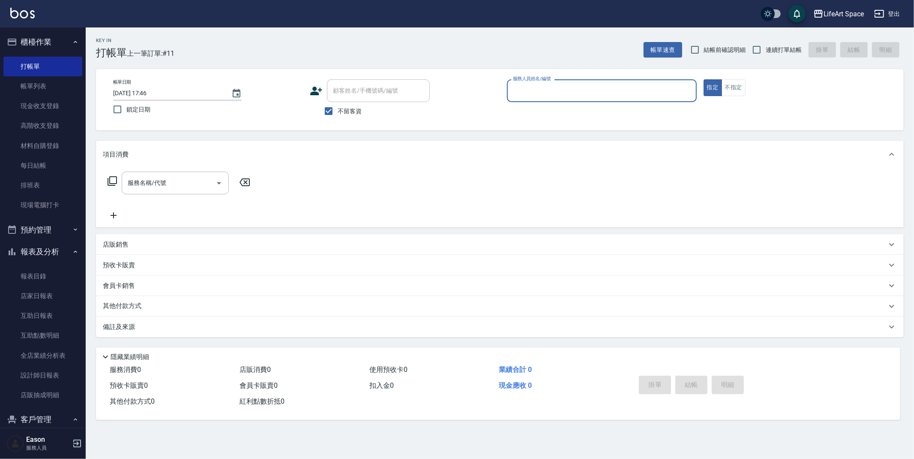
click at [599, 94] on input "服務人員姓名/編號" at bounding box center [602, 90] width 182 height 15
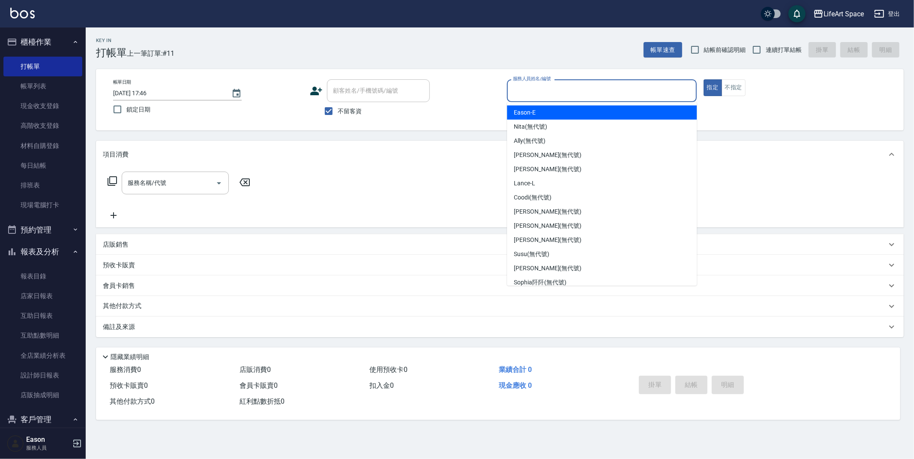
drag, startPoint x: 546, startPoint y: 115, endPoint x: 501, endPoint y: 120, distance: 45.8
click at [546, 115] on div "Eason -E" at bounding box center [602, 112] width 190 height 14
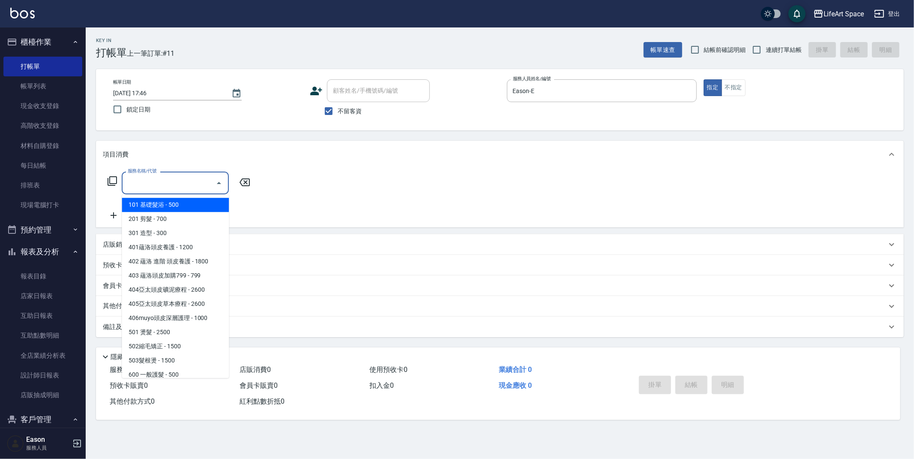
drag, startPoint x: 159, startPoint y: 179, endPoint x: 166, endPoint y: 202, distance: 23.7
click at [159, 179] on div "服務名稱/代號 服務名稱/代號" at bounding box center [175, 182] width 107 height 23
drag, startPoint x: 166, startPoint y: 209, endPoint x: 141, endPoint y: 343, distance: 136.9
click at [166, 209] on span "101 基礎髮浴 - 500" at bounding box center [175, 205] width 107 height 14
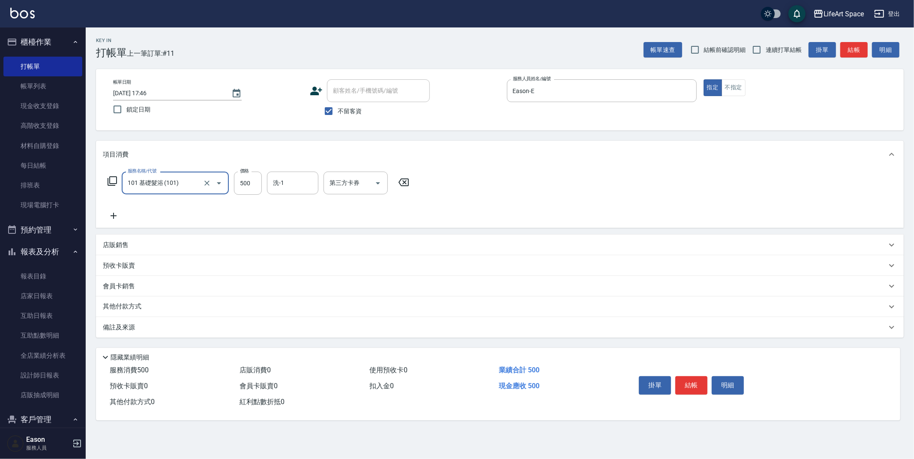
click at [145, 324] on div "備註及來源" at bounding box center [495, 327] width 784 height 9
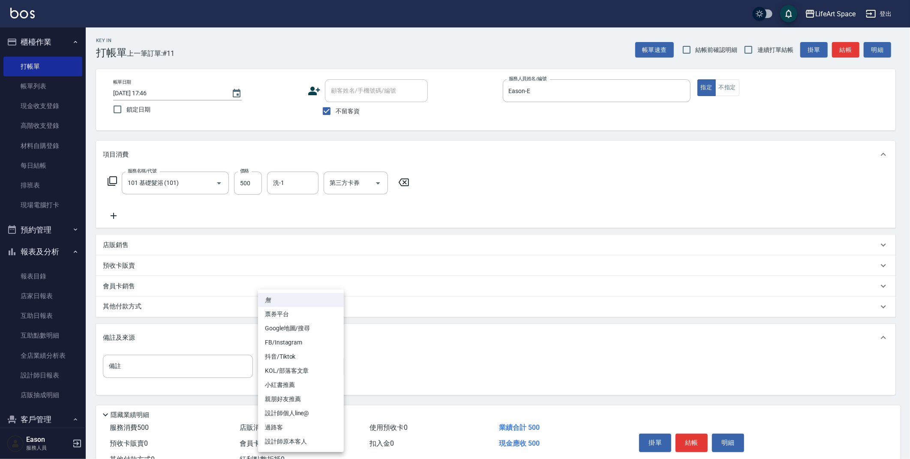
click at [276, 361] on body "LifeArt Space 登出 櫃檯作業 打帳單 帳單列表 現金收支登錄 高階收支登錄 材料自購登錄 每日結帳 排班表 現場電腦打卡 預約管理 預約管理 單…" at bounding box center [455, 244] width 910 height 488
click at [303, 436] on li "設計師原本客人" at bounding box center [301, 441] width 86 height 14
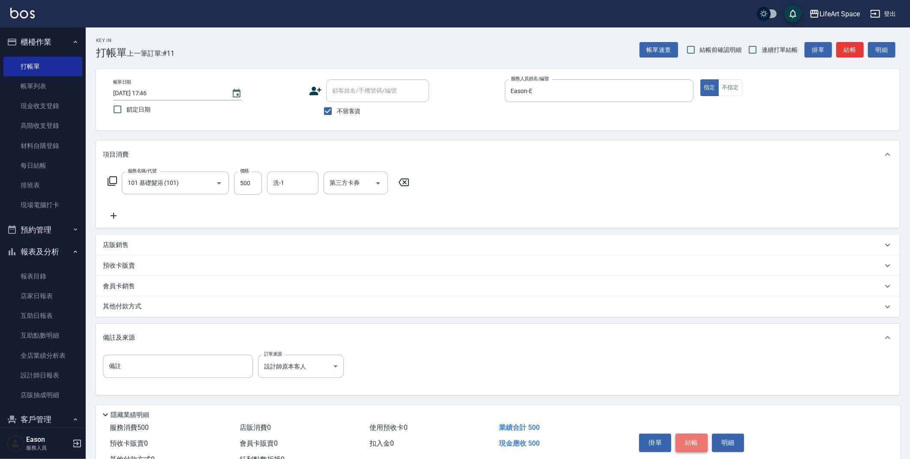
click at [696, 442] on button "結帳" at bounding box center [692, 442] width 32 height 18
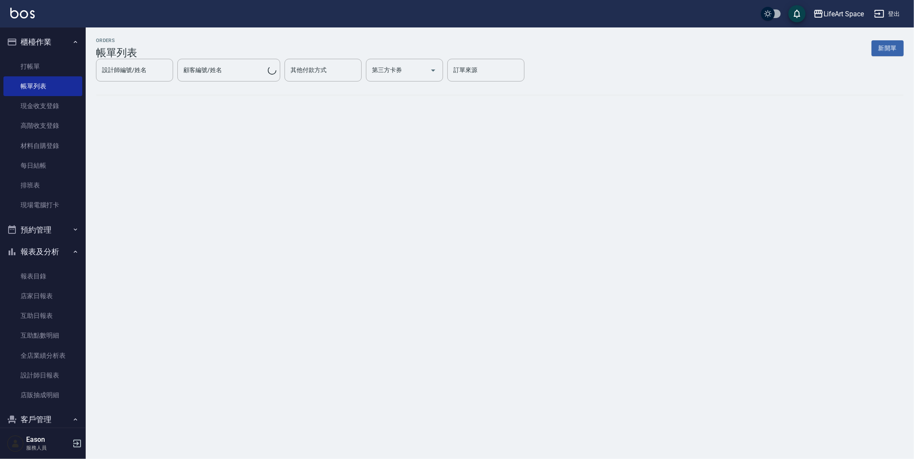
click at [888, 51] on button "新開單" at bounding box center [888, 48] width 32 height 16
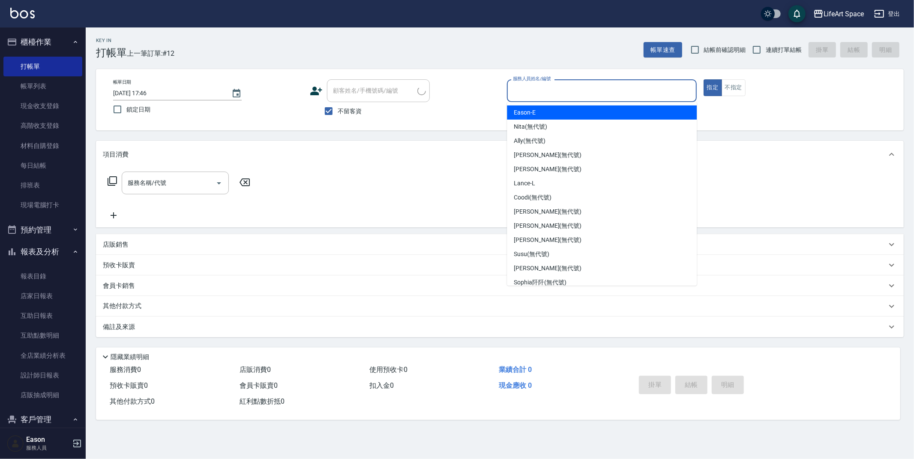
click at [573, 93] on input "服務人員姓名/編號" at bounding box center [602, 90] width 182 height 15
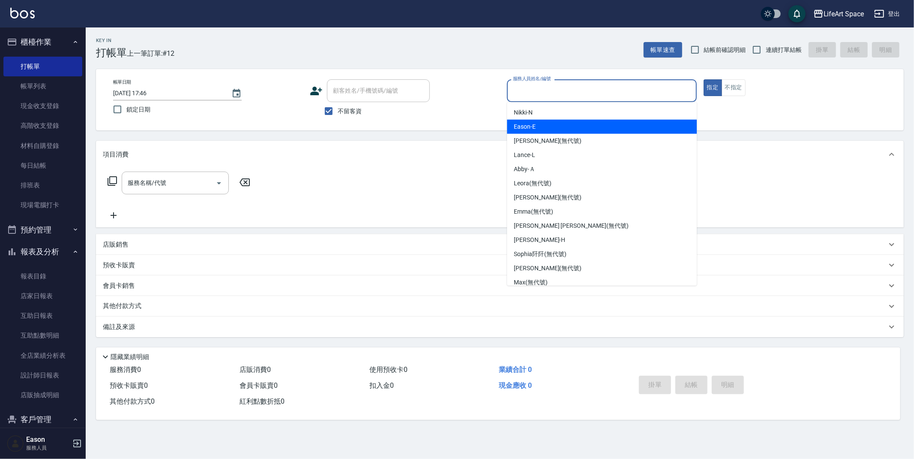
click at [532, 122] on span "Eason -E" at bounding box center [525, 126] width 22 height 9
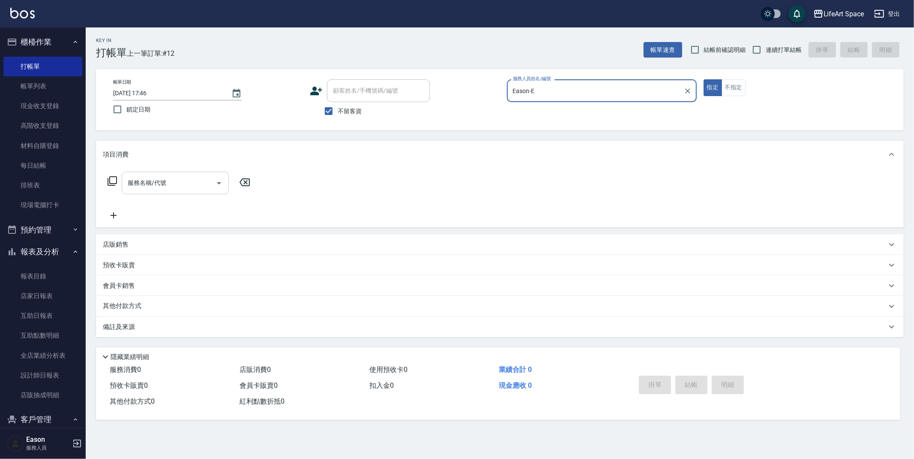
click at [182, 185] on input "服務名稱/代號" at bounding box center [169, 182] width 87 height 15
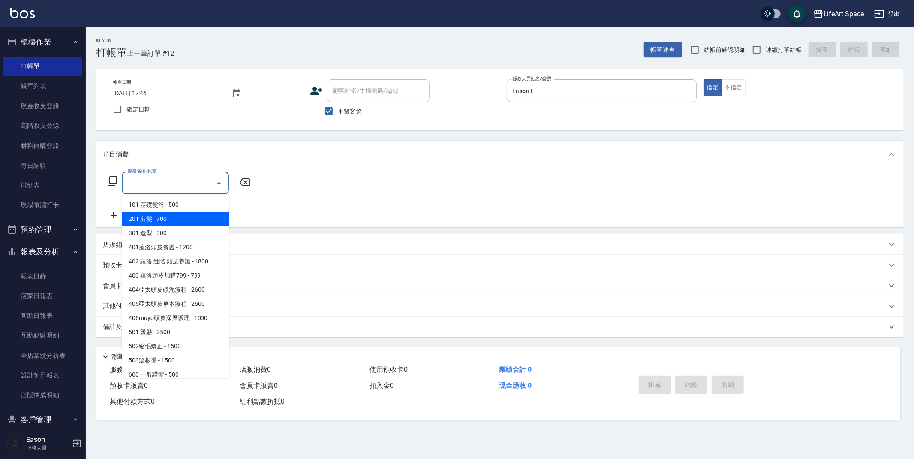
click at [177, 215] on span "201 剪髮 - 700" at bounding box center [175, 219] width 107 height 14
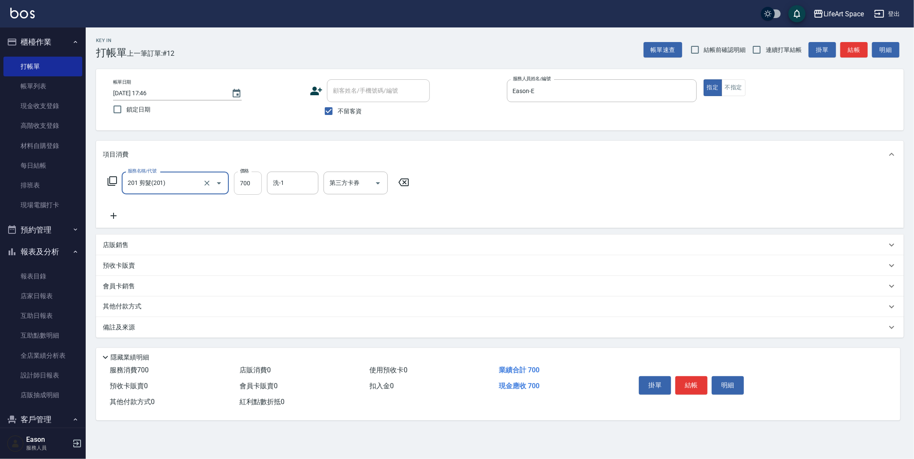
click at [251, 185] on input "700" at bounding box center [248, 182] width 28 height 23
click at [212, 328] on div "備註及來源" at bounding box center [495, 327] width 784 height 9
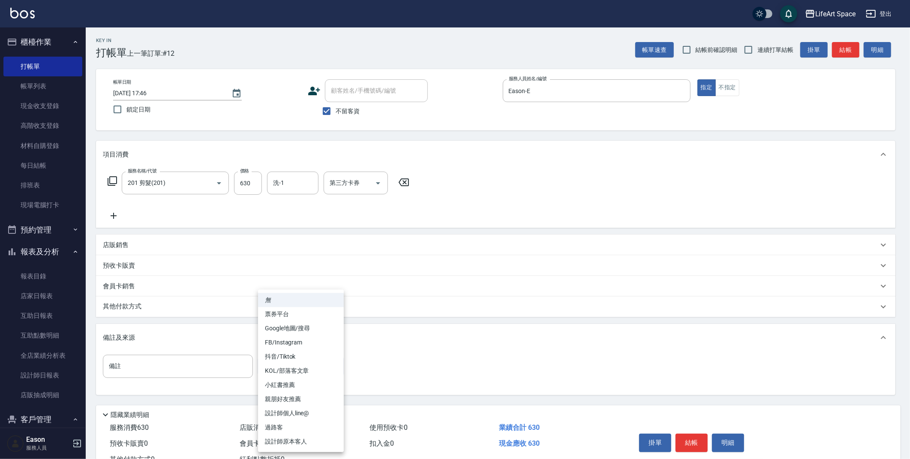
click at [289, 369] on body "LifeArt Space 登出 櫃檯作業 打帳單 帳單列表 現金收支登錄 高階收支登錄 材料自購登錄 每日結帳 排班表 現場電腦打卡 預約管理 預約管理 單…" at bounding box center [455, 244] width 910 height 488
click at [314, 445] on li "設計師原本客人" at bounding box center [301, 441] width 86 height 14
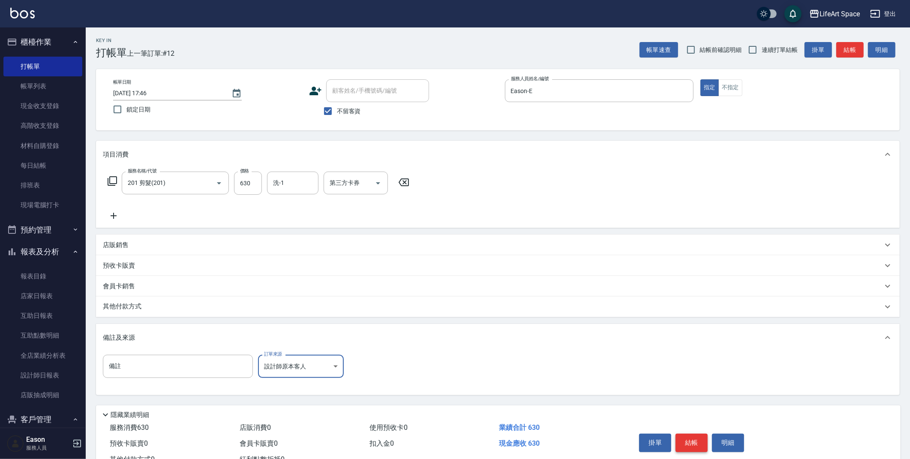
click at [689, 447] on button "結帳" at bounding box center [692, 442] width 32 height 18
